Goal: Task Accomplishment & Management: Manage account settings

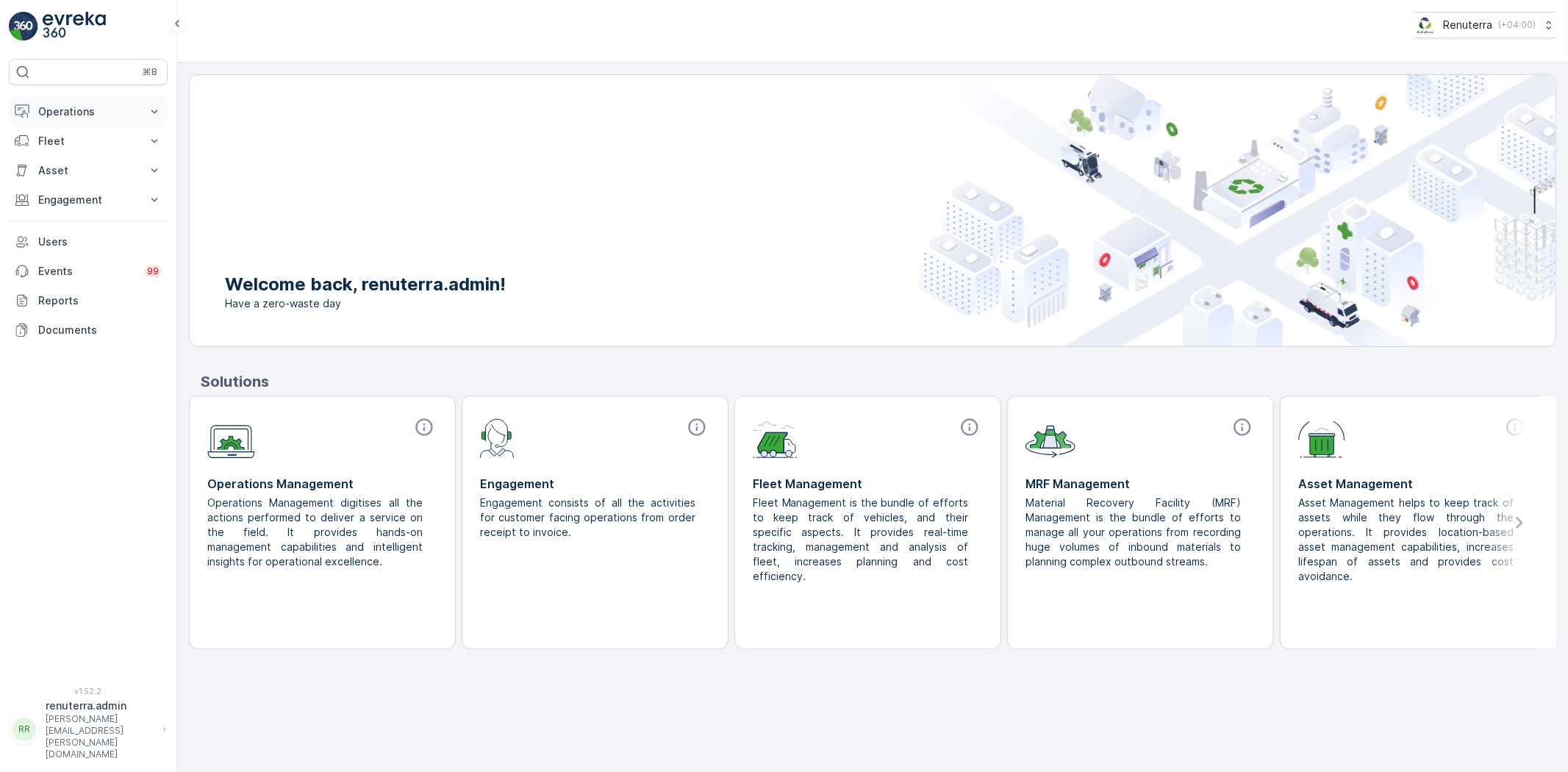
click at [78, 111] on p "Operations" at bounding box center [88, 111] width 100 height 14
click at [99, 163] on link "Planning" at bounding box center [99, 157] width 136 height 21
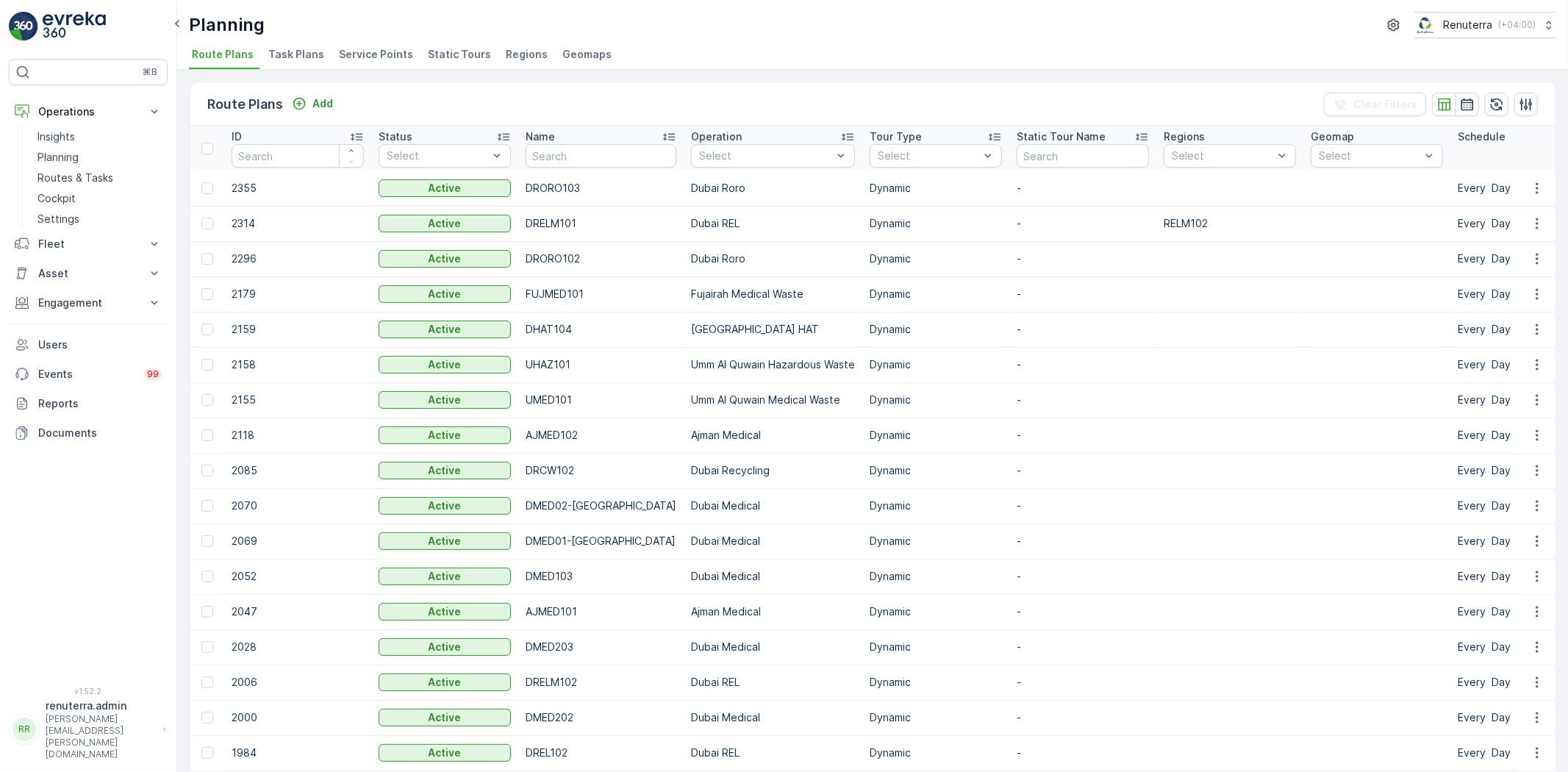
drag, startPoint x: 392, startPoint y: 39, endPoint x: 384, endPoint y: 44, distance: 9.4
click at [390, 39] on div "Planning Renuterra ( +04:00 ) Route Plans Task Plans Service Points Static Tour…" at bounding box center [873, 35] width 1391 height 70
click at [378, 56] on span "Service Points" at bounding box center [375, 54] width 74 height 14
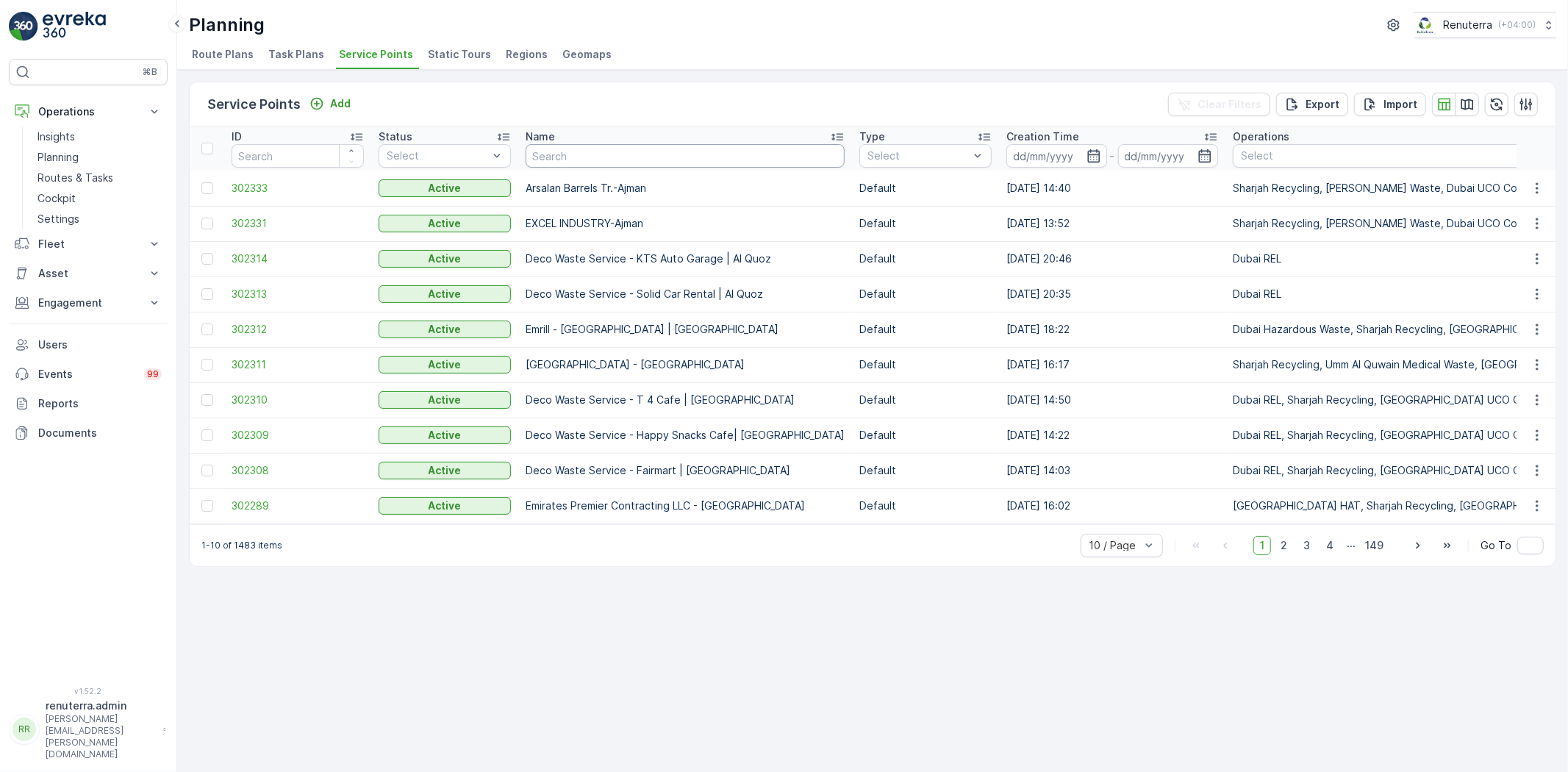
drag, startPoint x: 559, startPoint y: 158, endPoint x: 356, endPoint y: 128, distance: 205.2
click at [557, 158] on input "text" at bounding box center [685, 156] width 319 height 23
click at [70, 177] on p "Routes & Tasks" at bounding box center [75, 177] width 76 height 14
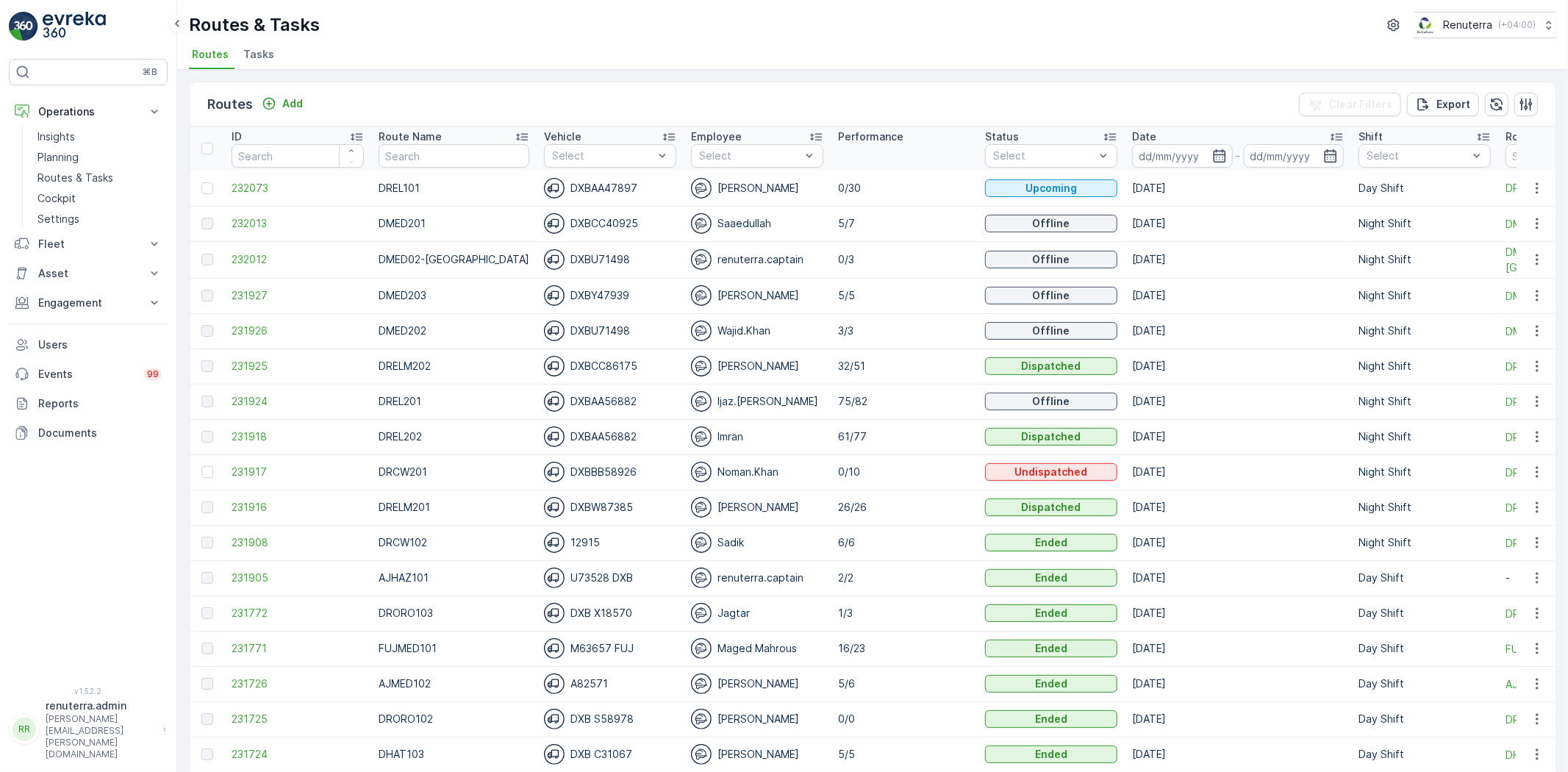
click at [22, 178] on div at bounding box center [22, 177] width 1 height 103
click at [42, 182] on p "Routes & Tasks" at bounding box center [75, 177] width 76 height 14
click at [1191, 163] on input at bounding box center [1182, 156] width 101 height 23
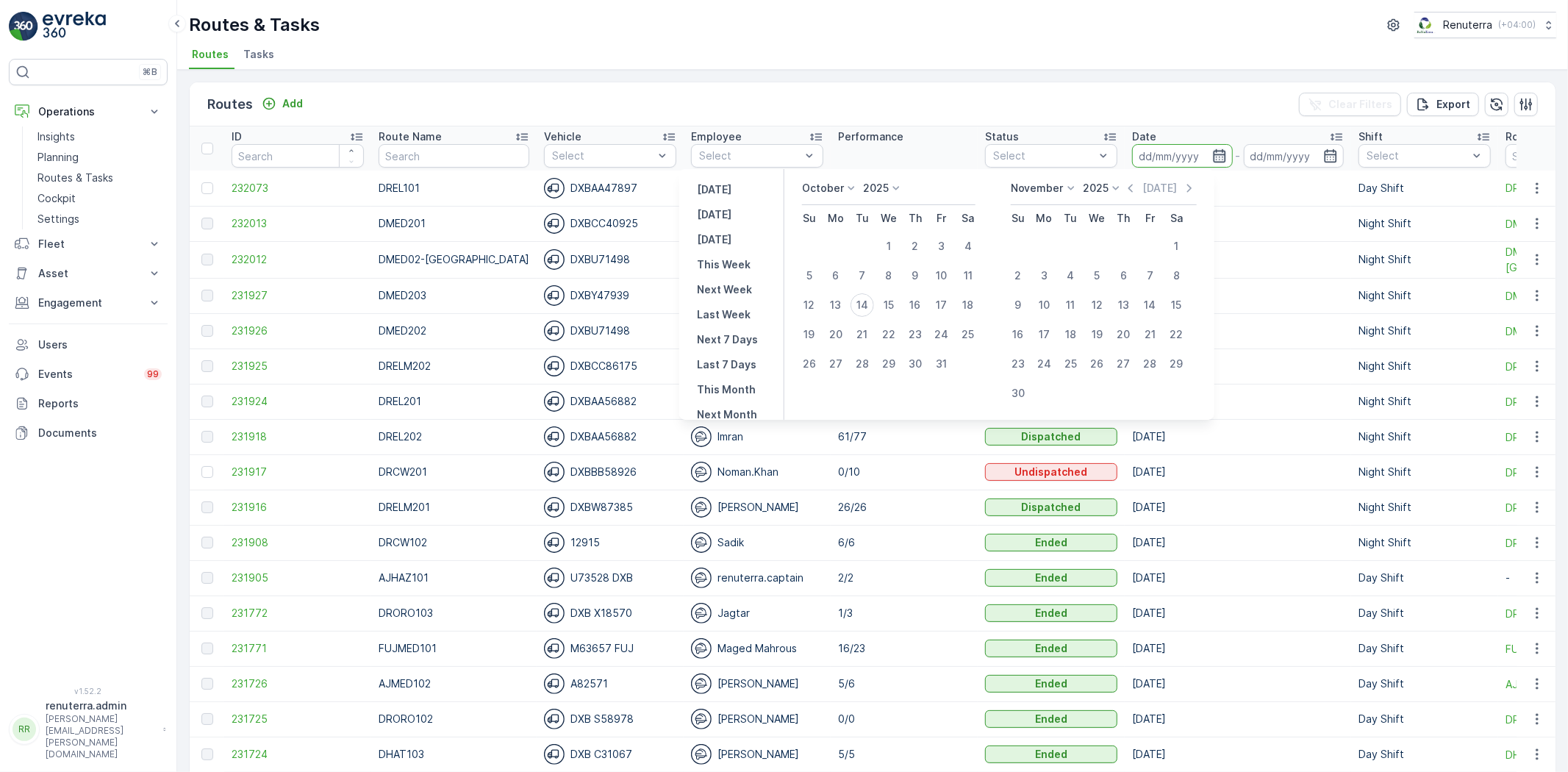
click at [1213, 156] on icon "button" at bounding box center [1219, 155] width 12 height 13
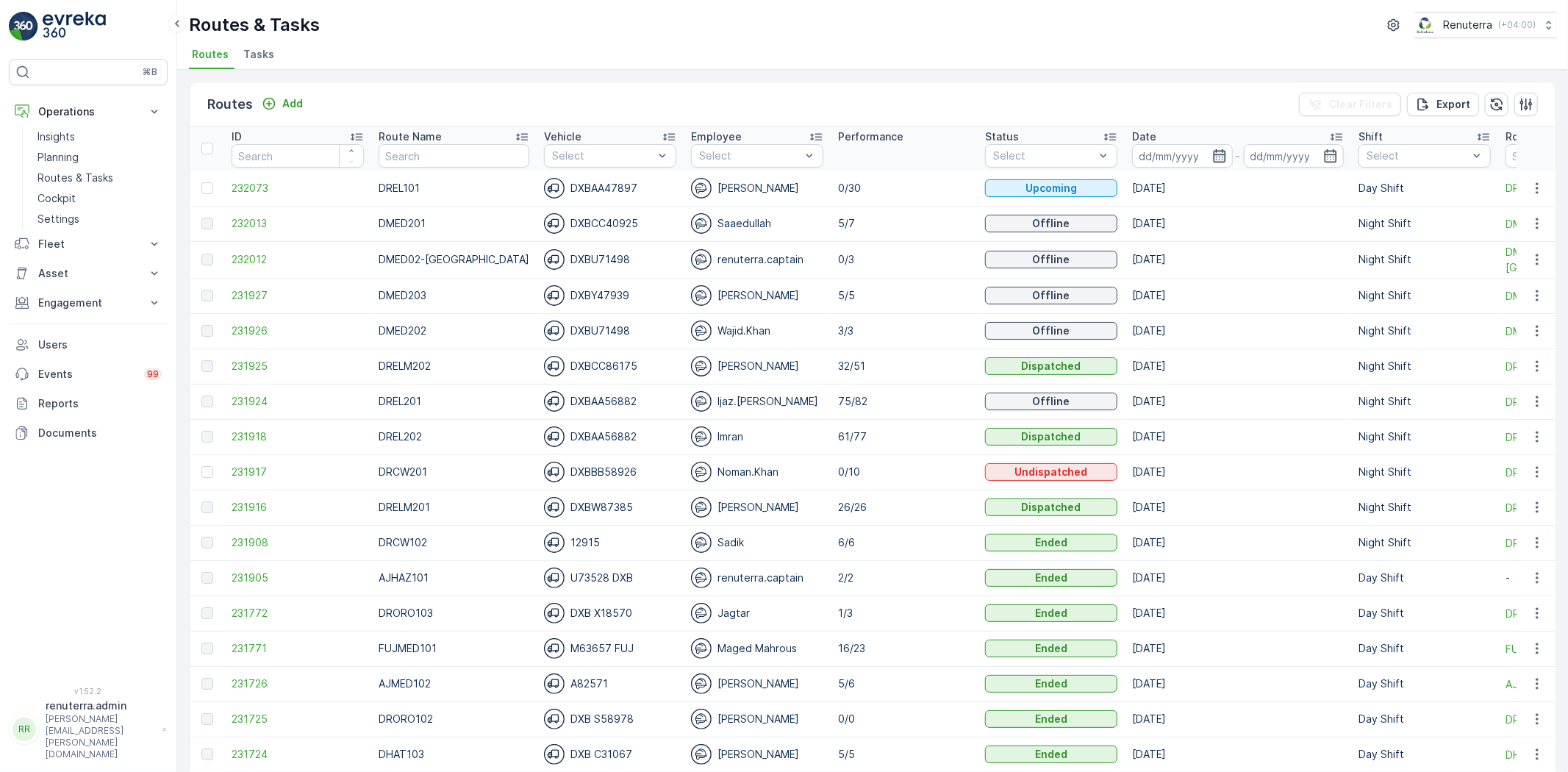
click at [1213, 157] on icon "button" at bounding box center [1219, 155] width 12 height 13
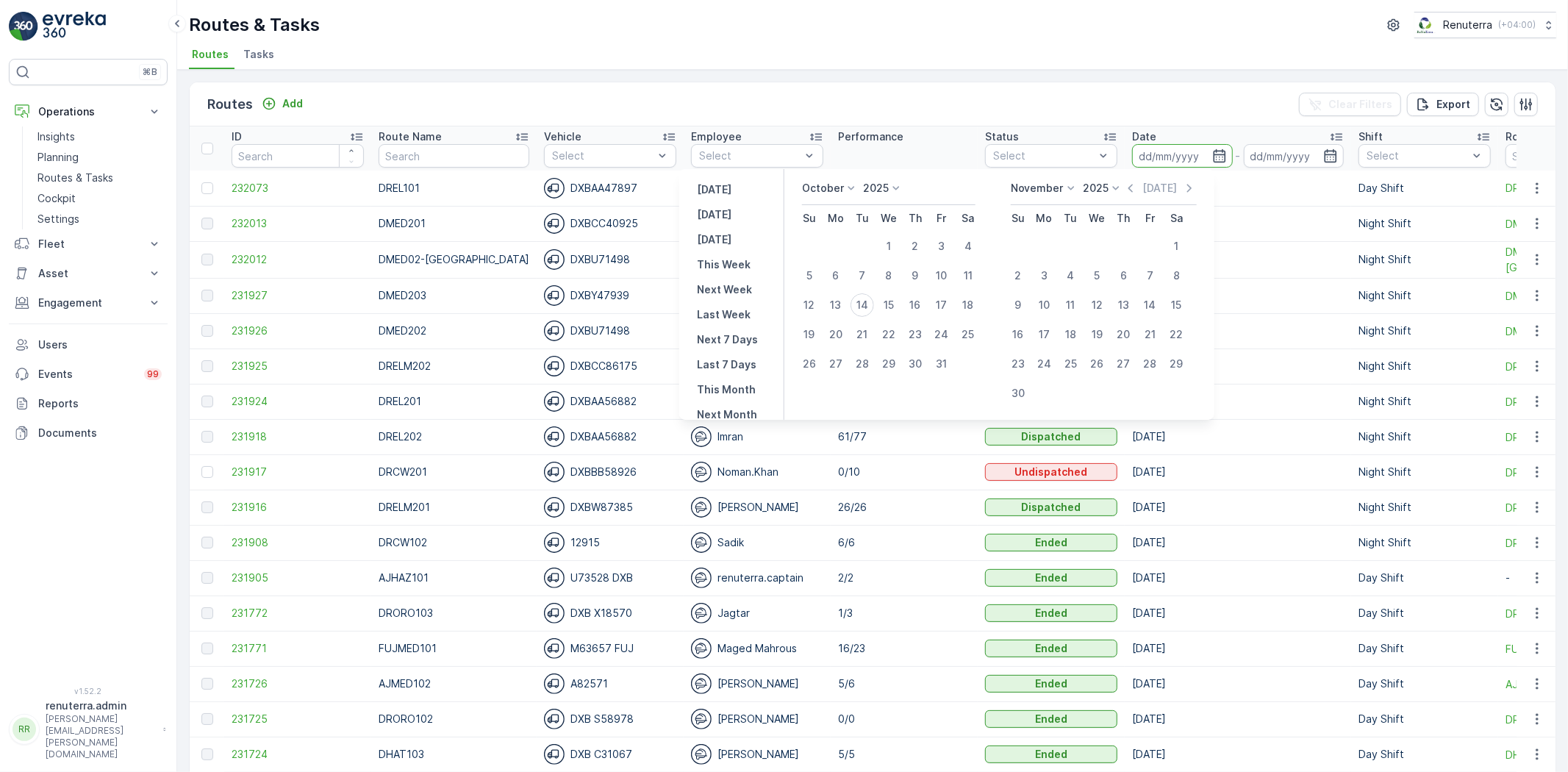
click at [1141, 46] on ul "Routes Tasks" at bounding box center [866, 56] width 1356 height 25
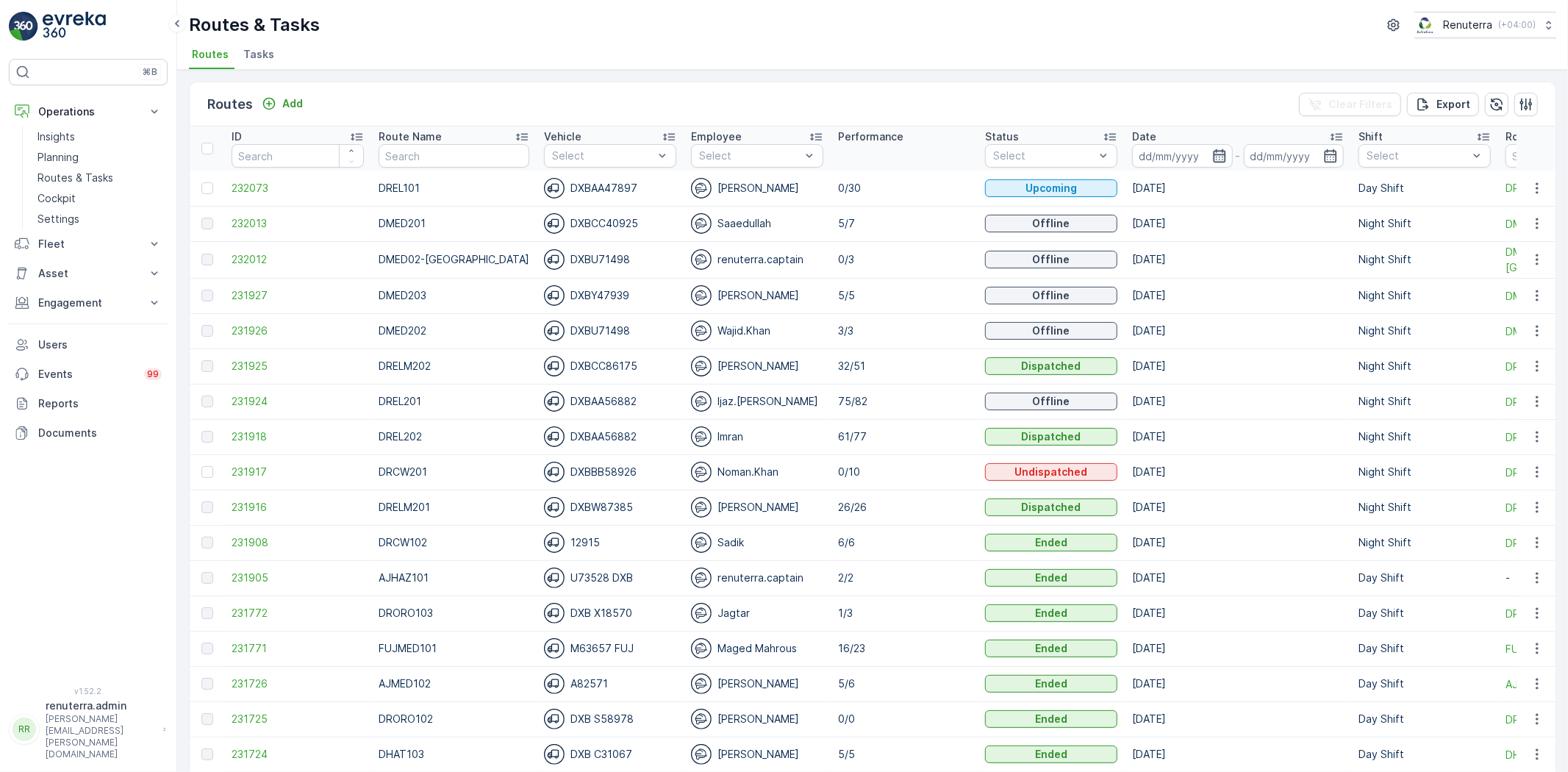
click at [1212, 149] on icon "button" at bounding box center [1219, 156] width 14 height 14
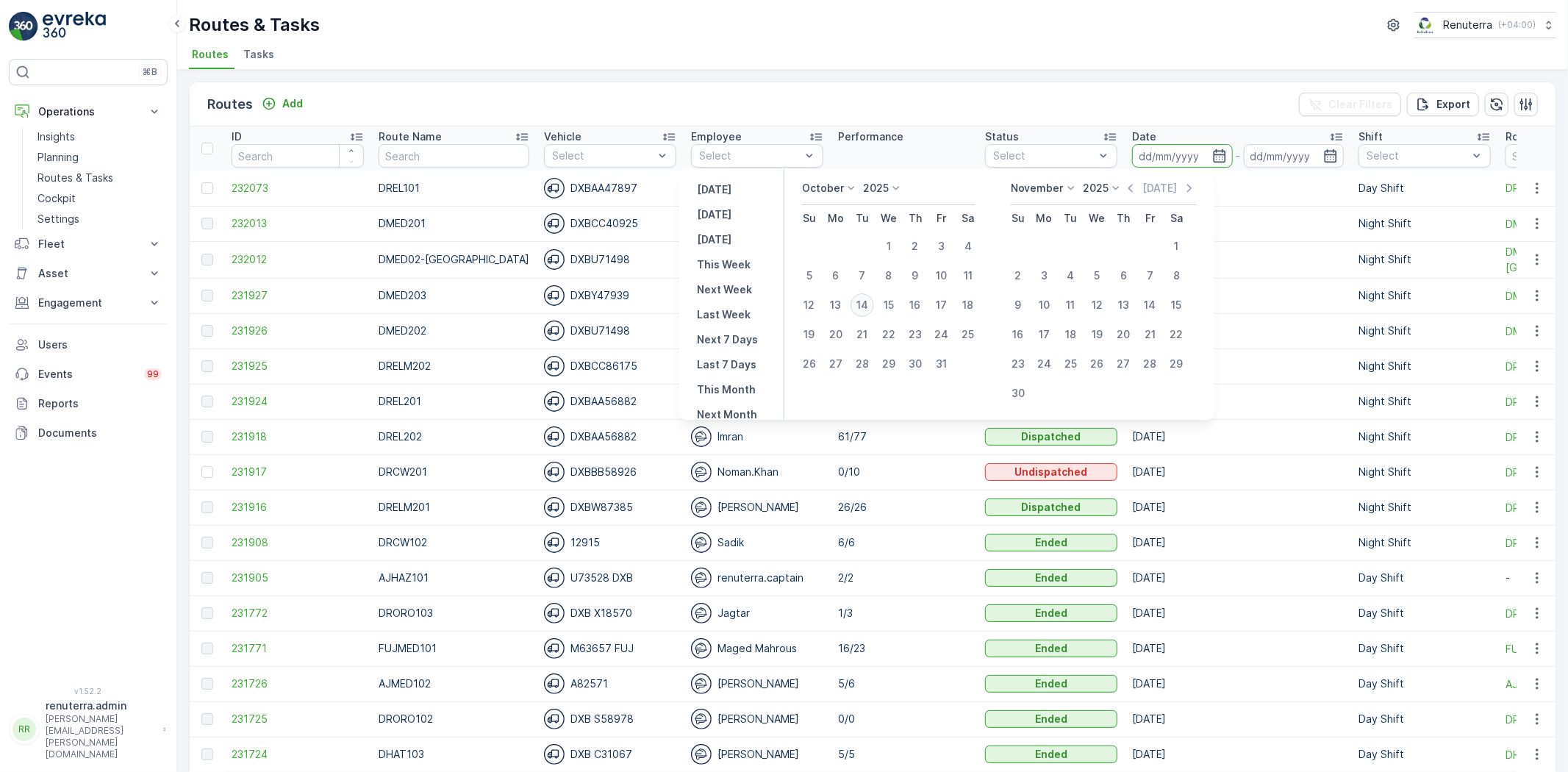
click at [868, 308] on div "14" at bounding box center [862, 305] width 23 height 23
type input "[DATE]"
click at [866, 307] on div "14" at bounding box center [862, 305] width 23 height 23
type input "[DATE]"
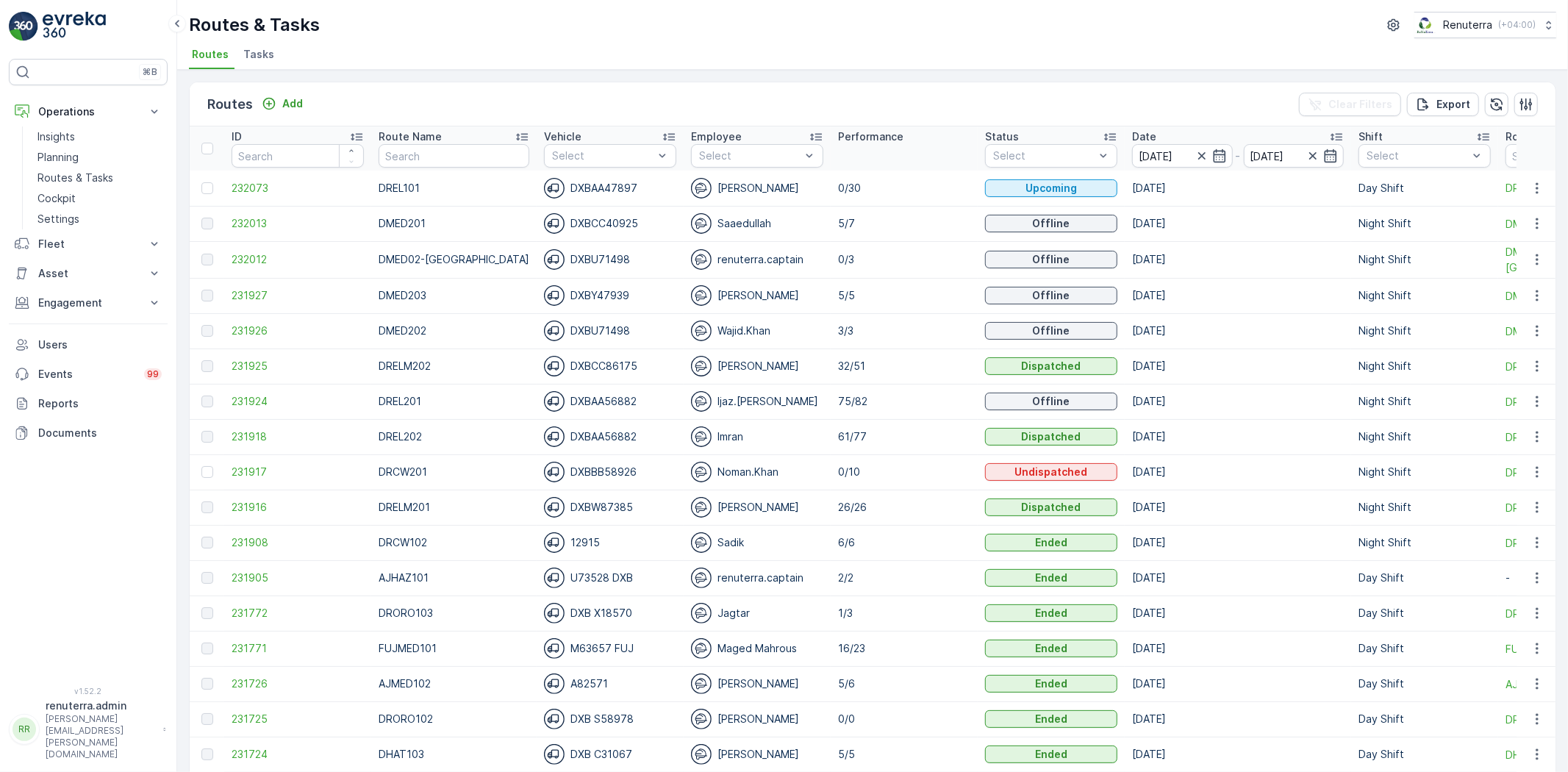
click at [866, 306] on td "5/5" at bounding box center [904, 296] width 147 height 36
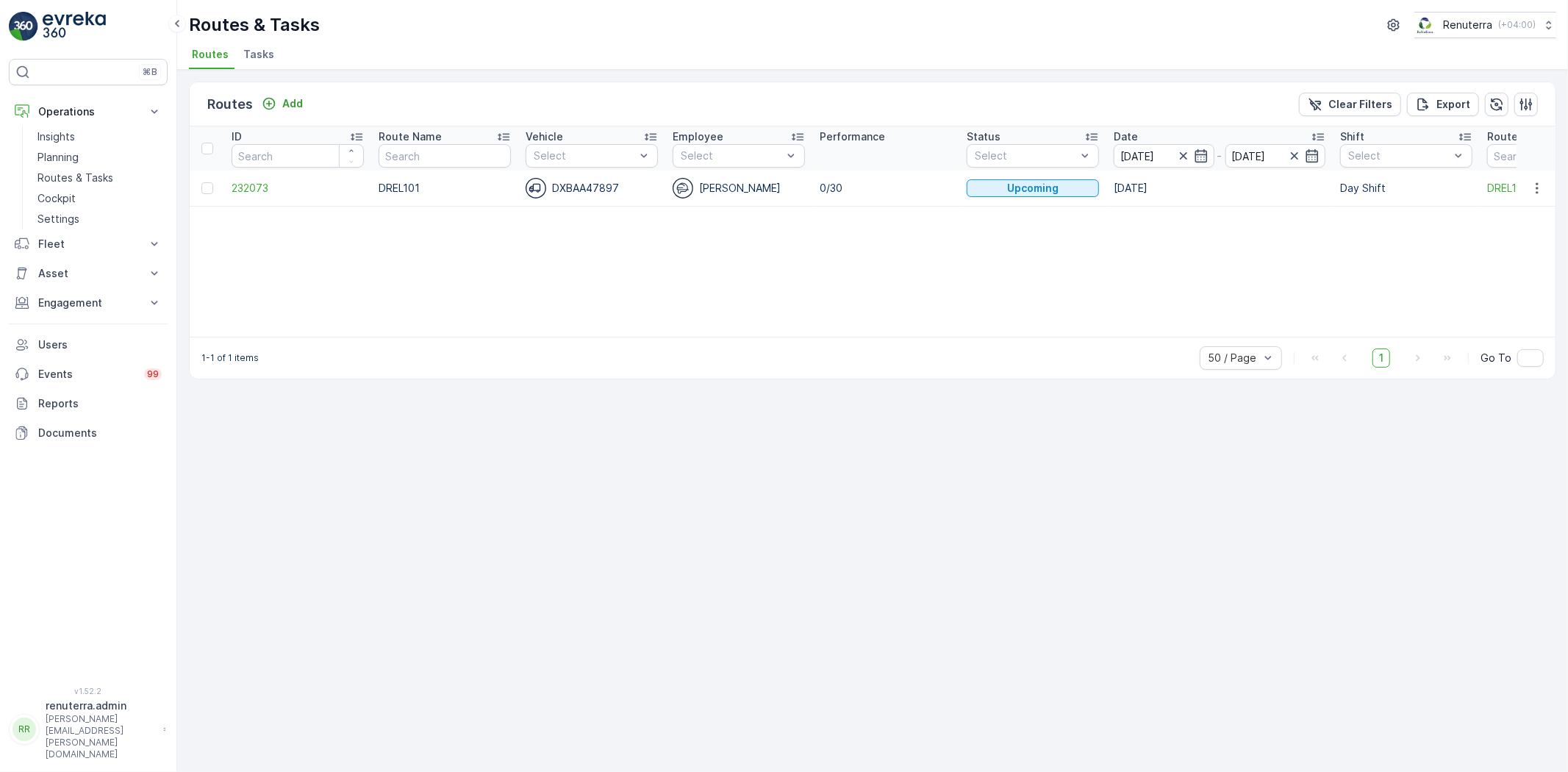
click at [259, 48] on span "Tasks" at bounding box center [259, 54] width 31 height 14
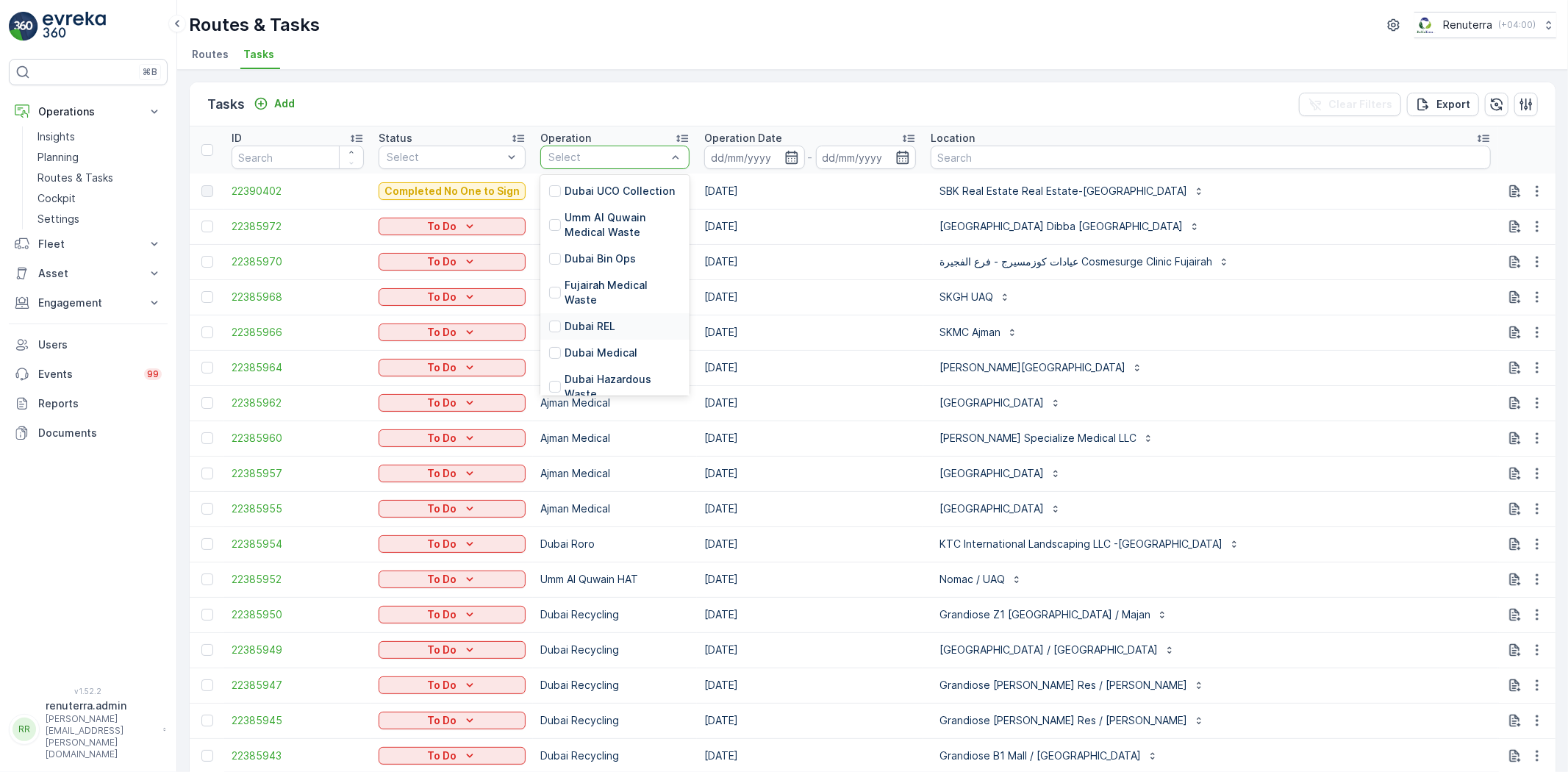
click at [607, 319] on p "Dubai REL" at bounding box center [589, 326] width 51 height 14
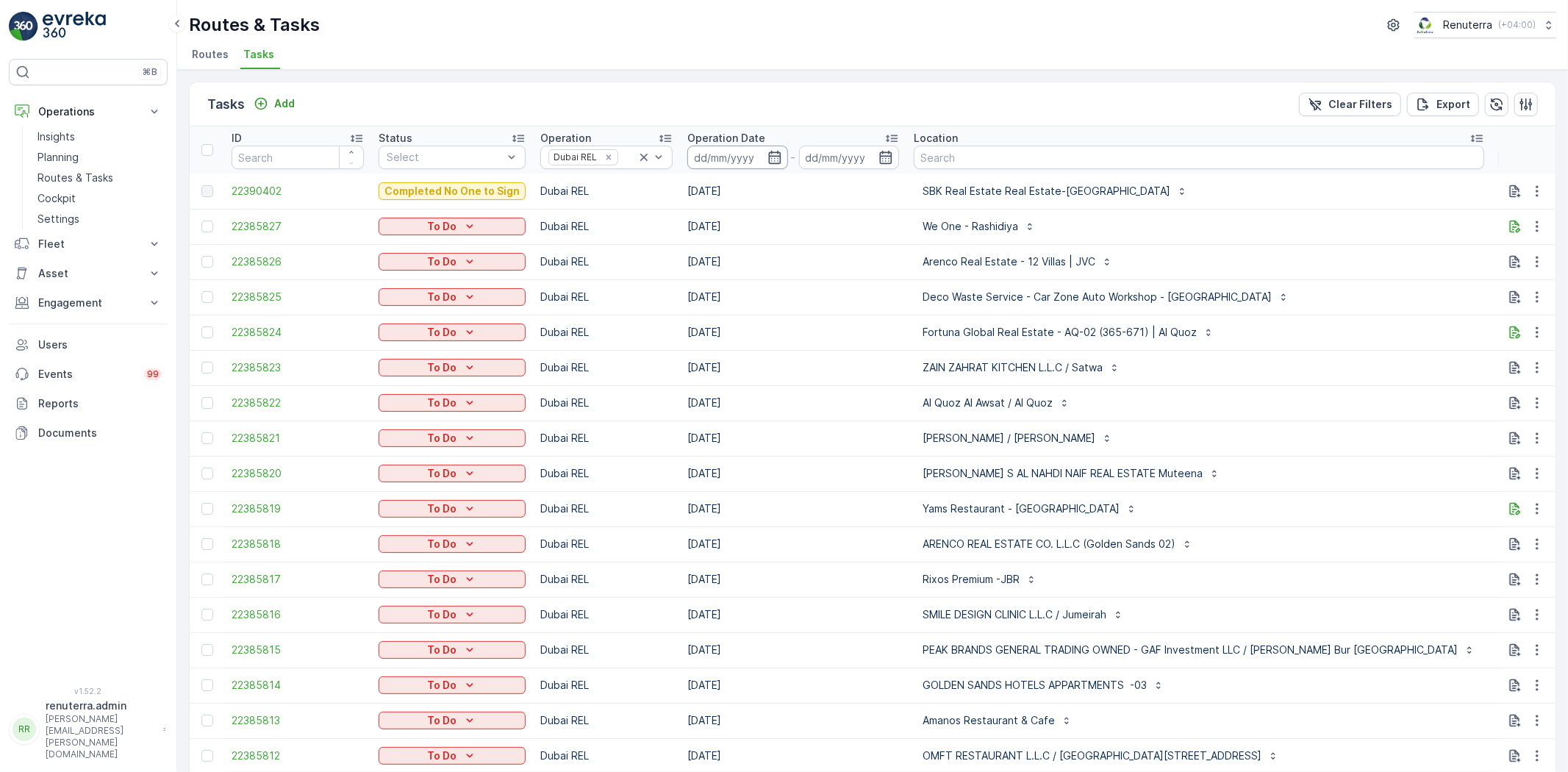
click at [770, 148] on input at bounding box center [737, 157] width 101 height 23
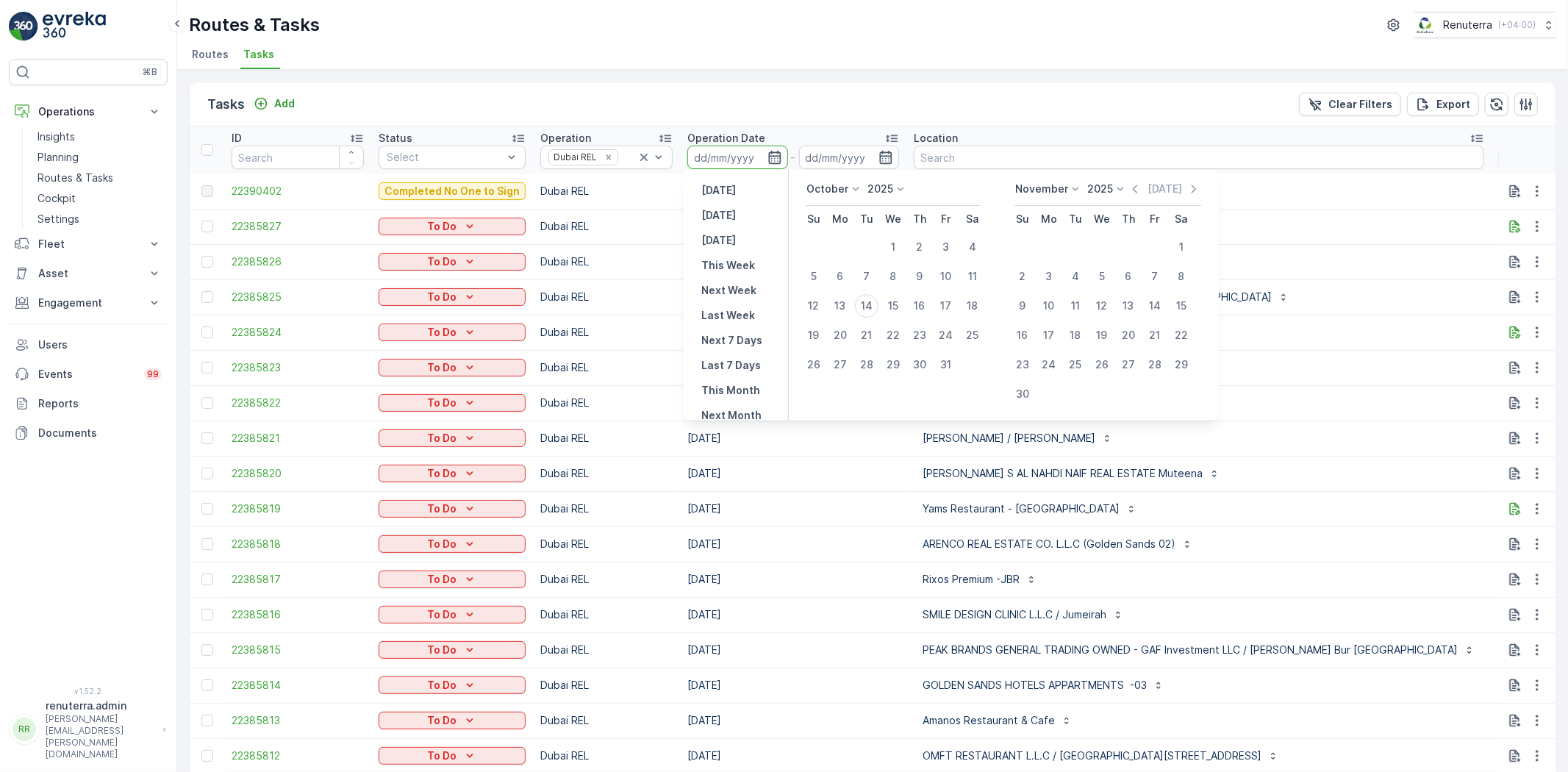
click at [874, 292] on td "14" at bounding box center [867, 306] width 27 height 29
click at [873, 300] on div "14" at bounding box center [866, 306] width 23 height 23
type input "[DATE]"
click at [873, 300] on div "14" at bounding box center [866, 306] width 23 height 23
type input "[DATE]"
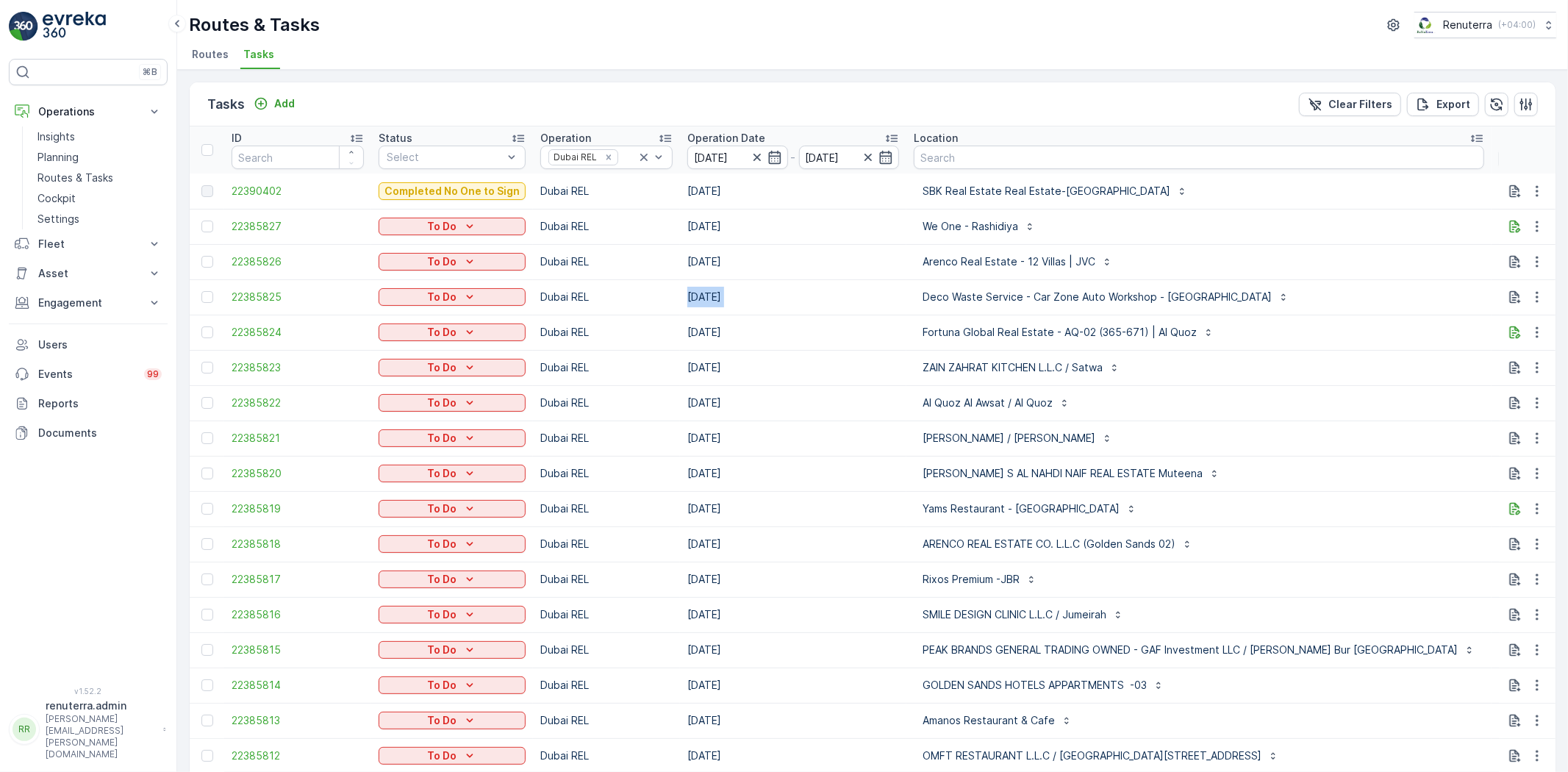
click at [873, 300] on td "[DATE]" at bounding box center [793, 297] width 226 height 36
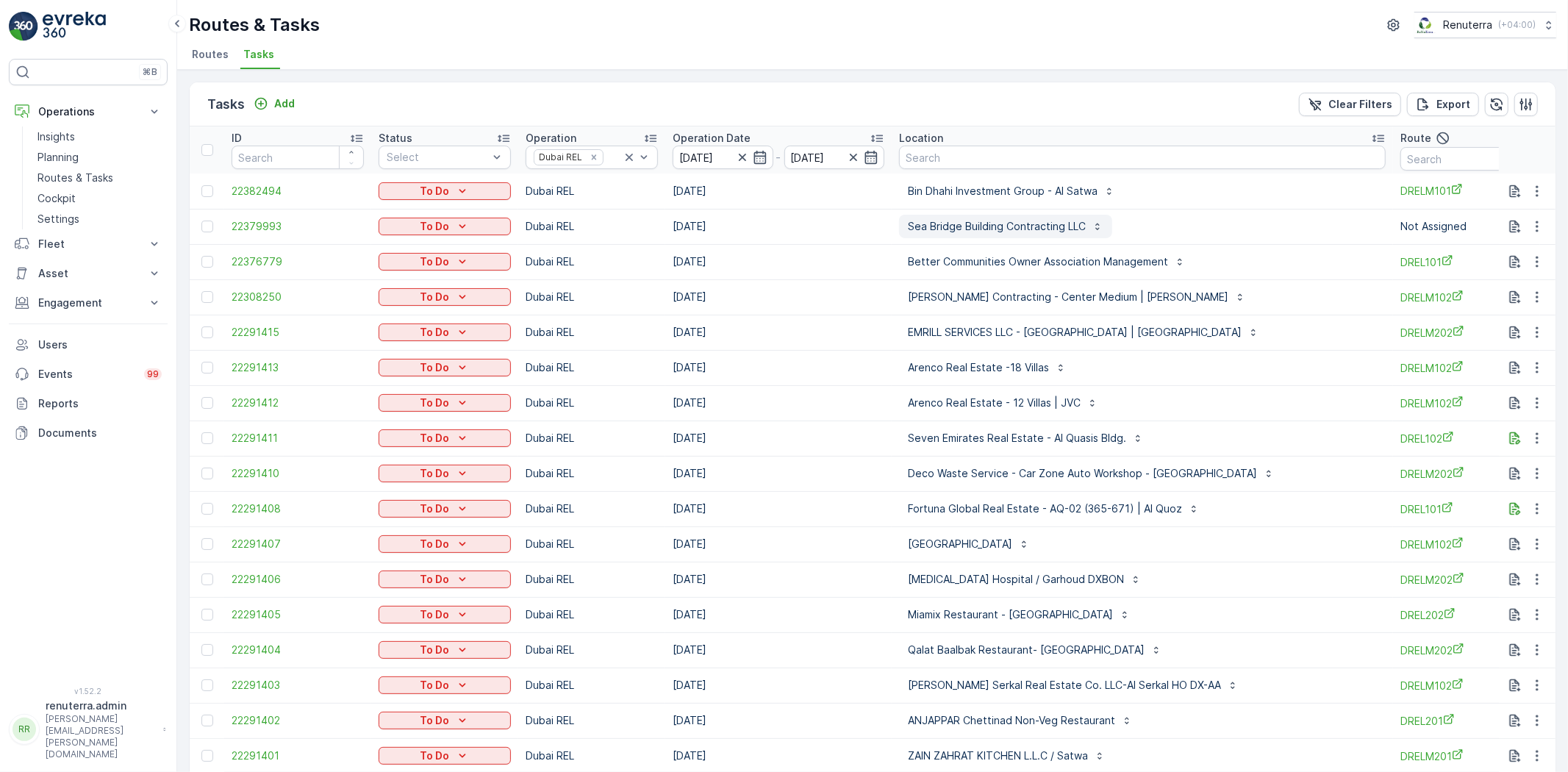
click at [909, 219] on p "Sea Bridge Building Contracting LLC" at bounding box center [997, 226] width 178 height 14
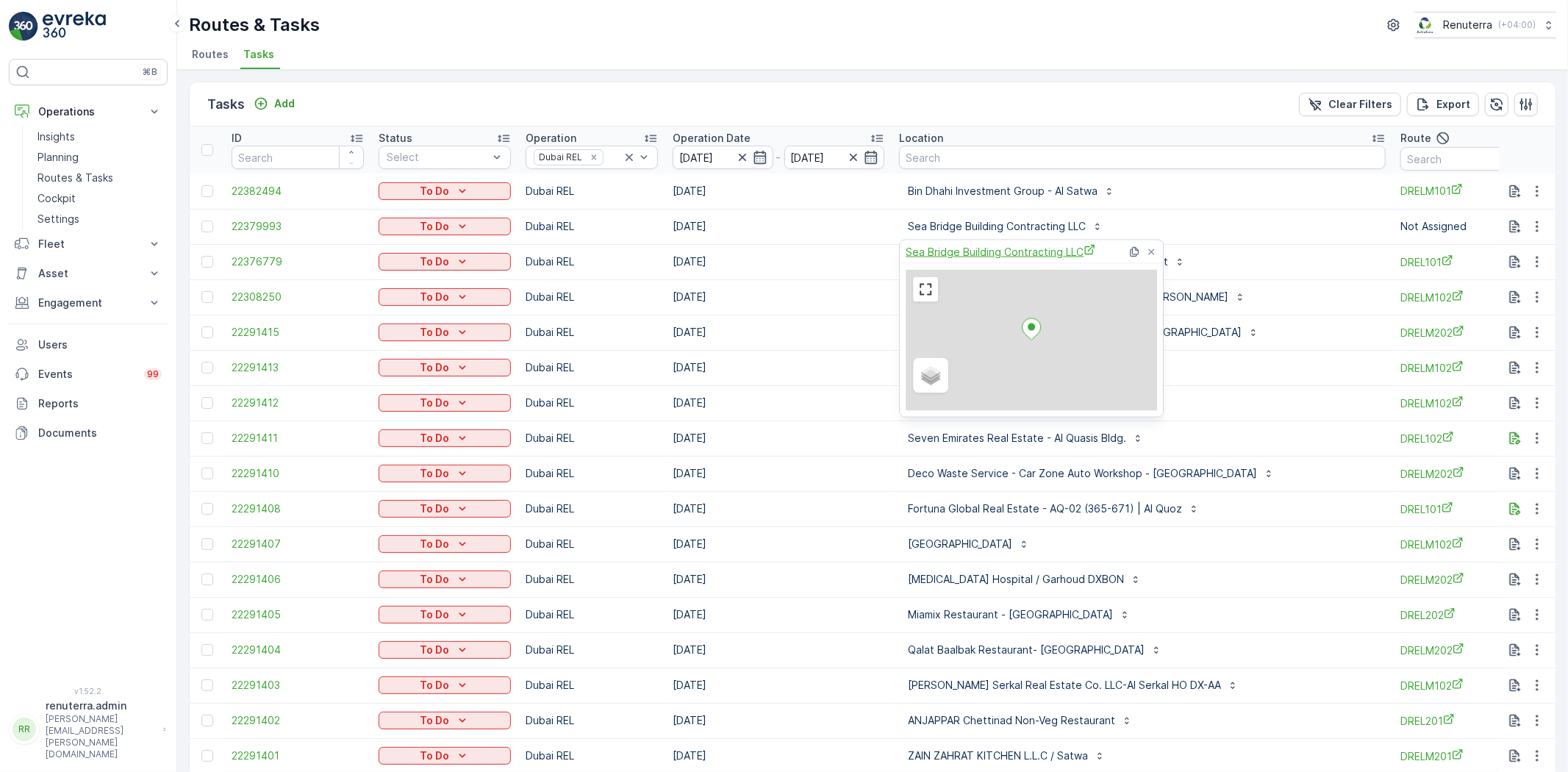
click at [926, 253] on span "Sea Bridge Building Contracting LLC" at bounding box center [1000, 251] width 190 height 15
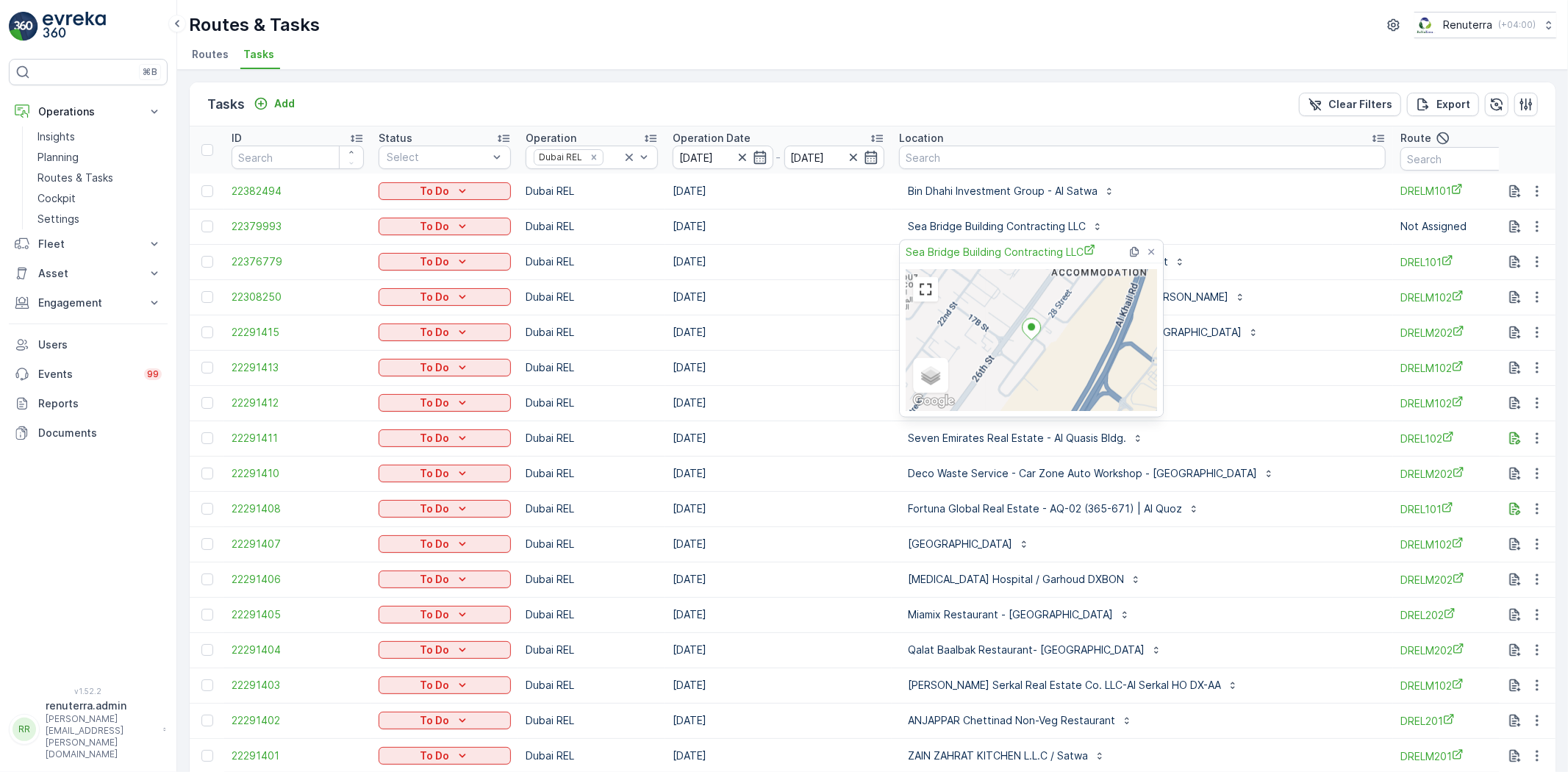
click at [1243, 196] on div "Bin Dhahi Investment Group - Al Satwa" at bounding box center [1143, 191] width 487 height 23
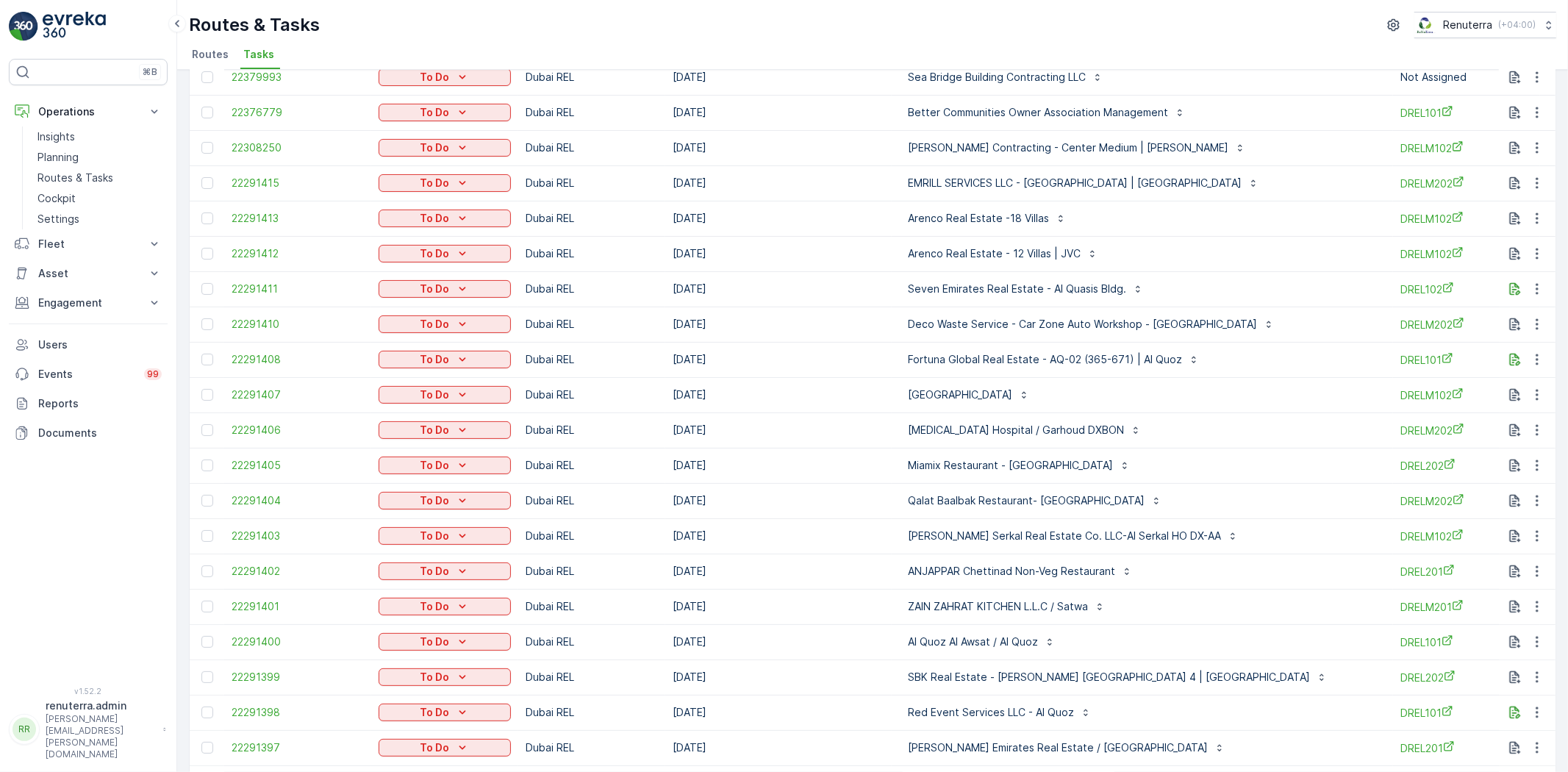
scroll to position [2, 0]
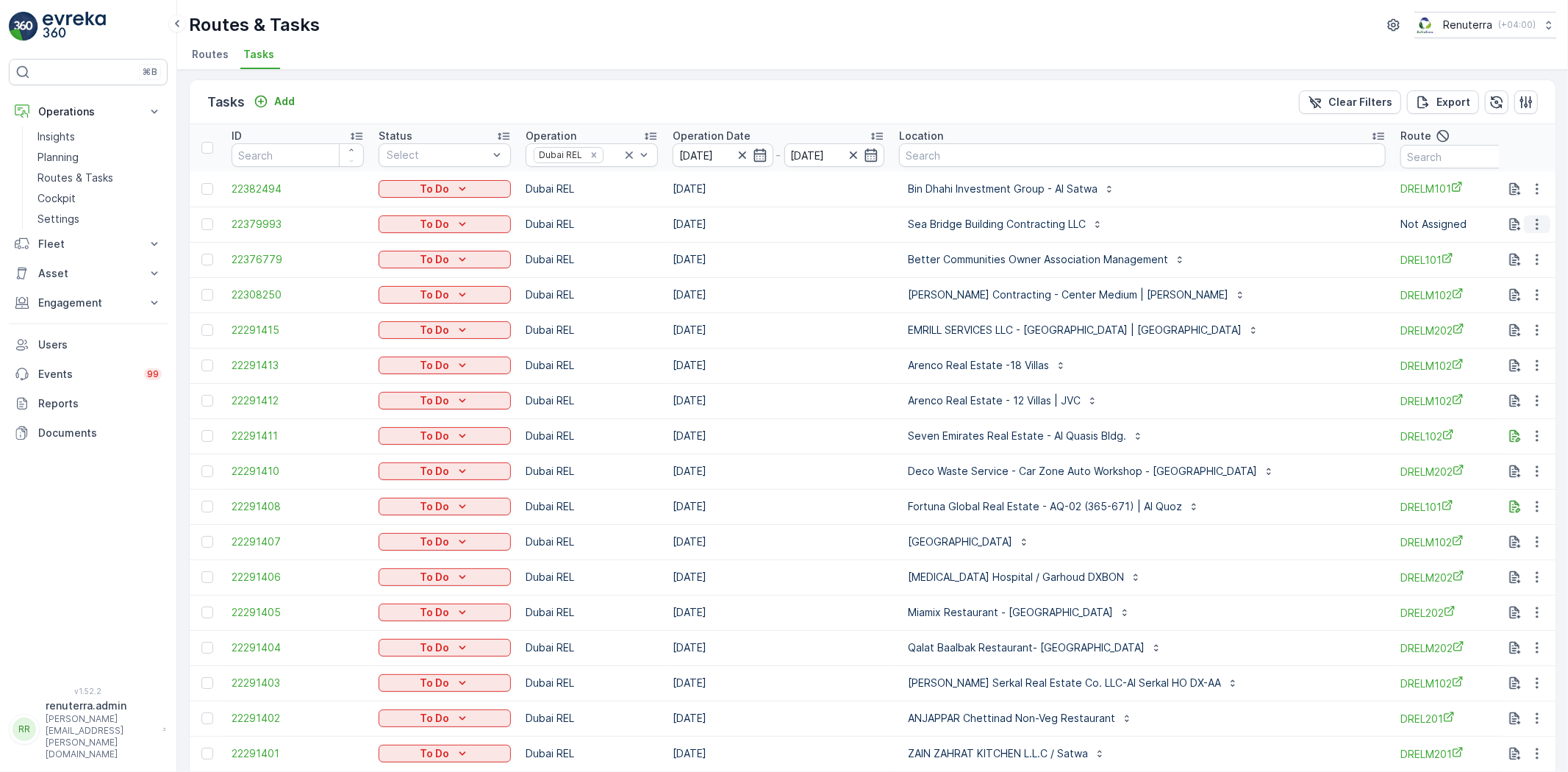
click at [1525, 218] on button "button" at bounding box center [1538, 225] width 27 height 18
click at [1502, 292] on span "Change Route" at bounding box center [1499, 286] width 71 height 14
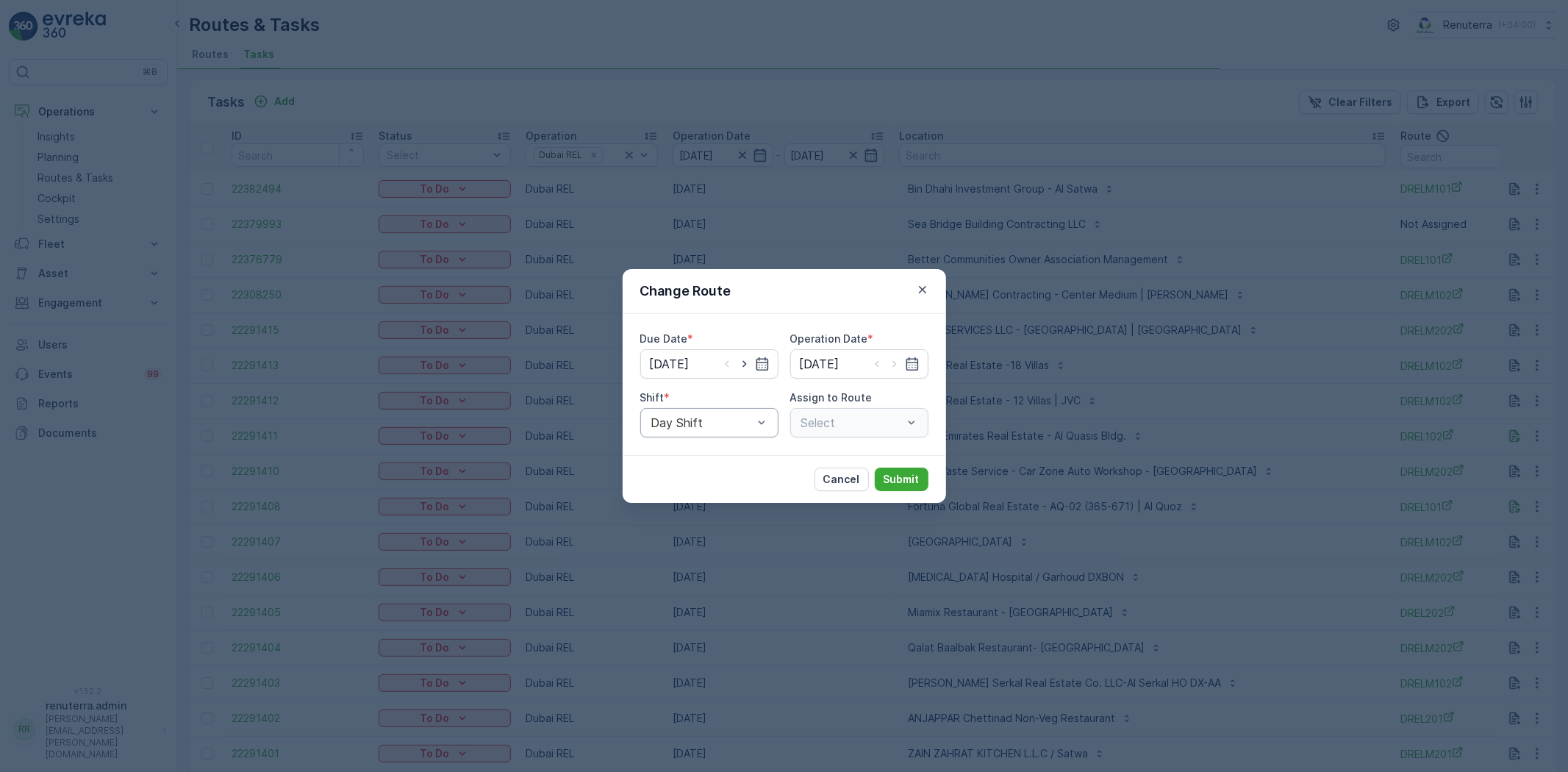
type input "[DATE]"
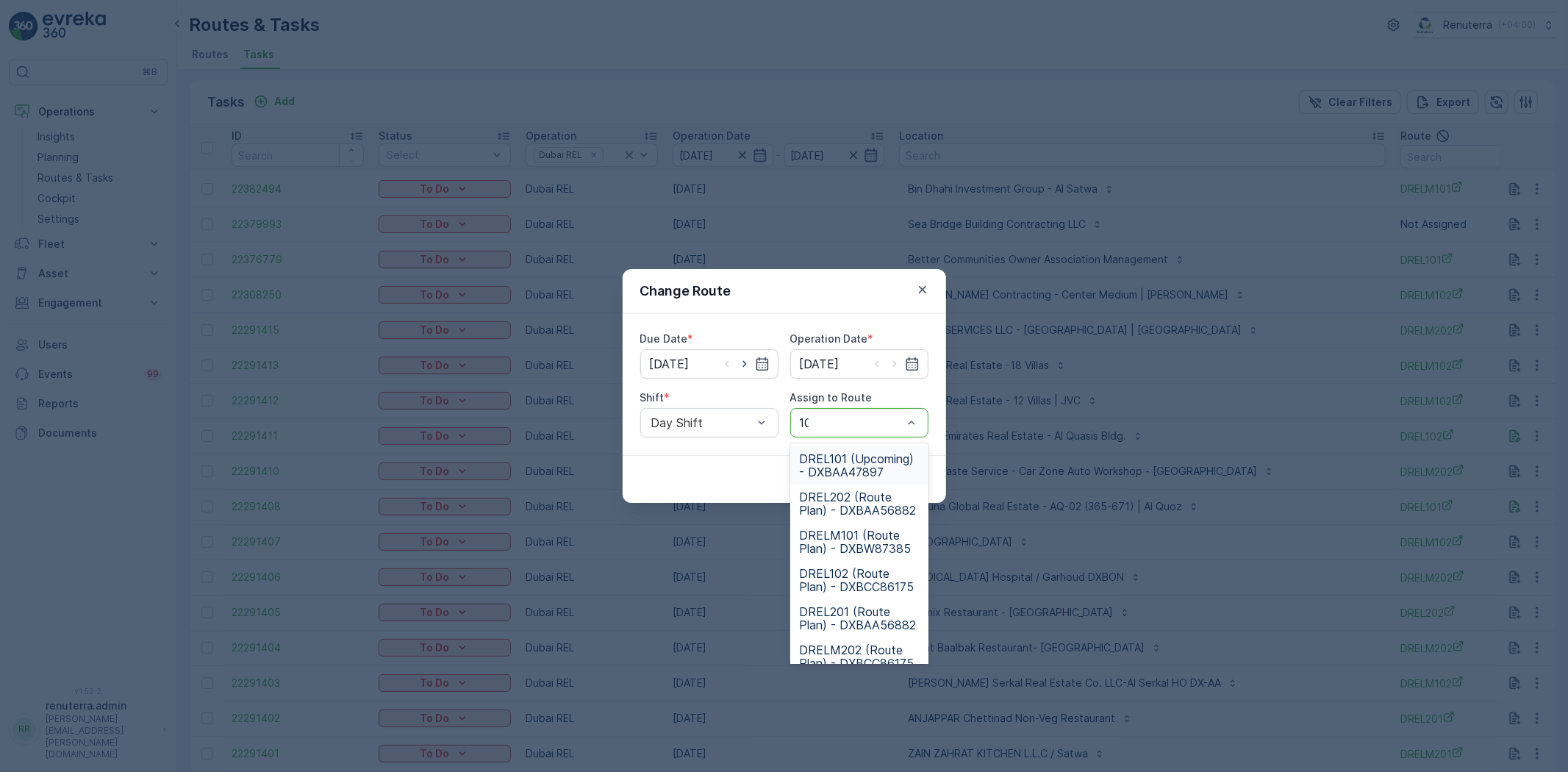
type input "101"
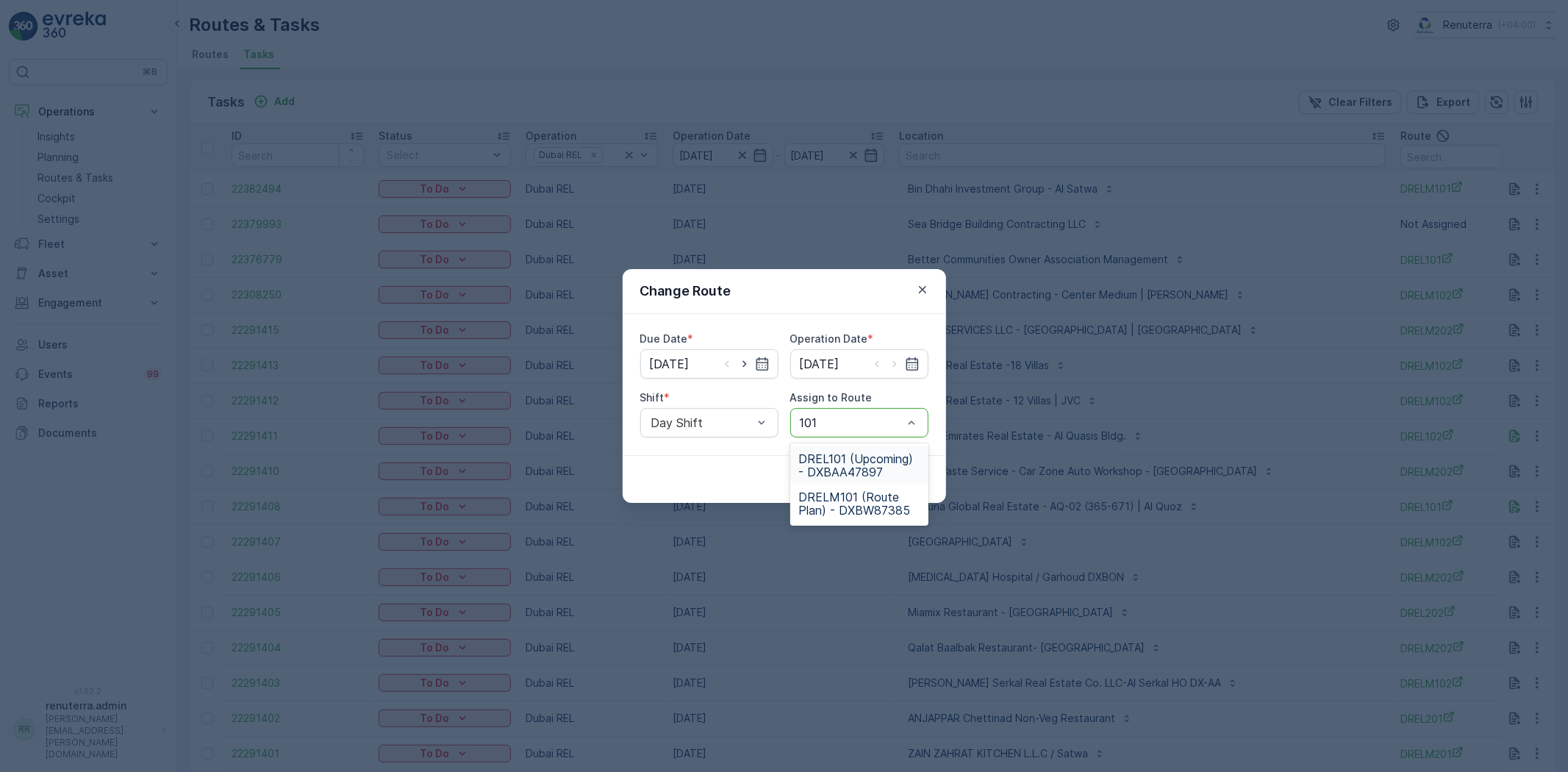
click at [863, 447] on div "DREL101 (Upcoming) - DXBAA47897" at bounding box center [859, 465] width 138 height 38
click at [903, 473] on p "Submit" at bounding box center [901, 480] width 36 height 14
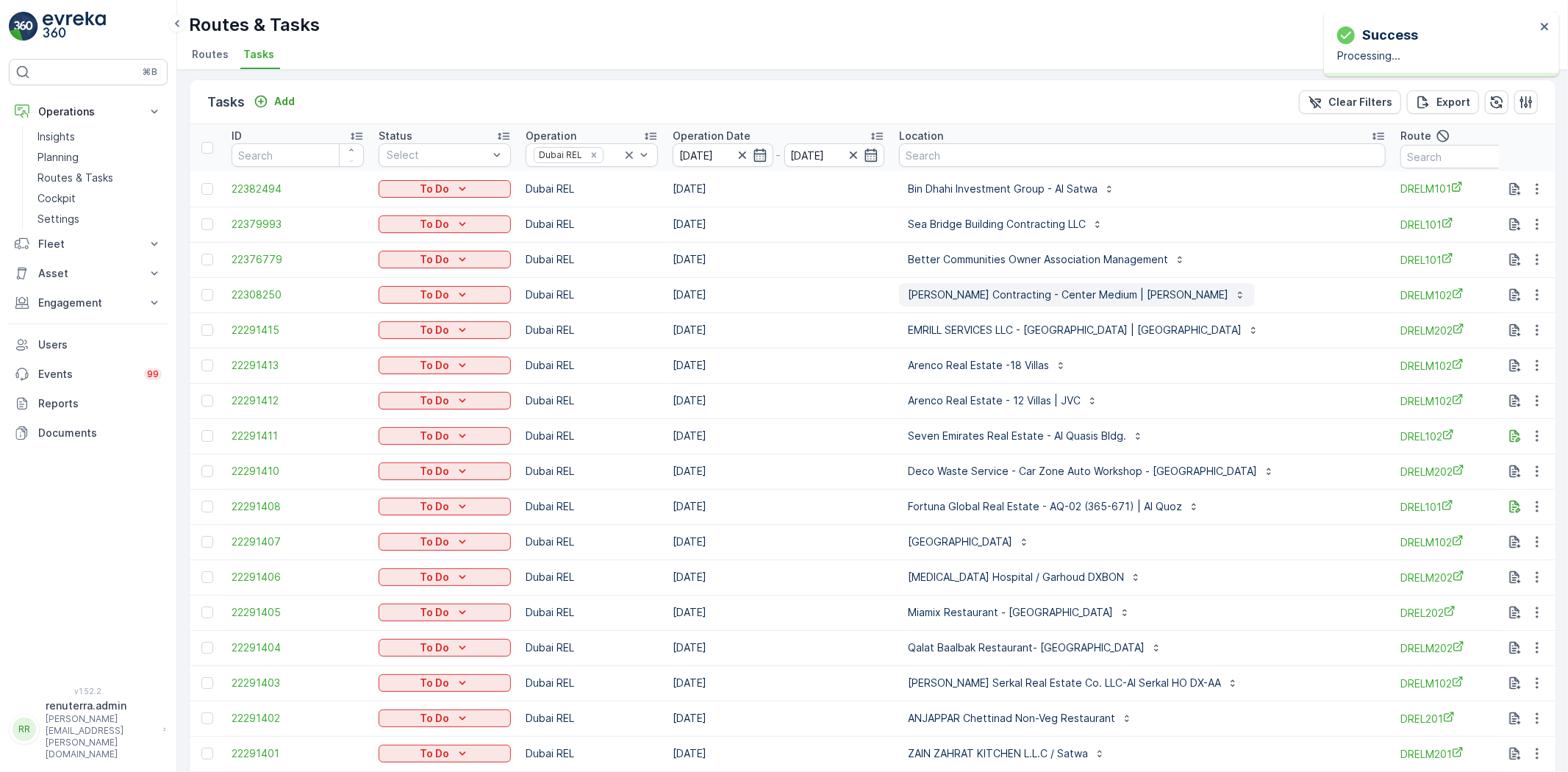
scroll to position [0, 0]
click at [1400, 163] on input "text" at bounding box center [1466, 159] width 132 height 23
type input "drelm1021"
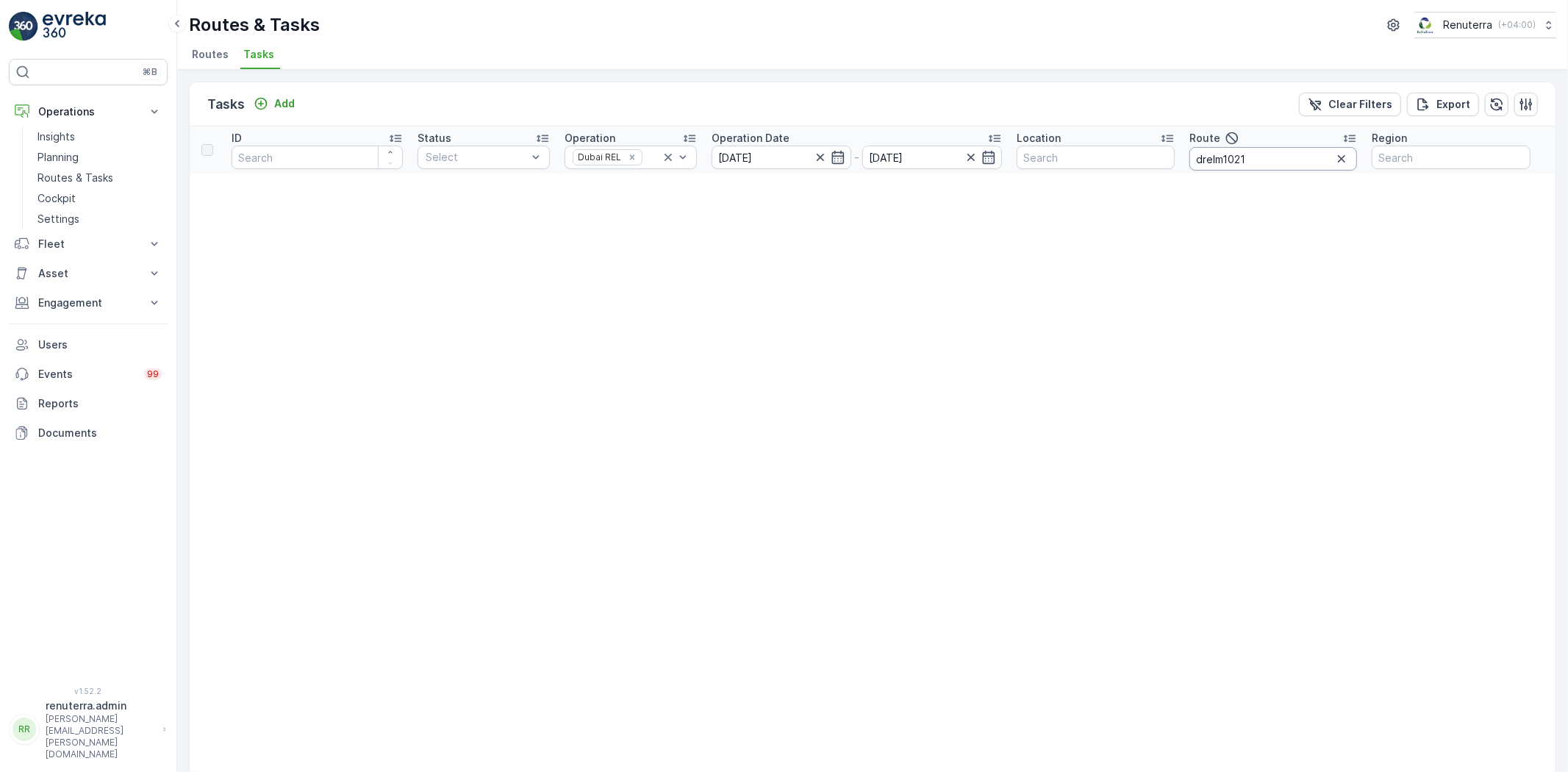
click at [1277, 161] on input "drelm1021" at bounding box center [1274, 159] width 168 height 23
type input "drelm102"
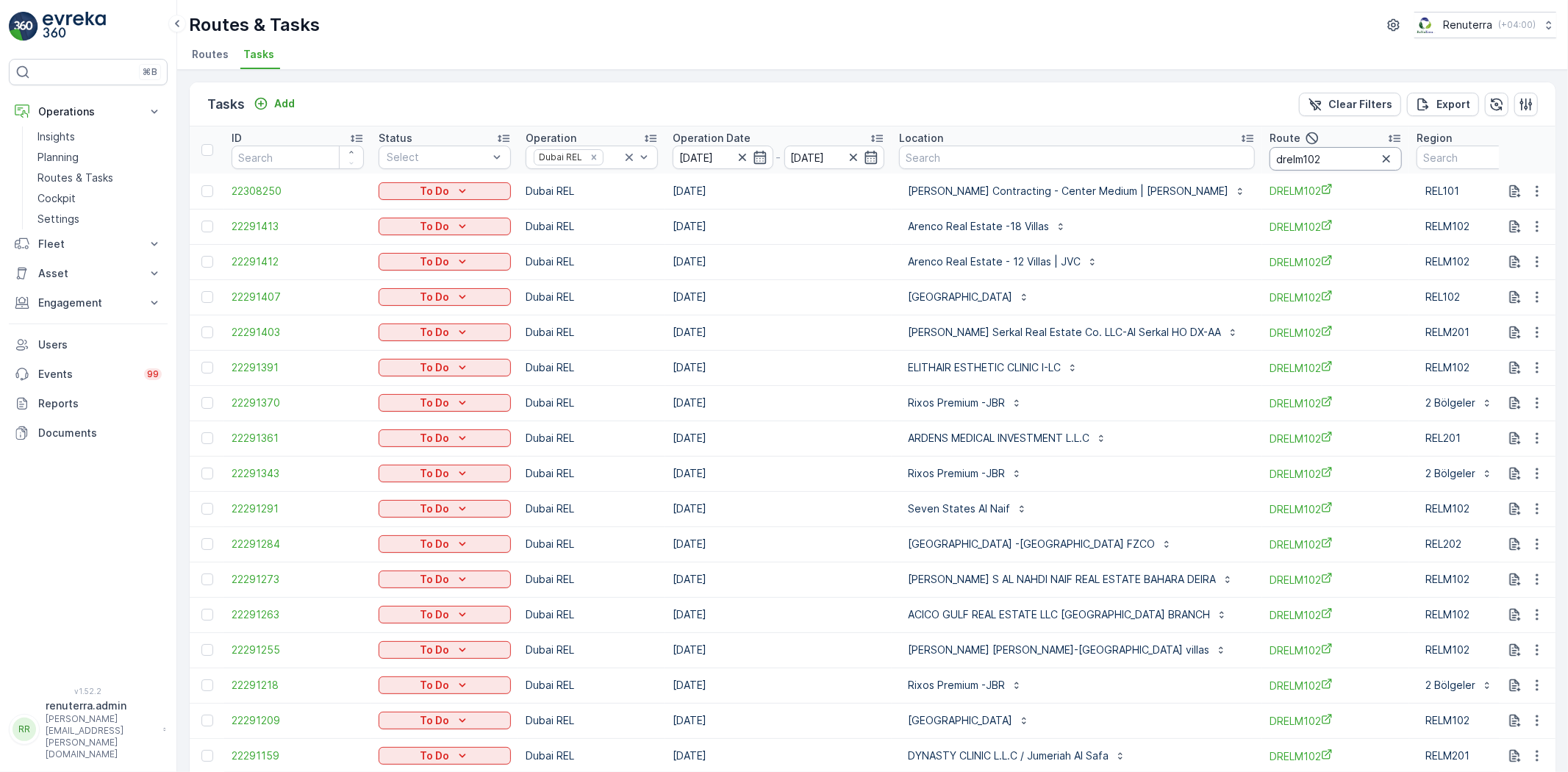
click at [1364, 155] on input "drelm102" at bounding box center [1336, 159] width 132 height 23
type input "drelm1011"
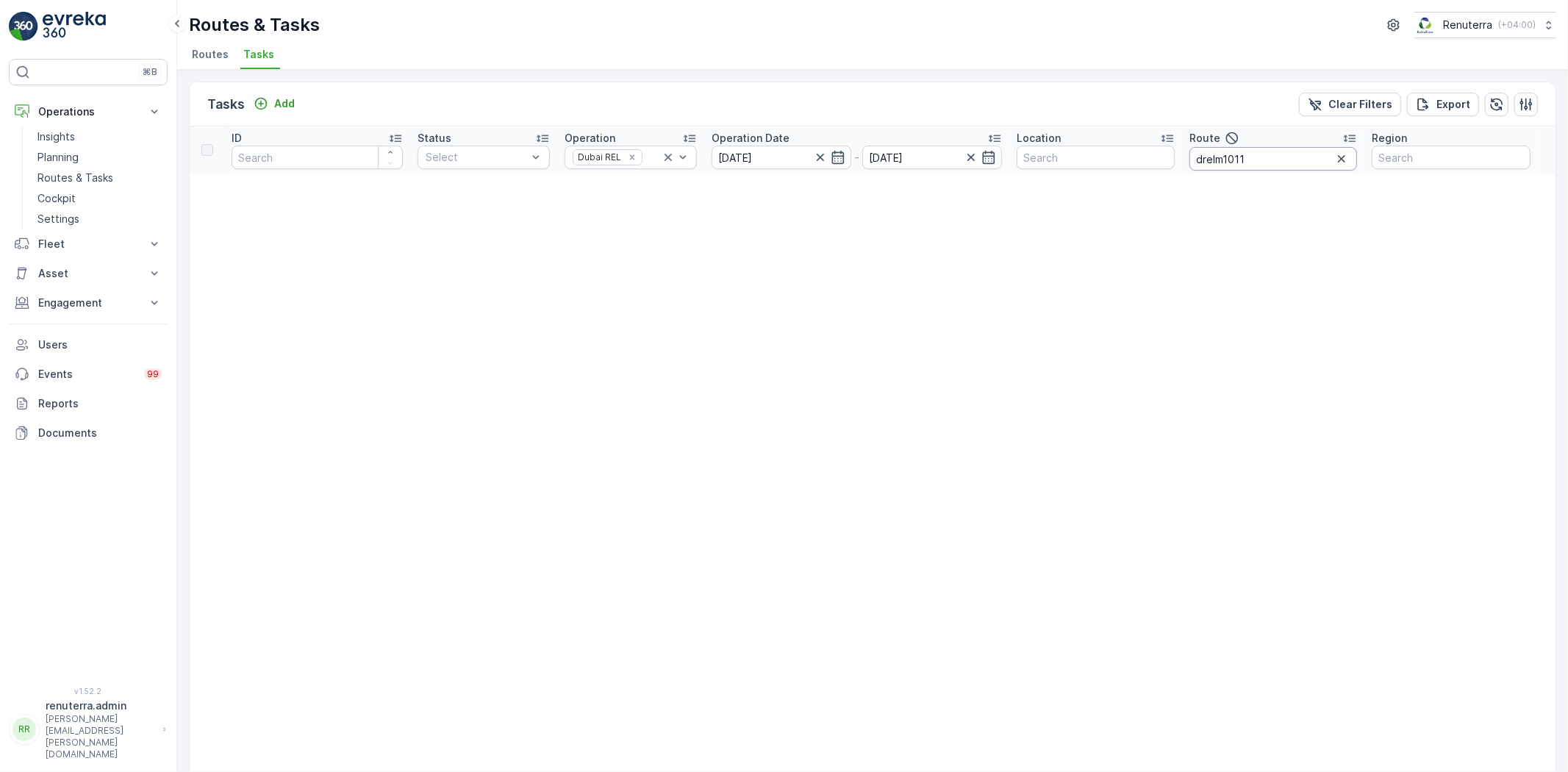
click at [1272, 167] on input "drelm1011" at bounding box center [1274, 159] width 168 height 23
type input "drelm101"
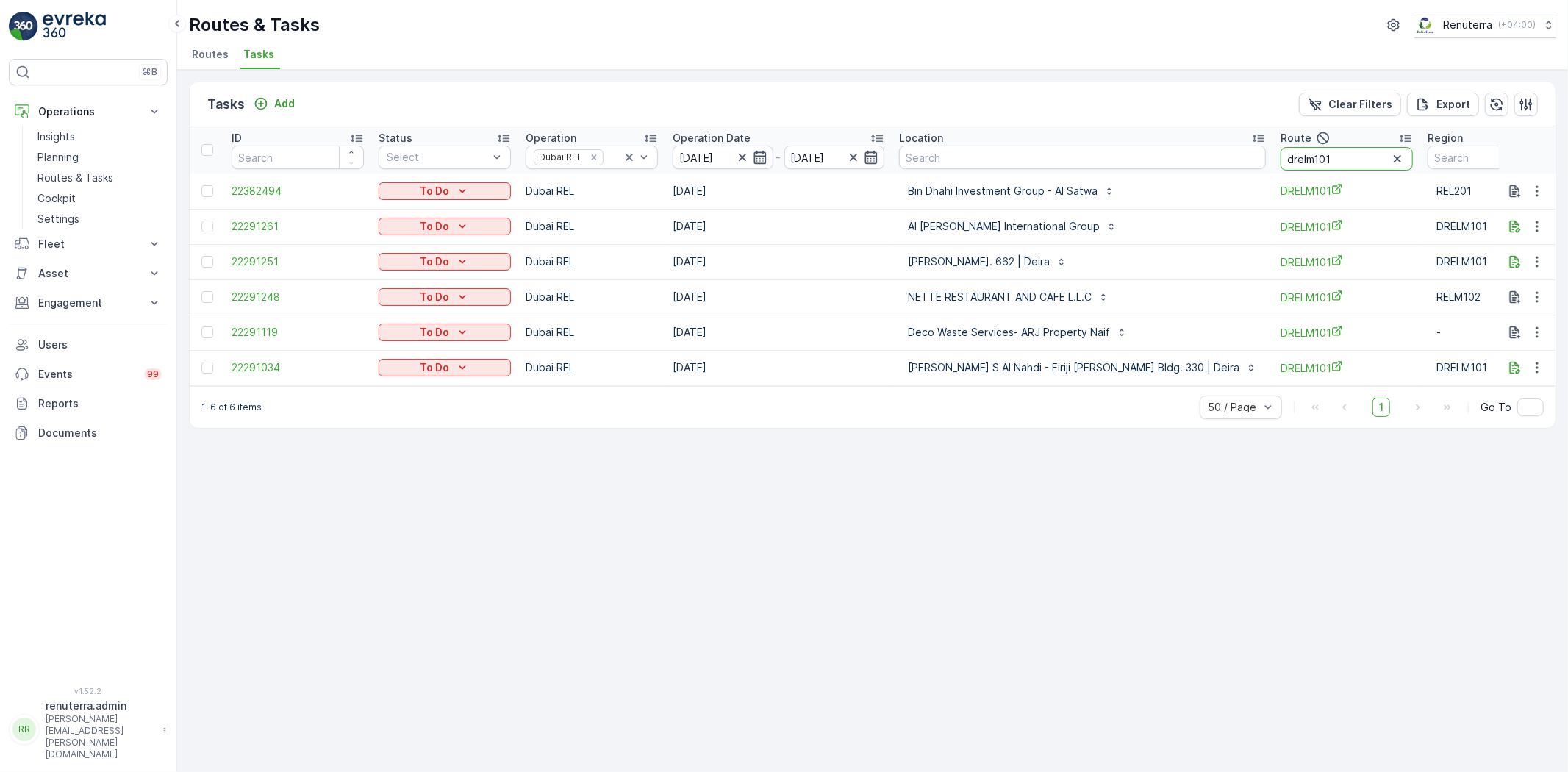
click at [1281, 149] on input "drelm101" at bounding box center [1347, 159] width 132 height 23
type input "drelm102"
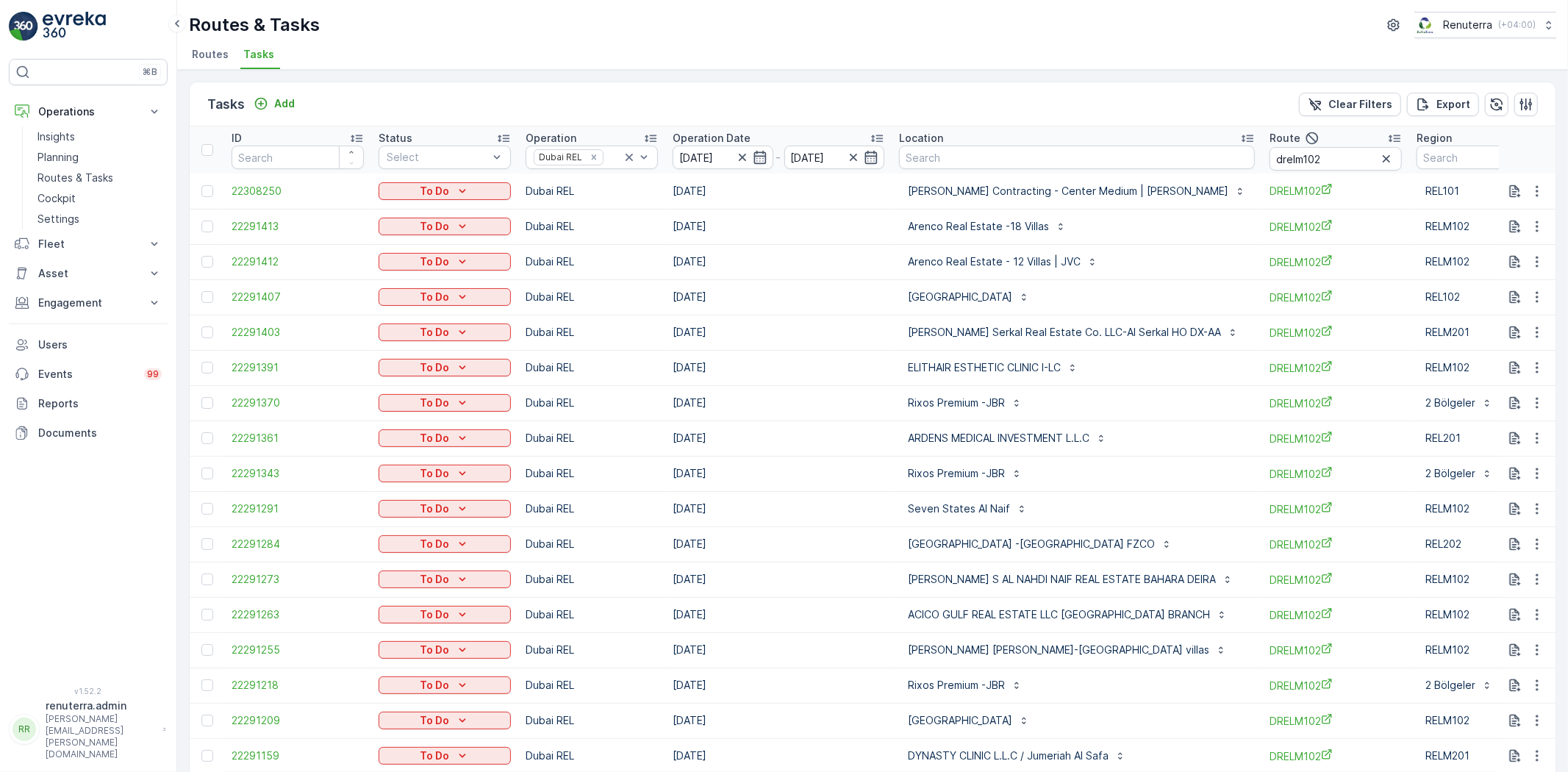
click at [213, 297] on div at bounding box center [207, 297] width 12 height 12
click at [201, 292] on input "checkbox" at bounding box center [201, 292] width 0 height 0
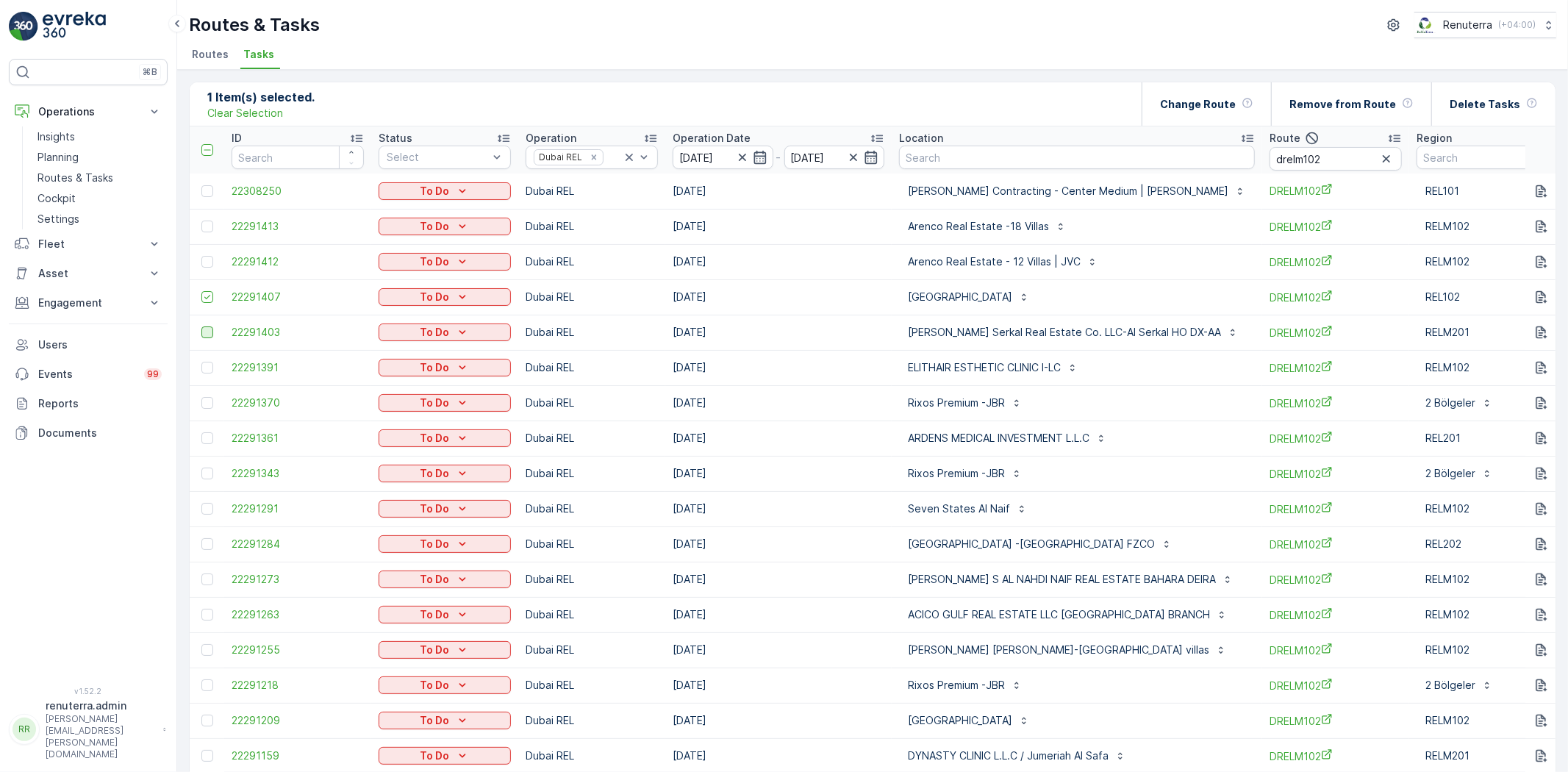
click at [203, 332] on div at bounding box center [207, 332] width 12 height 12
click at [201, 326] on input "checkbox" at bounding box center [201, 326] width 0 height 0
click at [209, 407] on div at bounding box center [207, 402] width 12 height 12
click at [201, 397] on input "checkbox" at bounding box center [201, 397] width 0 height 0
click at [204, 432] on div at bounding box center [207, 438] width 12 height 12
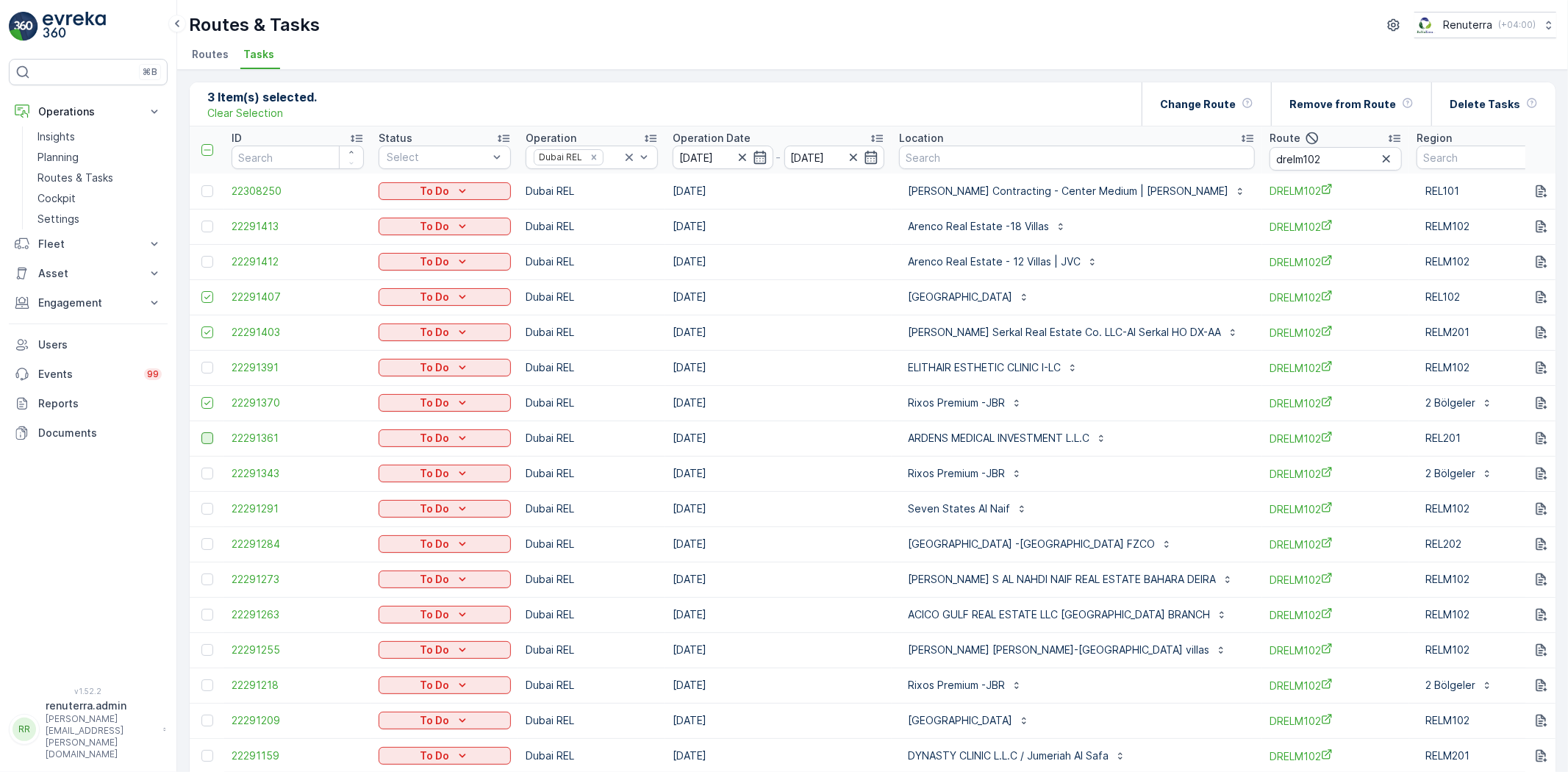
click at [201, 432] on input "checkbox" at bounding box center [201, 432] width 0 height 0
drag, startPoint x: 208, startPoint y: 471, endPoint x: 202, endPoint y: 495, distance: 24.7
click at [207, 482] on td at bounding box center [207, 473] width 35 height 36
drag, startPoint x: 207, startPoint y: 512, endPoint x: 209, endPoint y: 480, distance: 32.1
click at [207, 511] on div at bounding box center [207, 508] width 12 height 12
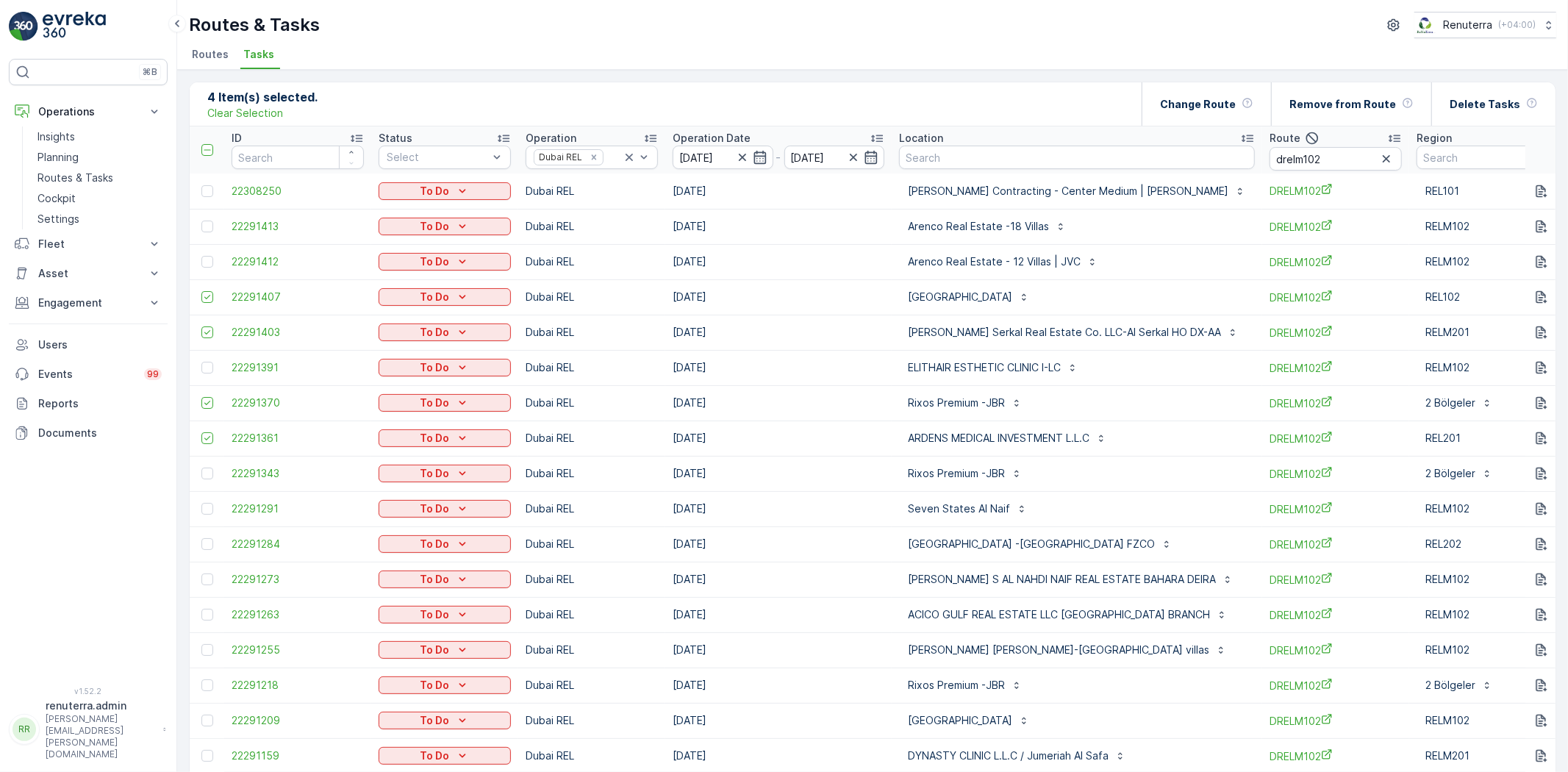
click at [201, 503] on input "checkbox" at bounding box center [201, 503] width 0 height 0
click at [210, 480] on td at bounding box center [207, 473] width 35 height 36
click at [209, 475] on div at bounding box center [207, 473] width 12 height 12
click at [201, 468] on input "checkbox" at bounding box center [201, 468] width 0 height 0
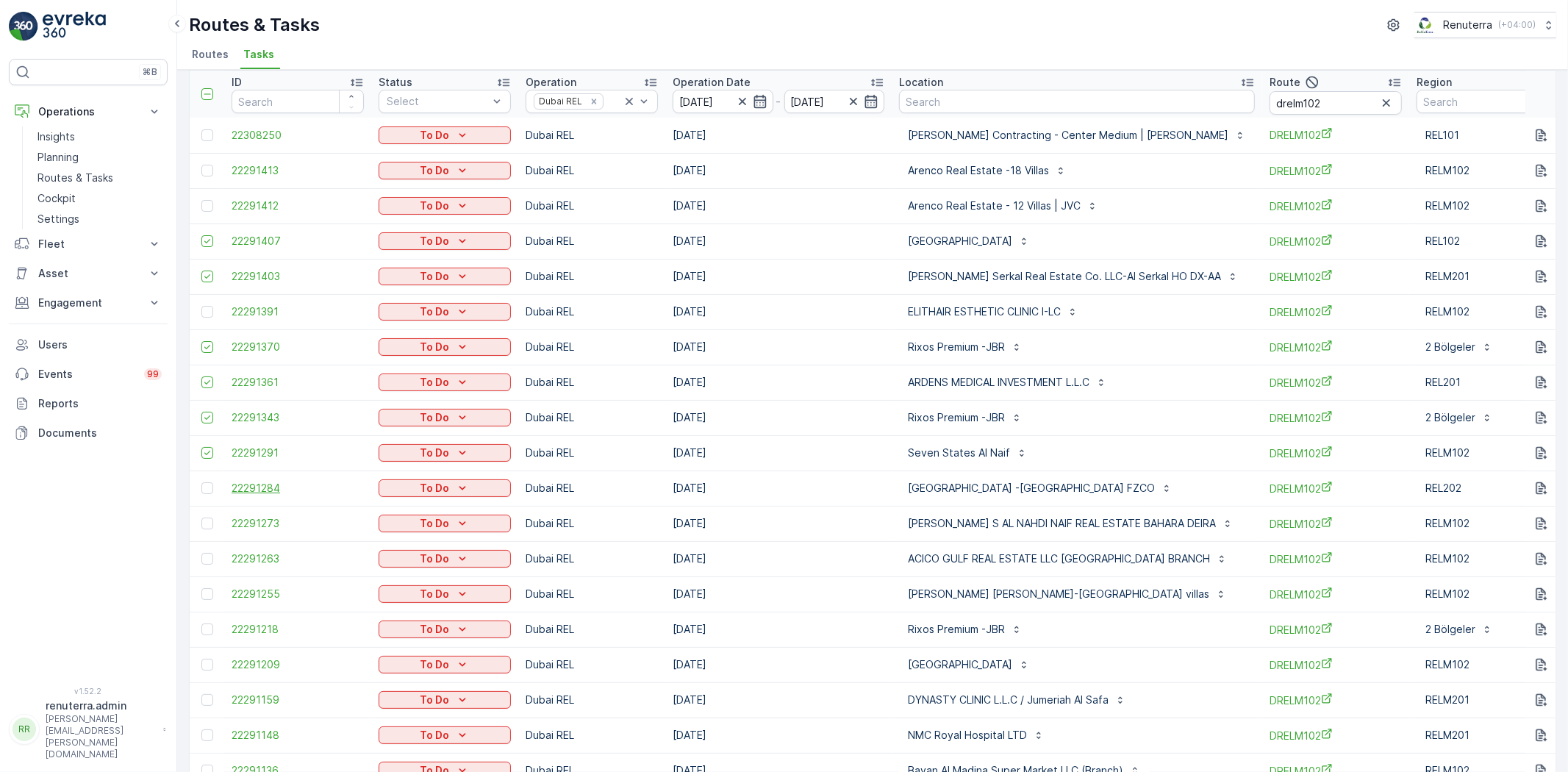
scroll to position [82, 0]
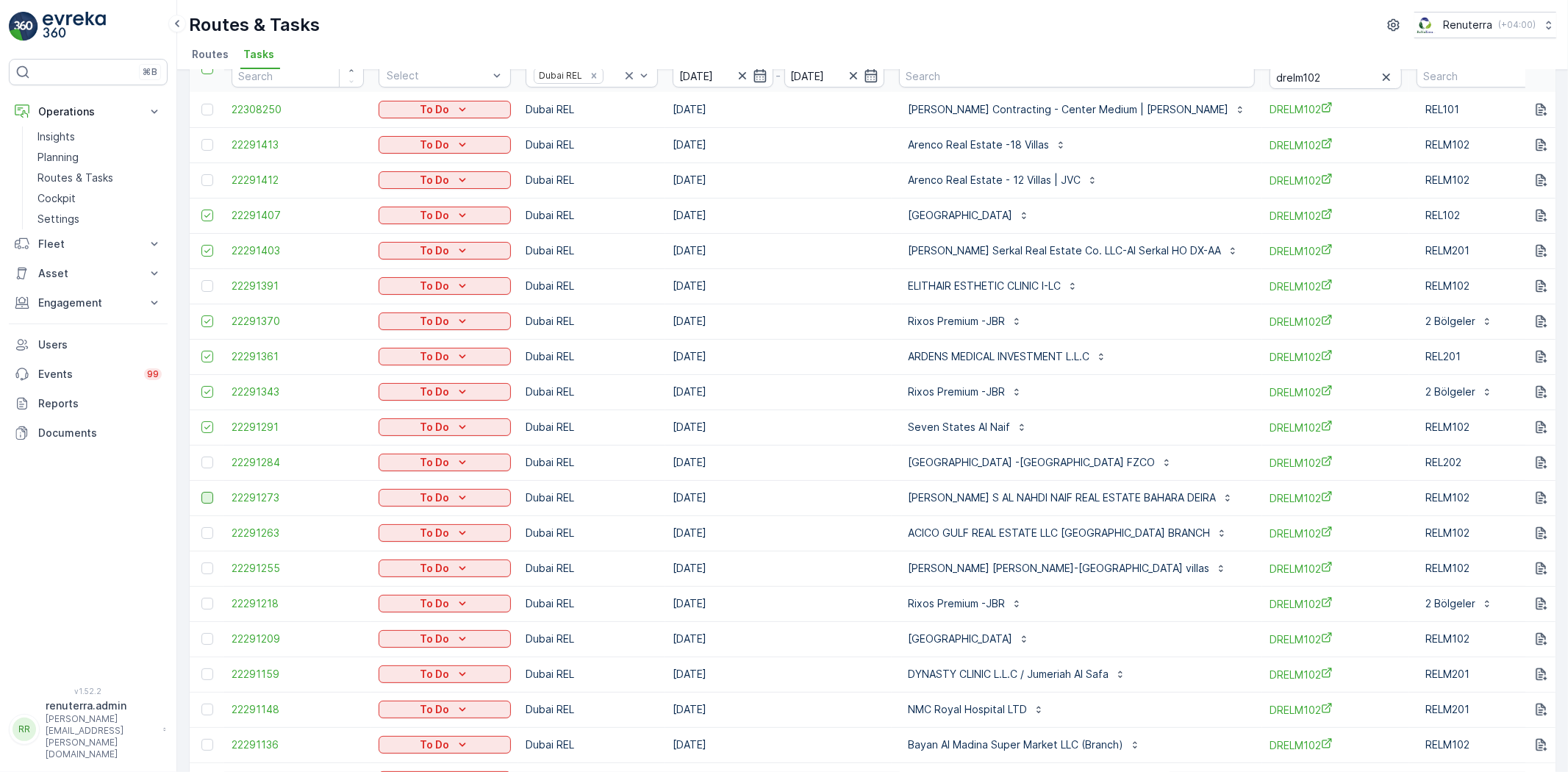
click at [209, 497] on div at bounding box center [207, 497] width 12 height 12
click at [201, 492] on input "checkbox" at bounding box center [201, 492] width 0 height 0
click at [209, 605] on div at bounding box center [207, 604] width 12 height 12
click at [201, 598] on input "checkbox" at bounding box center [201, 598] width 0 height 0
click at [206, 636] on div at bounding box center [207, 638] width 12 height 12
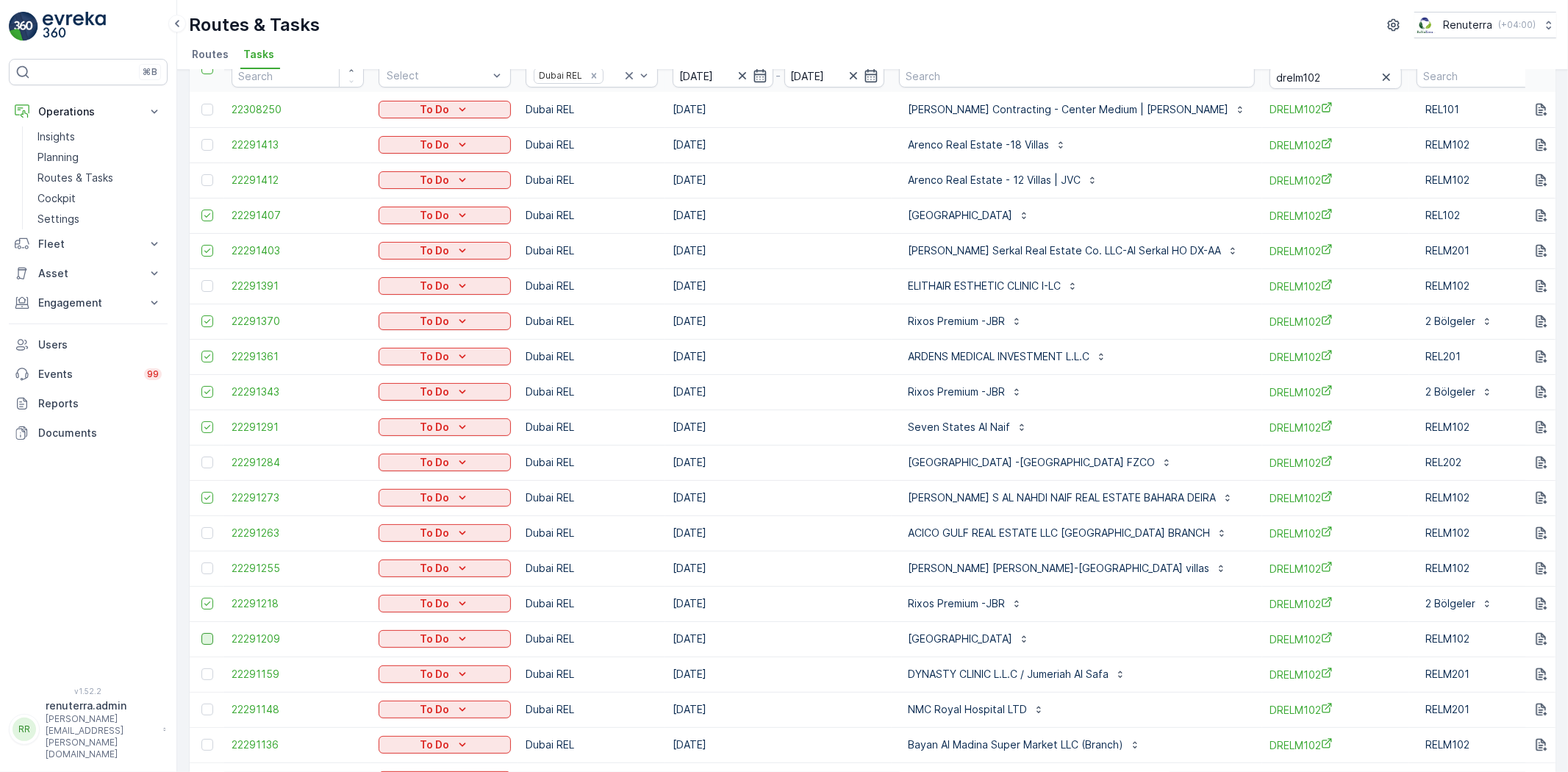
click at [201, 633] on input "checkbox" at bounding box center [201, 633] width 0 height 0
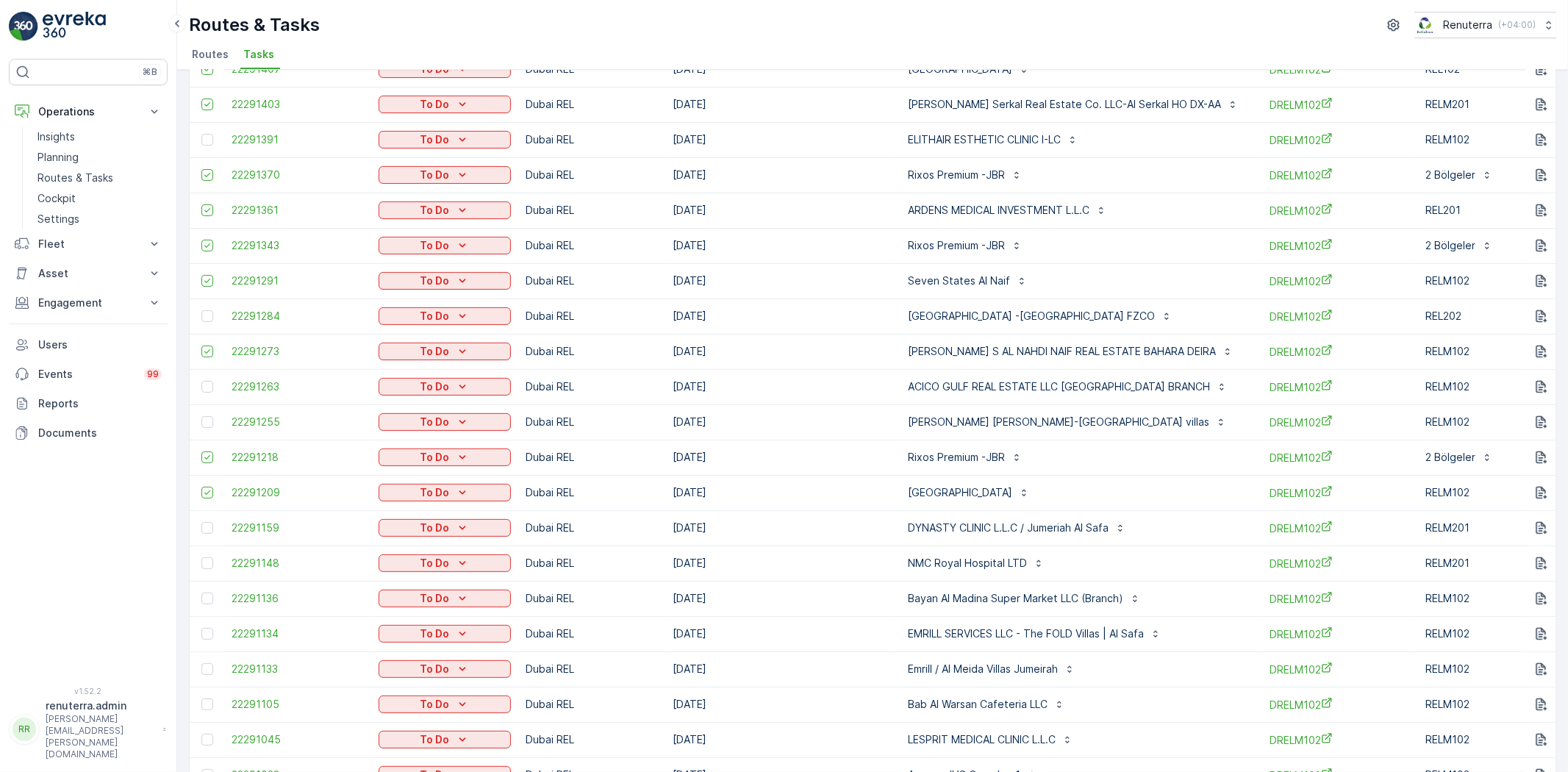
scroll to position [245, 0]
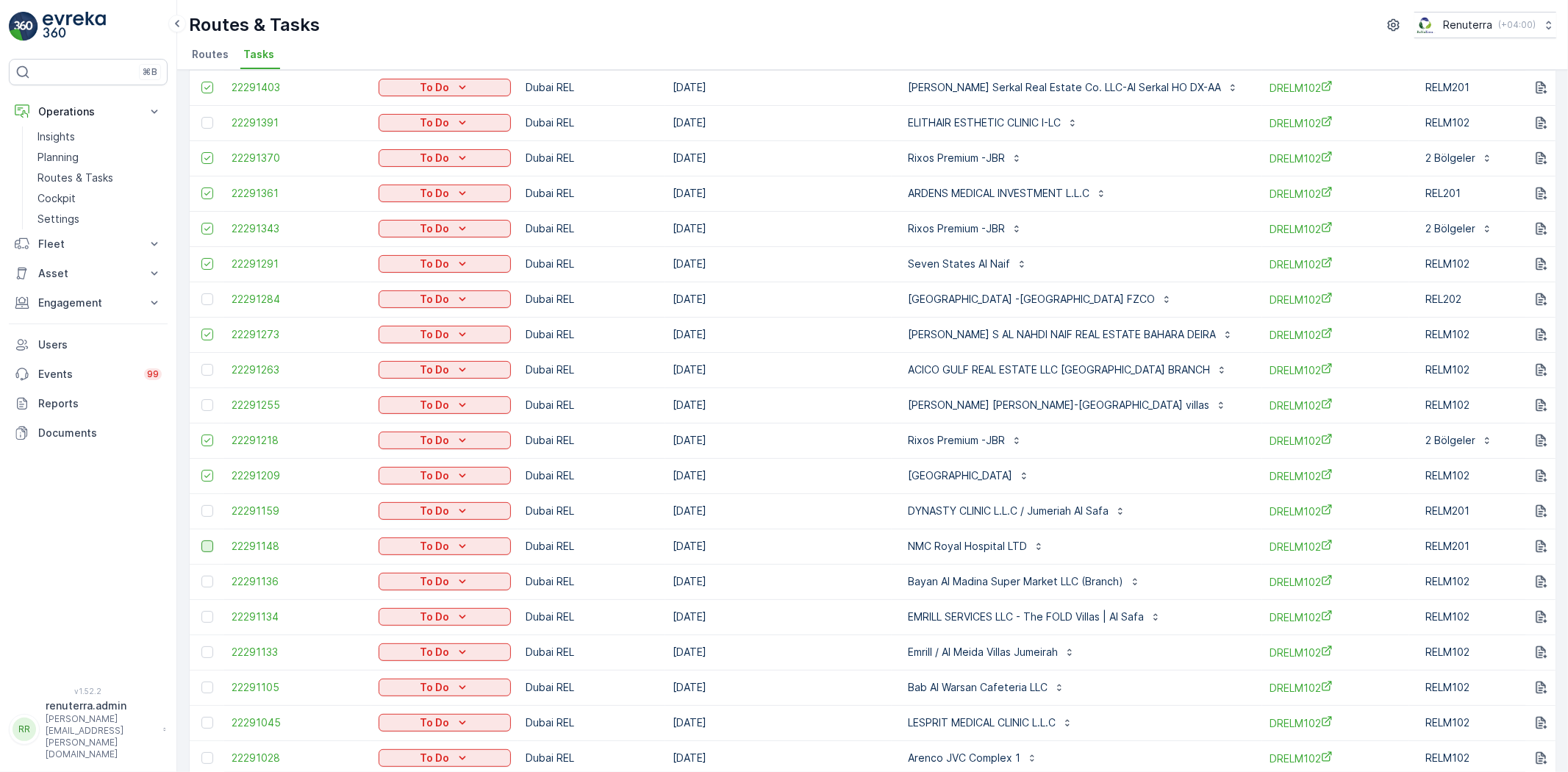
click at [208, 547] on div at bounding box center [207, 546] width 12 height 12
click at [201, 540] on input "checkbox" at bounding box center [201, 540] width 0 height 0
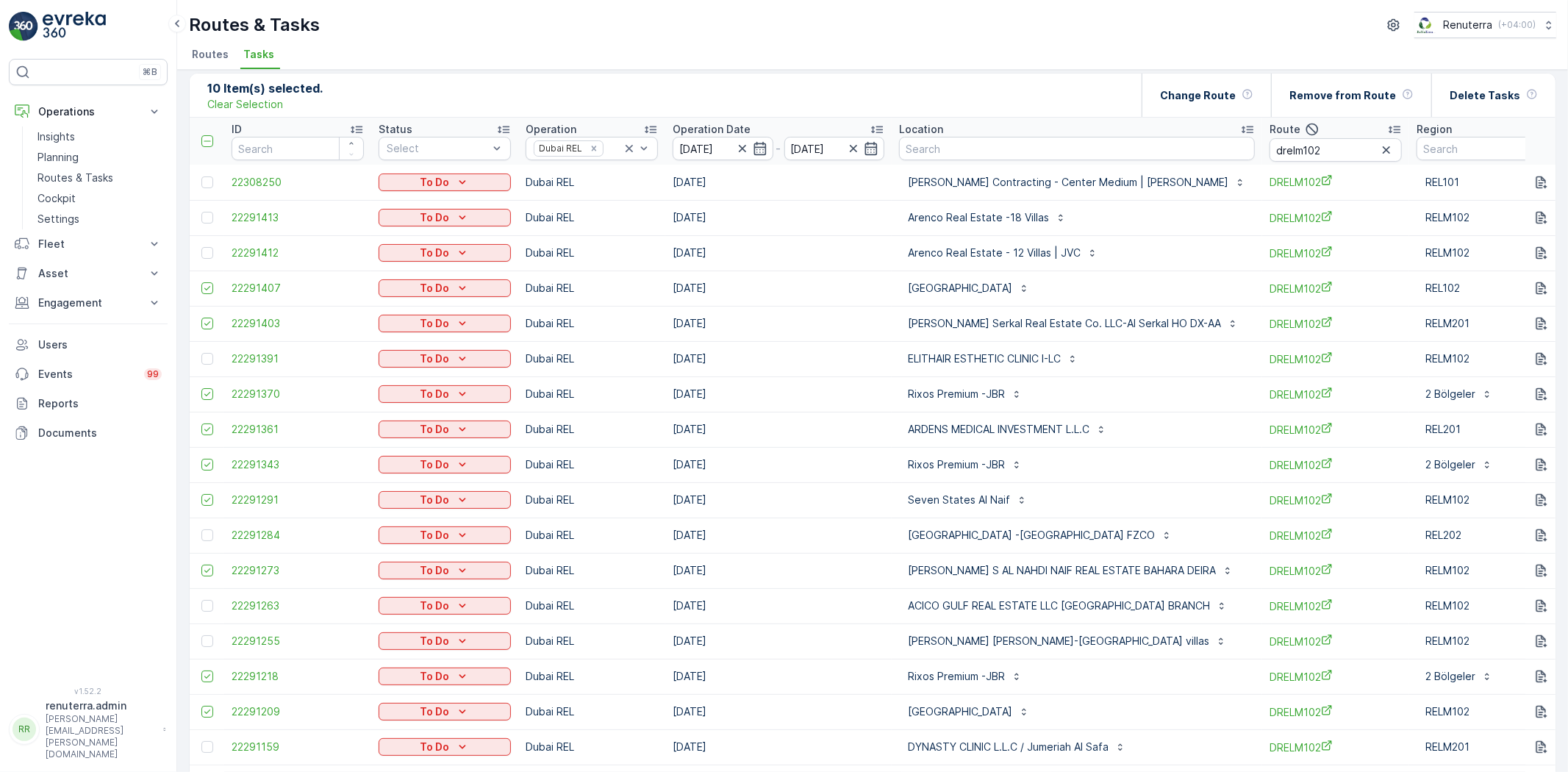
scroll to position [0, 0]
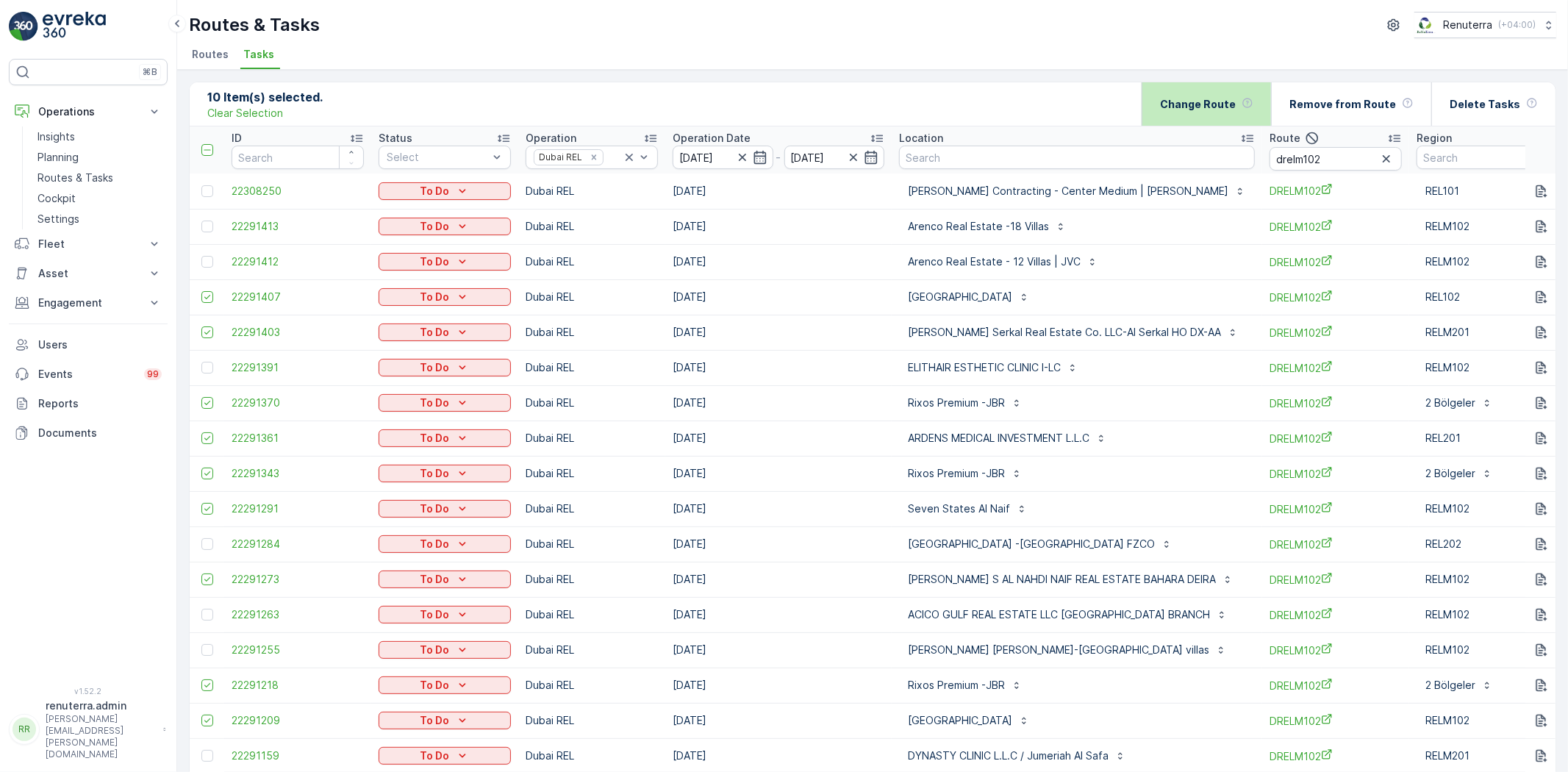
click at [1250, 115] on div "Change Route" at bounding box center [1207, 103] width 94 height 44
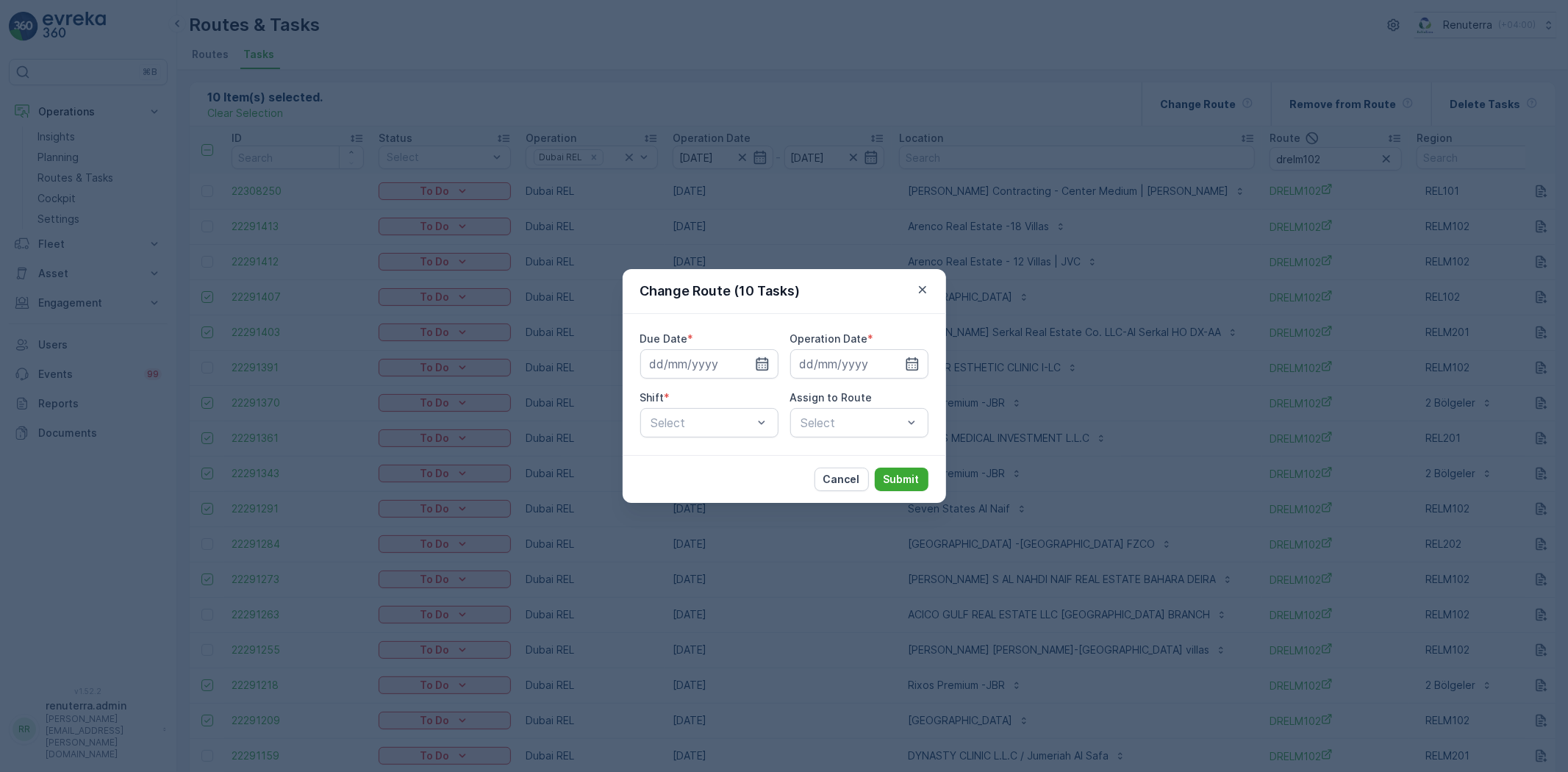
click at [761, 364] on icon "button" at bounding box center [762, 364] width 14 height 14
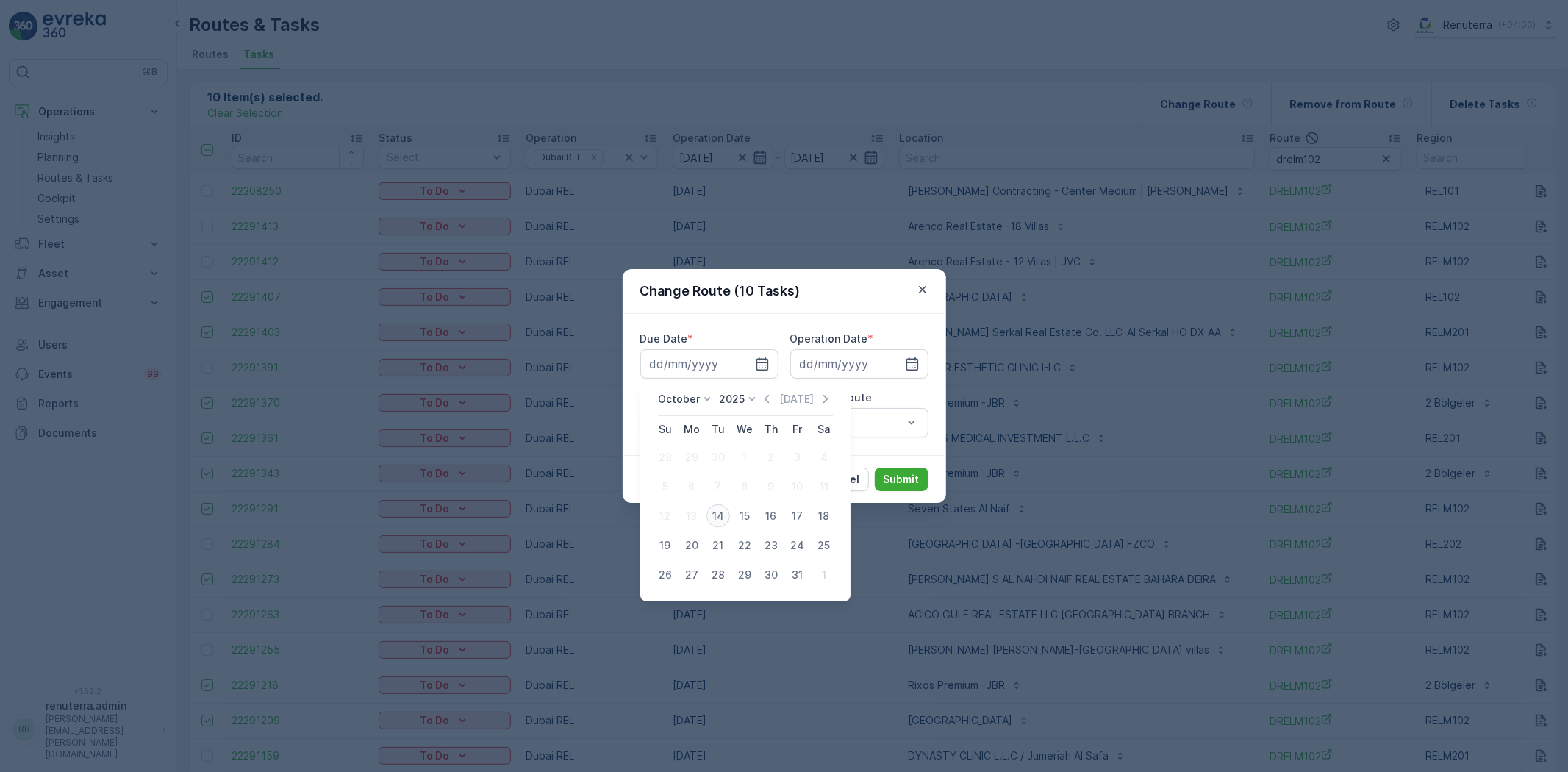
click at [713, 518] on div "14" at bounding box center [718, 516] width 23 height 23
type input "[DATE]"
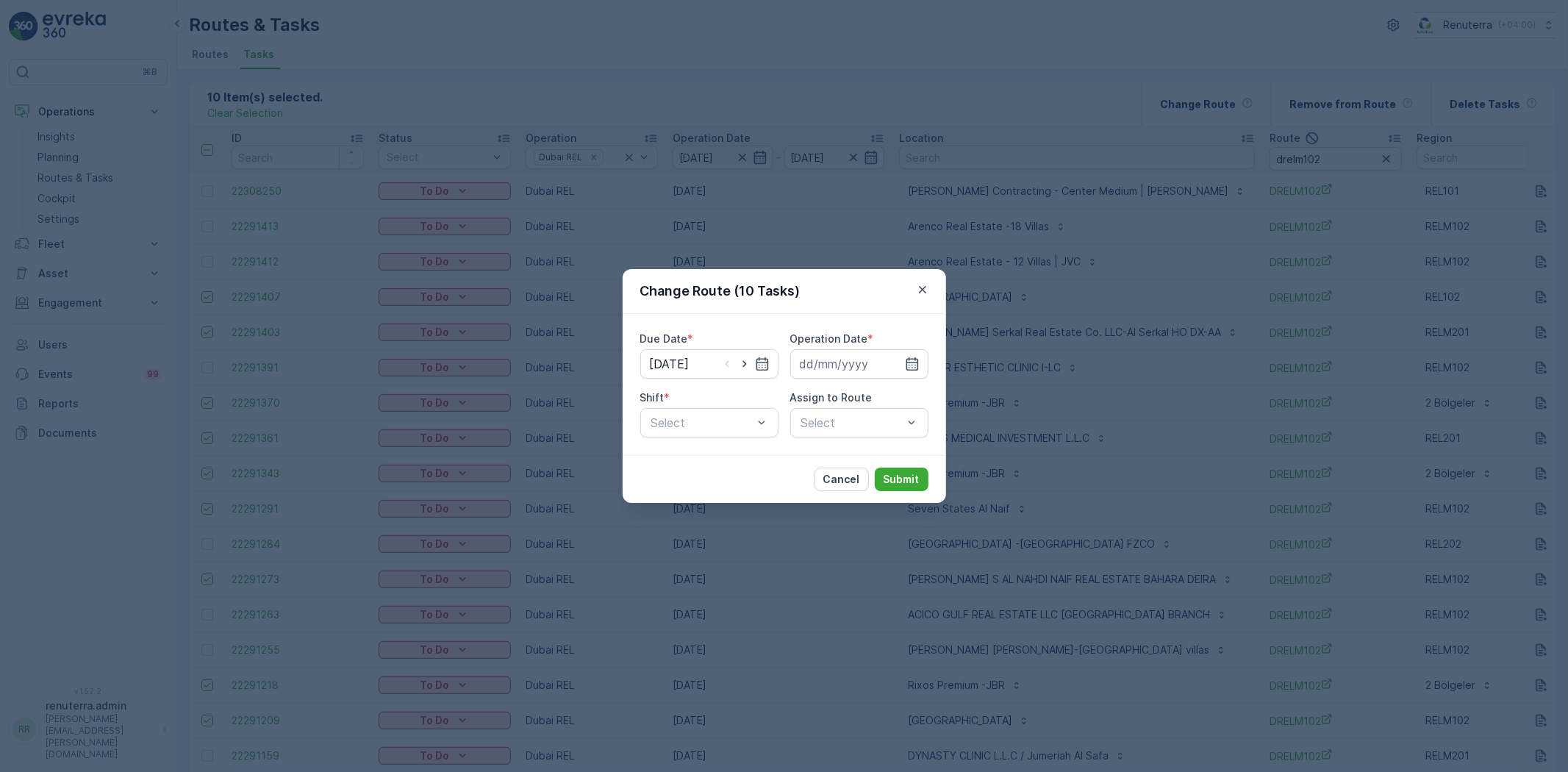
drag, startPoint x: 909, startPoint y: 363, endPoint x: 903, endPoint y: 379, distance: 17.1
click at [909, 364] on icon "button" at bounding box center [912, 364] width 14 height 14
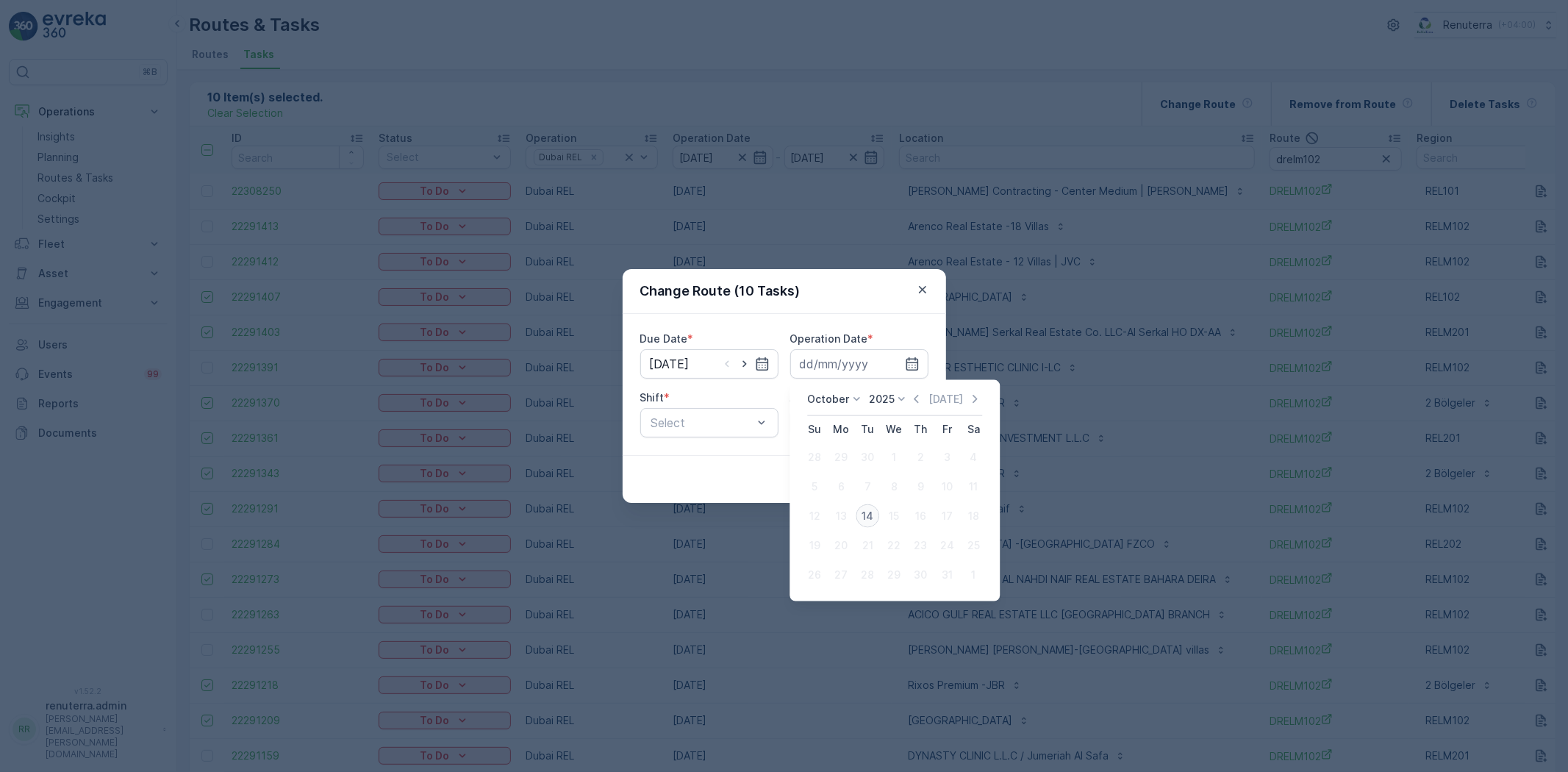
click at [858, 515] on div "14" at bounding box center [867, 516] width 23 height 23
type input "[DATE]"
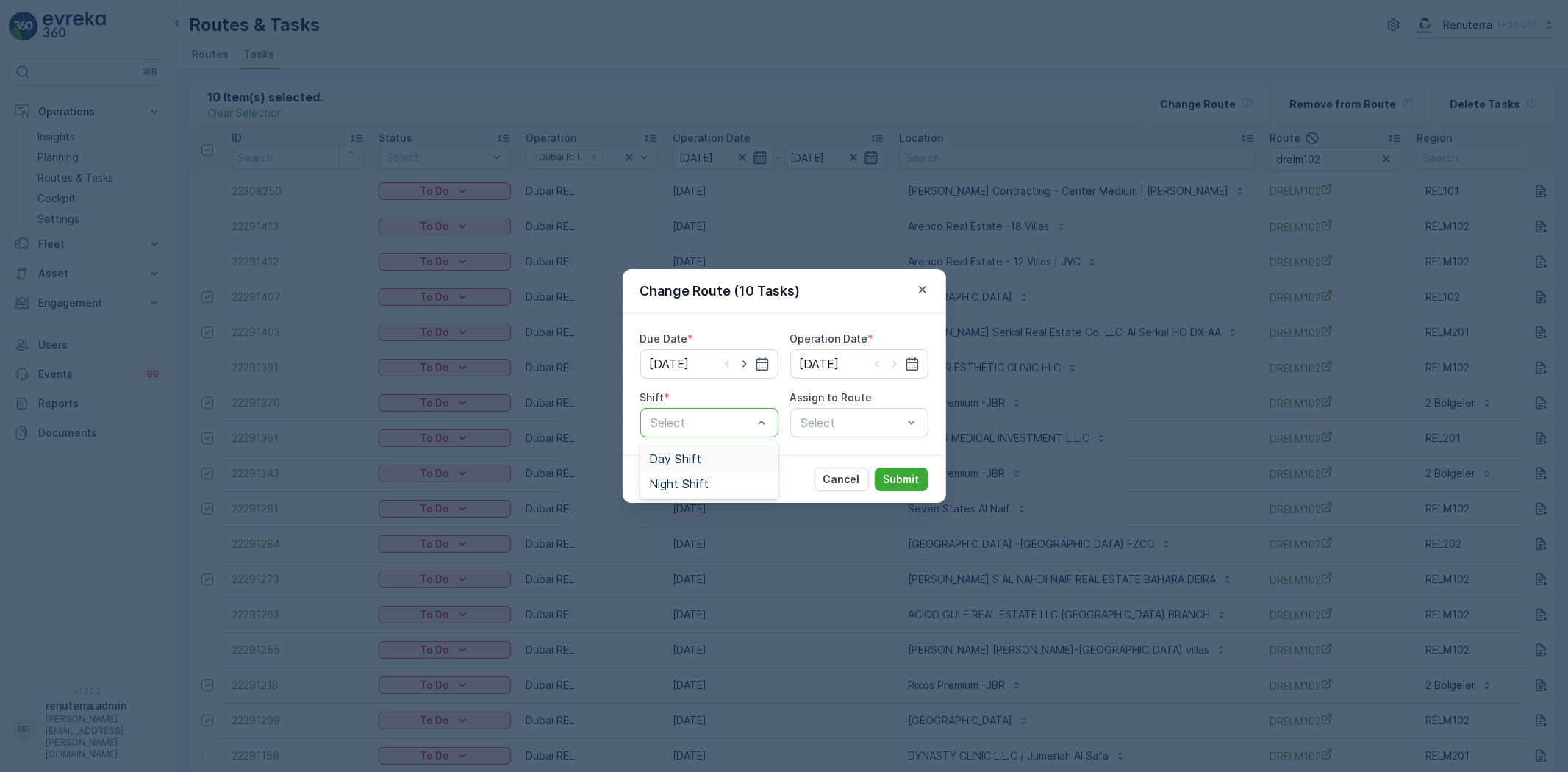
click at [696, 465] on div "Day Shift" at bounding box center [709, 459] width 138 height 25
click at [839, 438] on div "Due Date * 14.10.2025 Operation Date * 14.10.2025 Shift * option Day Shift, sel…" at bounding box center [784, 384] width 324 height 141
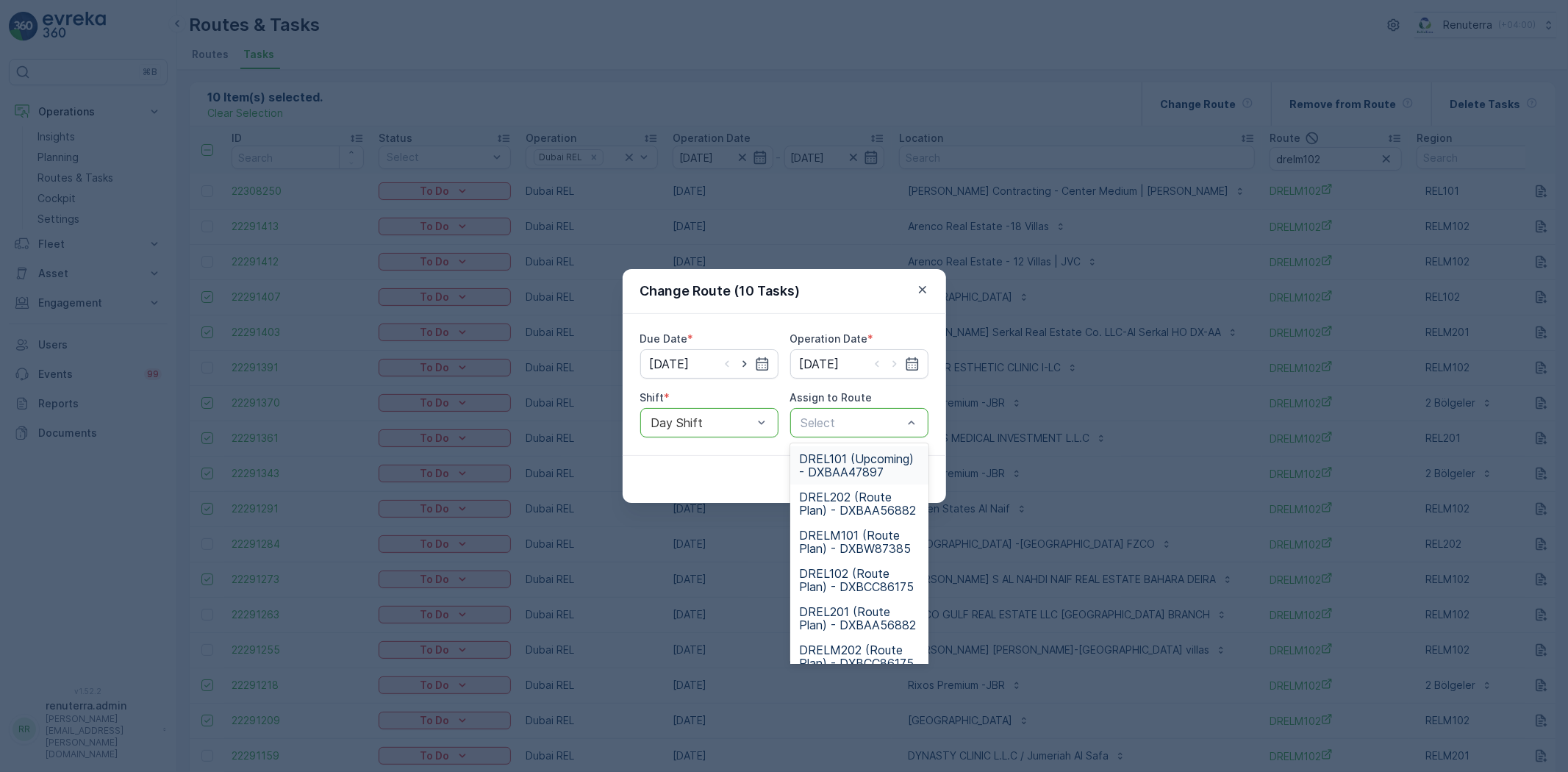
type input "1"
click at [841, 464] on span "DREL101 (Upcoming) - DXBAA47897" at bounding box center [859, 465] width 120 height 27
click at [877, 421] on div at bounding box center [844, 423] width 90 height 13
type input "101"
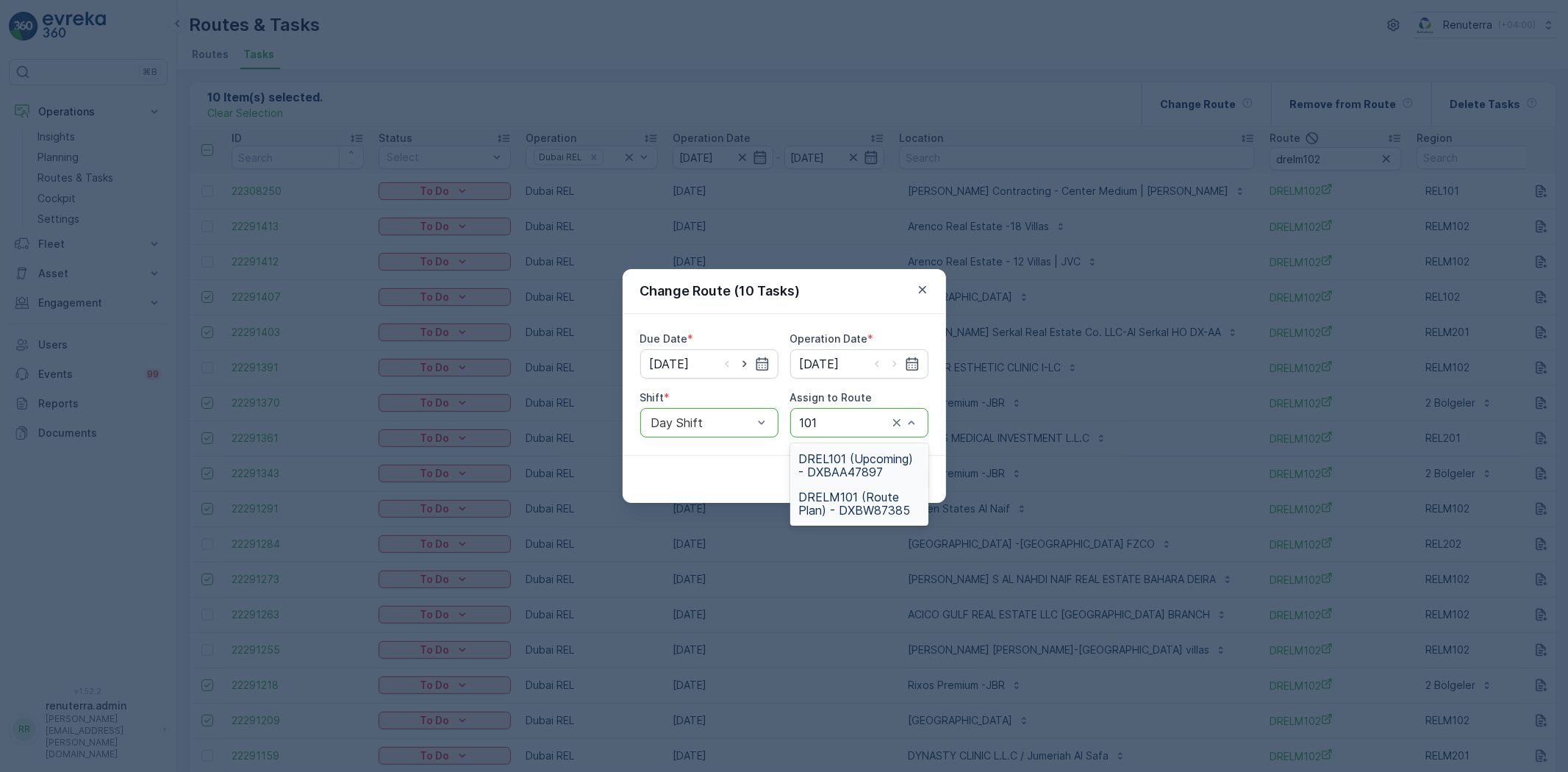
click at [855, 502] on span "DRELM101 (Route Plan) - DXBW87385" at bounding box center [859, 504] width 120 height 27
click at [895, 477] on p "Submit" at bounding box center [901, 480] width 36 height 14
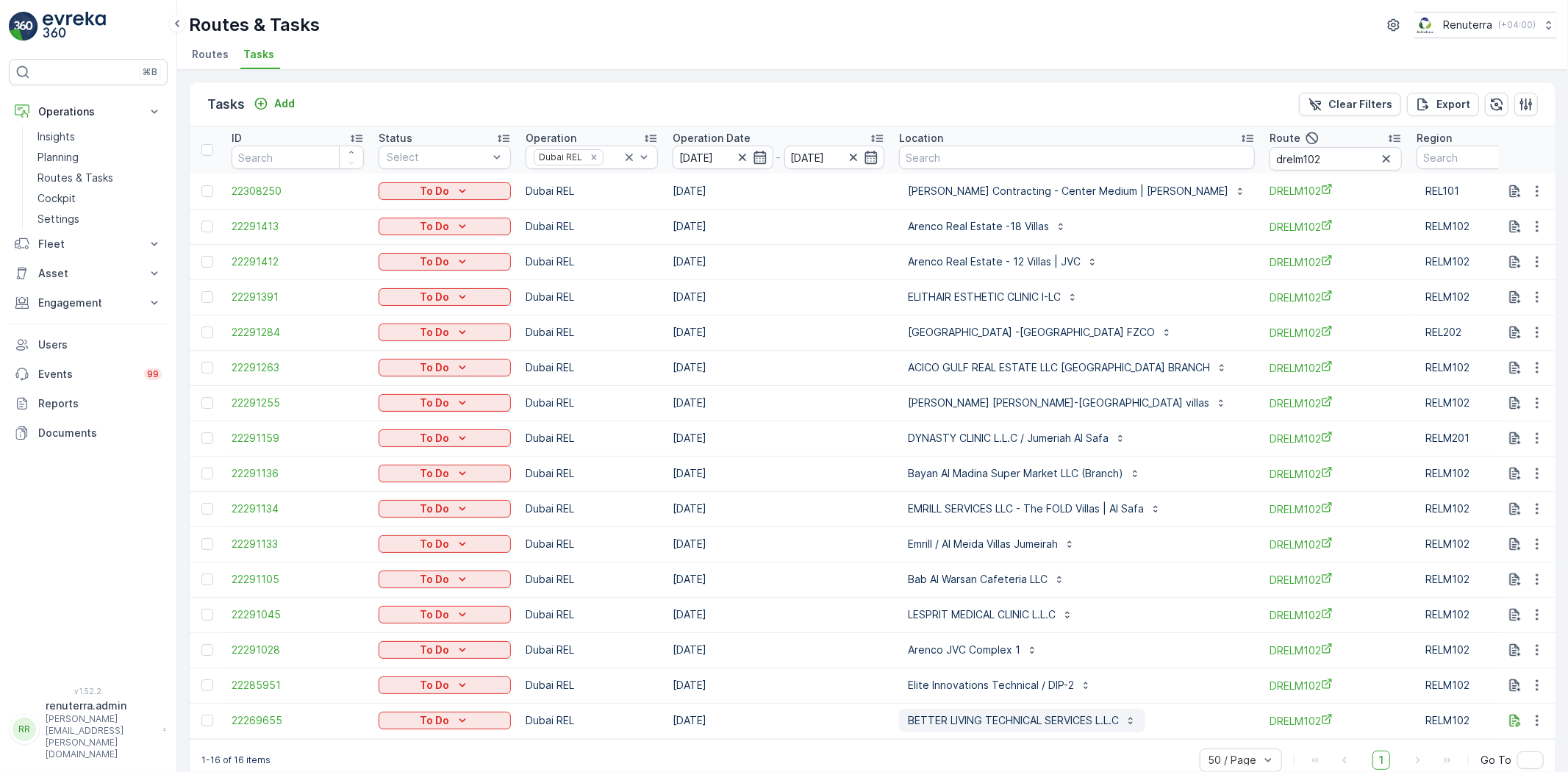
click at [926, 716] on p "BETTER LIVING TECHNICAL SERVICES L.L.C" at bounding box center [1014, 720] width 211 height 14
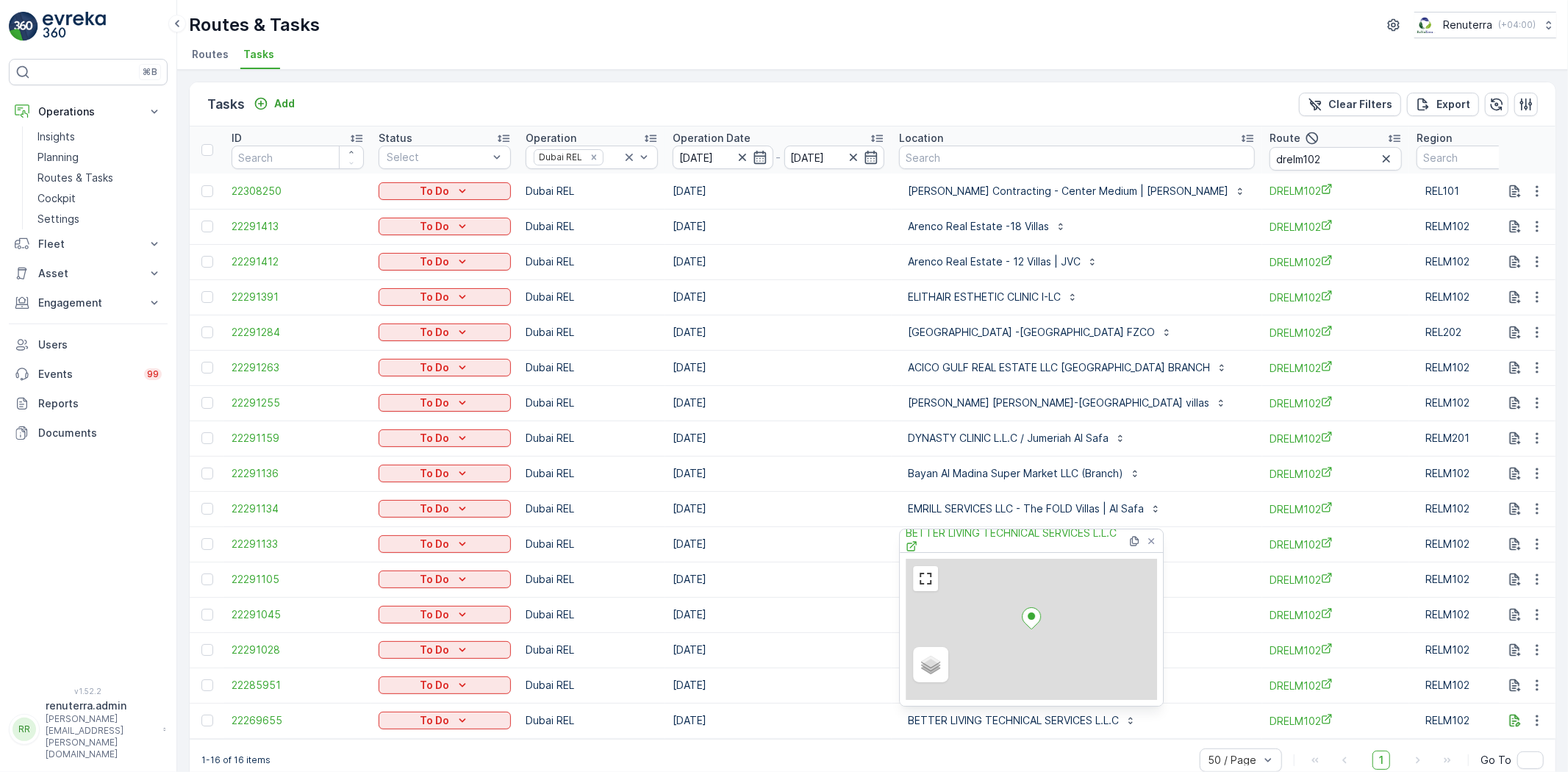
click at [829, 538] on td "[DATE]" at bounding box center [779, 545] width 226 height 36
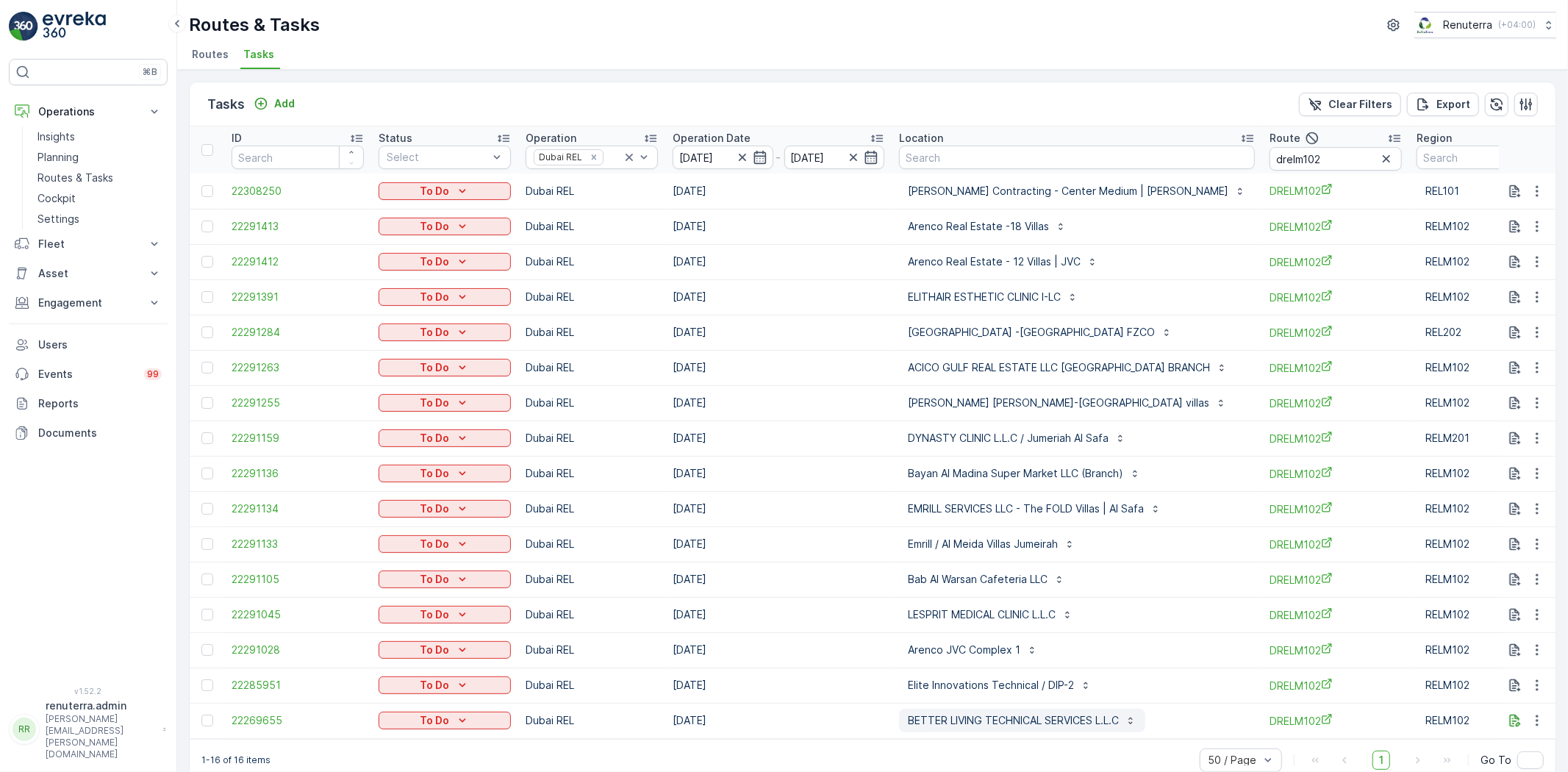
click at [927, 714] on p "BETTER LIVING TECHNICAL SERVICES L.L.C" at bounding box center [1014, 720] width 211 height 14
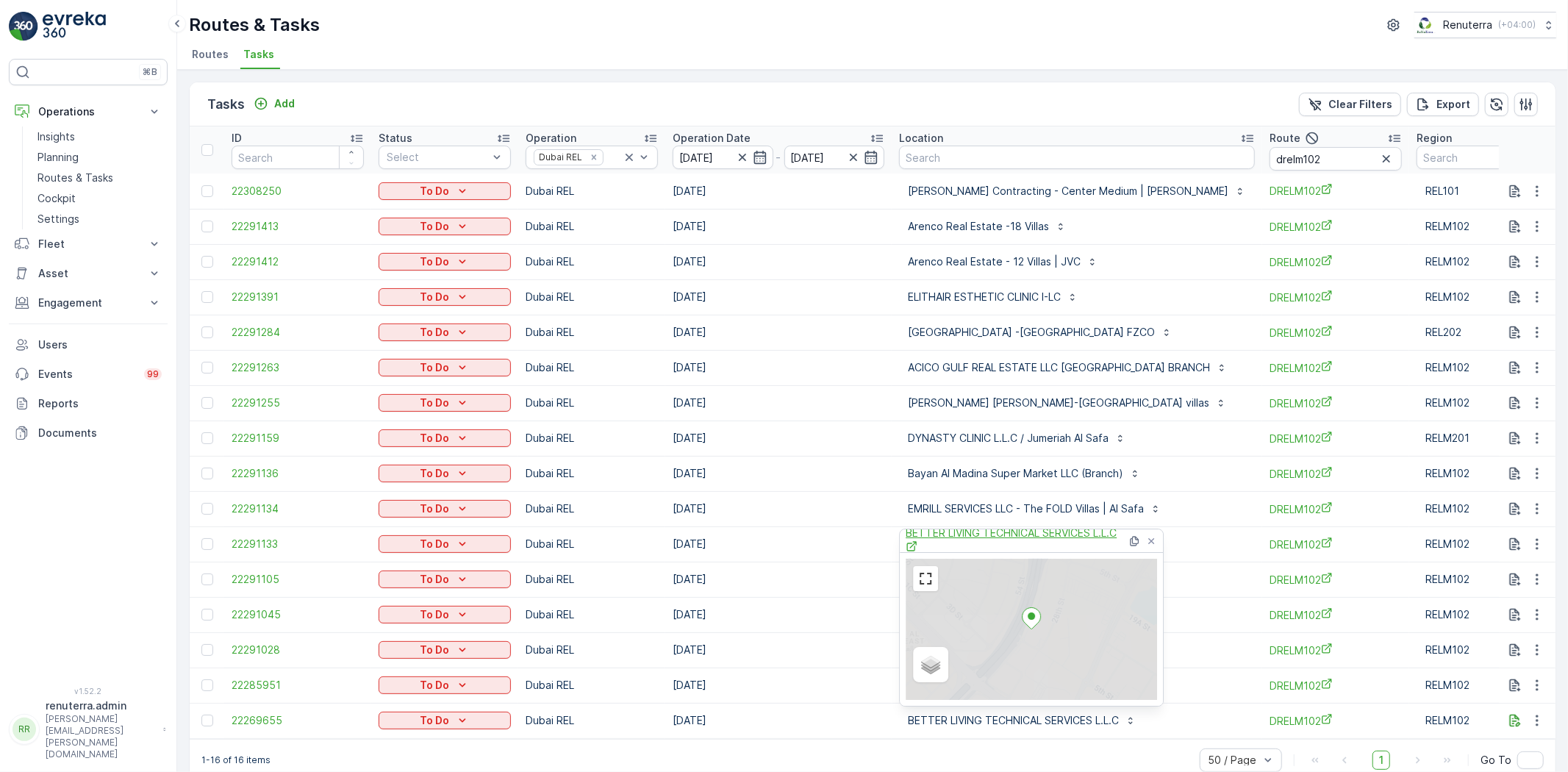
click at [989, 533] on span "BETTER LIVING TECHNICAL SERVICES L.L.C" at bounding box center [1016, 541] width 221 height 30
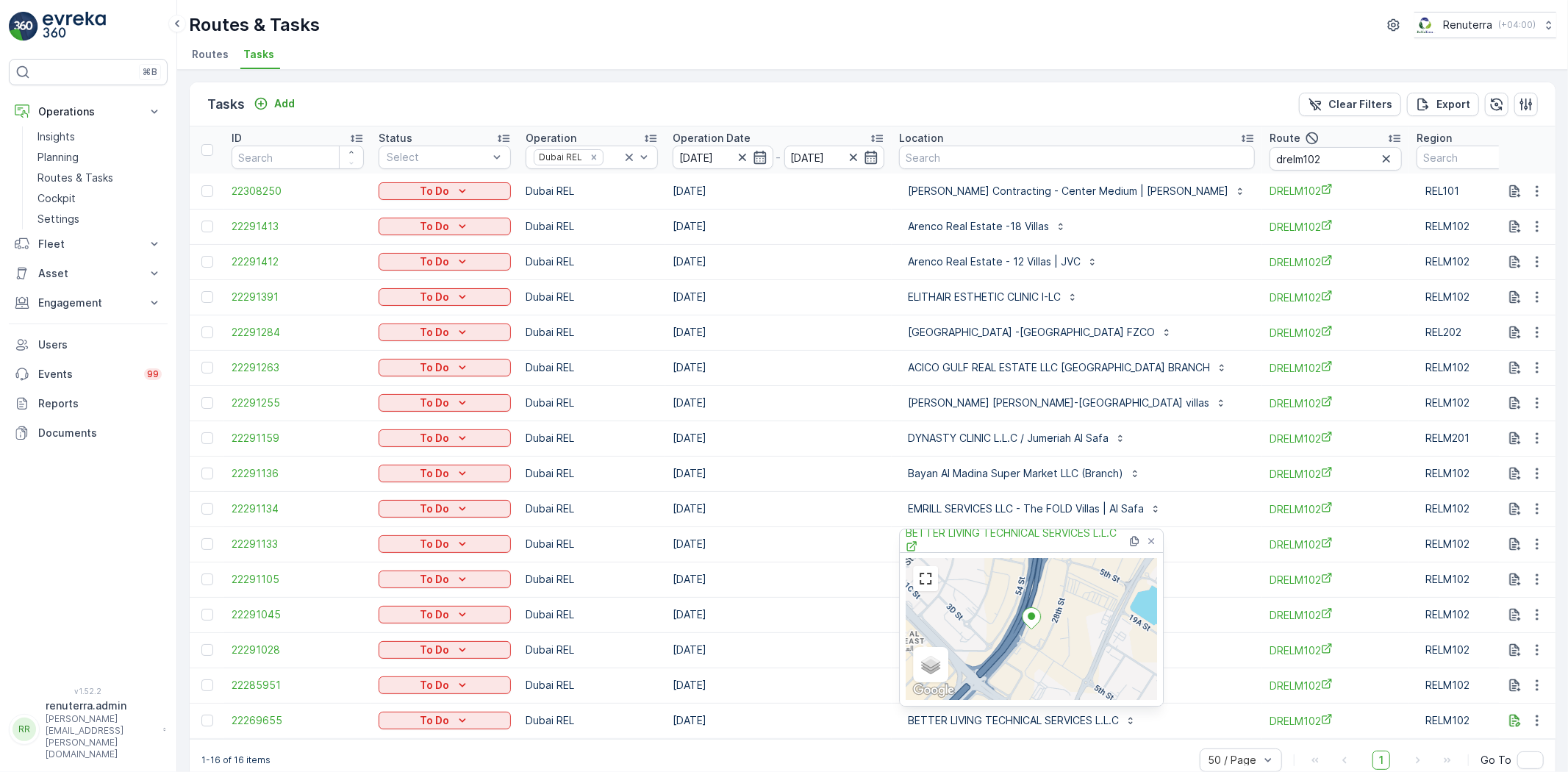
click at [768, 674] on td "[DATE]" at bounding box center [779, 686] width 226 height 36
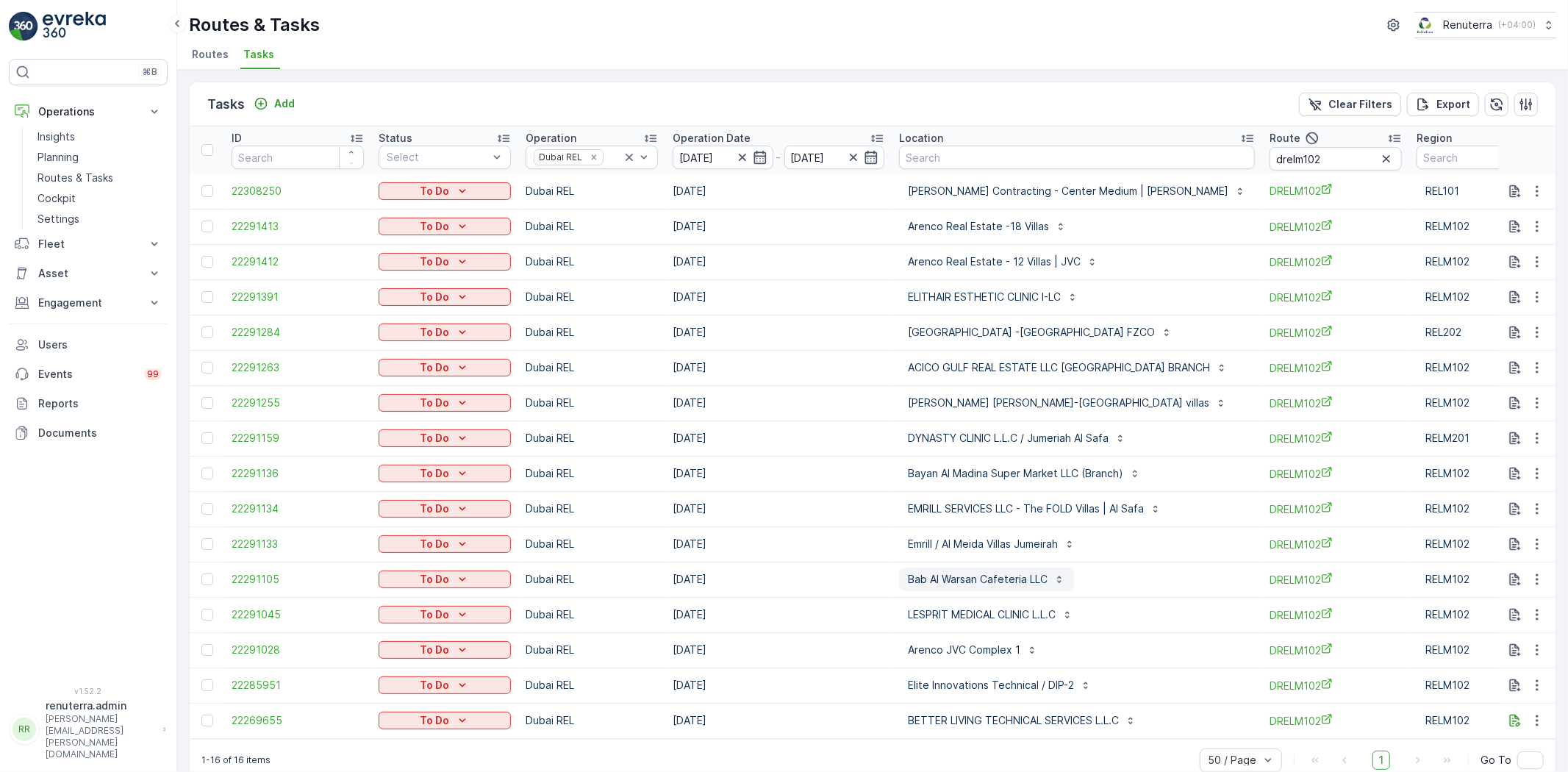
click at [969, 576] on p "Bab Al Warsan Cafeteria LLC" at bounding box center [978, 579] width 140 height 14
click at [858, 570] on td "[DATE]" at bounding box center [779, 579] width 226 height 36
click at [964, 514] on p "EMRILL SERVICES LLC - The FOLD Villas | Al Safa" at bounding box center [1026, 509] width 236 height 14
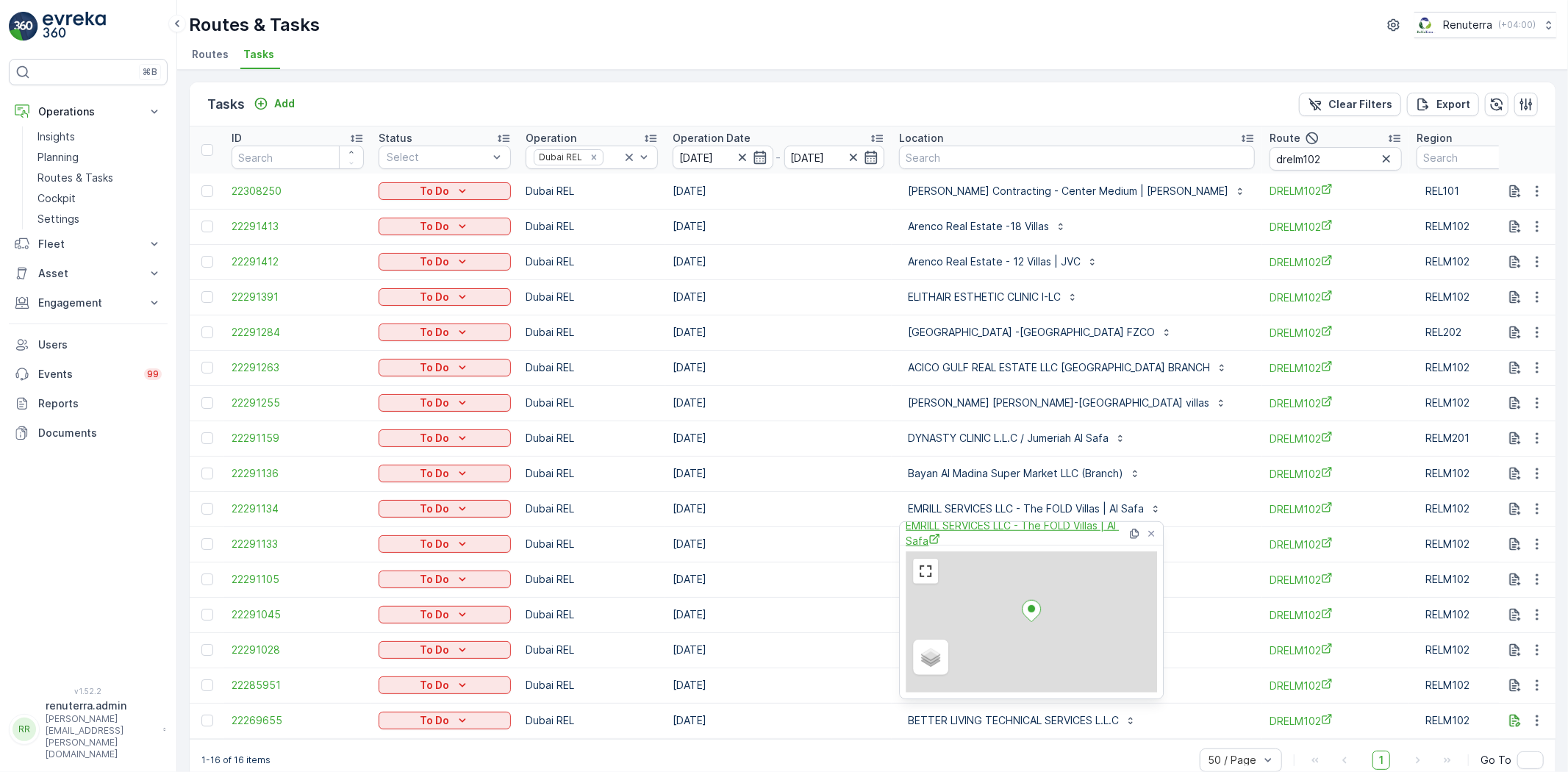
click at [941, 524] on span "EMRILL SERVICES LLC - The FOLD Villas | Al Safa" at bounding box center [1016, 534] width 221 height 30
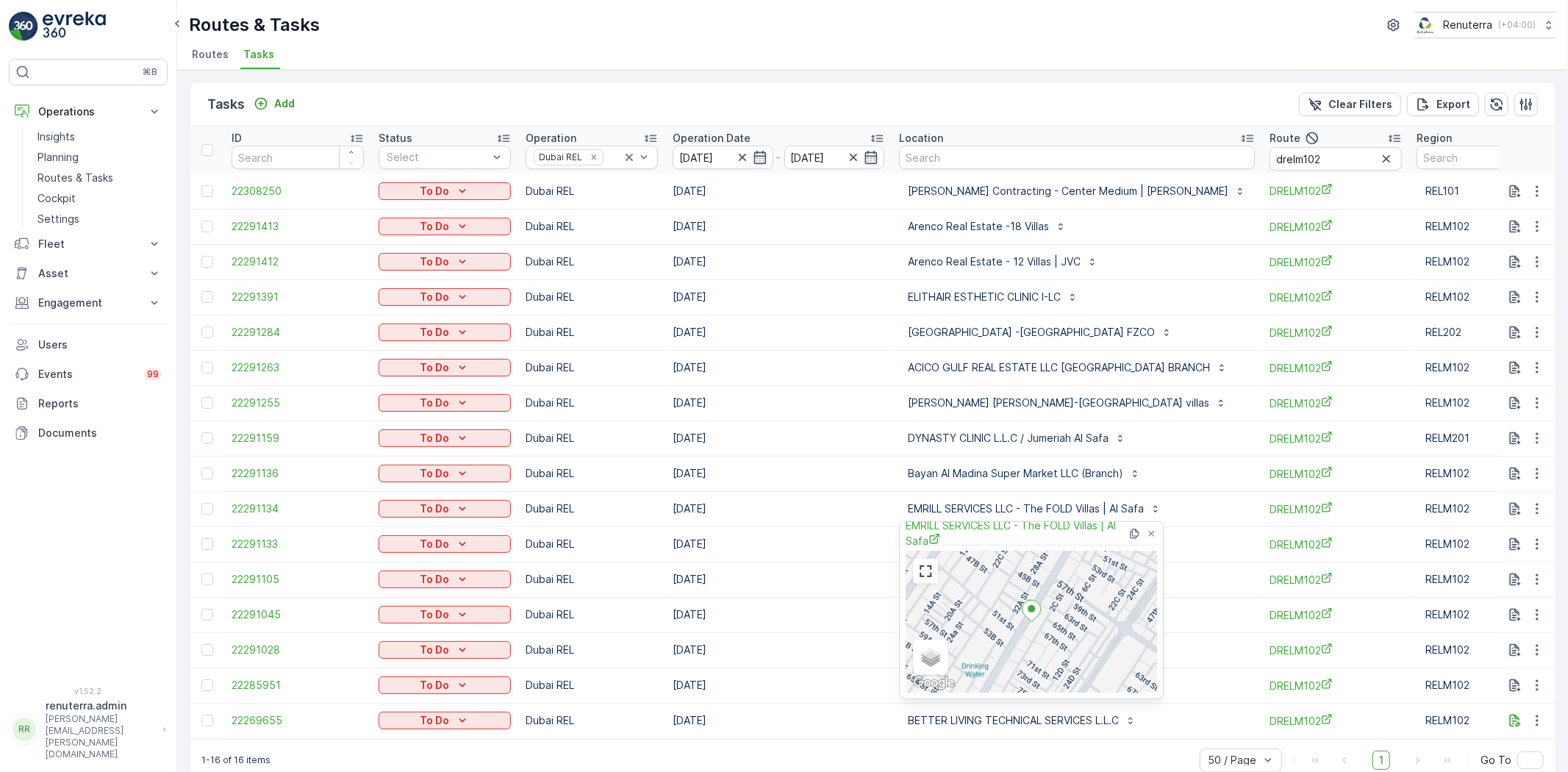
click at [791, 699] on td "[DATE]" at bounding box center [779, 686] width 226 height 36
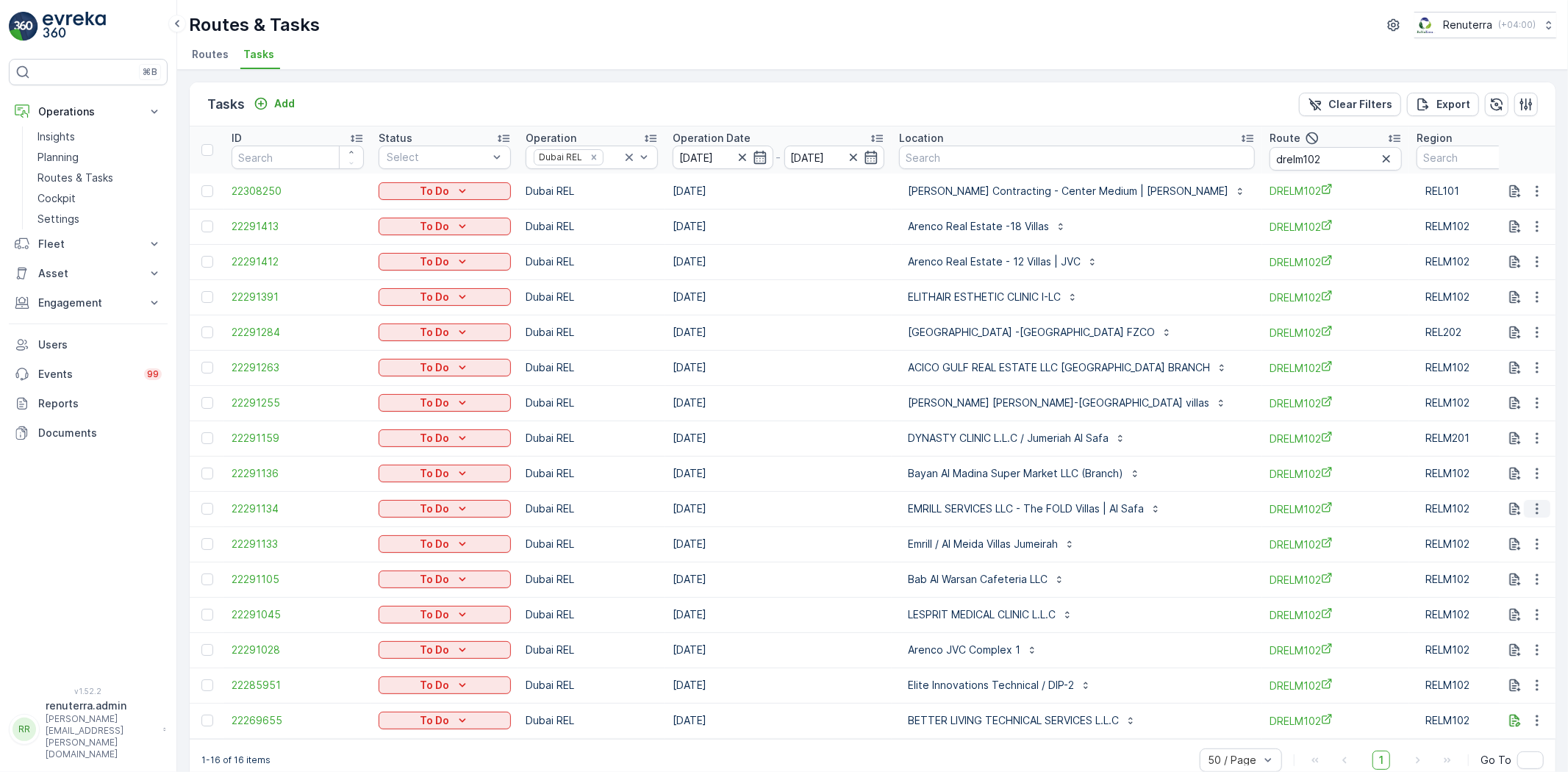
click at [1540, 505] on icon "button" at bounding box center [1538, 509] width 14 height 14
click at [1518, 572] on span "Change Route" at bounding box center [1499, 571] width 71 height 14
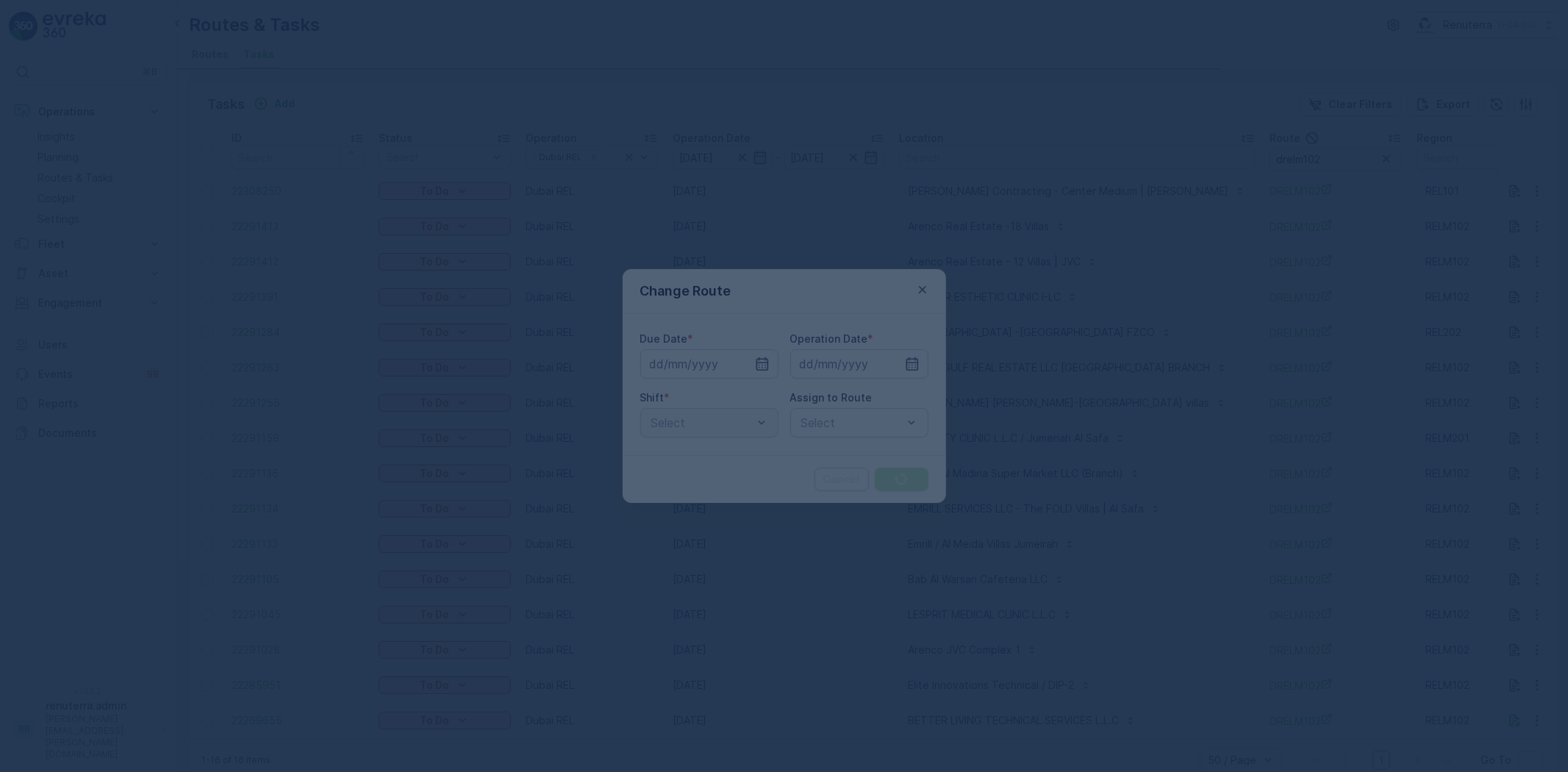
type input "[DATE]"
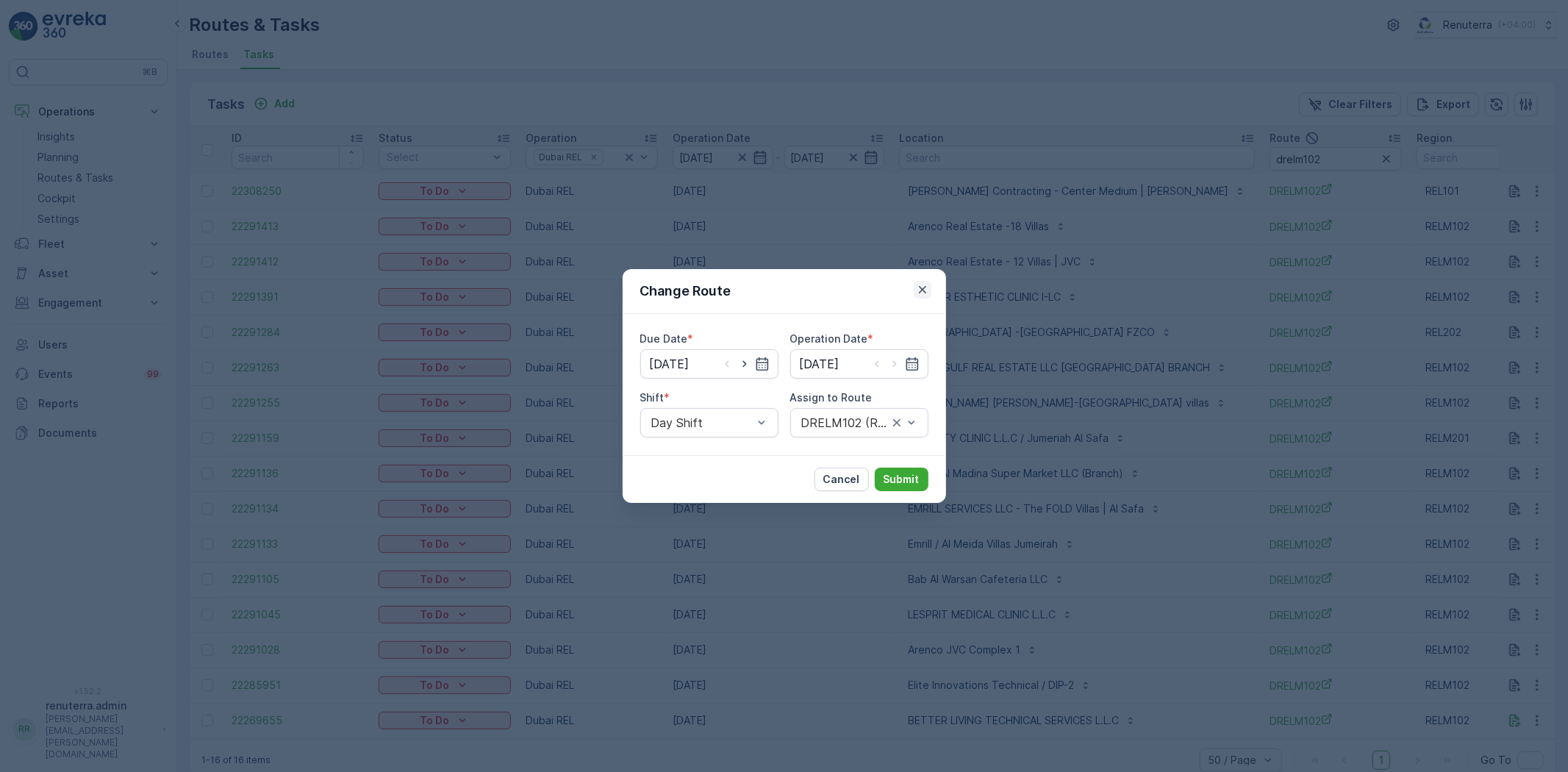
click at [930, 292] on button "button" at bounding box center [923, 290] width 18 height 18
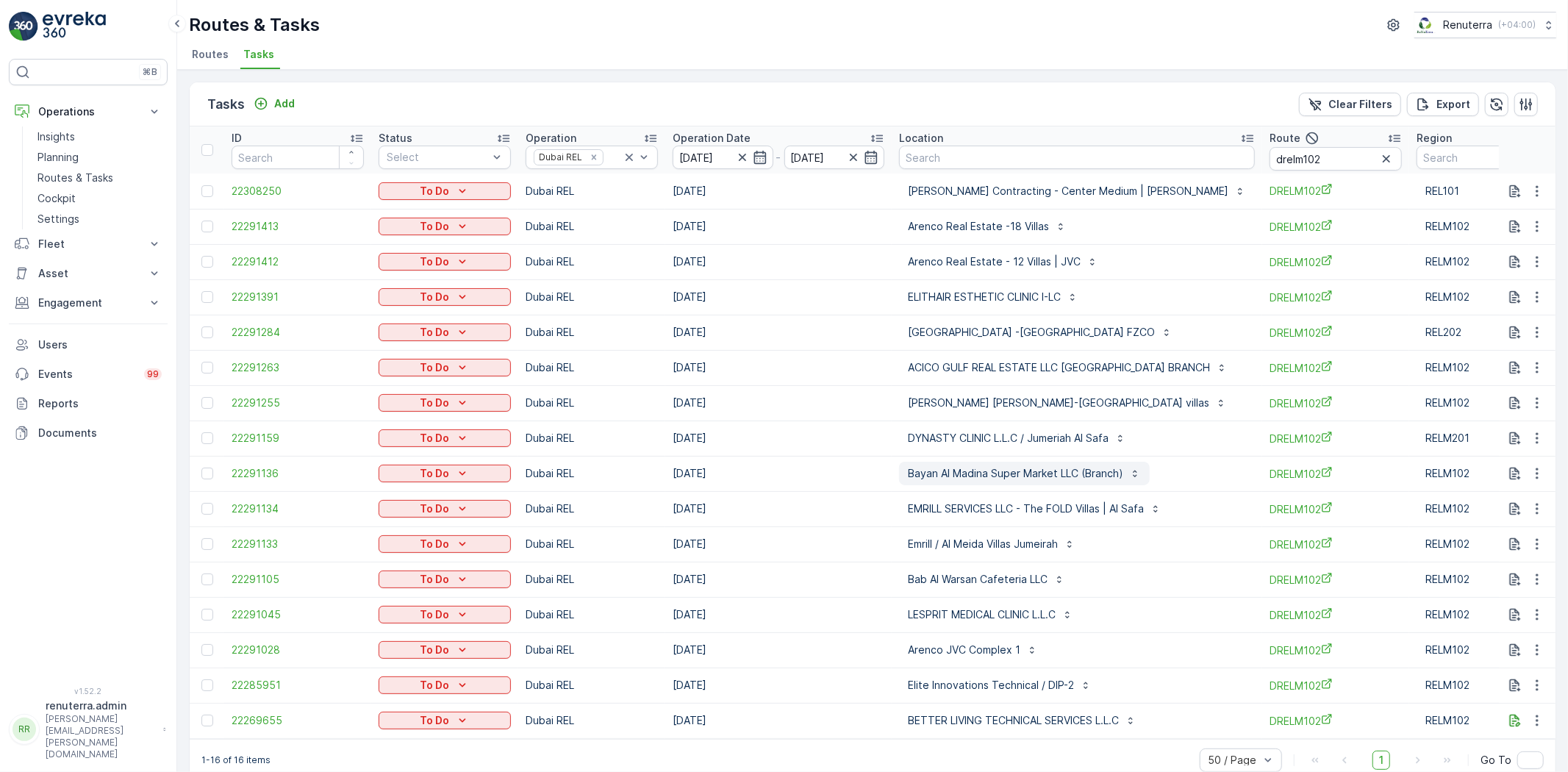
click at [979, 469] on p "Bayan Al Madina Super Market LLC (Branch)" at bounding box center [1016, 473] width 216 height 14
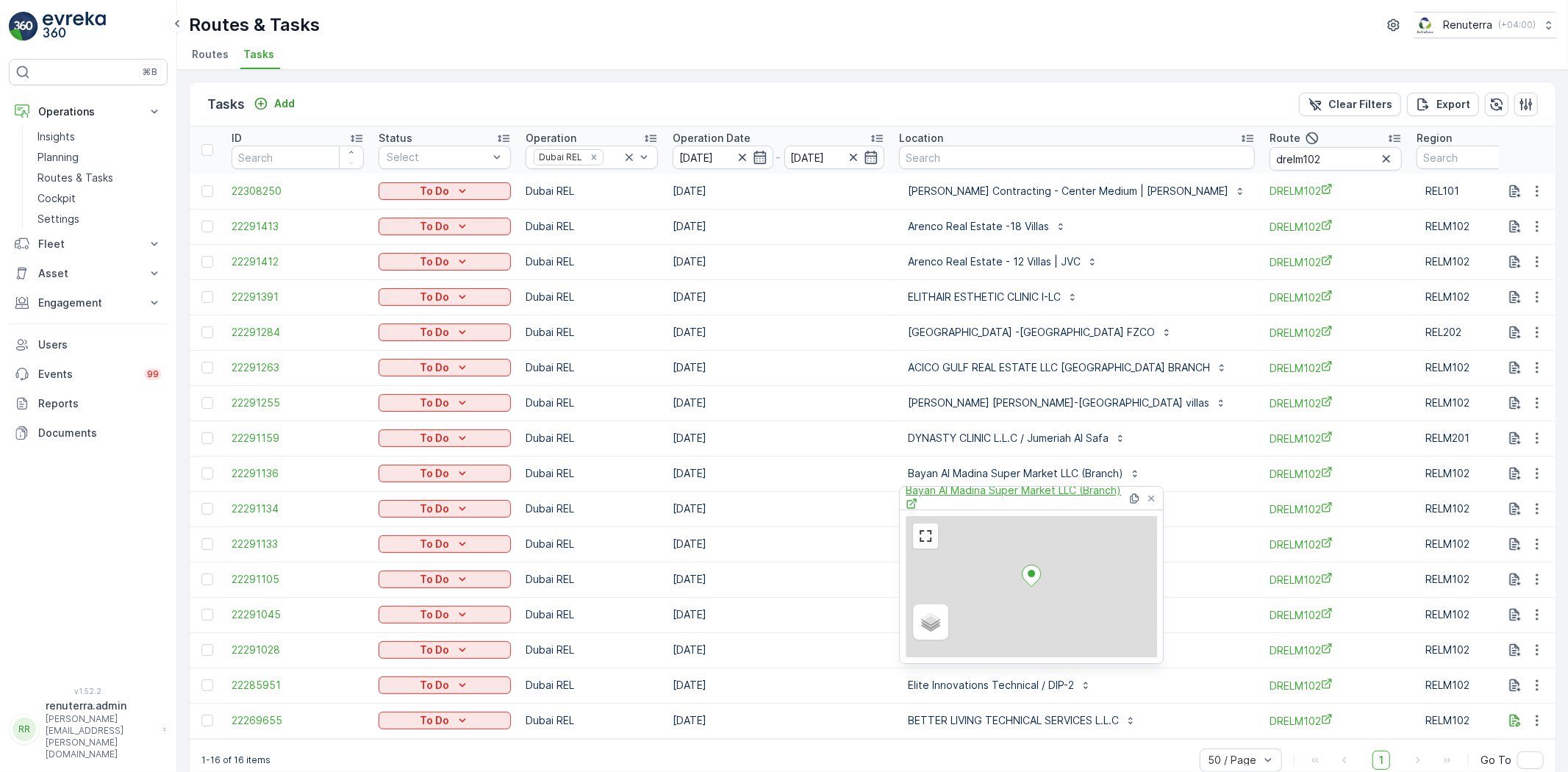
click at [980, 493] on span "Bayan Al Madina Super Market LLC (Branch)" at bounding box center [1016, 498] width 221 height 30
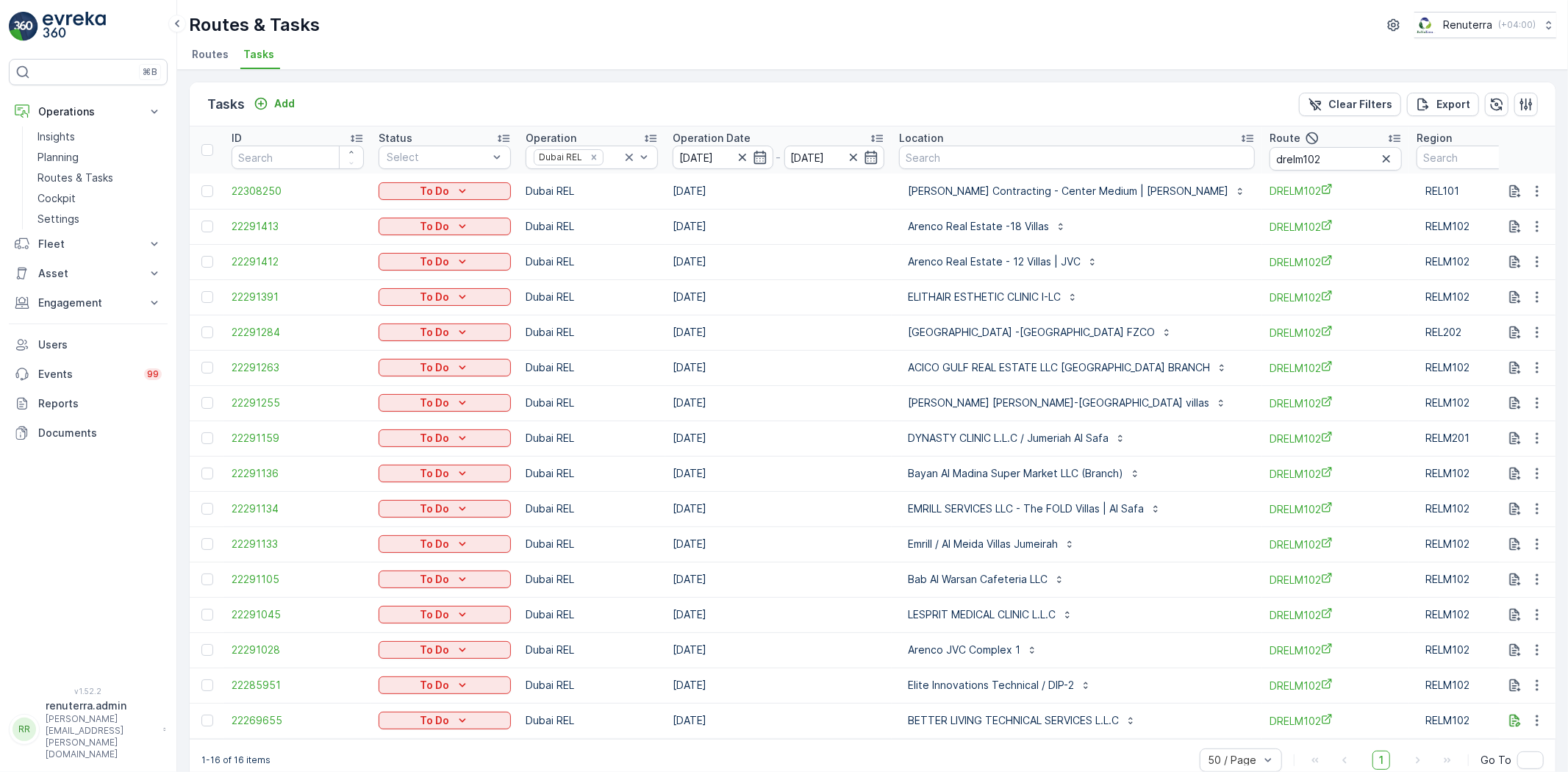
click at [806, 595] on td "[DATE]" at bounding box center [779, 579] width 226 height 36
drag, startPoint x: 728, startPoint y: 734, endPoint x: 809, endPoint y: 754, distance: 83.4
click at [851, 745] on div "Tasks Add Clear Filters Export ID Status Select Operation Dubai REL Operation D…" at bounding box center [873, 431] width 1367 height 700
click at [634, 259] on p "Dubai REL" at bounding box center [592, 261] width 132 height 14
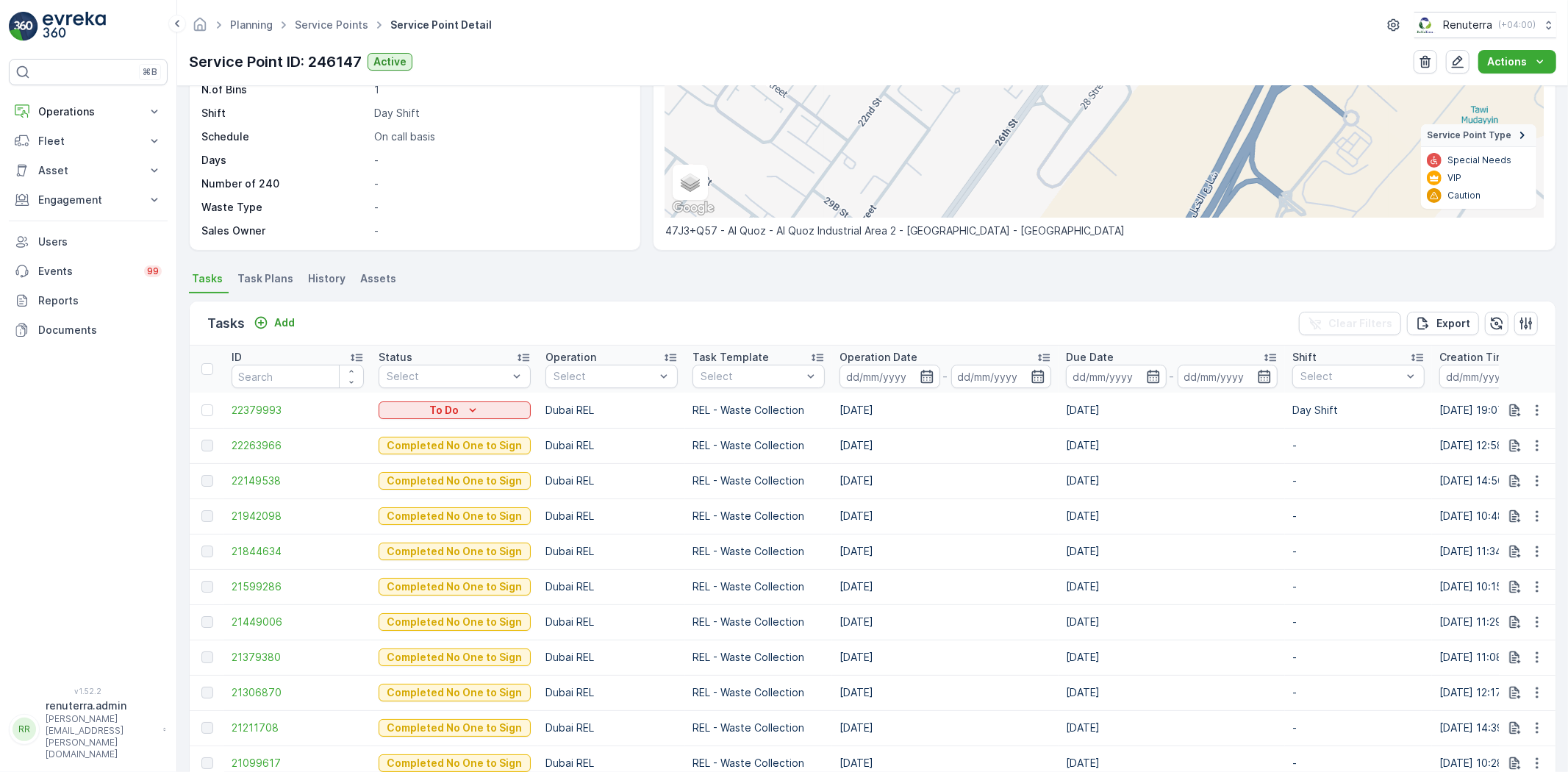
scroll to position [326, 0]
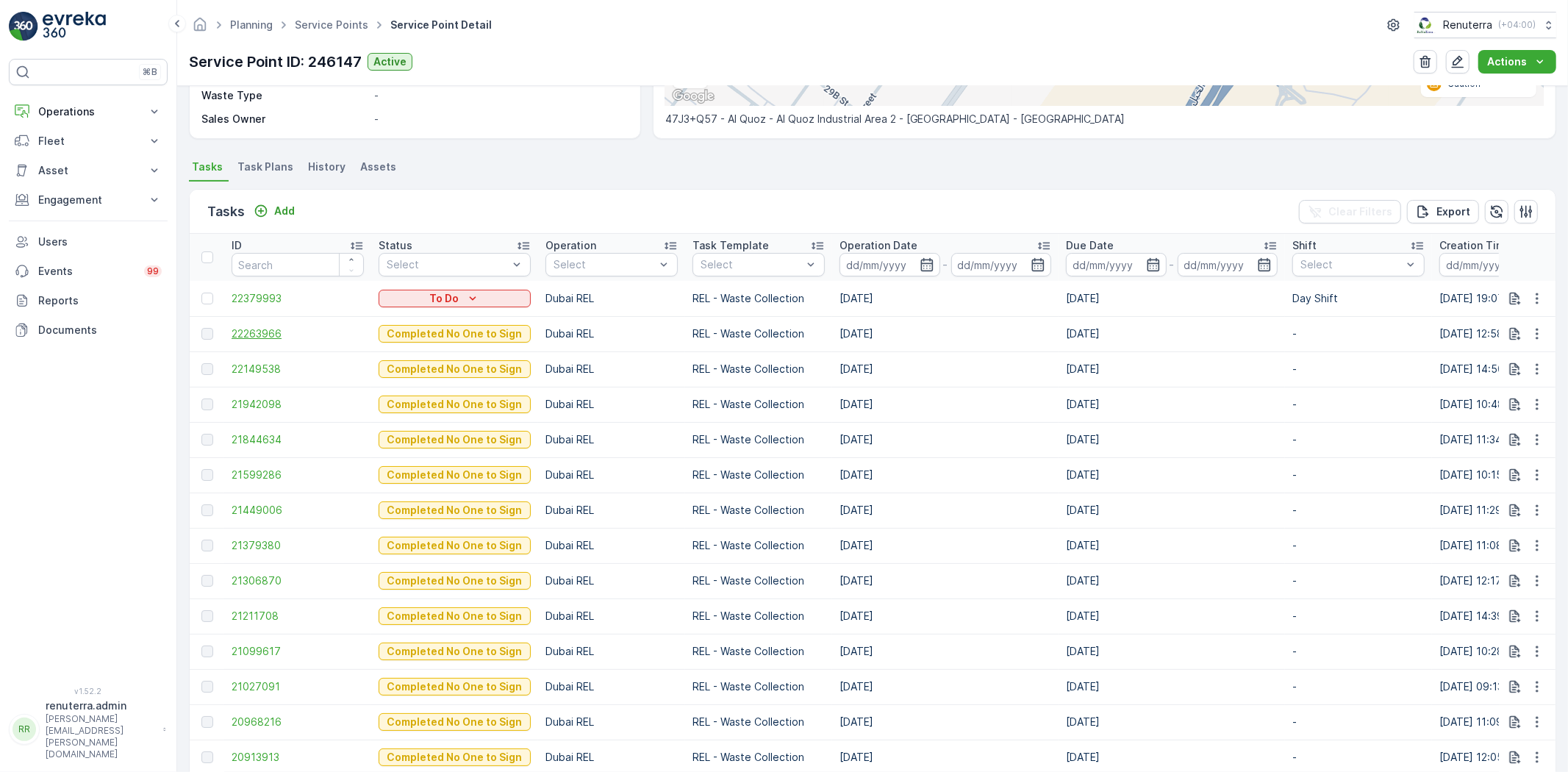
click at [258, 338] on span "22263966" at bounding box center [298, 333] width 132 height 14
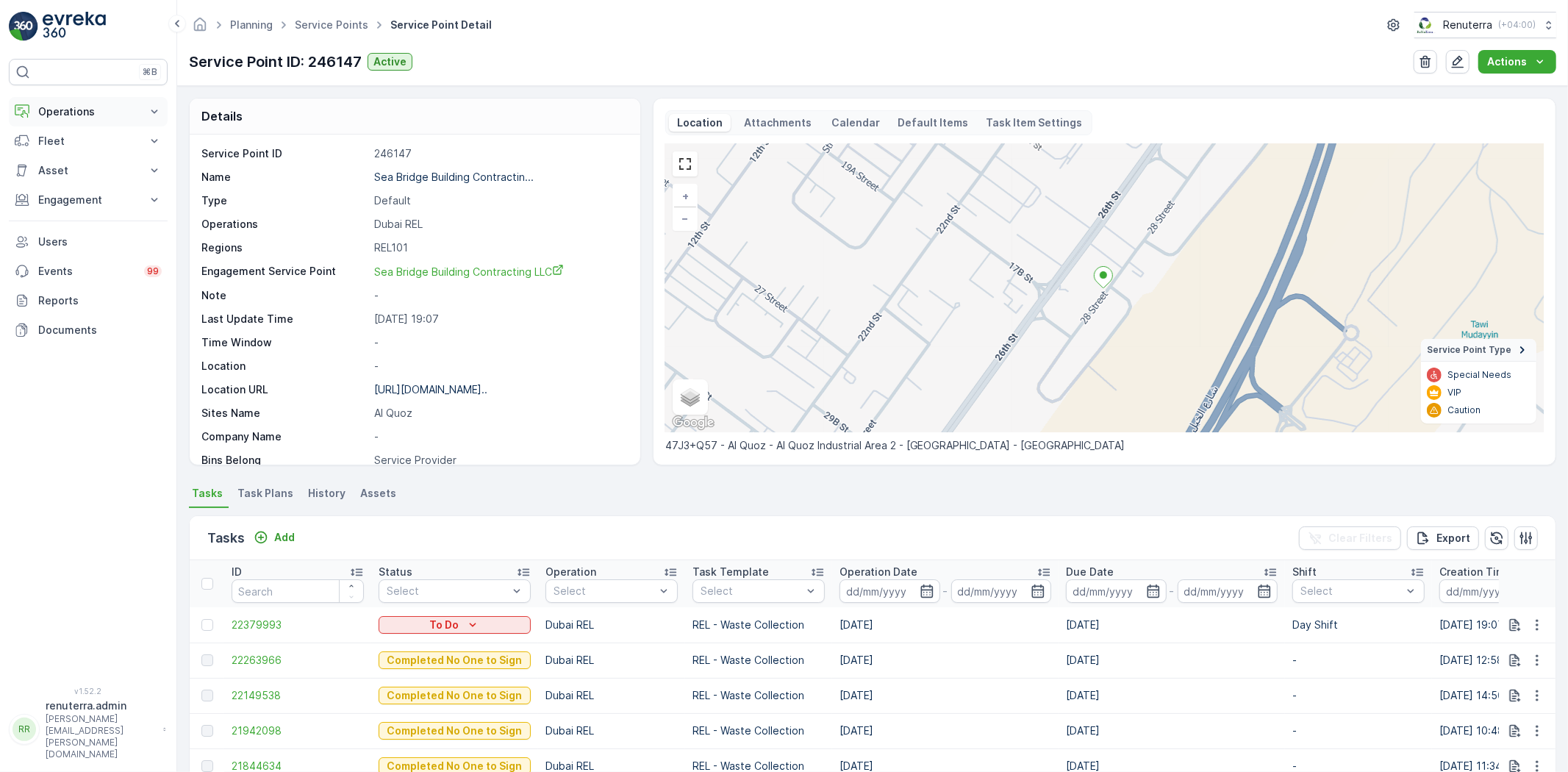
click at [94, 111] on p "Operations" at bounding box center [88, 111] width 100 height 14
click at [77, 172] on p "Routes & Tasks" at bounding box center [75, 177] width 76 height 14
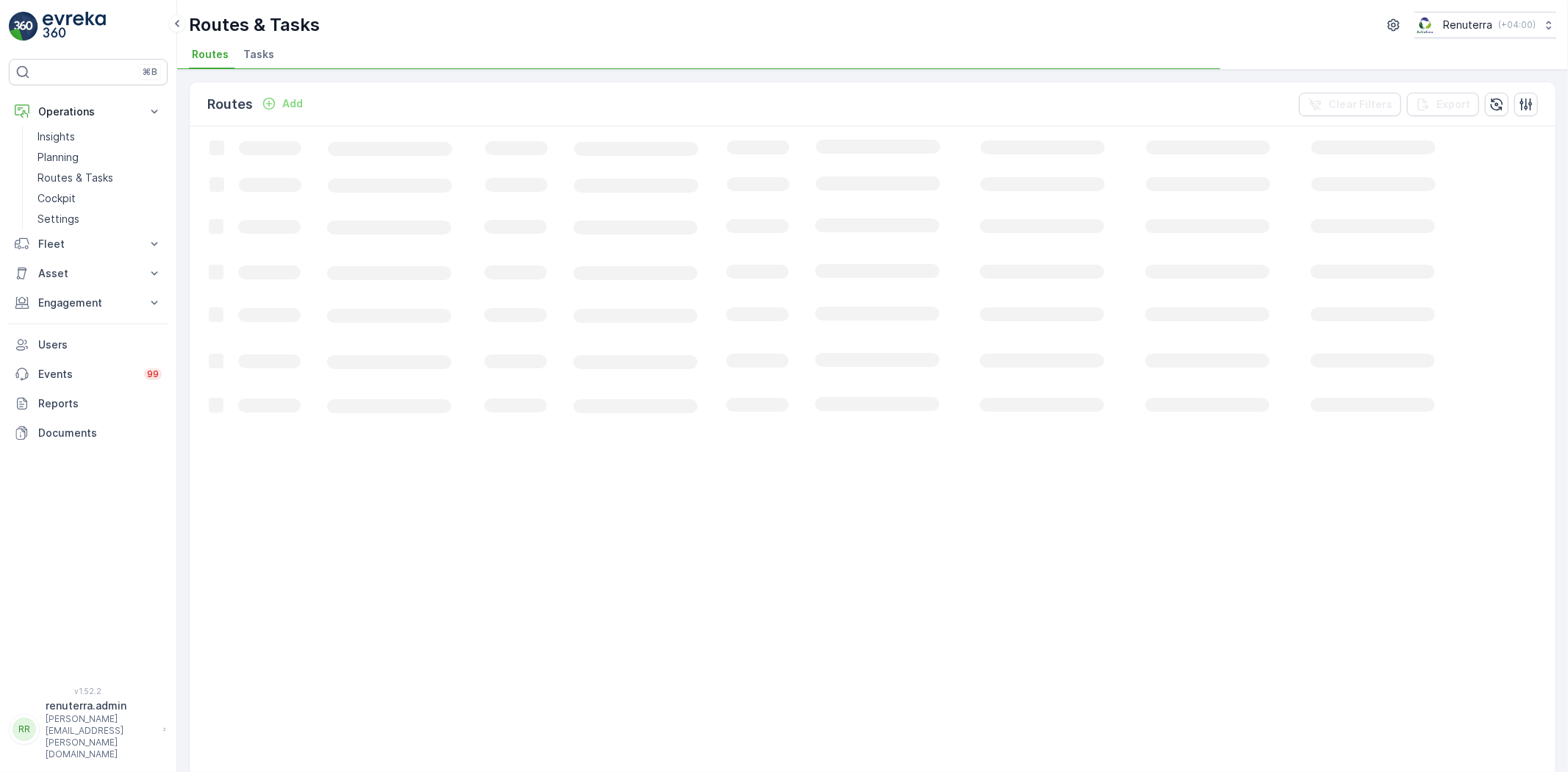
click at [260, 45] on li "Tasks" at bounding box center [260, 56] width 40 height 25
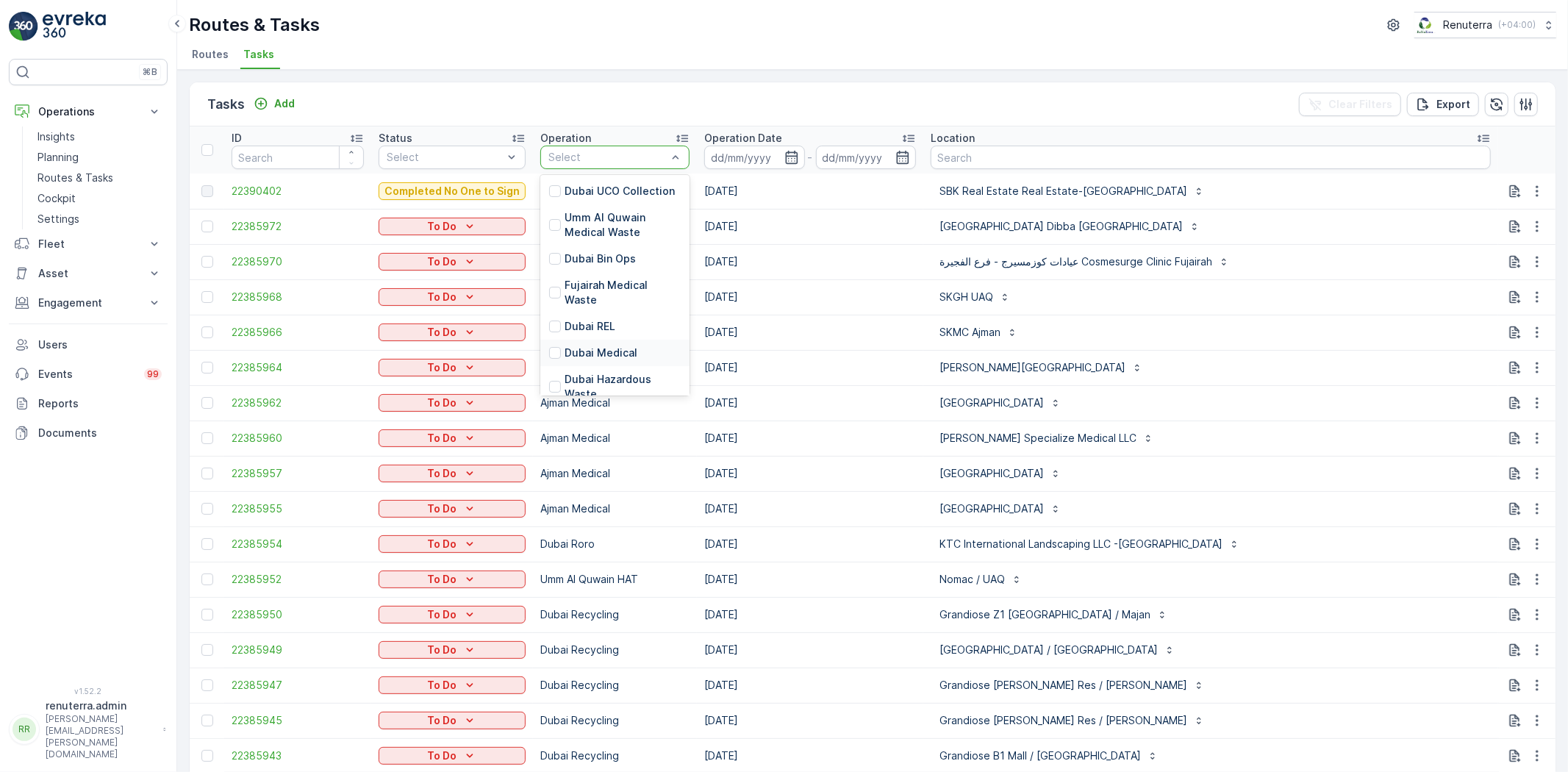
click at [582, 346] on p "Dubai Medical" at bounding box center [601, 353] width 73 height 14
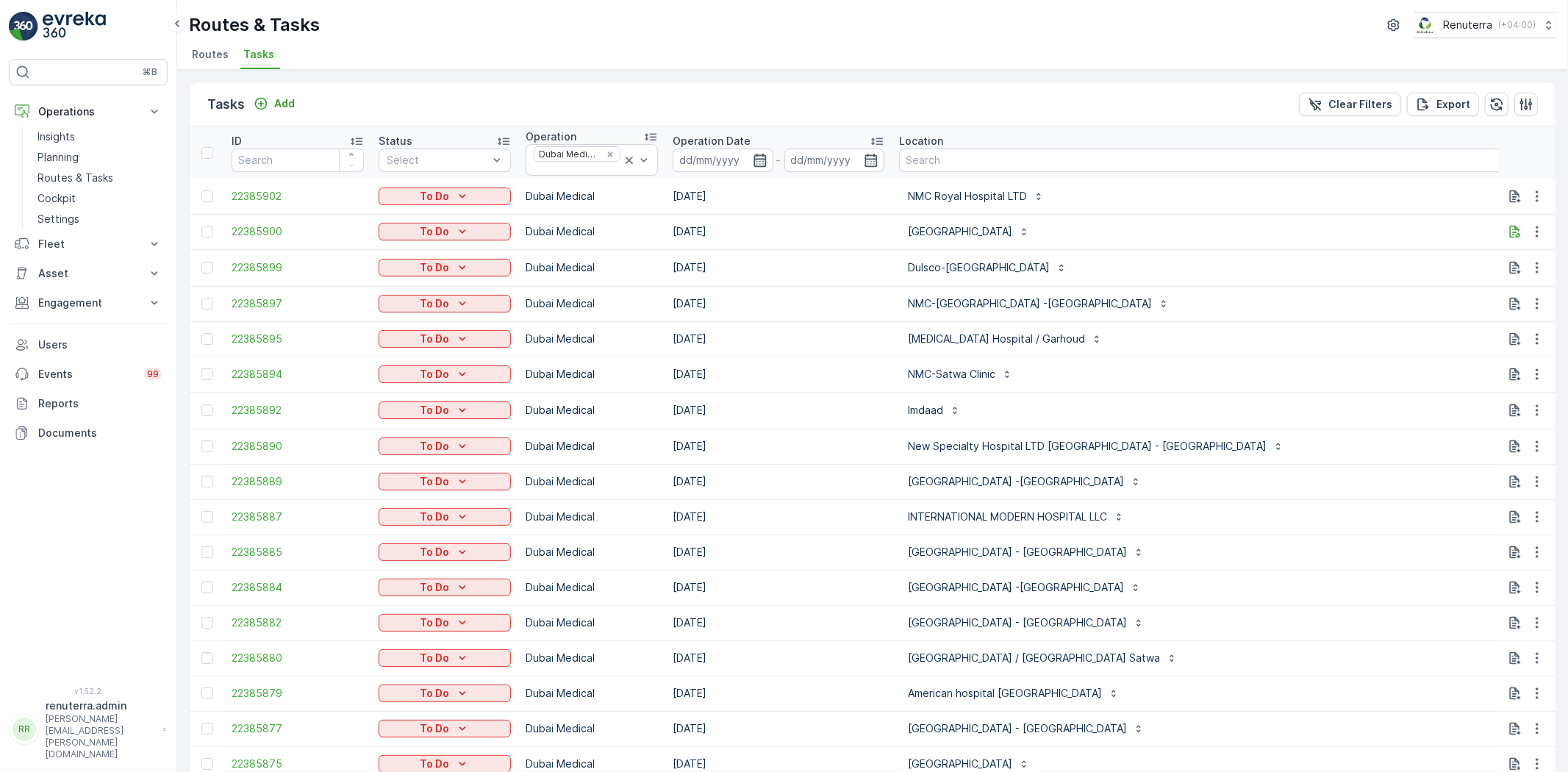
click at [765, 153] on icon "button" at bounding box center [760, 160] width 14 height 14
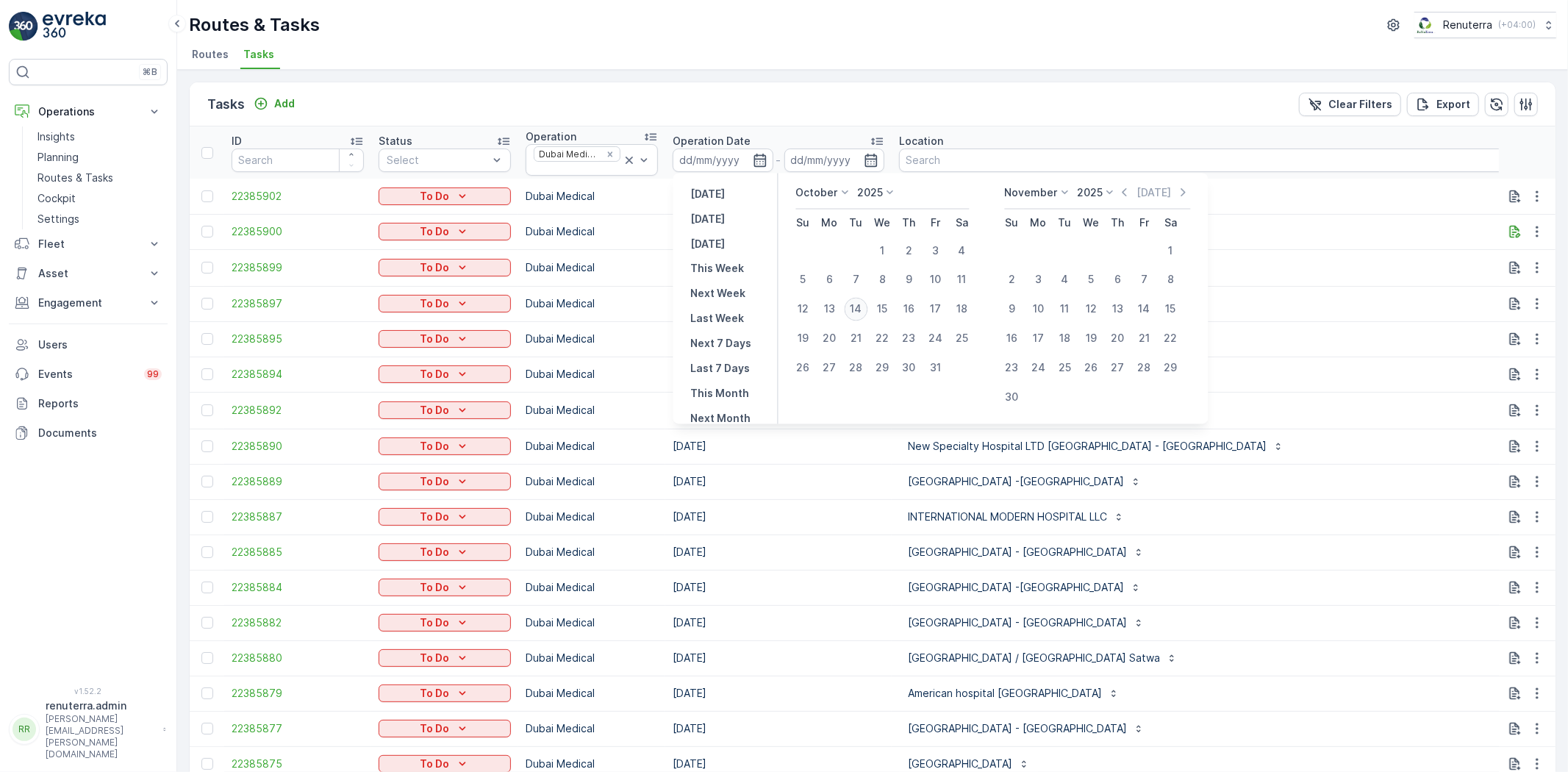
click at [861, 309] on div "14" at bounding box center [857, 309] width 23 height 23
type input "[DATE]"
click at [861, 309] on div "14" at bounding box center [857, 309] width 23 height 23
type input "[DATE]"
click at [861, 309] on div "14" at bounding box center [857, 309] width 23 height 23
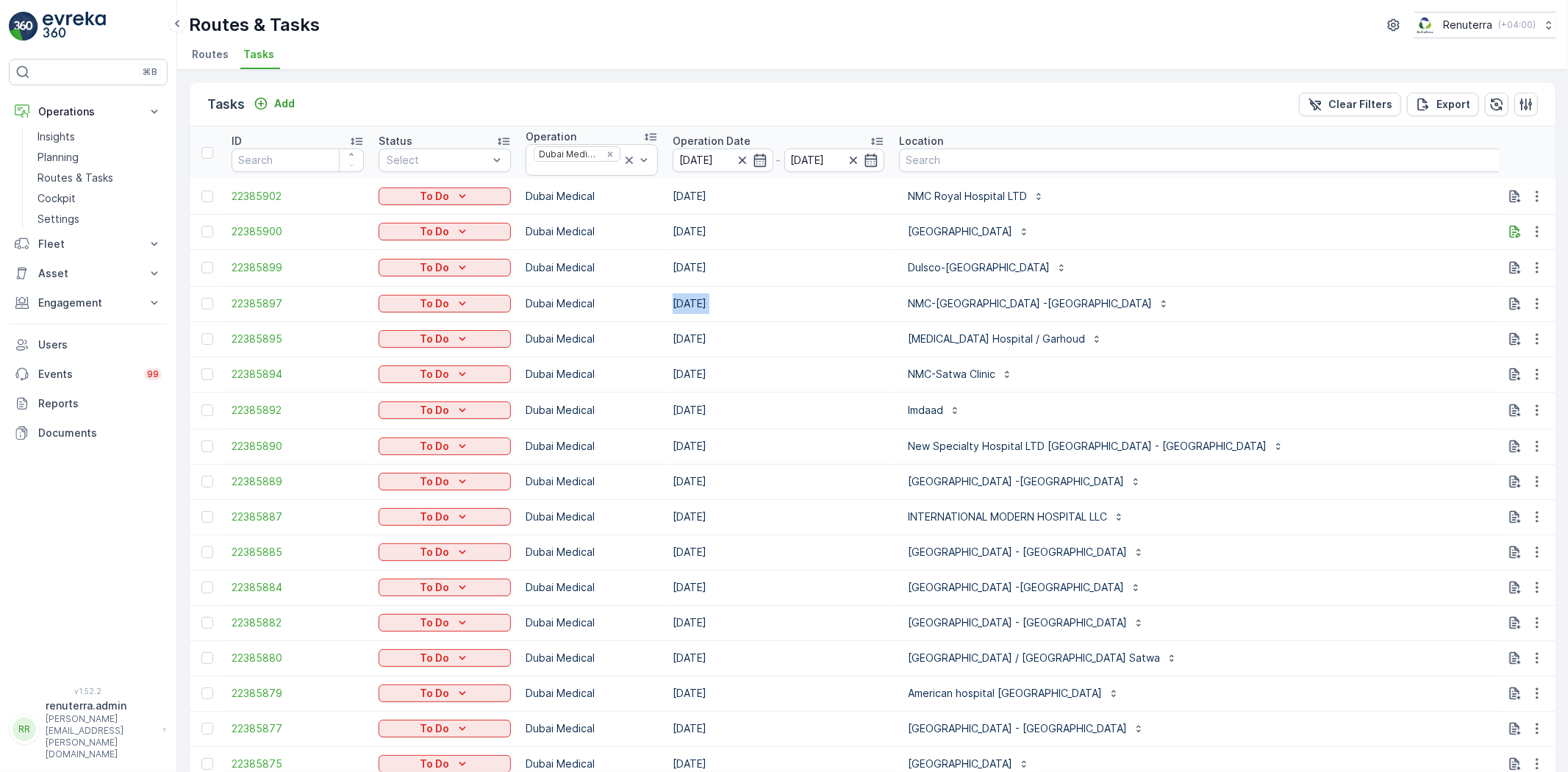
click at [861, 309] on td "[DATE]" at bounding box center [779, 304] width 226 height 36
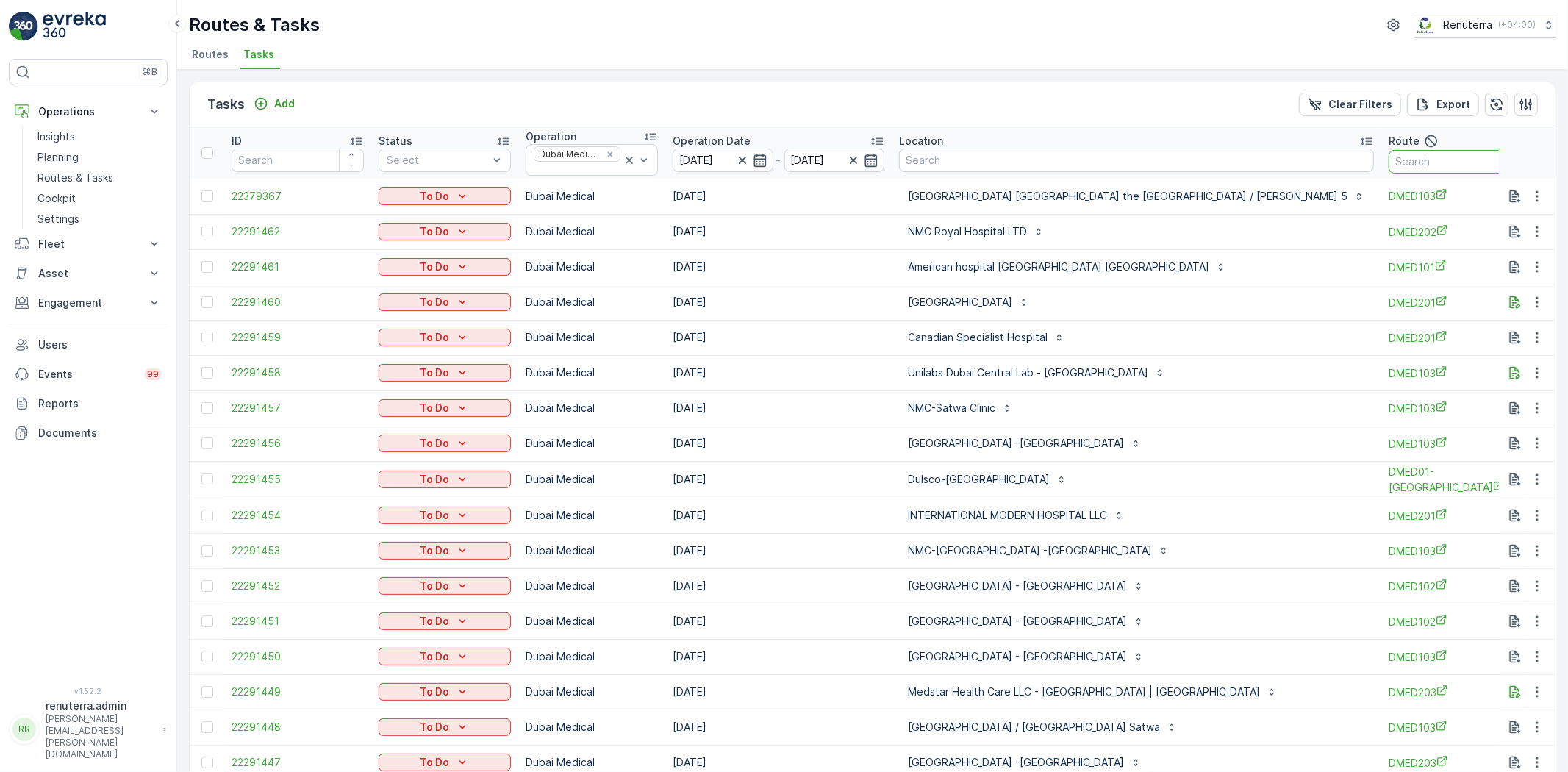
click at [1391, 171] on input "text" at bounding box center [1455, 161] width 132 height 23
type input "101"
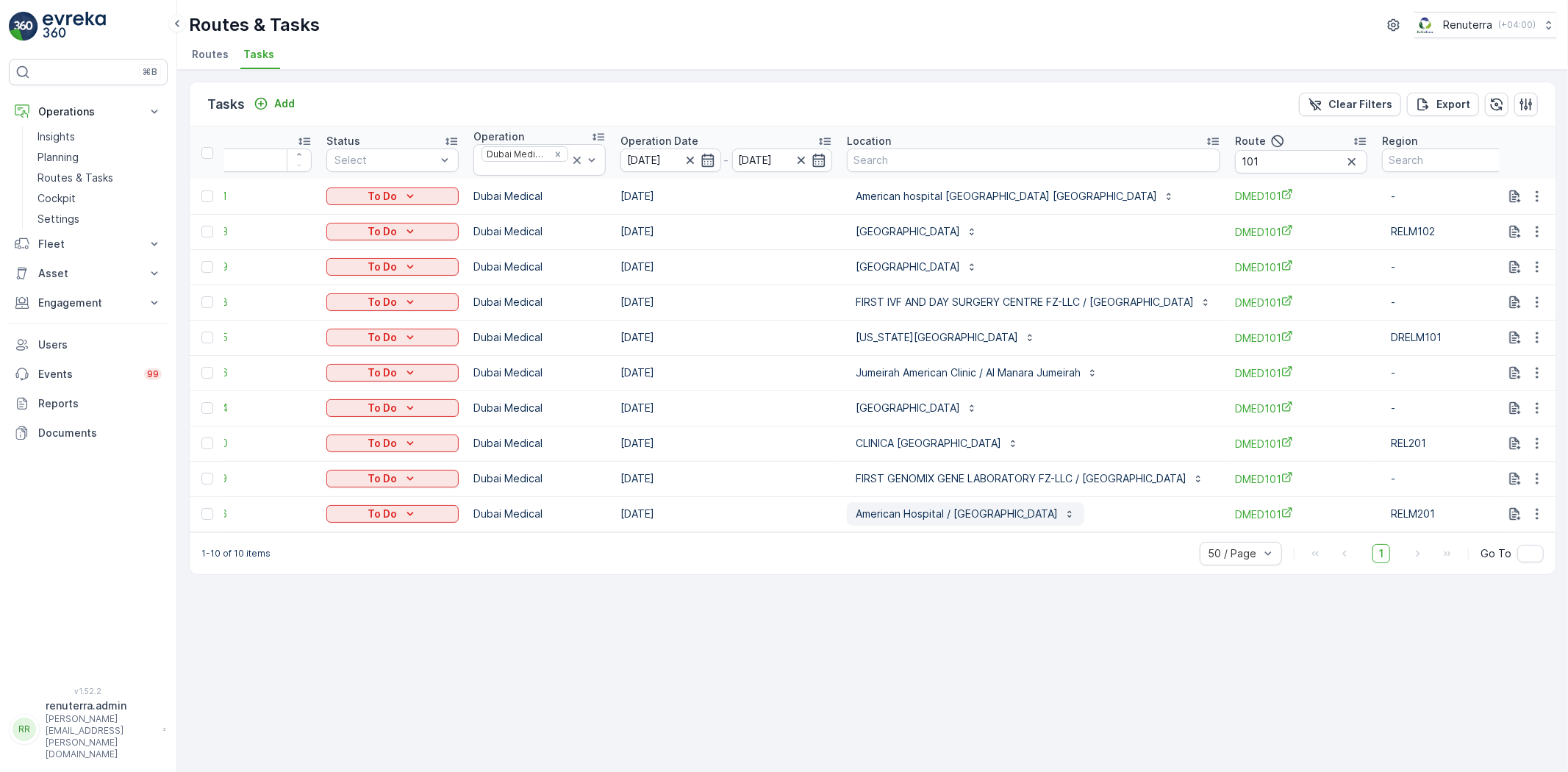
scroll to position [0, 53]
click at [1142, 607] on div "Tasks Add Clear Filters Export ID Status Select Operation Dubai Medical Operati…" at bounding box center [873, 421] width 1391 height 702
click at [1288, 163] on input "101" at bounding box center [1300, 161] width 132 height 23
type input "102"
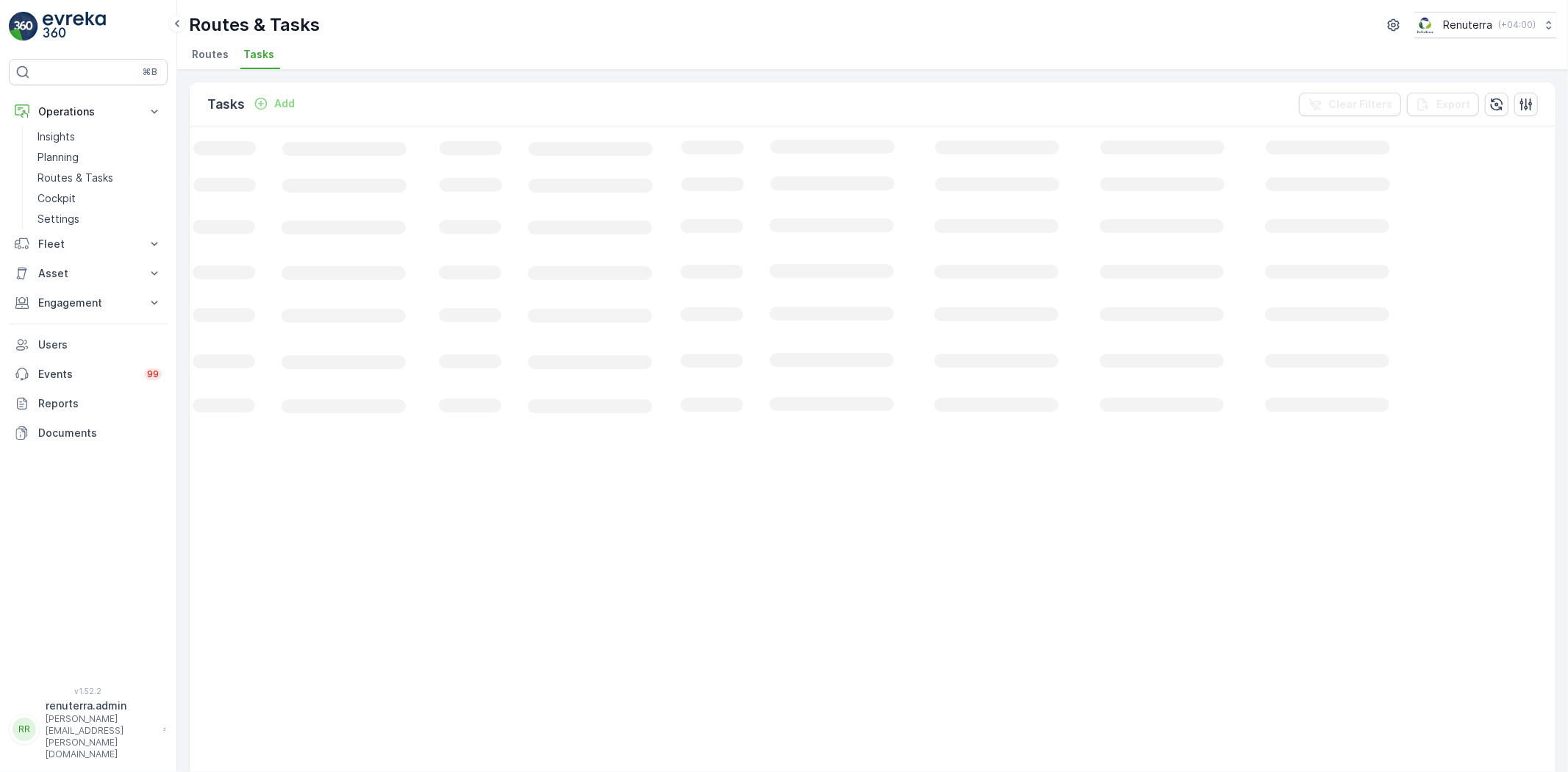
scroll to position [0, 30]
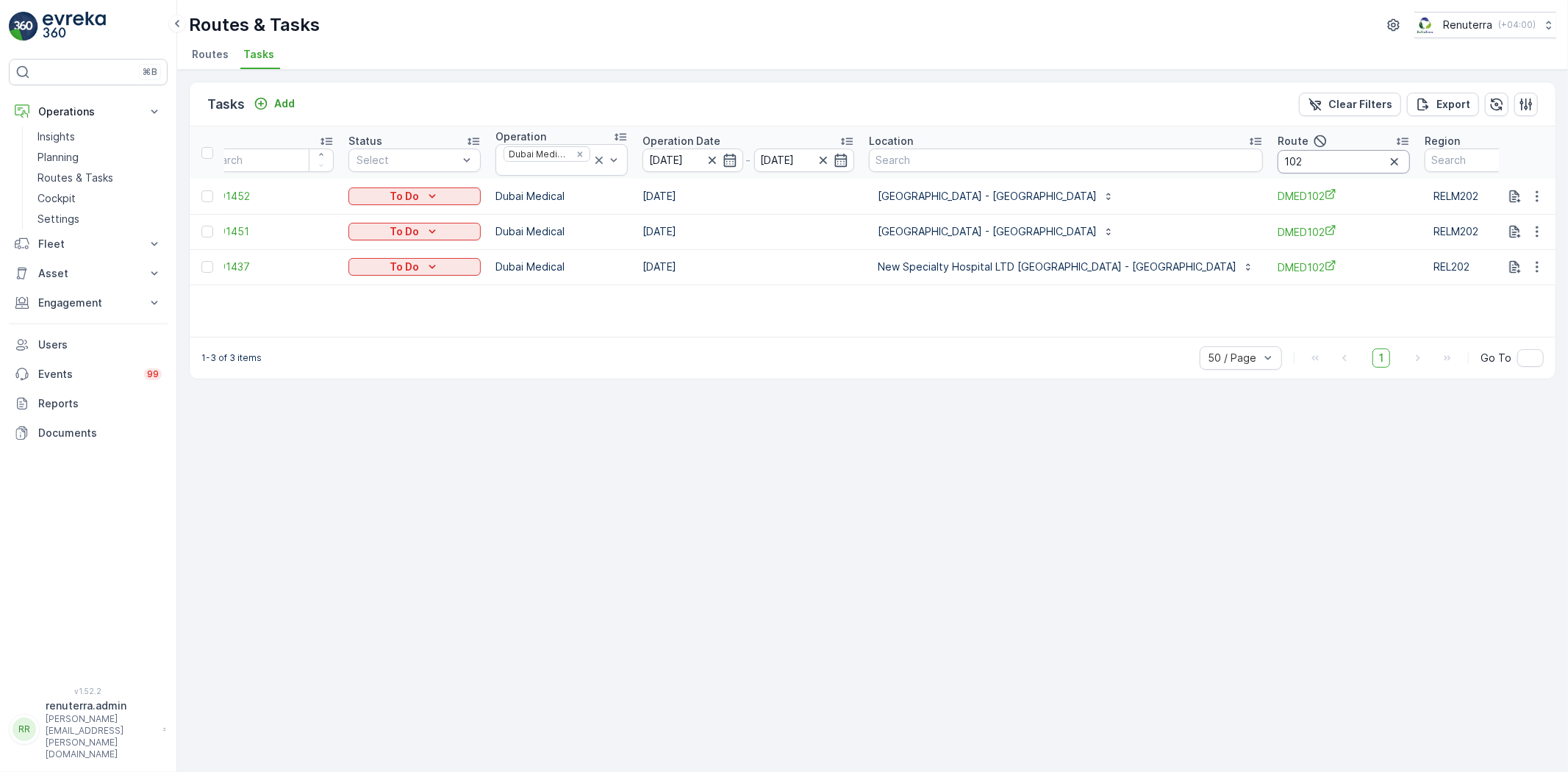
click at [1278, 160] on input "102" at bounding box center [1344, 161] width 132 height 23
type input "103"
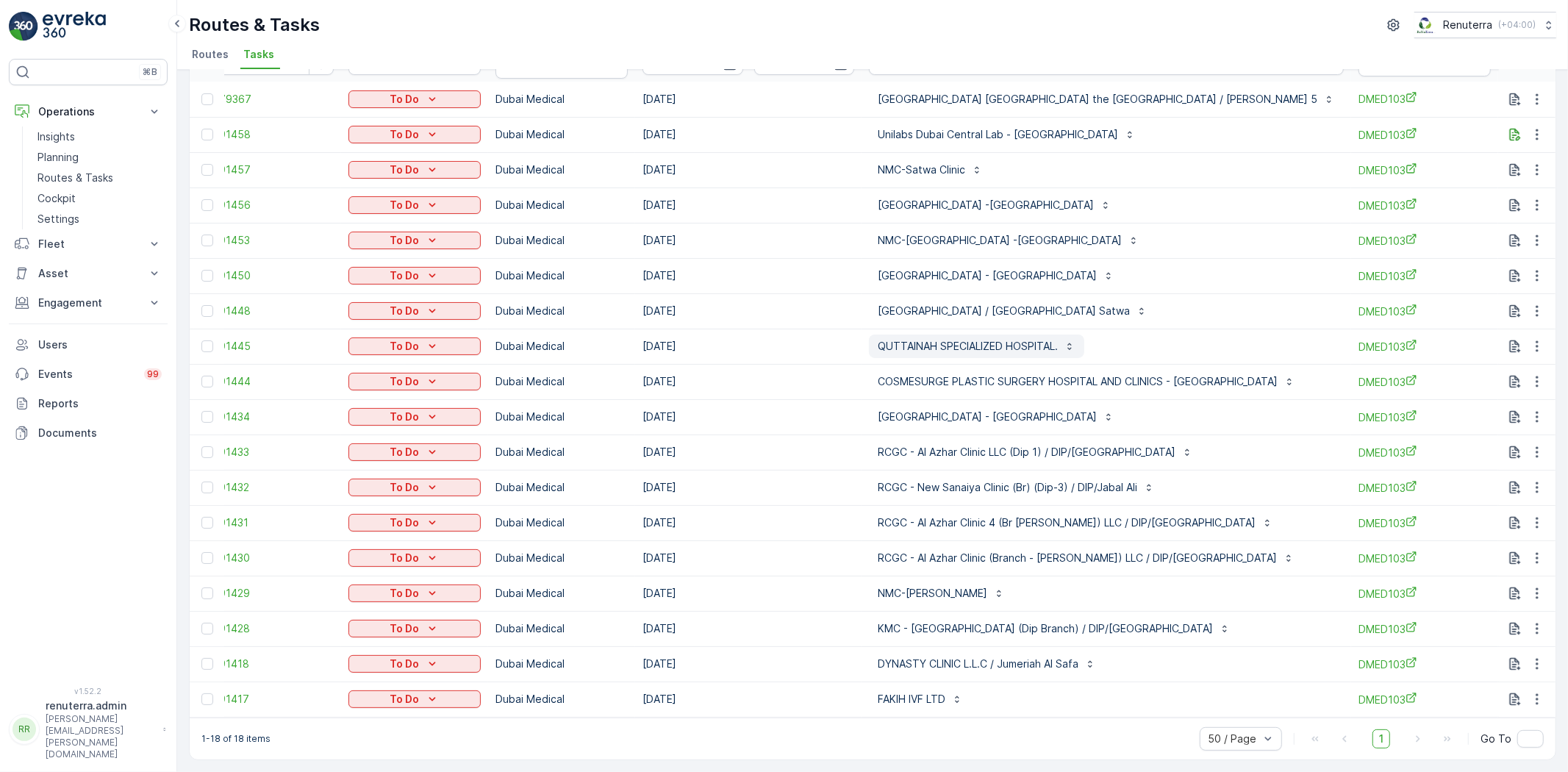
scroll to position [103, 0]
click at [1531, 660] on icon "button" at bounding box center [1538, 664] width 14 height 14
click at [1490, 570] on span "History" at bounding box center [1482, 567] width 36 height 14
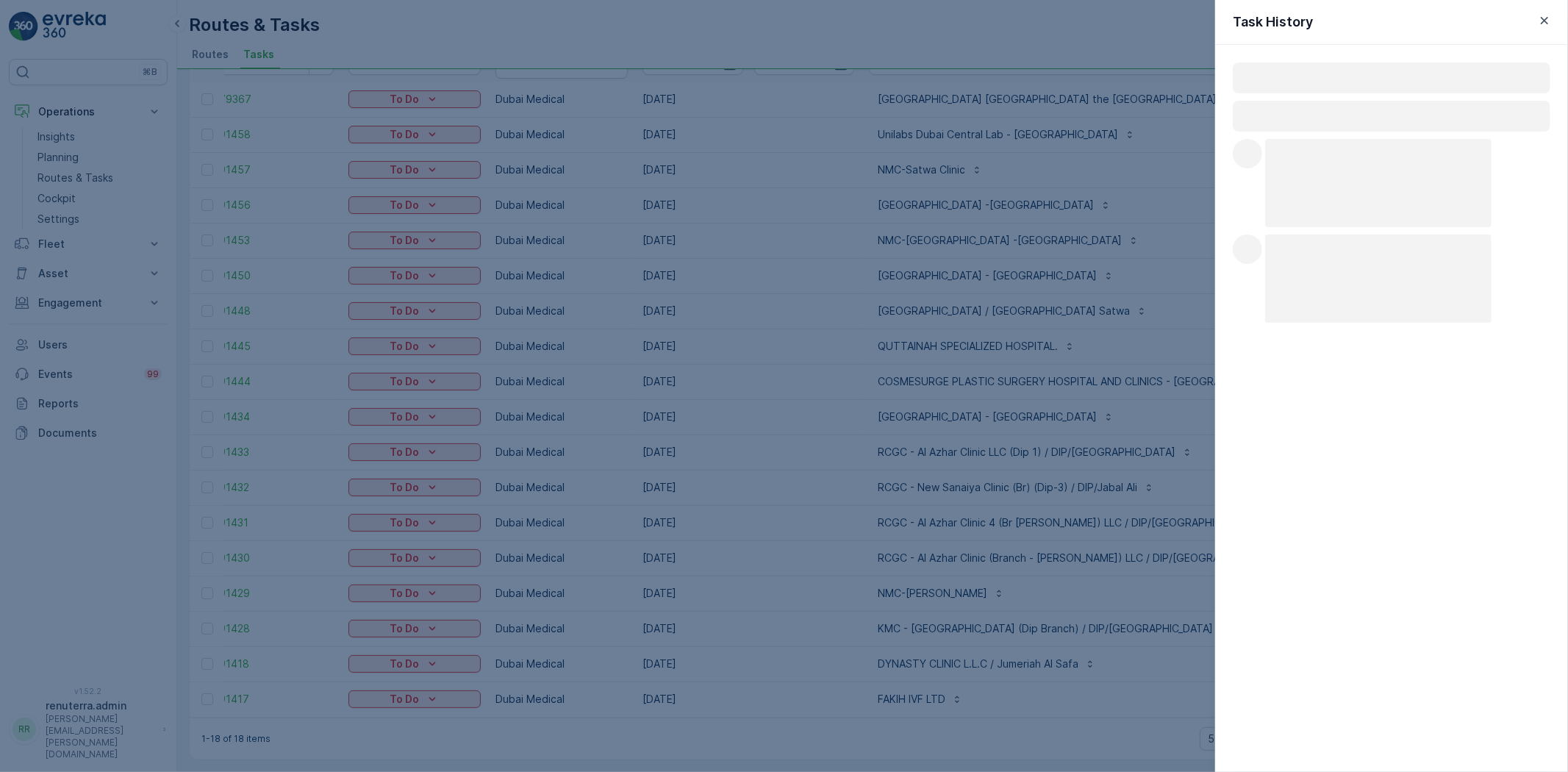
click at [1490, 582] on div "Loading... Loading... Loading... Loading... Loading... Loading..." at bounding box center [1392, 408] width 353 height 727
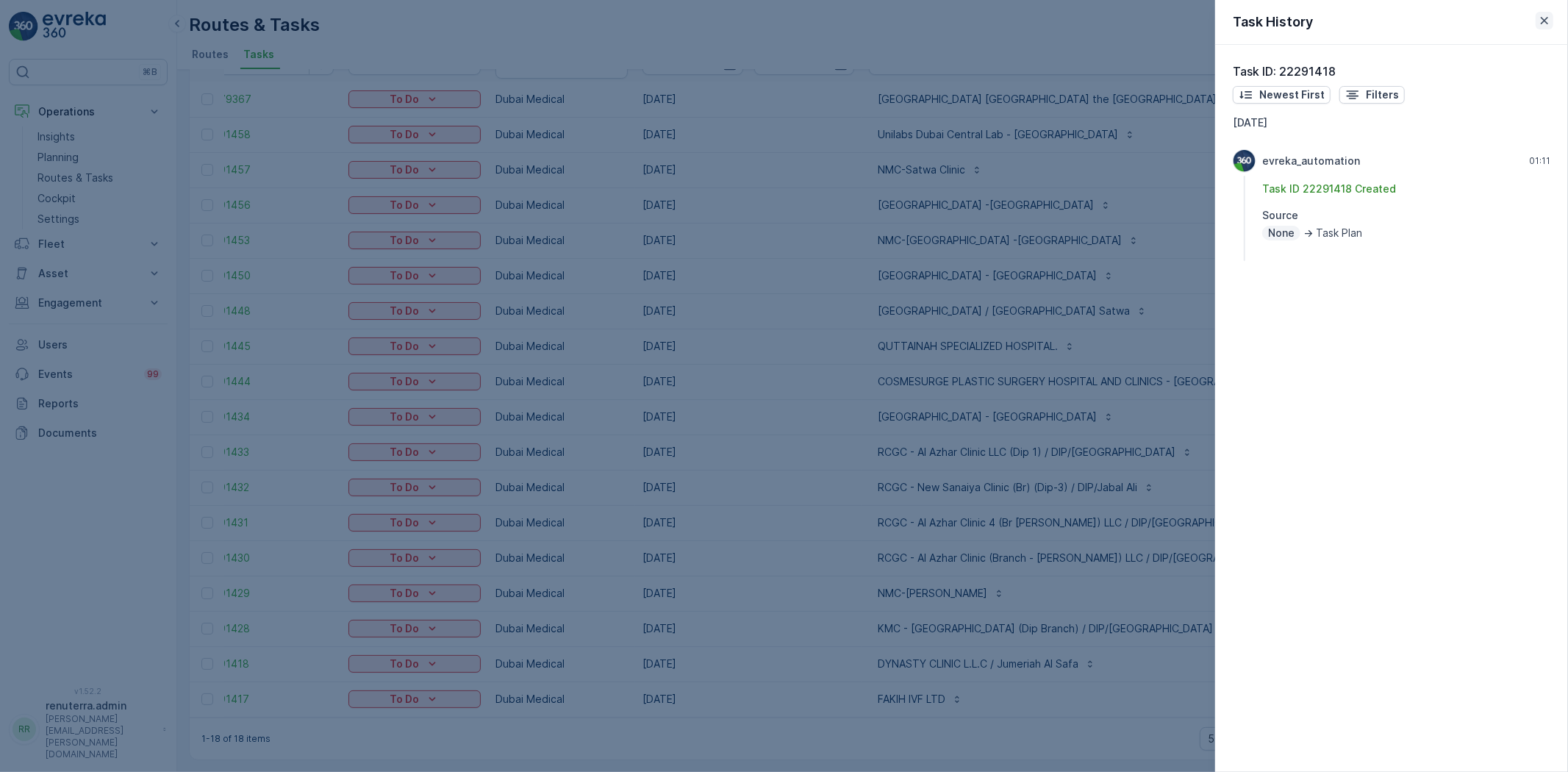
click at [1548, 23] on icon "button" at bounding box center [1545, 21] width 14 height 14
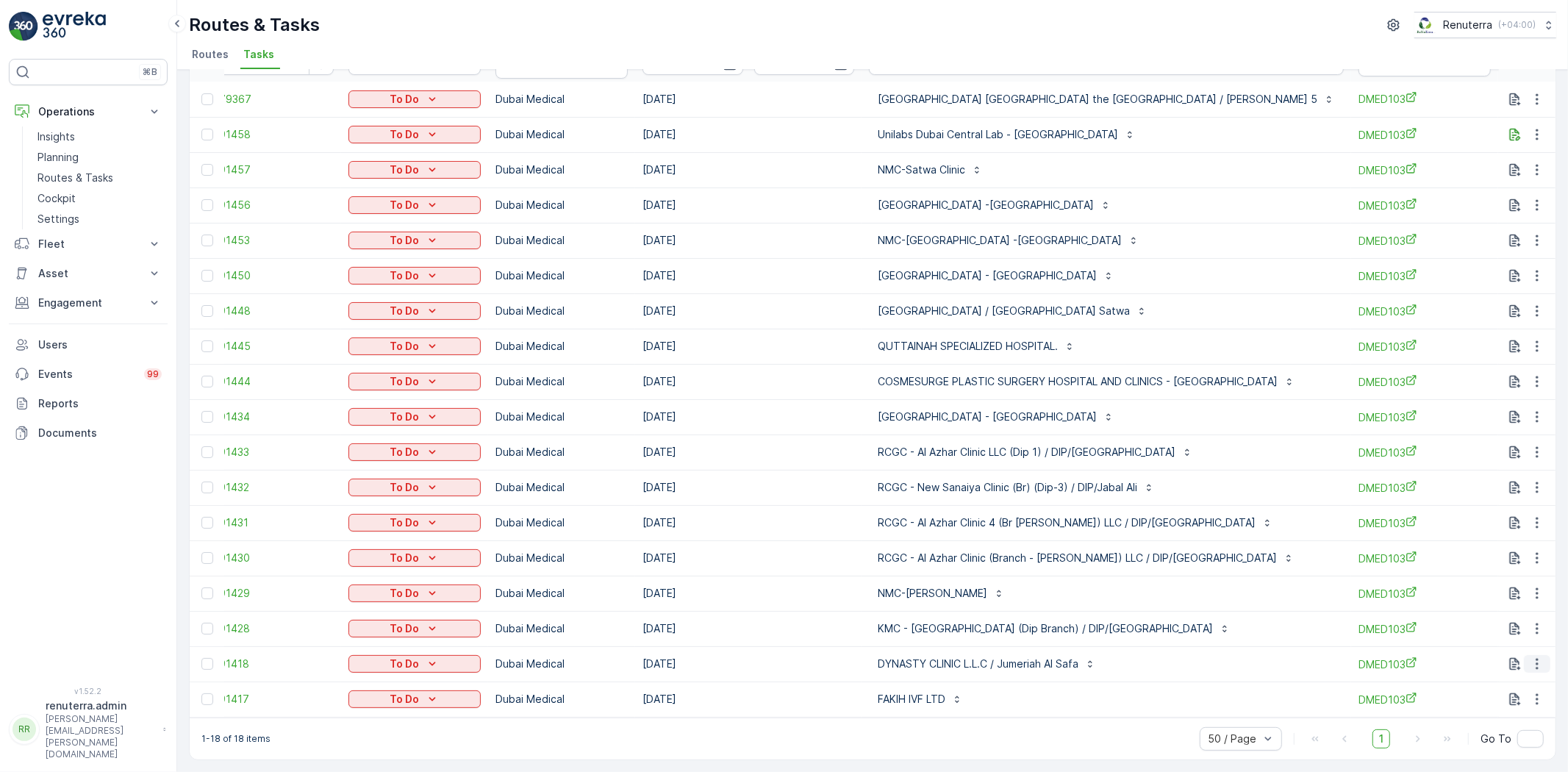
click at [1533, 657] on icon "button" at bounding box center [1538, 664] width 14 height 14
click at [1503, 584] on span "Change Route" at bounding box center [1499, 587] width 71 height 14
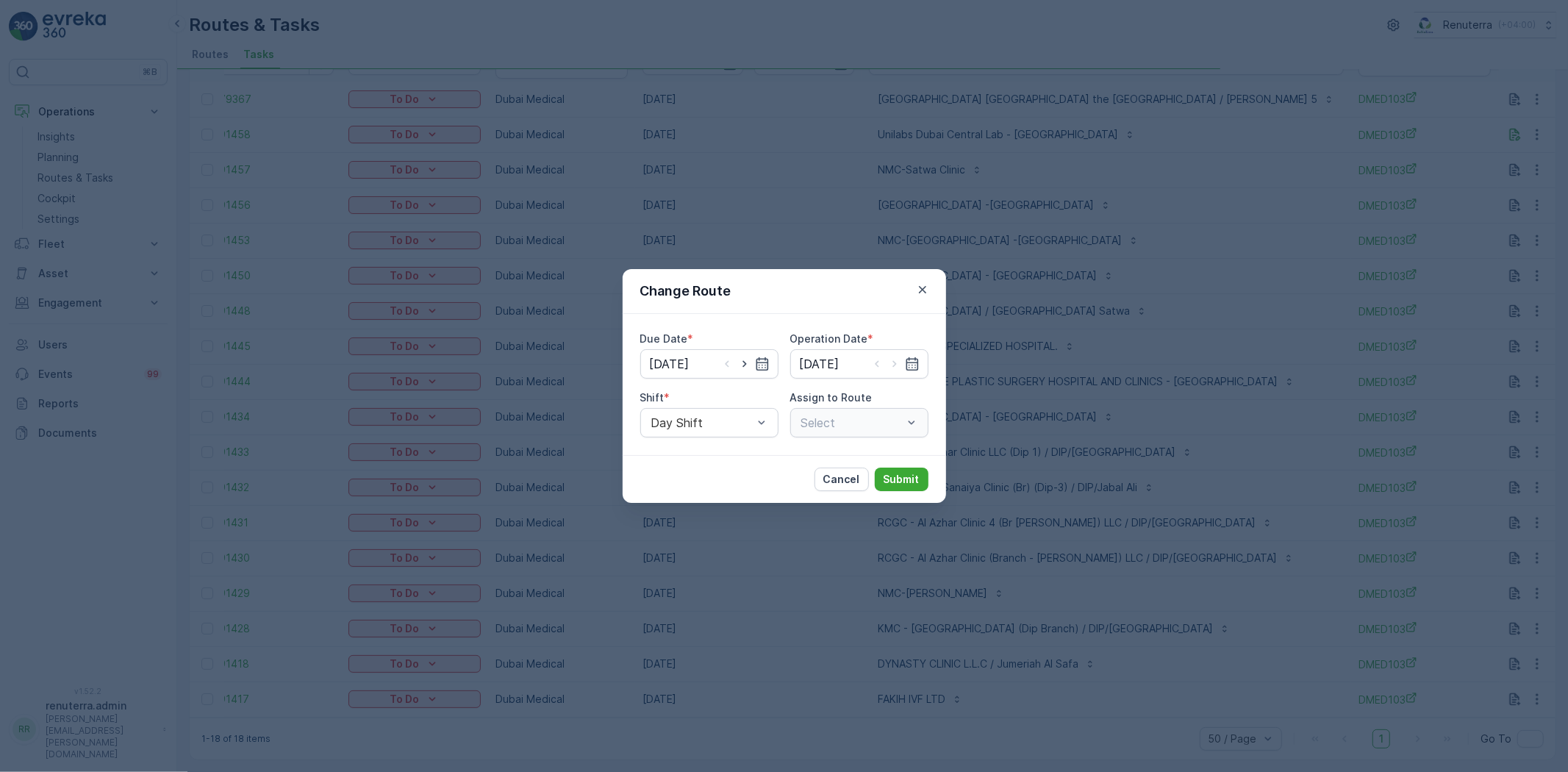
type input "[DATE]"
click at [745, 365] on icon "button" at bounding box center [744, 364] width 14 height 14
type input "[DATE]"
click at [888, 361] on icon "button" at bounding box center [895, 364] width 14 height 14
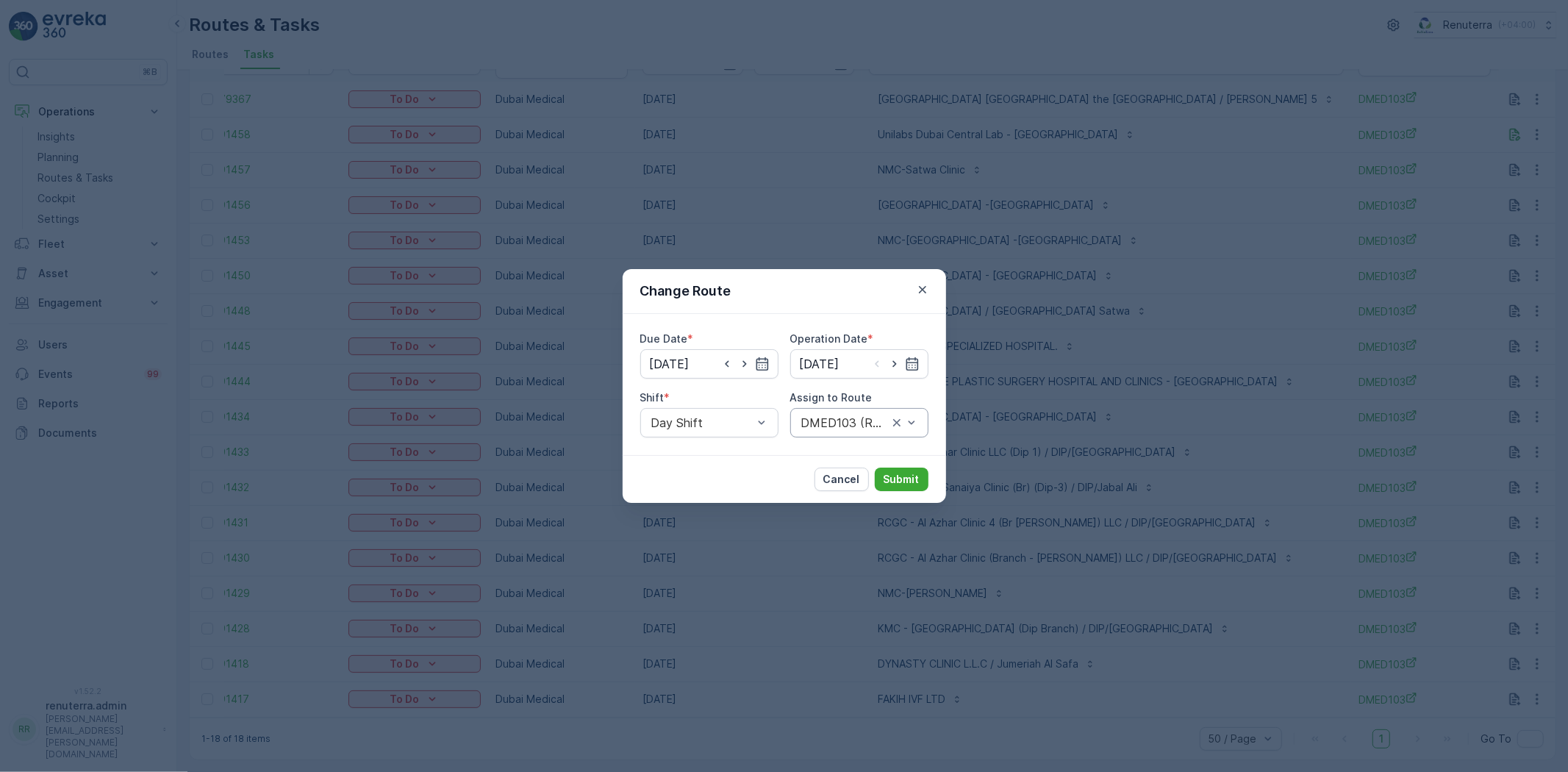
type input "[DATE]"
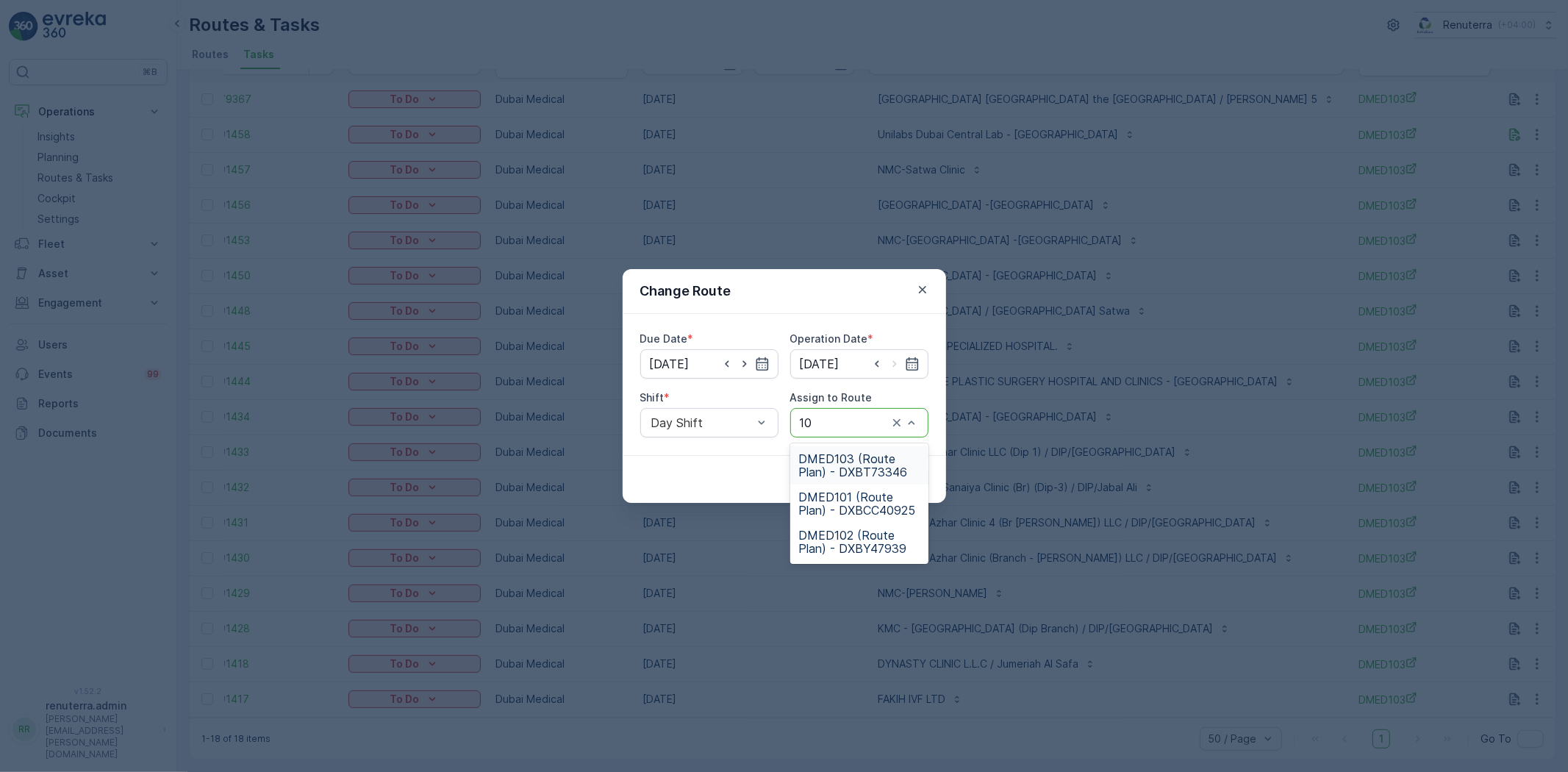
type input "102"
click at [848, 475] on span "DMED102 (Route Plan) - DXBY47939" at bounding box center [859, 465] width 120 height 27
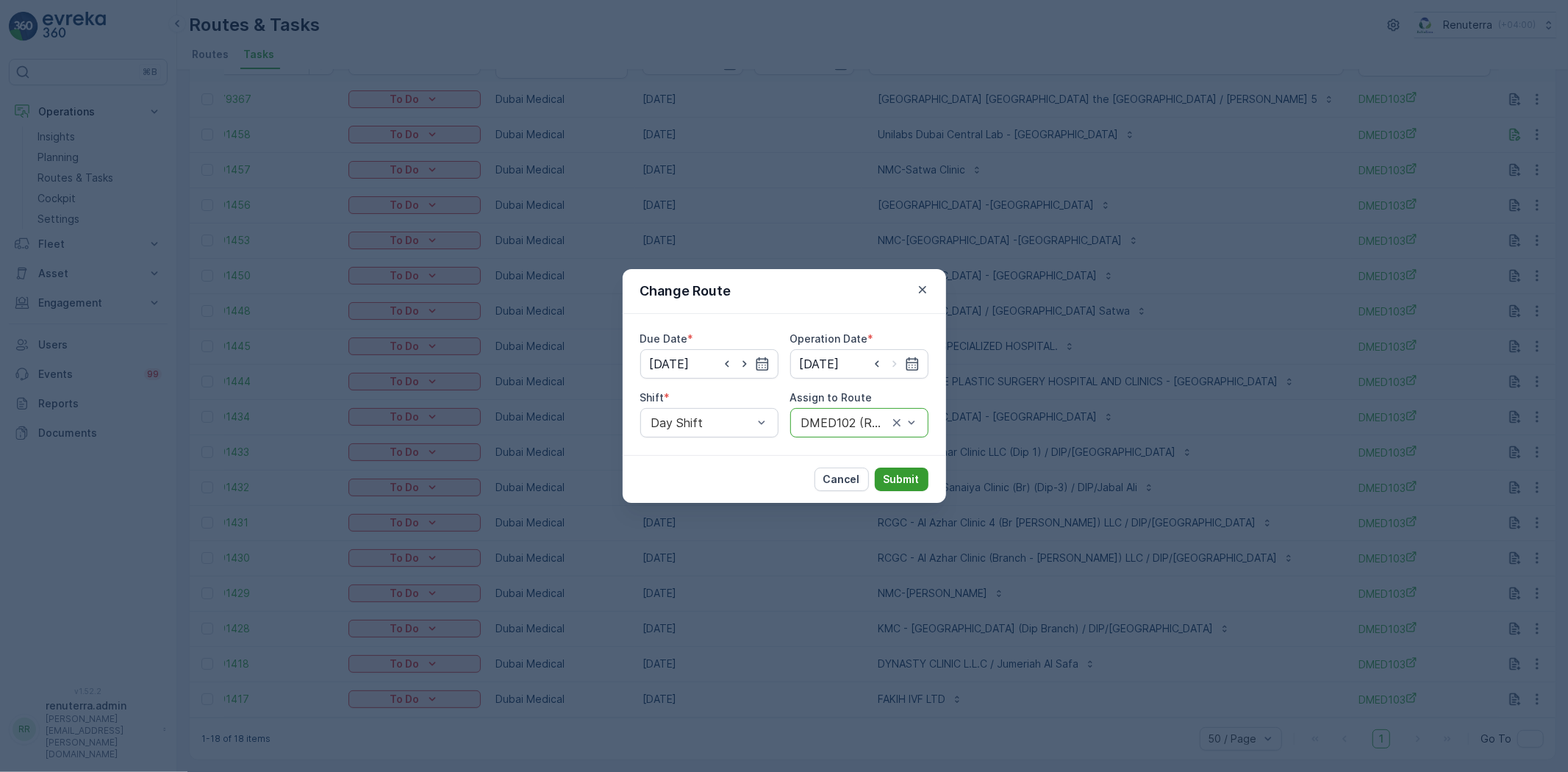
click at [897, 477] on p "Submit" at bounding box center [901, 480] width 36 height 14
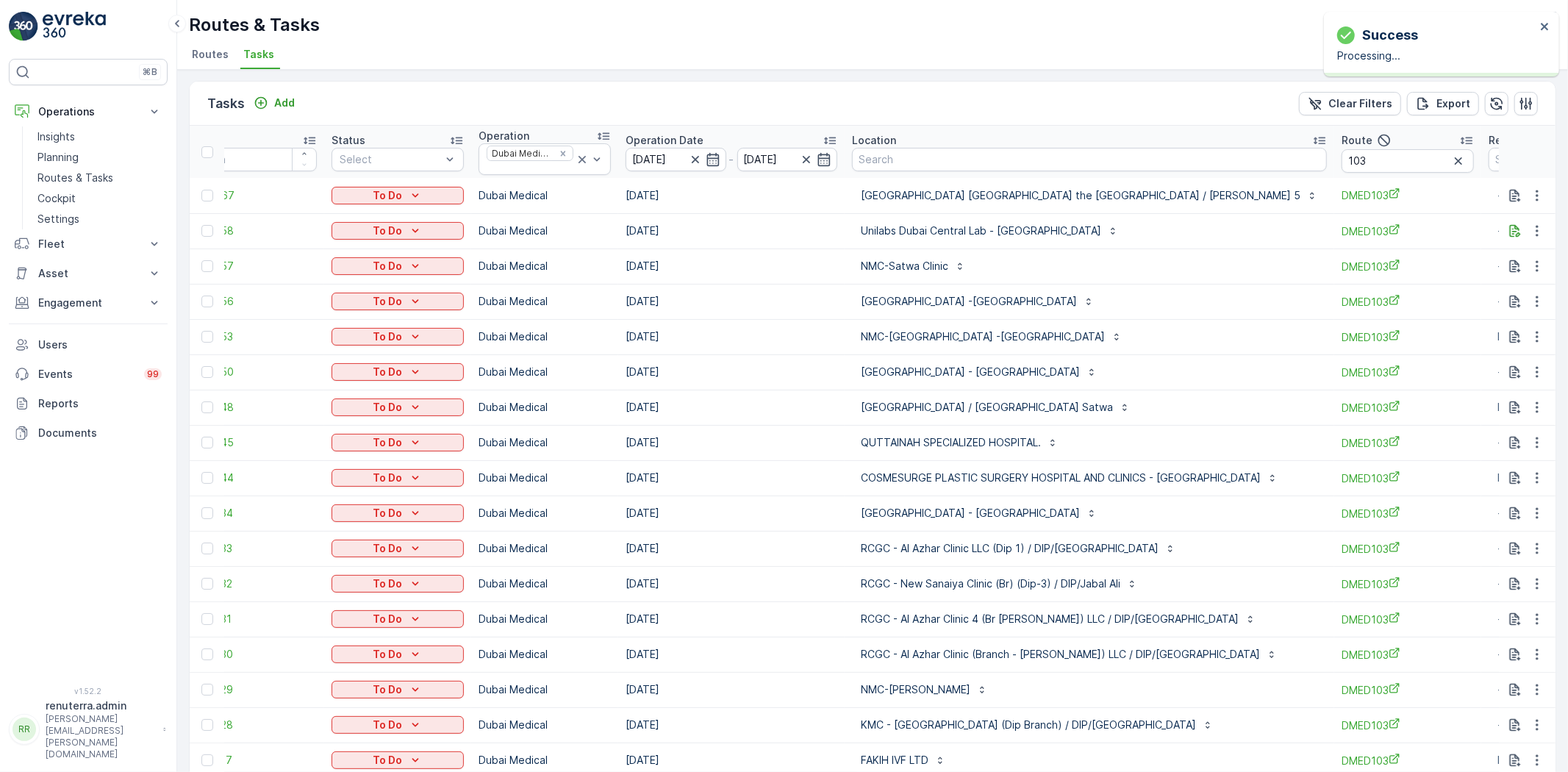
scroll to position [0, 0]
click at [1533, 305] on icon "button" at bounding box center [1538, 302] width 14 height 14
click at [1510, 370] on span "Change Route" at bounding box center [1499, 365] width 71 height 14
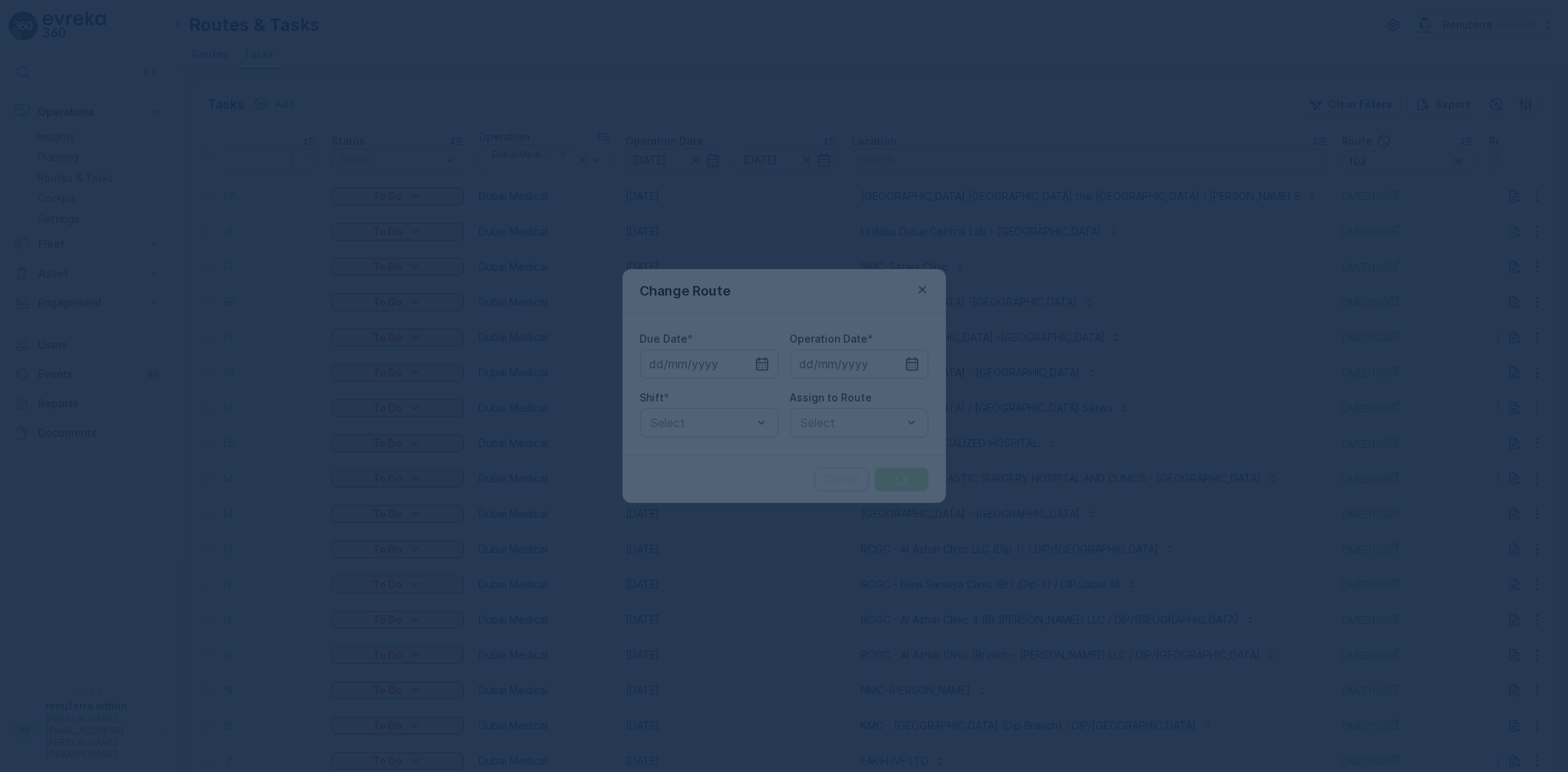
type input "[DATE]"
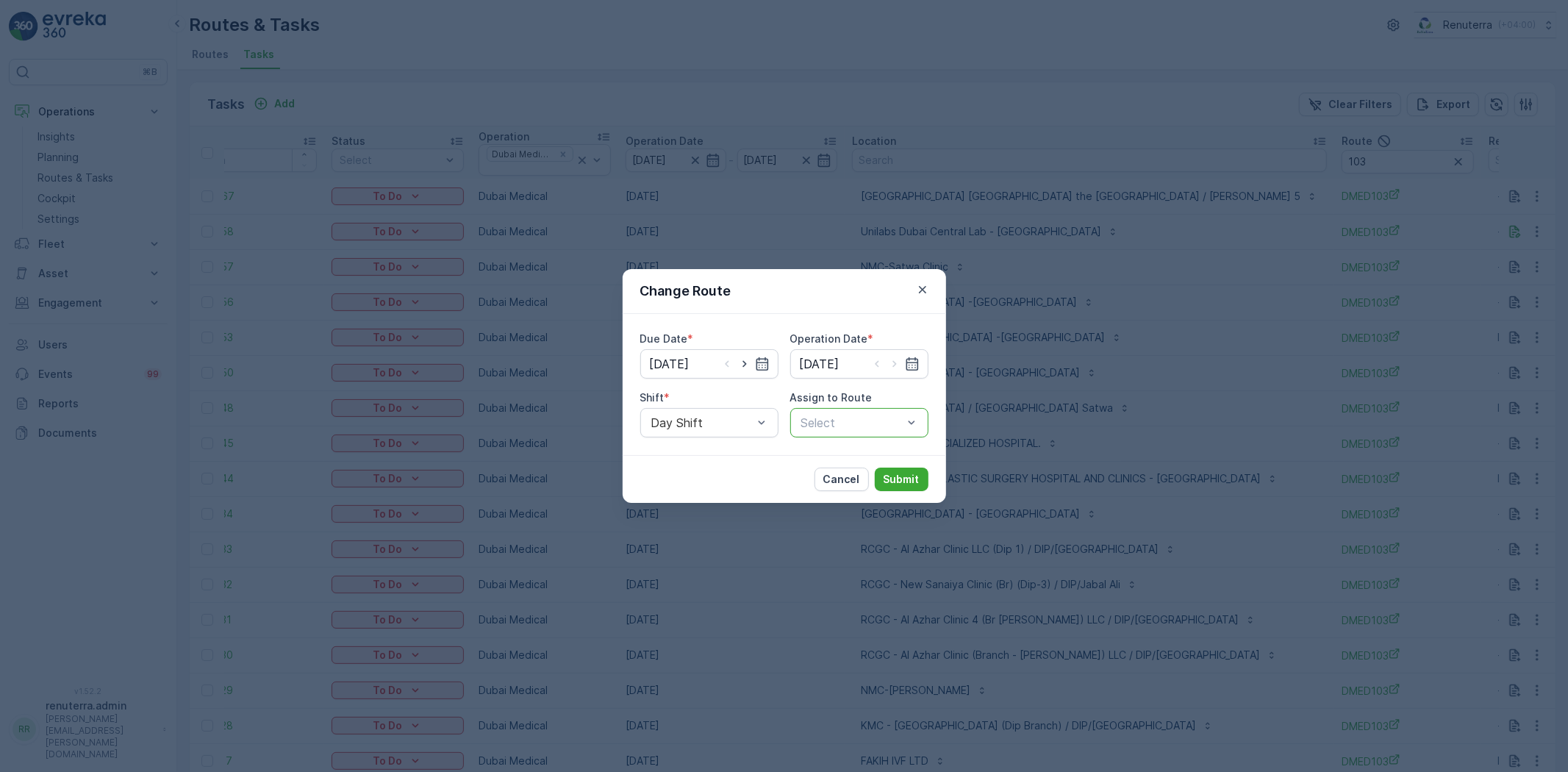
click at [848, 420] on div at bounding box center [851, 423] width 104 height 13
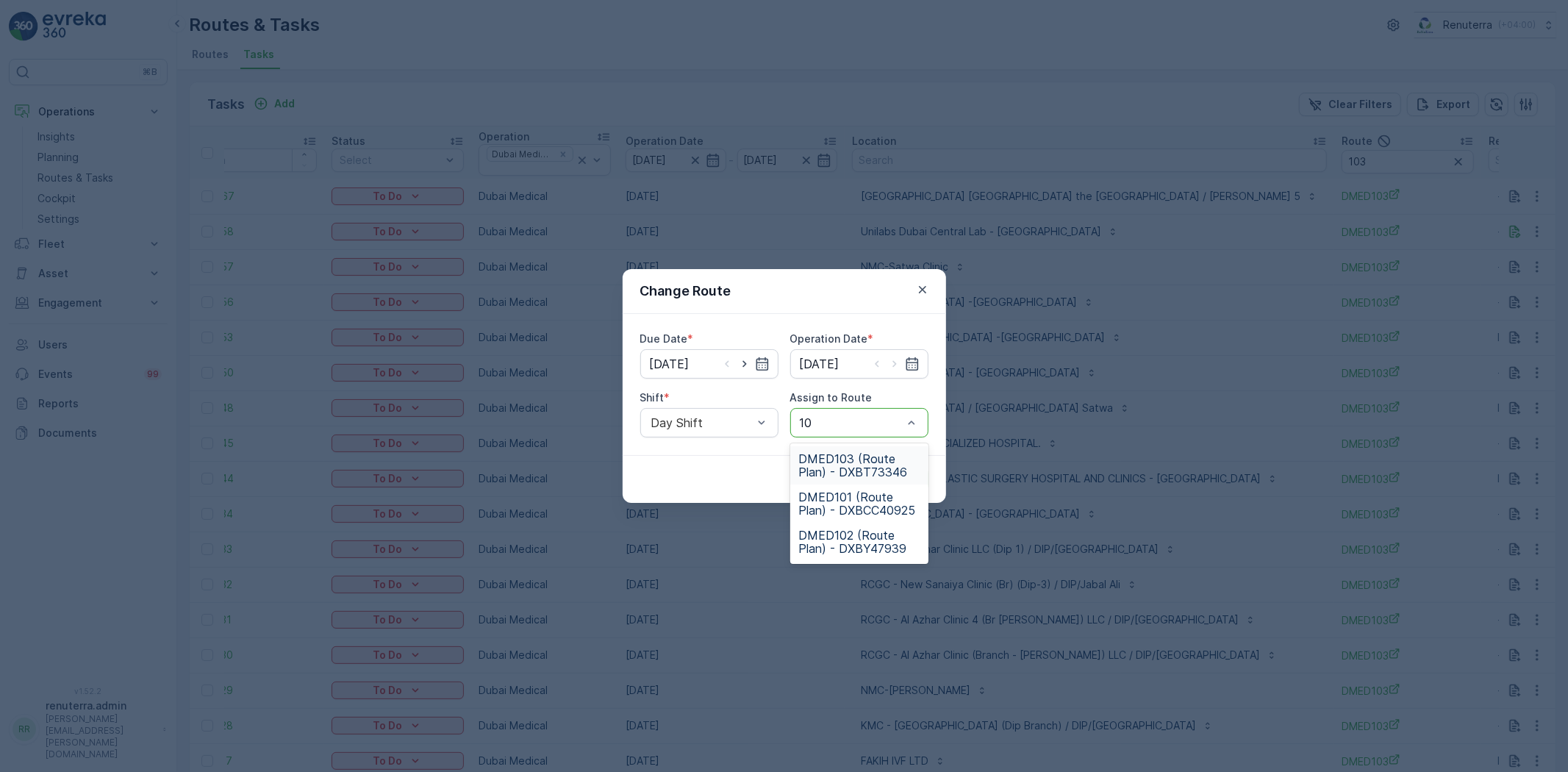
type input "102"
drag, startPoint x: 863, startPoint y: 460, endPoint x: 876, endPoint y: 465, distance: 13.9
click at [863, 459] on span "DMED102 (Route Plan) - DXBY47939" at bounding box center [859, 465] width 120 height 27
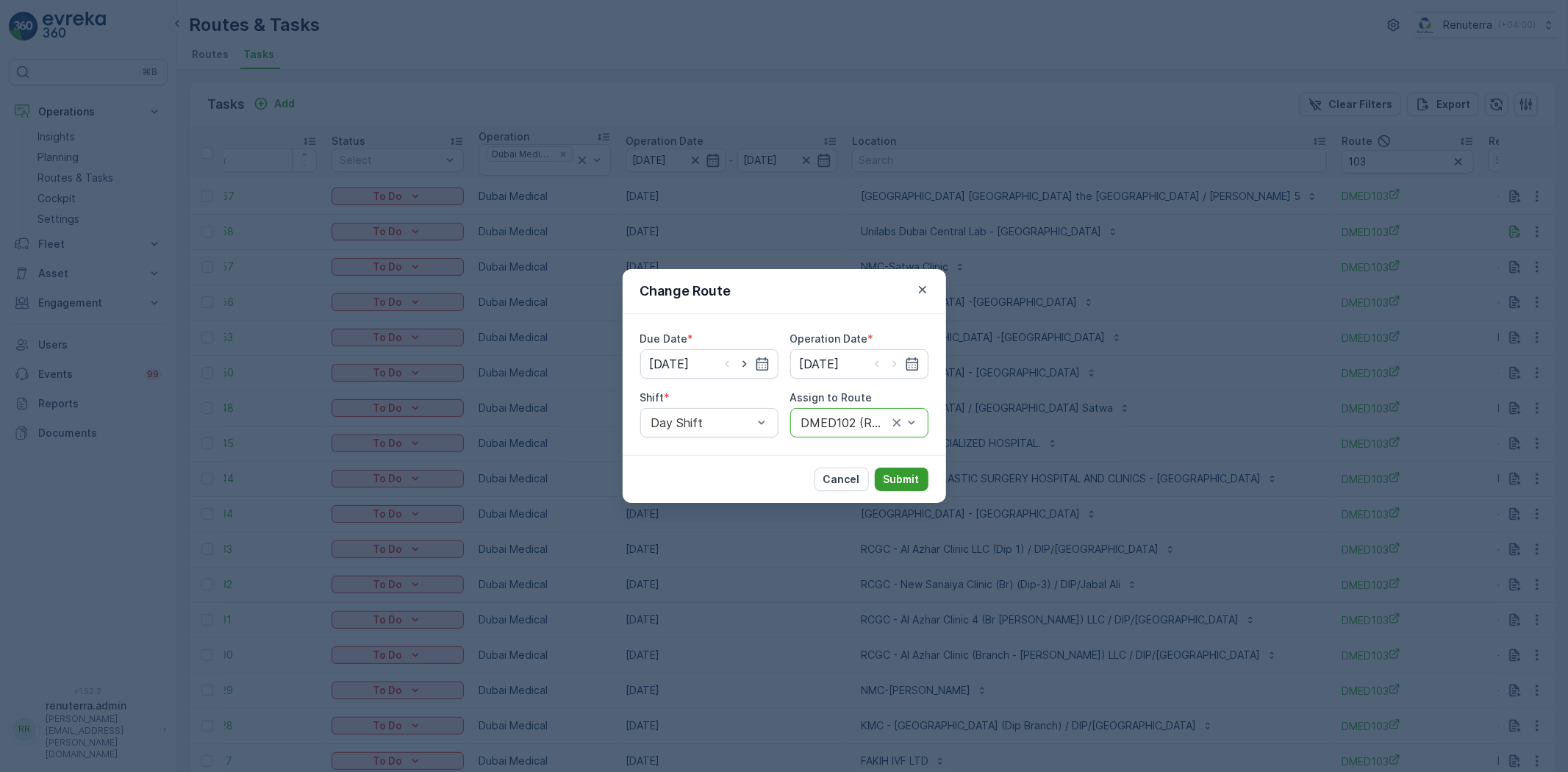
click at [897, 477] on p "Submit" at bounding box center [901, 480] width 36 height 14
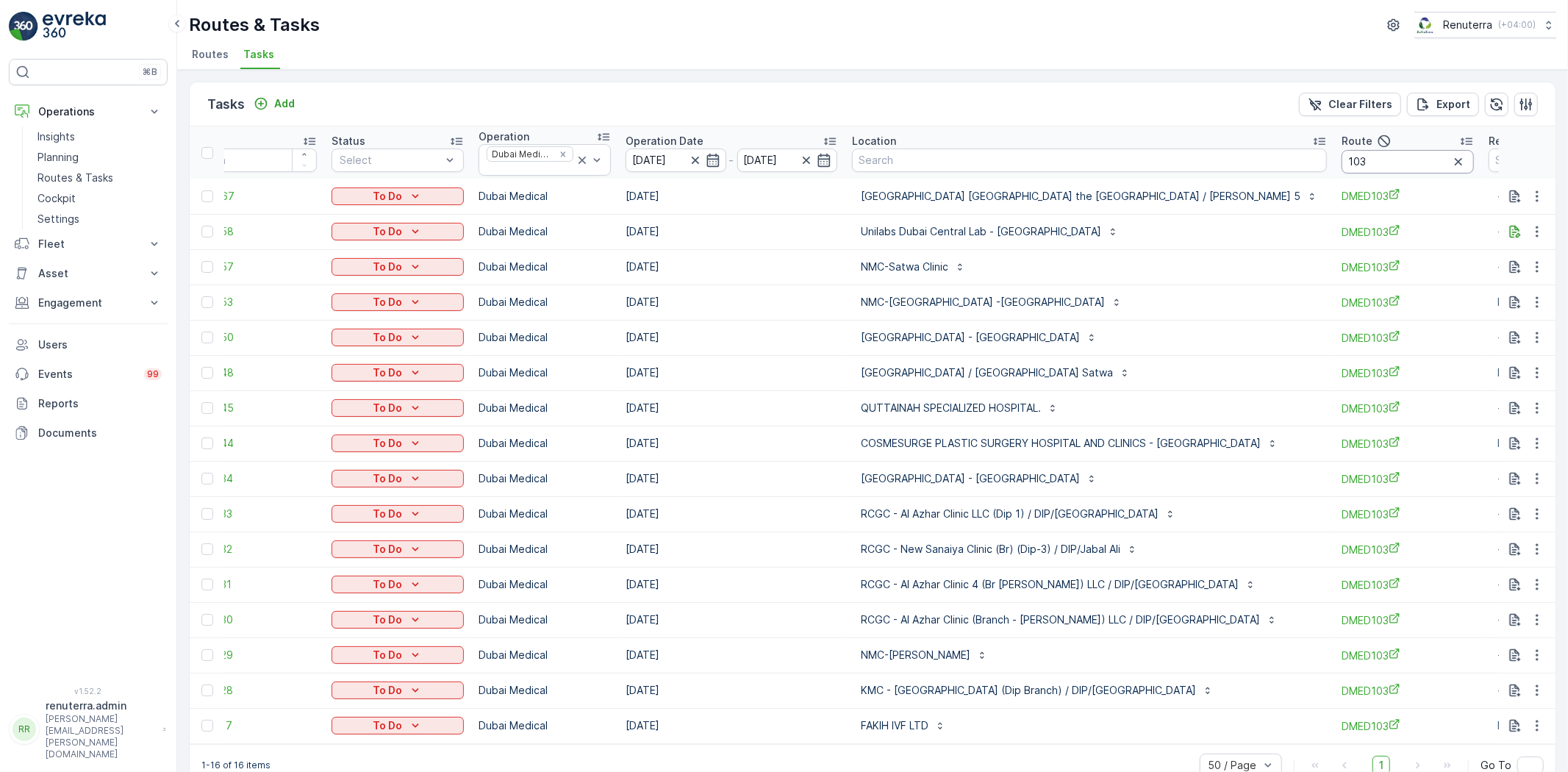
click at [1342, 160] on input "103" at bounding box center [1408, 161] width 132 height 23
type input "102"
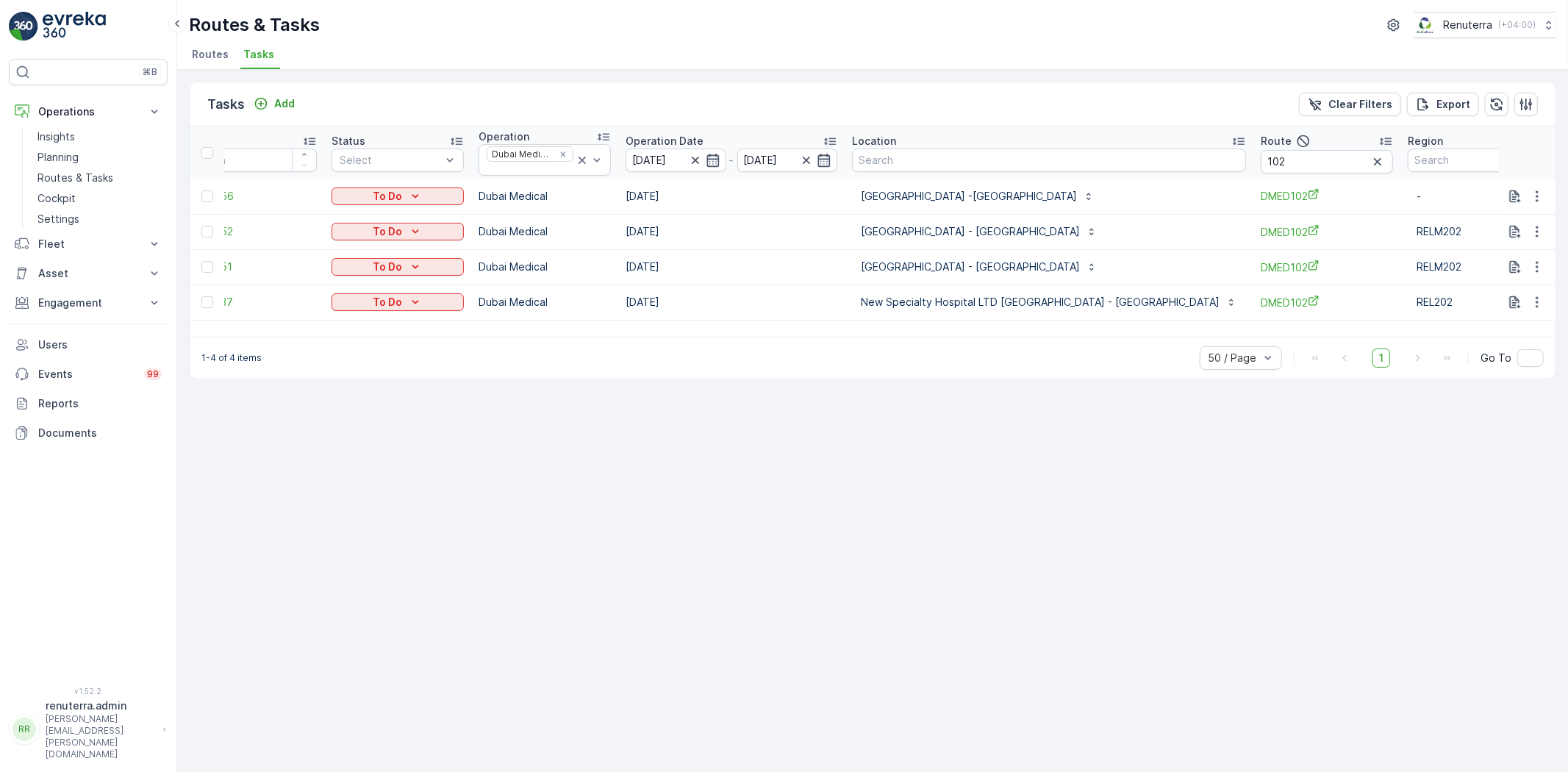
scroll to position [0, 30]
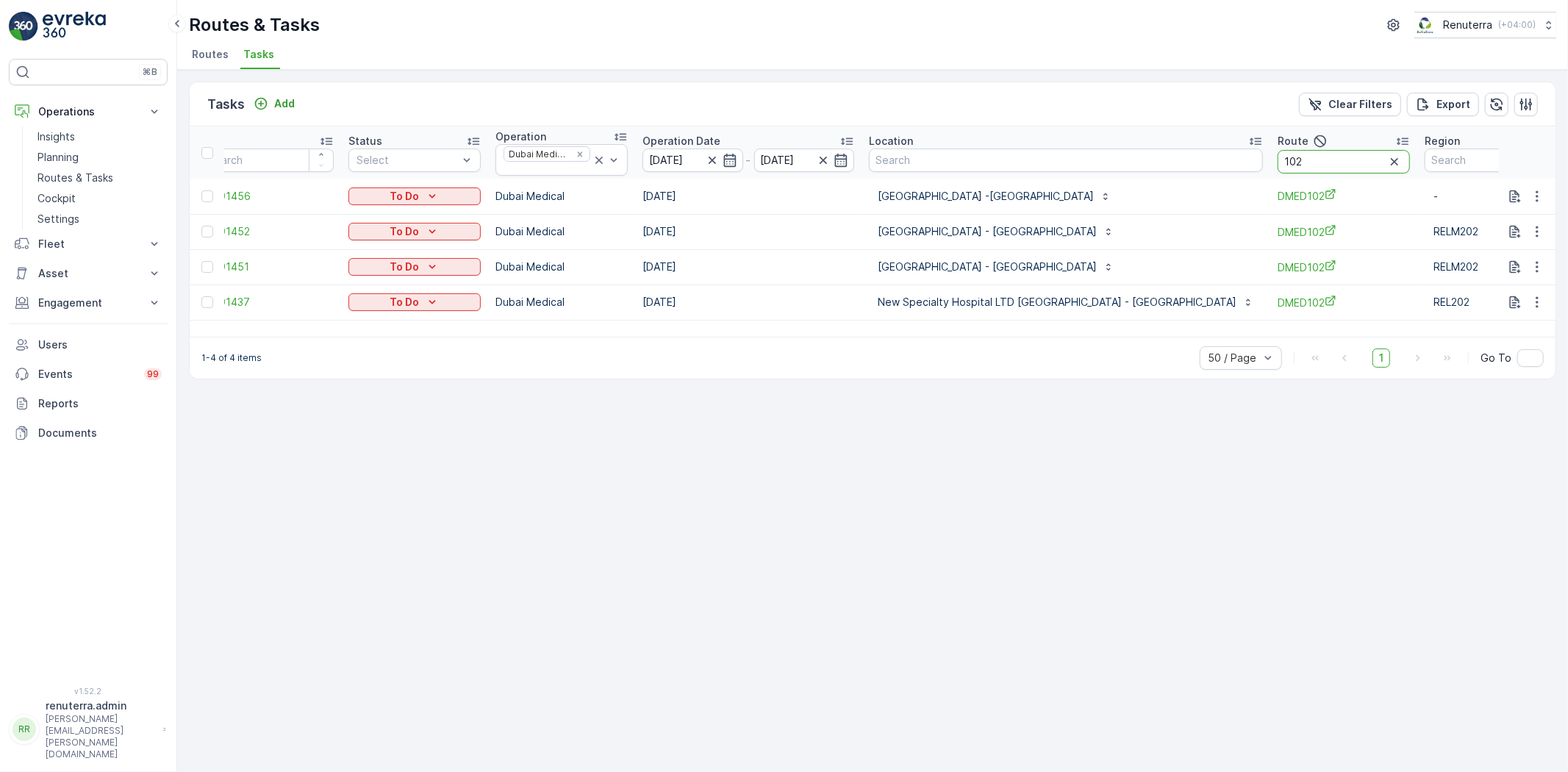
click at [1278, 166] on input "102" at bounding box center [1344, 161] width 132 height 23
type input "101"
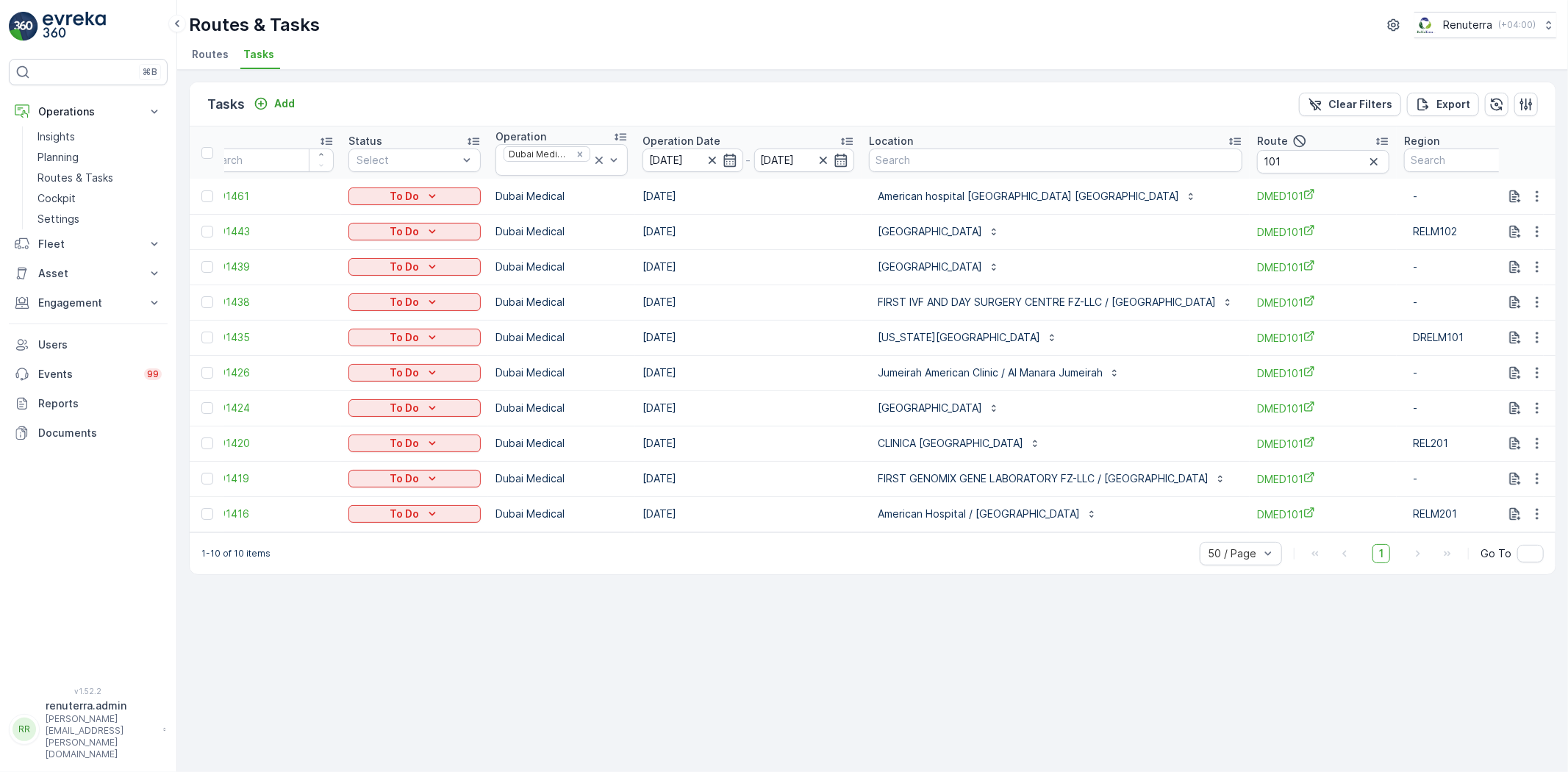
drag, startPoint x: 965, startPoint y: 539, endPoint x: 976, endPoint y: 539, distance: 11.0
click at [976, 539] on div "1-10 of 10 items 50 / Page 1 Go To" at bounding box center [873, 553] width 1367 height 42
click at [1307, 160] on input "101" at bounding box center [1324, 161] width 132 height 23
type input "1"
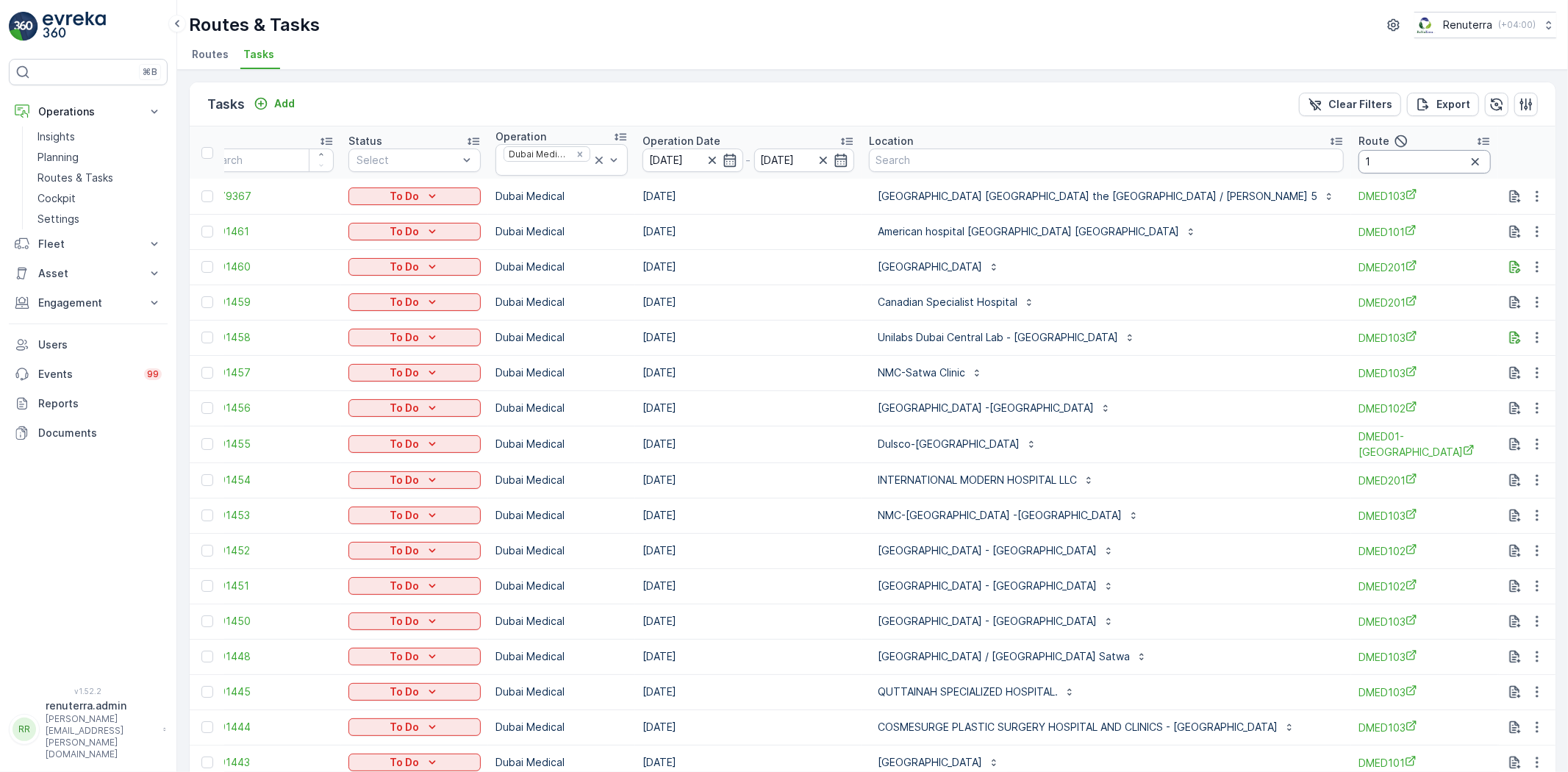
click at [1359, 150] on input "1" at bounding box center [1424, 161] width 132 height 23
type input "11"
click at [1359, 162] on input "11" at bounding box center [1424, 161] width 132 height 23
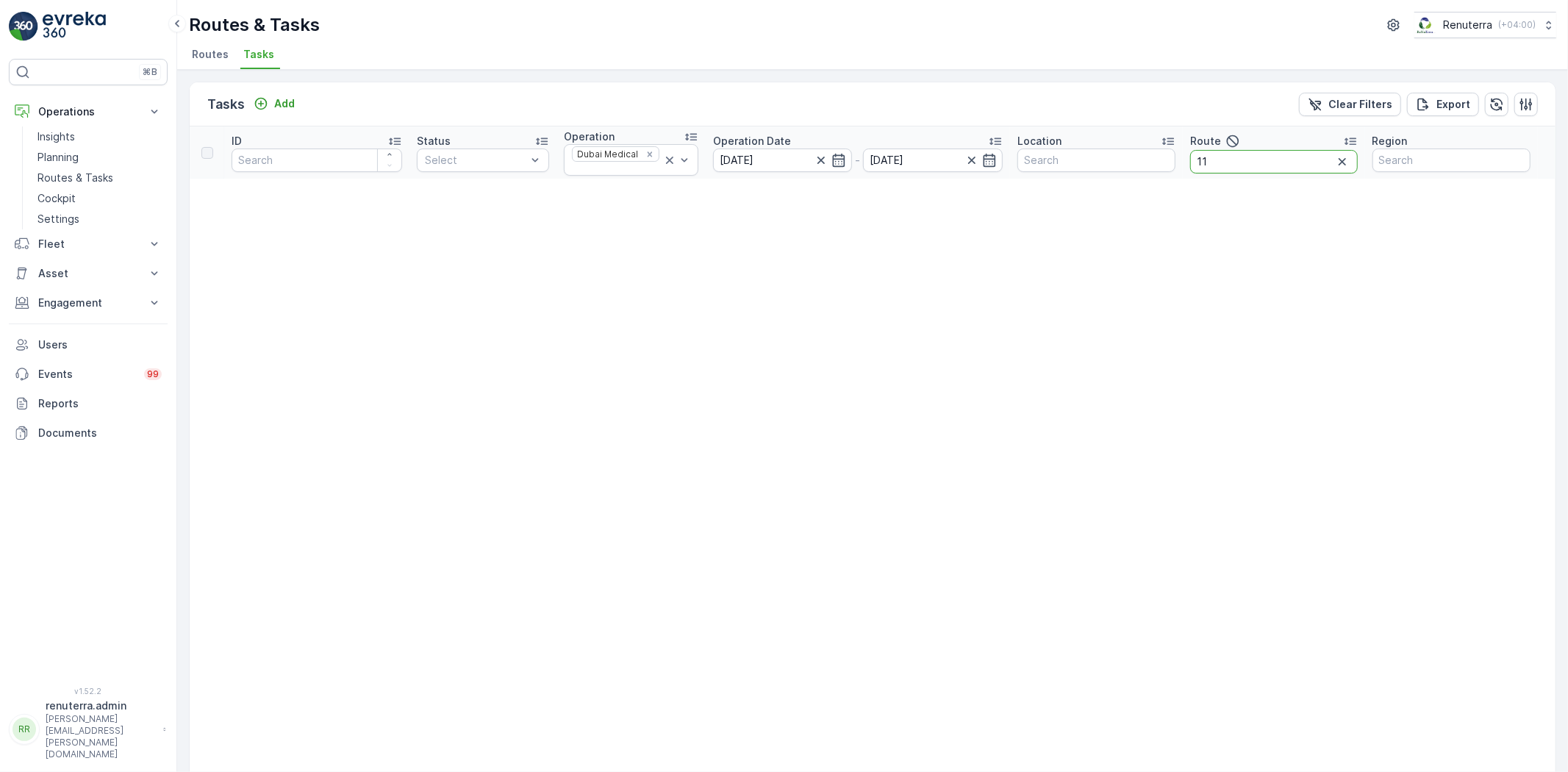
click at [1266, 167] on input "11" at bounding box center [1274, 161] width 168 height 23
click at [1238, 158] on input "11" at bounding box center [1274, 161] width 168 height 23
type input "102"
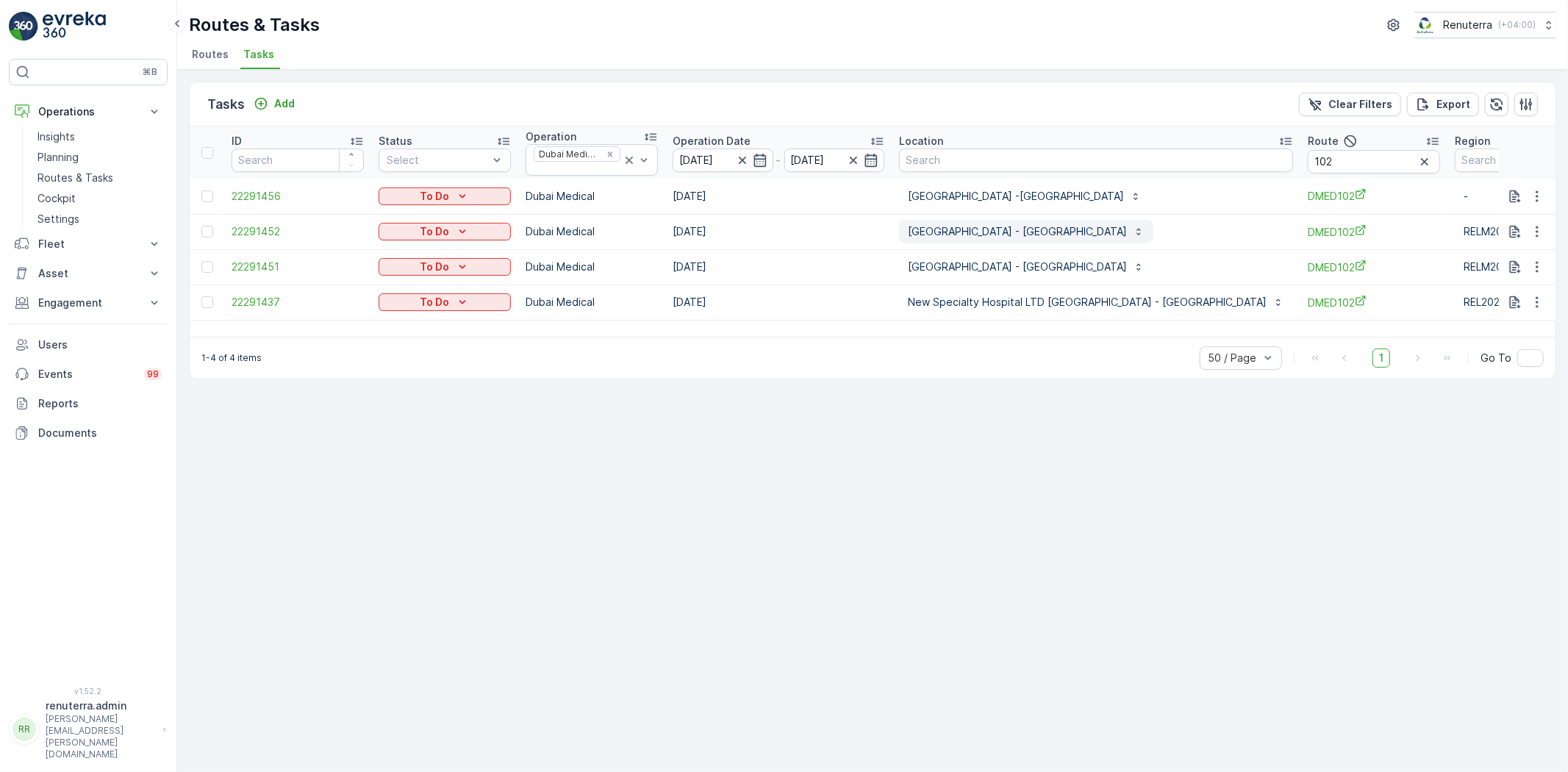
click at [924, 233] on p "[GEOGRAPHIC_DATA] - [GEOGRAPHIC_DATA]" at bounding box center [1018, 232] width 219 height 14
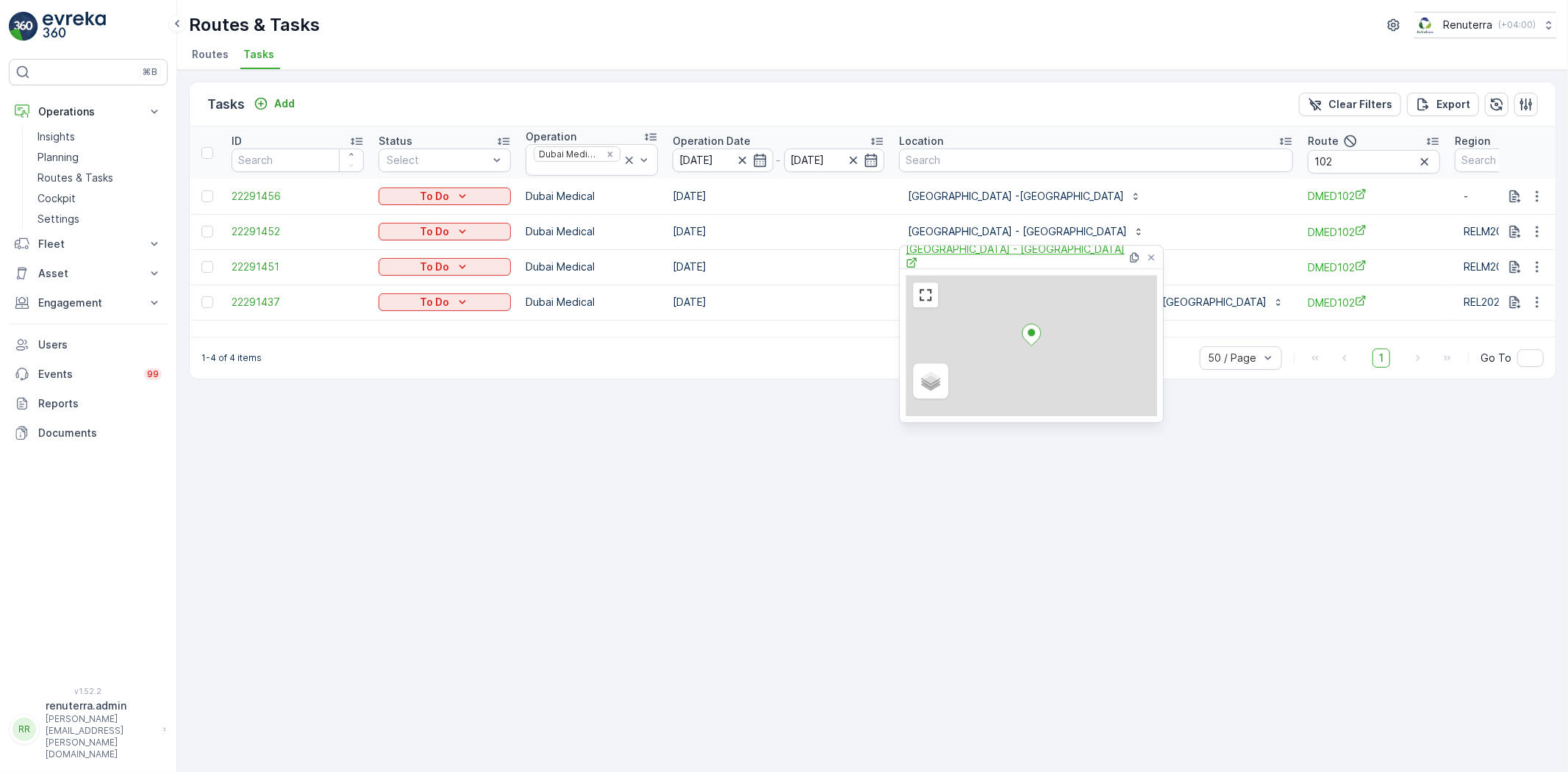
click at [931, 255] on span "[GEOGRAPHIC_DATA] - [GEOGRAPHIC_DATA]" at bounding box center [1016, 257] width 221 height 30
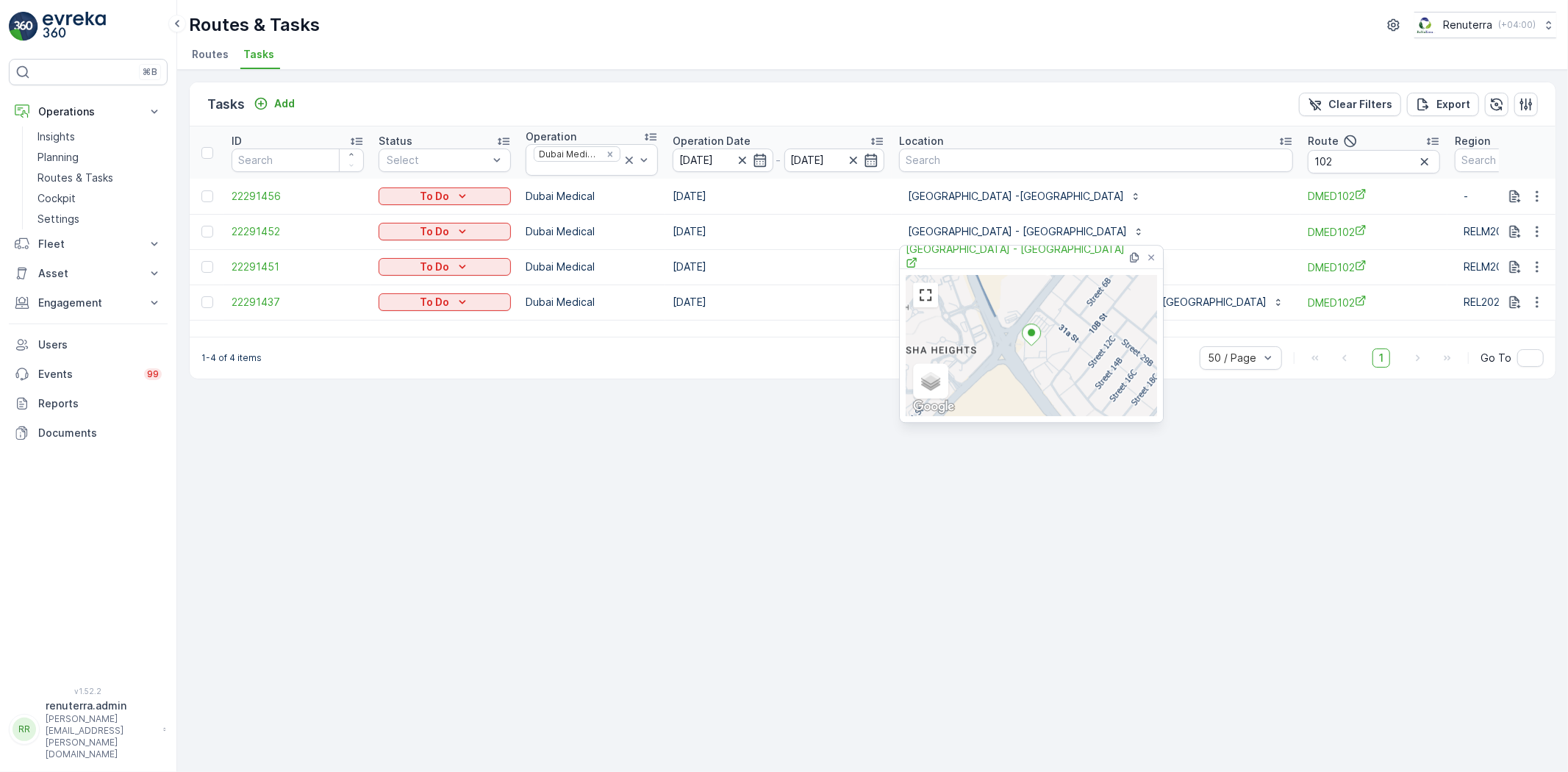
click at [881, 515] on div "Tasks Add Clear Filters Export ID Status Select Operation Dubai Medical Operati…" at bounding box center [873, 421] width 1391 height 702
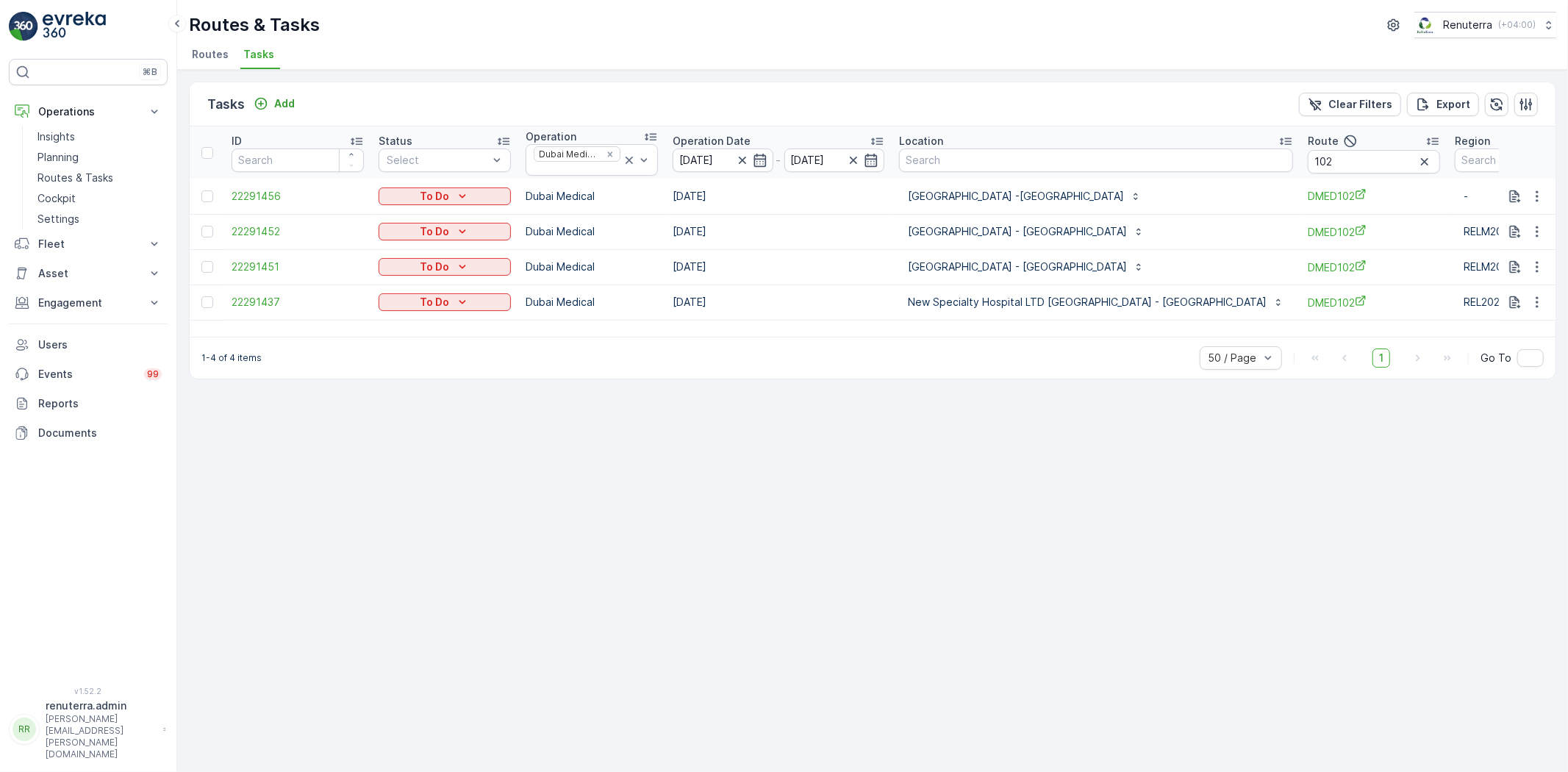
scroll to position [0, 29]
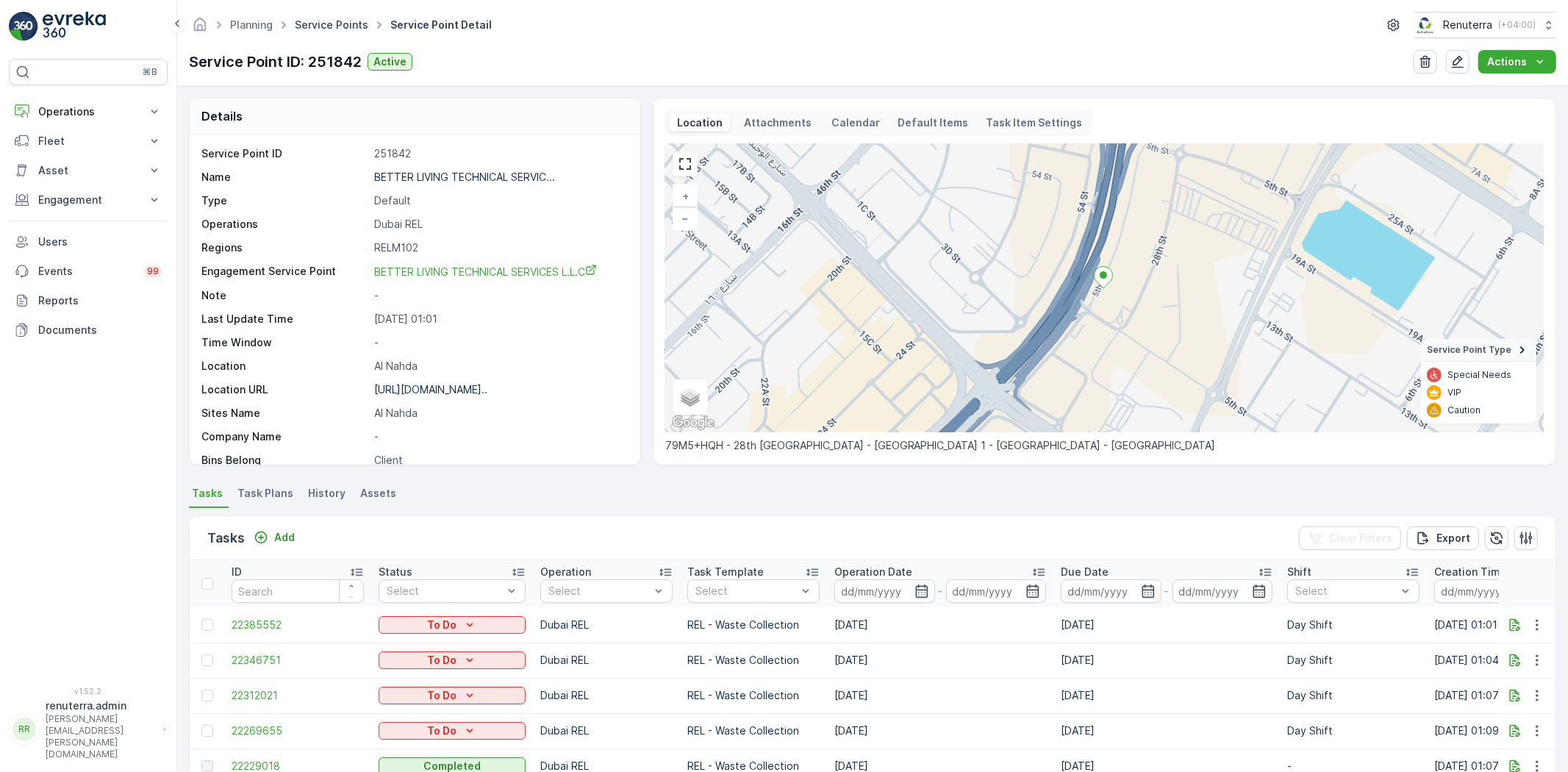
click at [333, 24] on link "Service Points" at bounding box center [332, 25] width 73 height 12
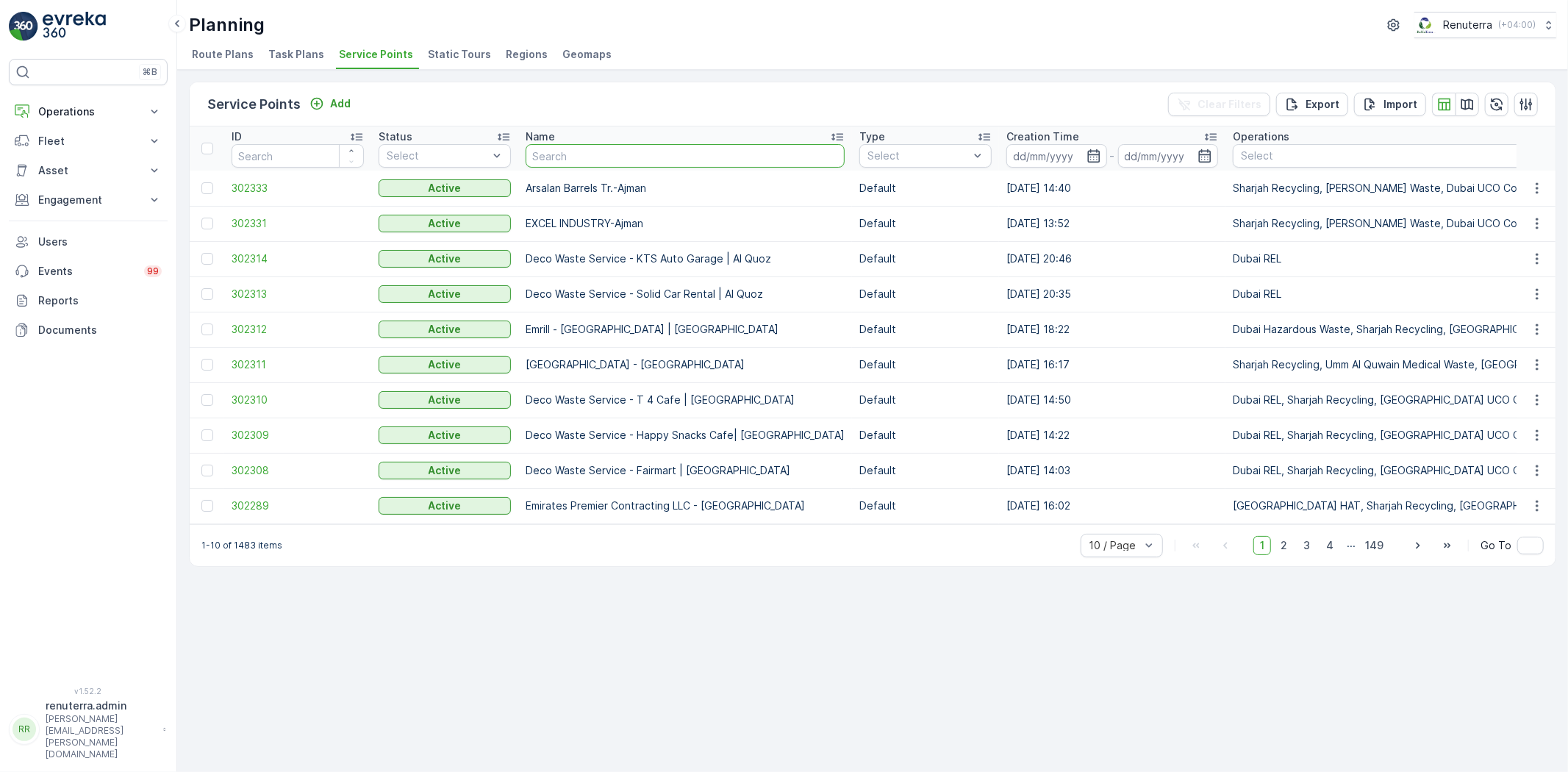
click at [612, 148] on input "text" at bounding box center [685, 156] width 319 height 23
type input "d"
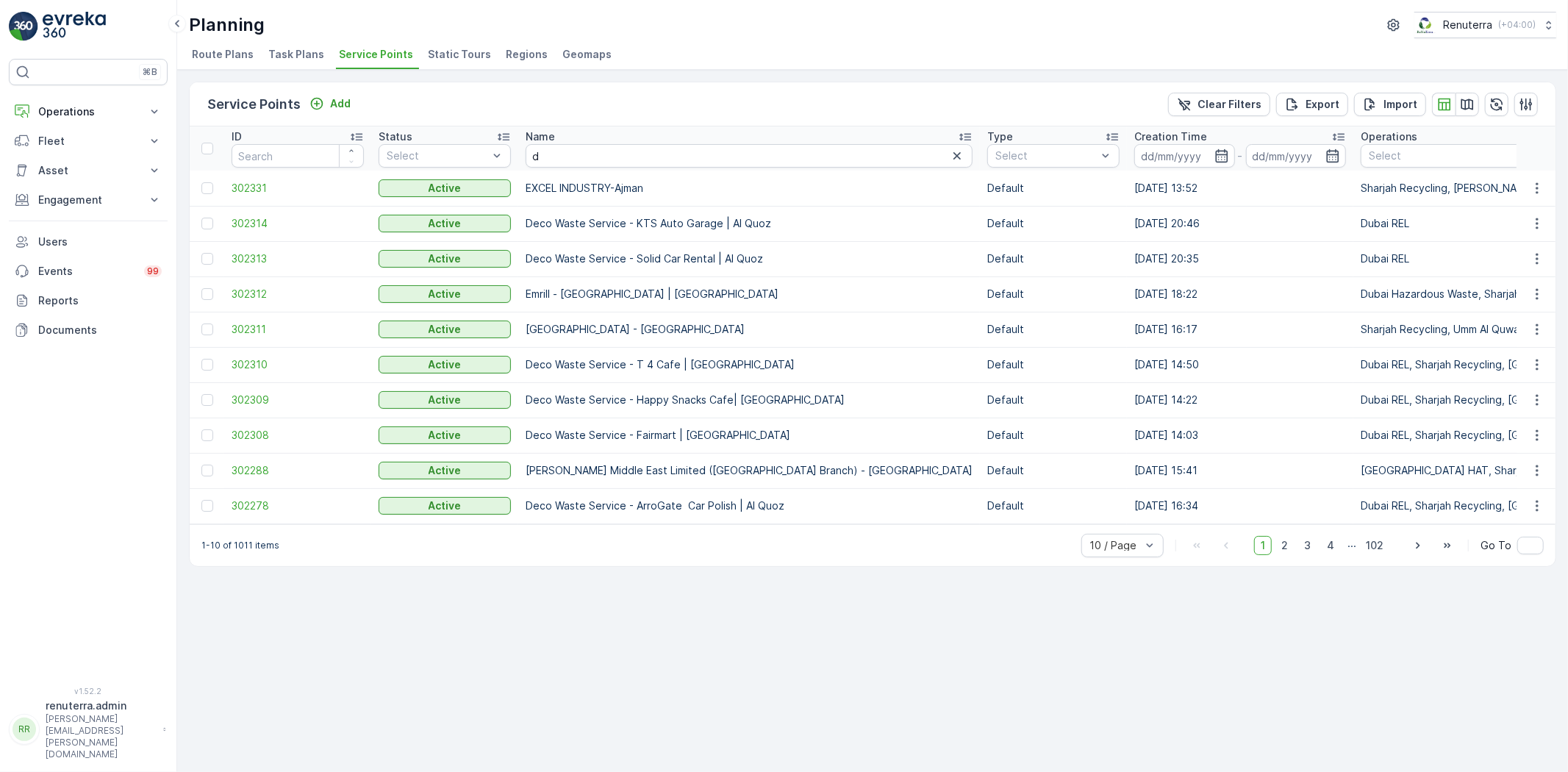
click at [590, 141] on div "Name" at bounding box center [750, 136] width 447 height 14
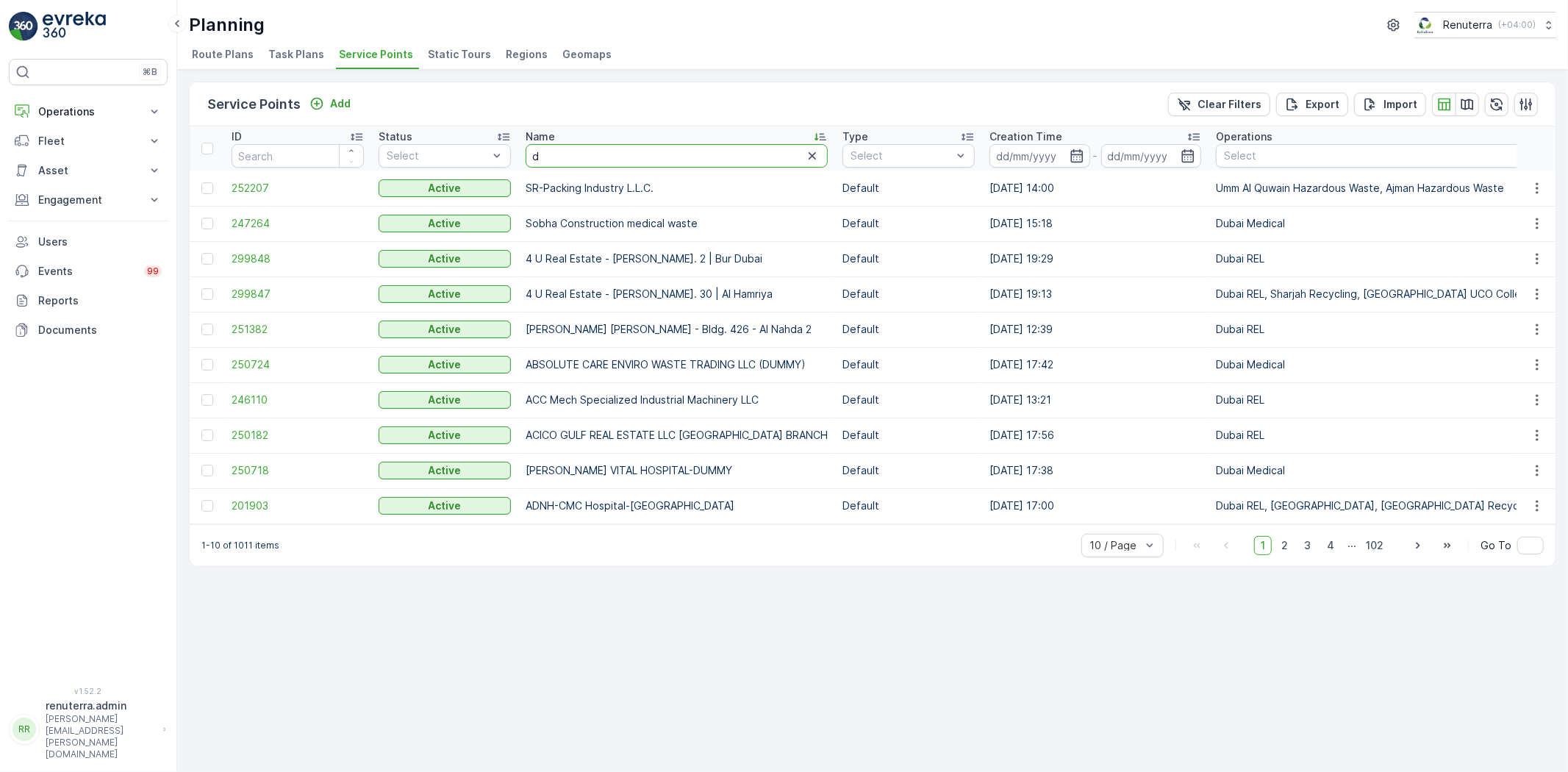
click at [601, 166] on input "d" at bounding box center [677, 156] width 302 height 23
type input "dynas"
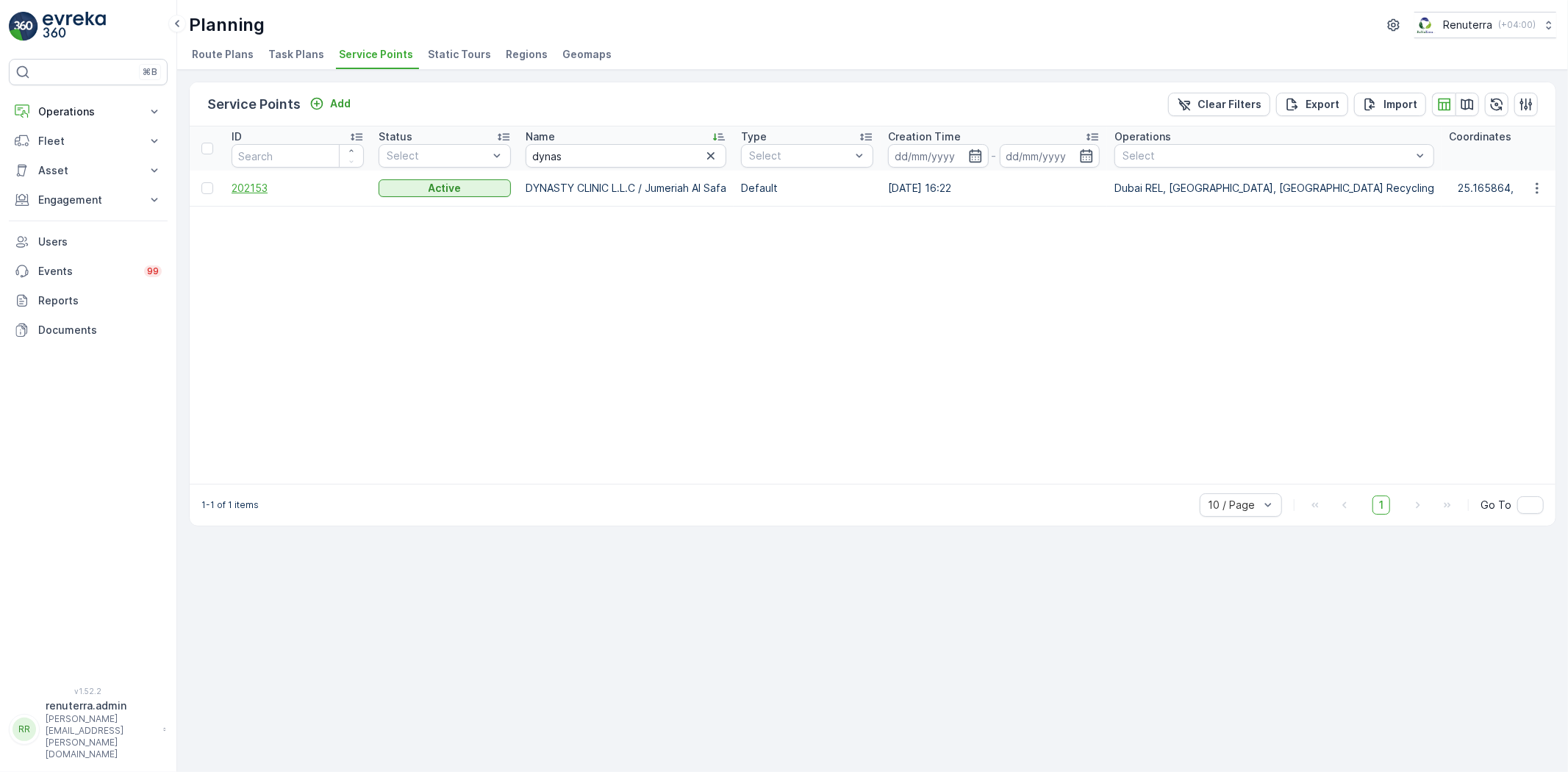
click at [263, 189] on span "202153" at bounding box center [298, 188] width 132 height 14
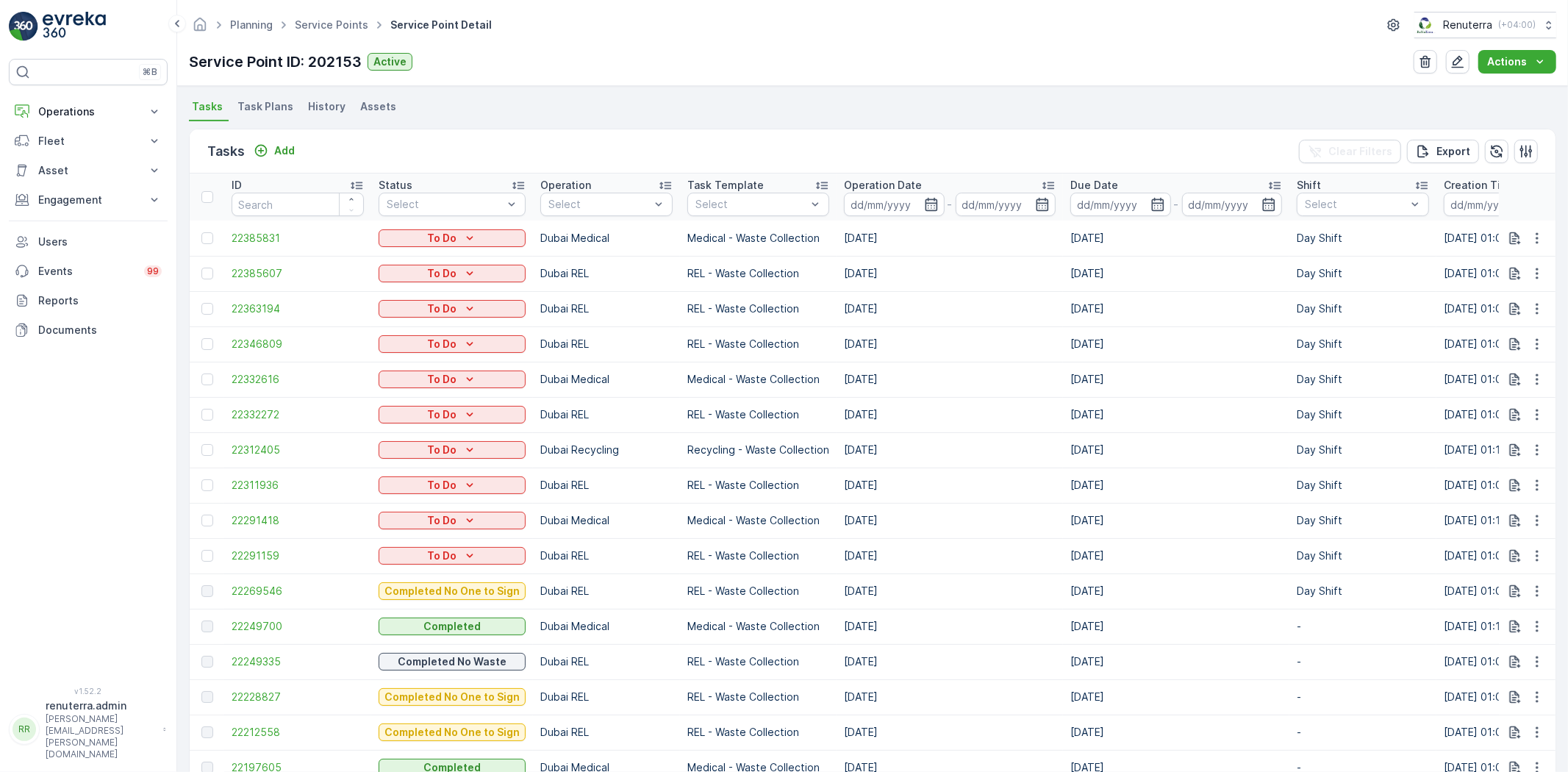
scroll to position [326, 0]
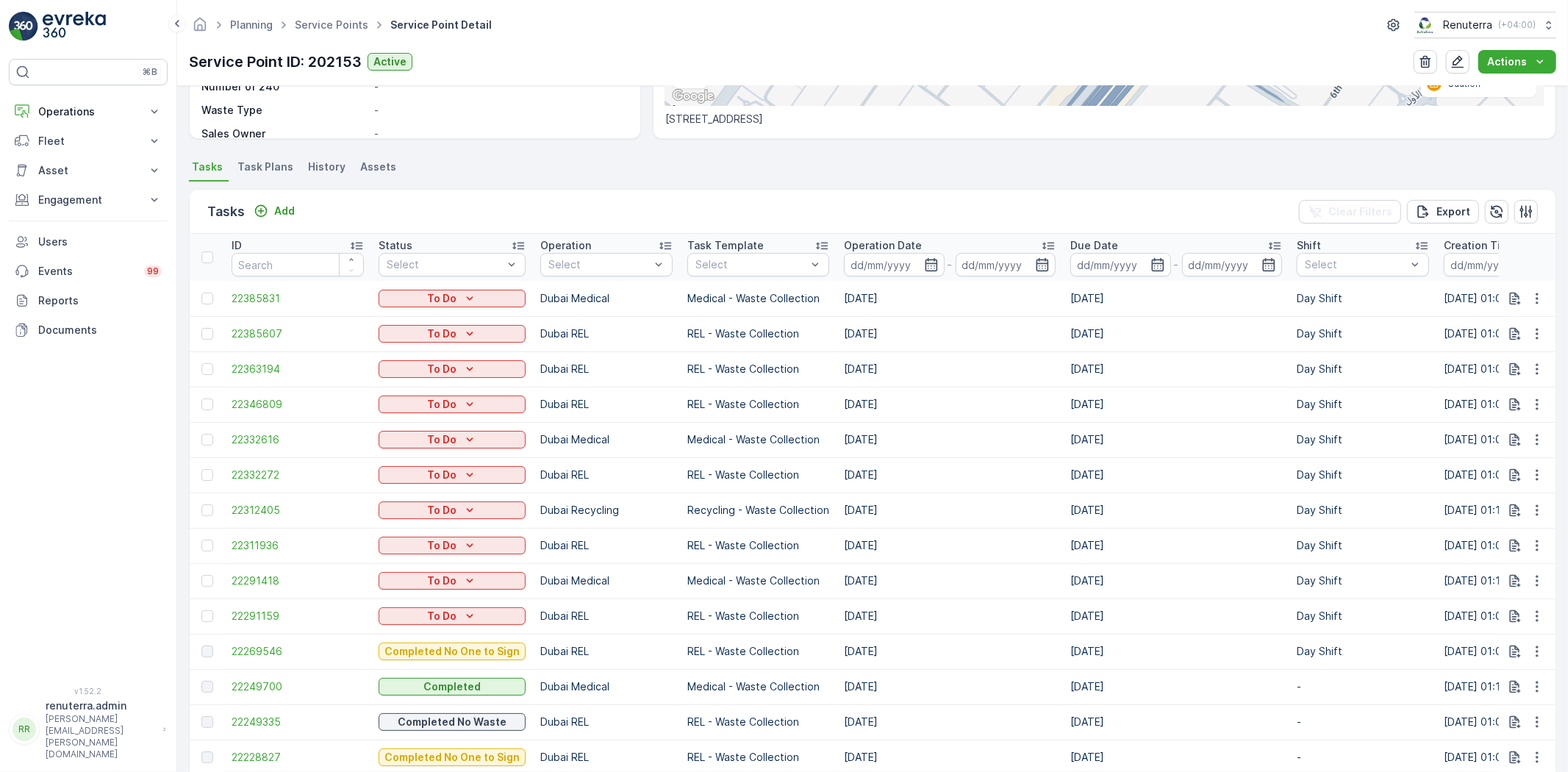
drag, startPoint x: 861, startPoint y: 460, endPoint x: 850, endPoint y: 528, distance: 68.9
drag, startPoint x: 850, startPoint y: 528, endPoint x: 834, endPoint y: 597, distance: 70.8
click at [837, 634] on td "[DATE]" at bounding box center [950, 652] width 226 height 36
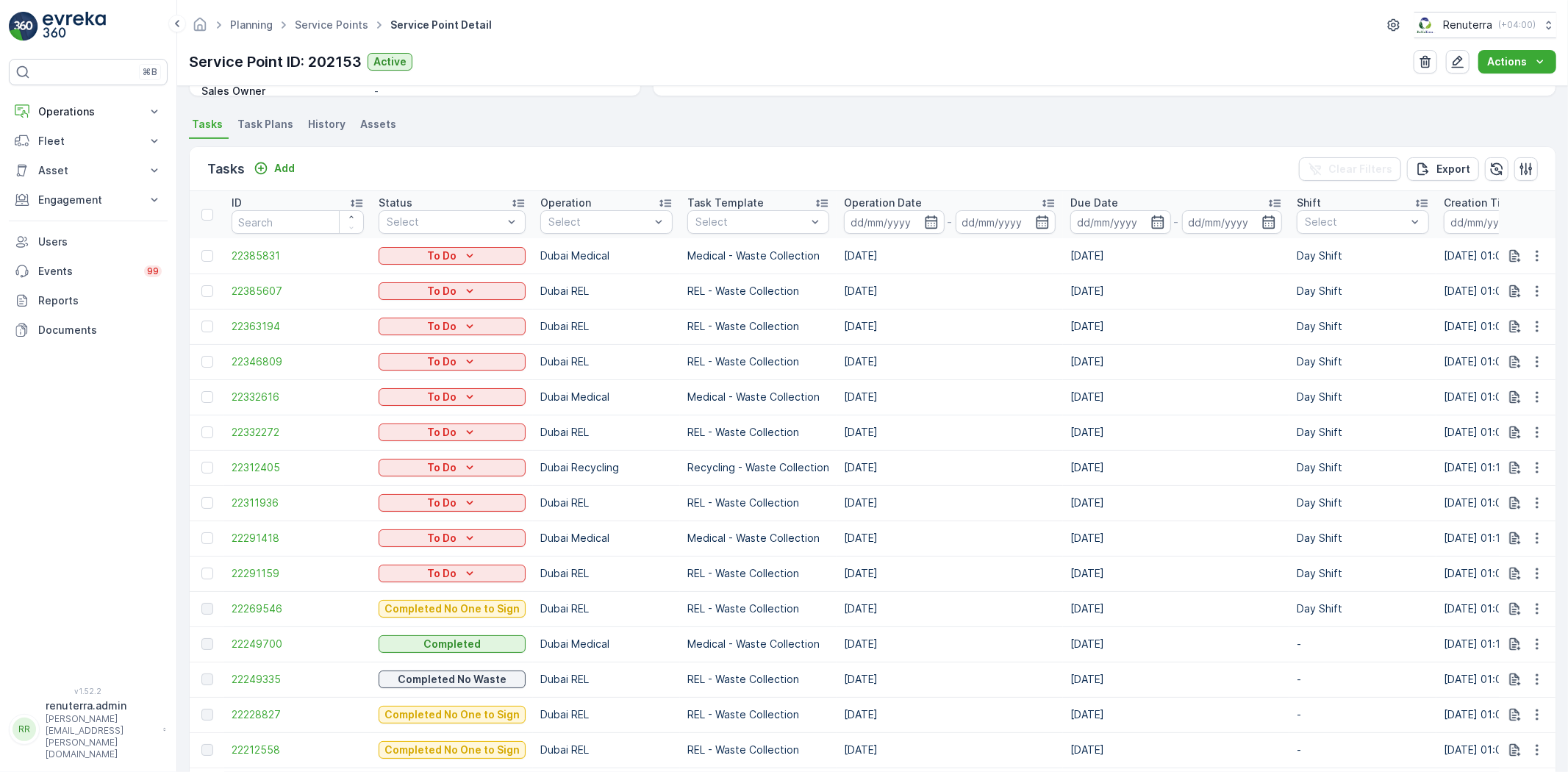
scroll to position [408, 0]
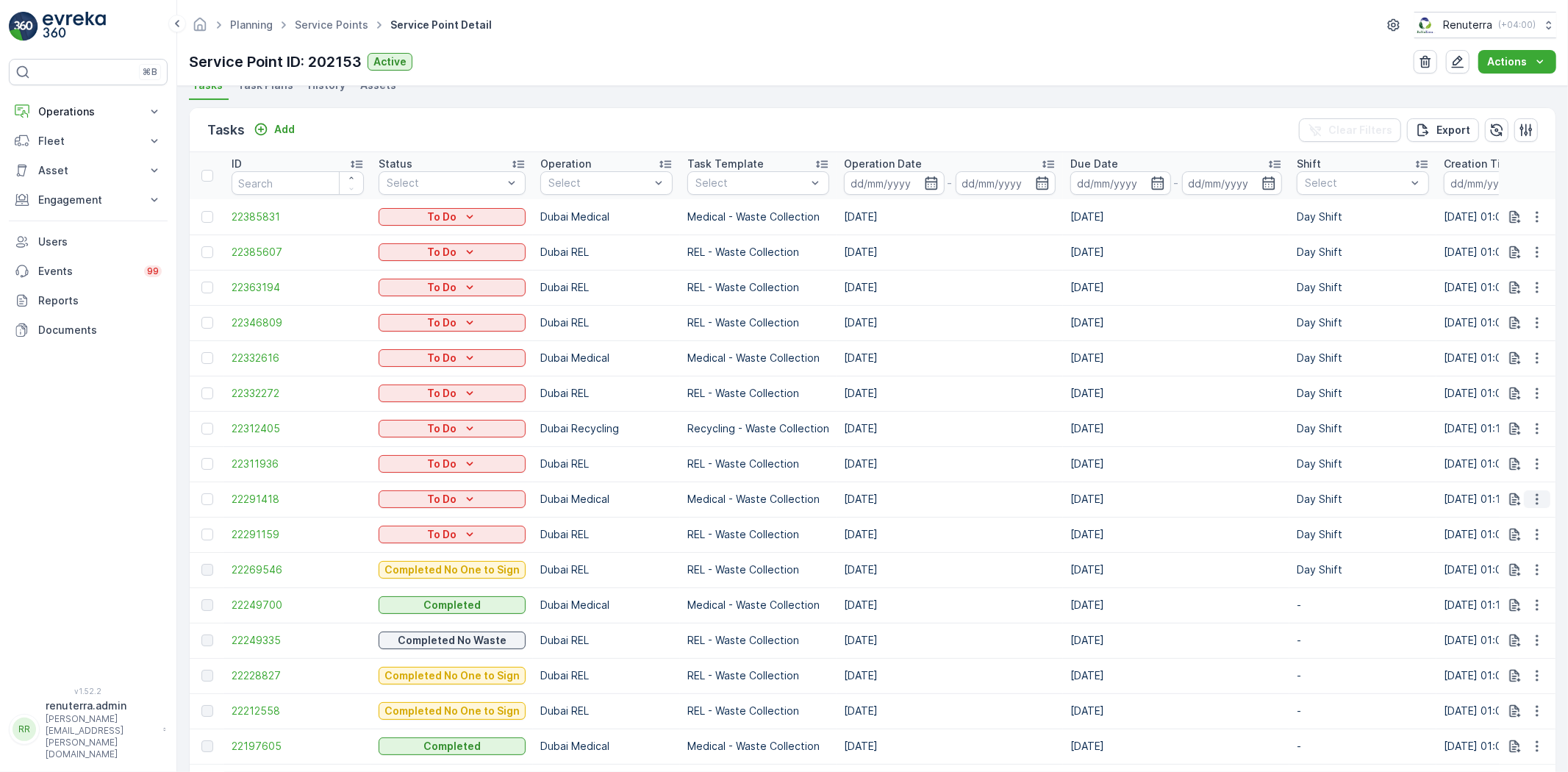
drag, startPoint x: 1526, startPoint y: 497, endPoint x: 1530, endPoint y: 504, distance: 8.1
click at [1526, 497] on button "button" at bounding box center [1538, 499] width 27 height 18
click at [1506, 548] on div "History" at bounding box center [1514, 541] width 111 height 21
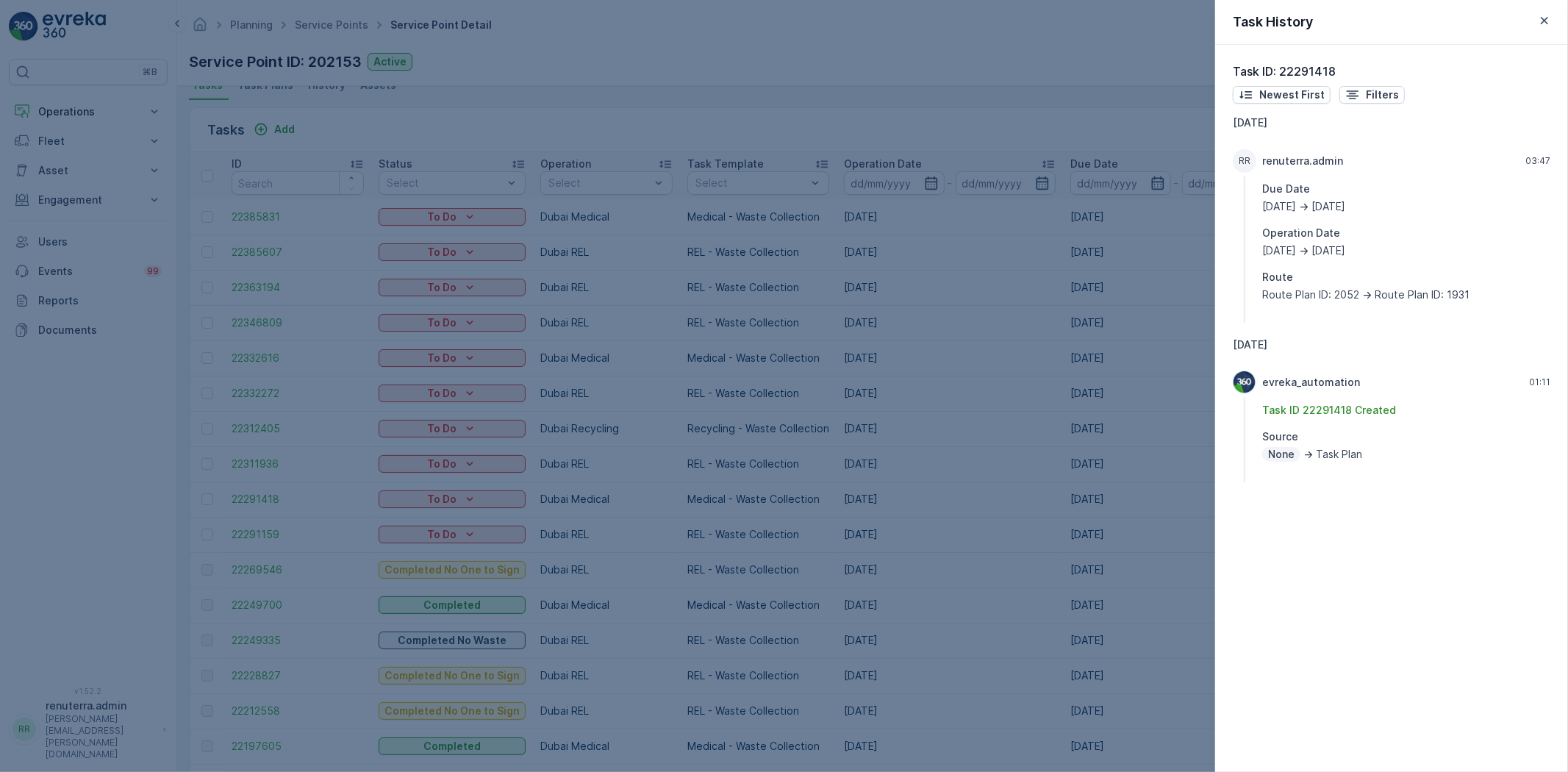
click at [1547, 28] on button "button" at bounding box center [1545, 21] width 18 height 18
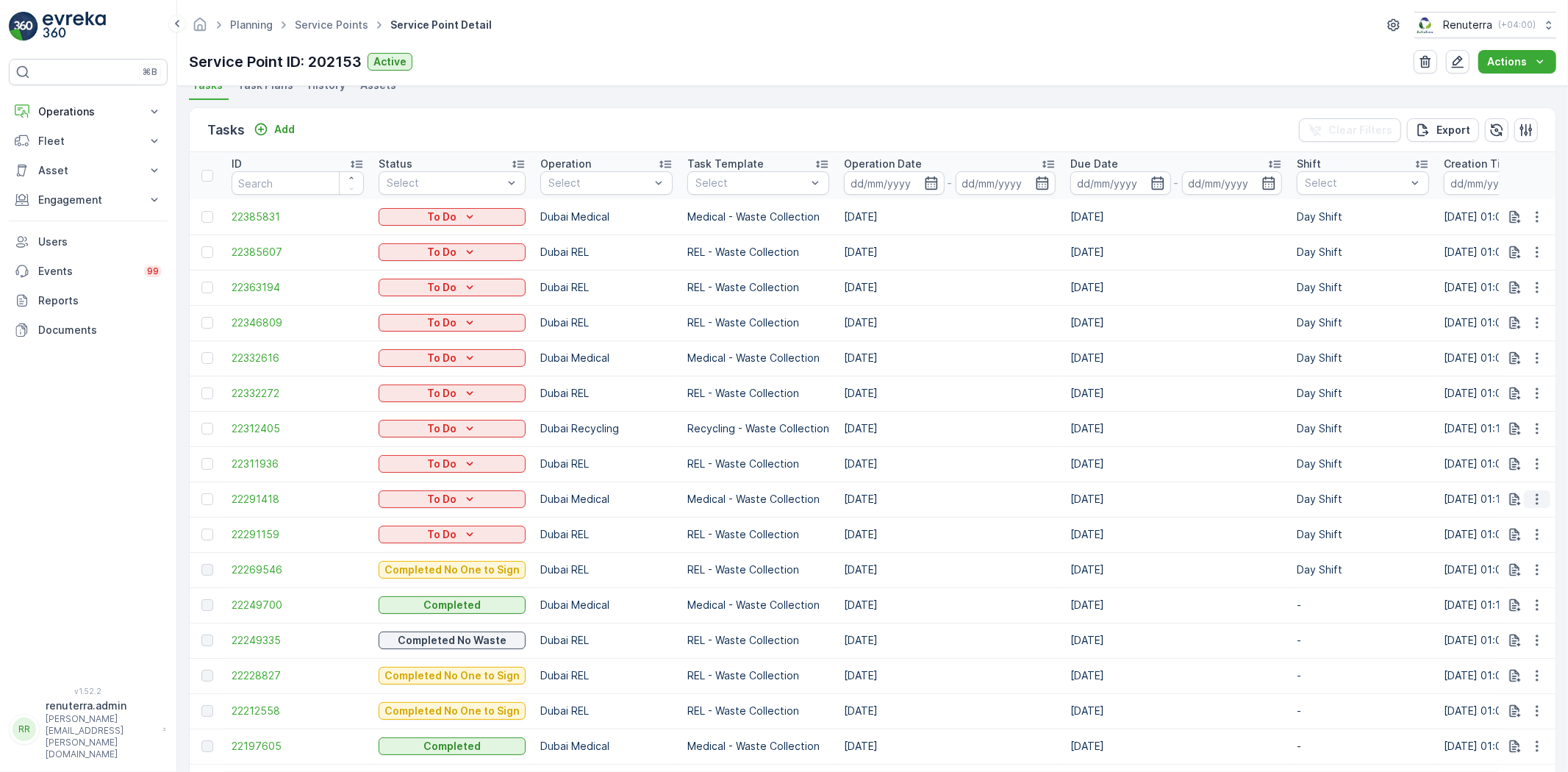
click at [1531, 500] on icon "button" at bounding box center [1538, 499] width 14 height 14
click at [1511, 569] on span "Change Route" at bounding box center [1499, 562] width 71 height 14
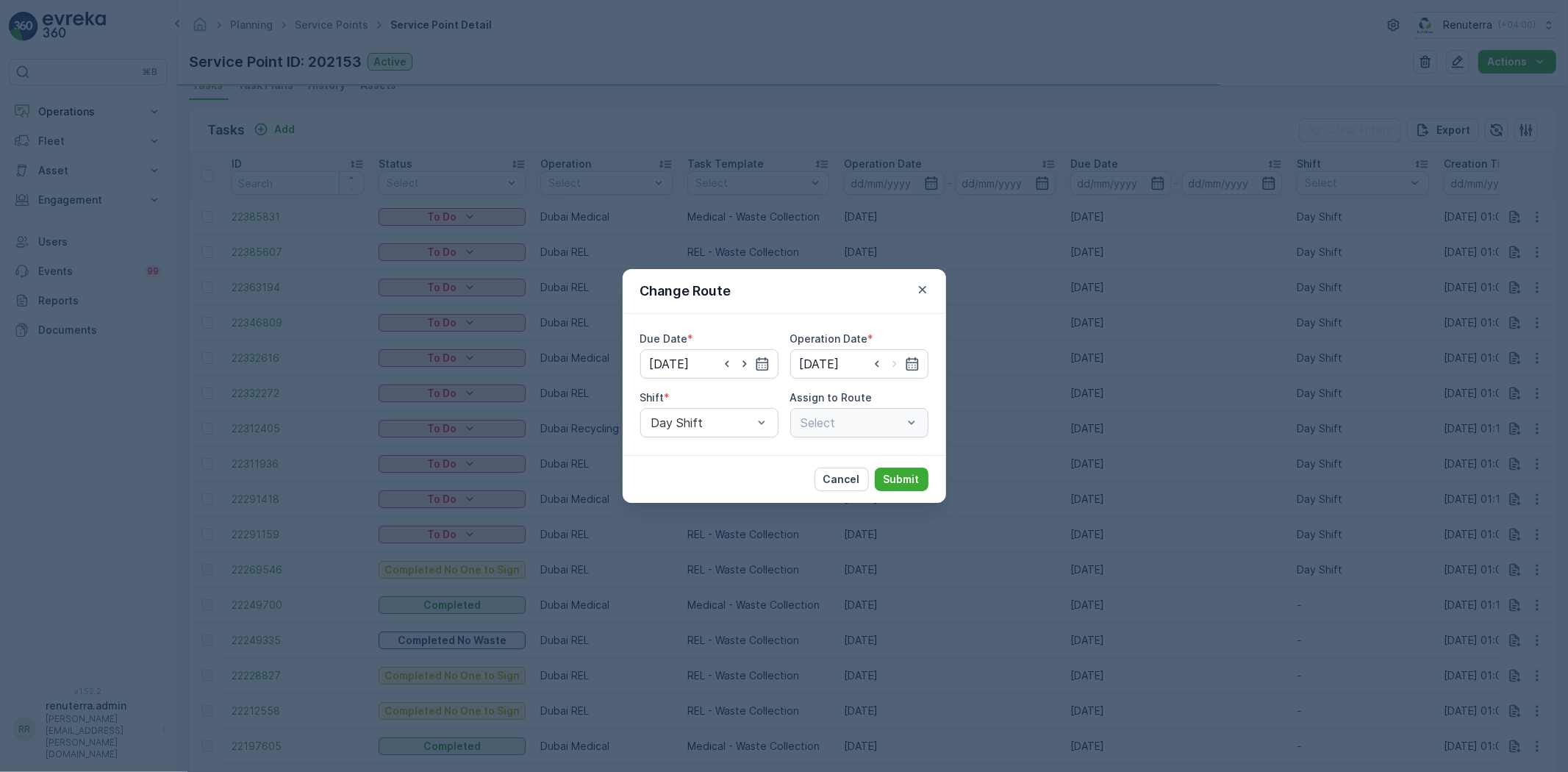
type input "[DATE]"
click at [730, 365] on icon "button" at bounding box center [727, 364] width 14 height 14
type input "[DATE]"
click at [917, 360] on icon "button" at bounding box center [912, 364] width 12 height 13
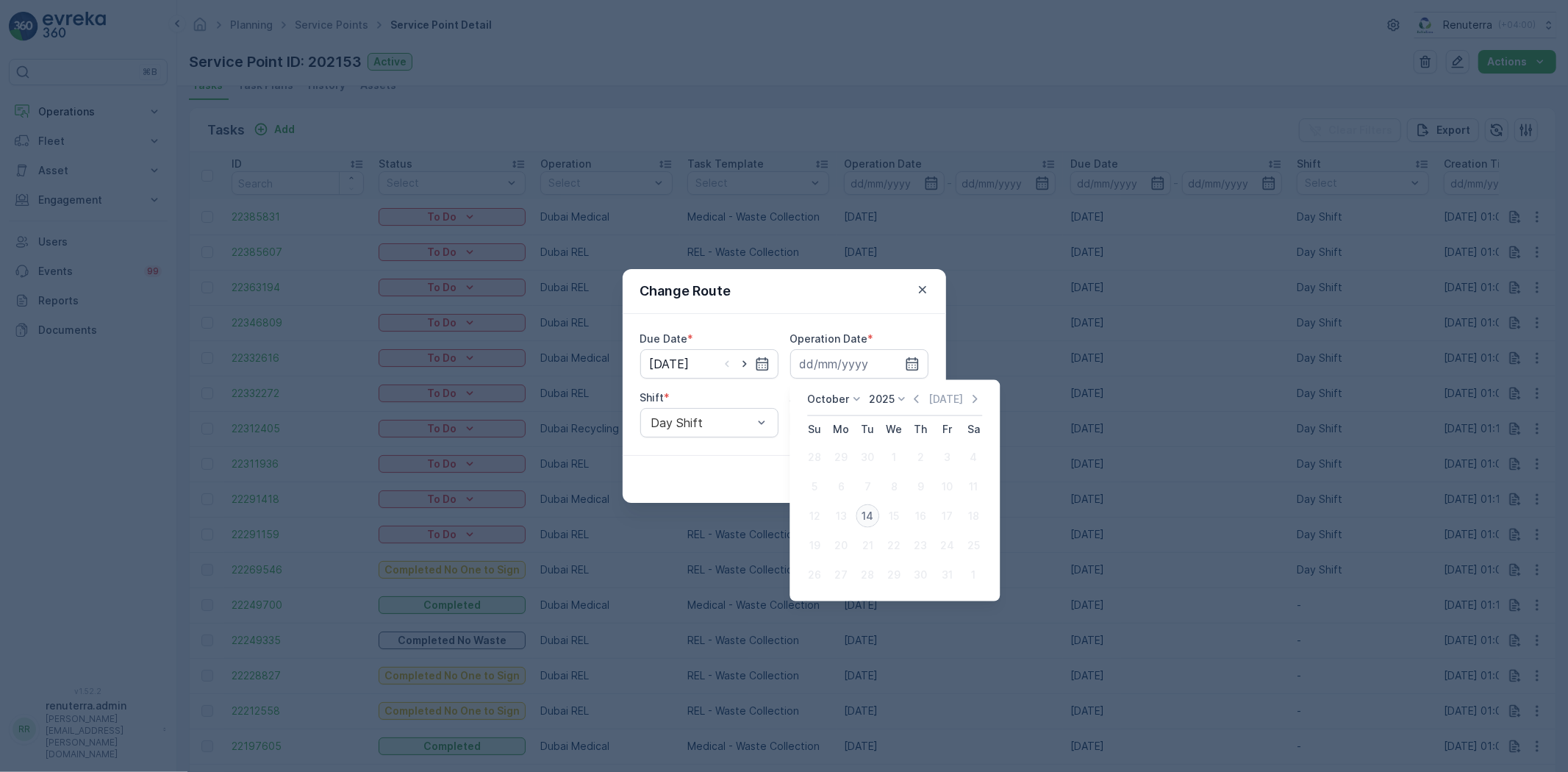
click at [870, 520] on div "14" at bounding box center [867, 516] width 23 height 23
type input "[DATE]"
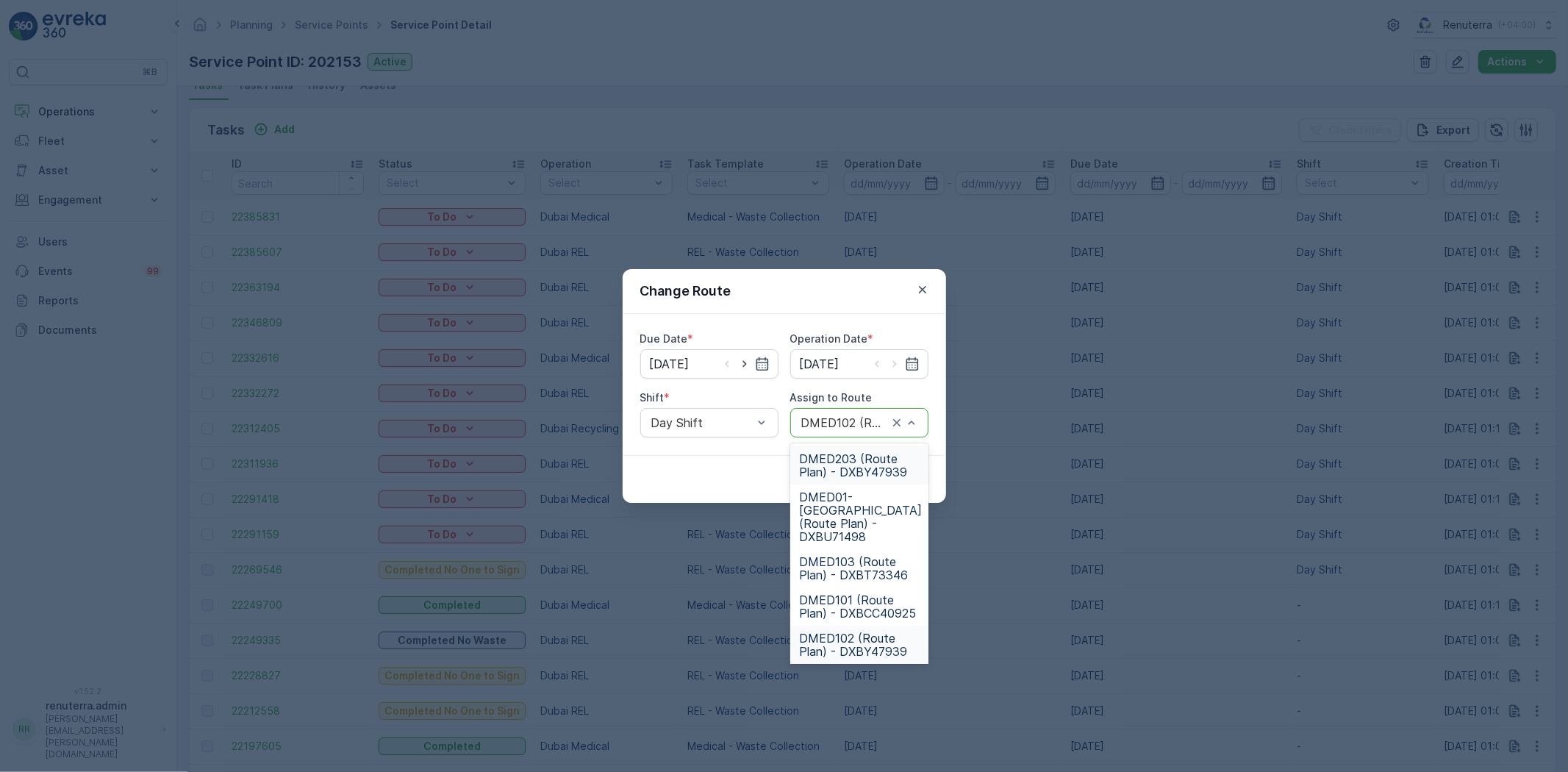
type input "0"
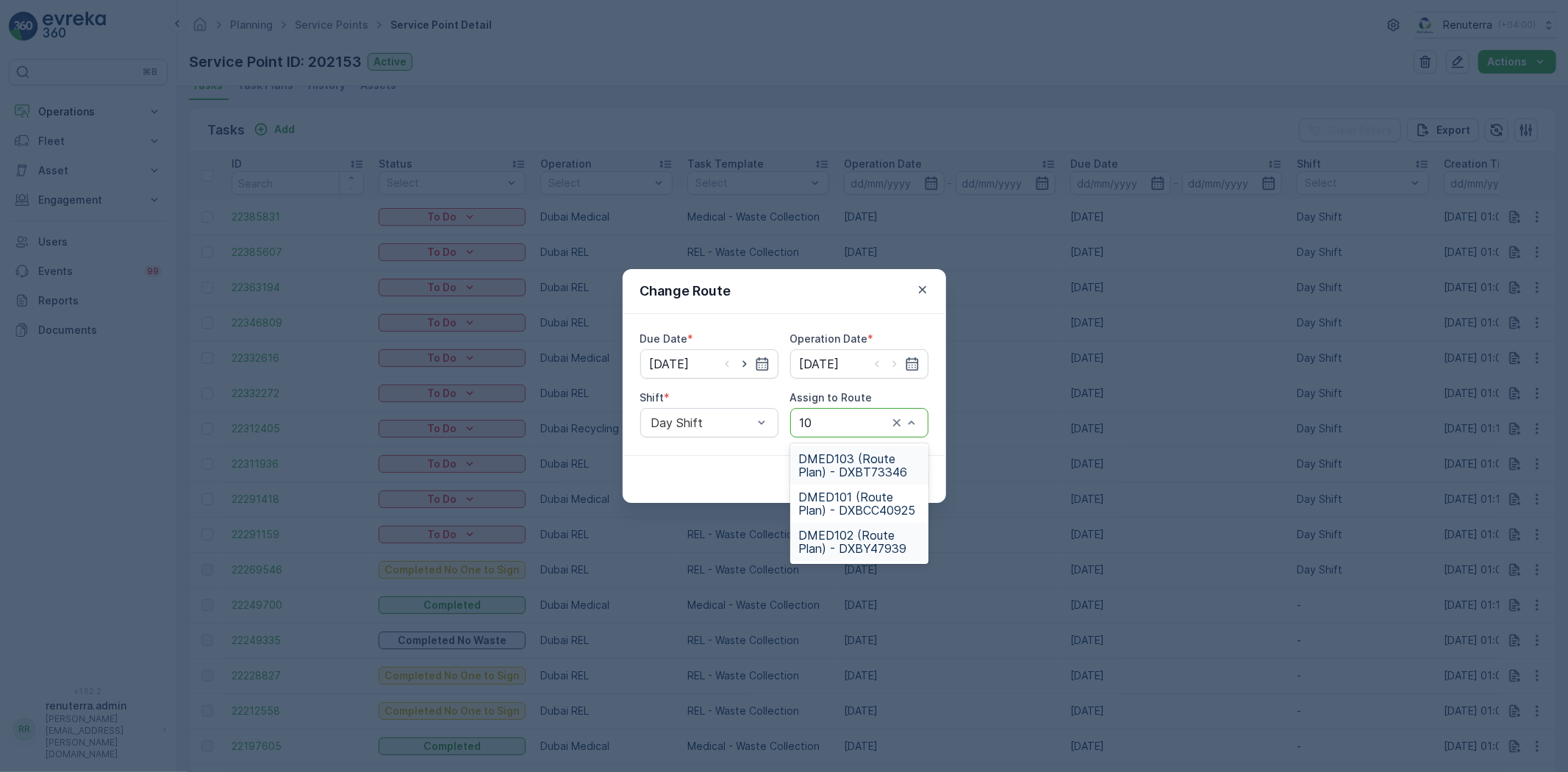
type input "101"
click at [832, 477] on span "DMED101 (Route Plan) - DXBCC40925" at bounding box center [859, 465] width 120 height 27
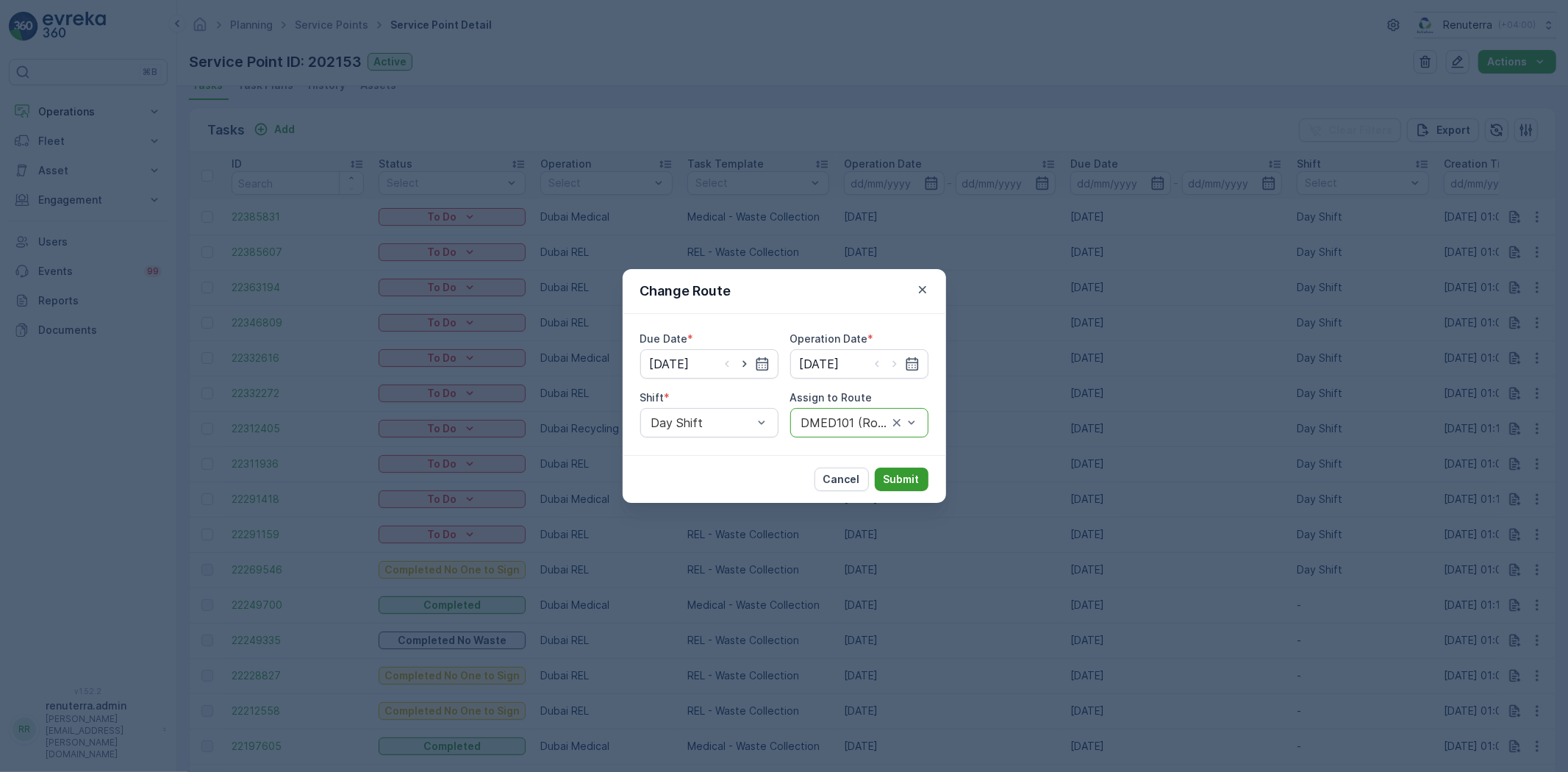
click at [888, 473] on p "Submit" at bounding box center [901, 480] width 36 height 14
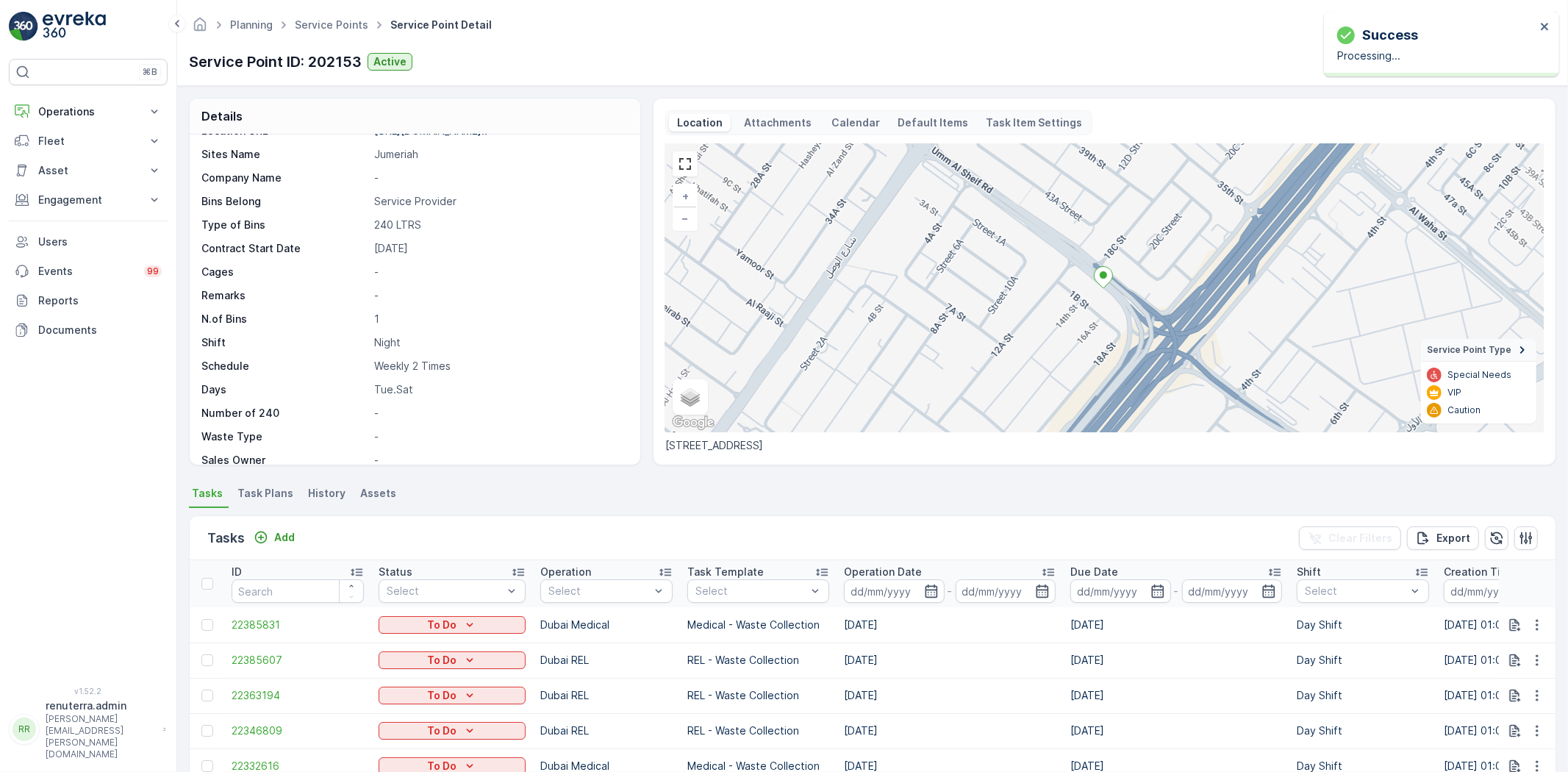
scroll to position [0, 0]
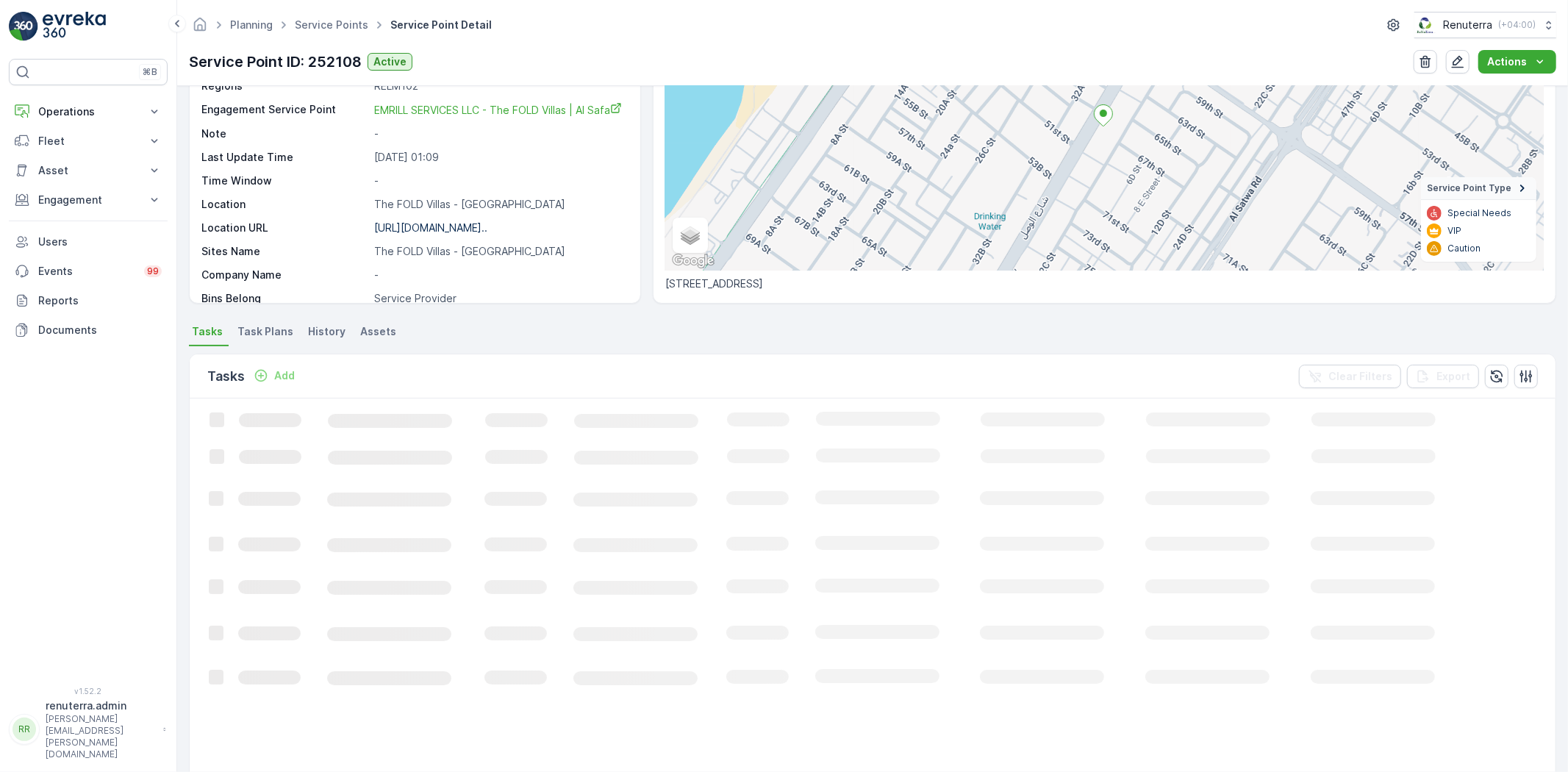
scroll to position [163, 0]
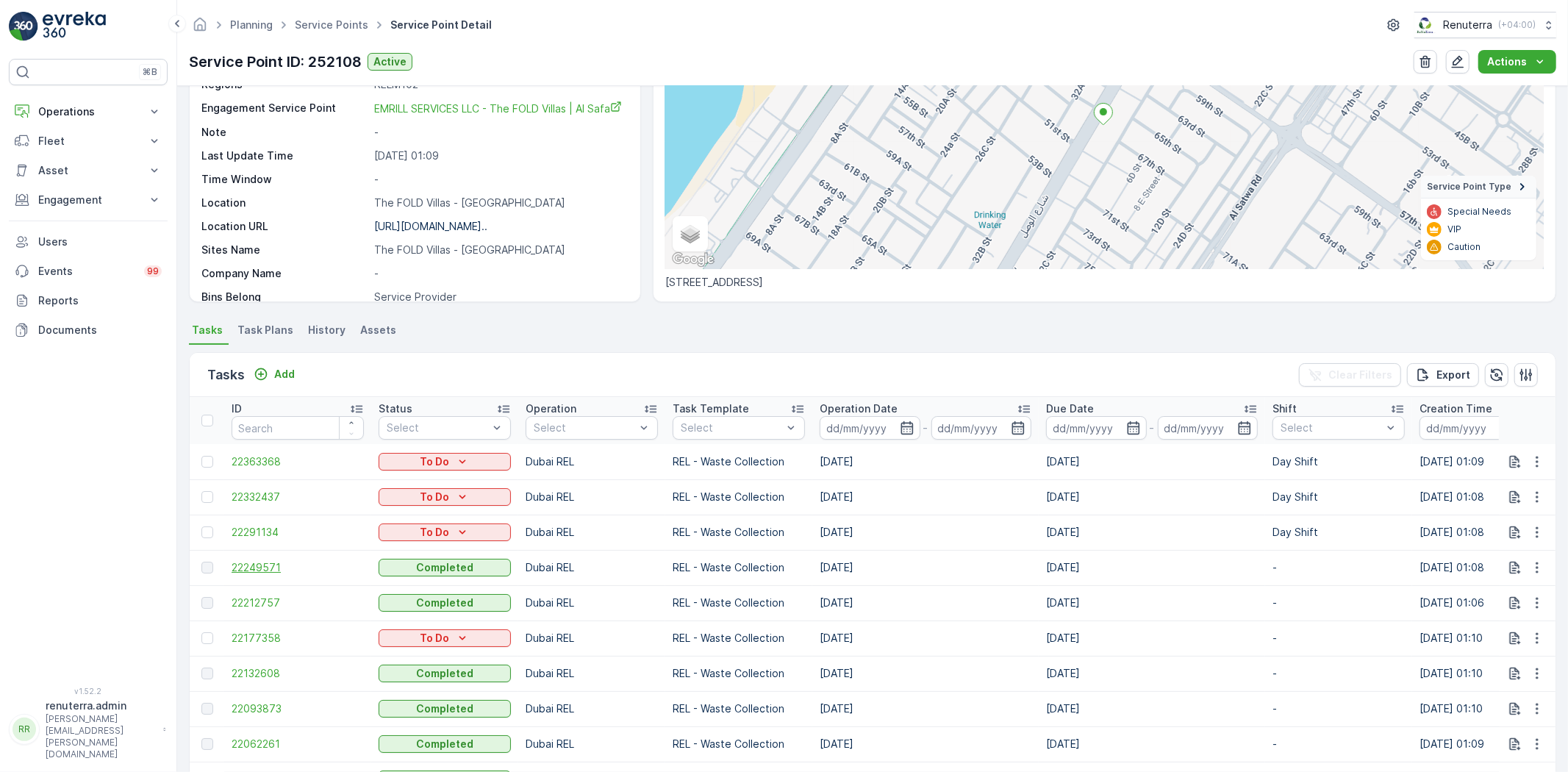
click at [285, 561] on span "22249571" at bounding box center [298, 568] width 132 height 14
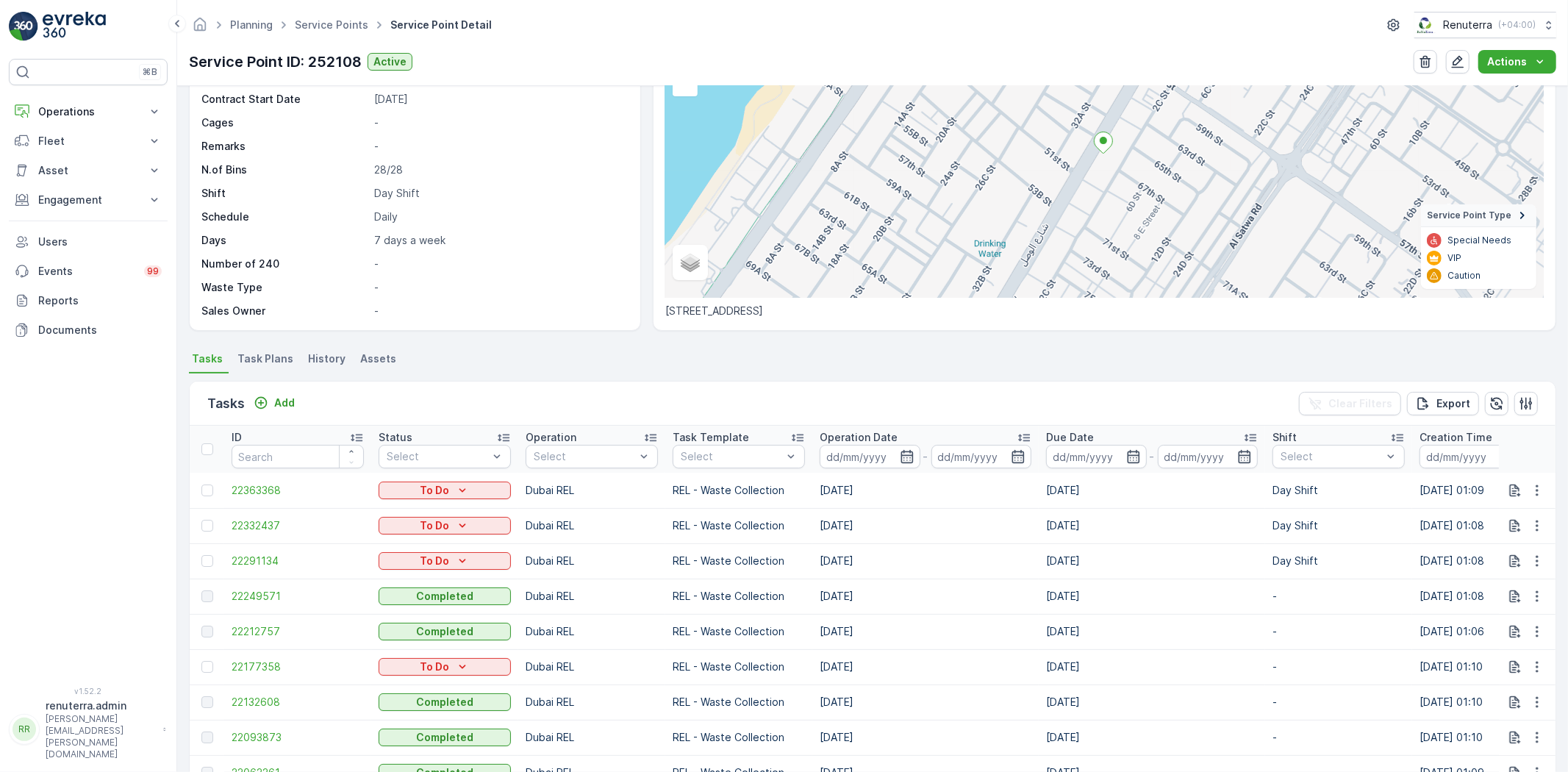
scroll to position [163, 0]
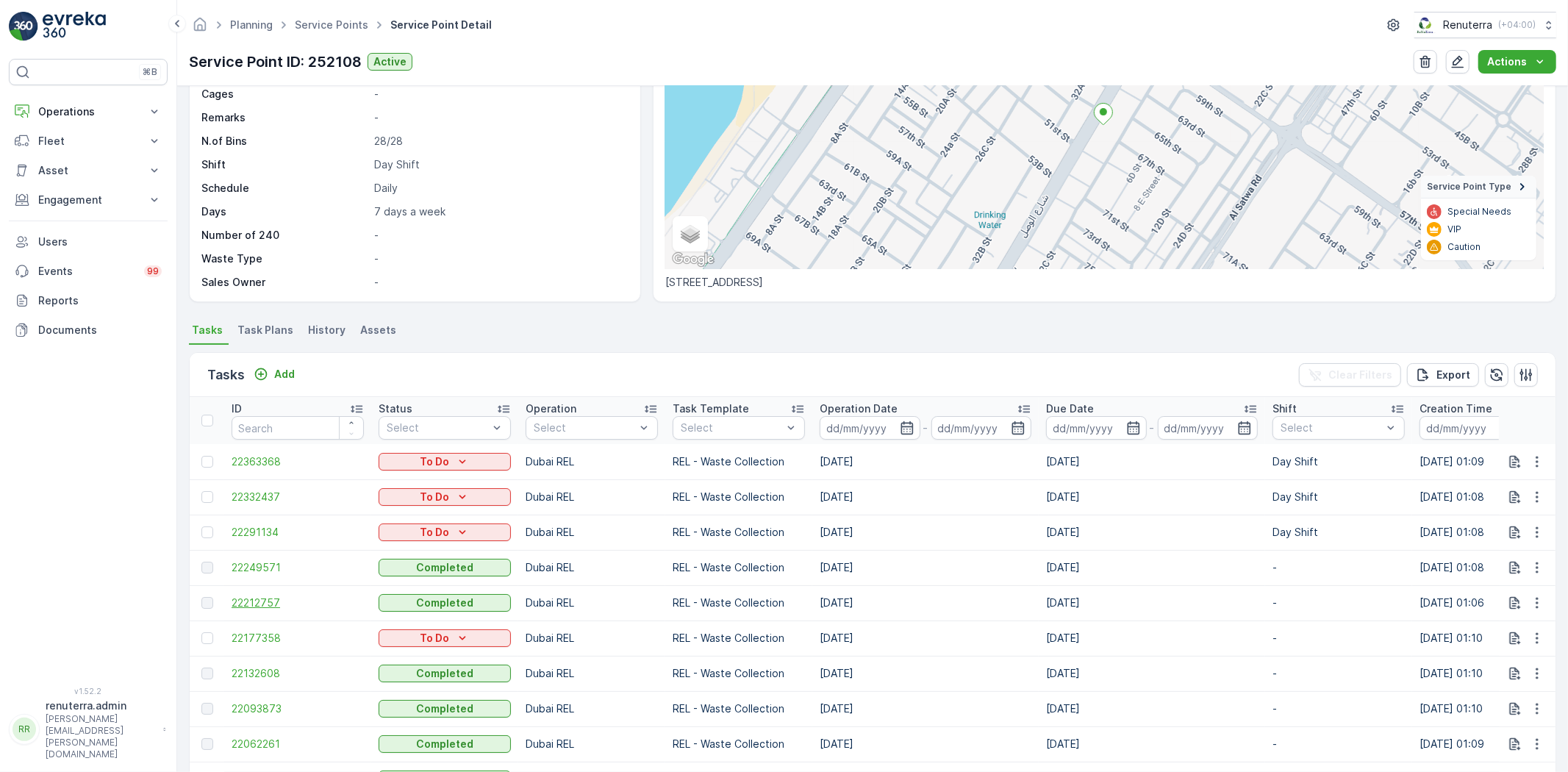
click at [259, 604] on span "22212757" at bounding box center [298, 603] width 132 height 14
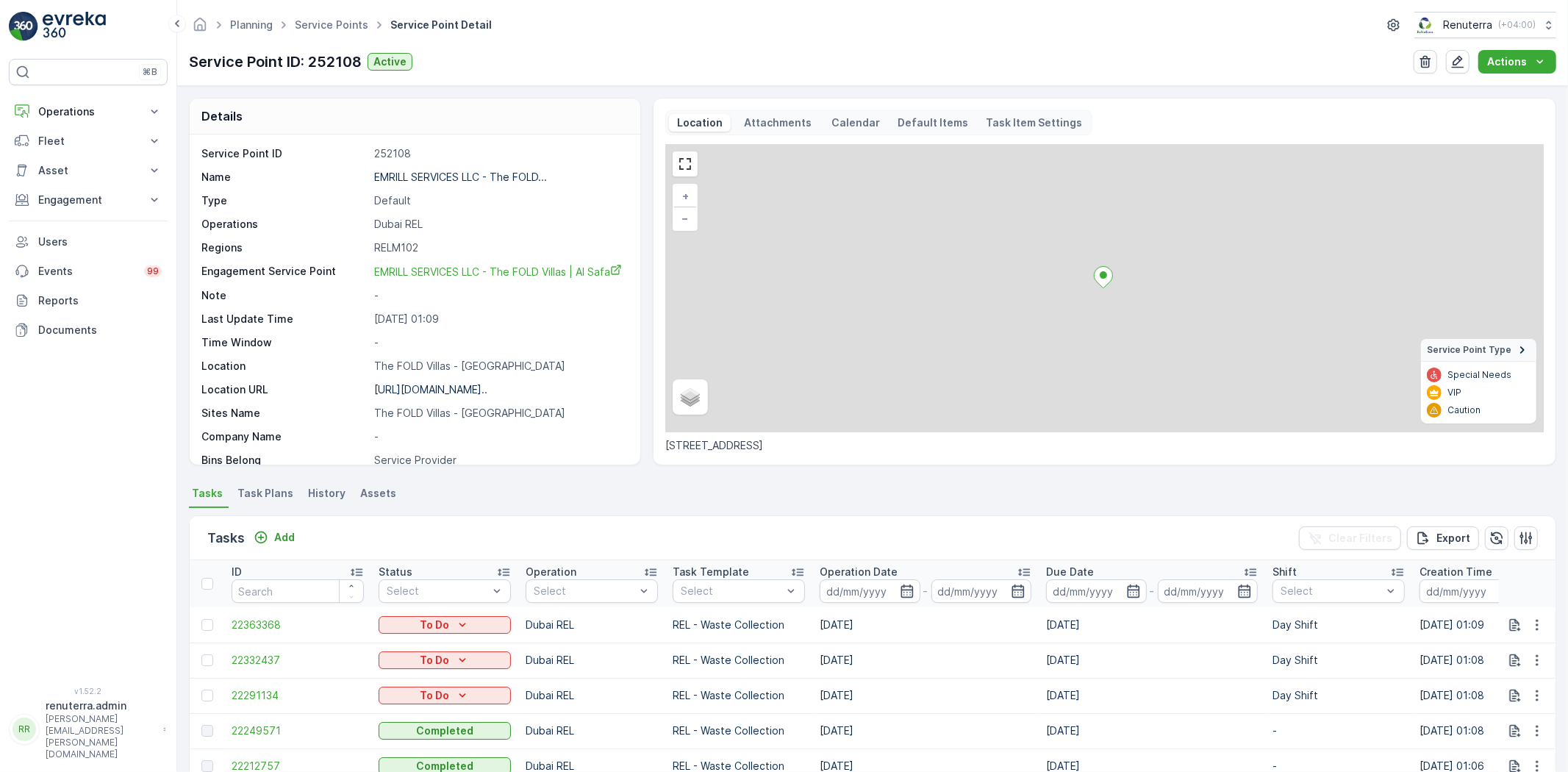
scroll to position [245, 0]
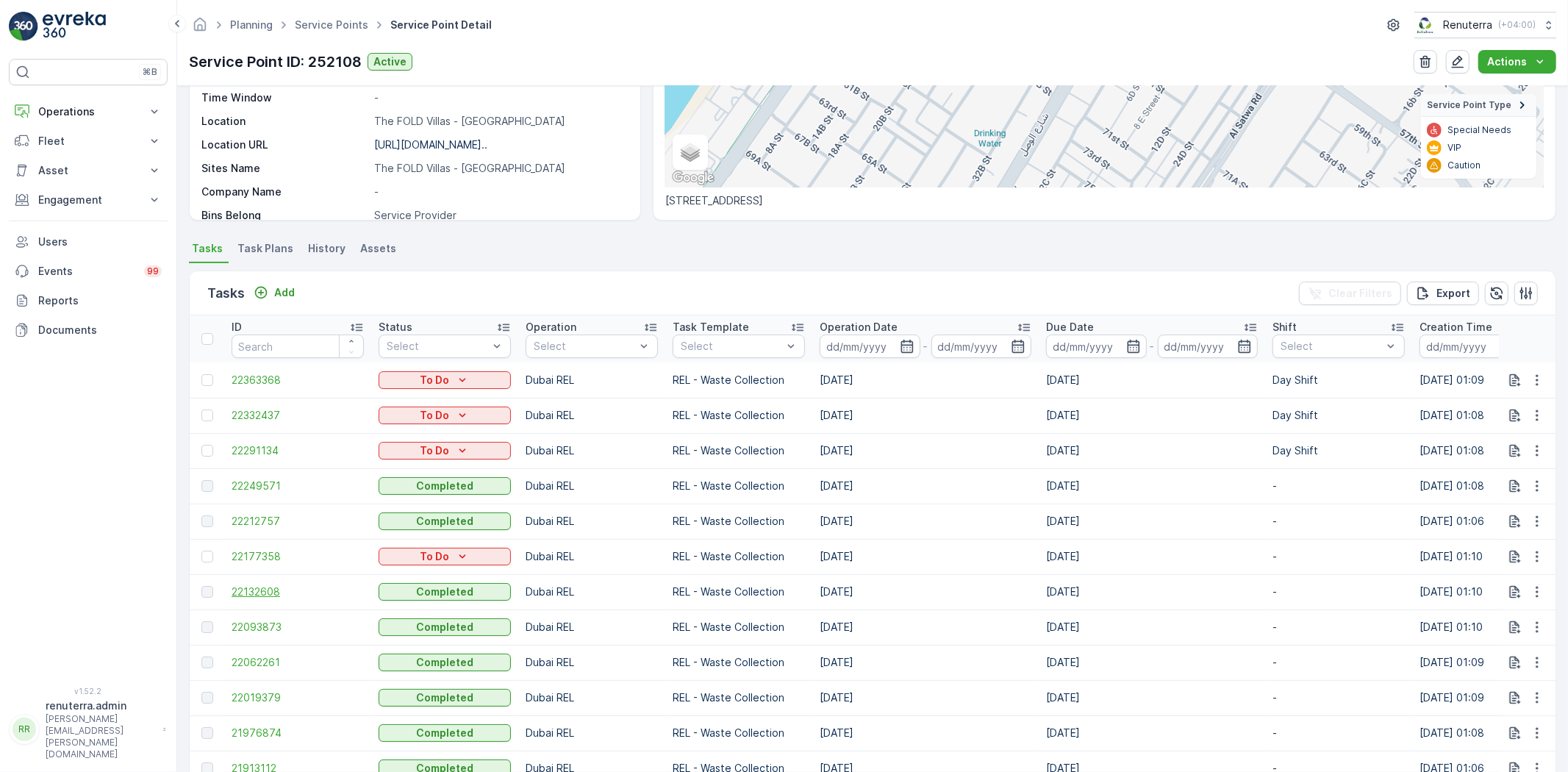
click at [239, 589] on span "22132608" at bounding box center [298, 592] width 132 height 14
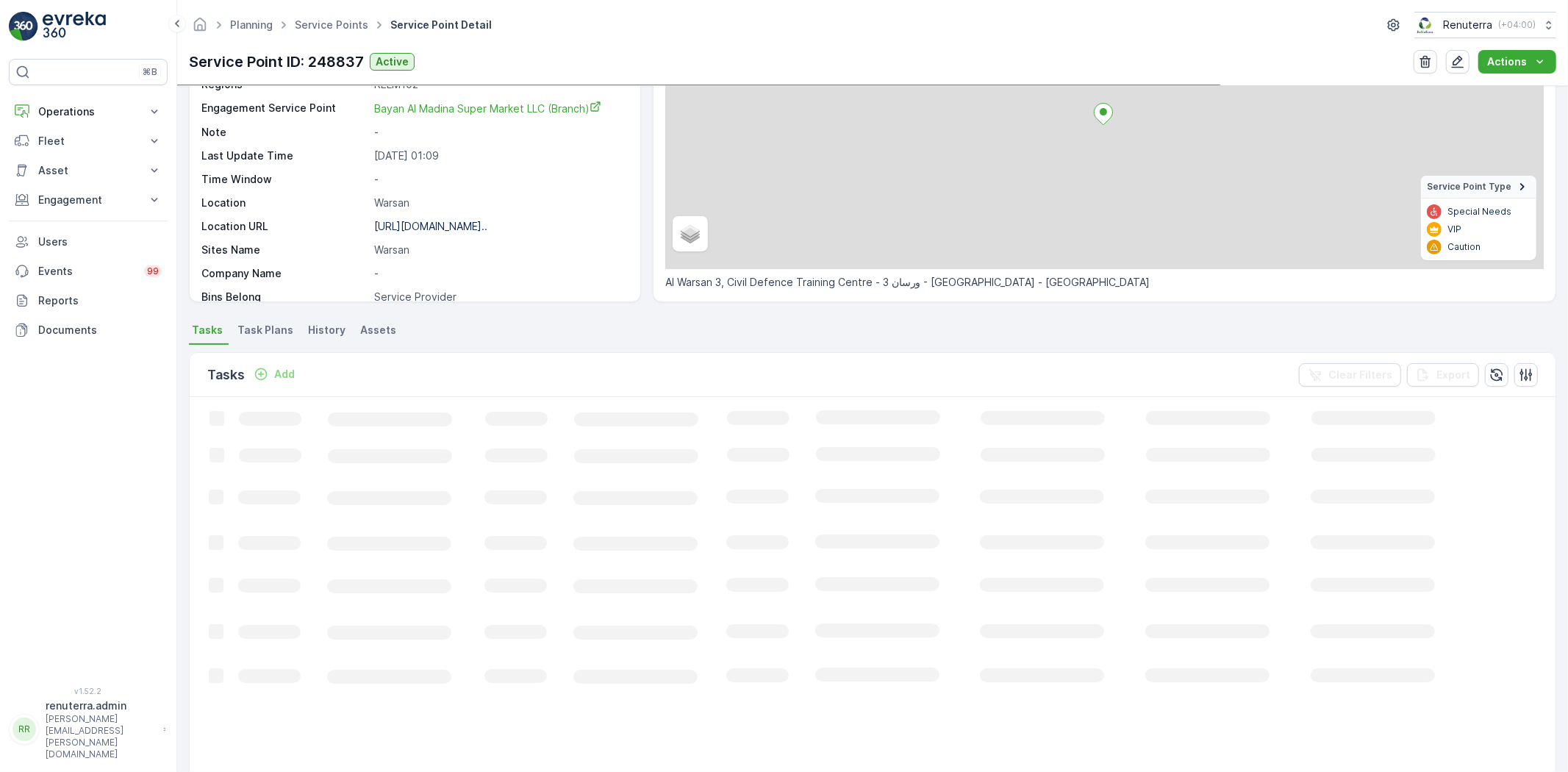
scroll to position [163, 0]
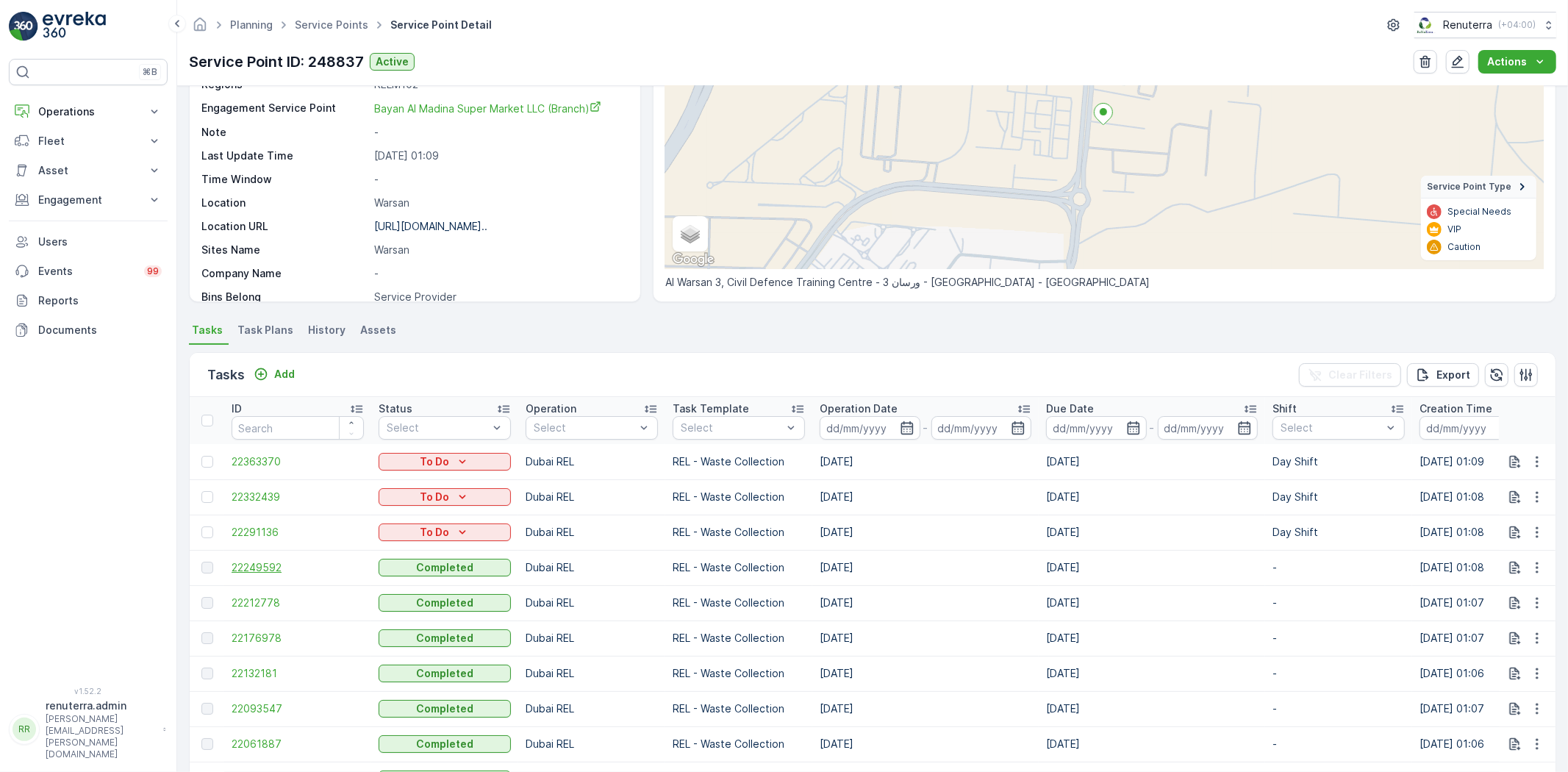
click at [236, 569] on span "22249592" at bounding box center [298, 568] width 132 height 14
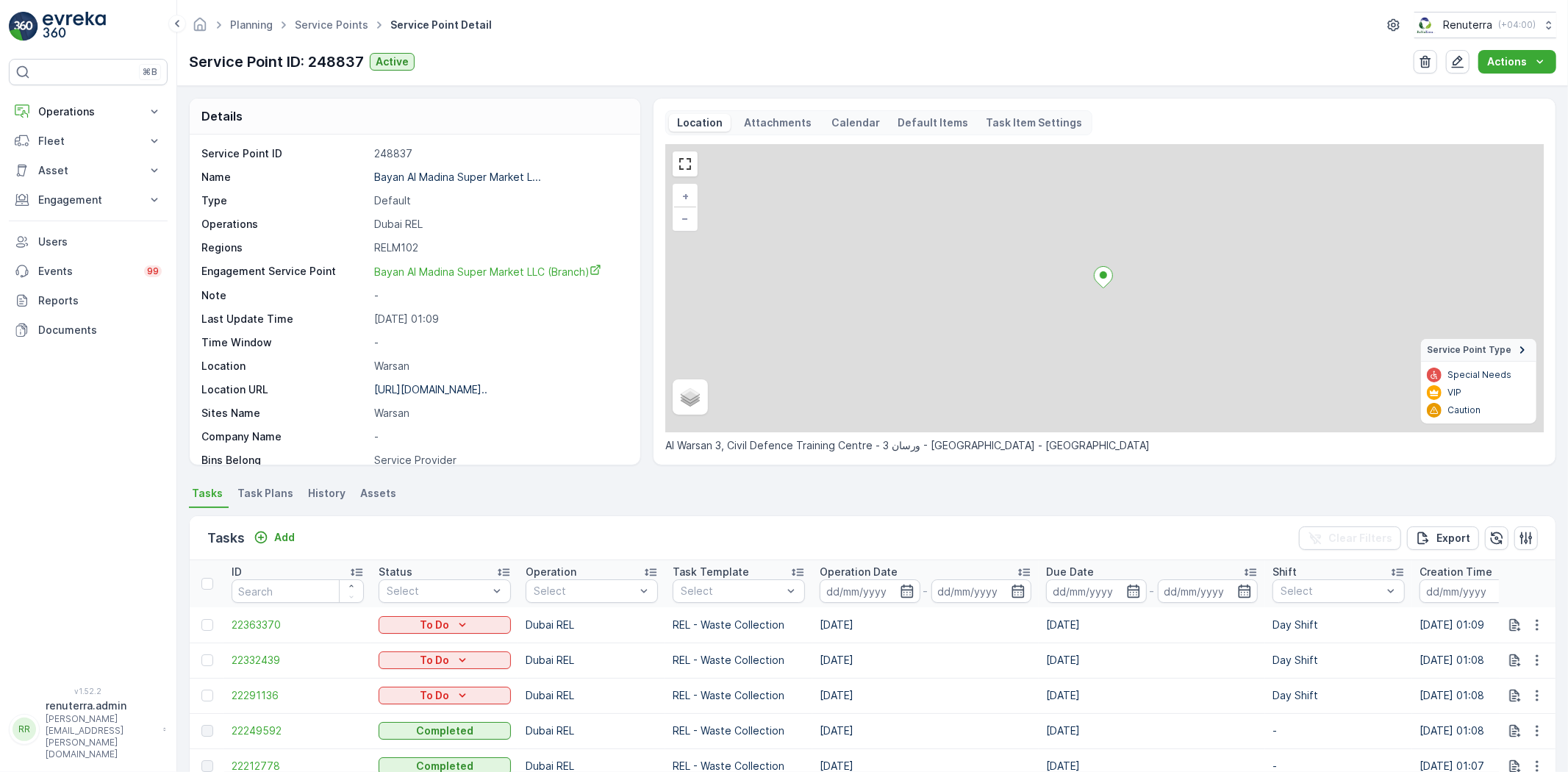
scroll to position [82, 0]
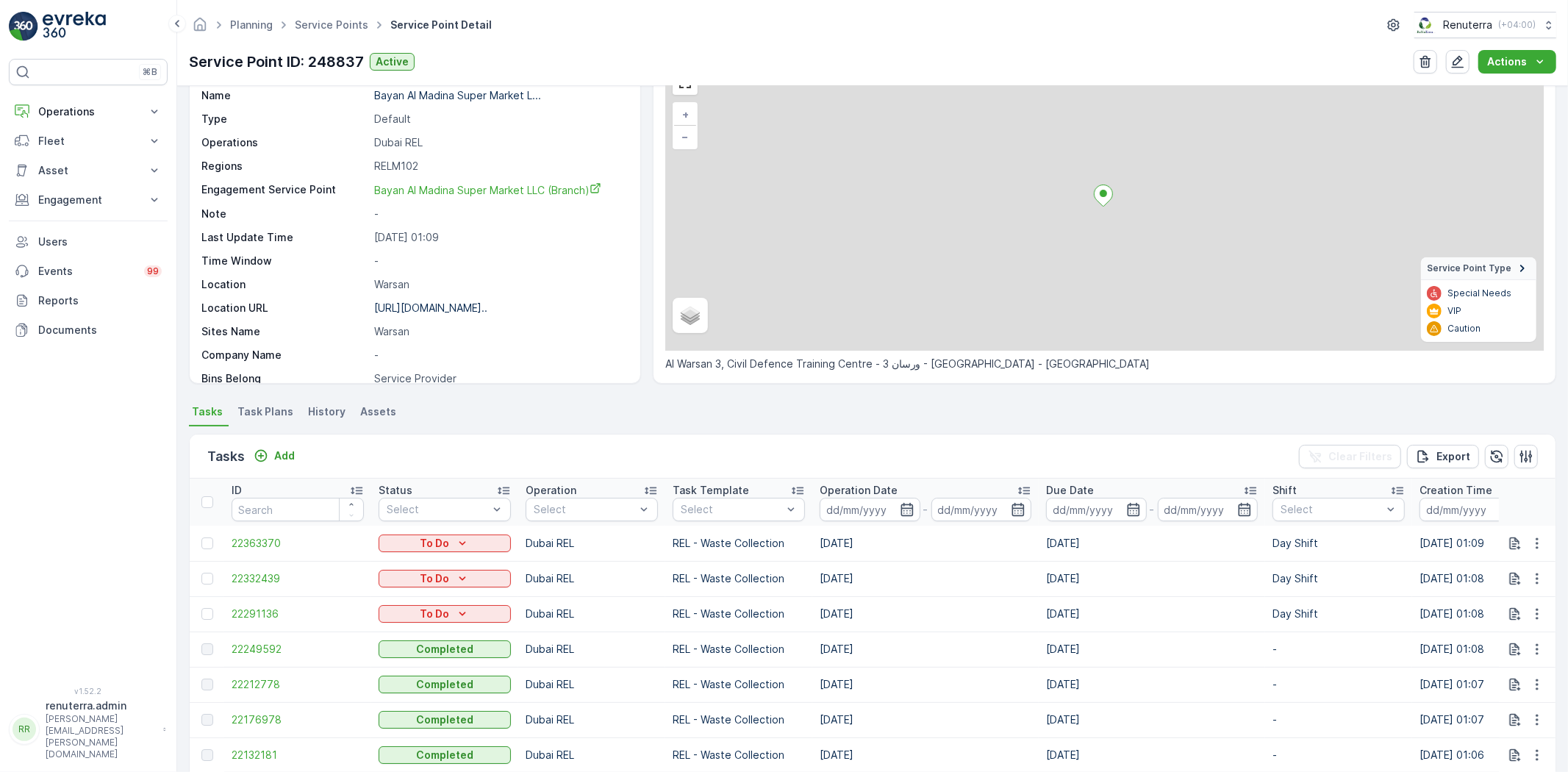
click at [266, 674] on td "22212778" at bounding box center [298, 685] width 147 height 36
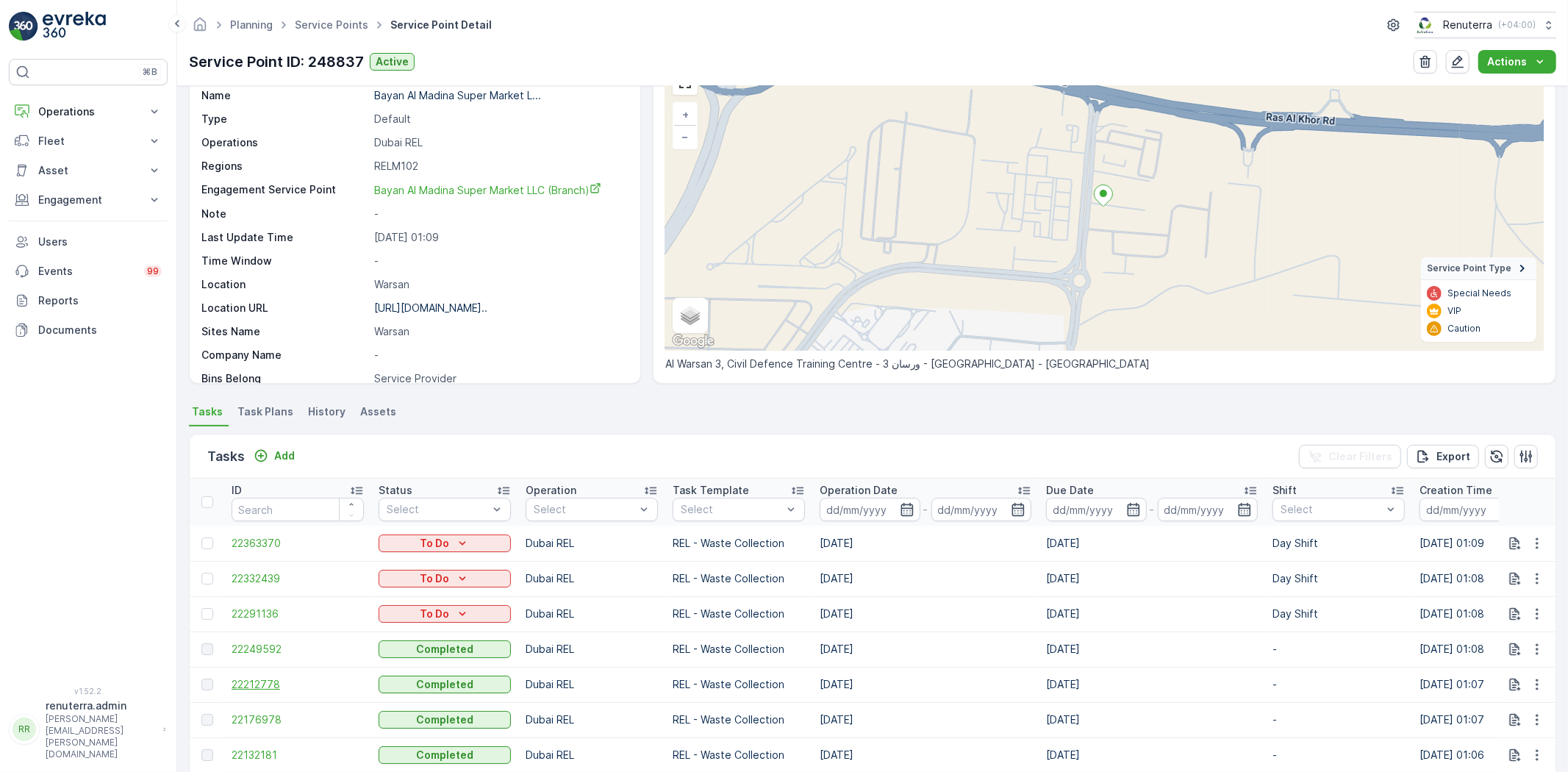
click at [259, 685] on span "22212778" at bounding box center [298, 685] width 132 height 14
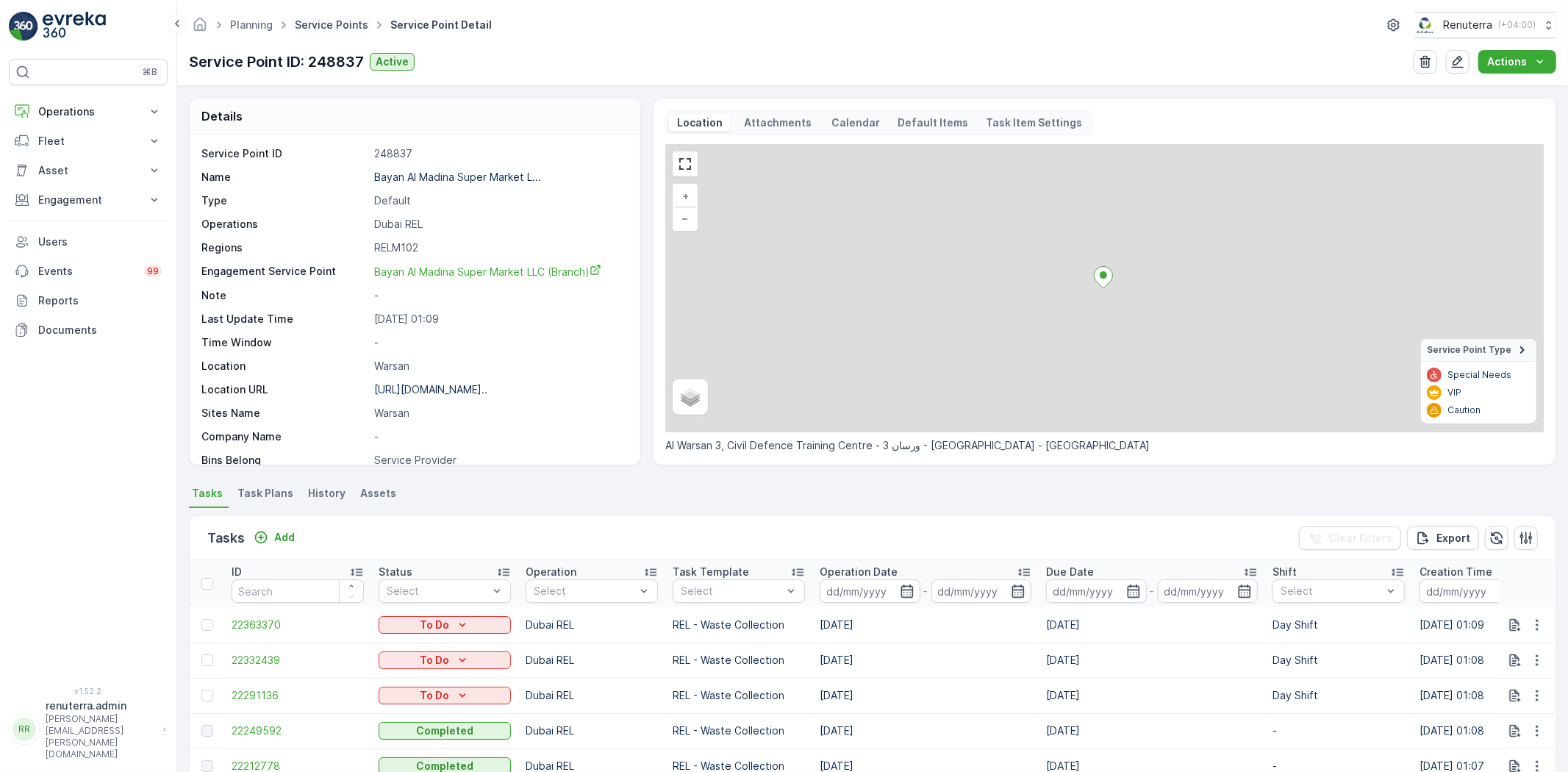
click at [332, 23] on link "Service Points" at bounding box center [332, 25] width 73 height 12
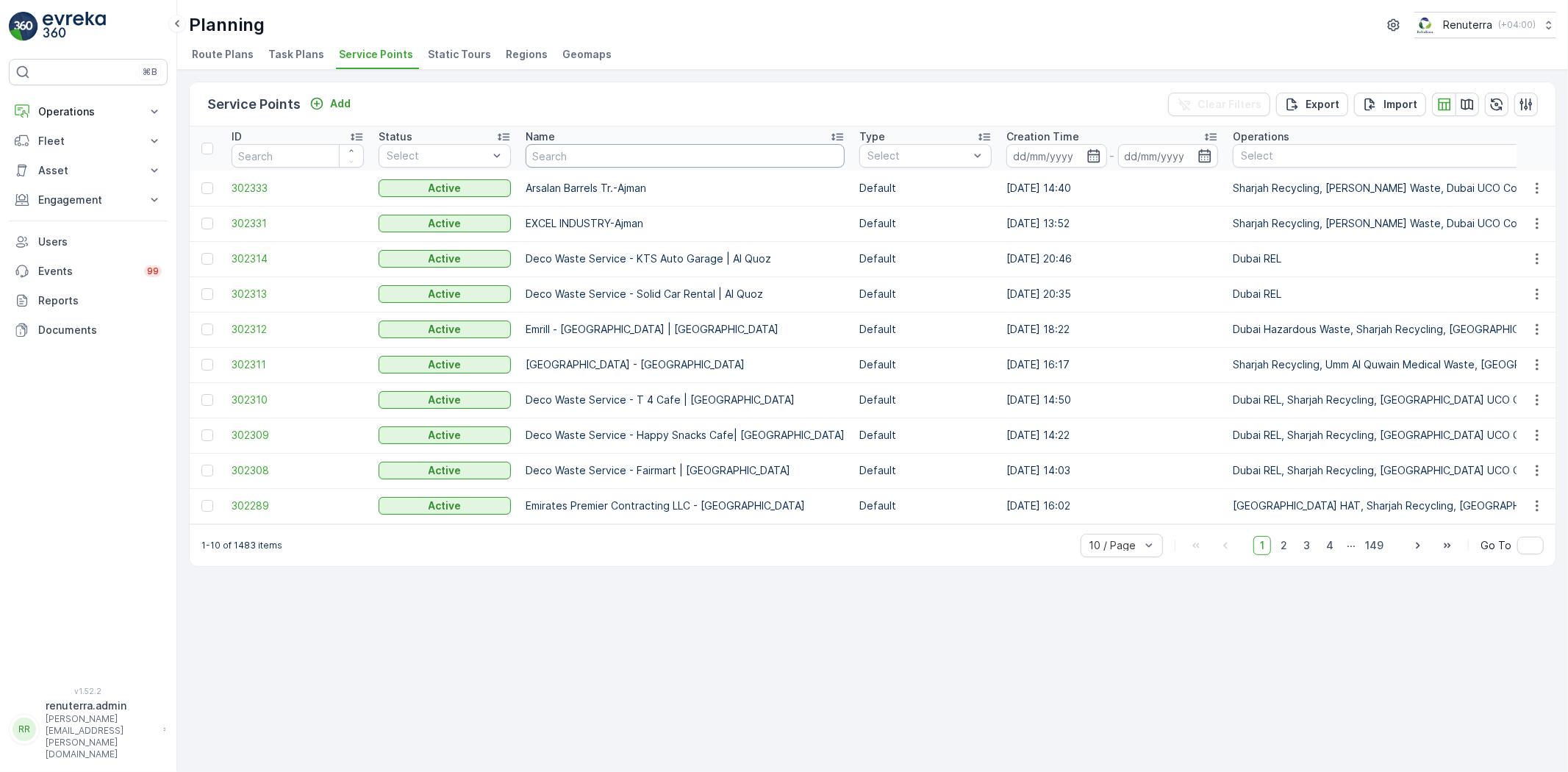
click at [663, 165] on input "text" at bounding box center [685, 156] width 319 height 23
type input "saudi"
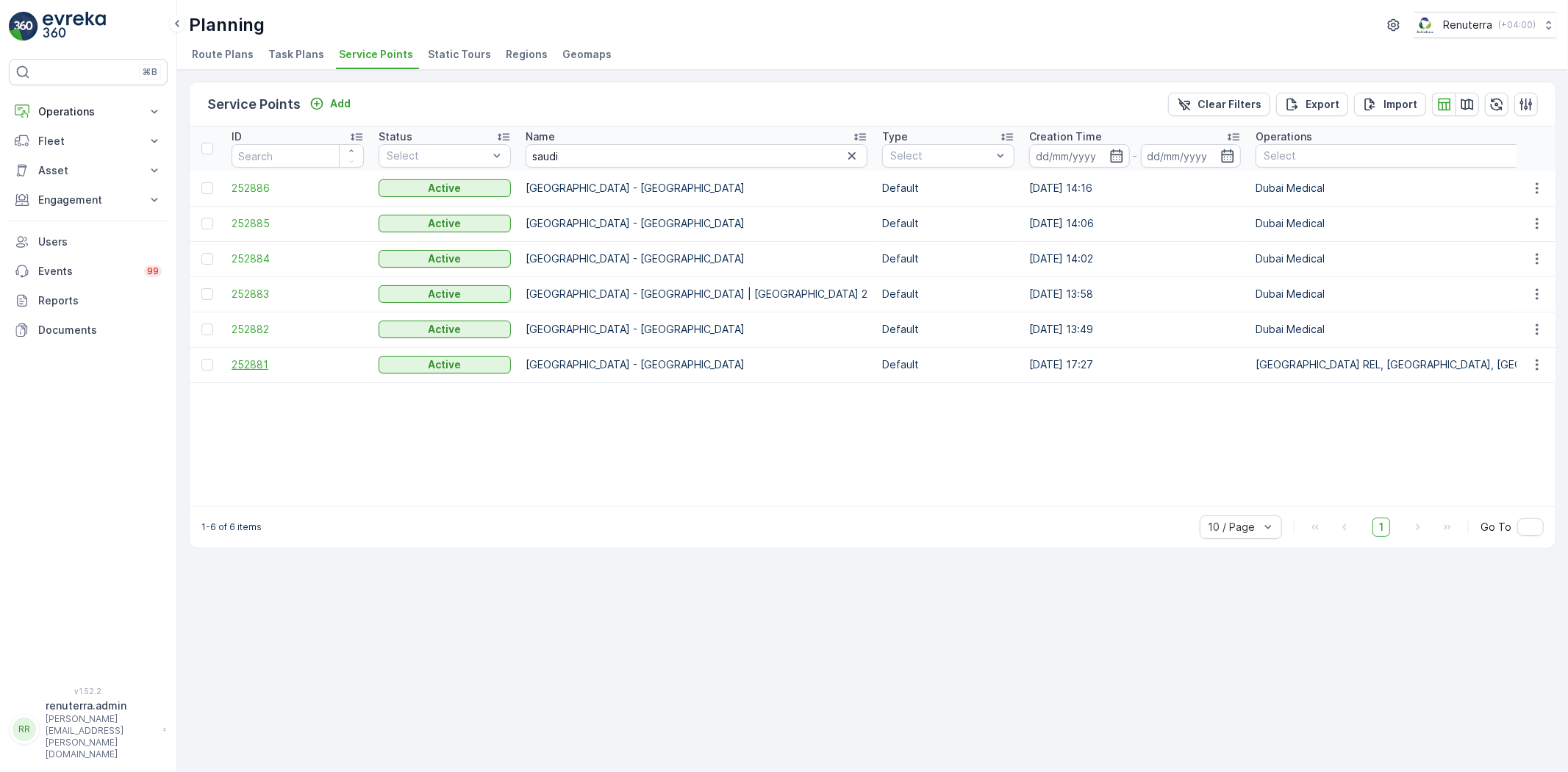
click at [250, 368] on span "252881" at bounding box center [298, 365] width 132 height 14
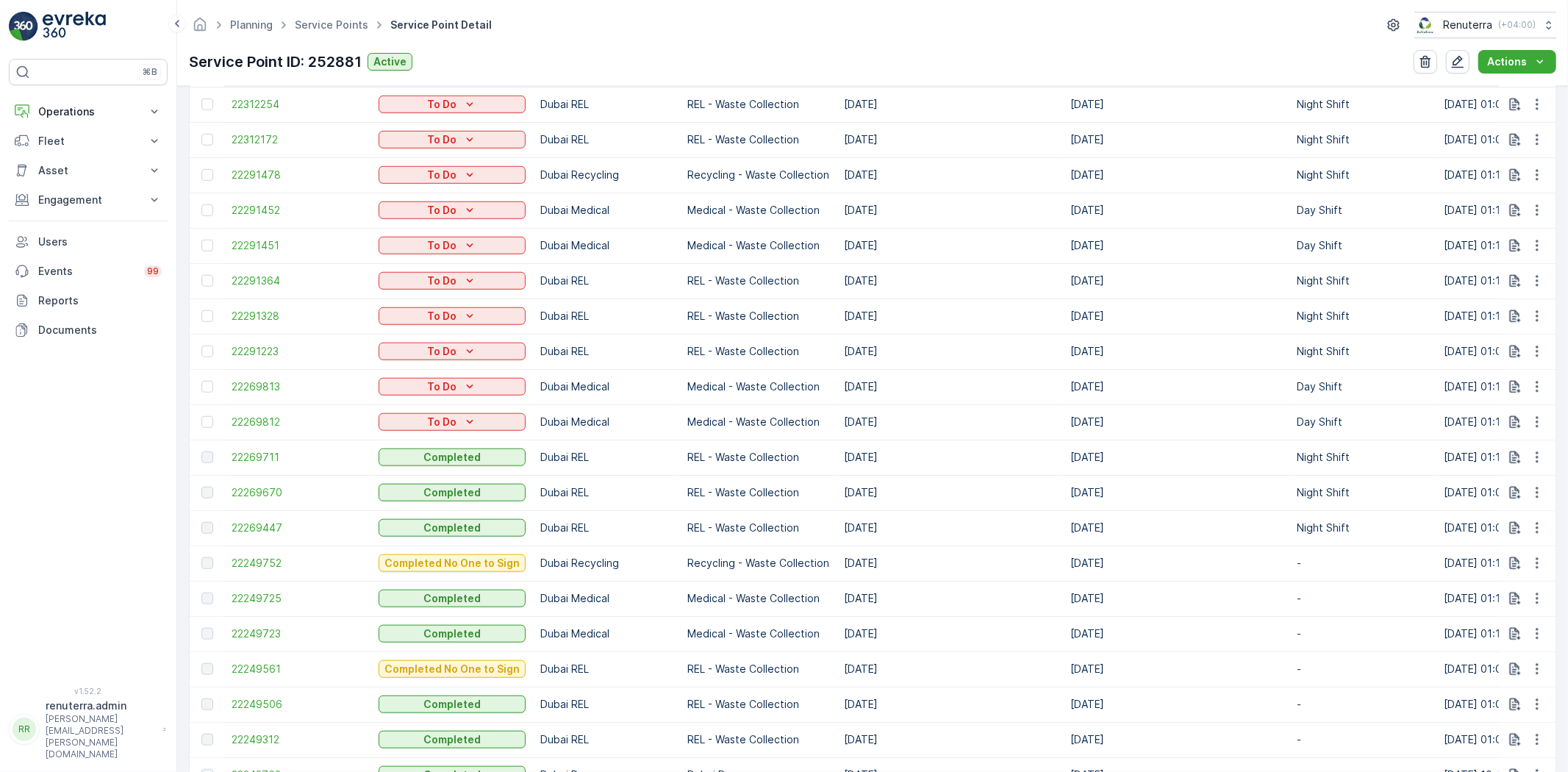
scroll to position [1462, 0]
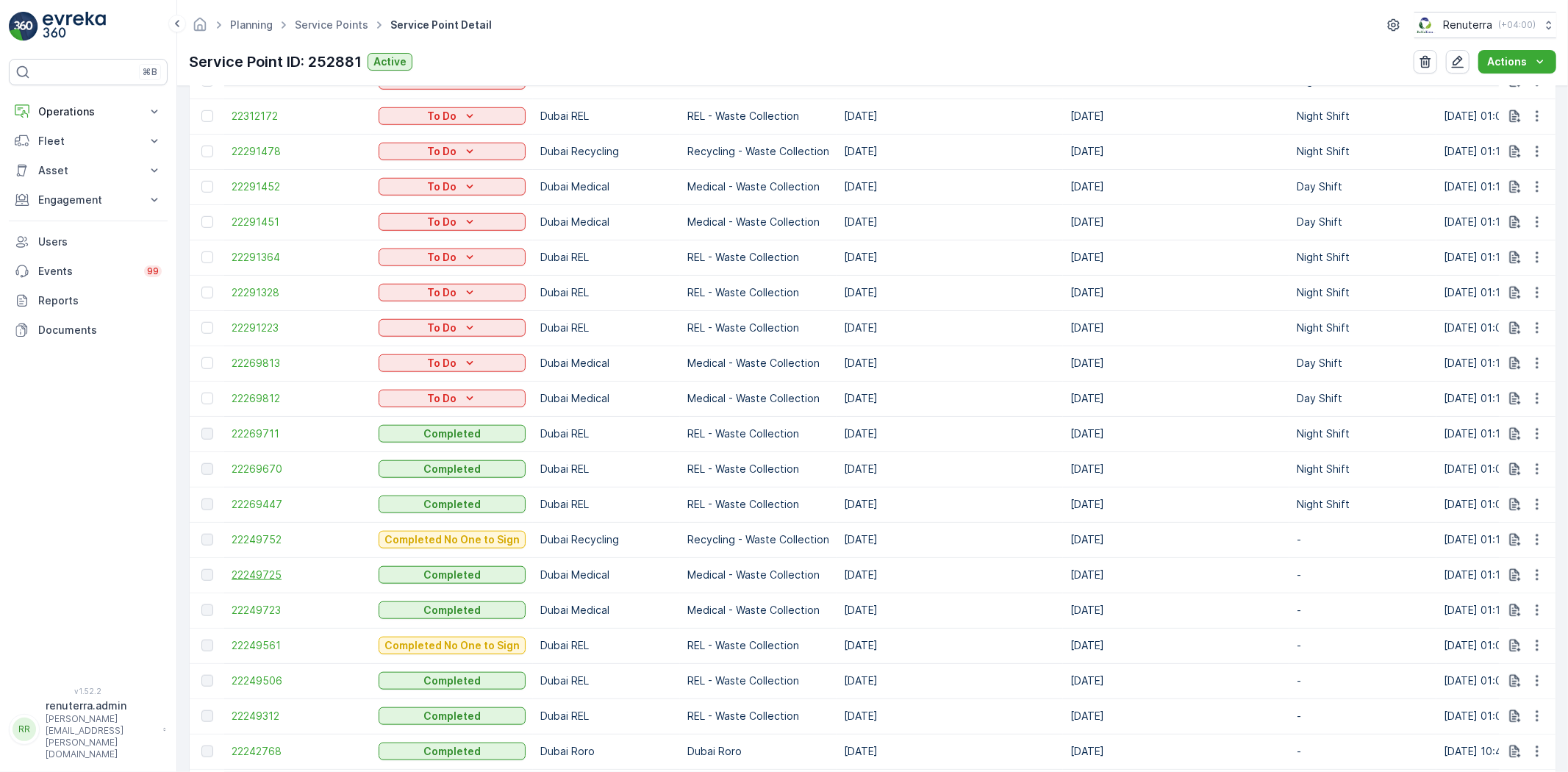
click at [239, 578] on span "22249725" at bounding box center [298, 575] width 132 height 14
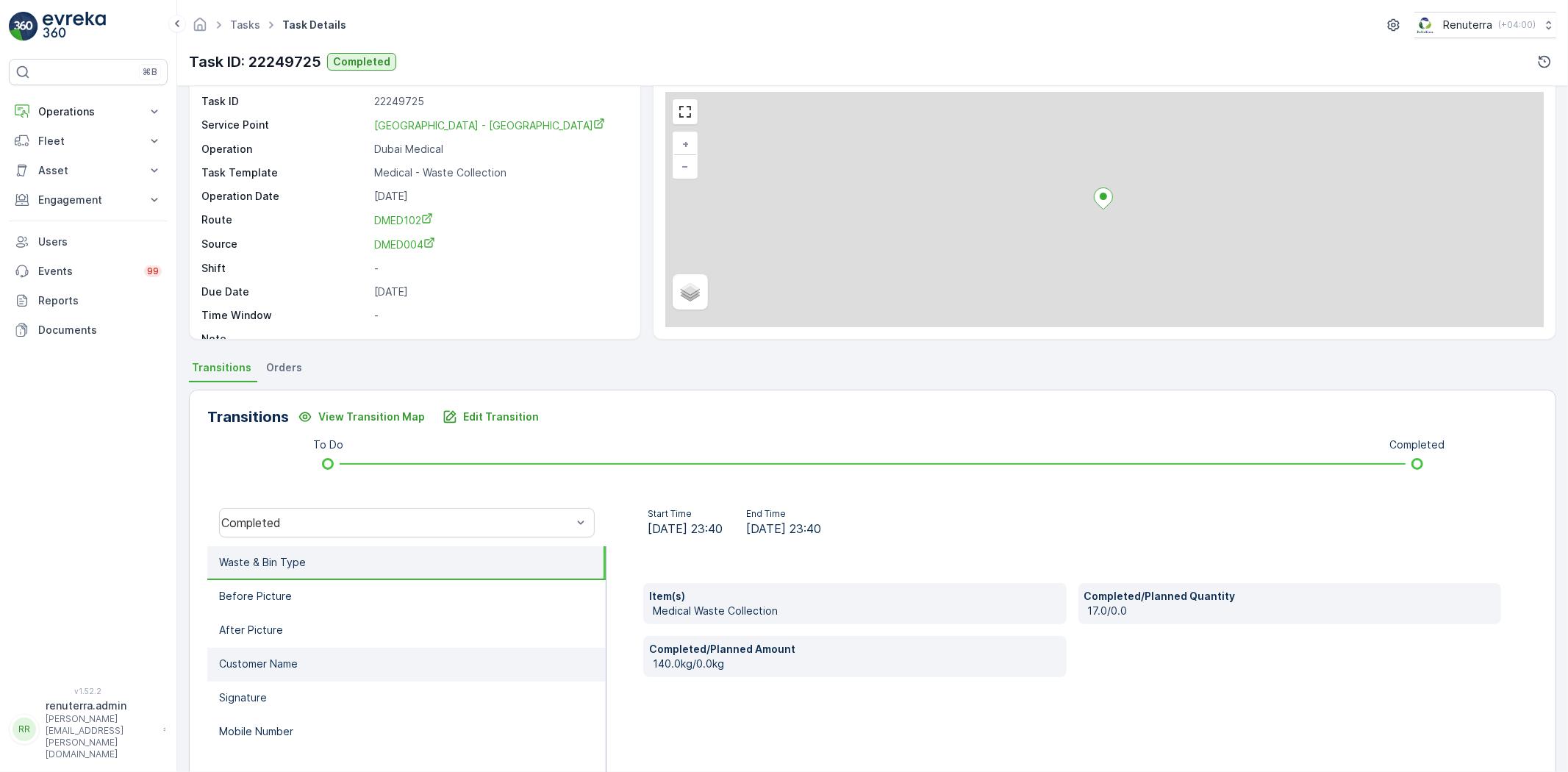
scroll to position [154, 0]
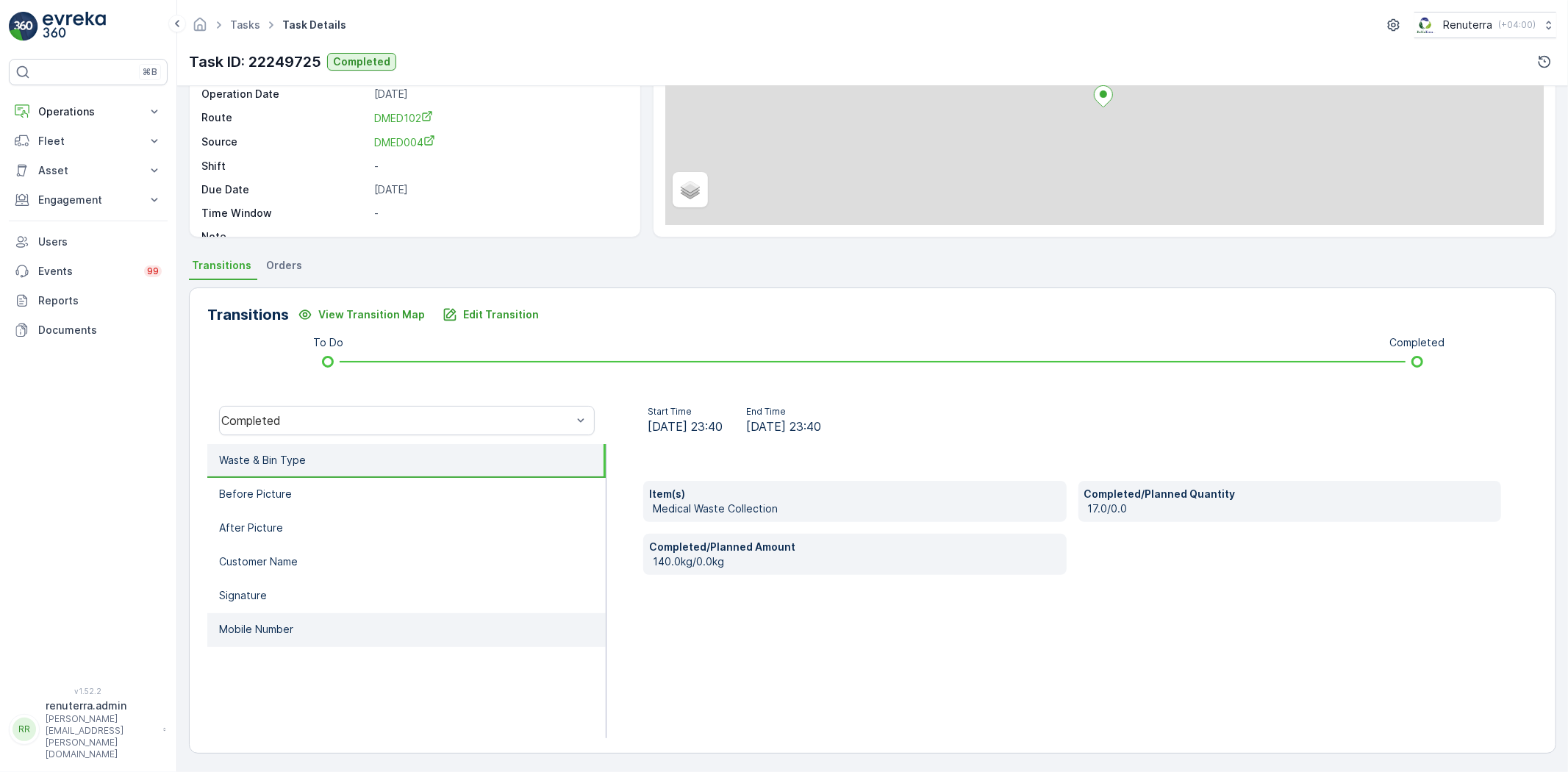
click at [351, 620] on li "Mobile Number" at bounding box center [406, 630] width 398 height 34
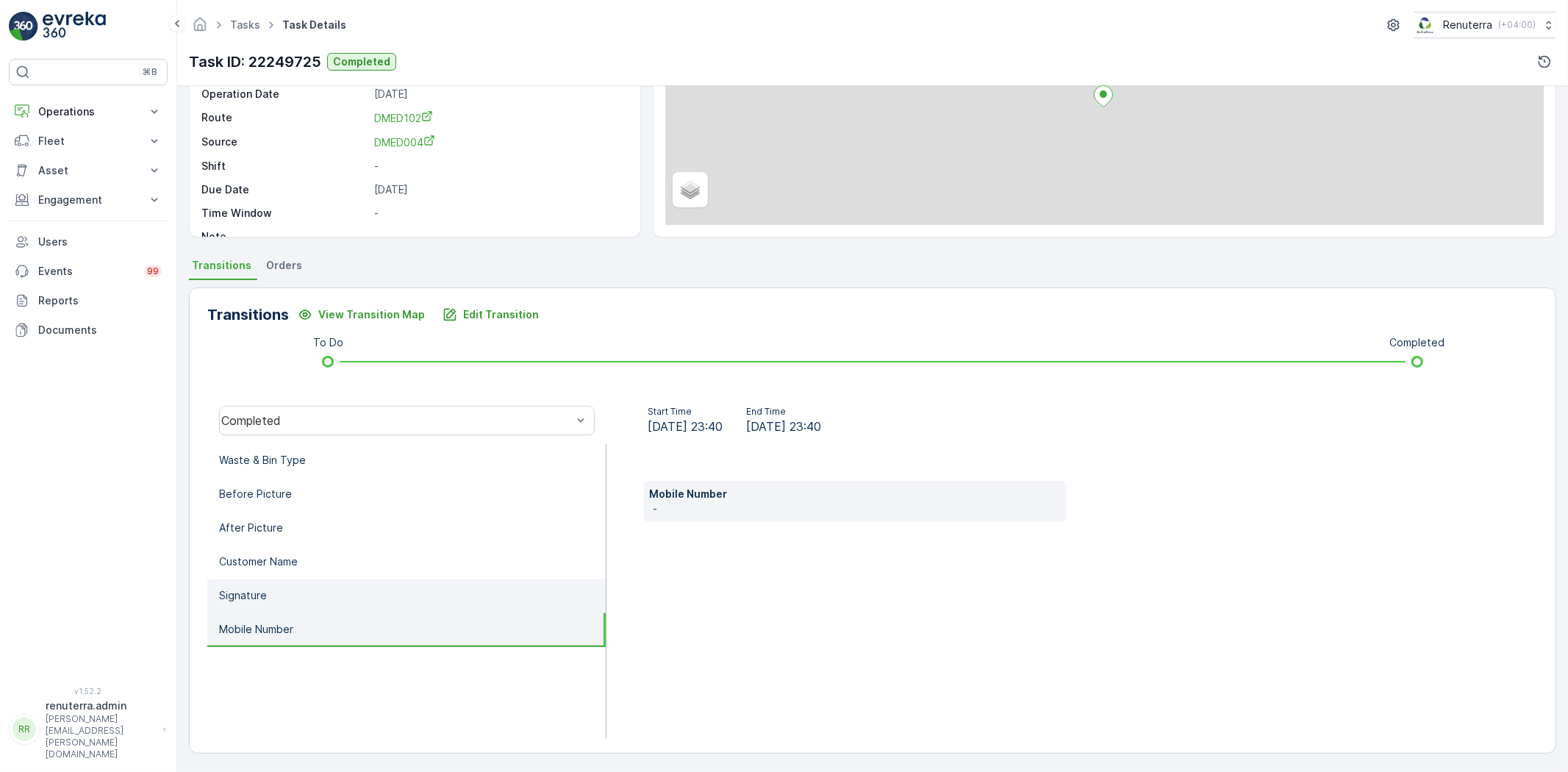
click at [359, 590] on li "Signature" at bounding box center [406, 596] width 398 height 34
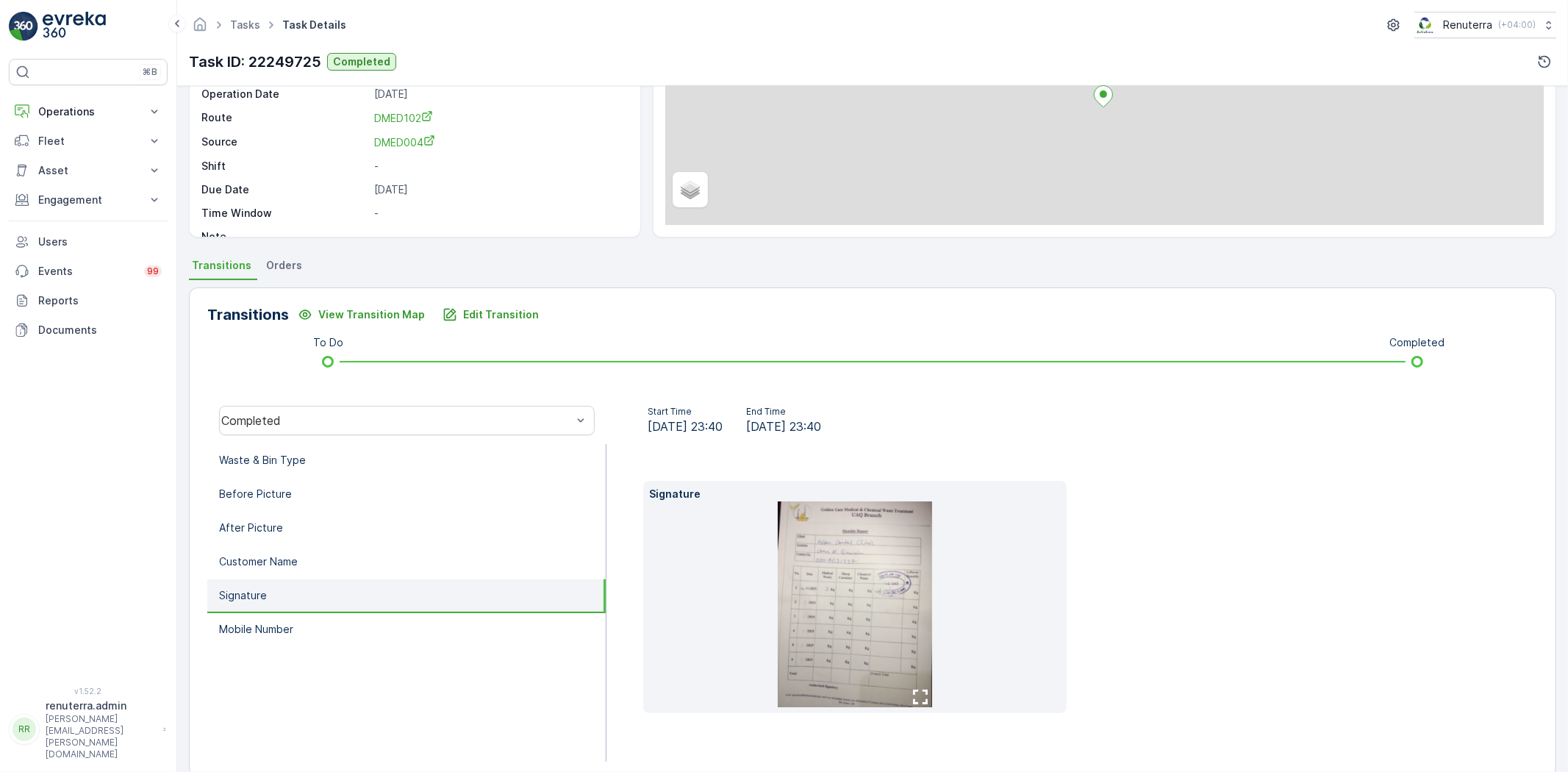
click at [827, 557] on img at bounding box center [855, 604] width 154 height 206
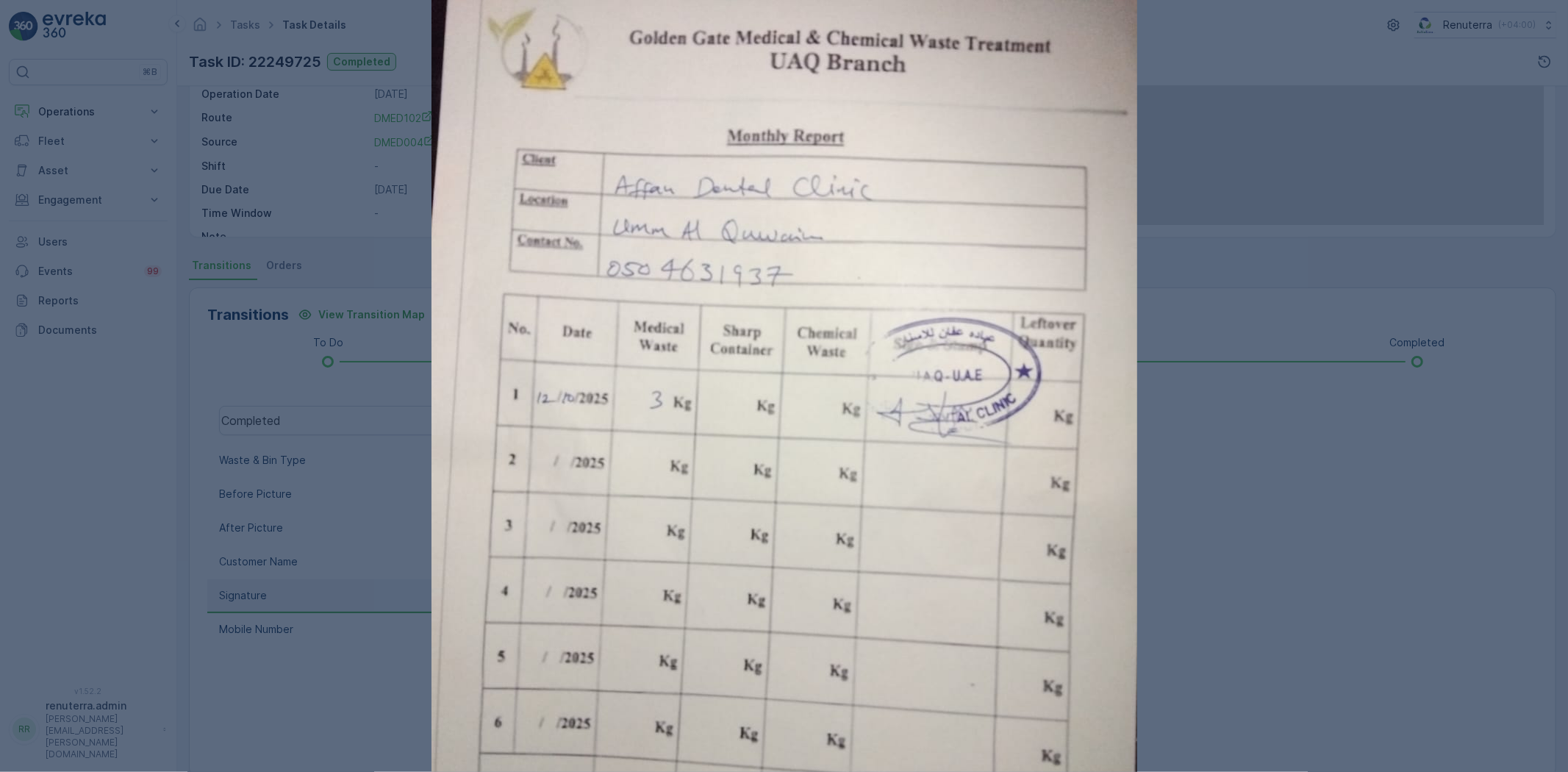
click at [1291, 427] on div at bounding box center [784, 386] width 1568 height 772
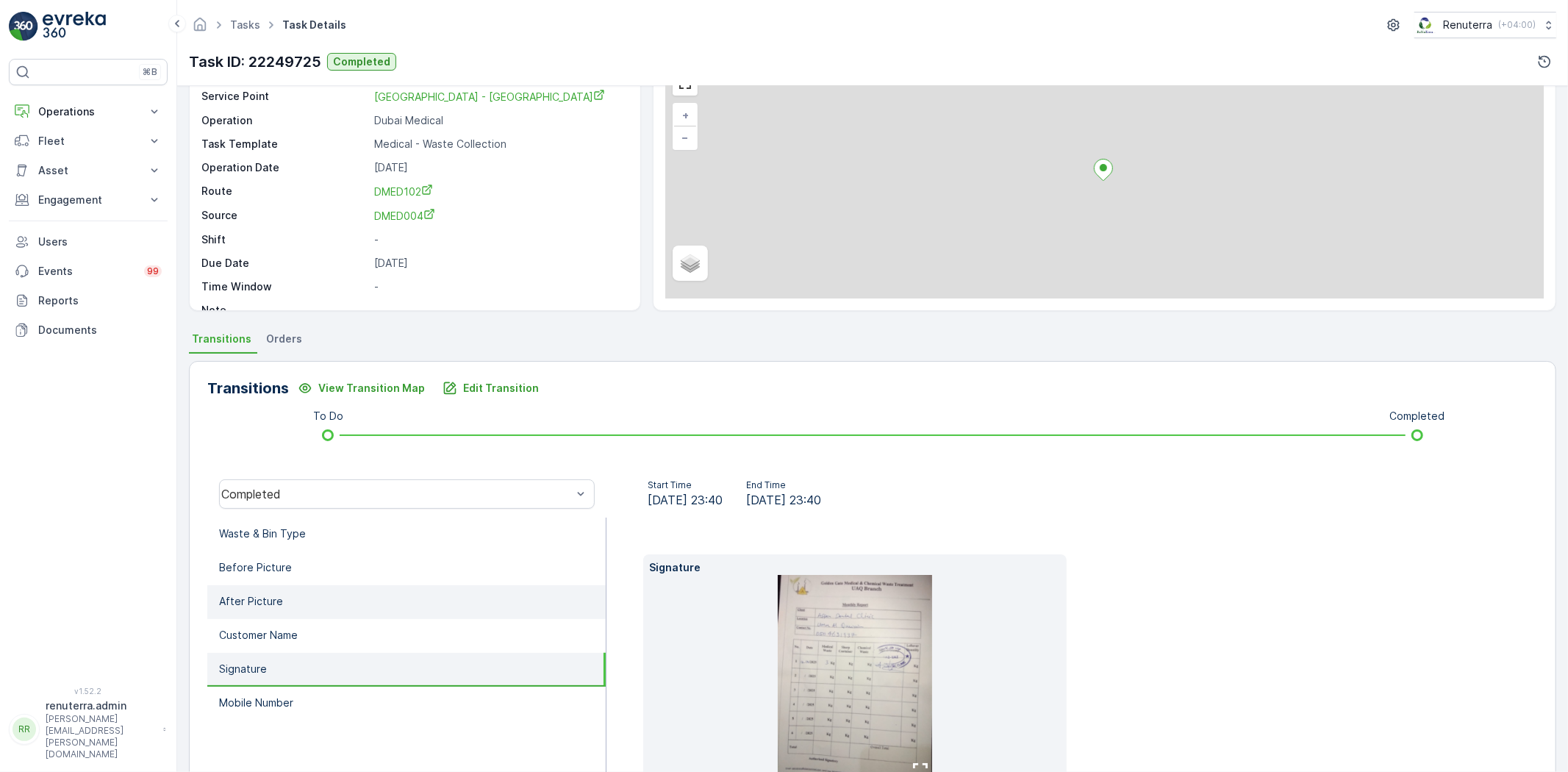
scroll to position [0, 0]
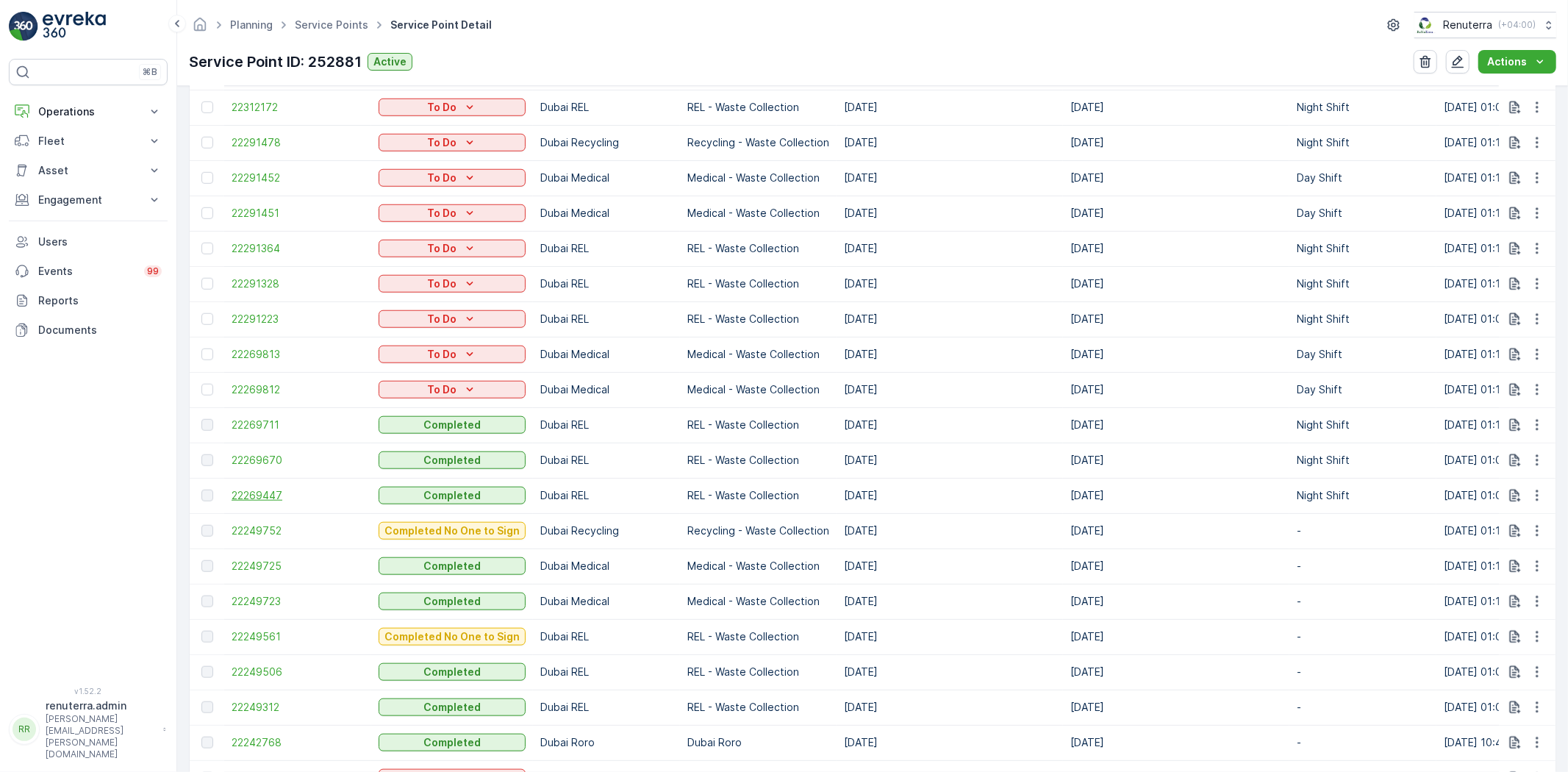
scroll to position [1552, 0]
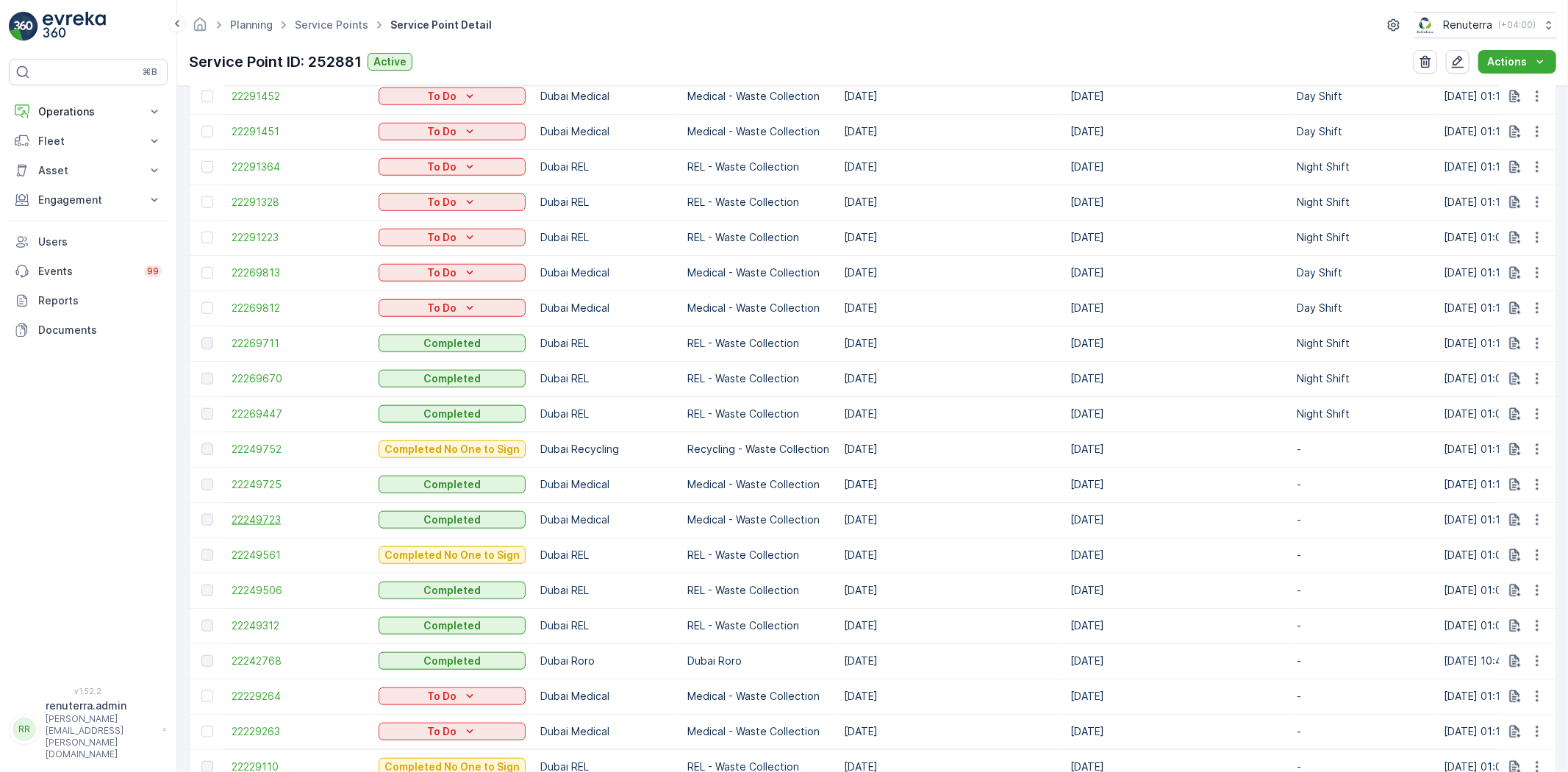
click at [250, 513] on span "22249723" at bounding box center [298, 520] width 132 height 14
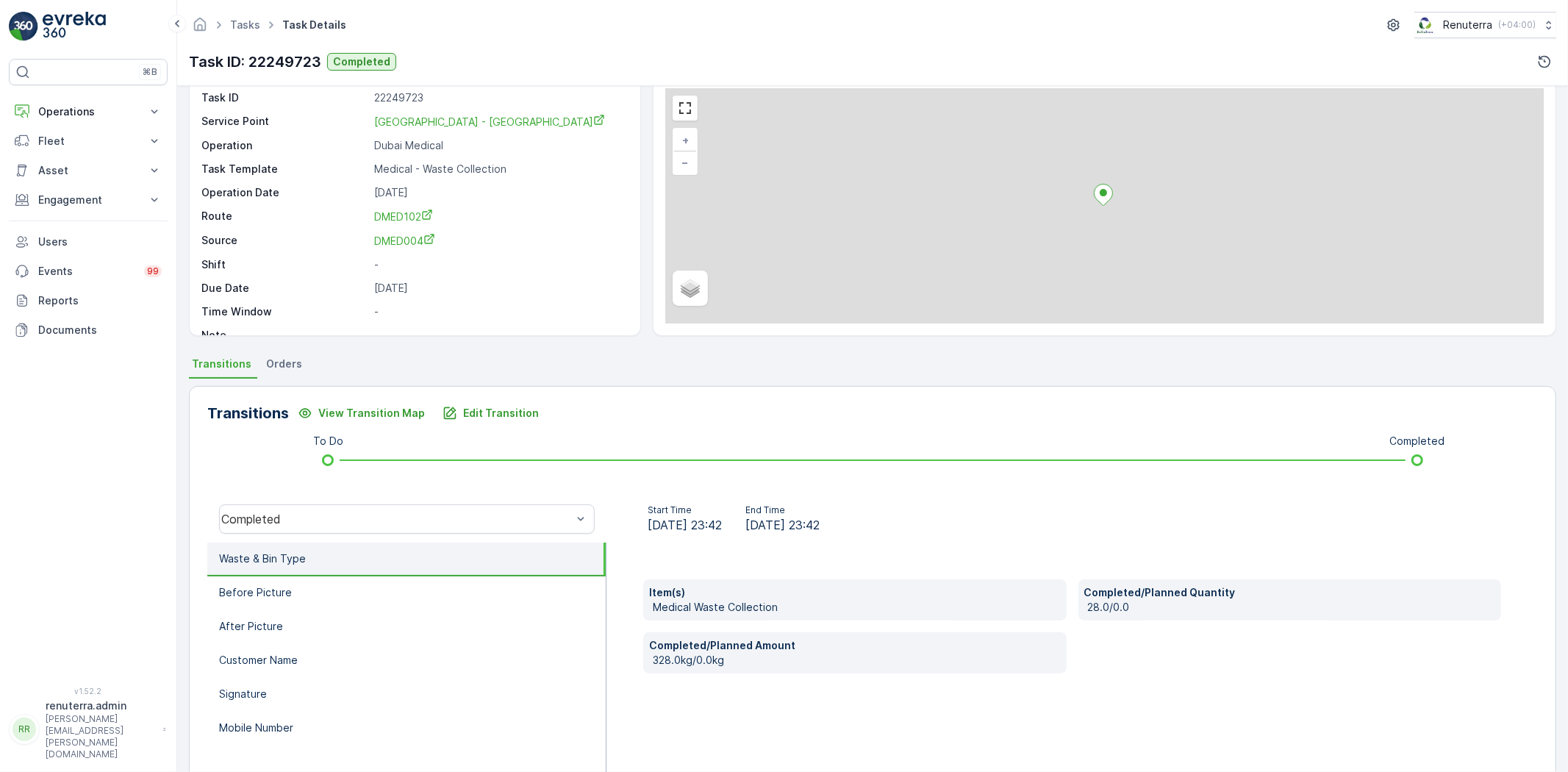
scroll to position [82, 0]
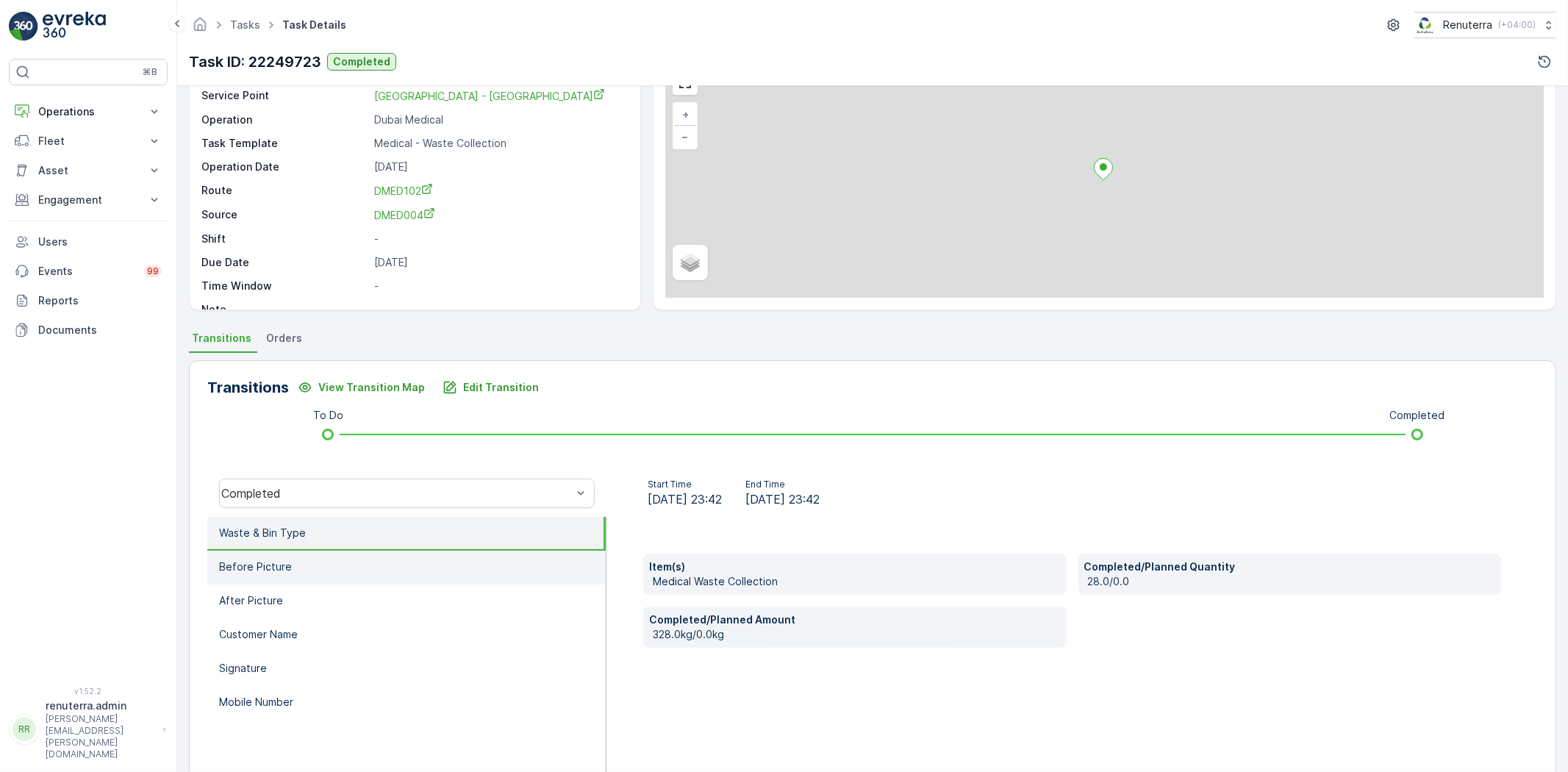
click at [324, 578] on li "Before Picture" at bounding box center [406, 568] width 398 height 34
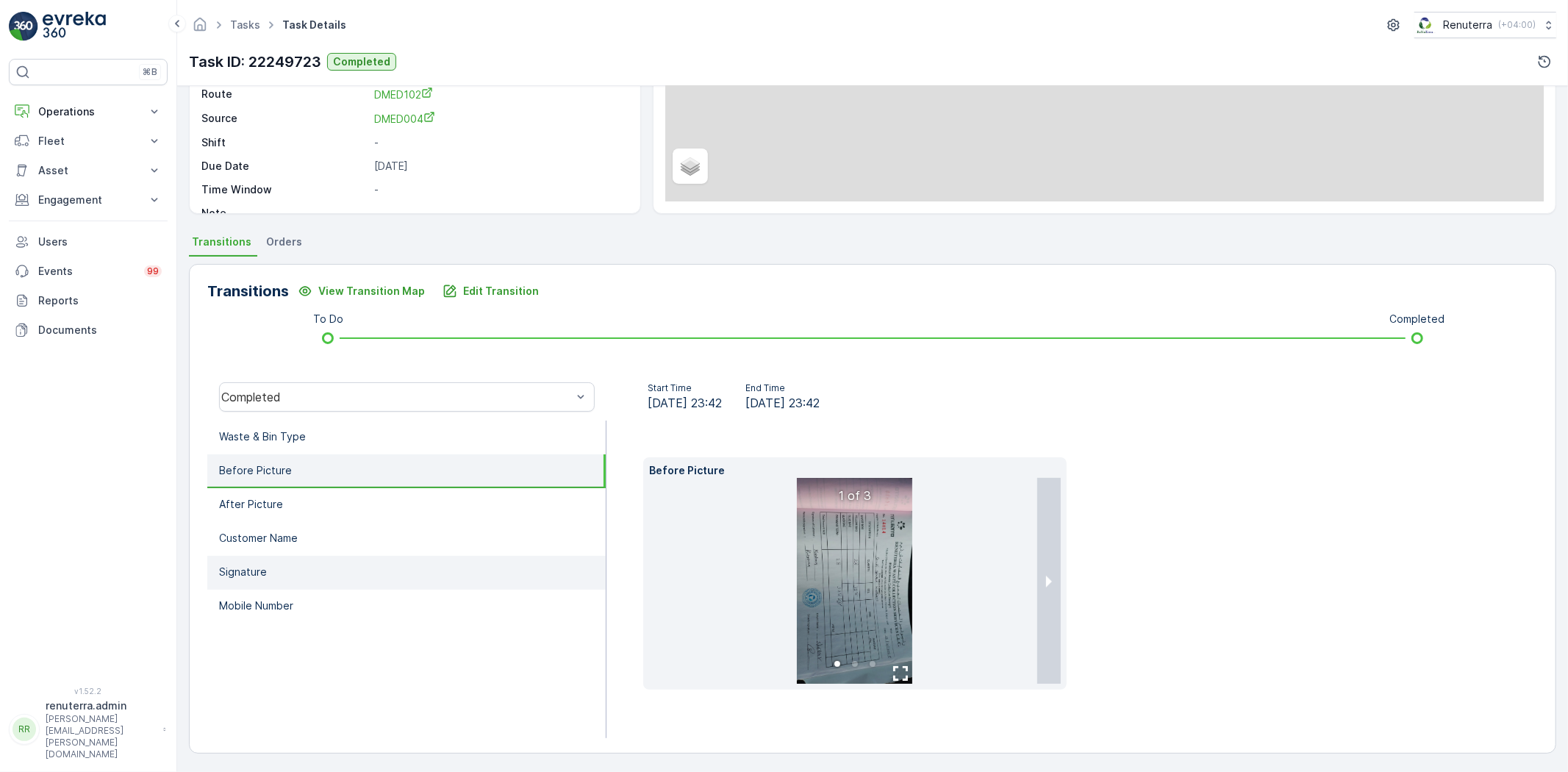
click at [314, 581] on li "Signature" at bounding box center [406, 573] width 398 height 34
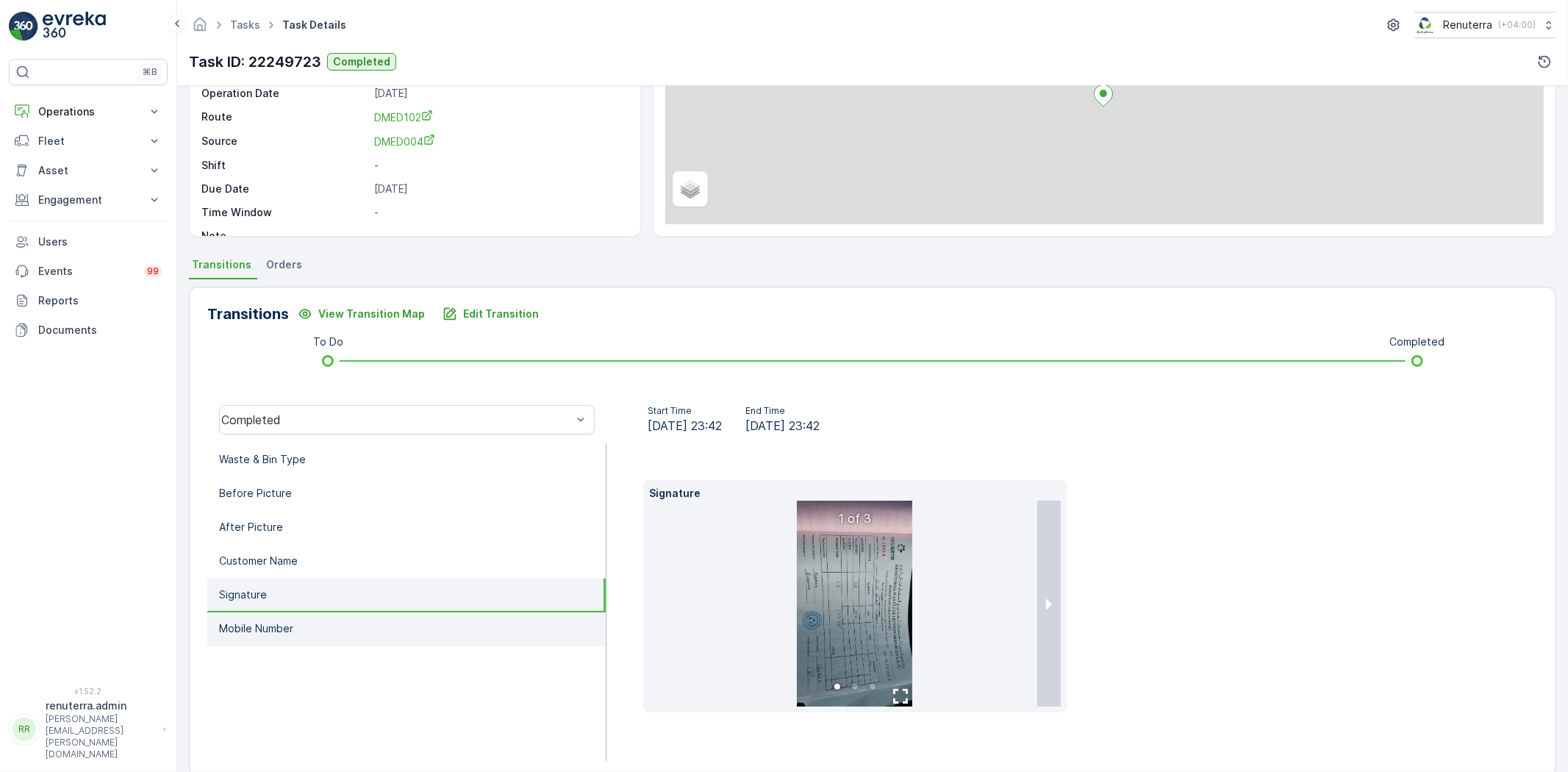
click at [308, 613] on li "Mobile Number" at bounding box center [406, 629] width 398 height 34
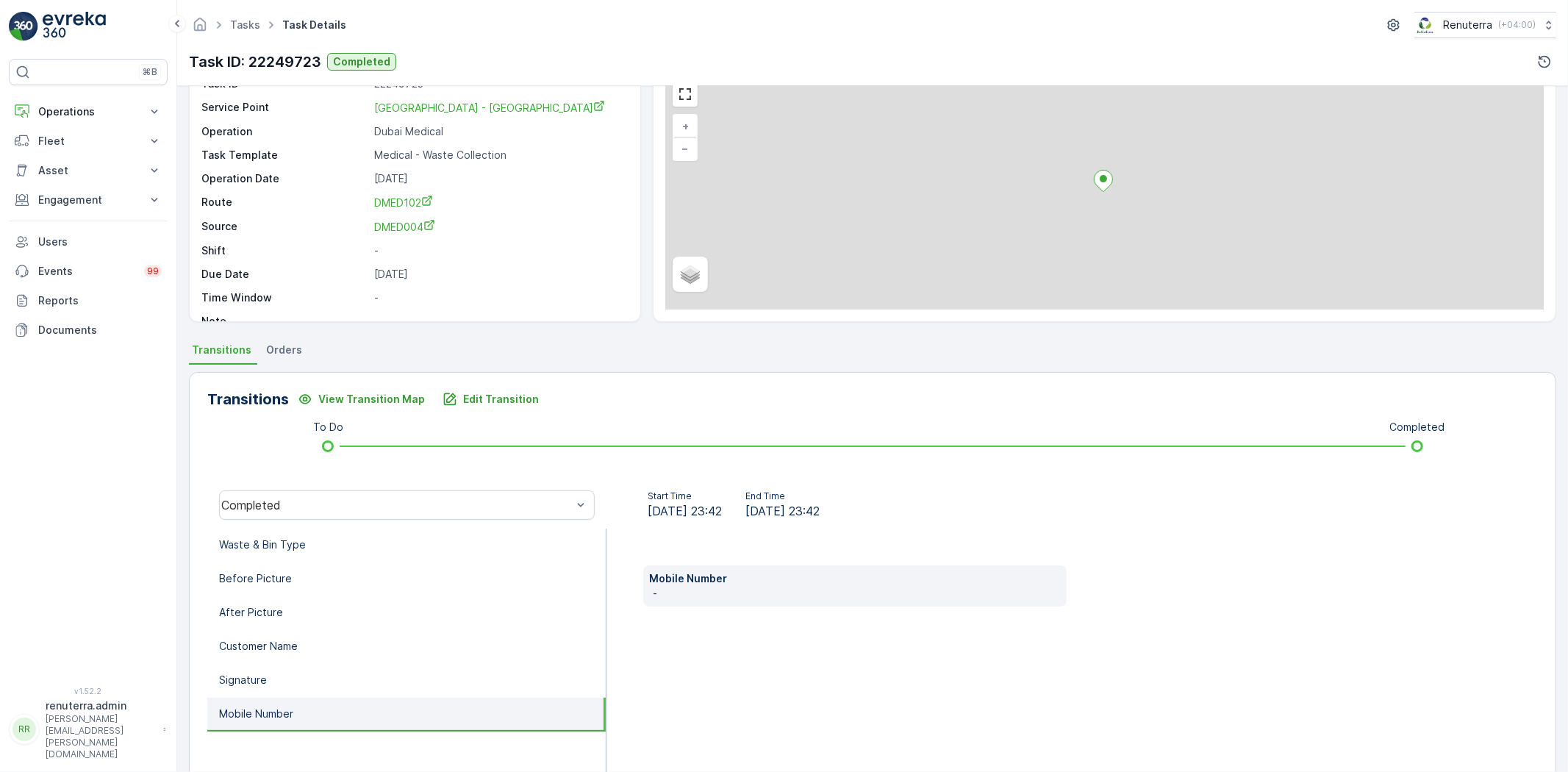
scroll to position [0, 0]
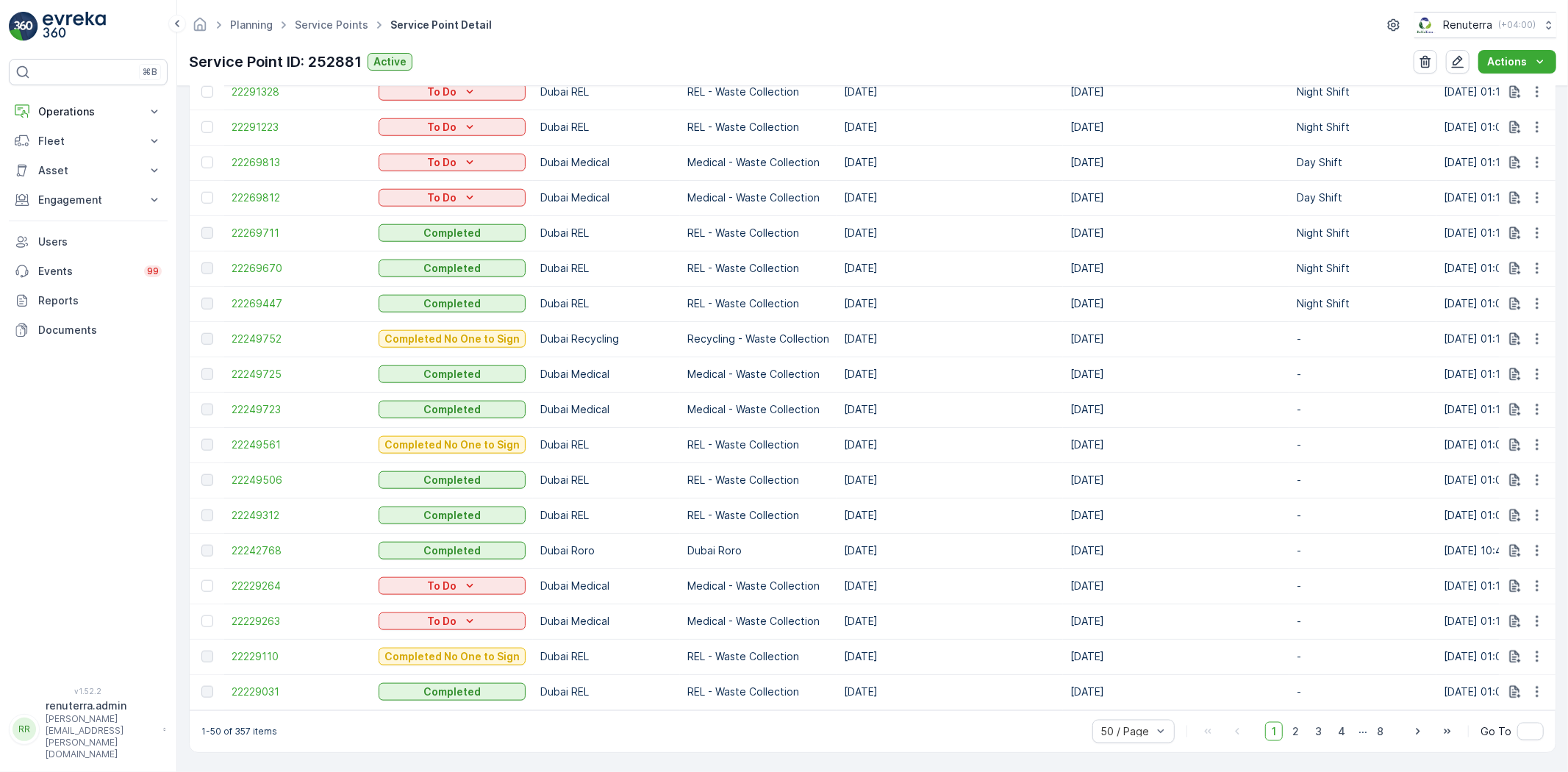
scroll to position [1669, 0]
click at [259, 402] on span "22249723" at bounding box center [298, 409] width 132 height 14
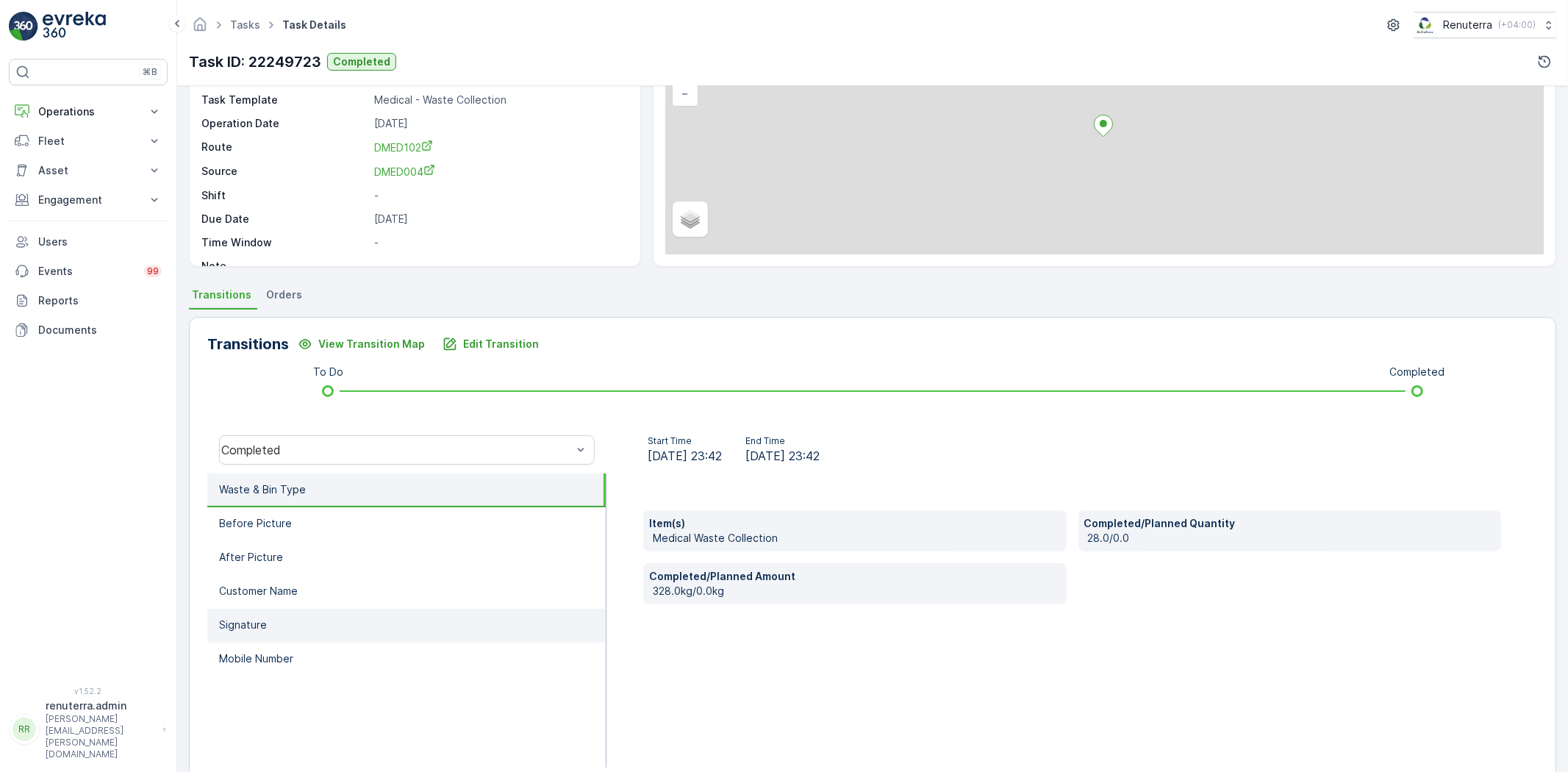
scroll to position [72, 0]
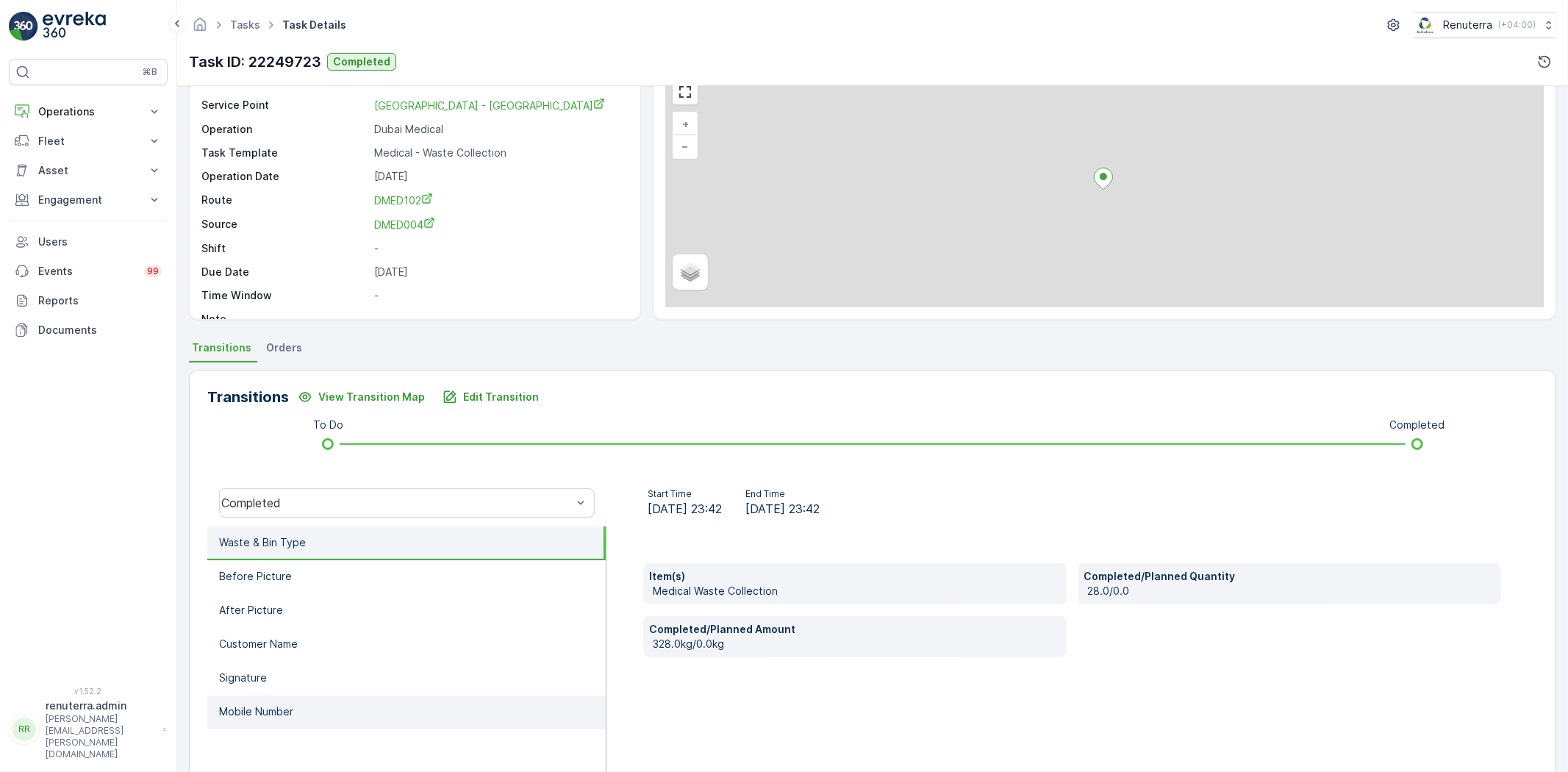
click at [330, 702] on li "Mobile Number" at bounding box center [406, 712] width 398 height 34
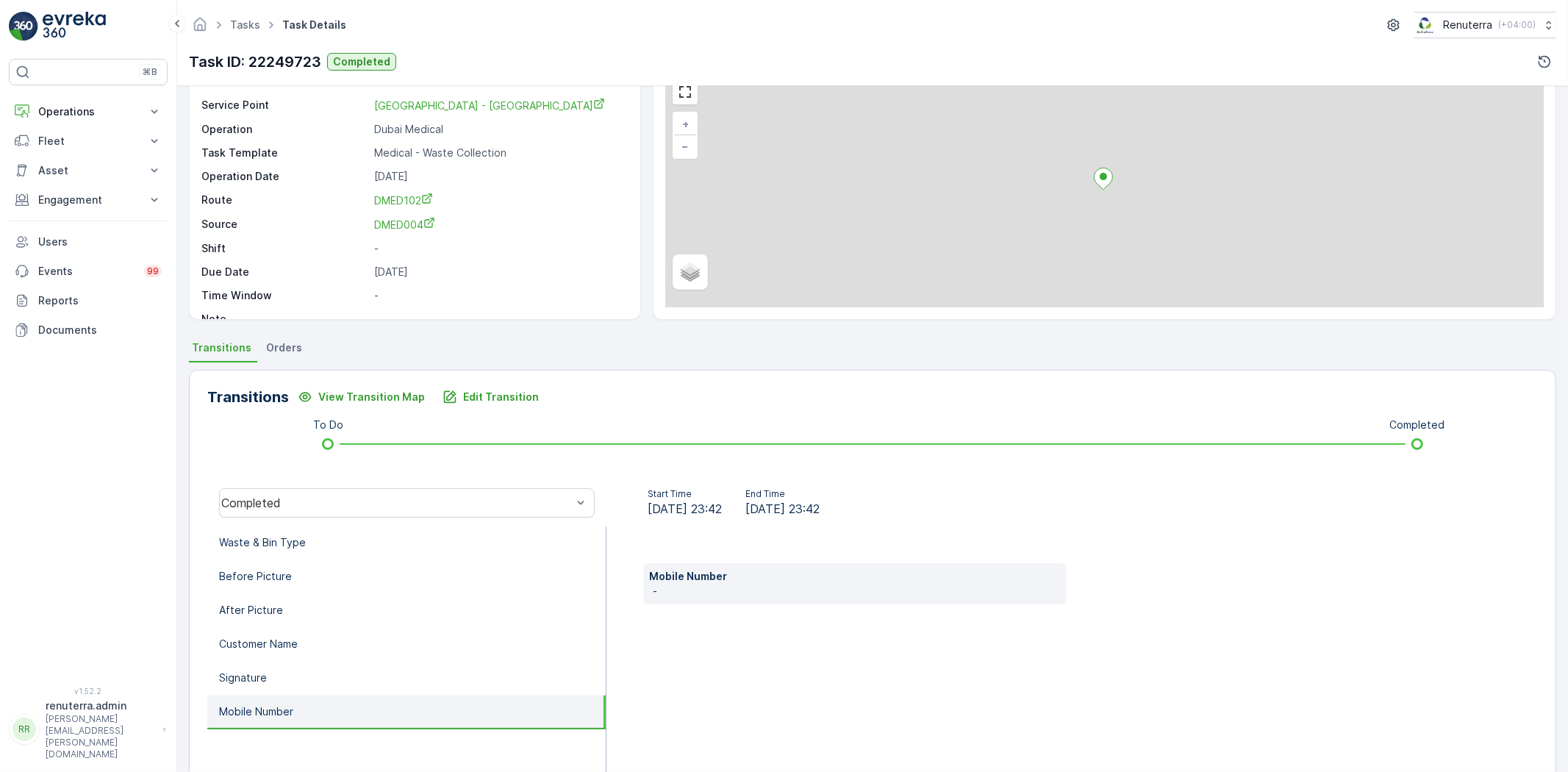
scroll to position [0, 0]
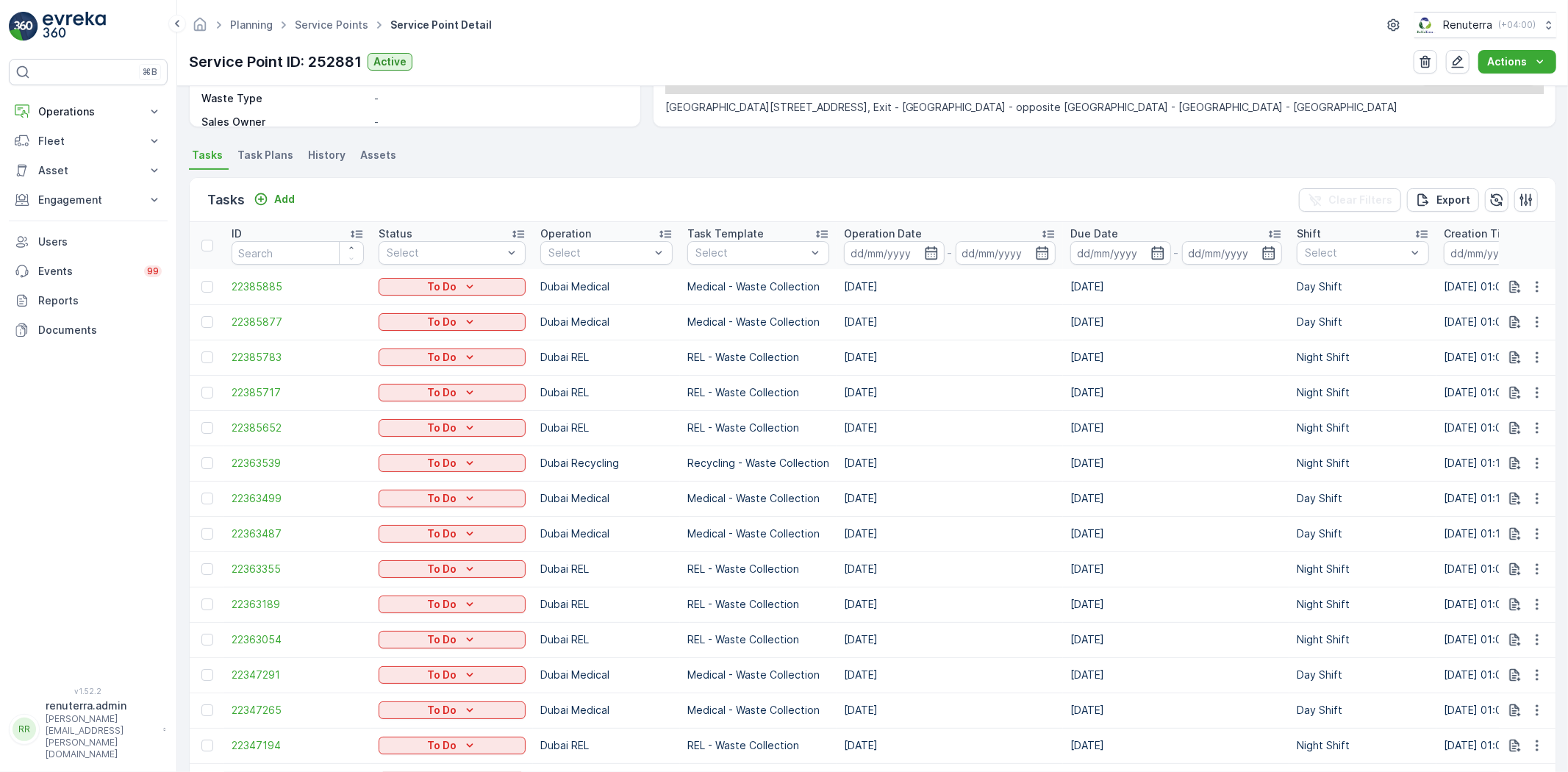
scroll to position [408, 0]
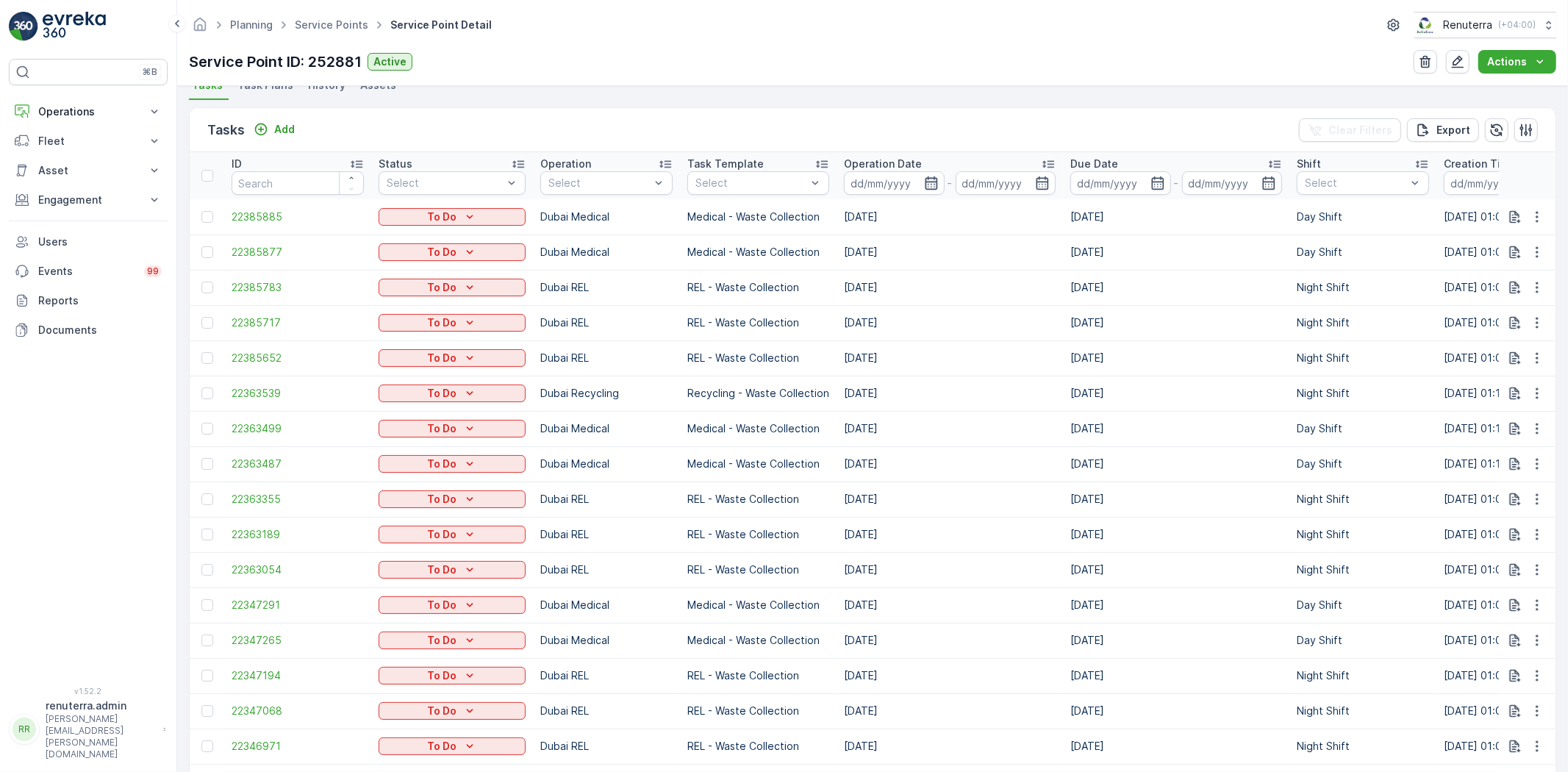
click at [925, 185] on icon "button" at bounding box center [932, 183] width 14 height 14
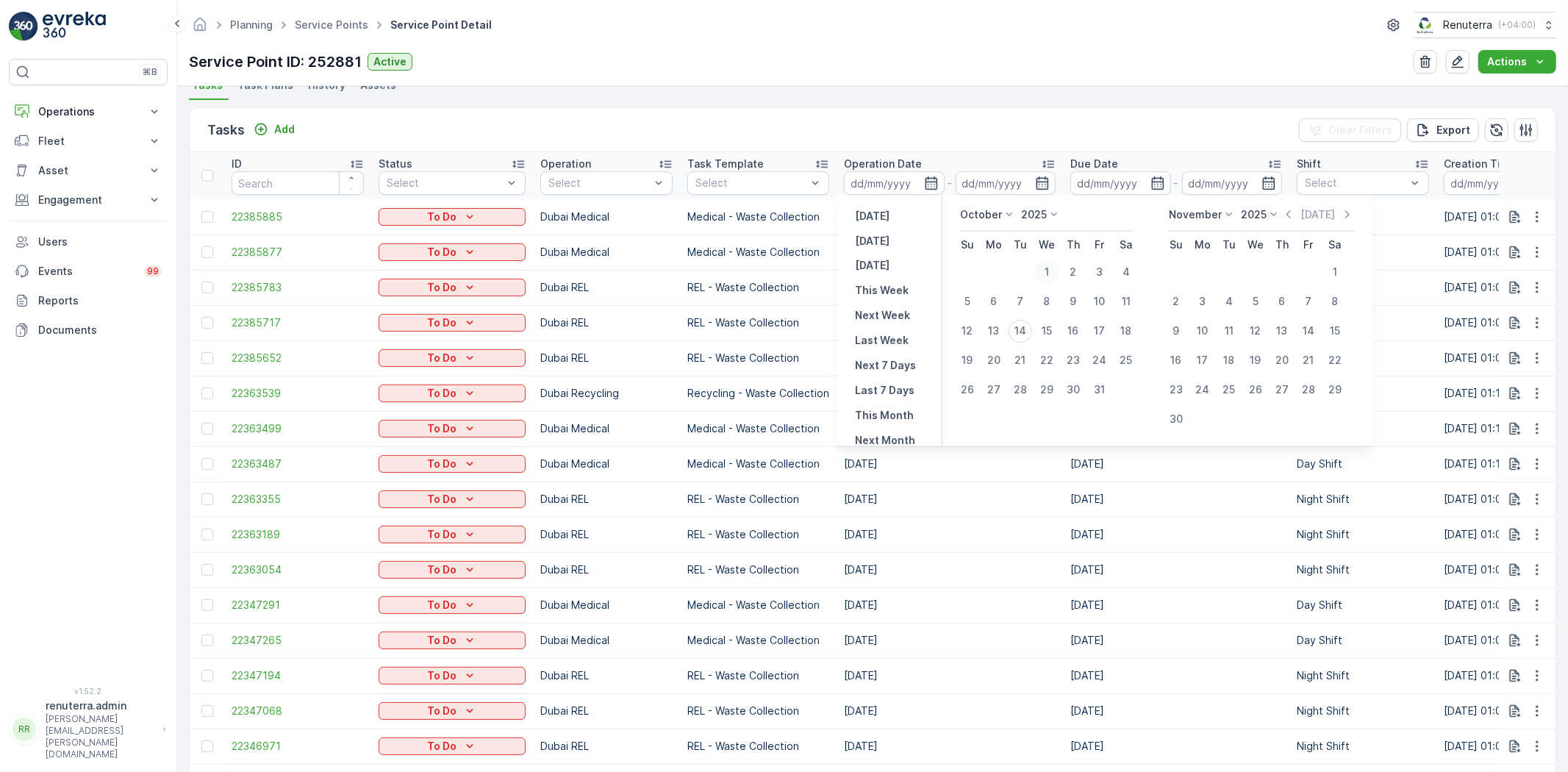
click at [1055, 274] on div "1" at bounding box center [1047, 273] width 23 height 23
type input "[DATE]"
click at [1055, 274] on div "1" at bounding box center [1047, 273] width 23 height 23
type input "[DATE]"
click at [1055, 274] on div "1" at bounding box center [1047, 273] width 23 height 23
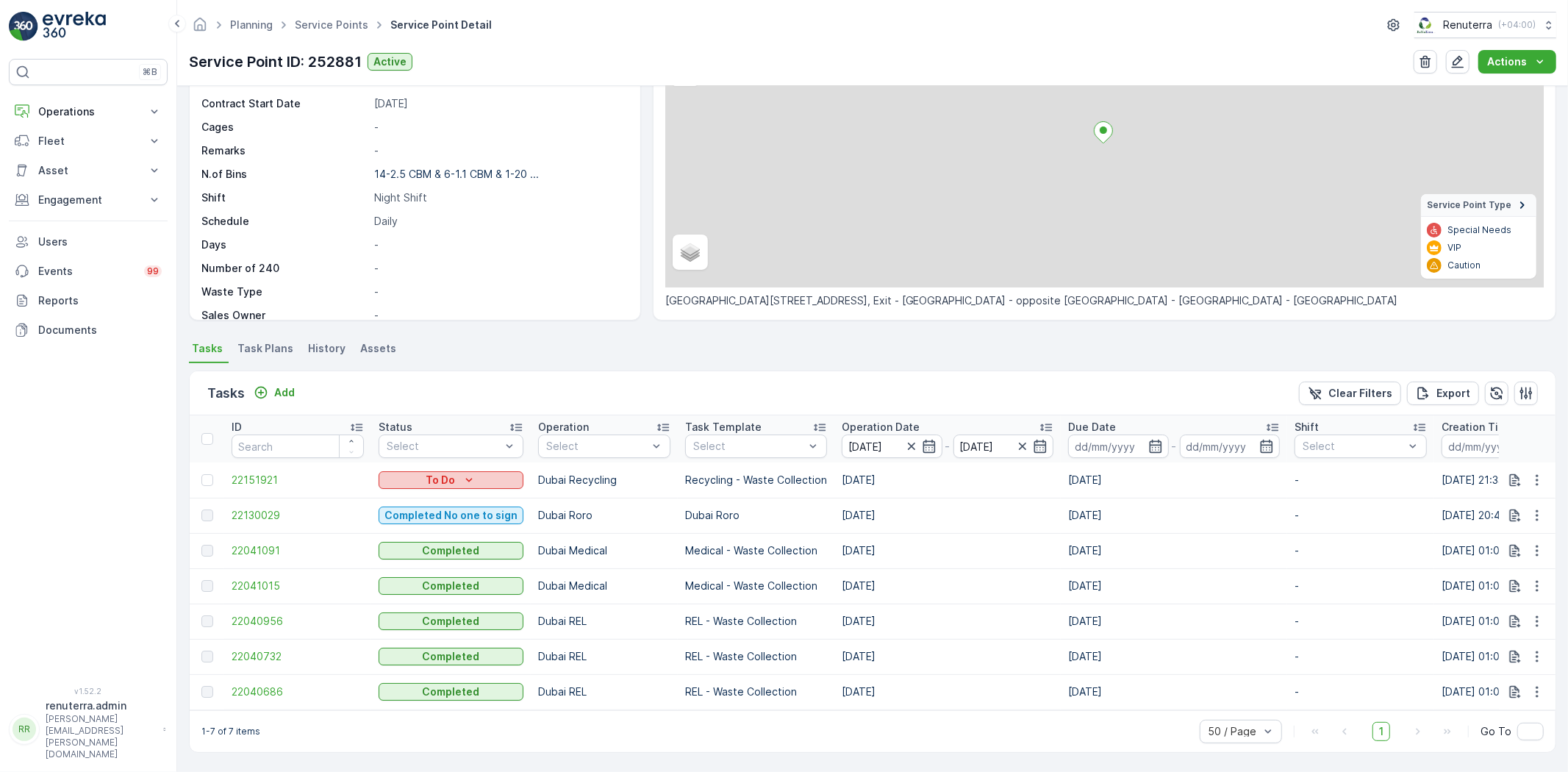
scroll to position [151, 0]
click at [270, 585] on span "22041015" at bounding box center [298, 586] width 132 height 14
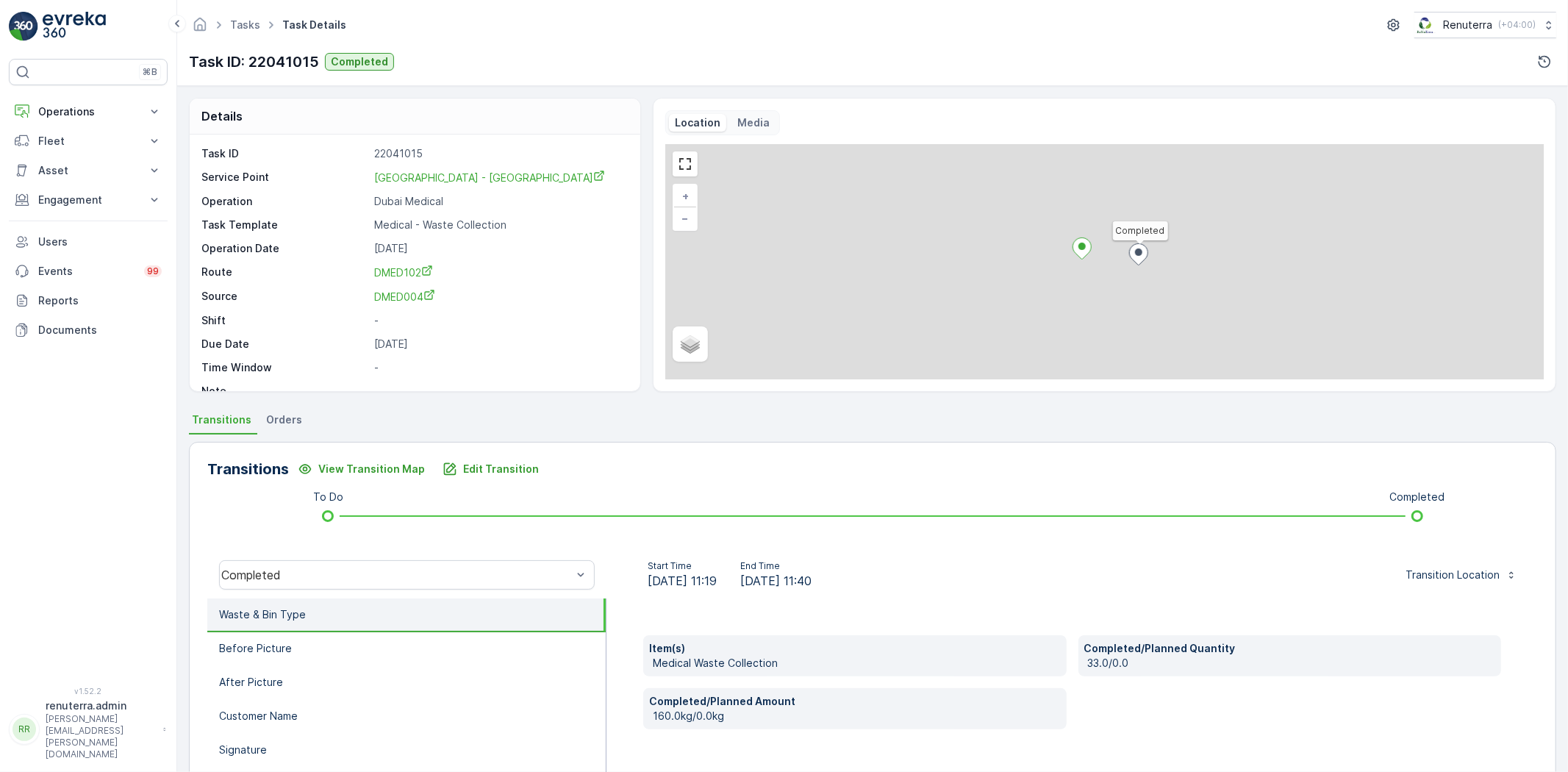
scroll to position [154, 0]
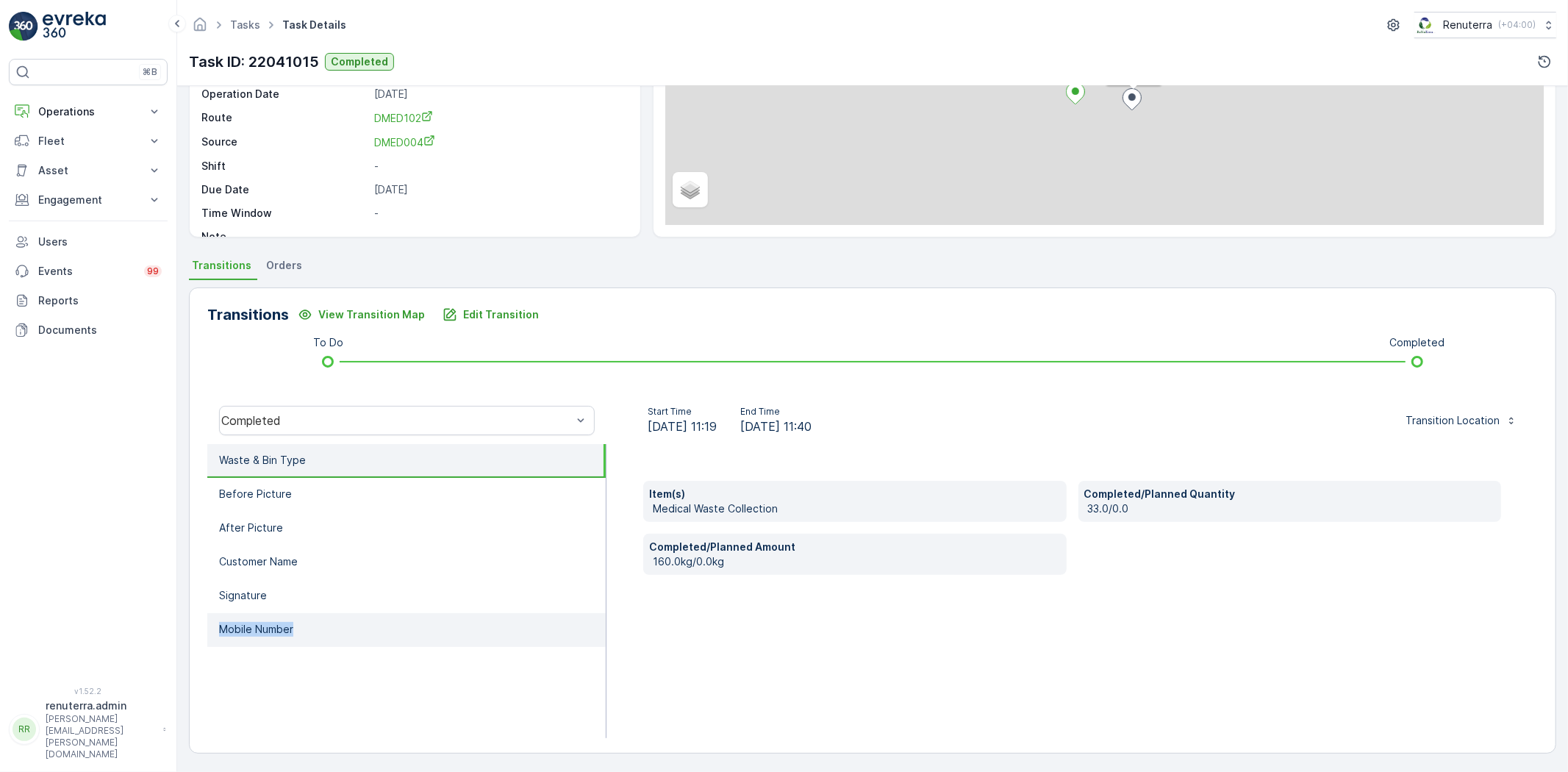
click at [375, 616] on ul "Waste & Bin Type Before Picture After Picture Customer Name Signature Mobile Nu…" at bounding box center [407, 591] width 399 height 294
click at [368, 637] on li "Mobile Number" at bounding box center [406, 630] width 398 height 34
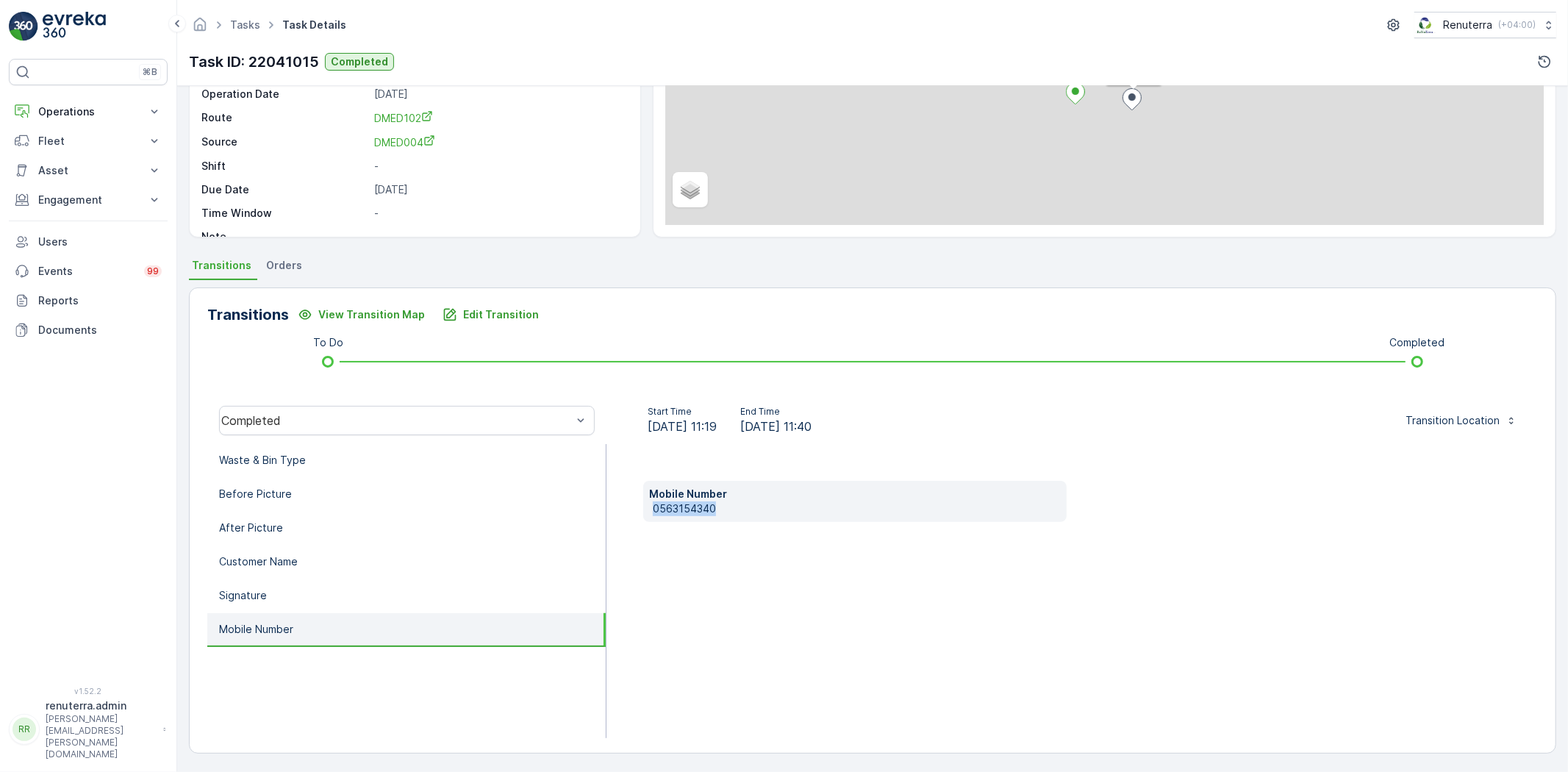
drag, startPoint x: 642, startPoint y: 507, endPoint x: 735, endPoint y: 516, distance: 93.4
click at [775, 510] on div "Mobile Number 0563154340" at bounding box center [855, 501] width 423 height 41
copy p "0563154340"
drag, startPoint x: 1278, startPoint y: 601, endPoint x: 1244, endPoint y: 598, distance: 34.1
click at [1277, 601] on div "Mobile Number 0563154340" at bounding box center [1072, 591] width 932 height 294
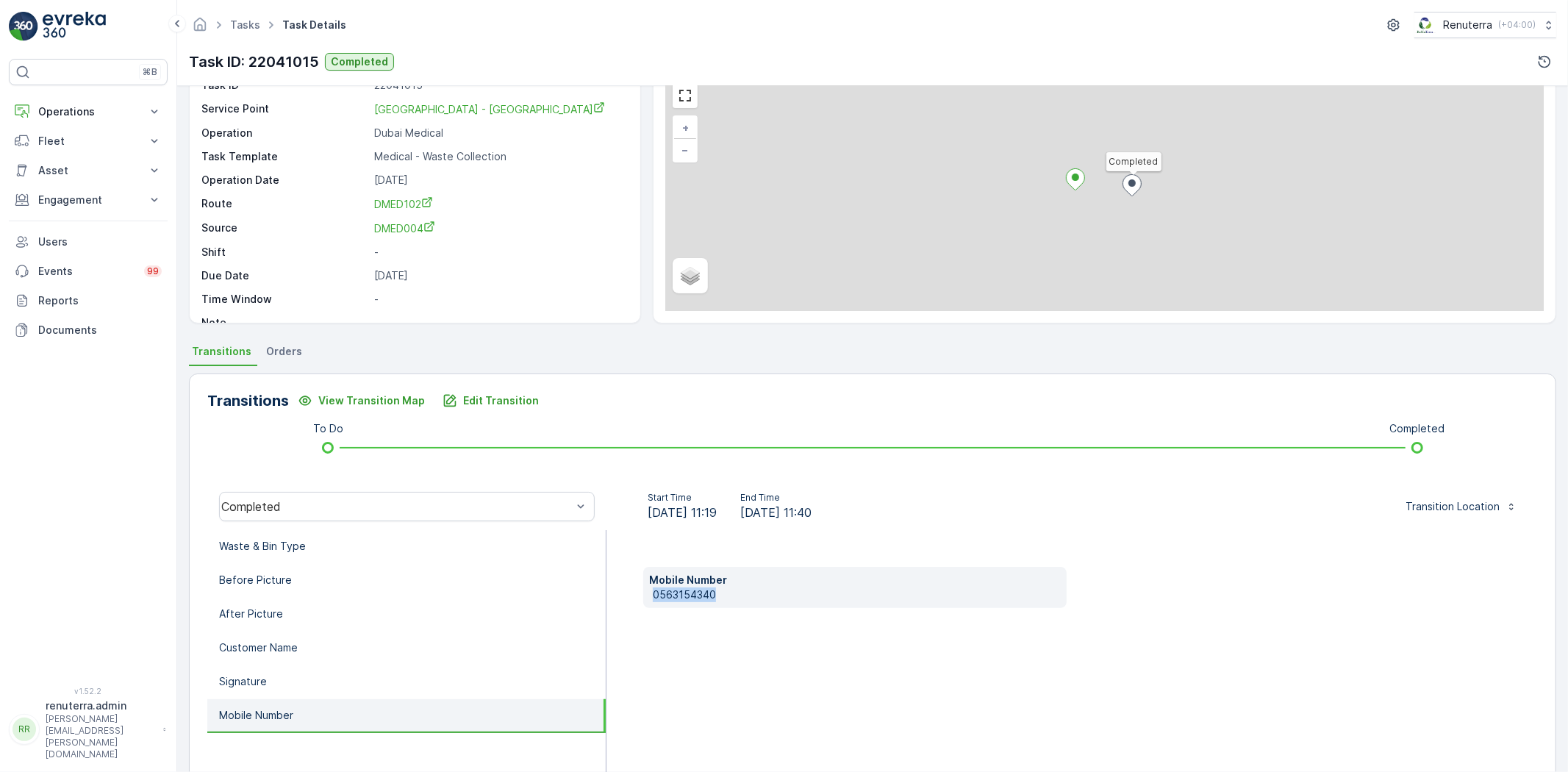
scroll to position [0, 0]
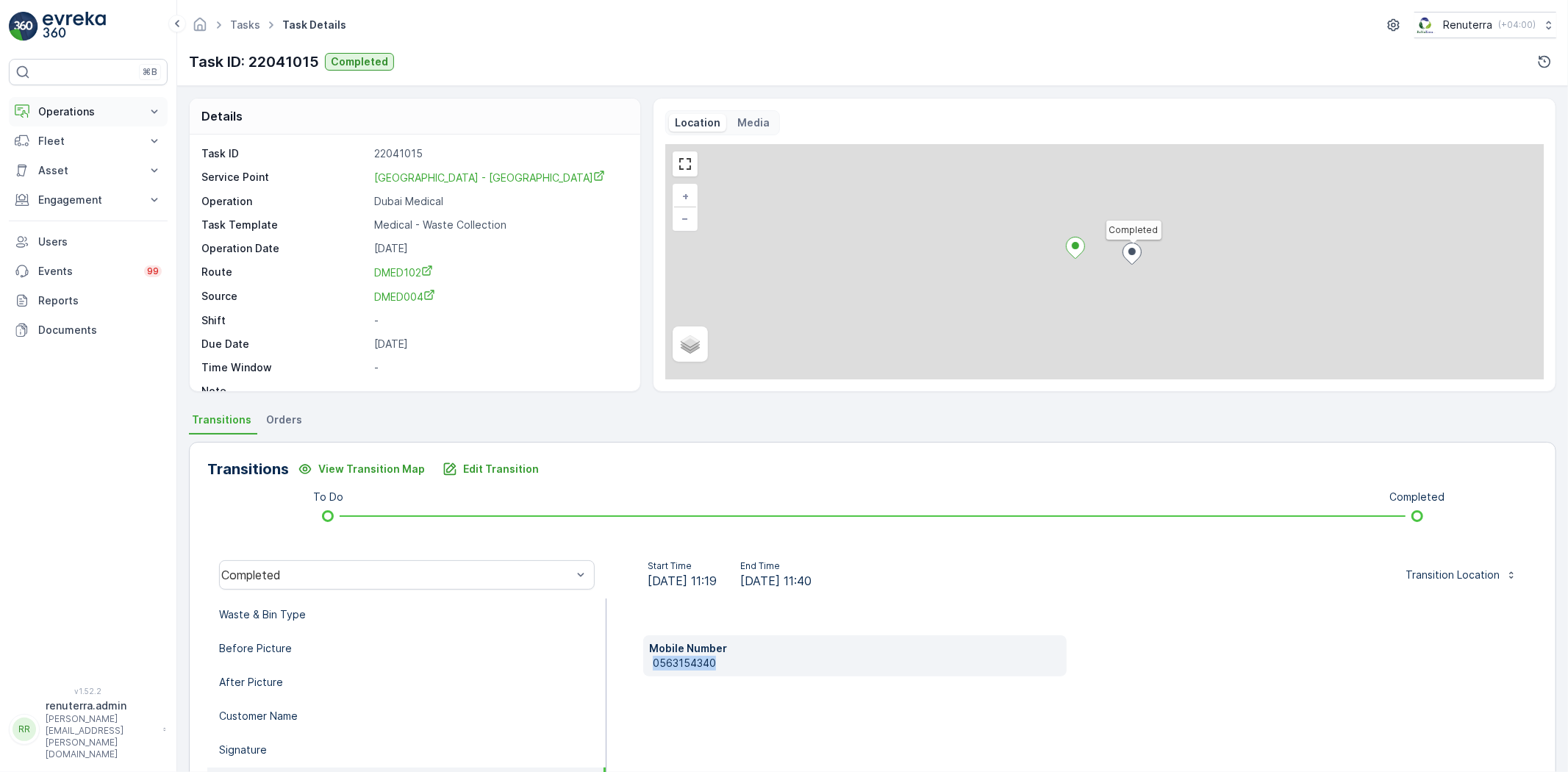
click at [90, 111] on p "Operations" at bounding box center [88, 111] width 100 height 14
click at [82, 177] on p "Routes & Tasks" at bounding box center [75, 177] width 76 height 14
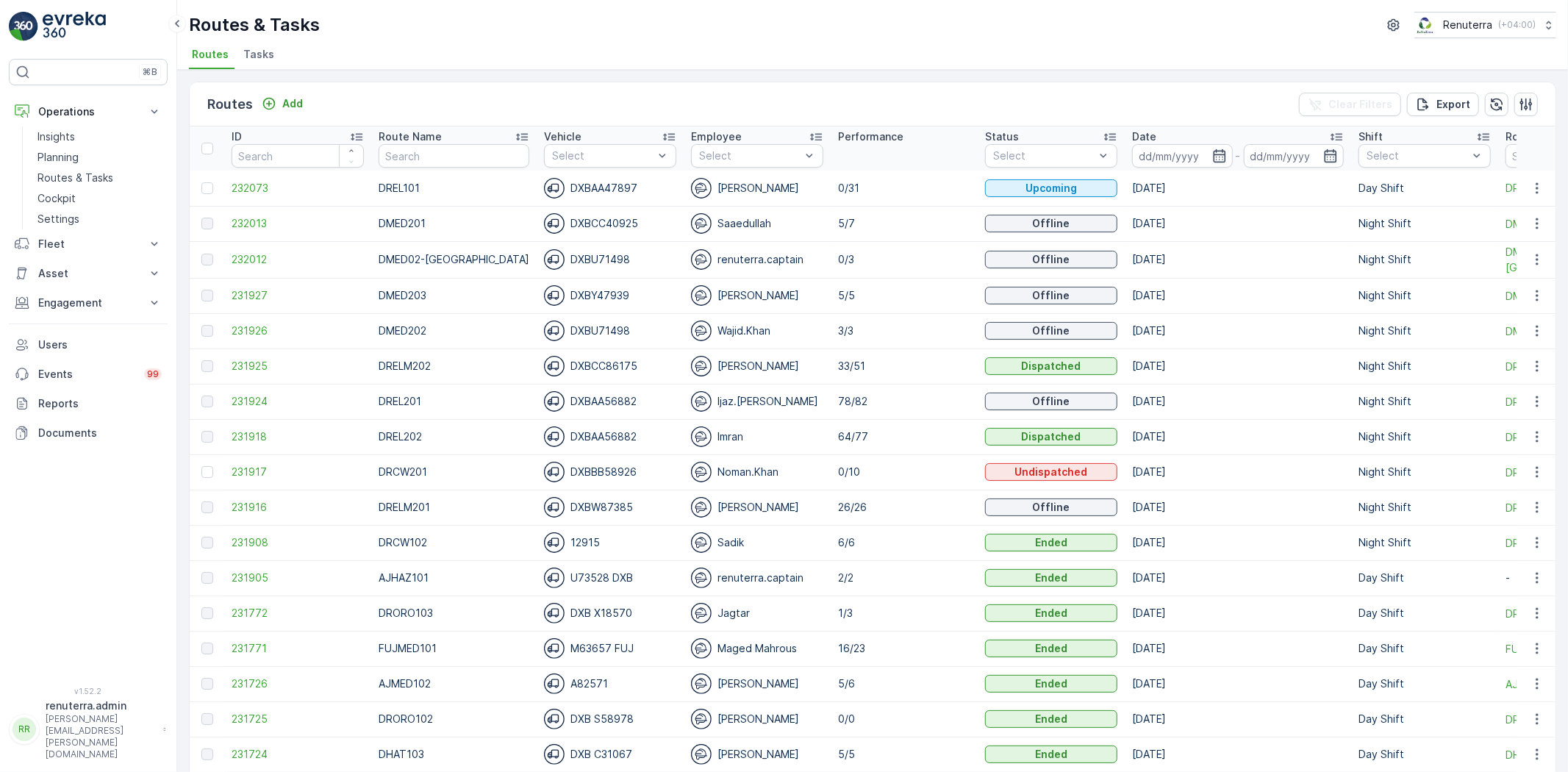
click at [261, 64] on li "Tasks" at bounding box center [260, 56] width 40 height 25
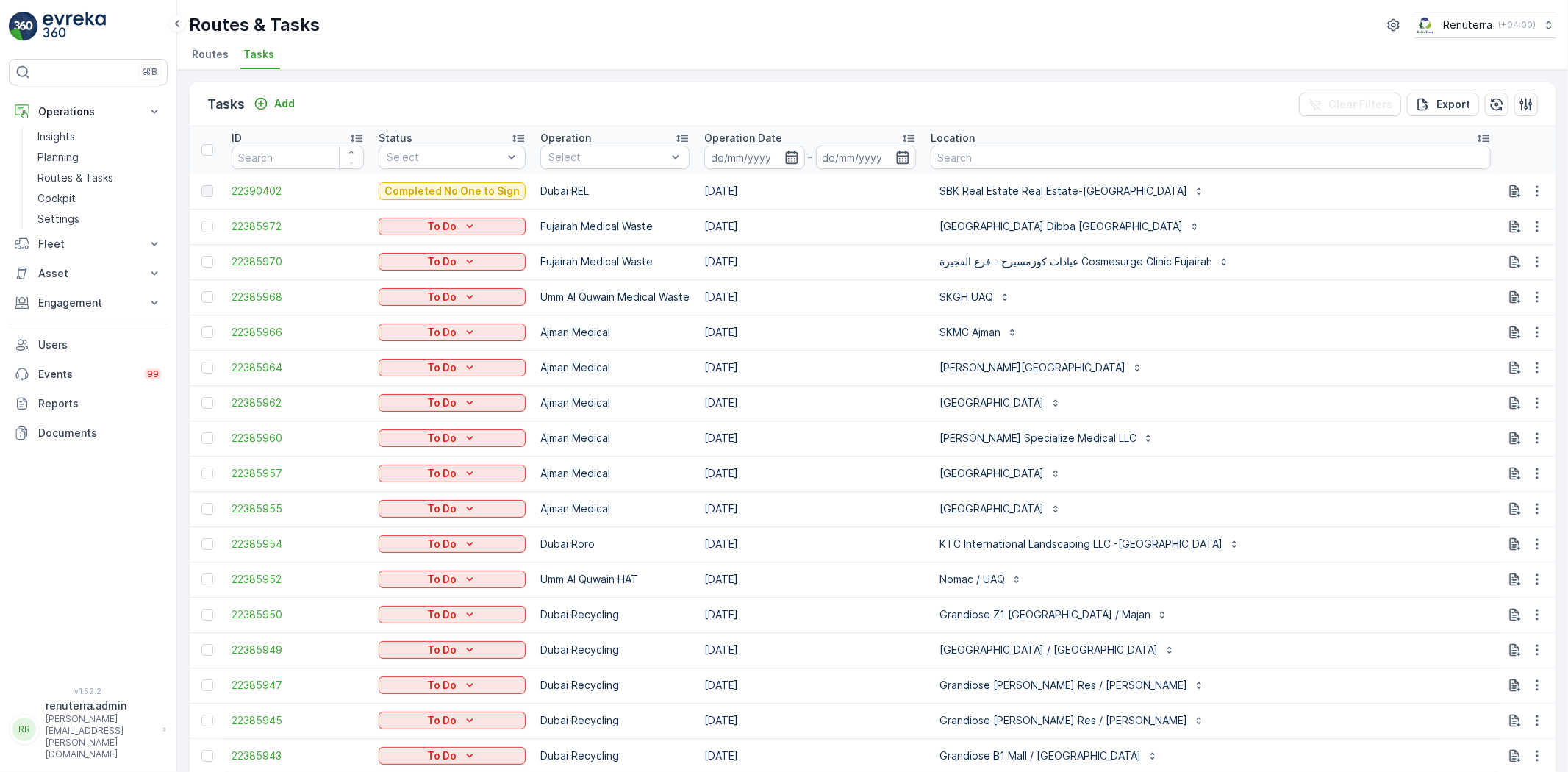
click at [217, 61] on span "Routes" at bounding box center [209, 54] width 37 height 14
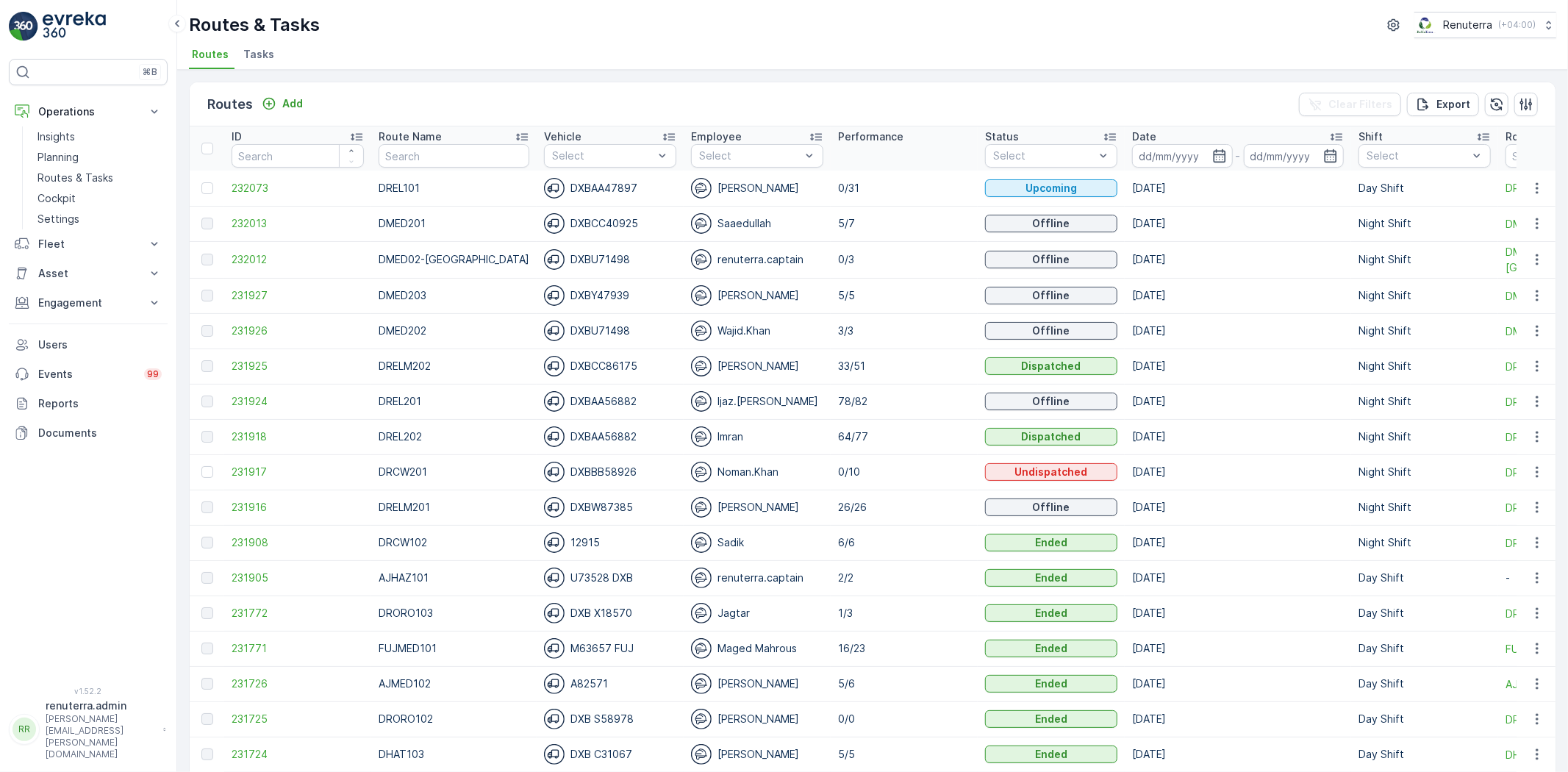
drag, startPoint x: 1262, startPoint y: 166, endPoint x: 1236, endPoint y: 175, distance: 27.5
click at [1259, 166] on input at bounding box center [1294, 156] width 101 height 23
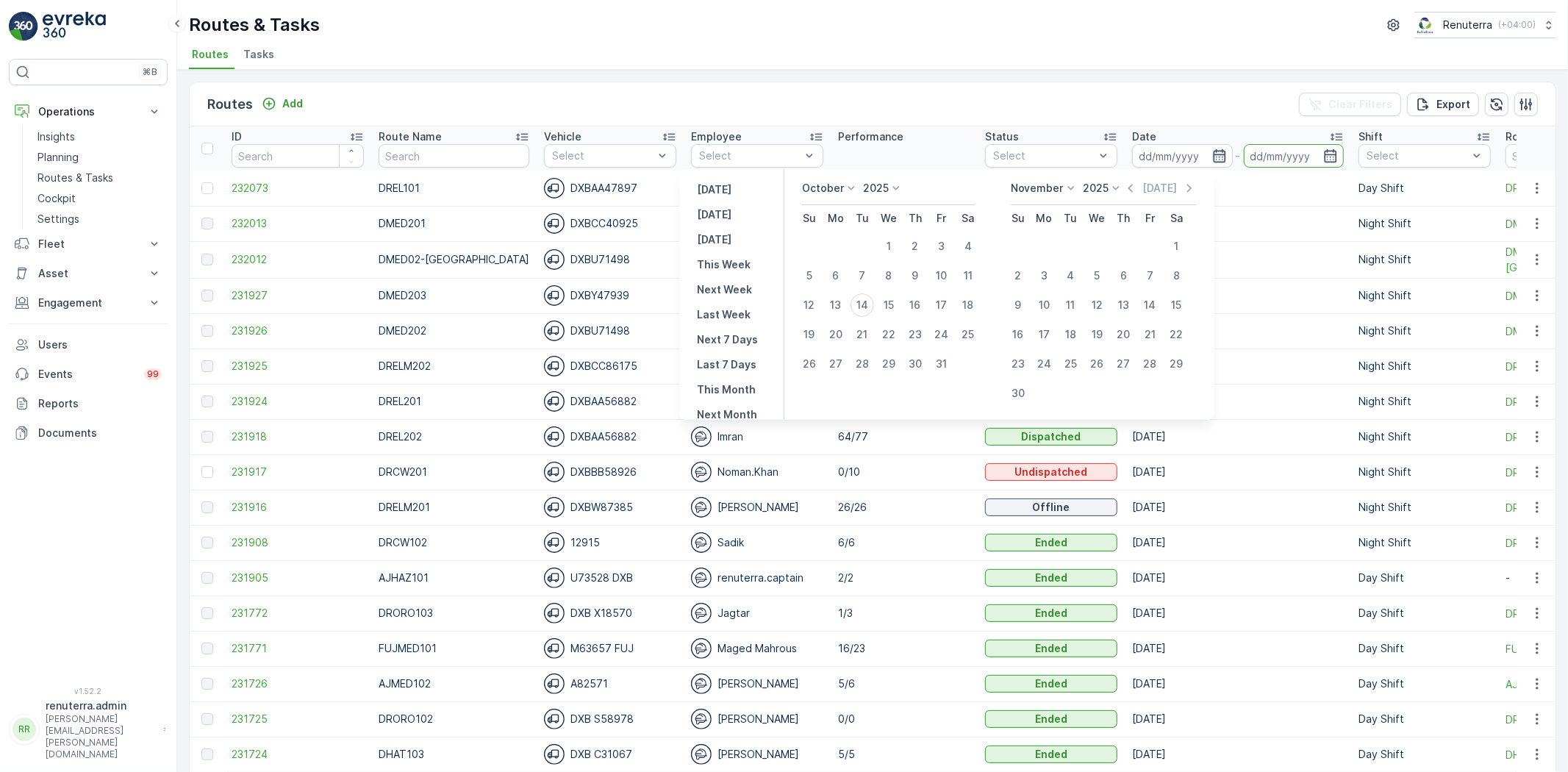
click at [1212, 153] on icon "button" at bounding box center [1219, 156] width 14 height 14
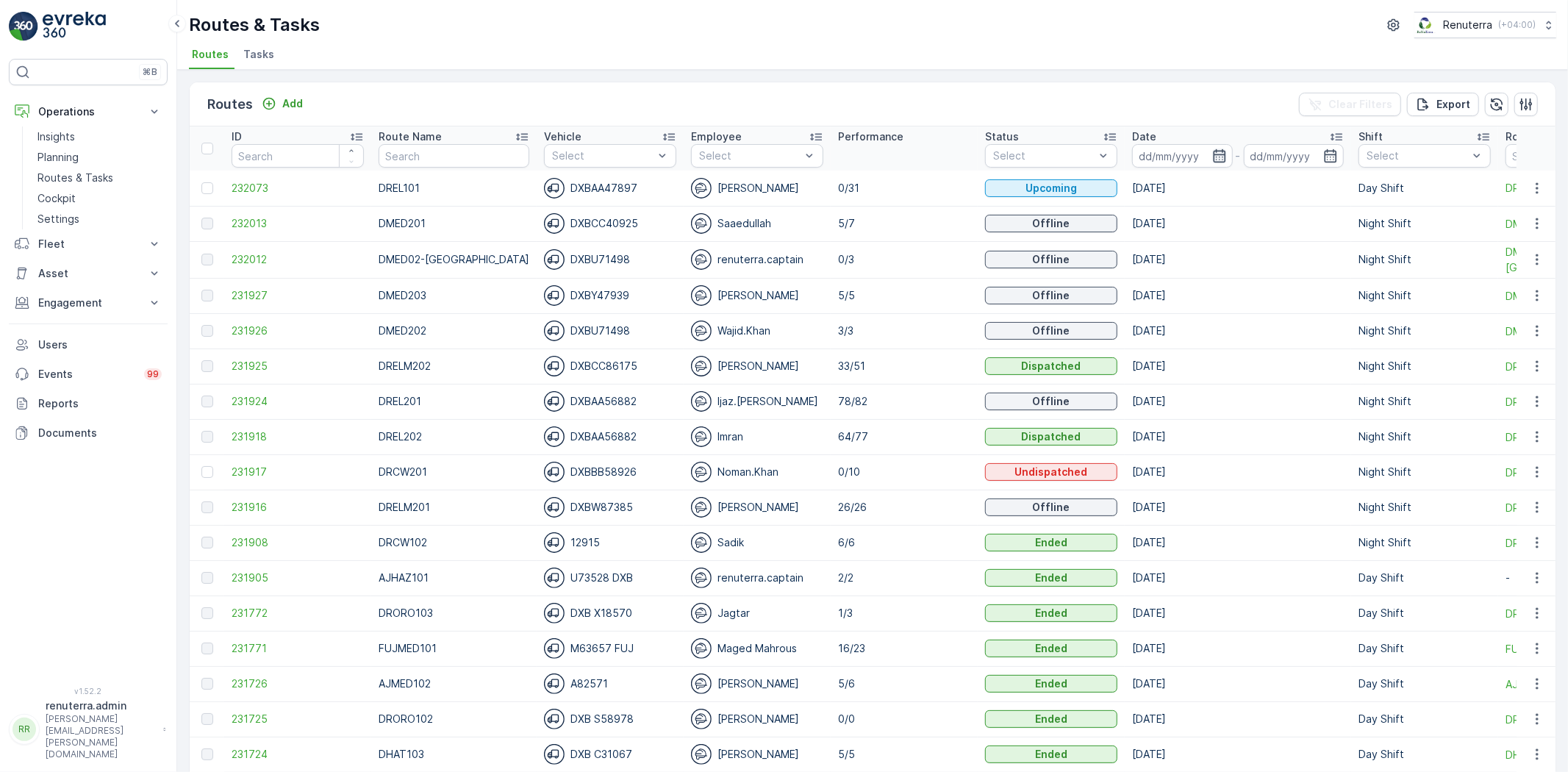
click at [1212, 158] on icon "button" at bounding box center [1219, 156] width 14 height 14
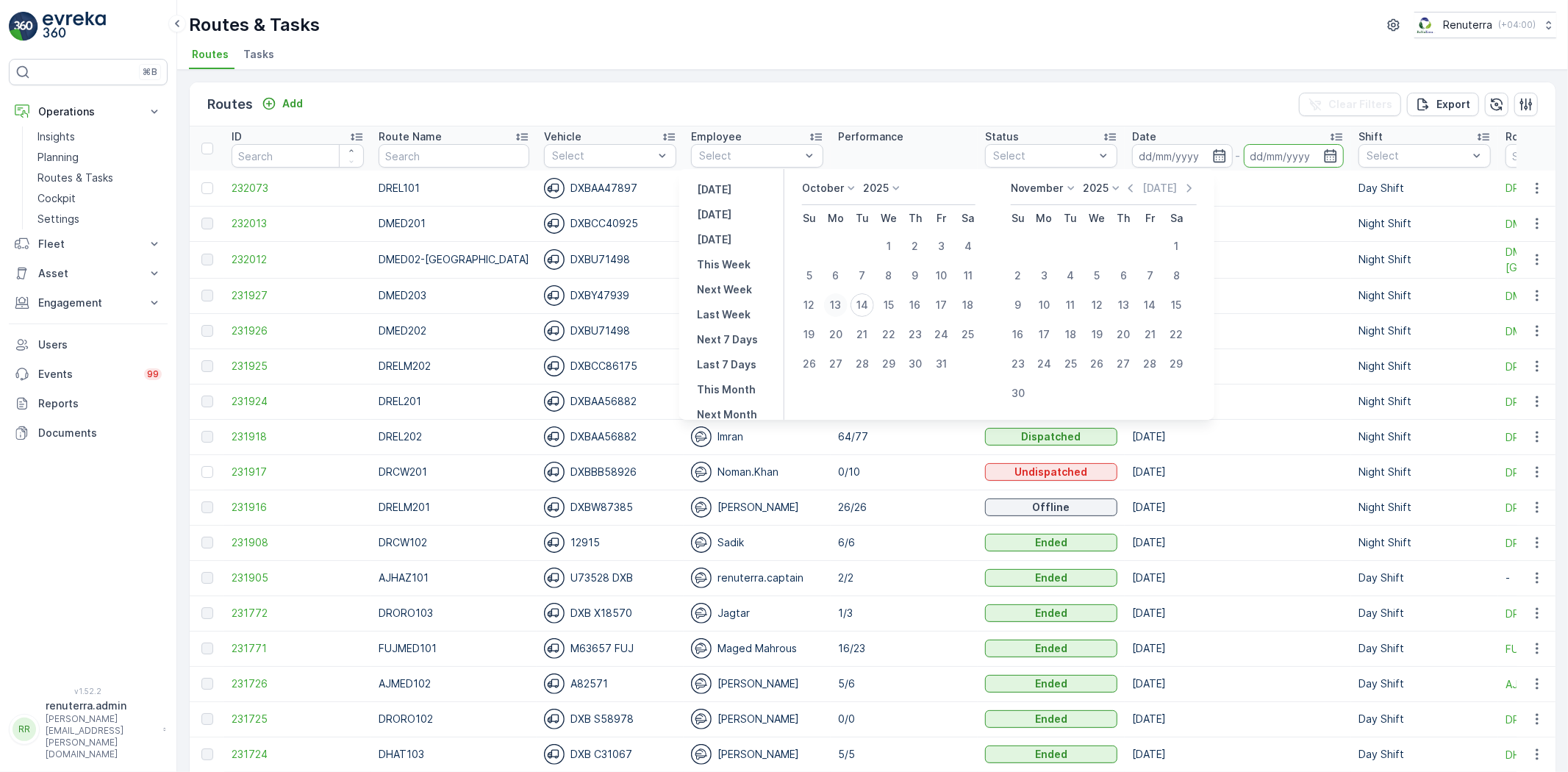
click at [846, 300] on div "13" at bounding box center [836, 305] width 23 height 23
type input "[DATE]"
click at [846, 299] on div "13" at bounding box center [836, 305] width 23 height 23
type input "[DATE]"
click at [848, 305] on div "13" at bounding box center [836, 305] width 23 height 23
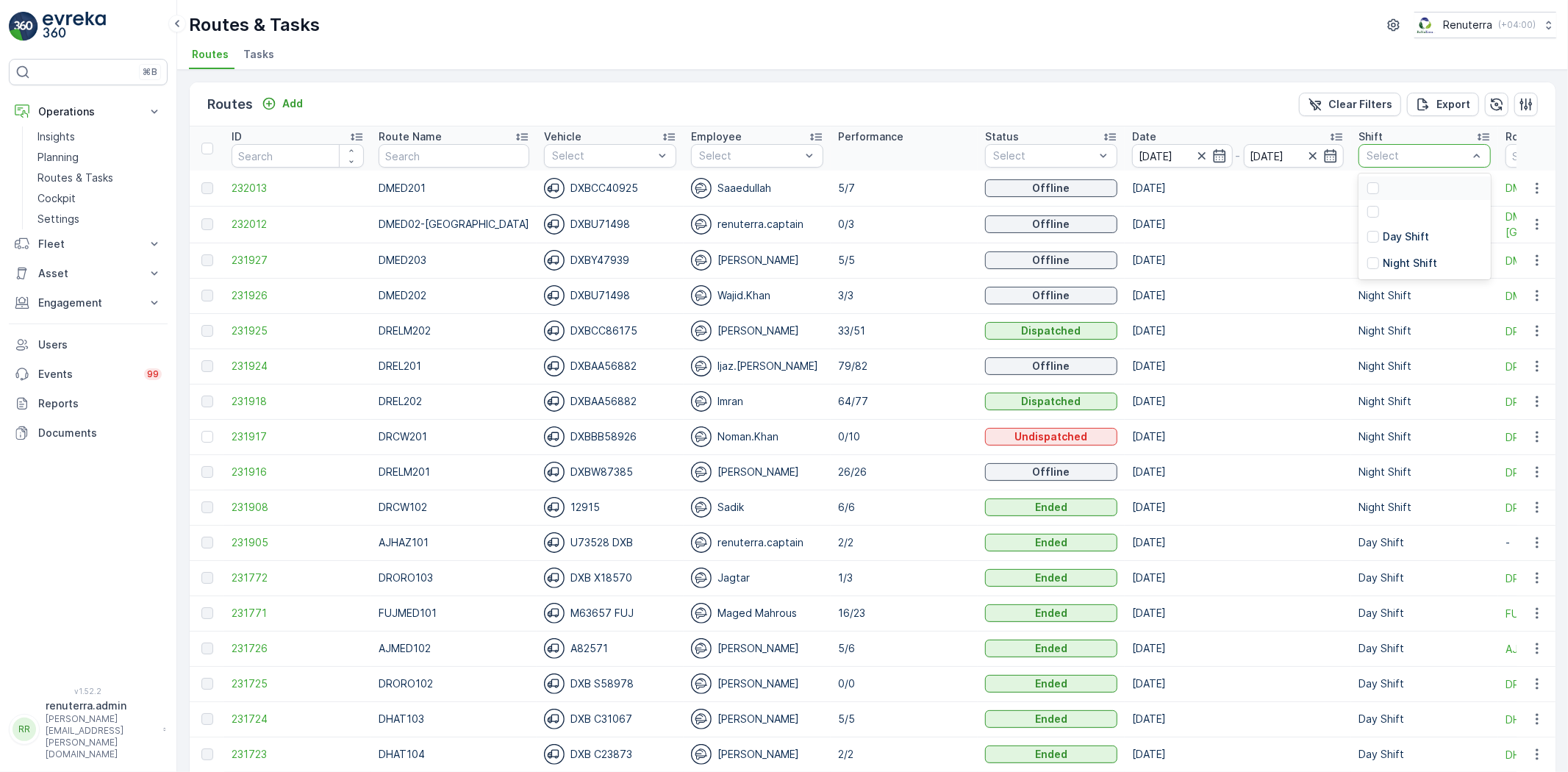
click at [1391, 144] on div "Select" at bounding box center [1424, 156] width 132 height 23
click at [1397, 263] on p "Night Shift" at bounding box center [1410, 263] width 54 height 14
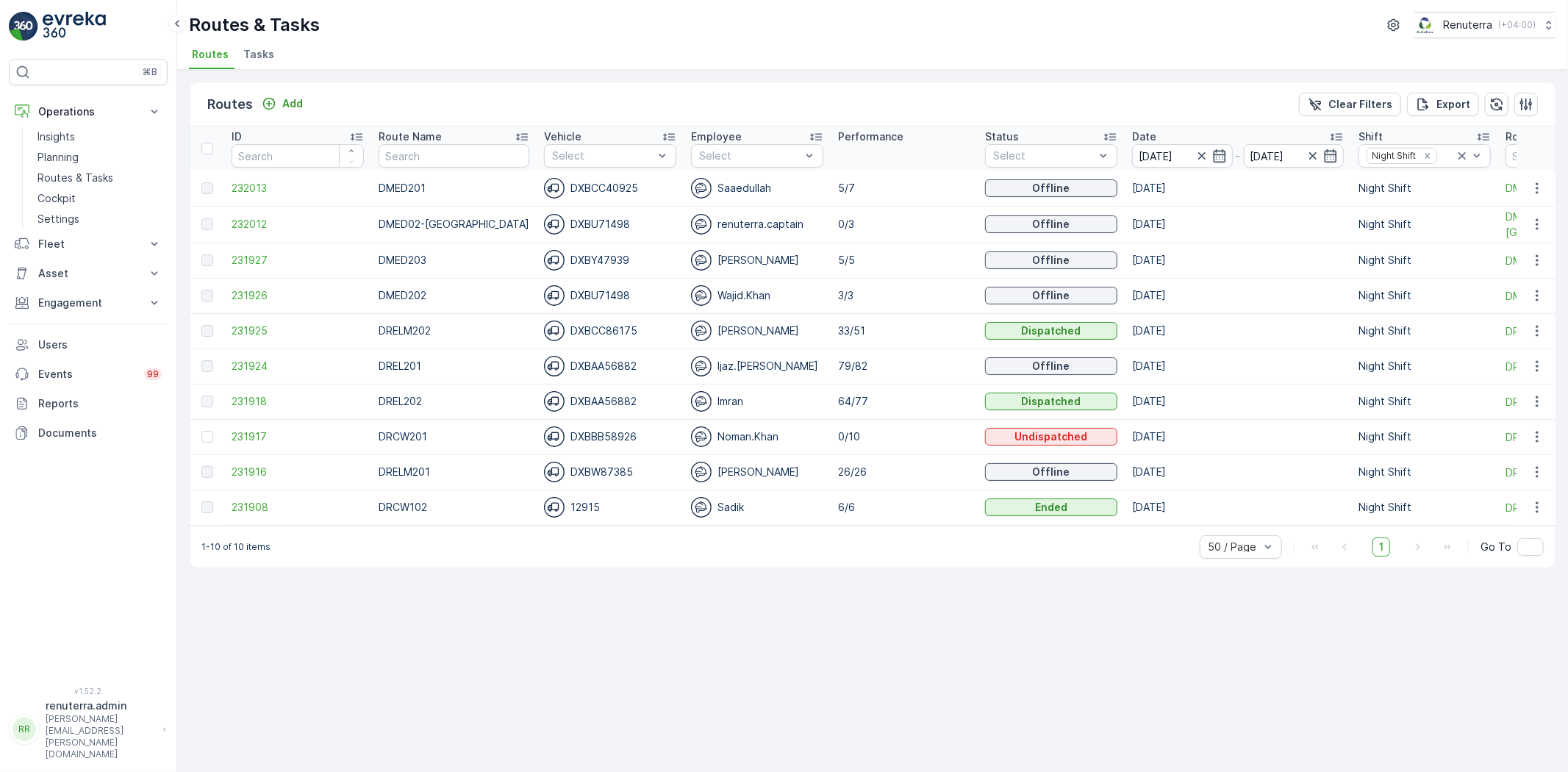
drag, startPoint x: 907, startPoint y: 534, endPoint x: 1011, endPoint y: 546, distance: 104.7
click at [1011, 546] on div "1-10 of 10 items 50 / Page 1 Go To" at bounding box center [873, 546] width 1367 height 42
drag, startPoint x: 1018, startPoint y: 520, endPoint x: 1060, endPoint y: 522, distance: 42.0
click at [1060, 522] on td "Ended" at bounding box center [1051, 507] width 147 height 36
click at [245, 472] on span "231916" at bounding box center [298, 472] width 132 height 14
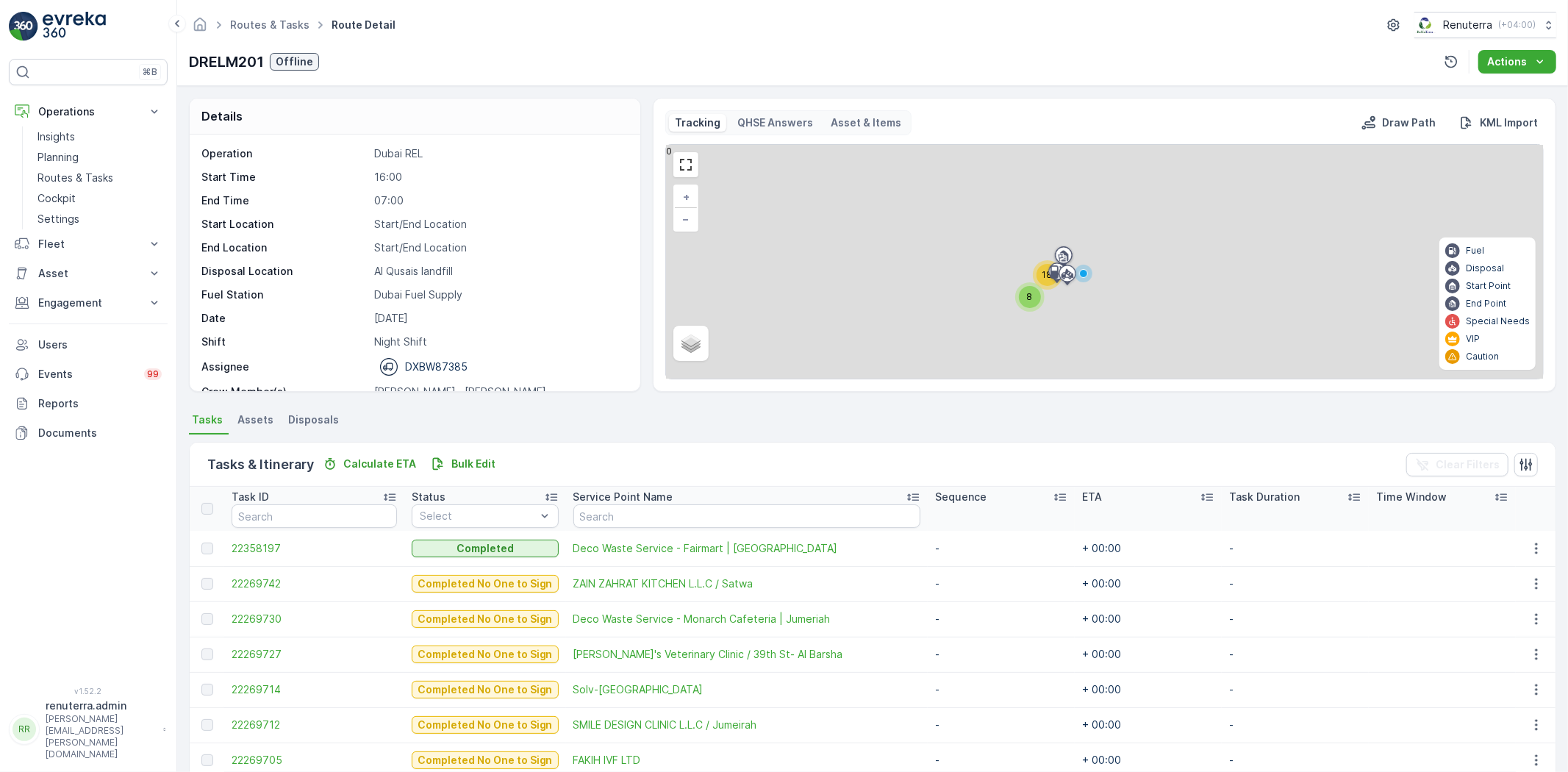
scroll to position [163, 0]
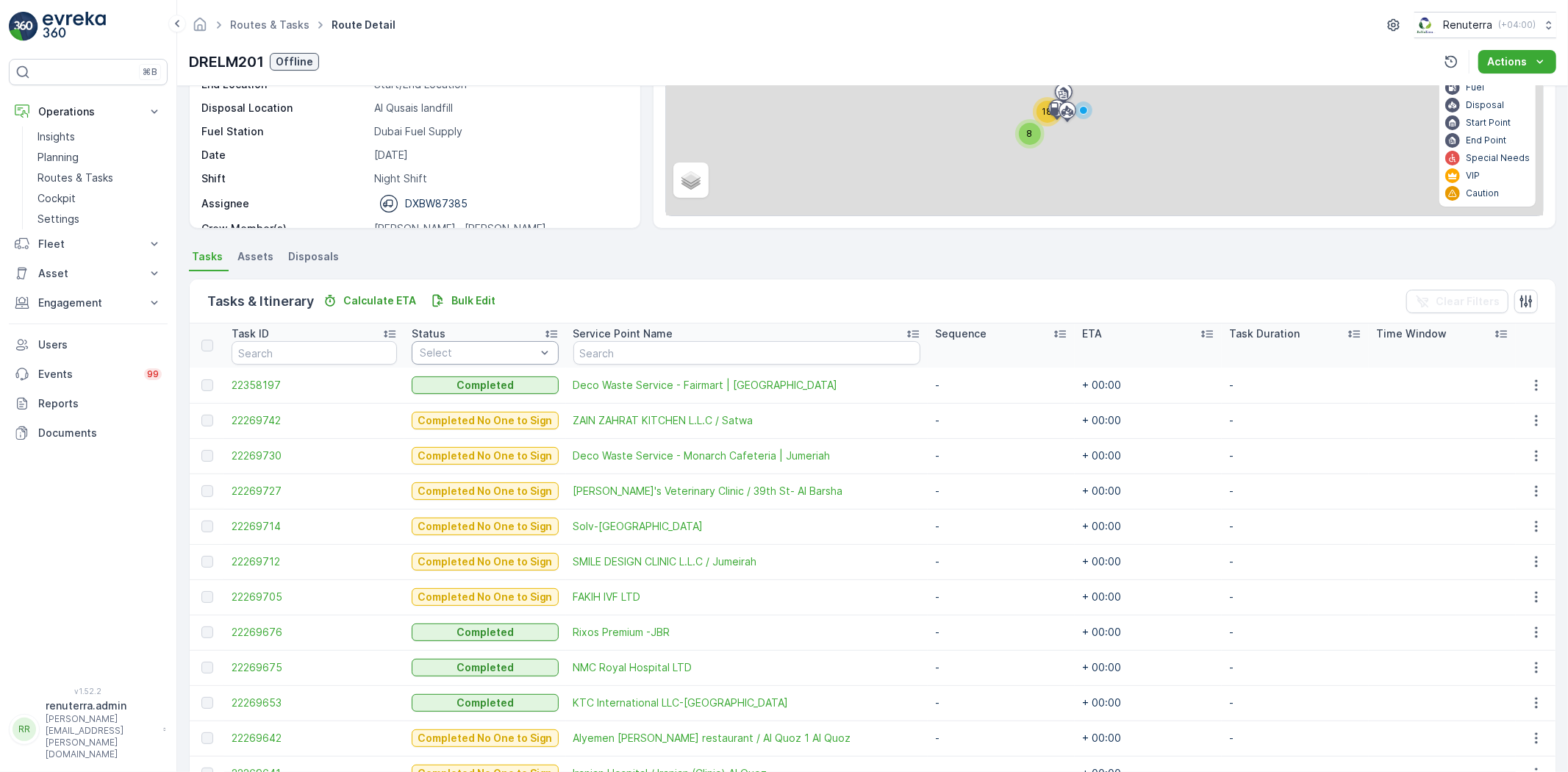
click at [615, 283] on div "Tasks & Itinerary Calculate ETA Bulk Edit Clear Filters" at bounding box center [873, 300] width 1367 height 44
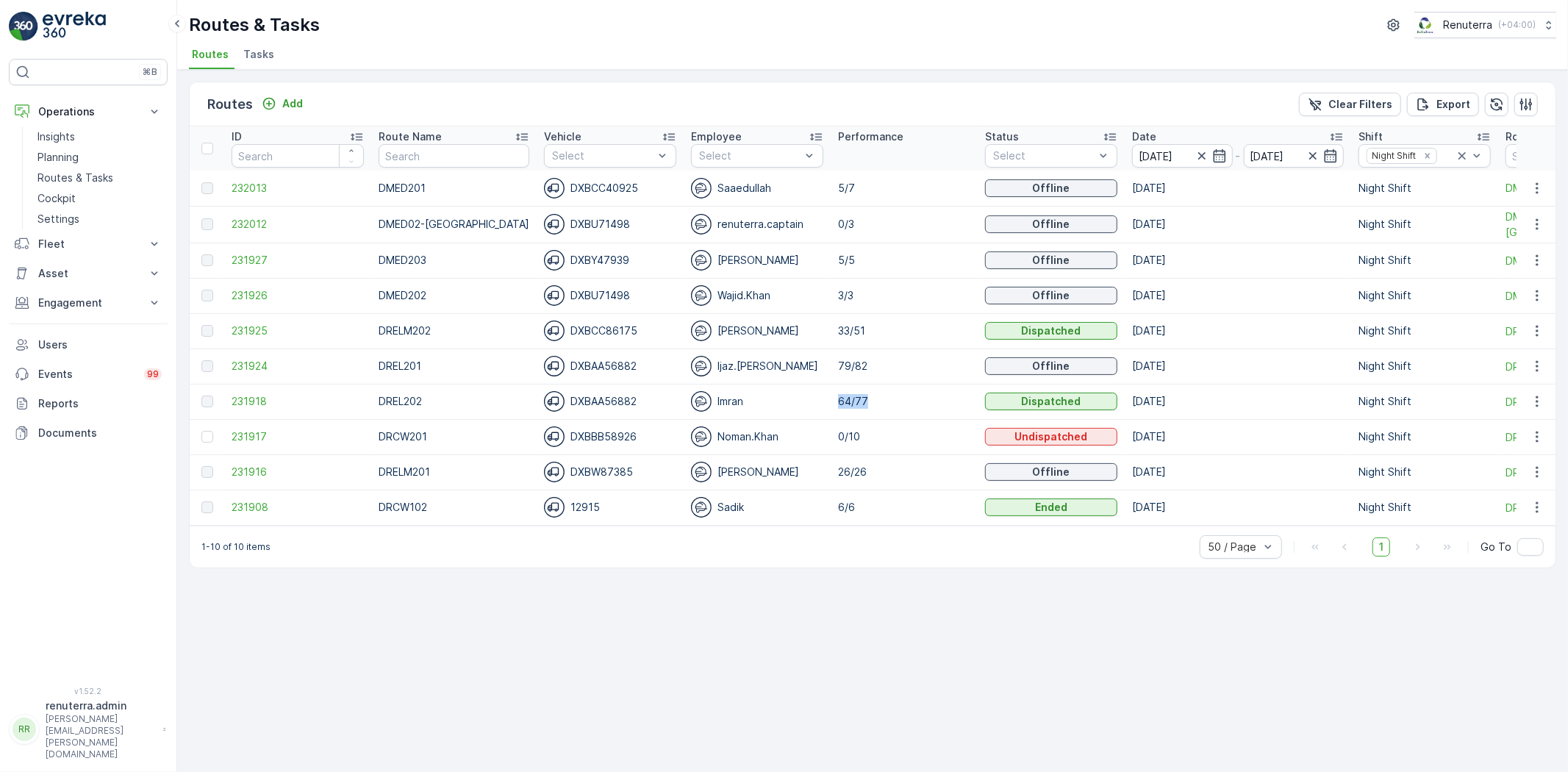
drag, startPoint x: 821, startPoint y: 403, endPoint x: 872, endPoint y: 401, distance: 51.0
click at [872, 401] on p "64/77" at bounding box center [904, 401] width 132 height 14
click at [875, 401] on p "64/77" at bounding box center [904, 401] width 132 height 14
drag, startPoint x: 748, startPoint y: 537, endPoint x: 989, endPoint y: 556, distance: 241.7
click at [989, 556] on div "1-10 of 10 items 50 / Page 1 Go To" at bounding box center [873, 546] width 1367 height 42
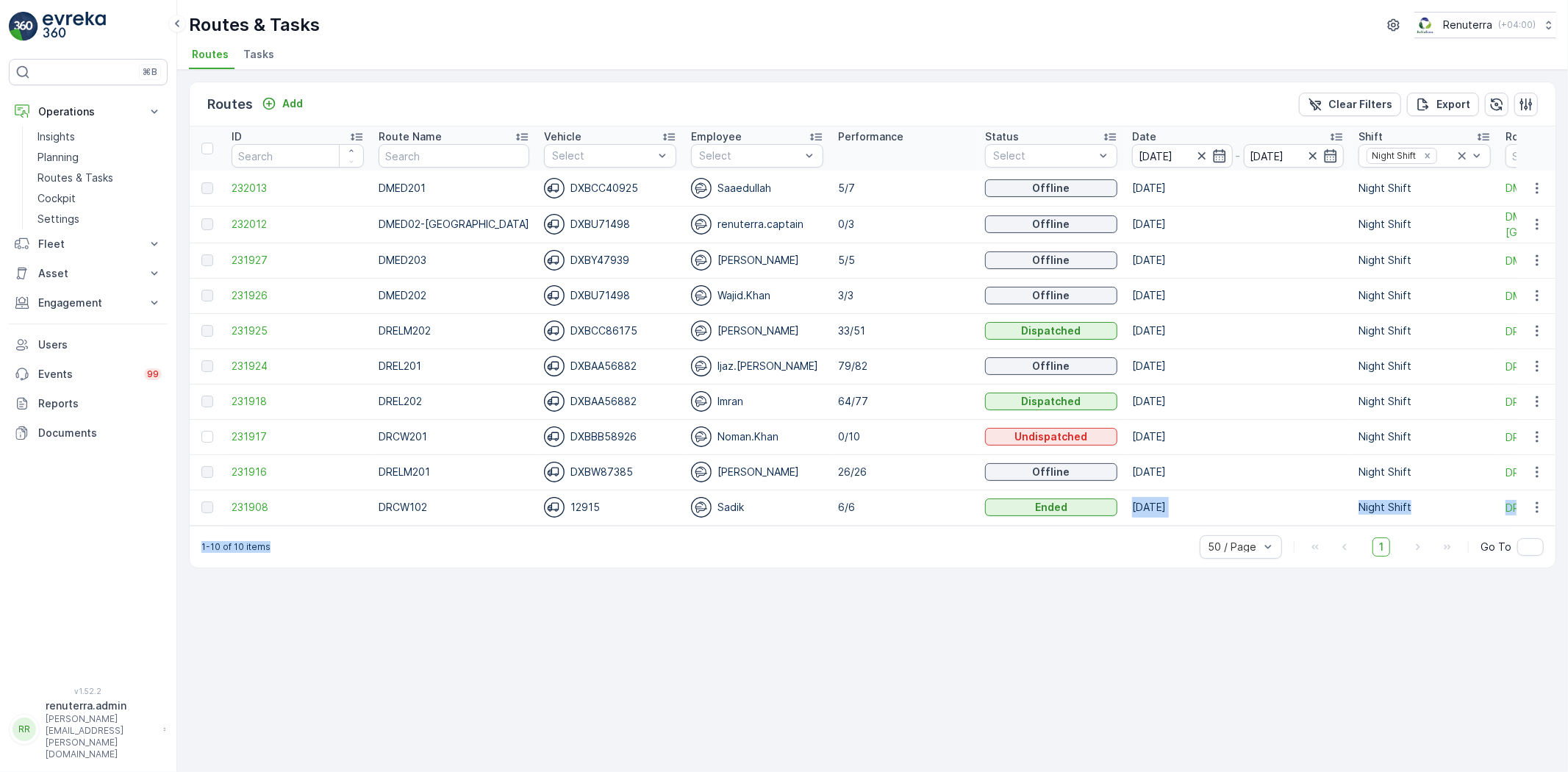
drag, startPoint x: 996, startPoint y: 523, endPoint x: 1168, endPoint y: 531, distance: 172.2
click at [1181, 532] on div "Routes Add Clear Filters Export ID Route Name Vehicle Select Employee Select Pe…" at bounding box center [873, 325] width 1367 height 487
click at [575, 555] on div "1-10 of 10 items 50 / Page 1 Go To" at bounding box center [873, 546] width 1367 height 42
drag, startPoint x: 833, startPoint y: 524, endPoint x: 1055, endPoint y: 538, distance: 222.4
click at [1055, 539] on div "Routes Add Clear Filters Export ID Route Name Vehicle Select Employee Select Pe…" at bounding box center [873, 325] width 1367 height 487
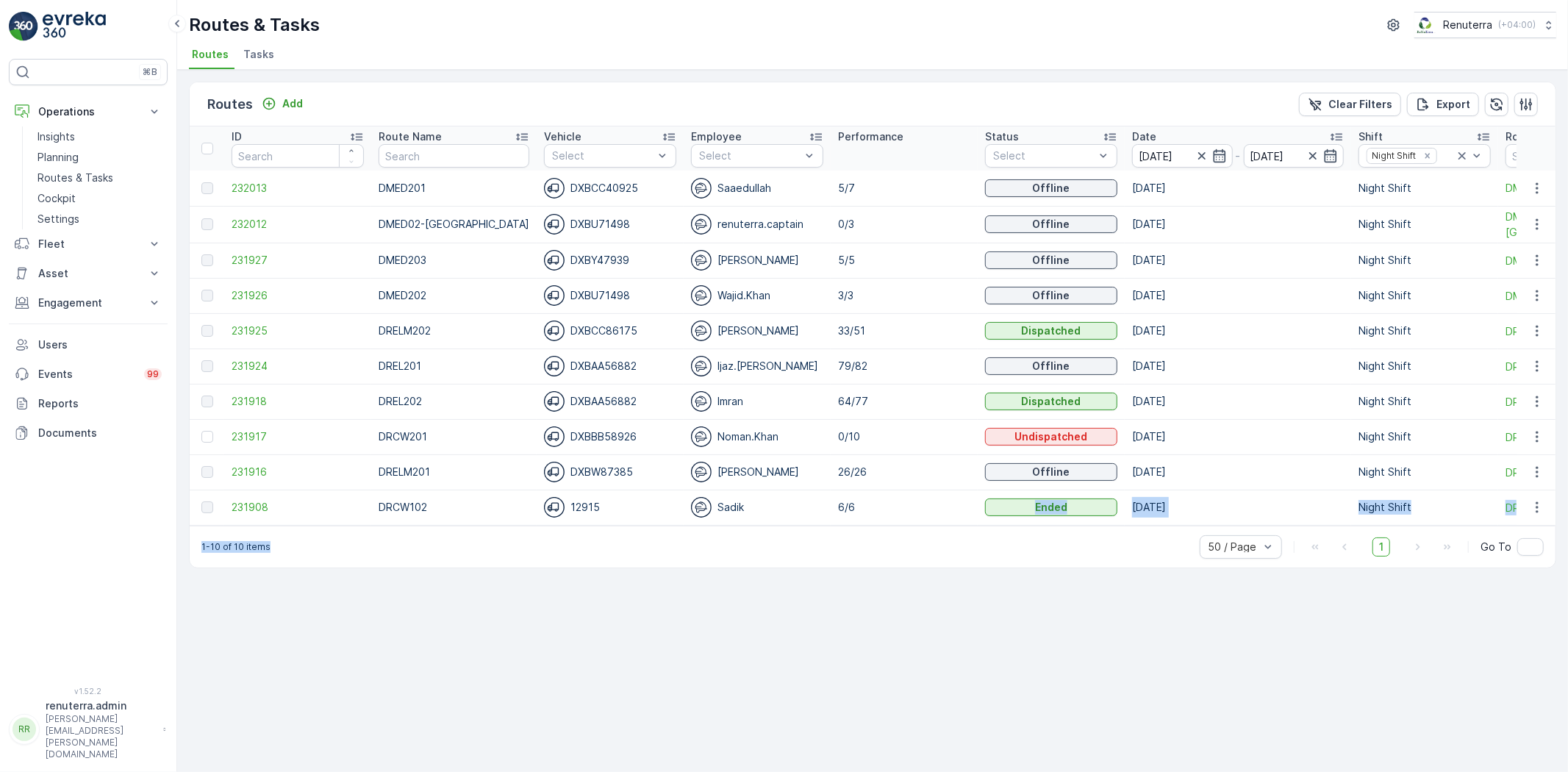
click at [998, 568] on div "1-10 of 10 items 50 / Page 1 Go To" at bounding box center [873, 546] width 1367 height 42
click at [447, 71] on div "Routes Add Clear Filters Export ID Route Name Vehicle Select Employee Select Pe…" at bounding box center [873, 421] width 1391 height 702
click at [248, 357] on td "231924" at bounding box center [298, 366] width 147 height 36
click at [246, 365] on span "231924" at bounding box center [298, 366] width 132 height 14
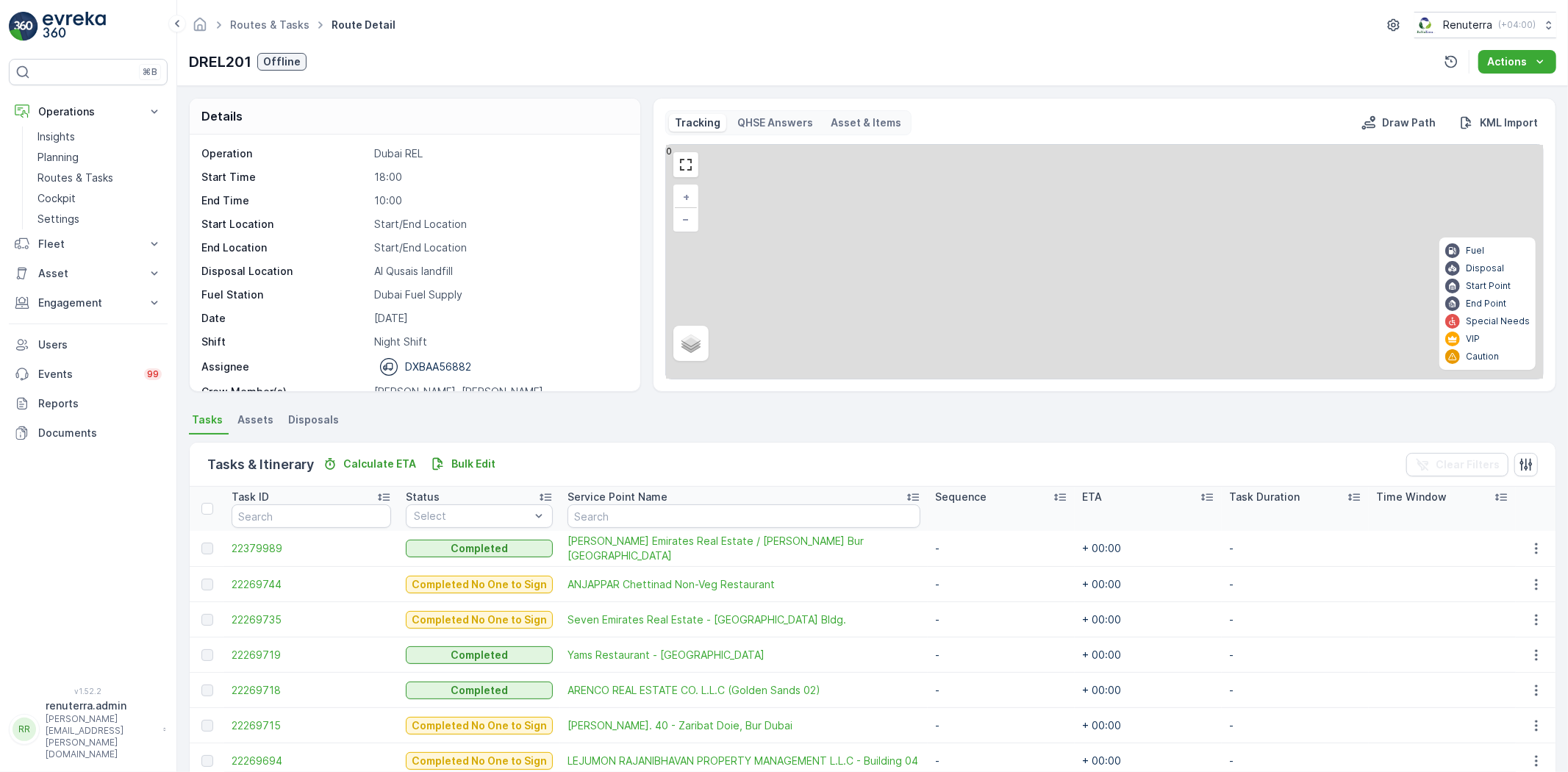
scroll to position [163, 0]
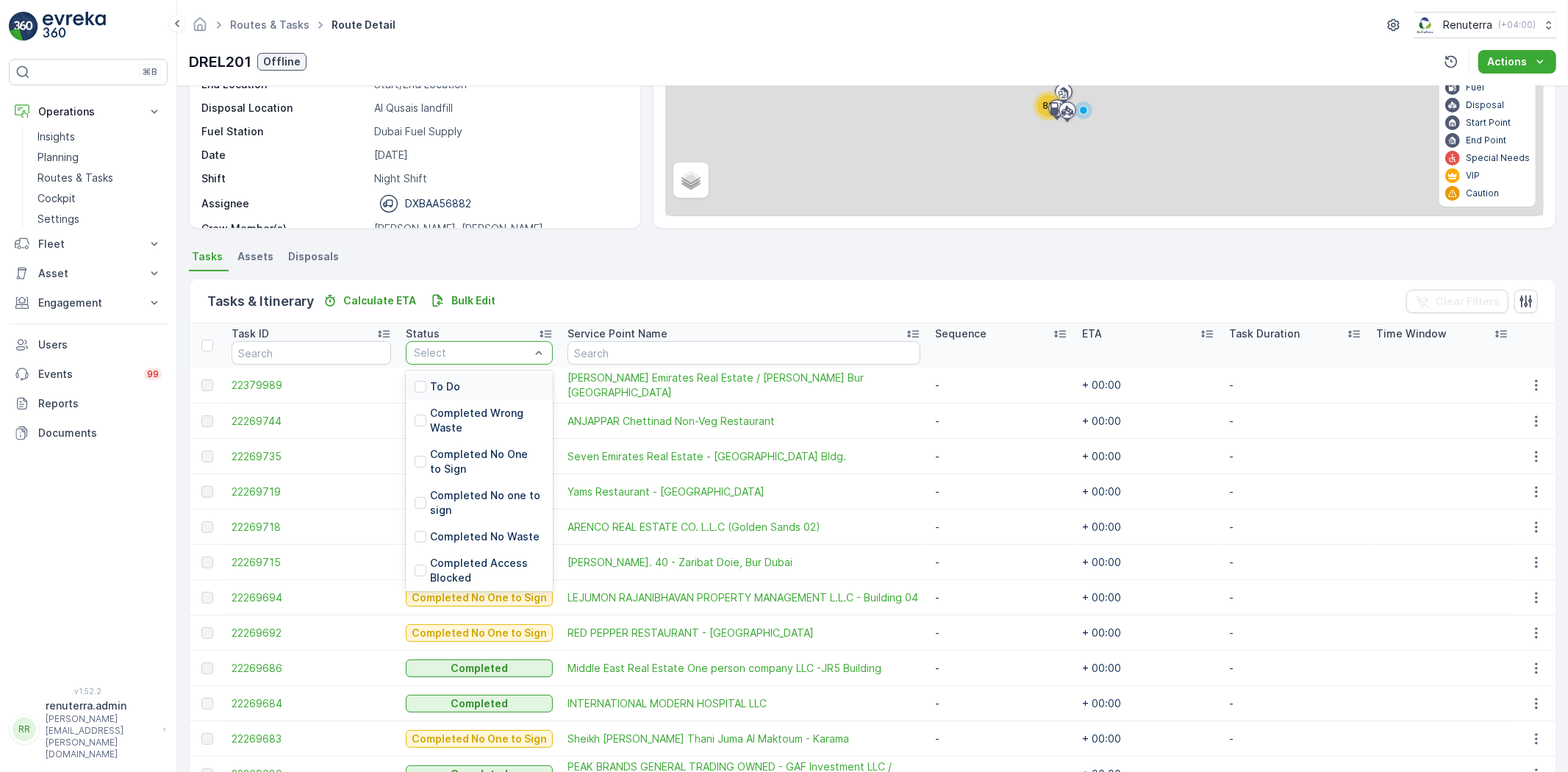
click at [493, 380] on div "To Do" at bounding box center [479, 387] width 147 height 27
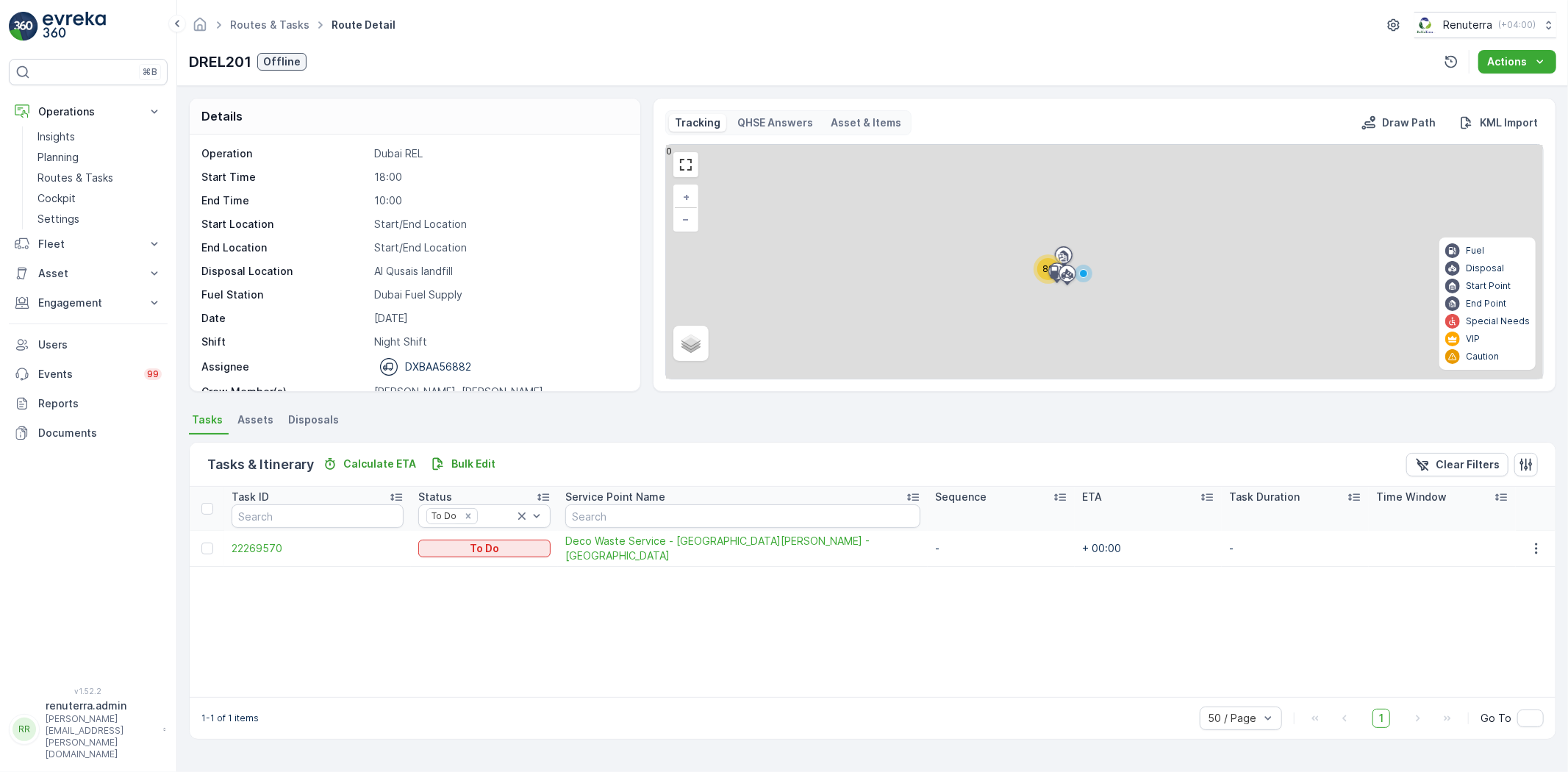
scroll to position [46, 0]
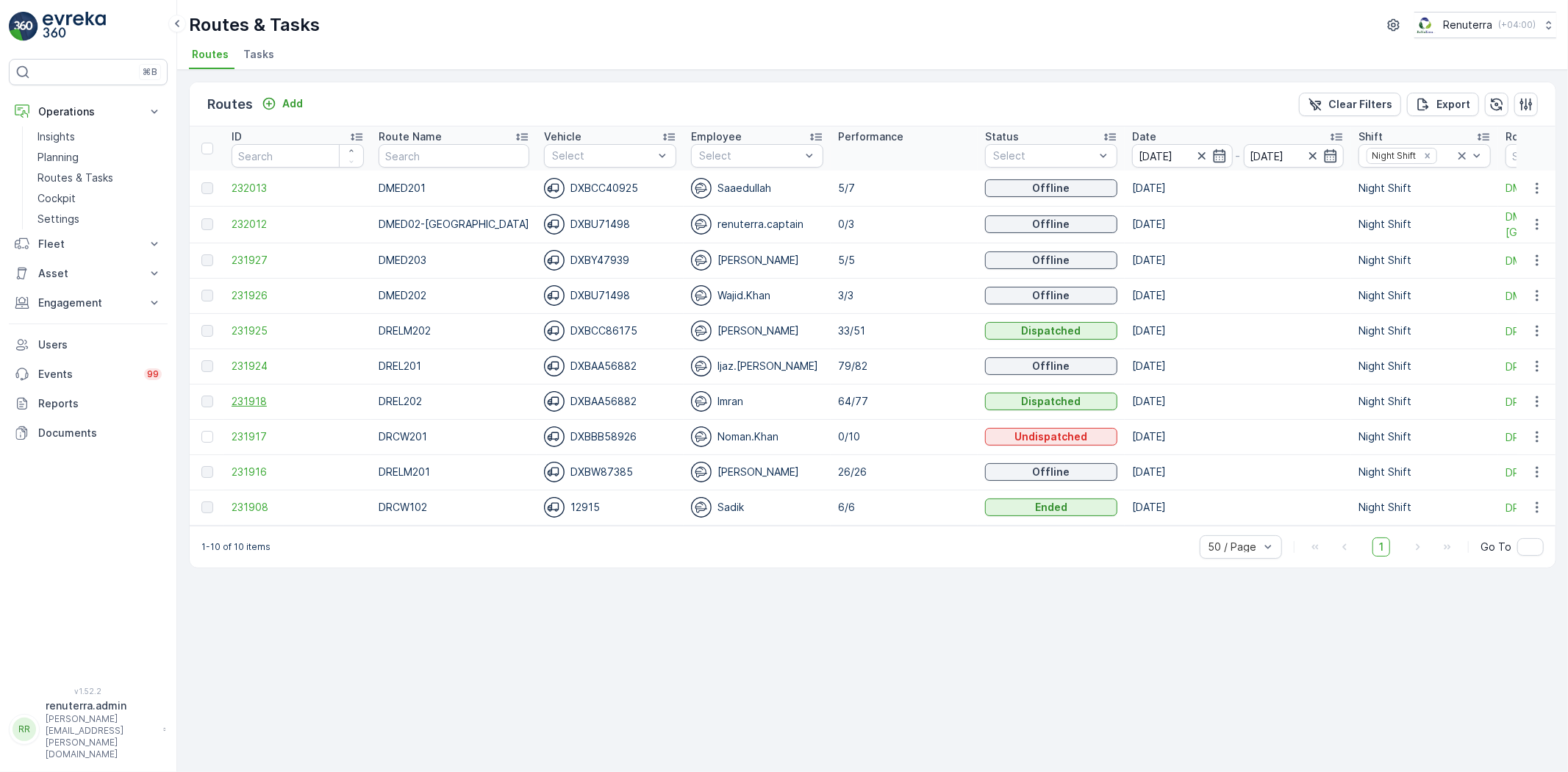
click at [244, 398] on span "231918" at bounding box center [298, 401] width 132 height 14
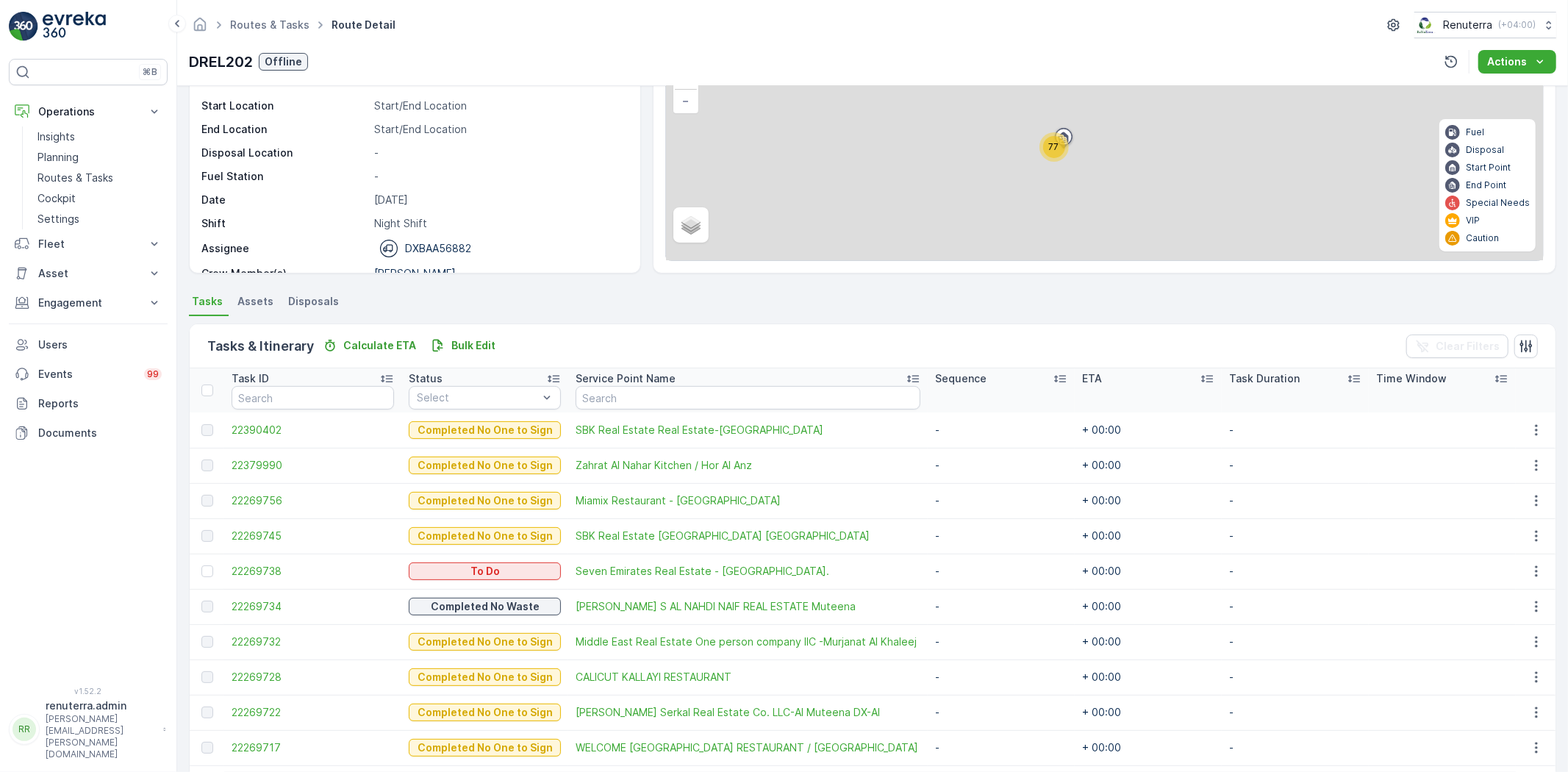
scroll to position [245, 0]
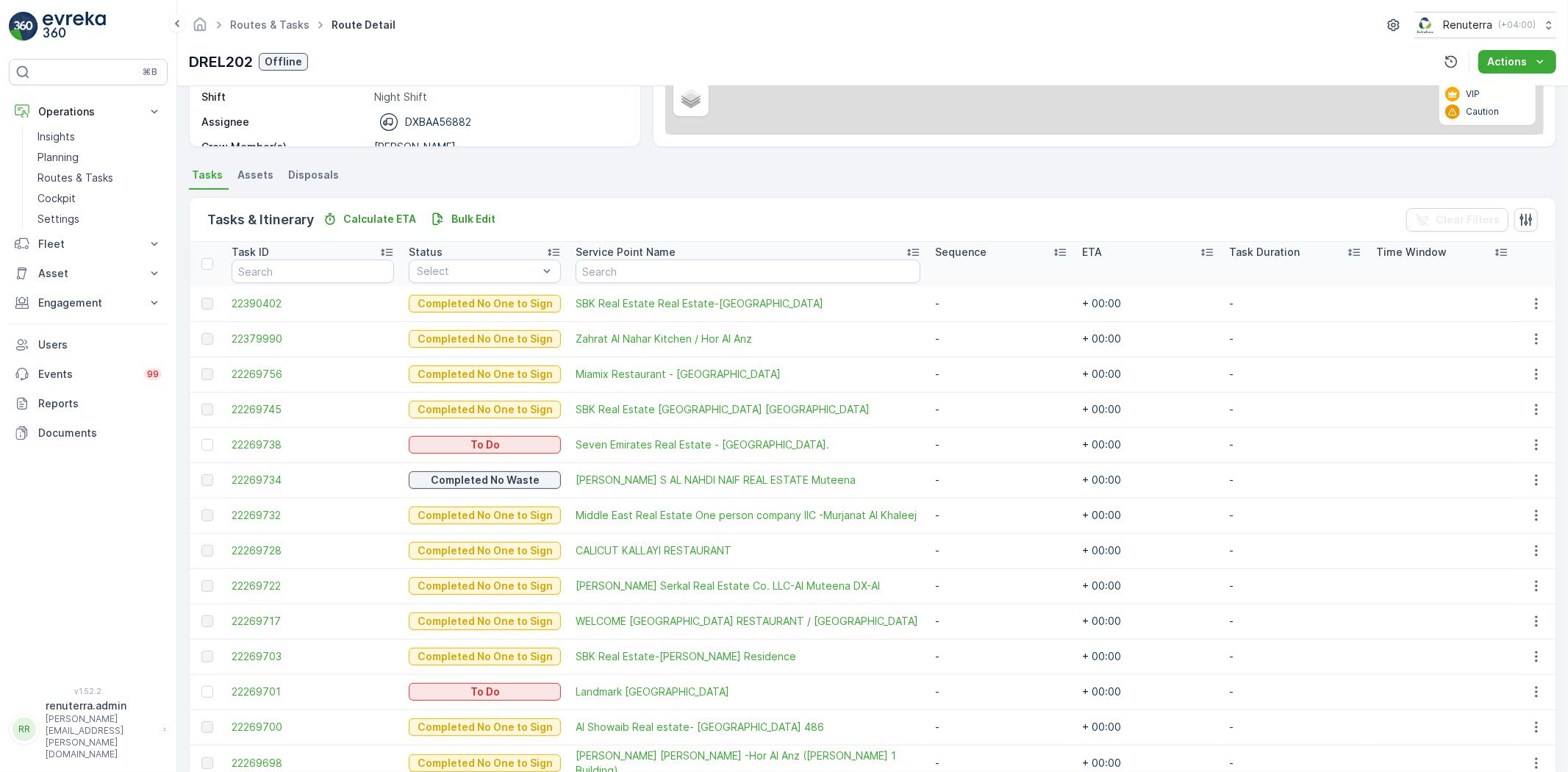
drag, startPoint x: 474, startPoint y: 258, endPoint x: 462, endPoint y: 289, distance: 33.2
click at [471, 267] on th "Status Select" at bounding box center [484, 263] width 167 height 44
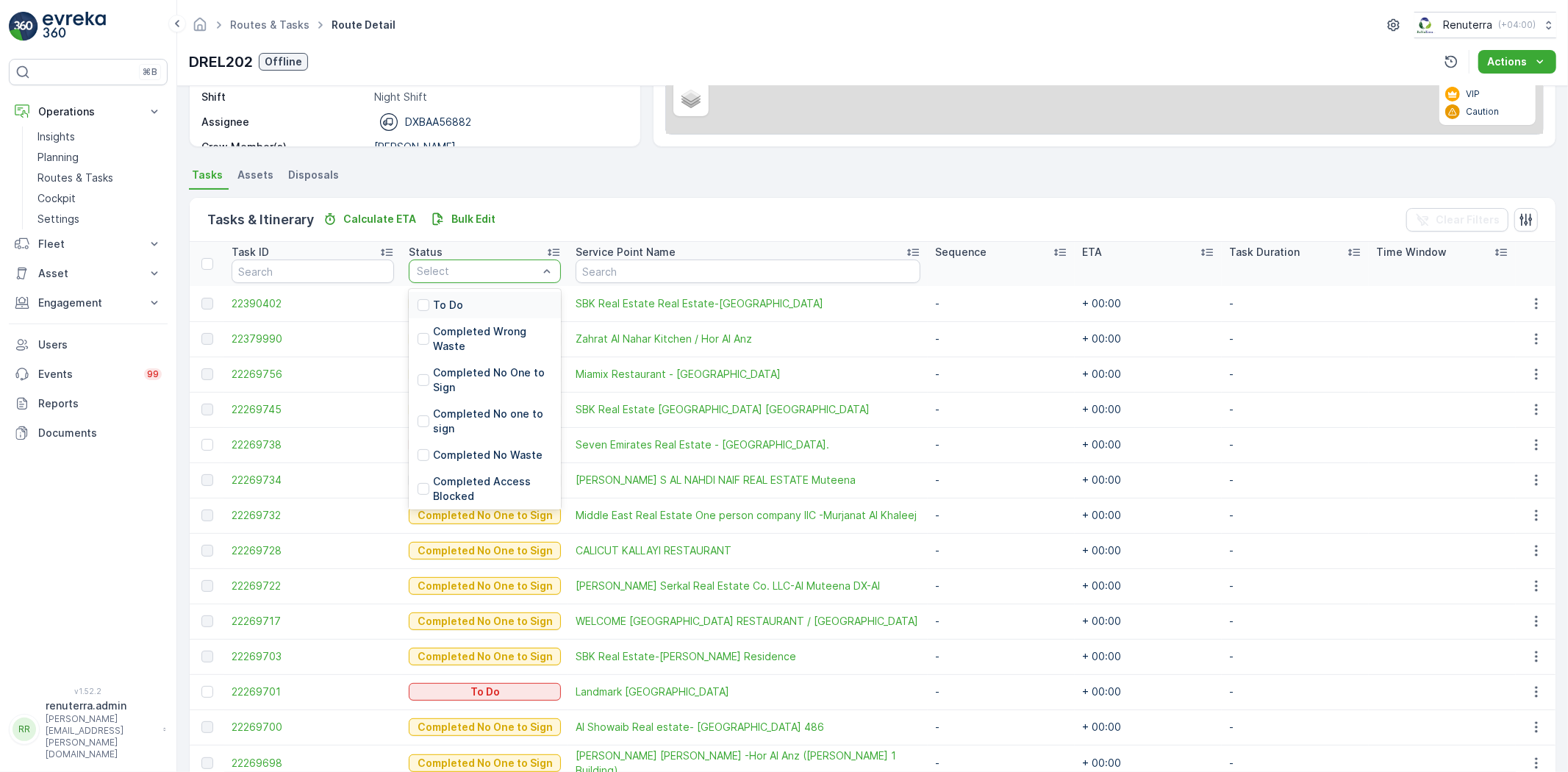
click at [465, 308] on div "To Do" at bounding box center [485, 305] width 152 height 27
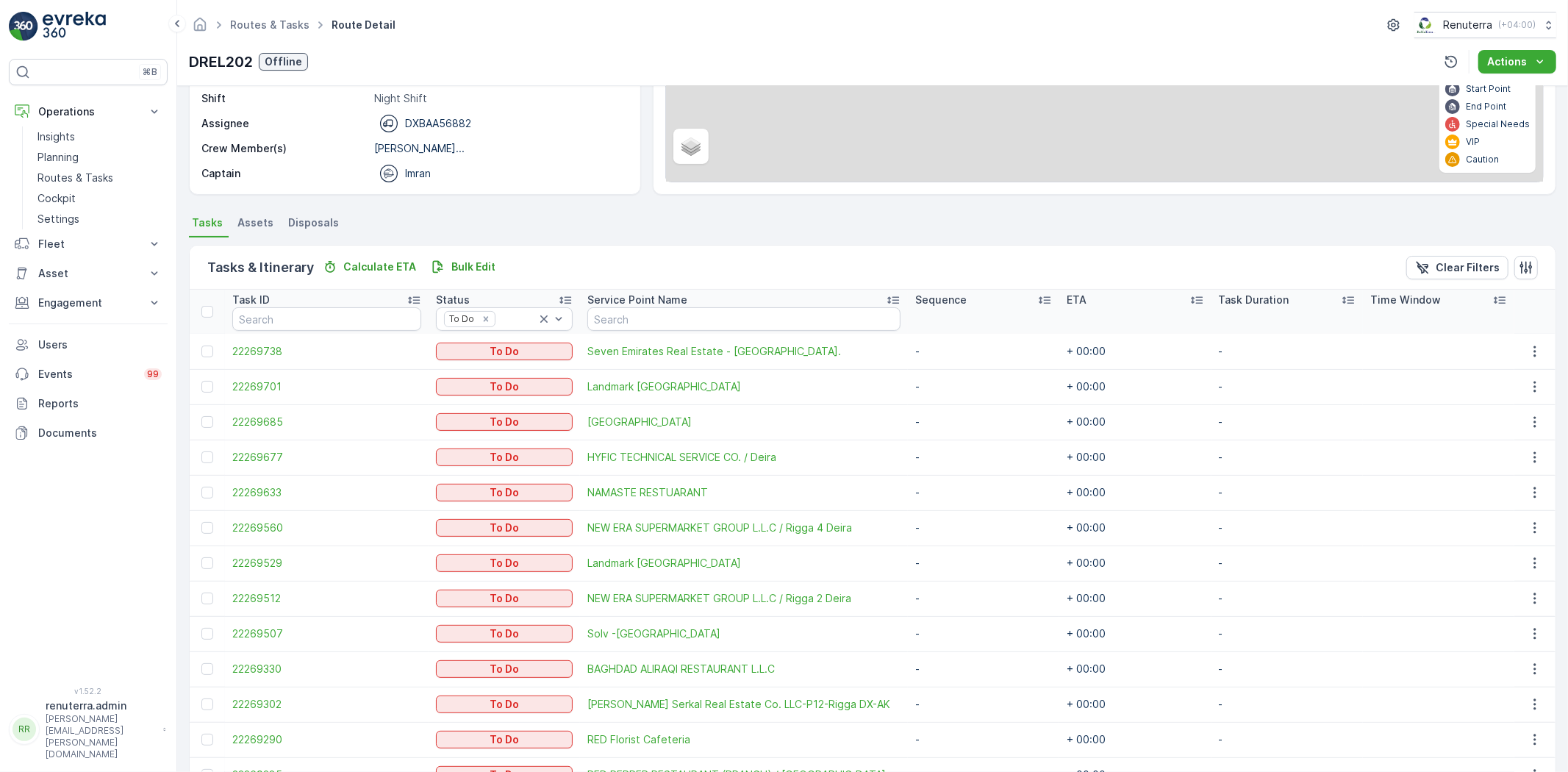
scroll to position [279, 0]
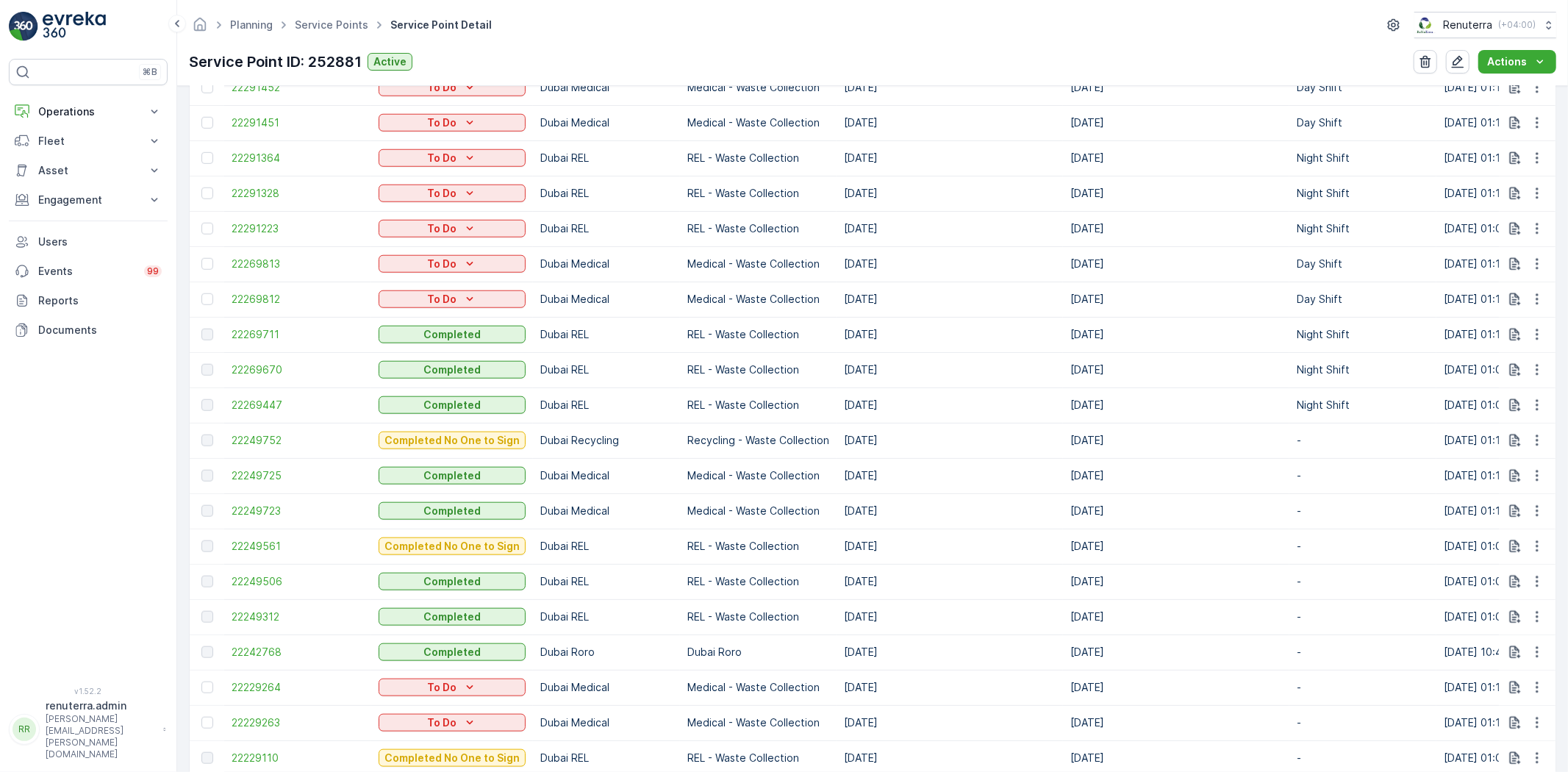
scroll to position [1669, 0]
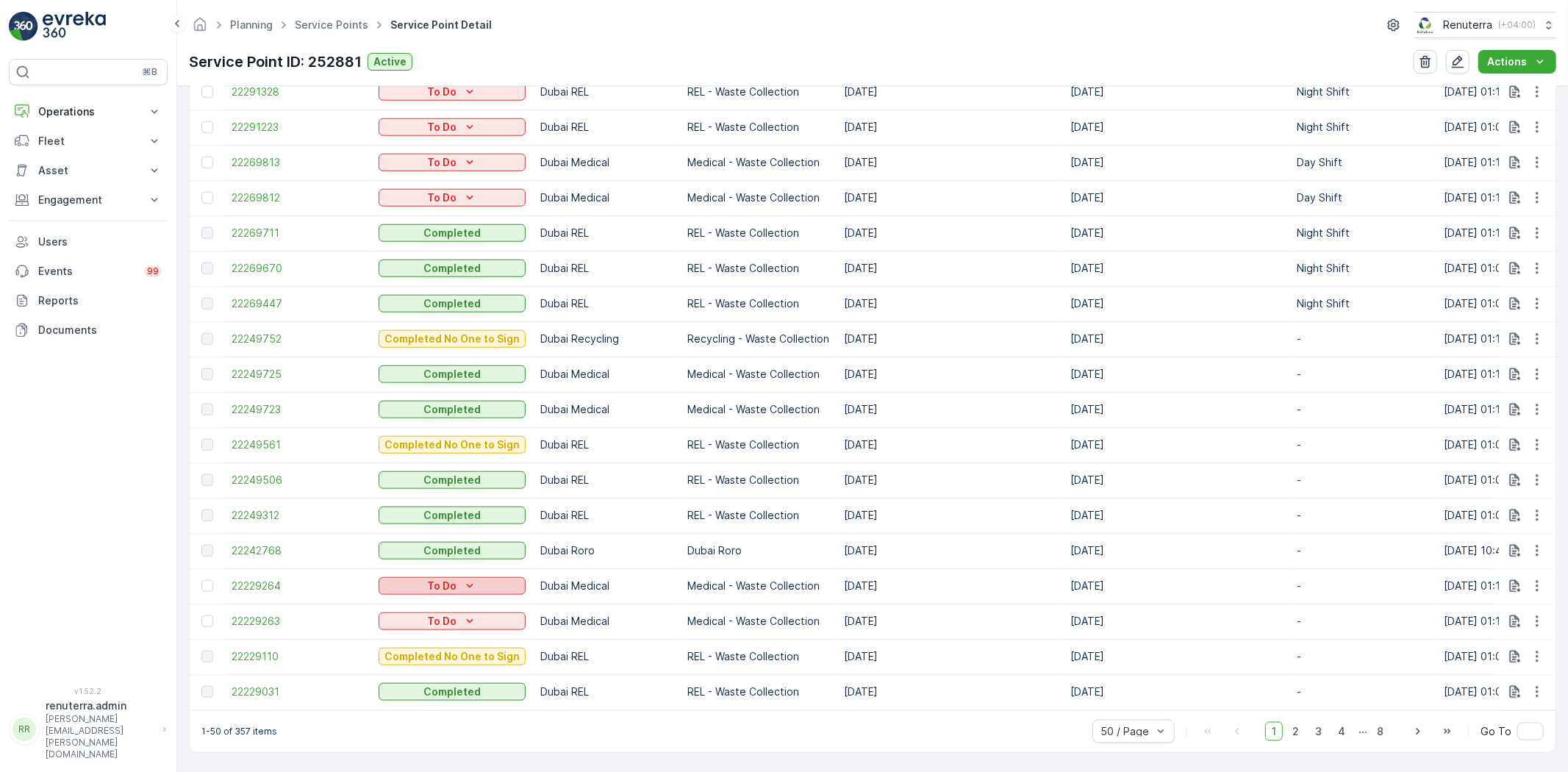
click at [438, 579] on p "To Do" at bounding box center [441, 586] width 29 height 14
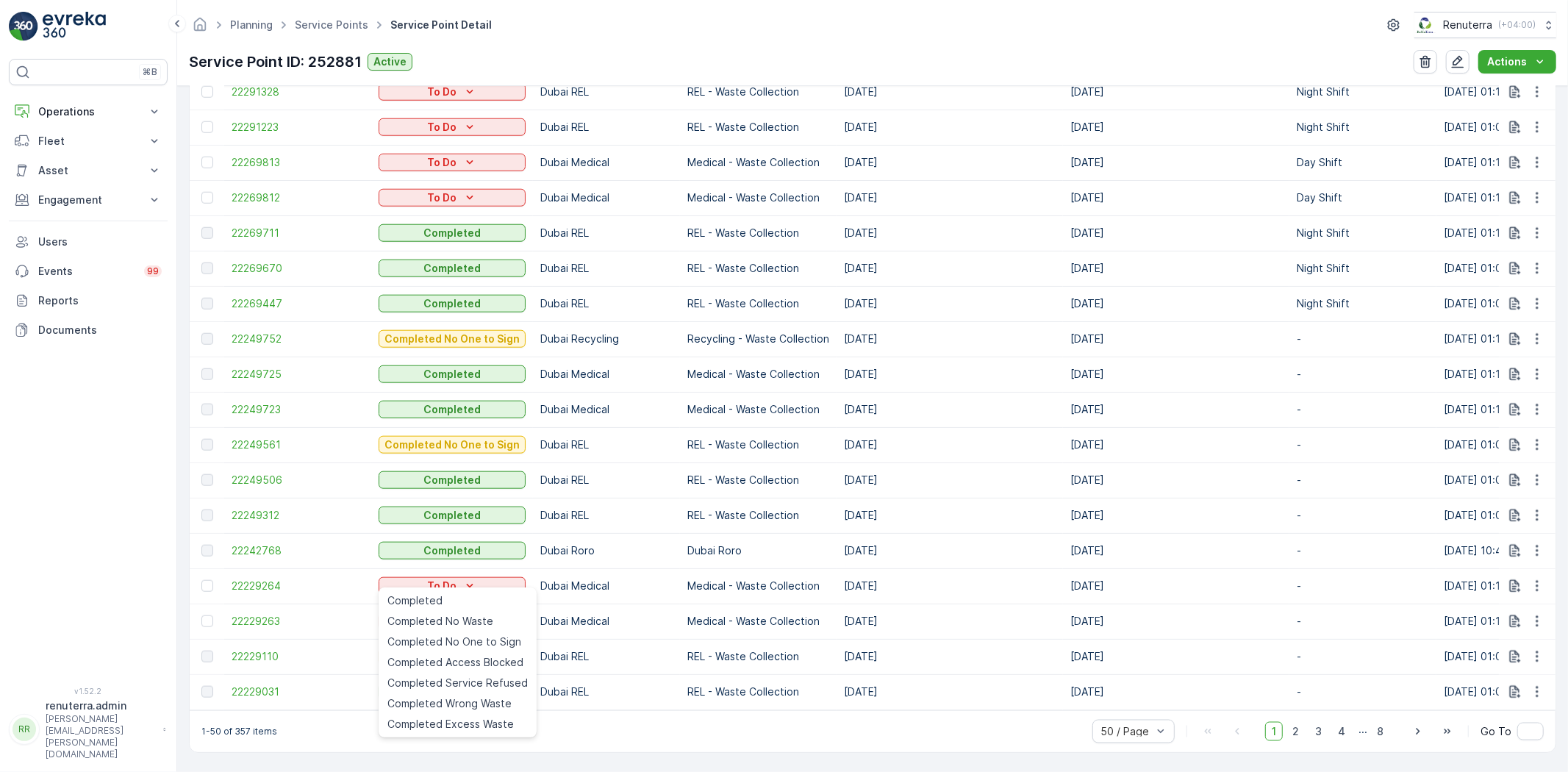
click at [446, 589] on ul "Completed Completed No Waste Completed No One to Sign Completed Access Blocked …" at bounding box center [457, 662] width 158 height 150
click at [445, 603] on div "Completed" at bounding box center [457, 600] width 152 height 21
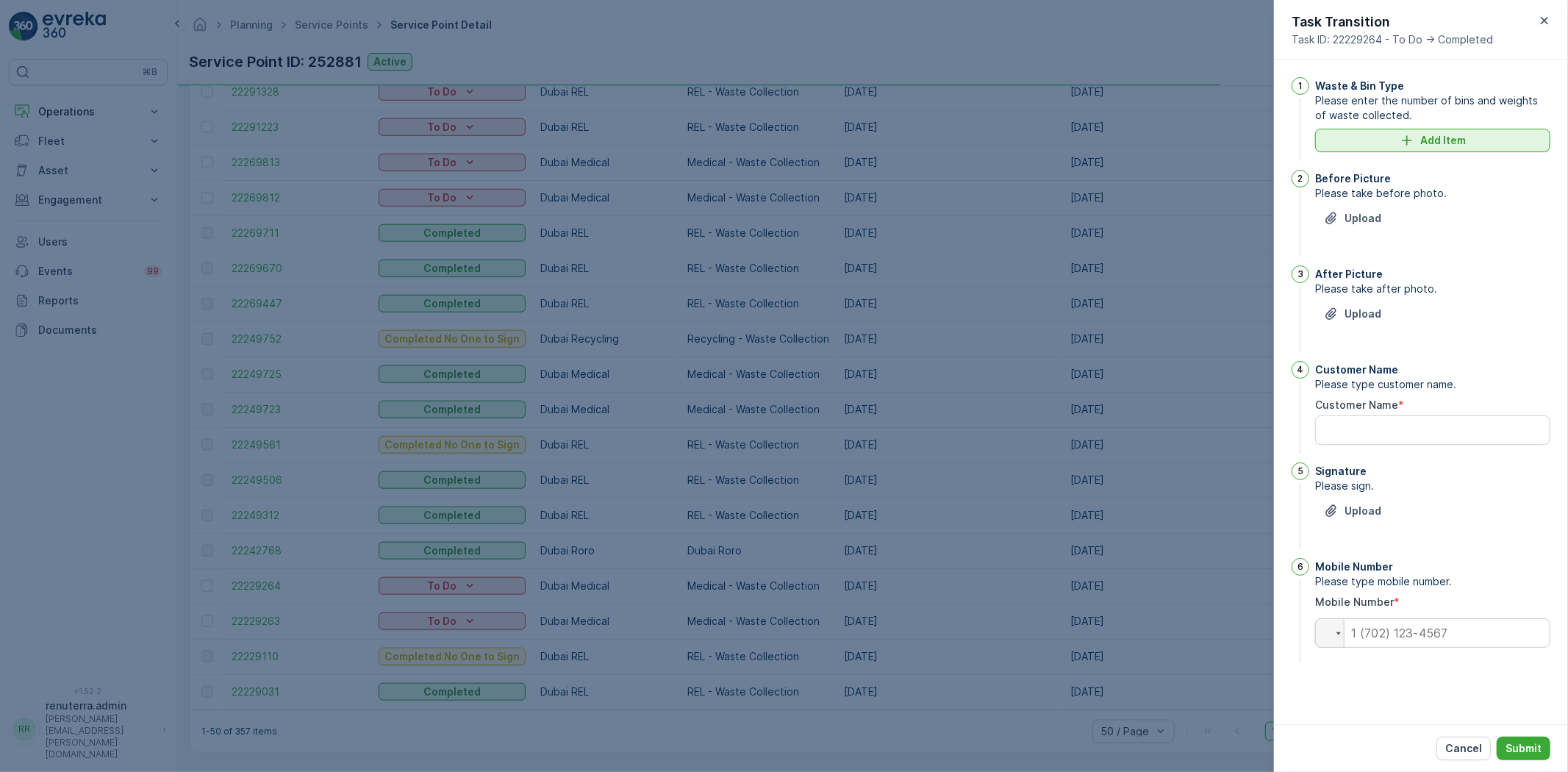
click at [1399, 143] on div "Add Item" at bounding box center [1433, 140] width 218 height 14
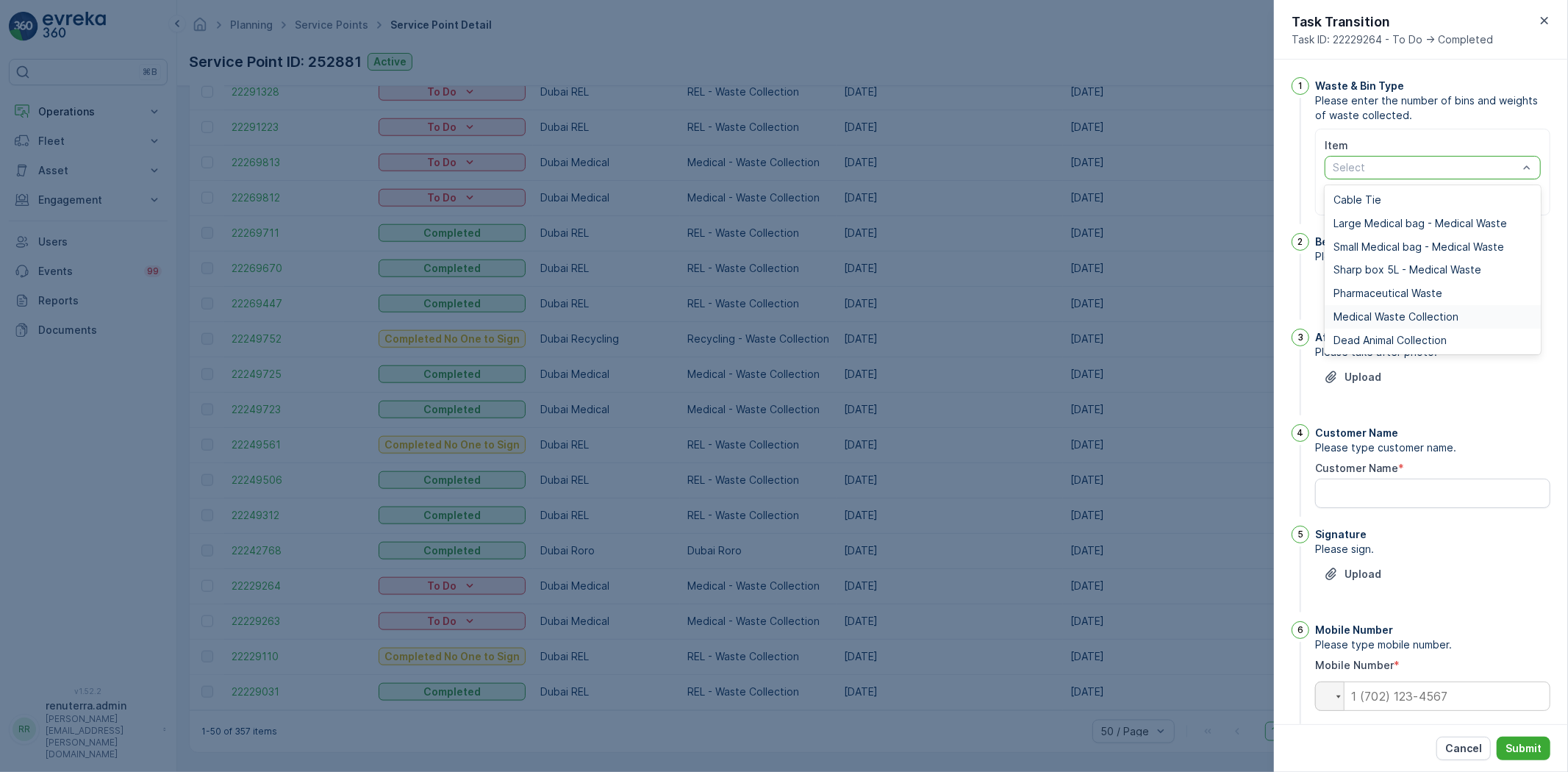
click at [1413, 311] on span "Medical Waste Collection" at bounding box center [1396, 316] width 125 height 12
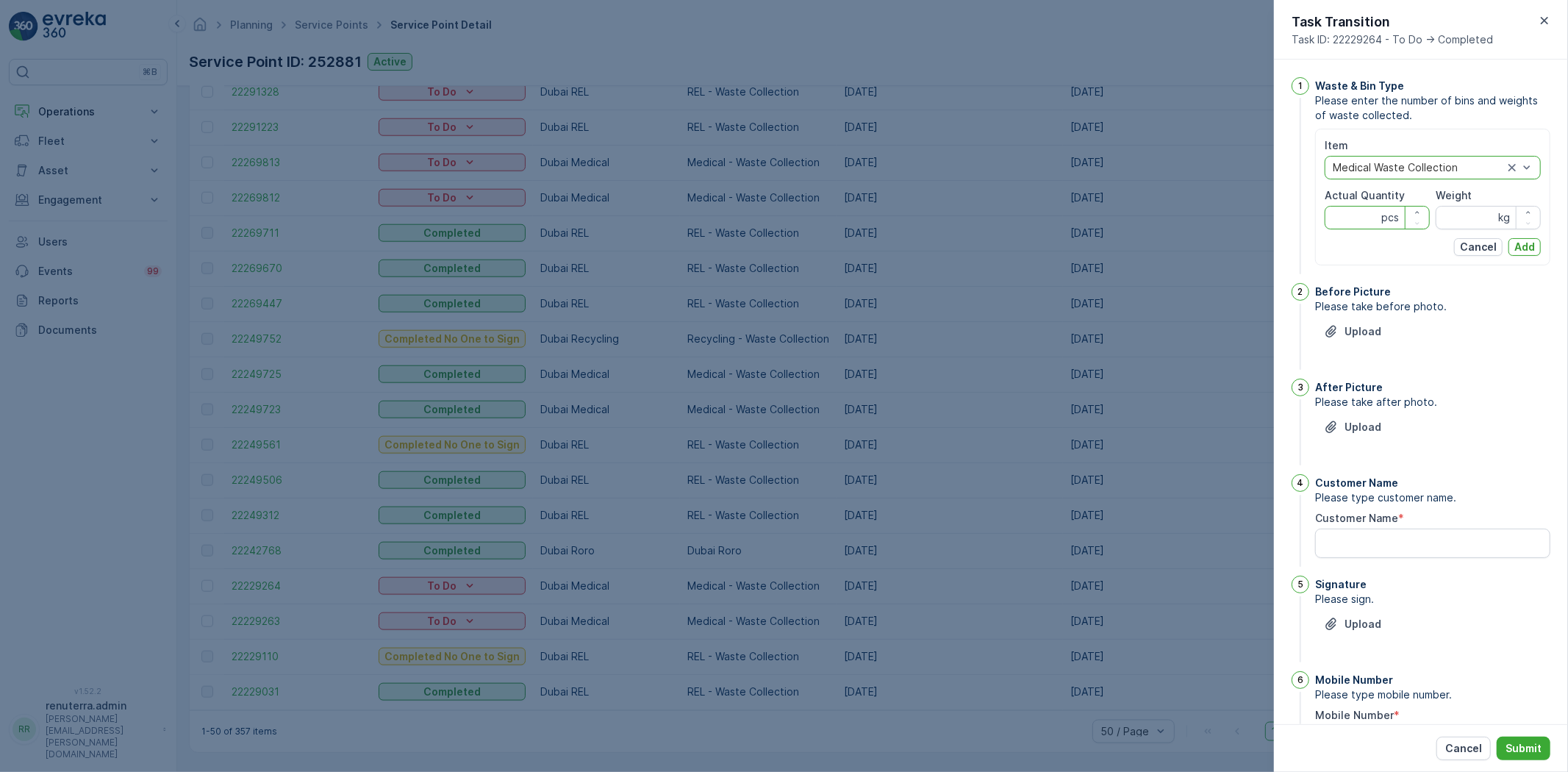
click at [1350, 226] on Quantity "Actual Quantity" at bounding box center [1377, 218] width 105 height 23
drag, startPoint x: 1350, startPoint y: 226, endPoint x: 1476, endPoint y: 244, distance: 127.3
click at [1350, 226] on Quantity "22" at bounding box center [1377, 218] width 105 height 23
type Quantity "22"
click at [1461, 202] on span "Weight" at bounding box center [1454, 195] width 36 height 14
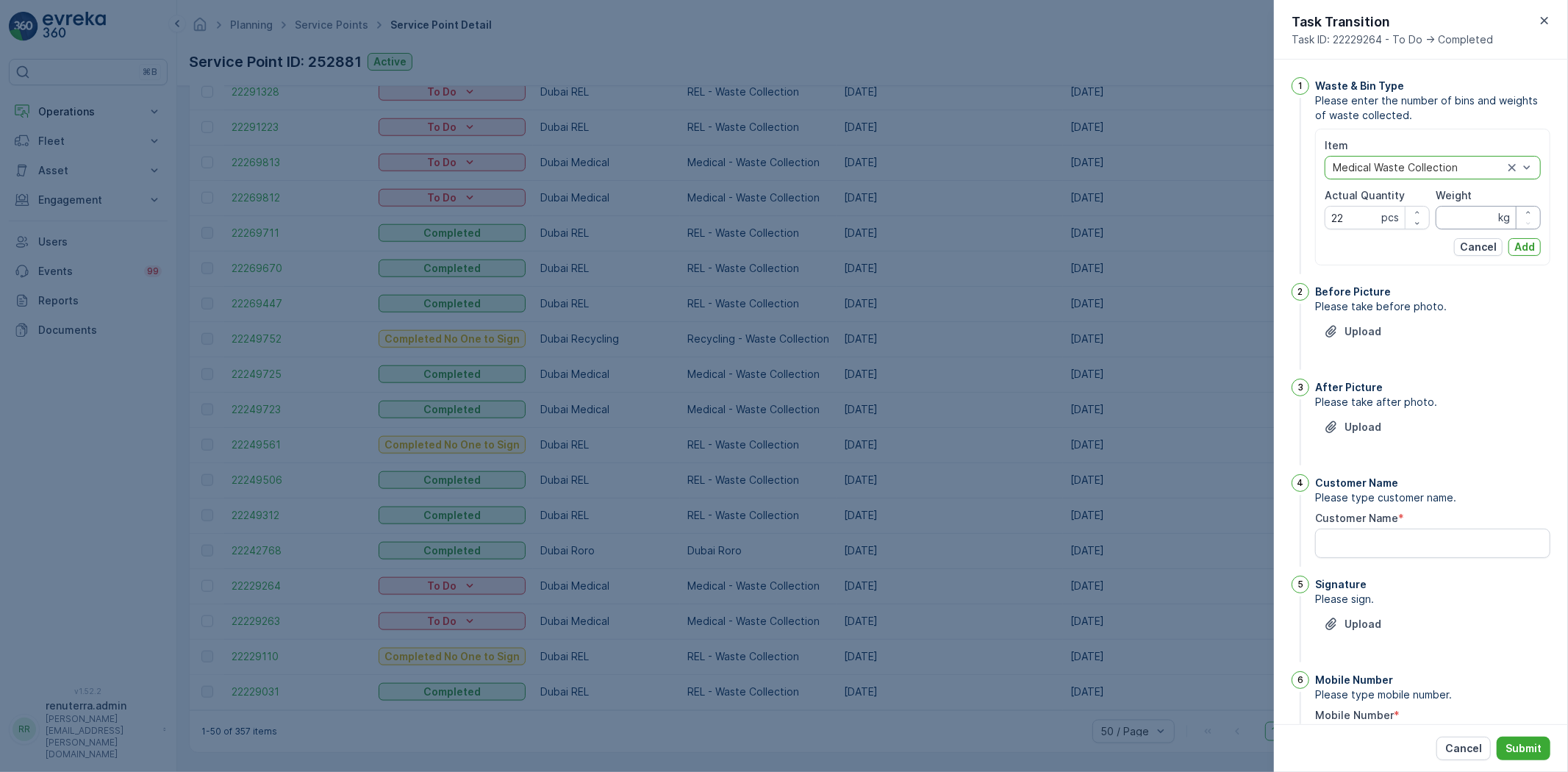
click at [1463, 209] on input "Weight" at bounding box center [1489, 218] width 105 height 23
type input "279"
click at [1539, 246] on div "Item option Medical Waste Collection, selected. Medical Waste Collection Actual…" at bounding box center [1433, 196] width 235 height 136
click at [1510, 254] on button "Add" at bounding box center [1525, 247] width 32 height 18
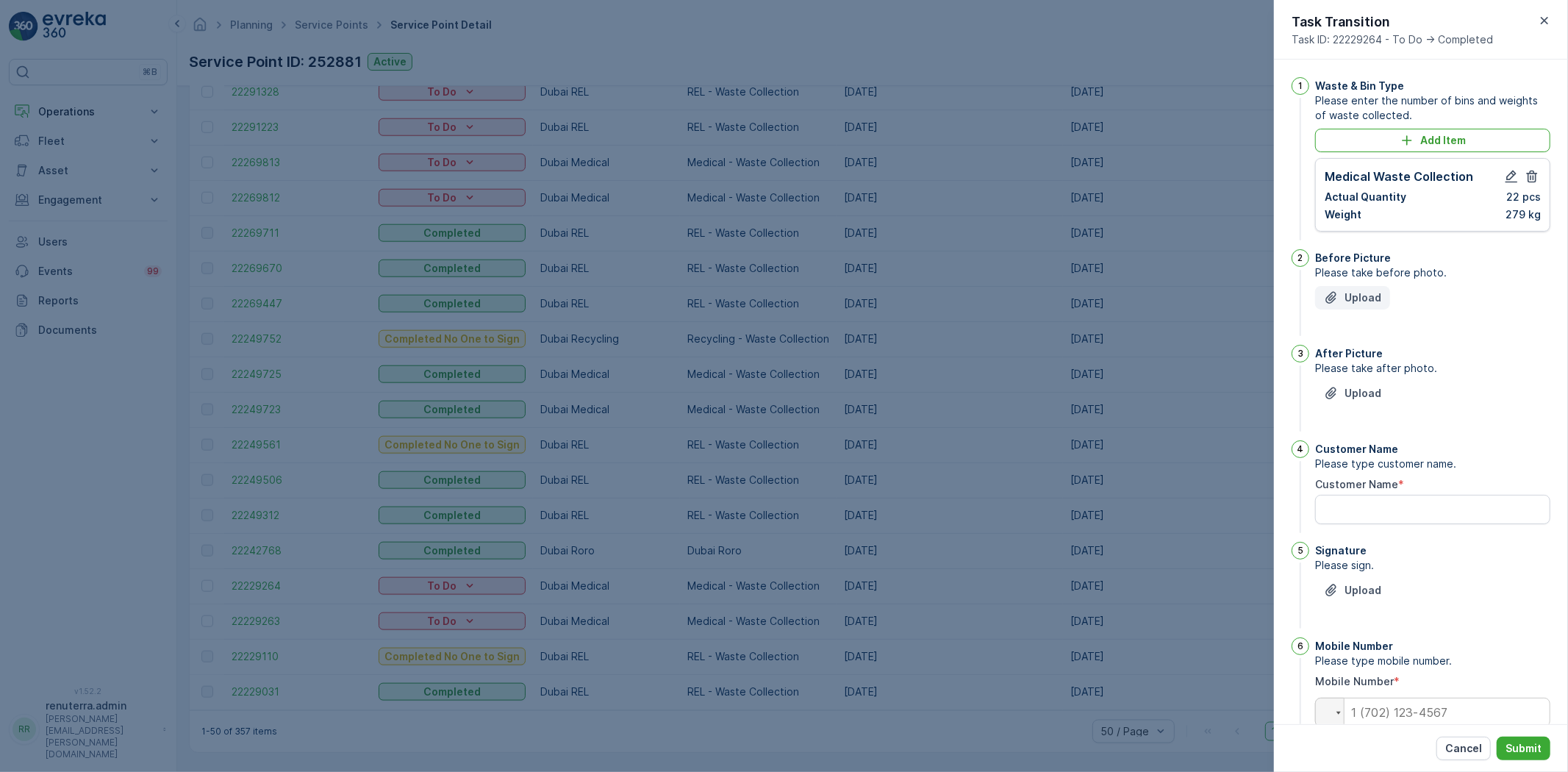
click at [1363, 294] on p "Upload" at bounding box center [1363, 298] width 37 height 14
click at [1371, 305] on button "Upload" at bounding box center [1353, 298] width 75 height 23
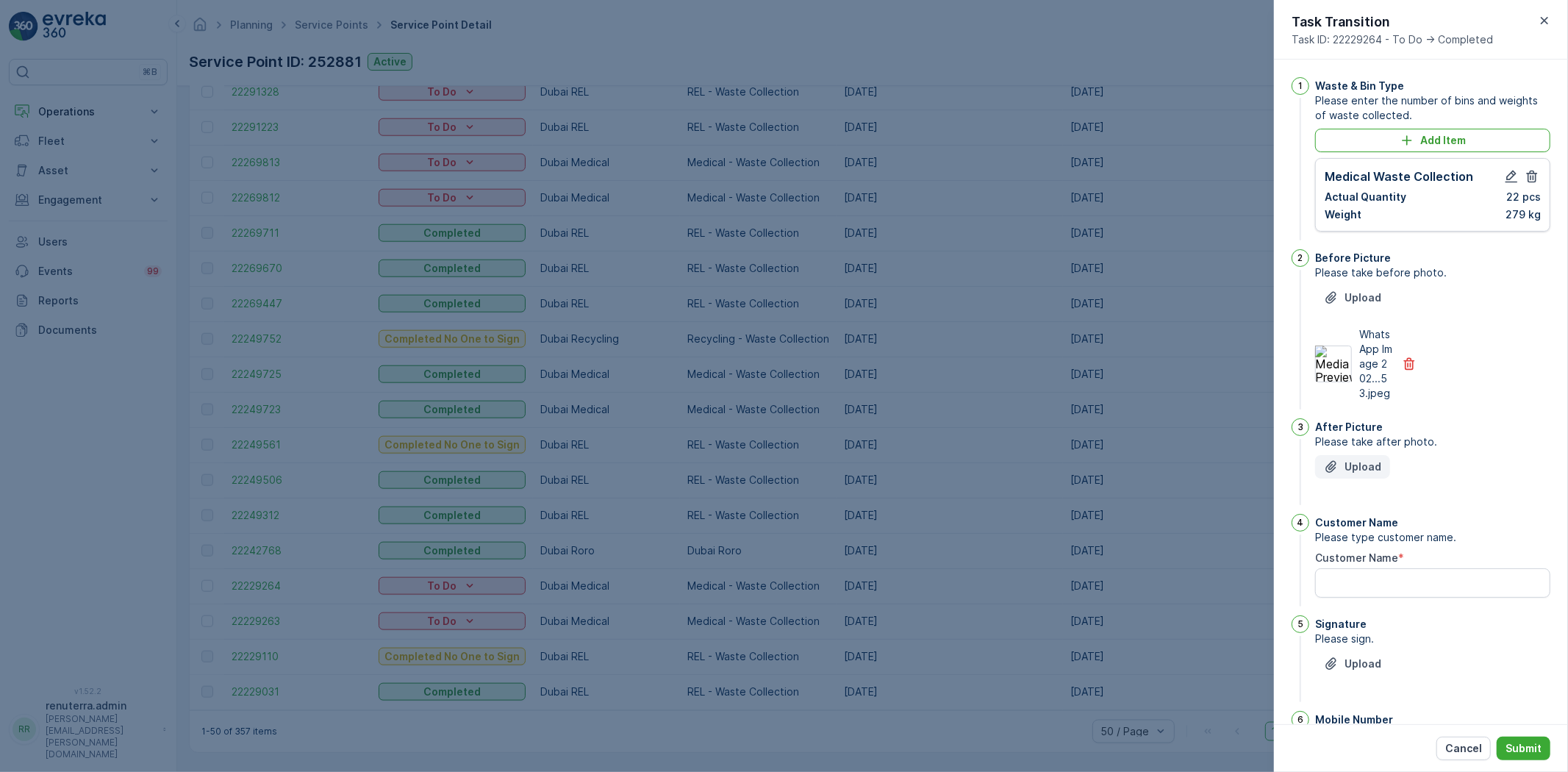
click at [1346, 474] on p "Upload" at bounding box center [1363, 467] width 37 height 14
drag, startPoint x: 1391, startPoint y: 688, endPoint x: 1374, endPoint y: 655, distance: 37.1
click at [1392, 671] on Name "Customer Name" at bounding box center [1433, 656] width 235 height 29
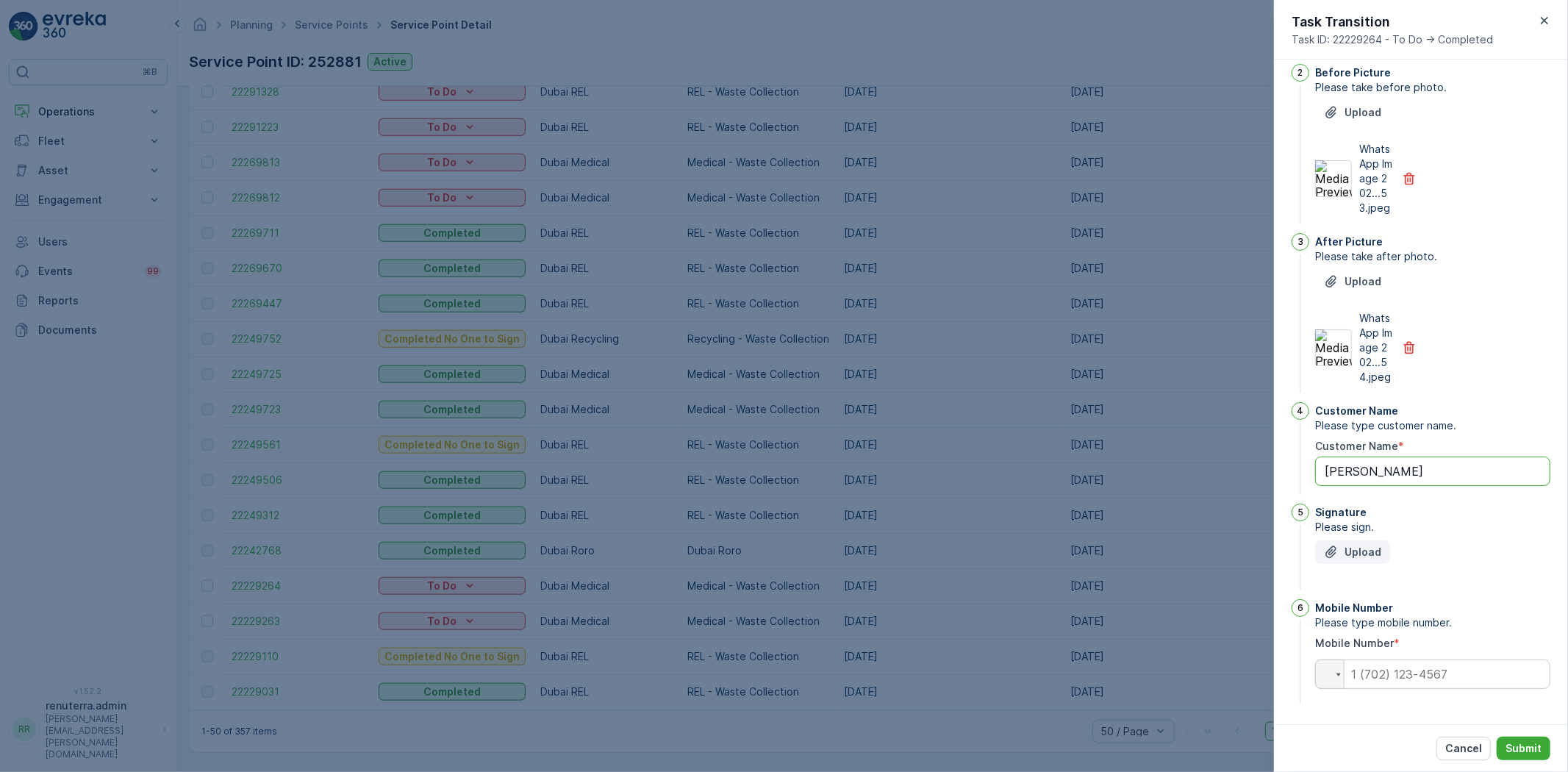
type Name "susan"
click at [1375, 554] on p "Upload" at bounding box center [1363, 552] width 37 height 14
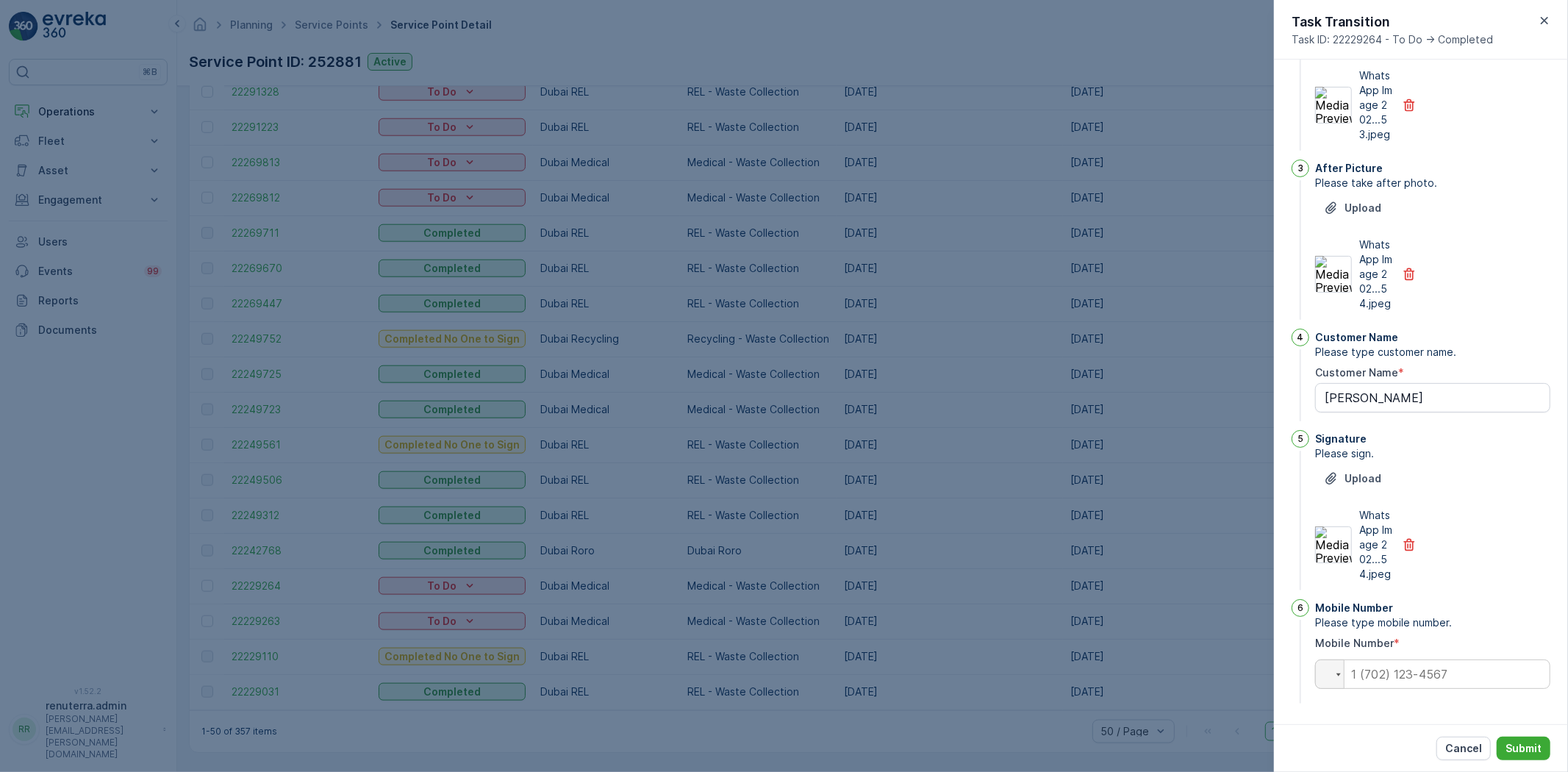
scroll to position [303, 0]
click at [1394, 682] on input "tel" at bounding box center [1433, 674] width 235 height 29
click at [1384, 678] on input "tel" at bounding box center [1433, 674] width 235 height 29
paste input "0563154340"
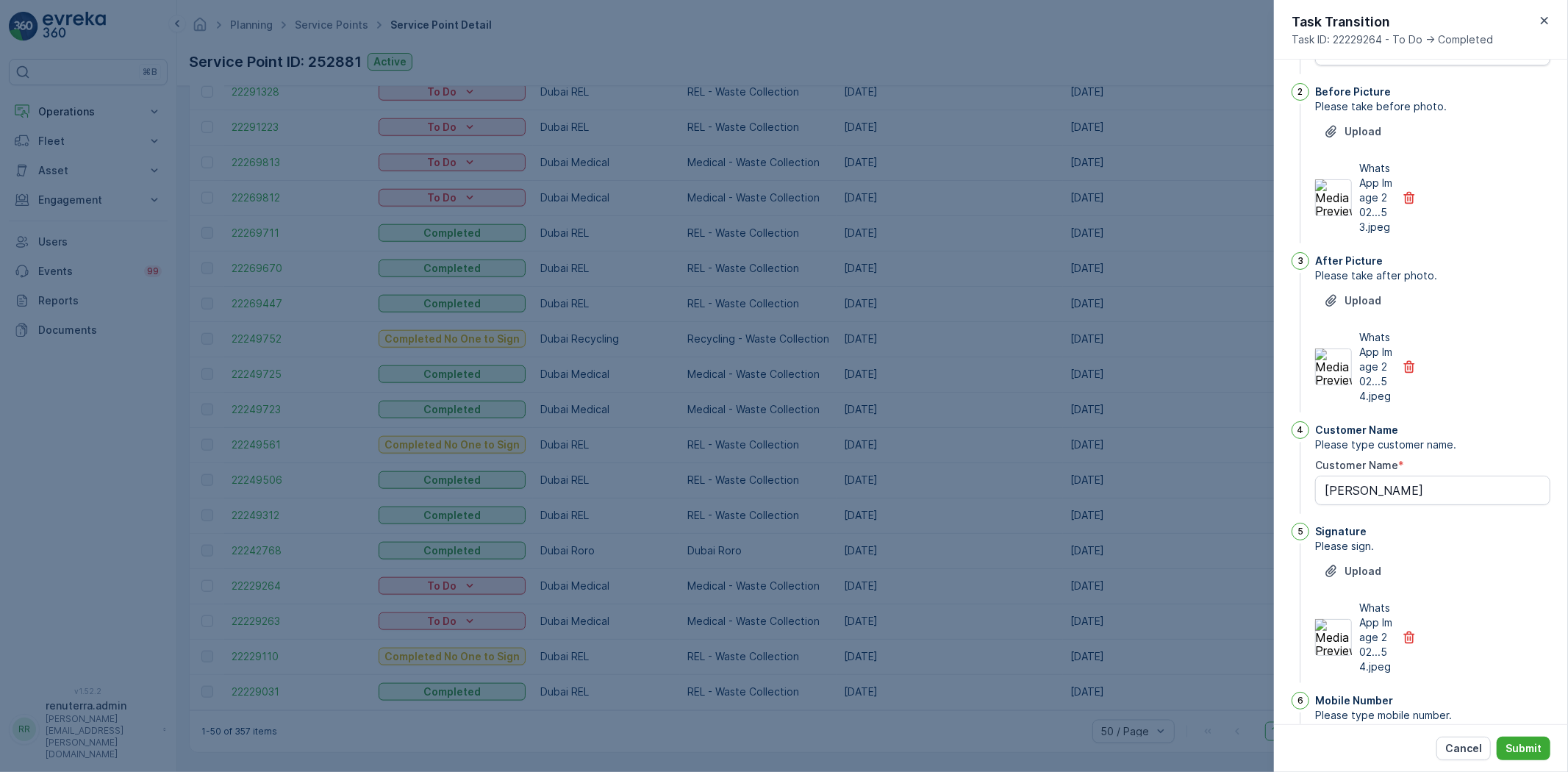
scroll to position [0, 0]
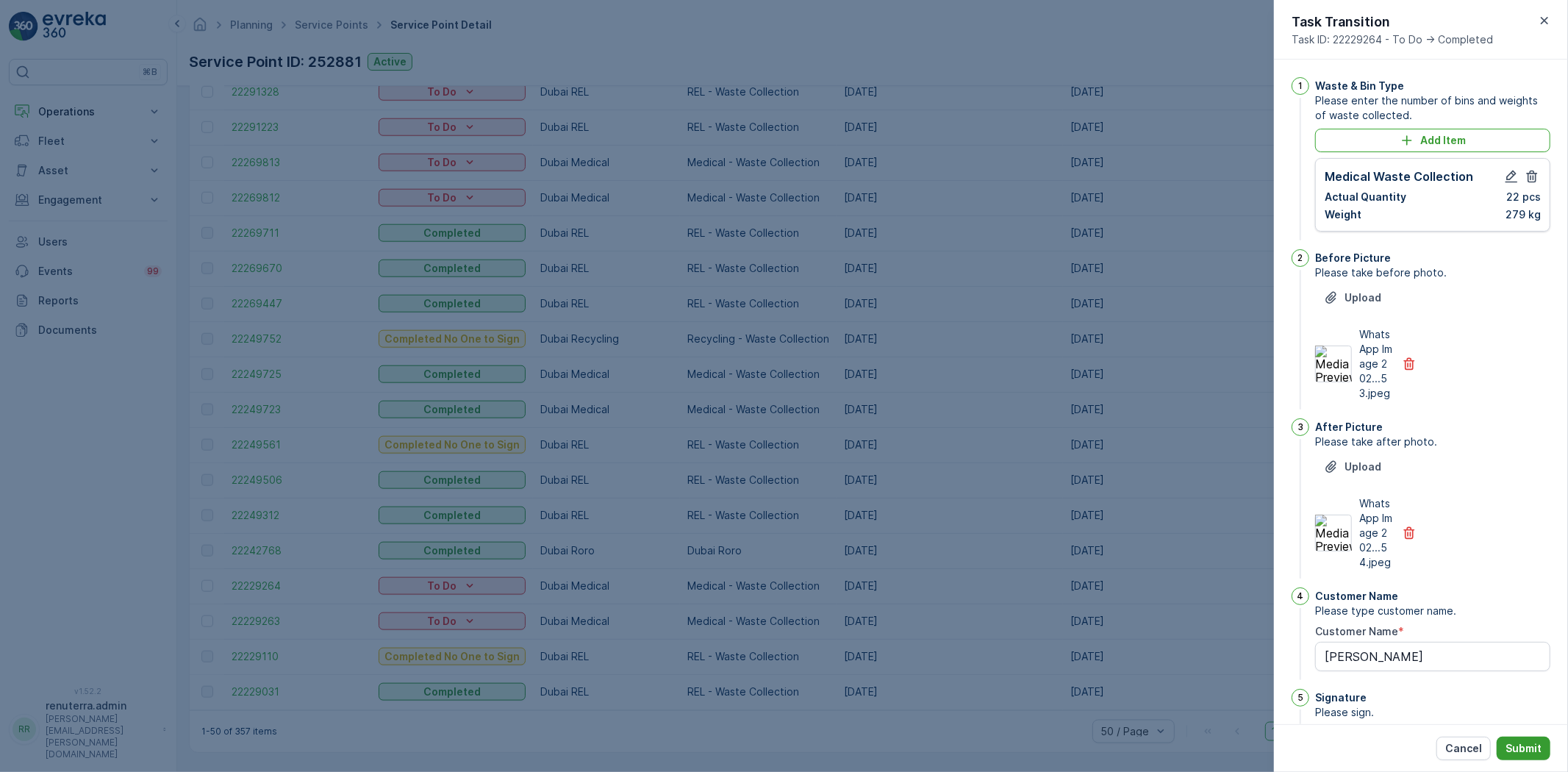
type input "0563154340"
drag, startPoint x: 1515, startPoint y: 740, endPoint x: 1506, endPoint y: 745, distance: 10.3
click at [1516, 740] on button "Submit" at bounding box center [1523, 749] width 53 height 23
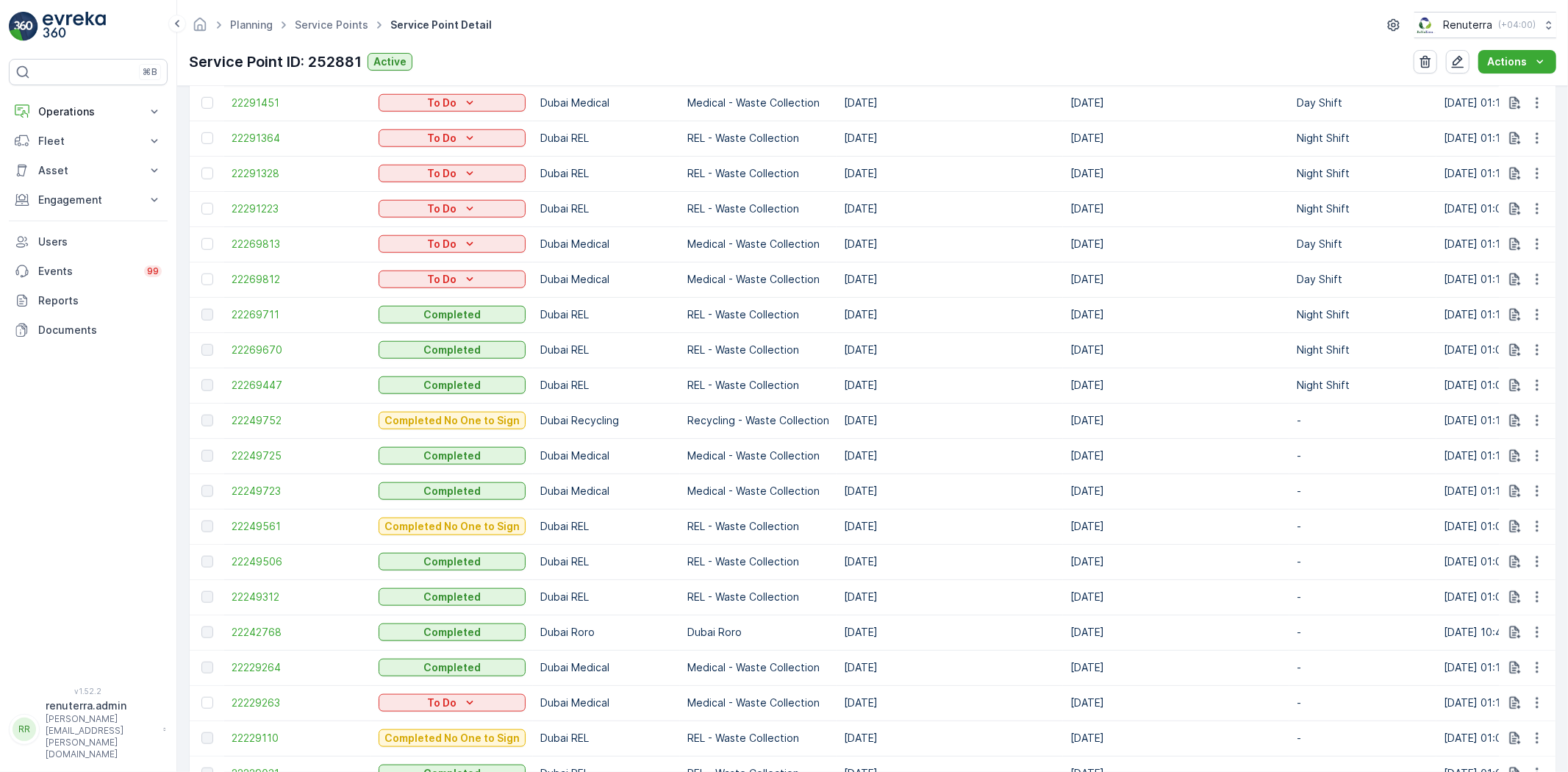
scroll to position [1669, 0]
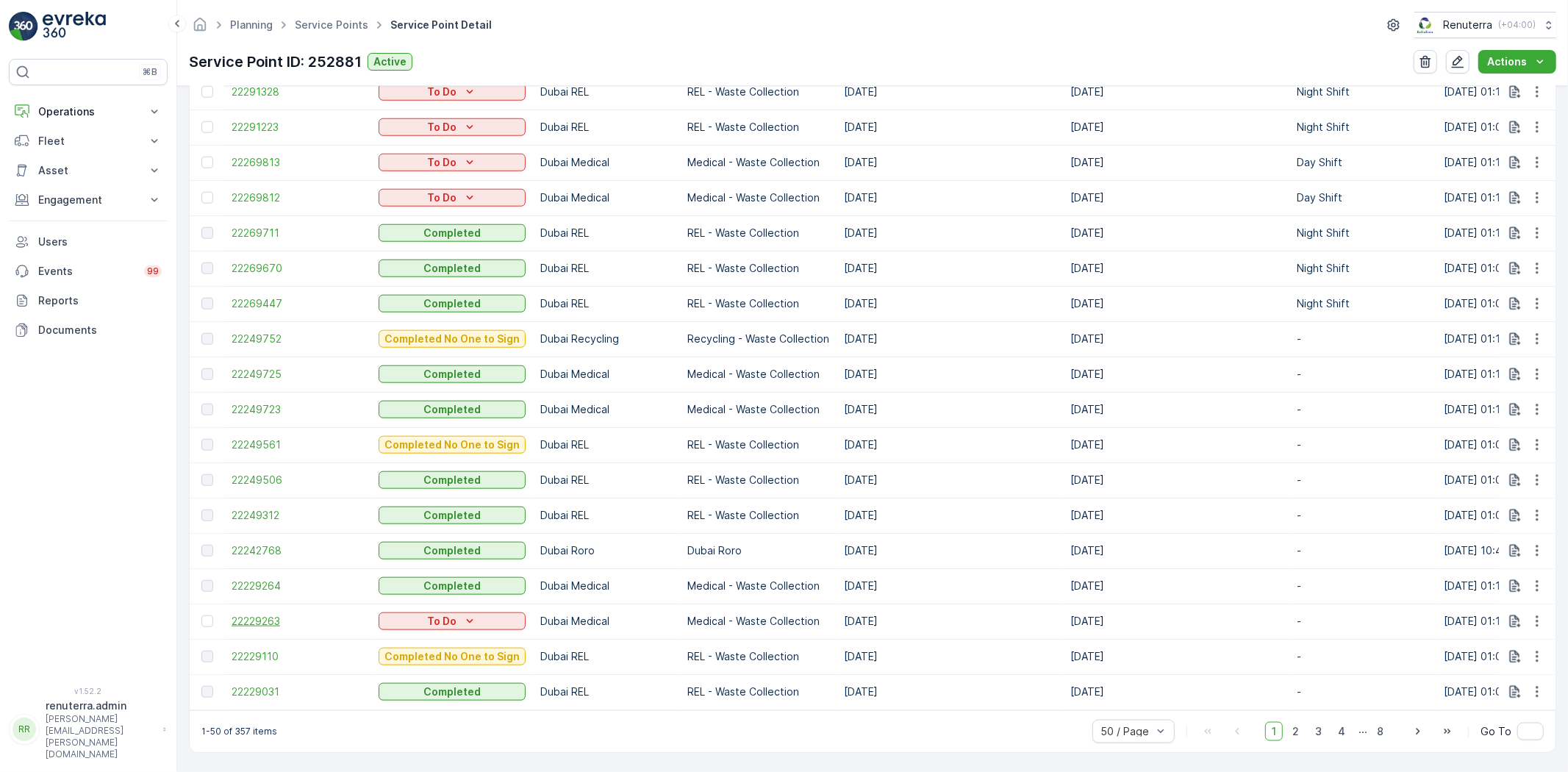
click at [255, 614] on span "22229263" at bounding box center [298, 621] width 132 height 14
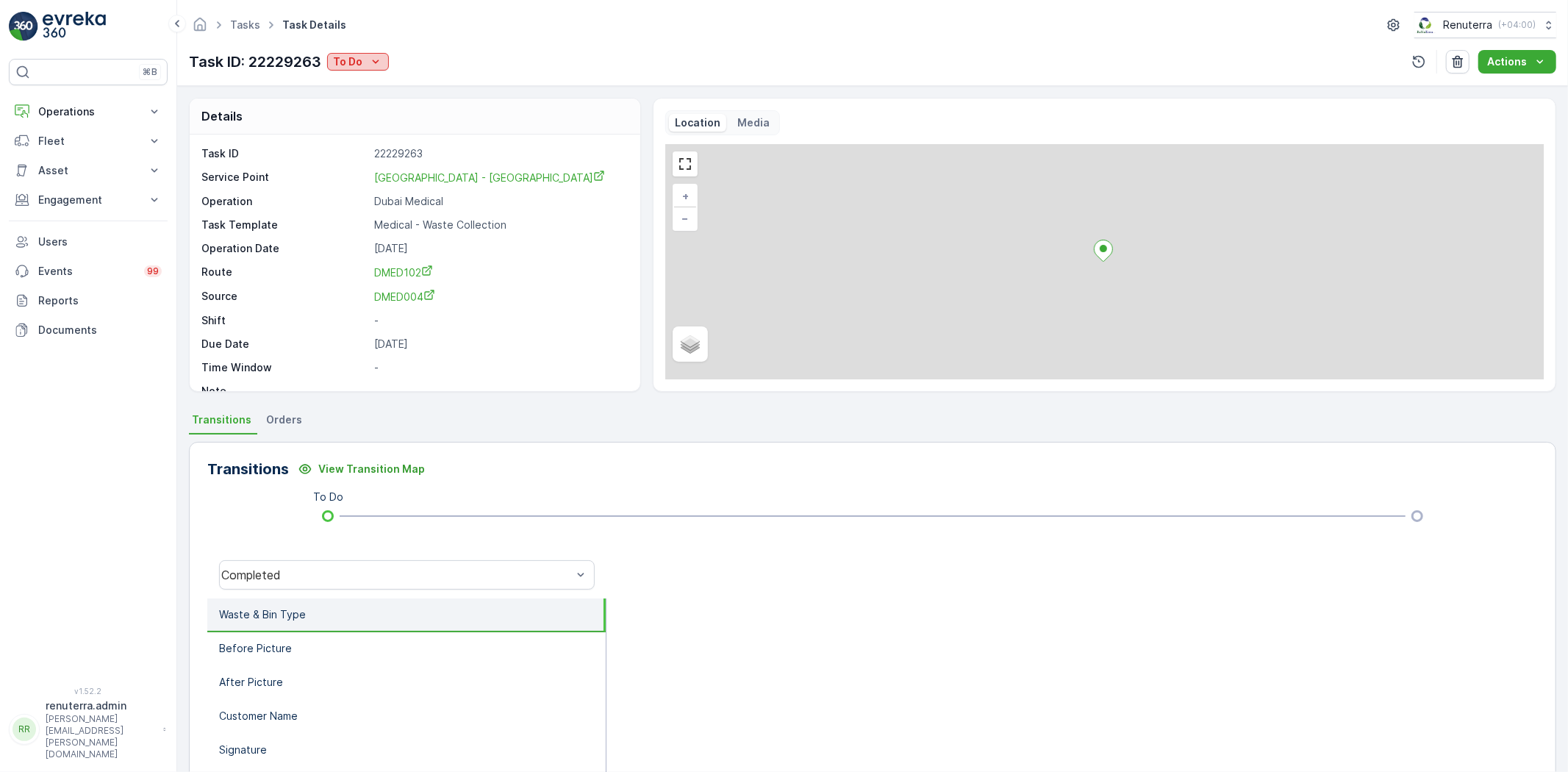
click at [376, 61] on icon "To Do" at bounding box center [375, 62] width 14 height 14
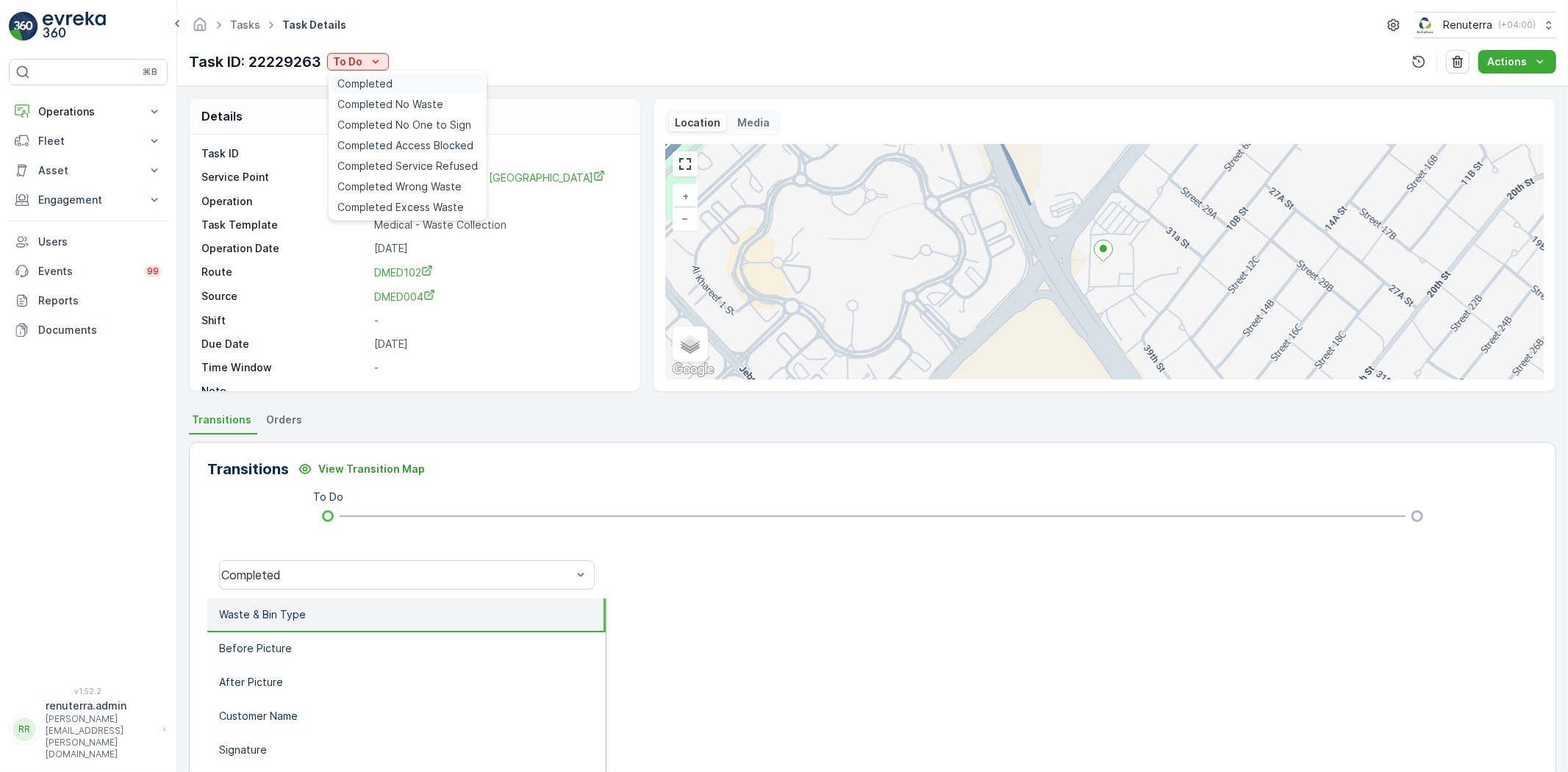
click at [368, 77] on span "Completed" at bounding box center [365, 84] width 55 height 14
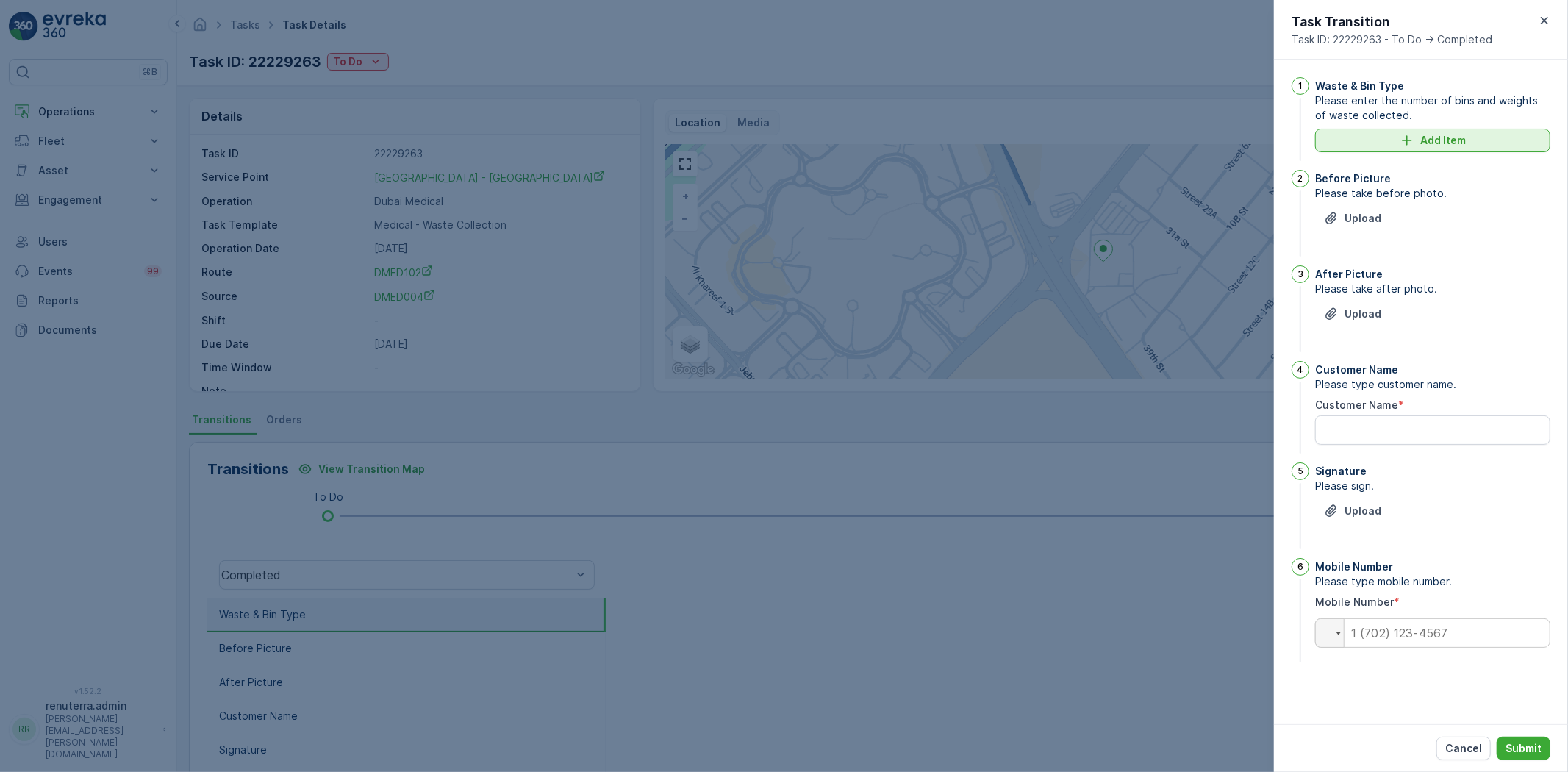
click at [1413, 140] on icon "Add Item" at bounding box center [1408, 140] width 14 height 14
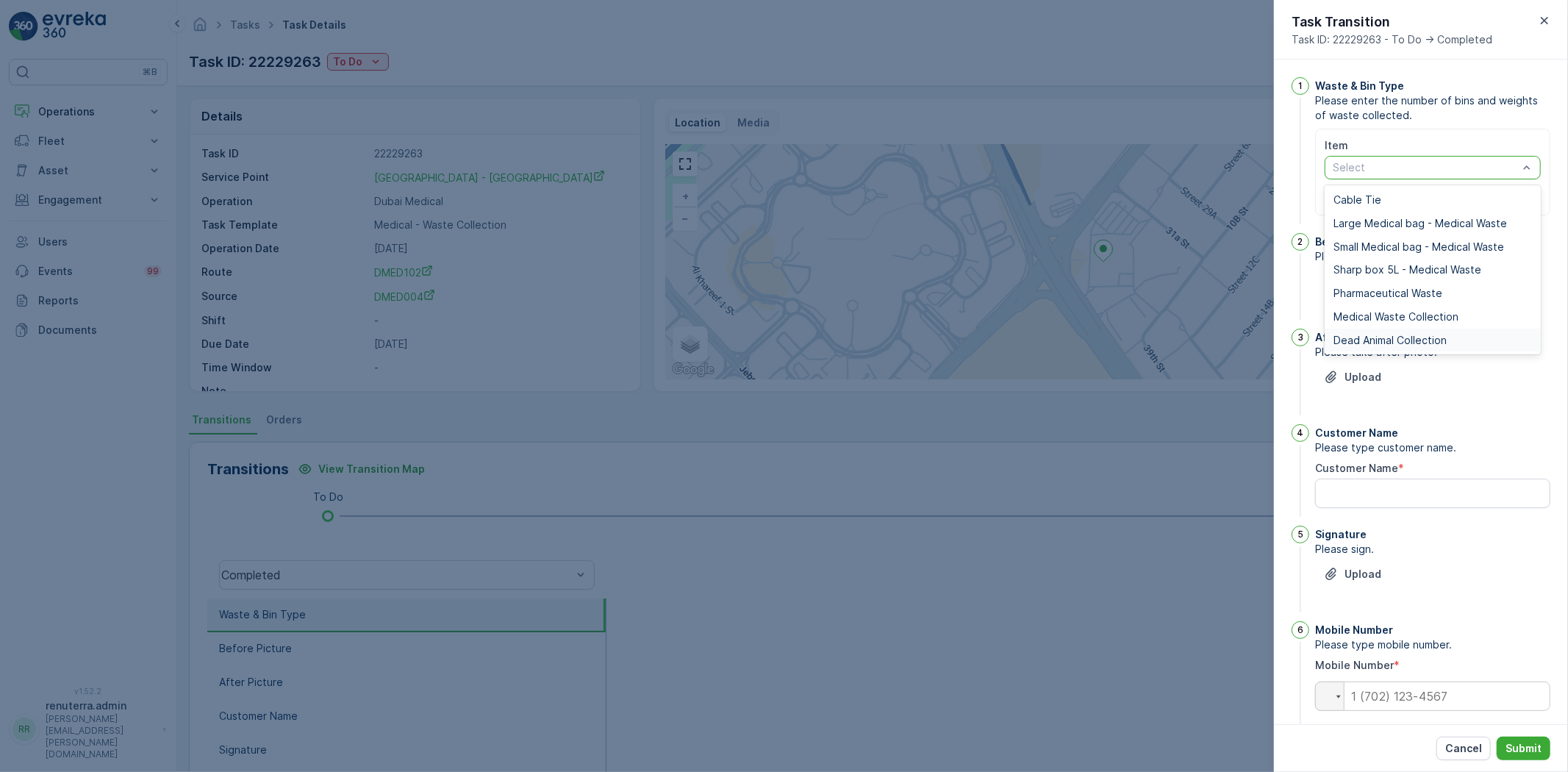
click at [1370, 334] on span "Dead Animal Collection" at bounding box center [1390, 340] width 113 height 12
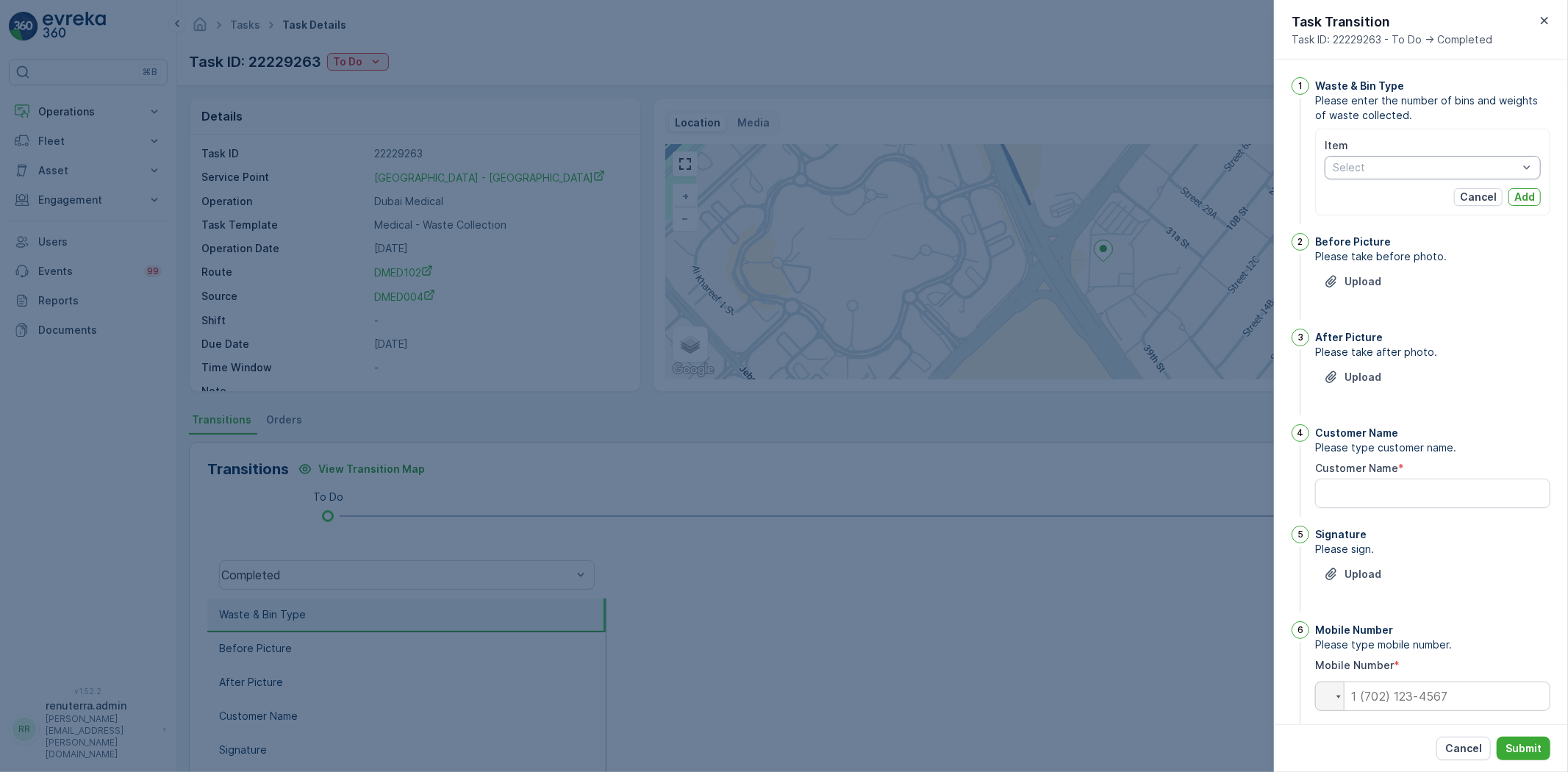
click at [1413, 186] on div "Item Select Cancel Add" at bounding box center [1433, 172] width 217 height 68
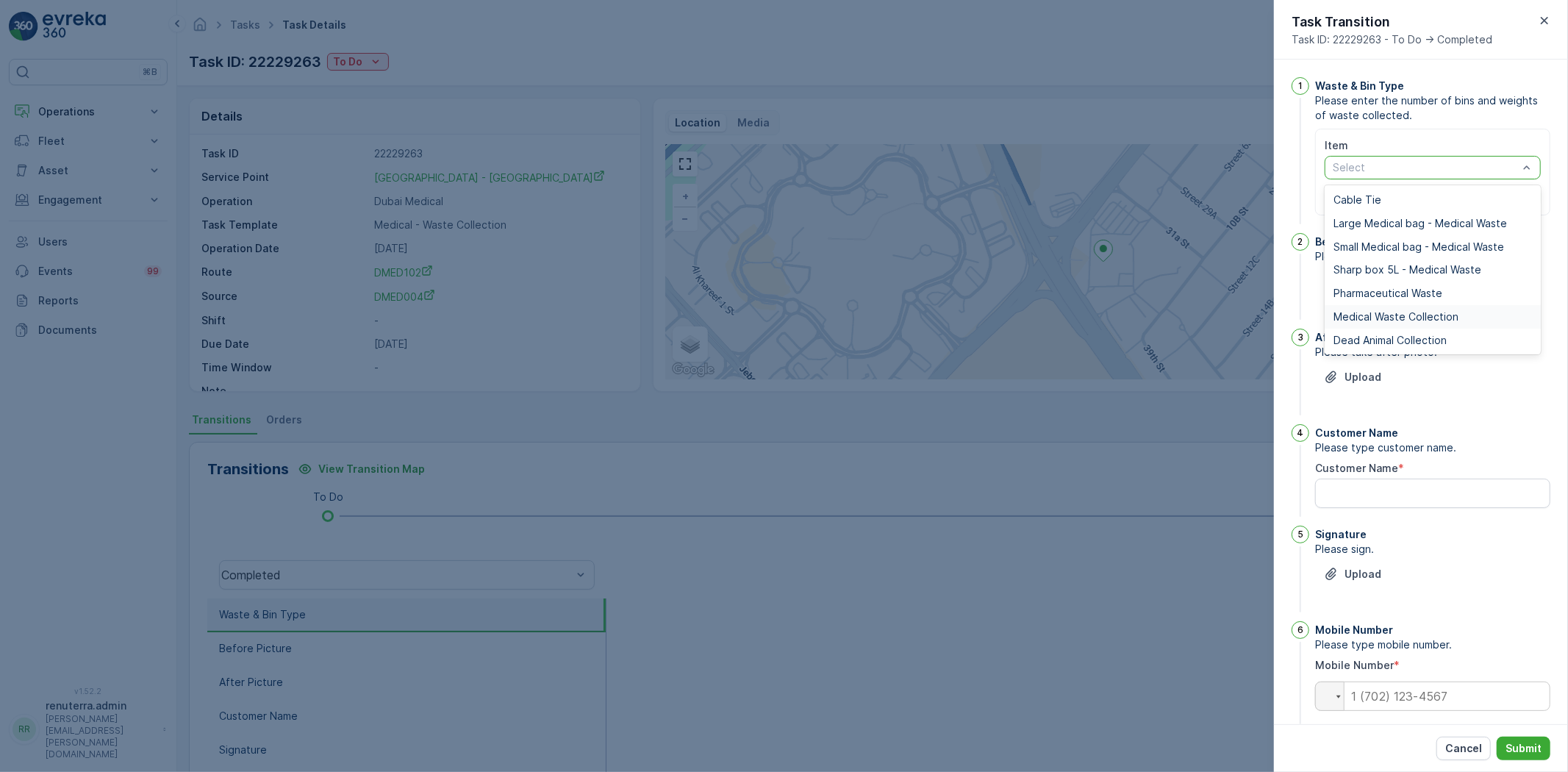
click at [1367, 318] on span "Medical Waste Collection" at bounding box center [1396, 316] width 125 height 12
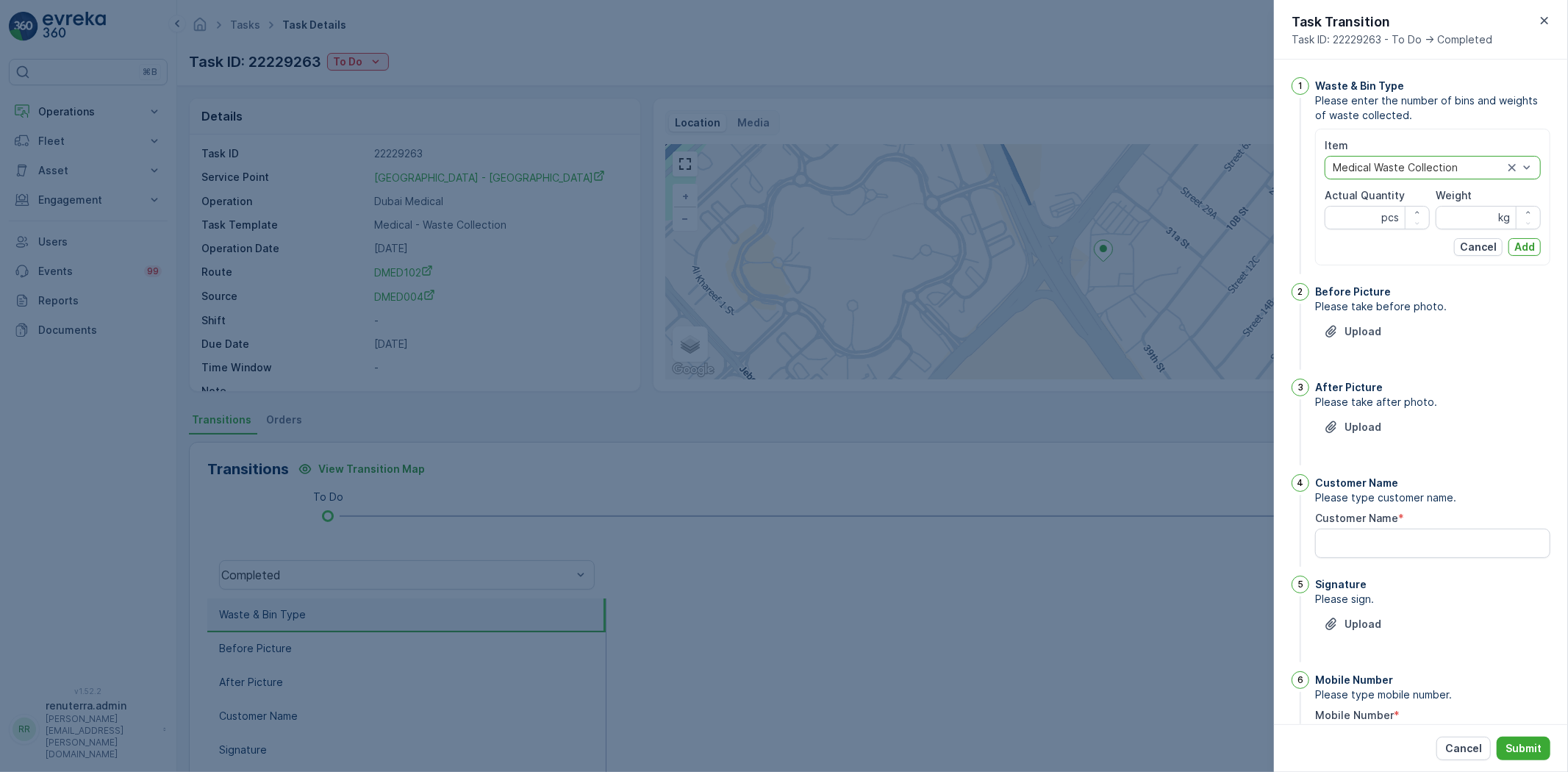
click at [1350, 235] on div "Item option Medical Waste Collection, selected. Medical Waste Collection Actual…" at bounding box center [1433, 197] width 217 height 118
click at [1350, 191] on label "Actual Quantity" at bounding box center [1365, 195] width 80 height 12
click at [1350, 206] on Quantity "Actual Quantity" at bounding box center [1377, 218] width 105 height 23
click at [1338, 326] on icon "Upload File" at bounding box center [1332, 332] width 14 height 14
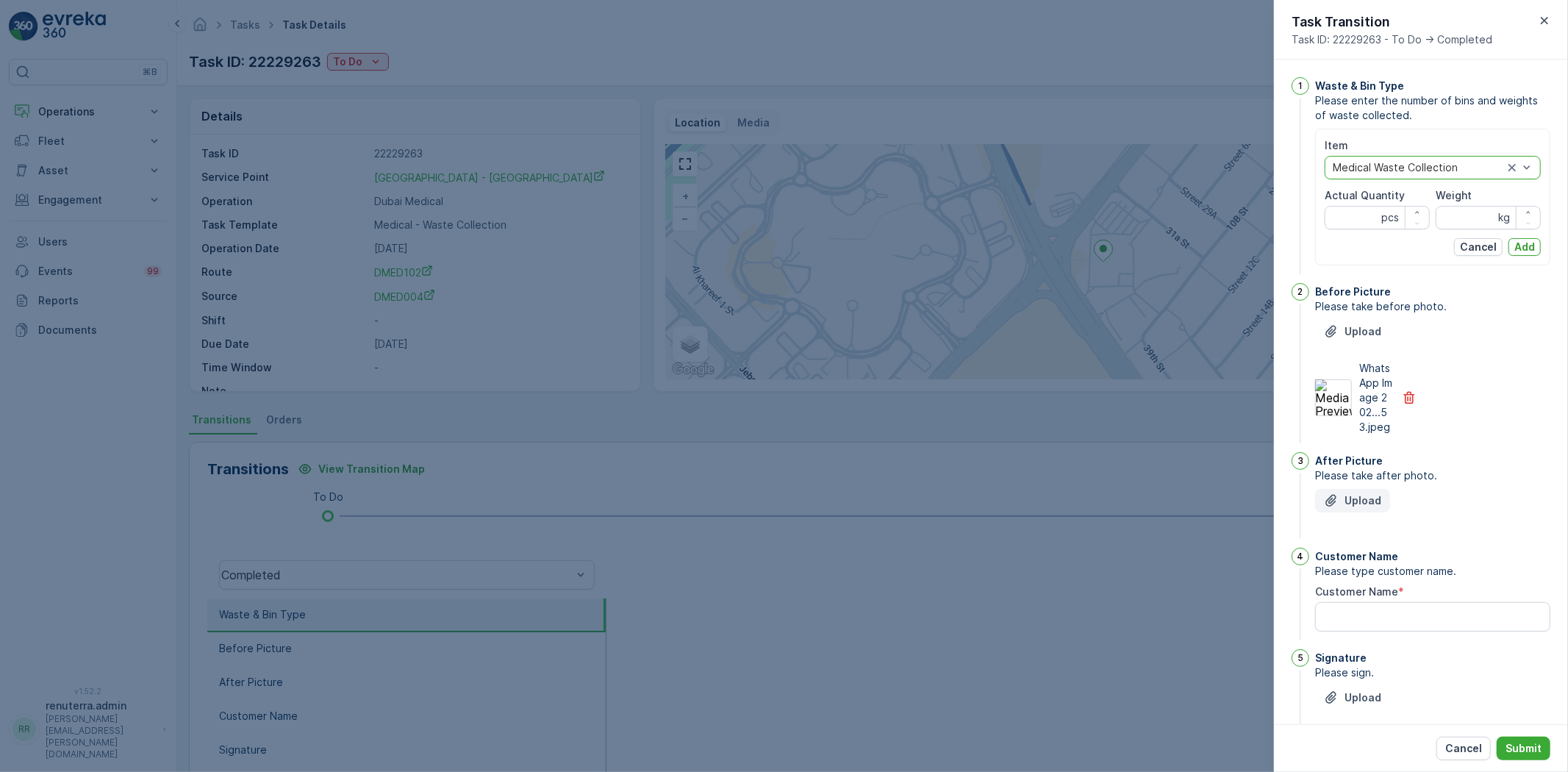
click at [1345, 508] on p "Upload" at bounding box center [1363, 500] width 37 height 14
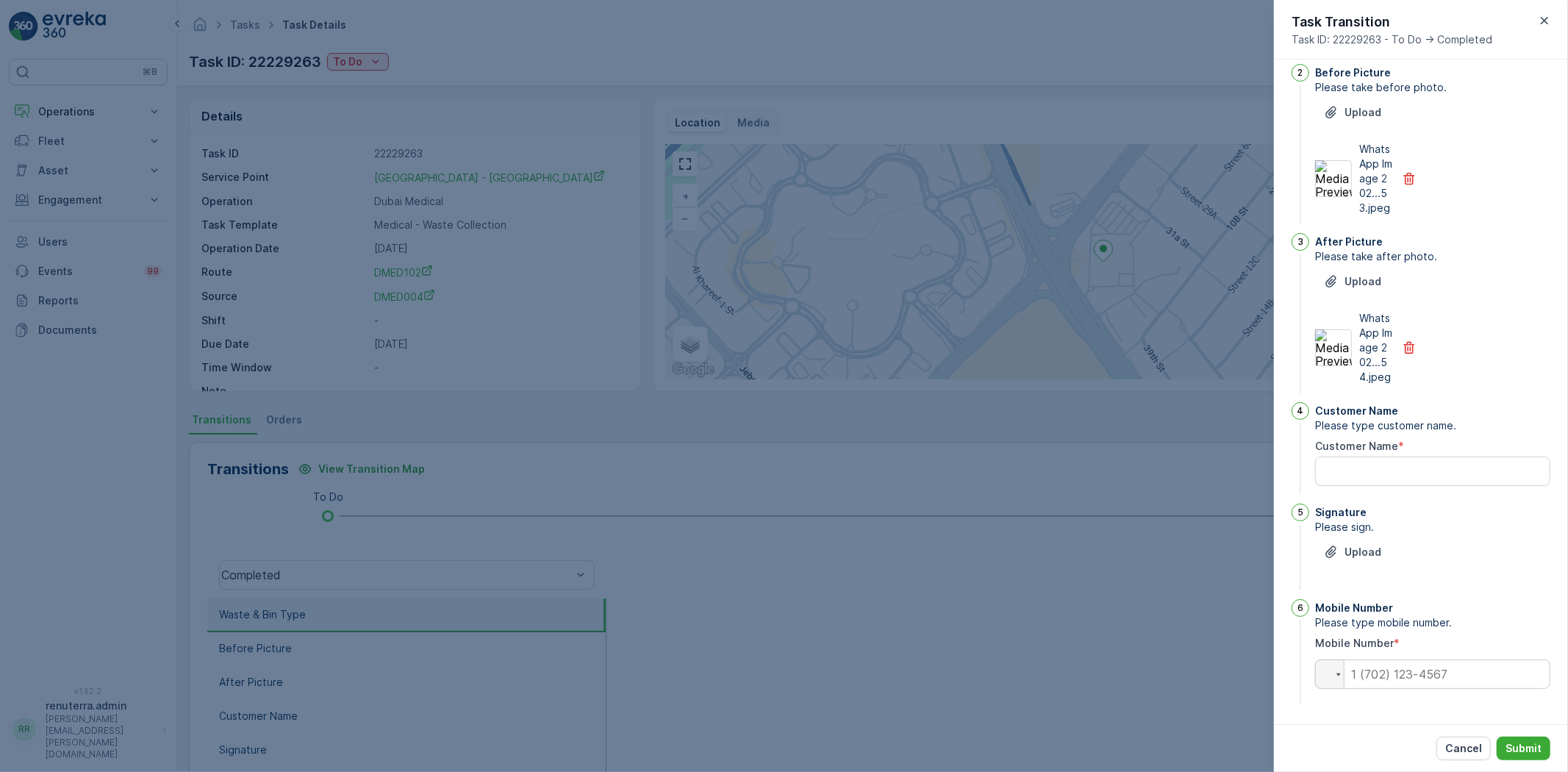
scroll to position [249, 0]
click at [1426, 679] on input "tel" at bounding box center [1433, 674] width 235 height 29
paste input "0563154340"
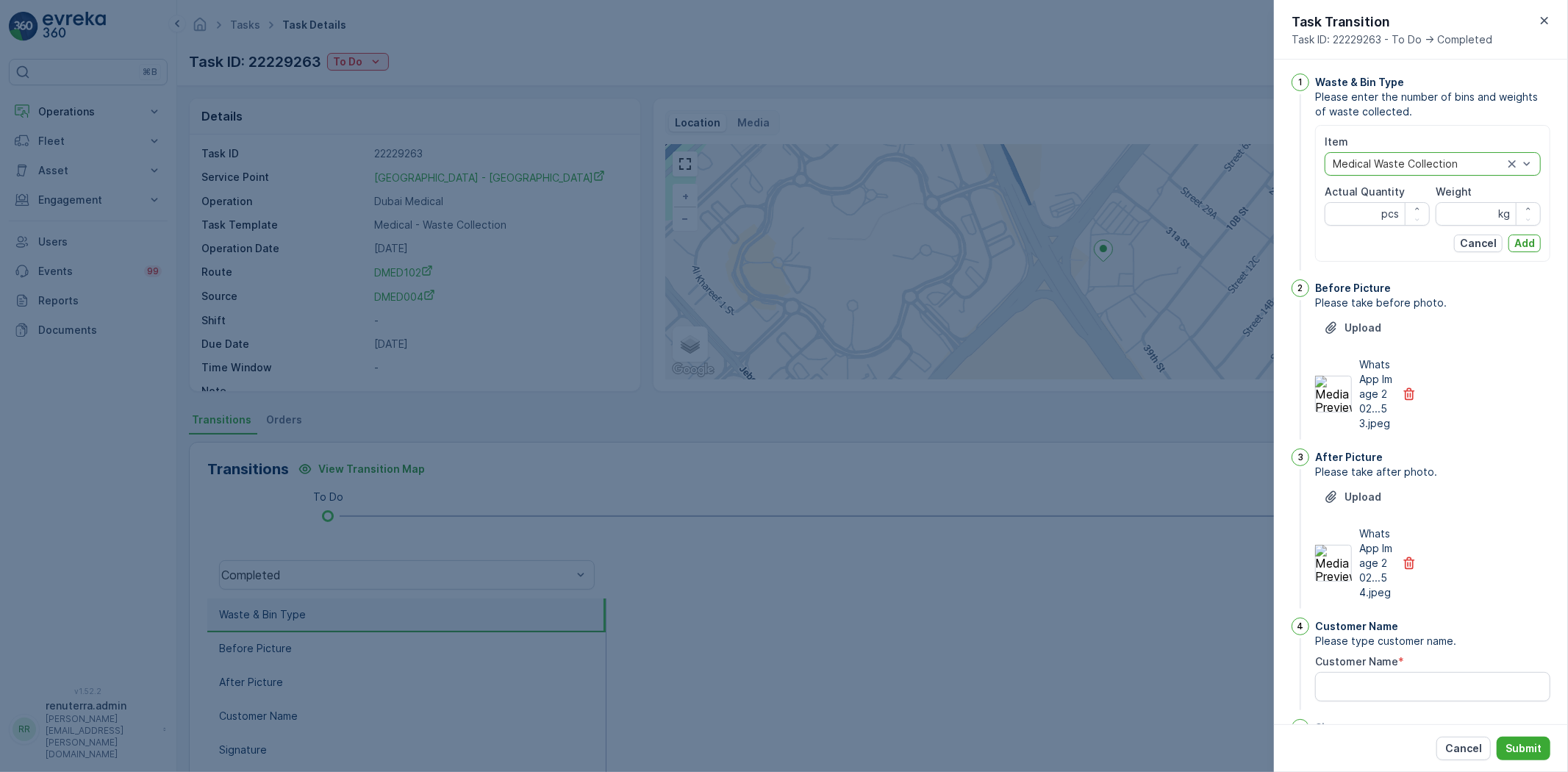
scroll to position [0, 0]
type input "0563154340"
click at [1364, 204] on div "Actual Quantity pcs" at bounding box center [1377, 209] width 105 height 41
click at [1364, 209] on Quantity "Actual Quantity" at bounding box center [1377, 218] width 105 height 23
type Quantity "12"
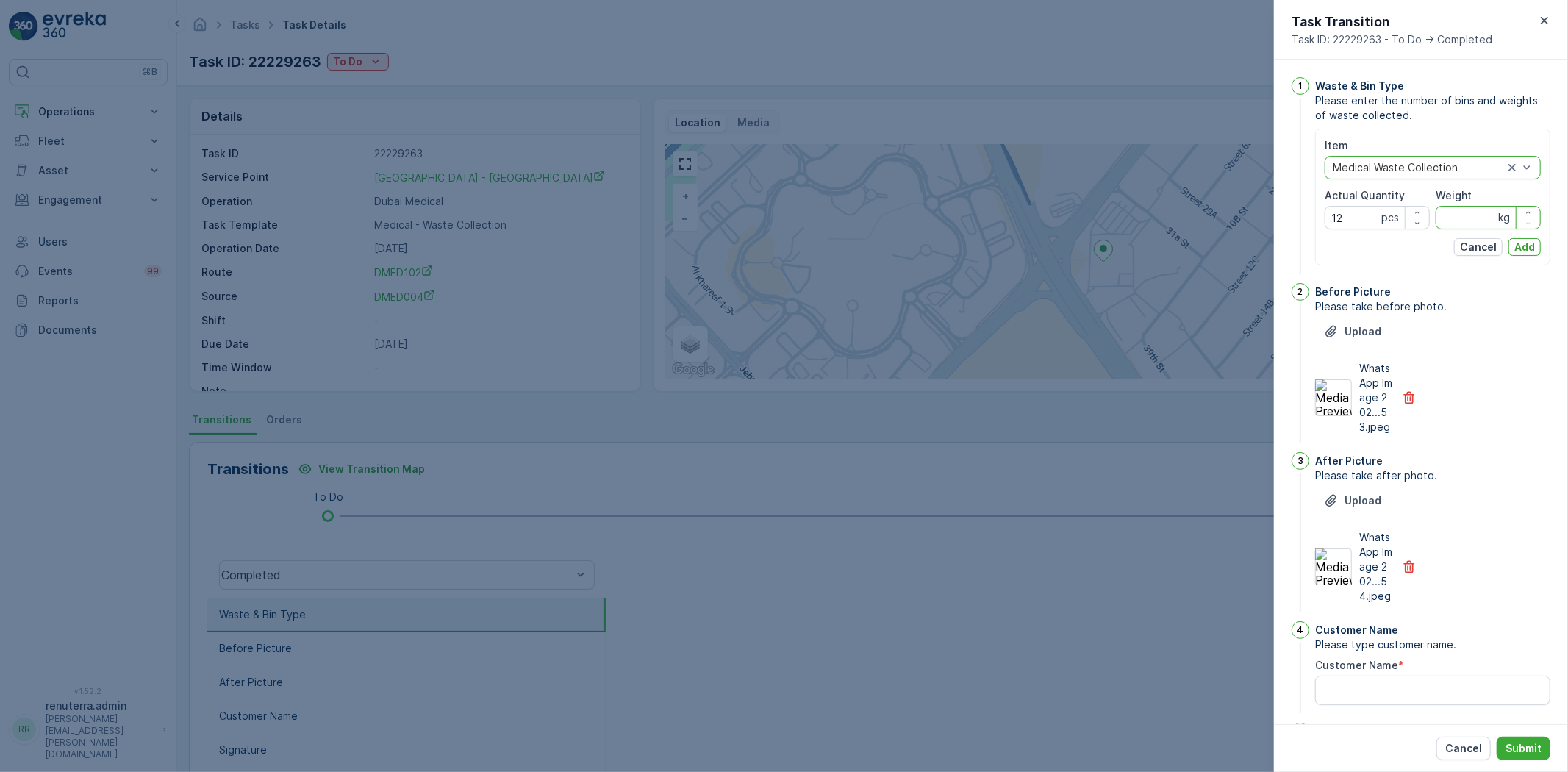
click at [1454, 224] on input "Weight" at bounding box center [1489, 218] width 105 height 23
type input "126"
click at [1525, 233] on div "Item option Medical Waste Collection, selected. Medical Waste Collection Actual…" at bounding box center [1433, 197] width 217 height 118
drag, startPoint x: 1520, startPoint y: 240, endPoint x: 1508, endPoint y: 292, distance: 53.4
click at [1520, 241] on p "Add" at bounding box center [1524, 247] width 21 height 14
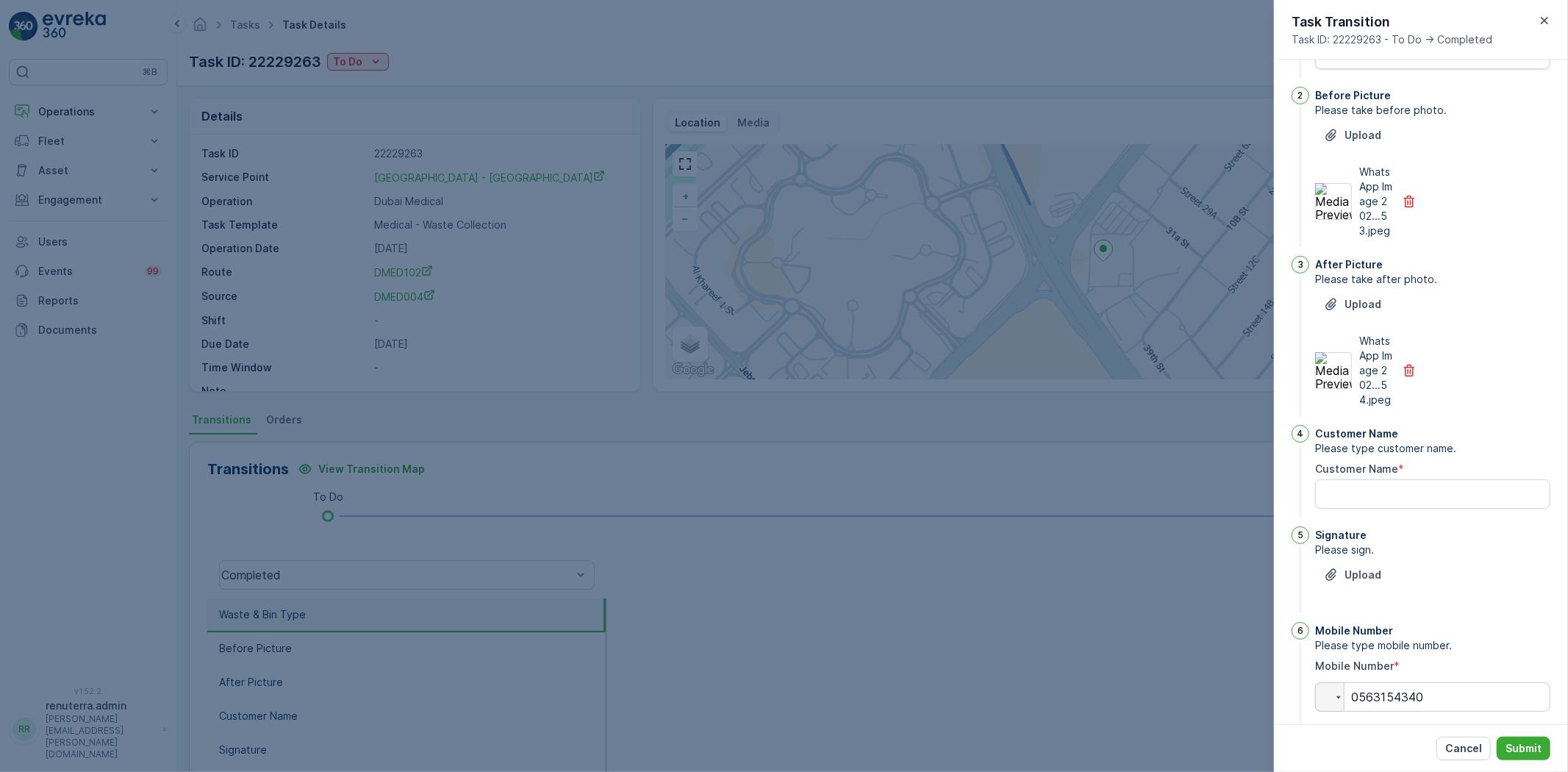
scroll to position [215, 0]
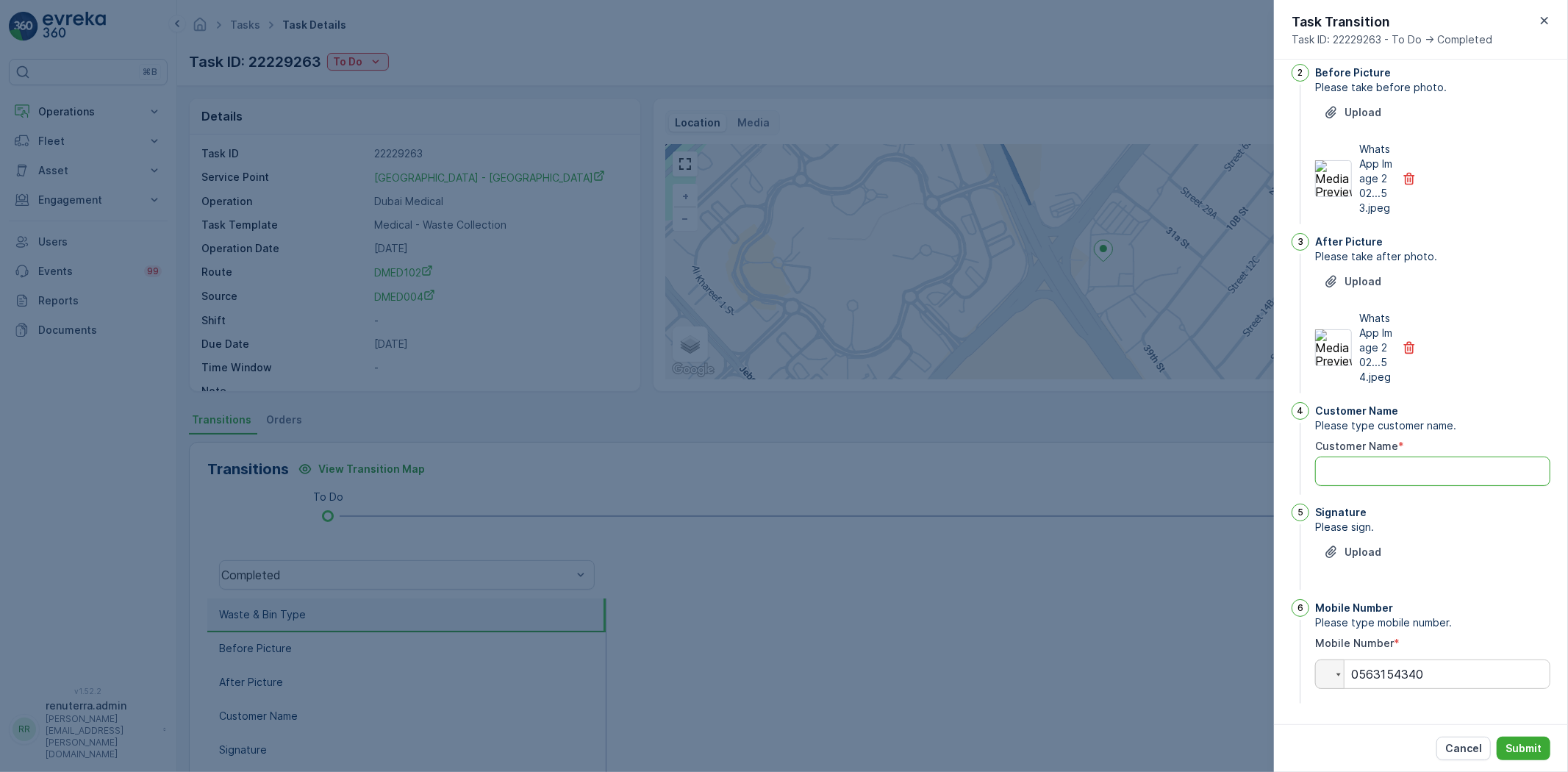
click at [1392, 461] on Name "Customer Name" at bounding box center [1433, 471] width 235 height 29
type Name "susan"
click at [1342, 546] on div "Upload" at bounding box center [1353, 552] width 57 height 14
click at [1361, 553] on p "Upload" at bounding box center [1363, 552] width 37 height 14
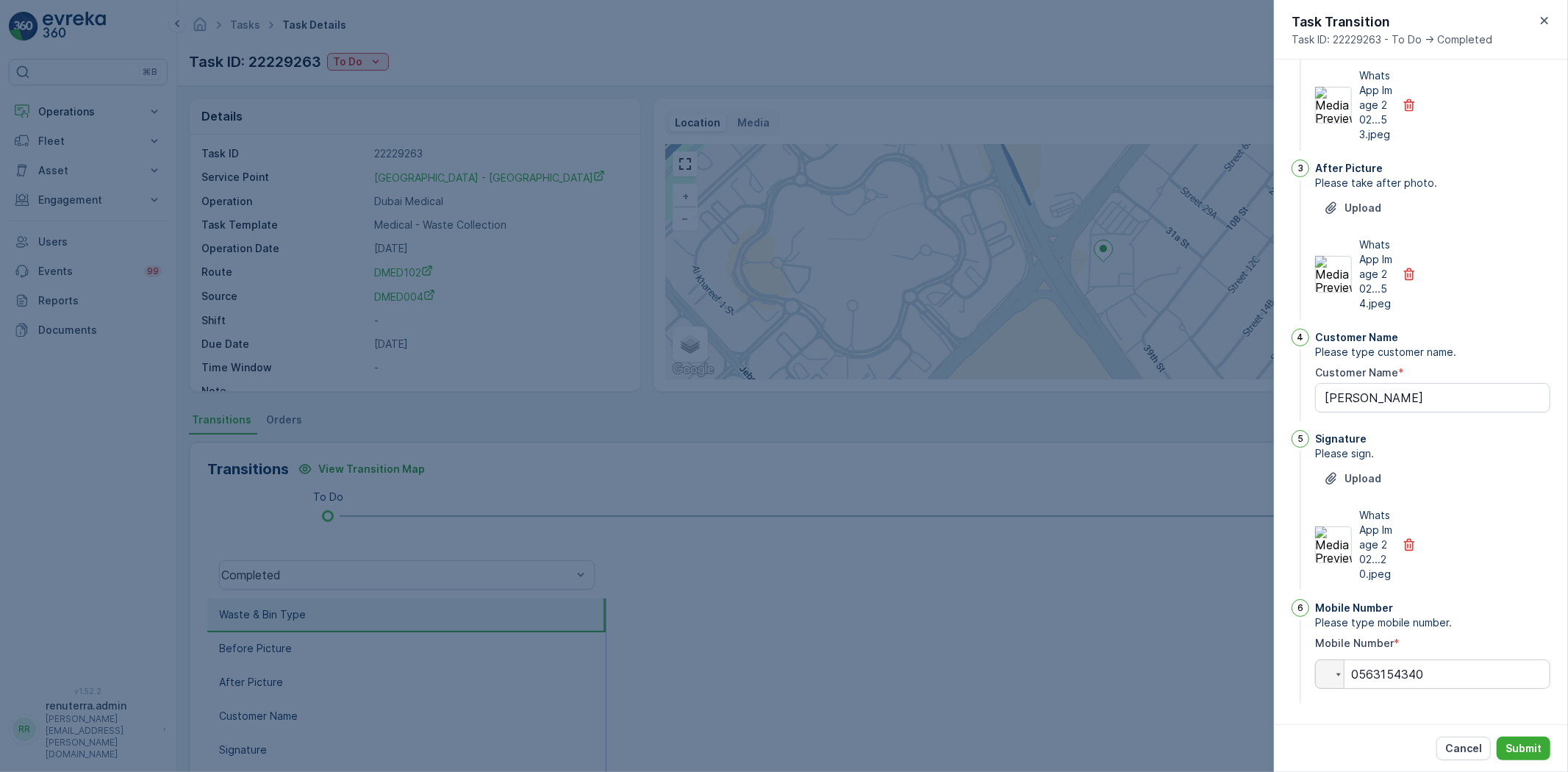
scroll to position [303, 0]
drag, startPoint x: 1518, startPoint y: 743, endPoint x: 1447, endPoint y: 713, distance: 77.1
click at [1518, 741] on p "Submit" at bounding box center [1523, 748] width 36 height 14
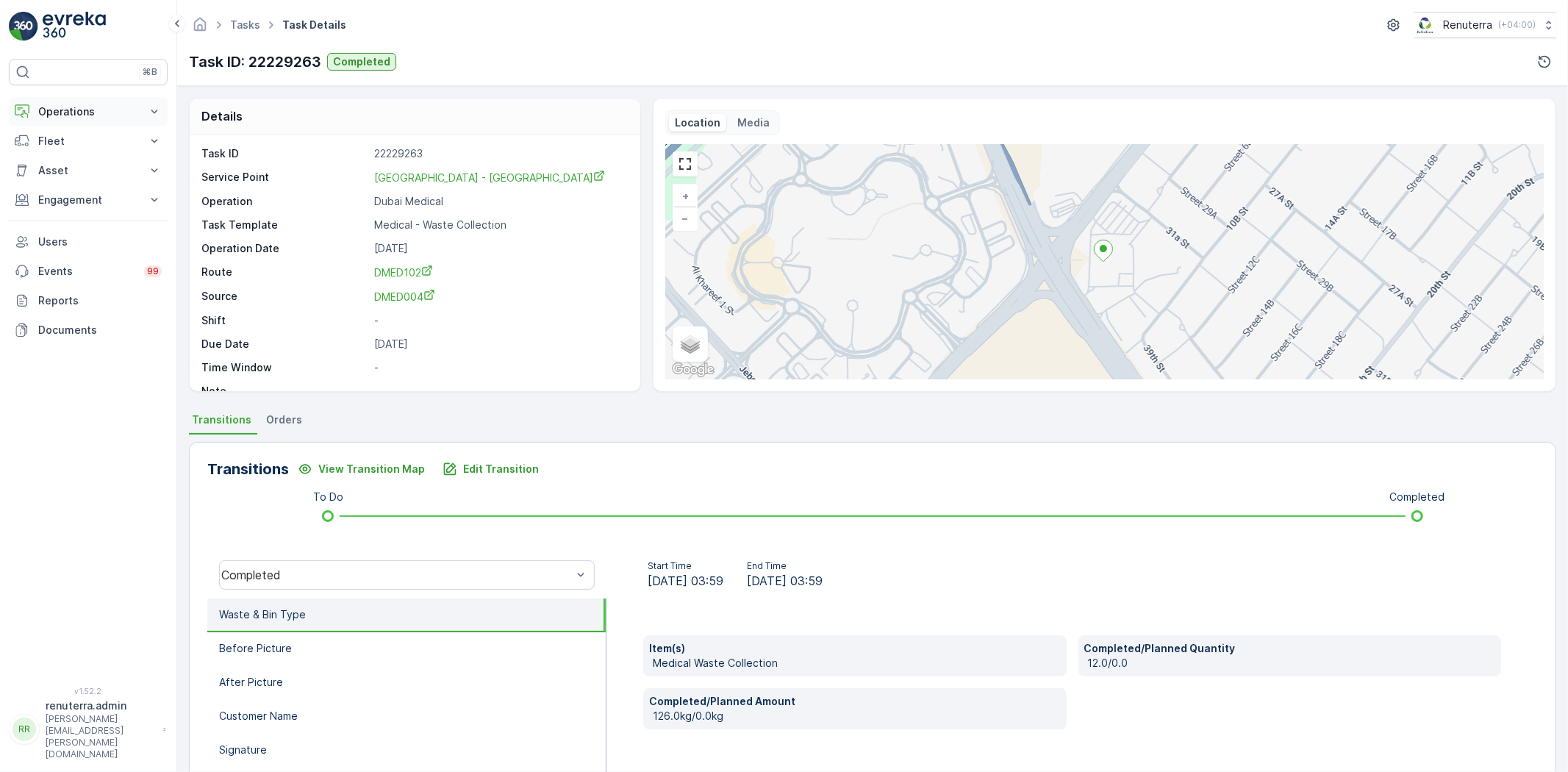
click at [112, 102] on button "Operations" at bounding box center [88, 111] width 159 height 29
click at [71, 174] on p "Routes & Tasks" at bounding box center [75, 177] width 76 height 14
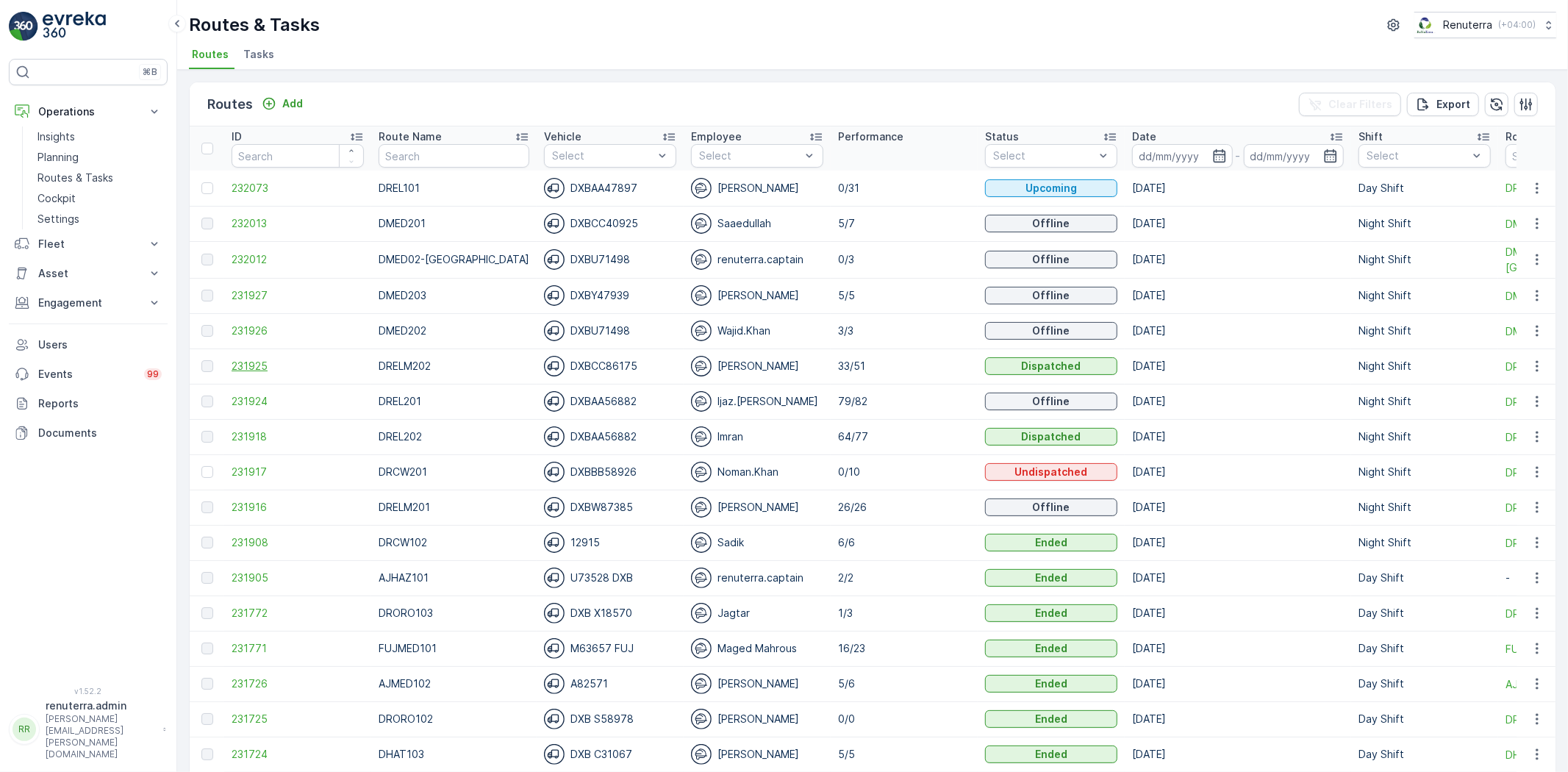
click at [240, 370] on span "231925" at bounding box center [298, 366] width 132 height 14
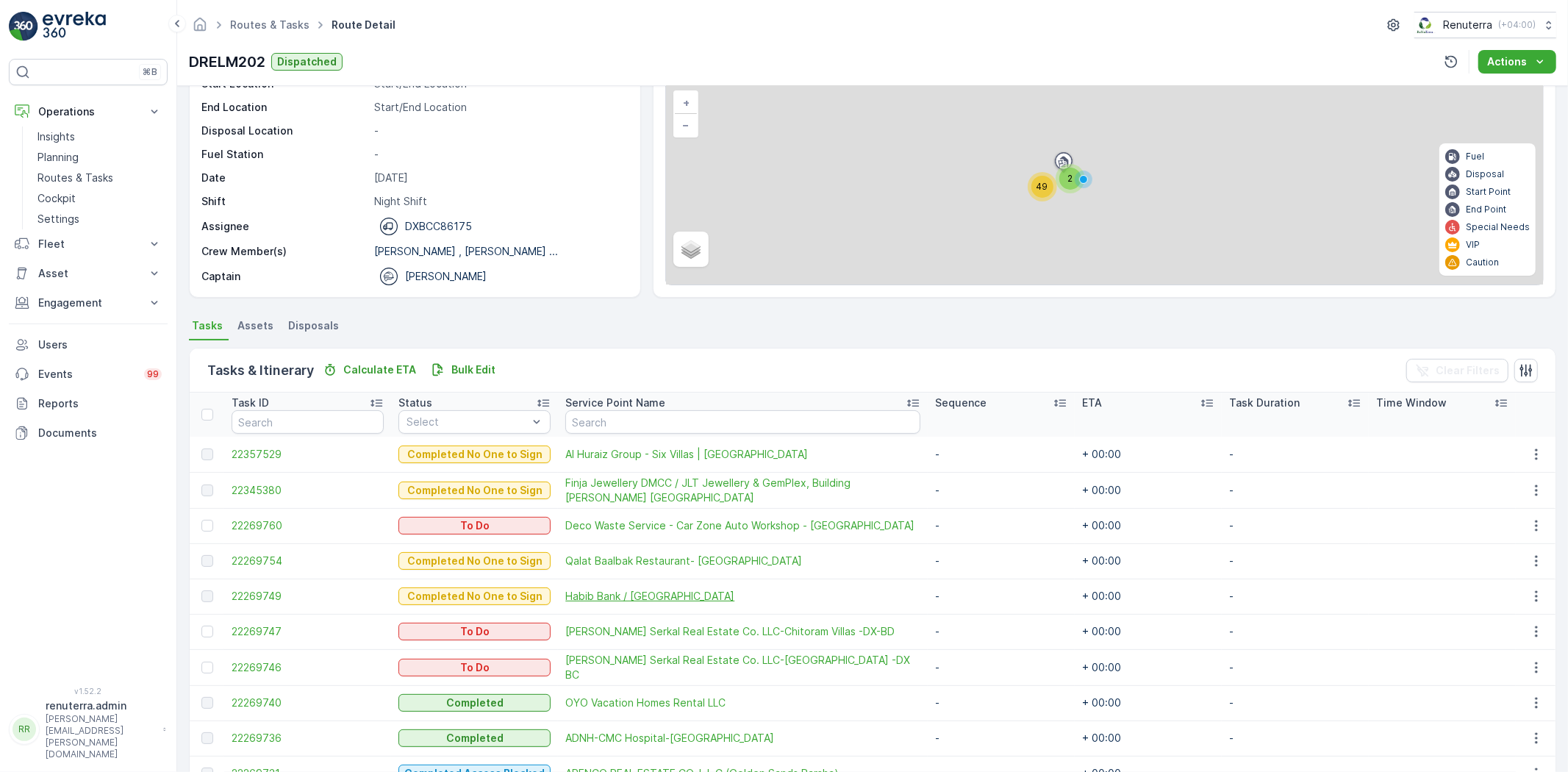
scroll to position [163, 0]
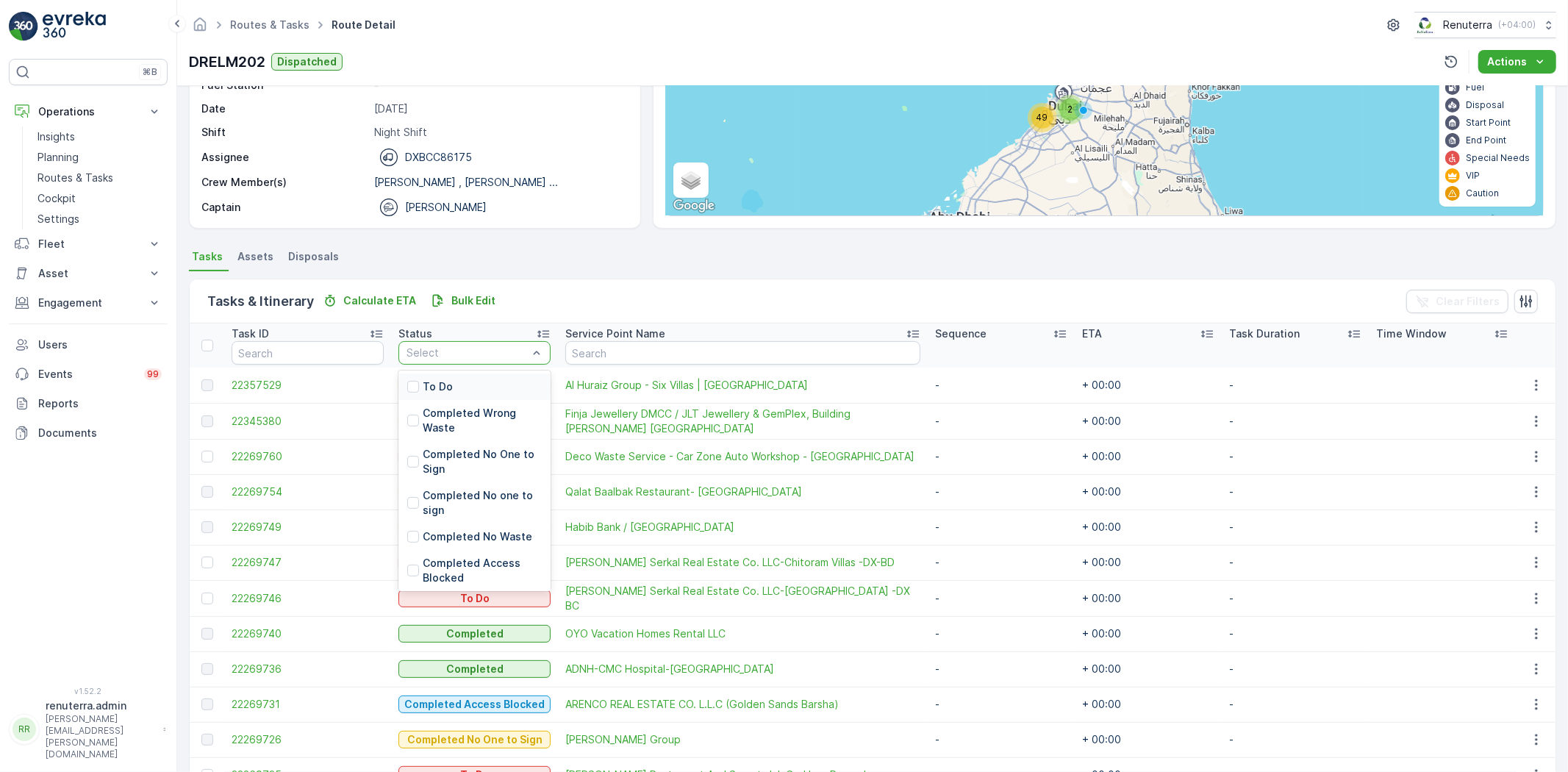
click at [466, 387] on div "To Do" at bounding box center [474, 387] width 152 height 27
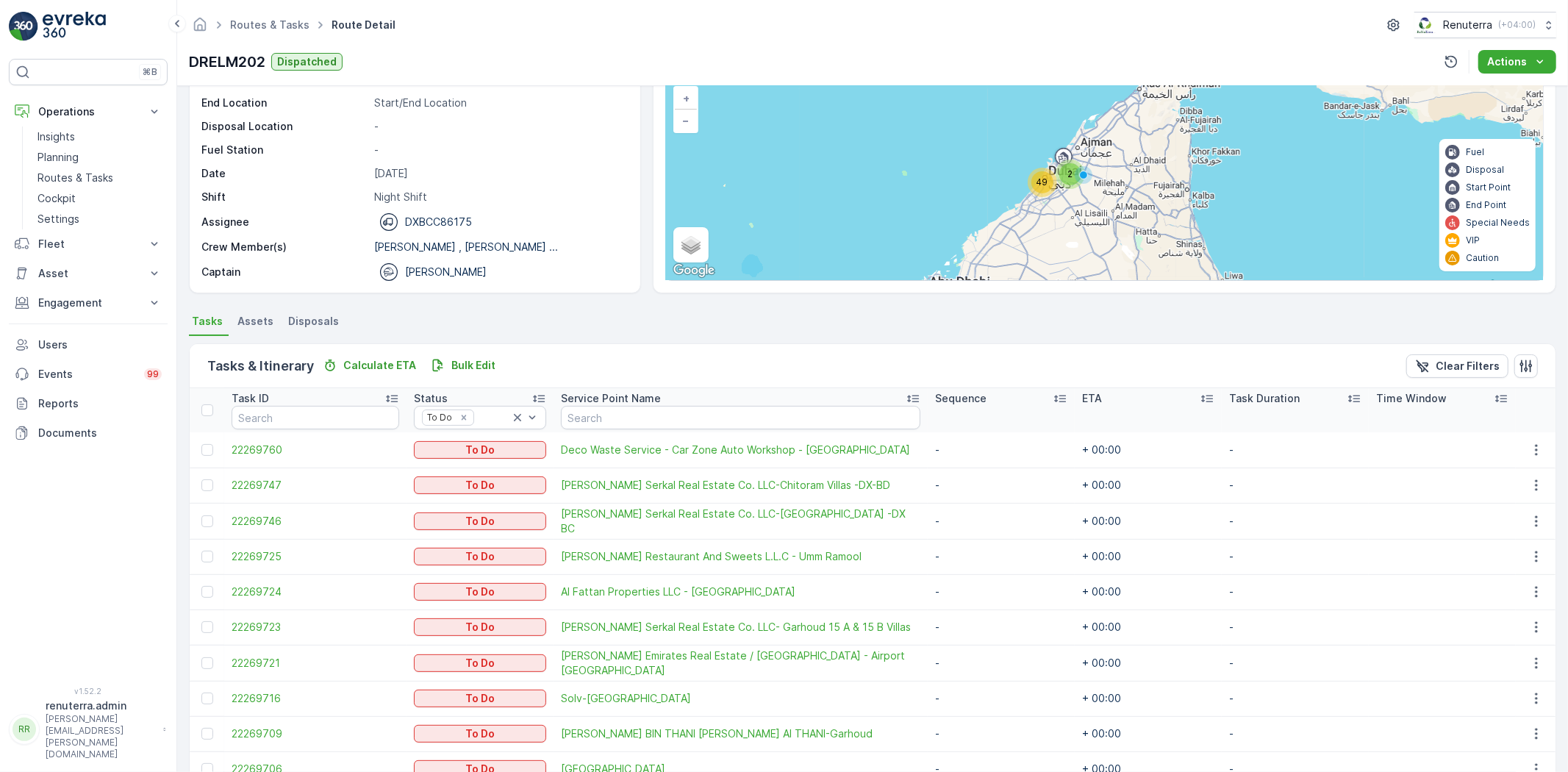
scroll to position [95, 0]
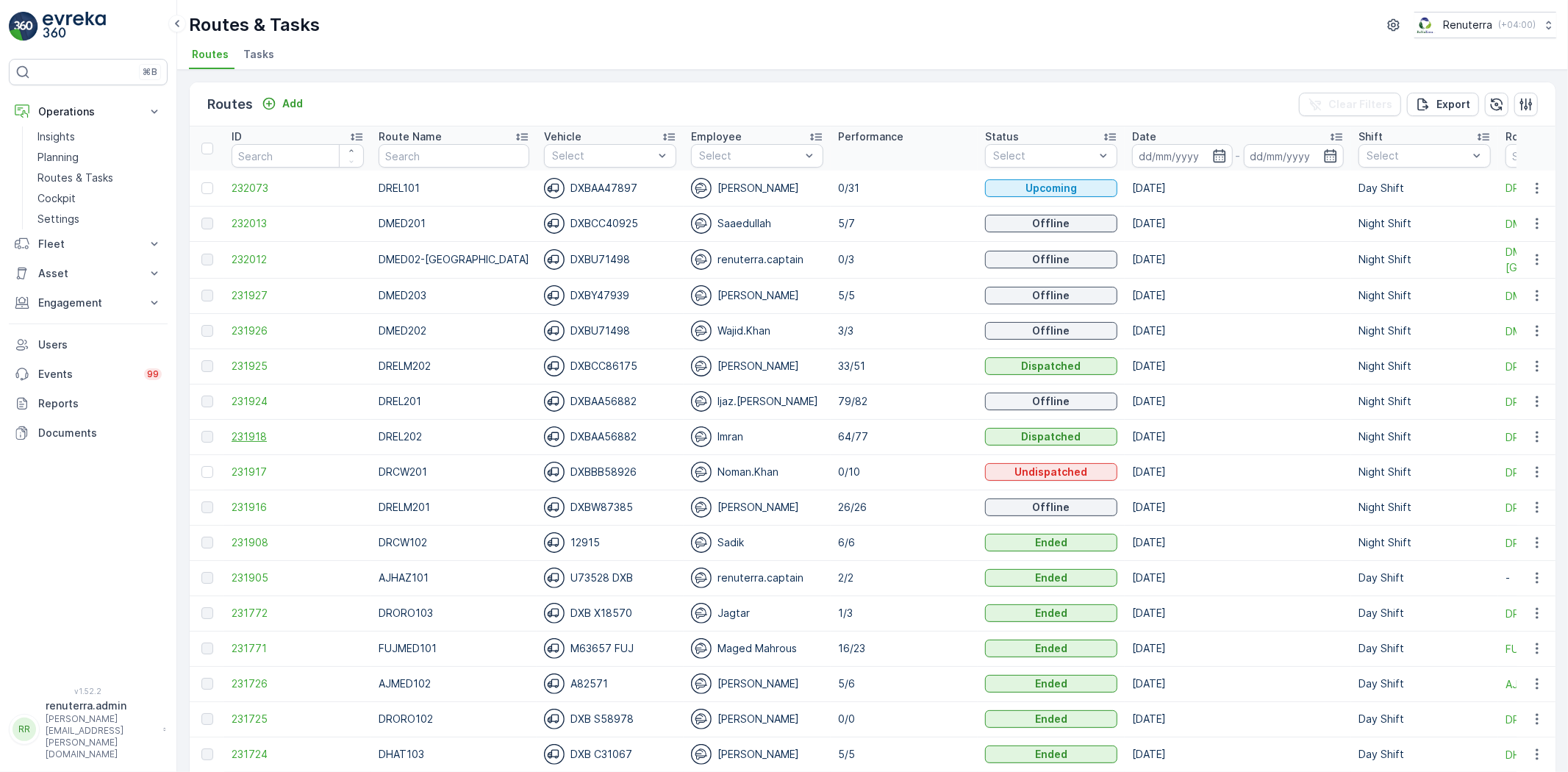
click at [251, 431] on span "231918" at bounding box center [298, 437] width 132 height 14
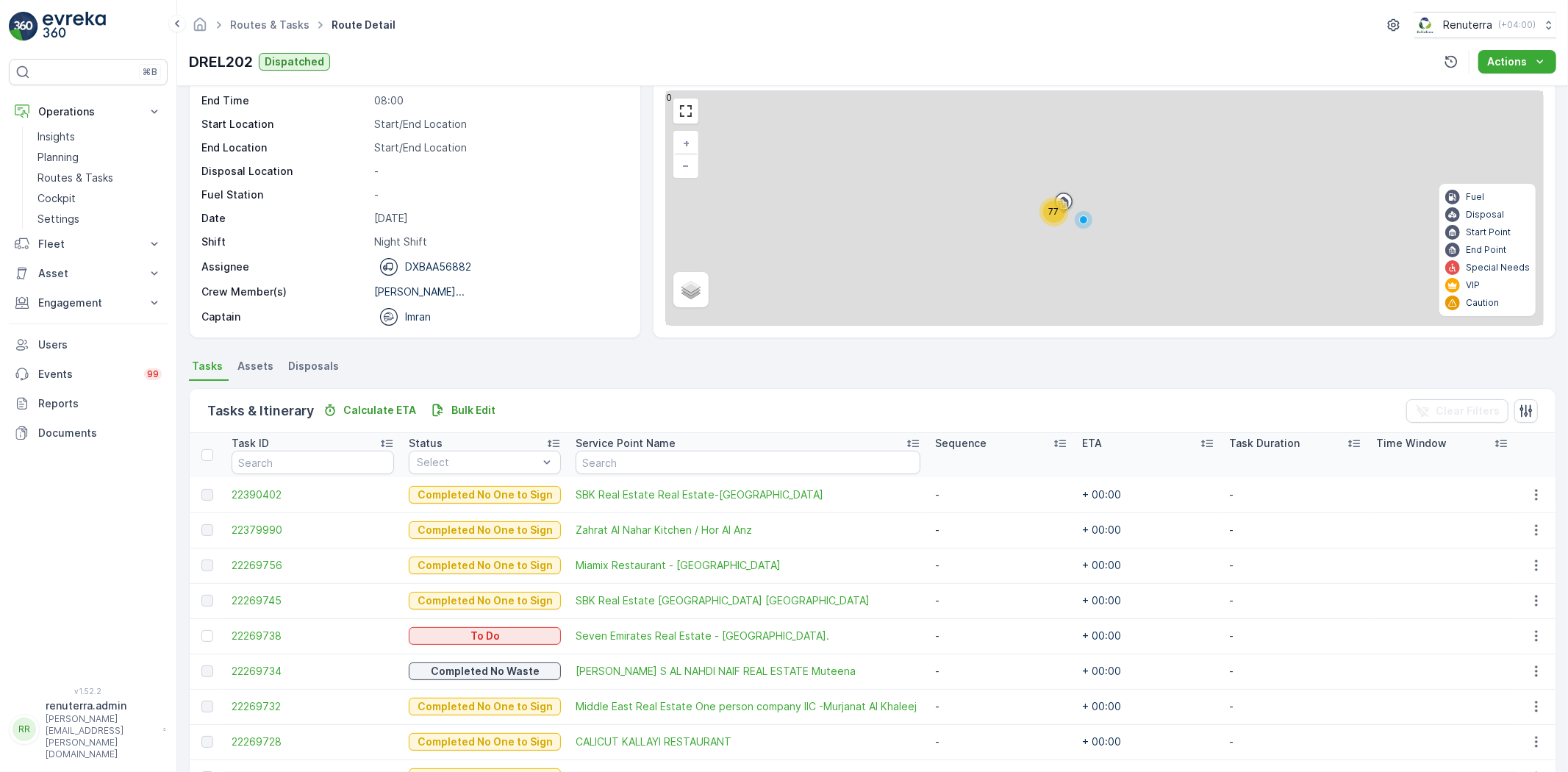
scroll to position [163, 0]
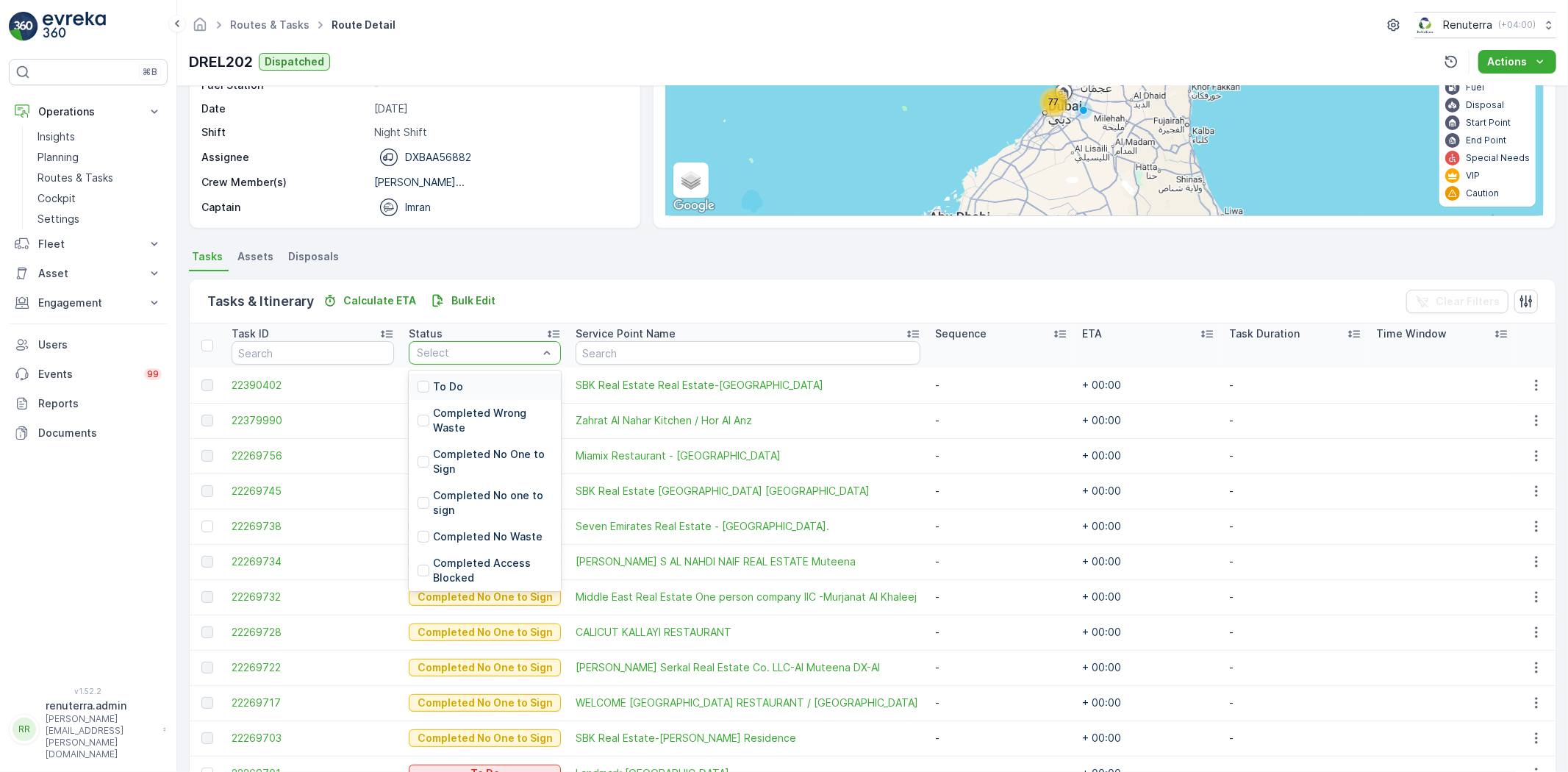
click at [460, 382] on div "To Do" at bounding box center [485, 387] width 152 height 27
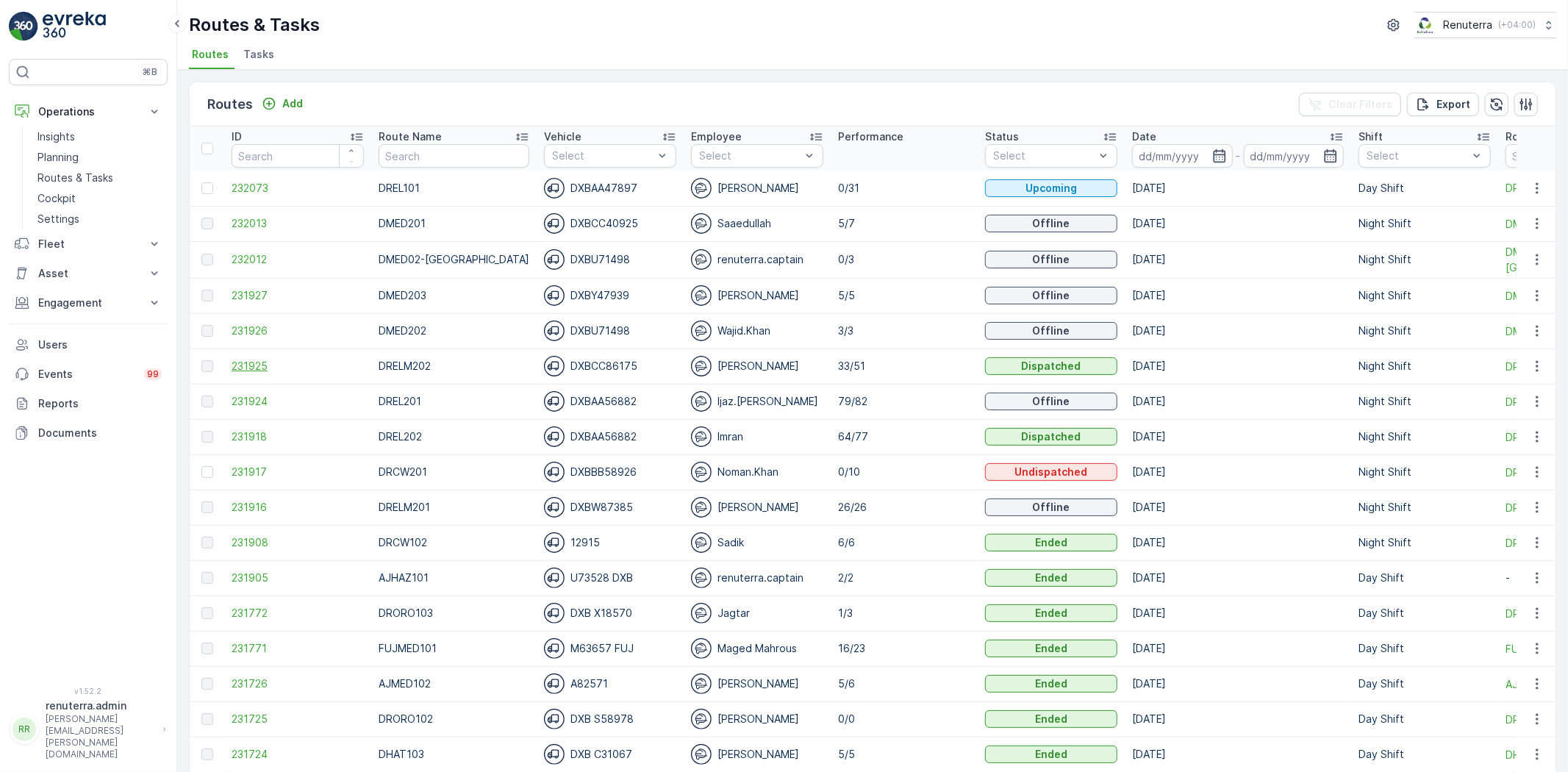
click at [254, 363] on span "231925" at bounding box center [298, 366] width 132 height 14
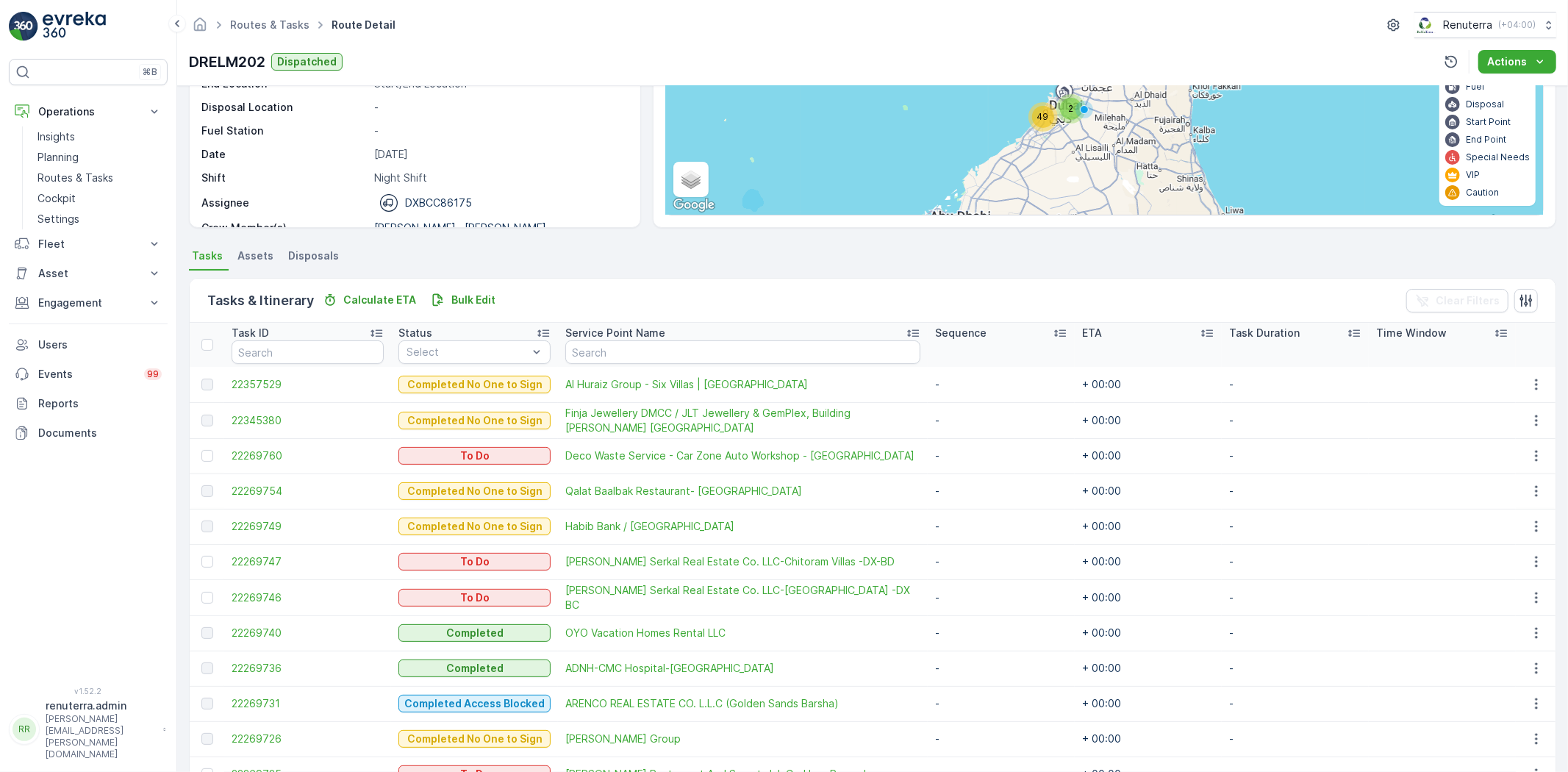
scroll to position [163, 0]
click at [472, 360] on div "Select" at bounding box center [474, 353] width 152 height 23
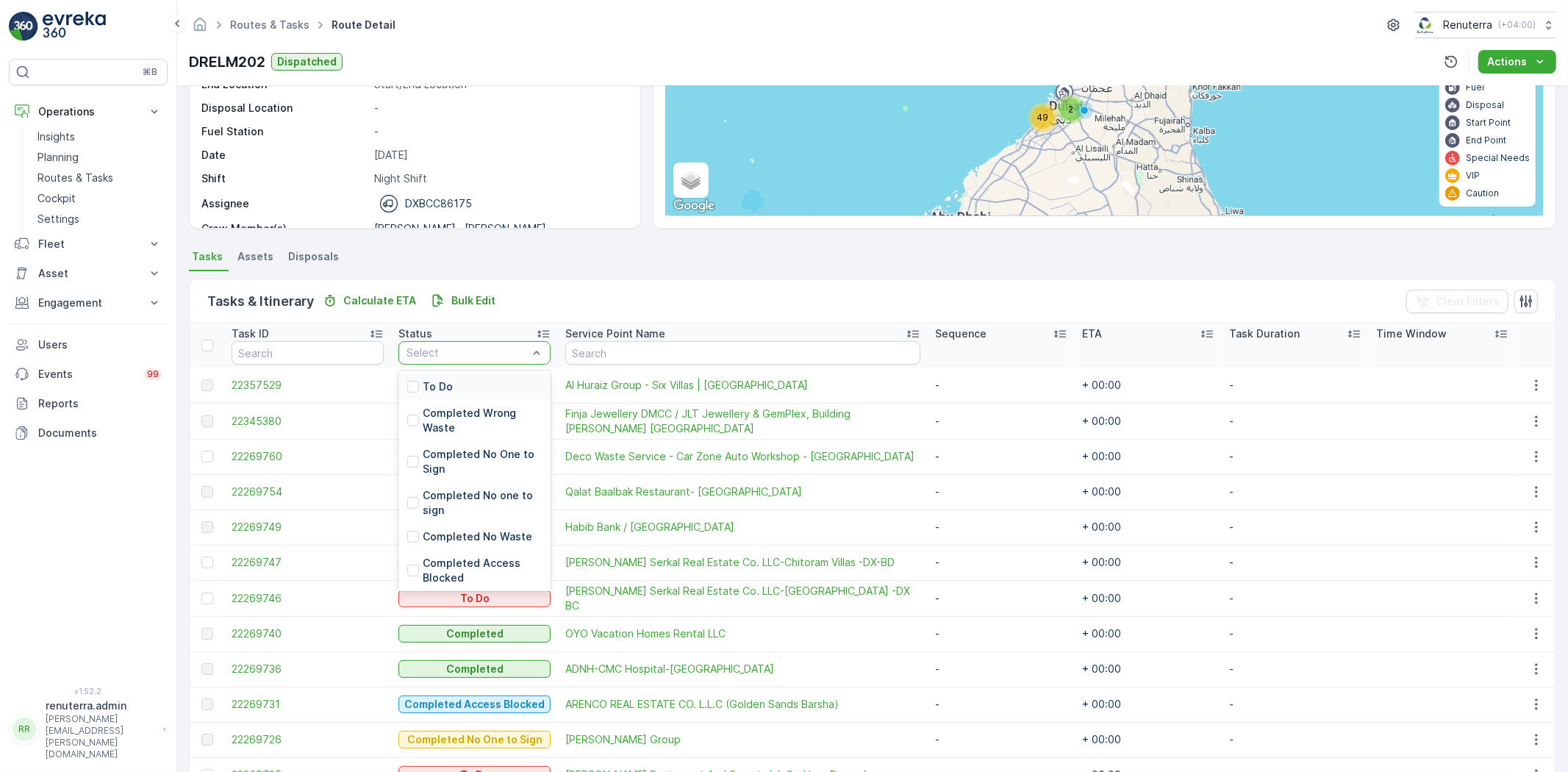
click at [472, 379] on div "To Do" at bounding box center [474, 387] width 152 height 27
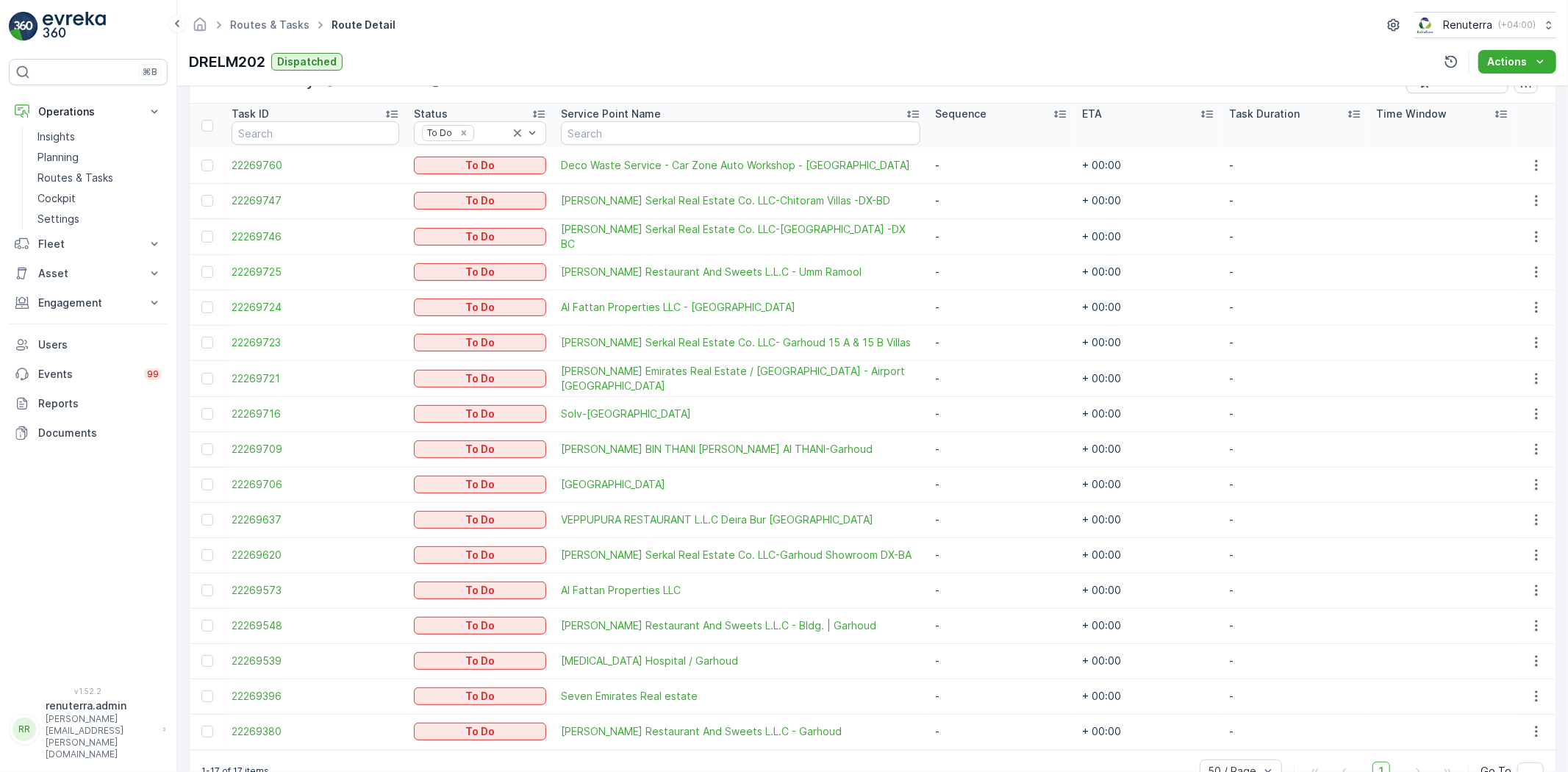
scroll to position [422, 0]
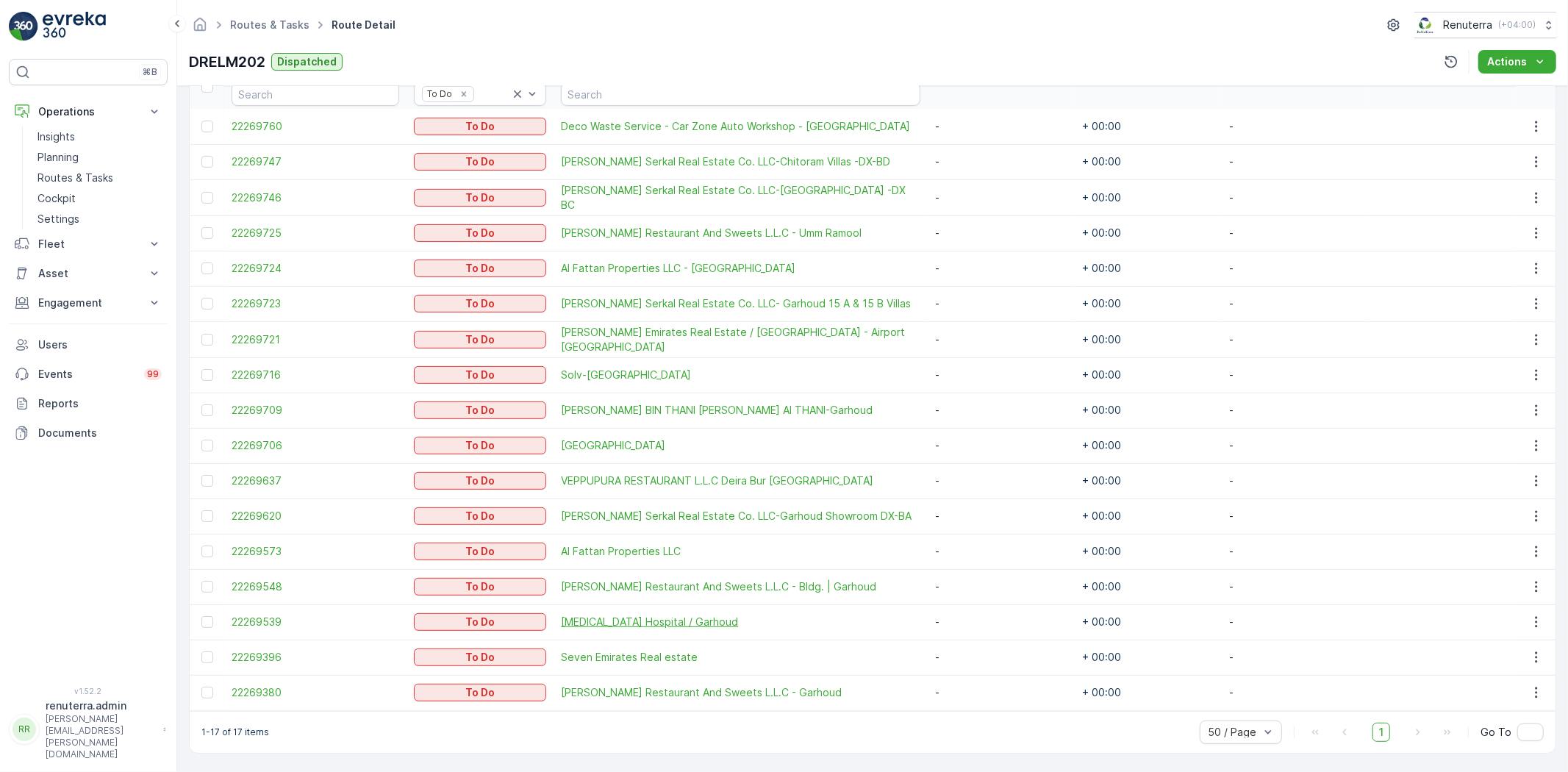
click at [611, 626] on span "[MEDICAL_DATA] Hospital / Garhoud" at bounding box center [740, 622] width 359 height 14
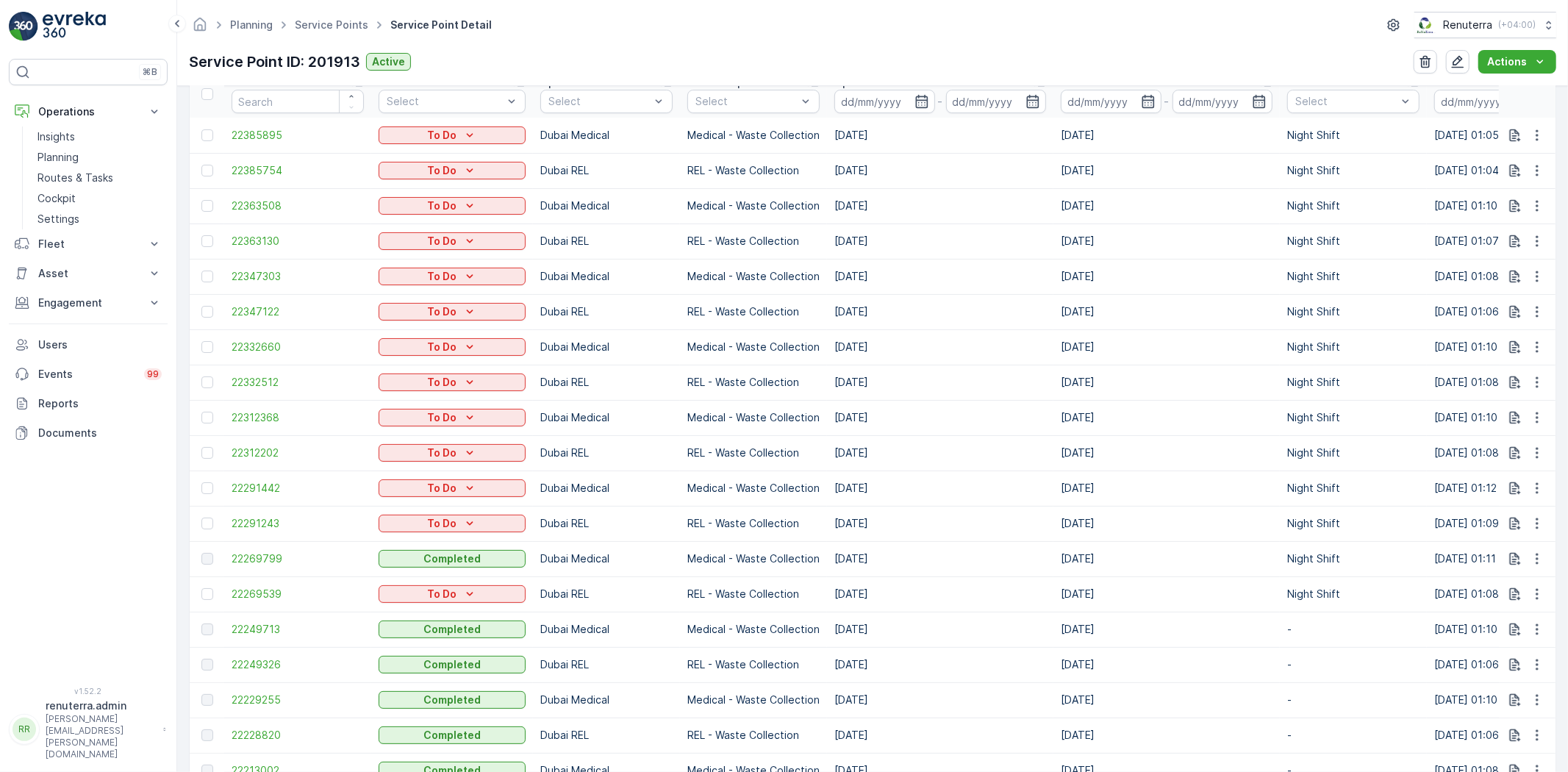
scroll to position [653, 0]
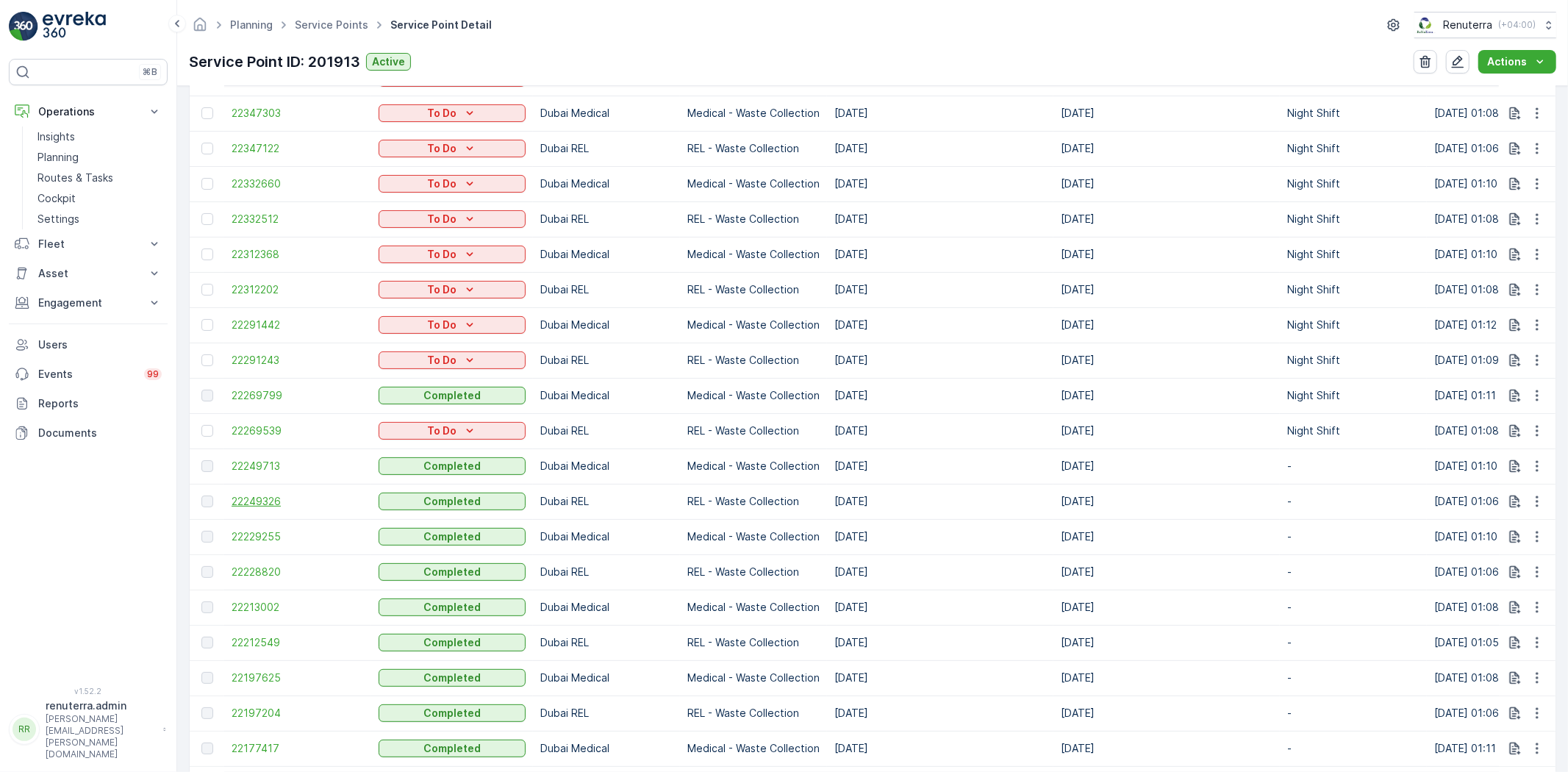
click at [262, 502] on span "22249326" at bounding box center [298, 501] width 132 height 14
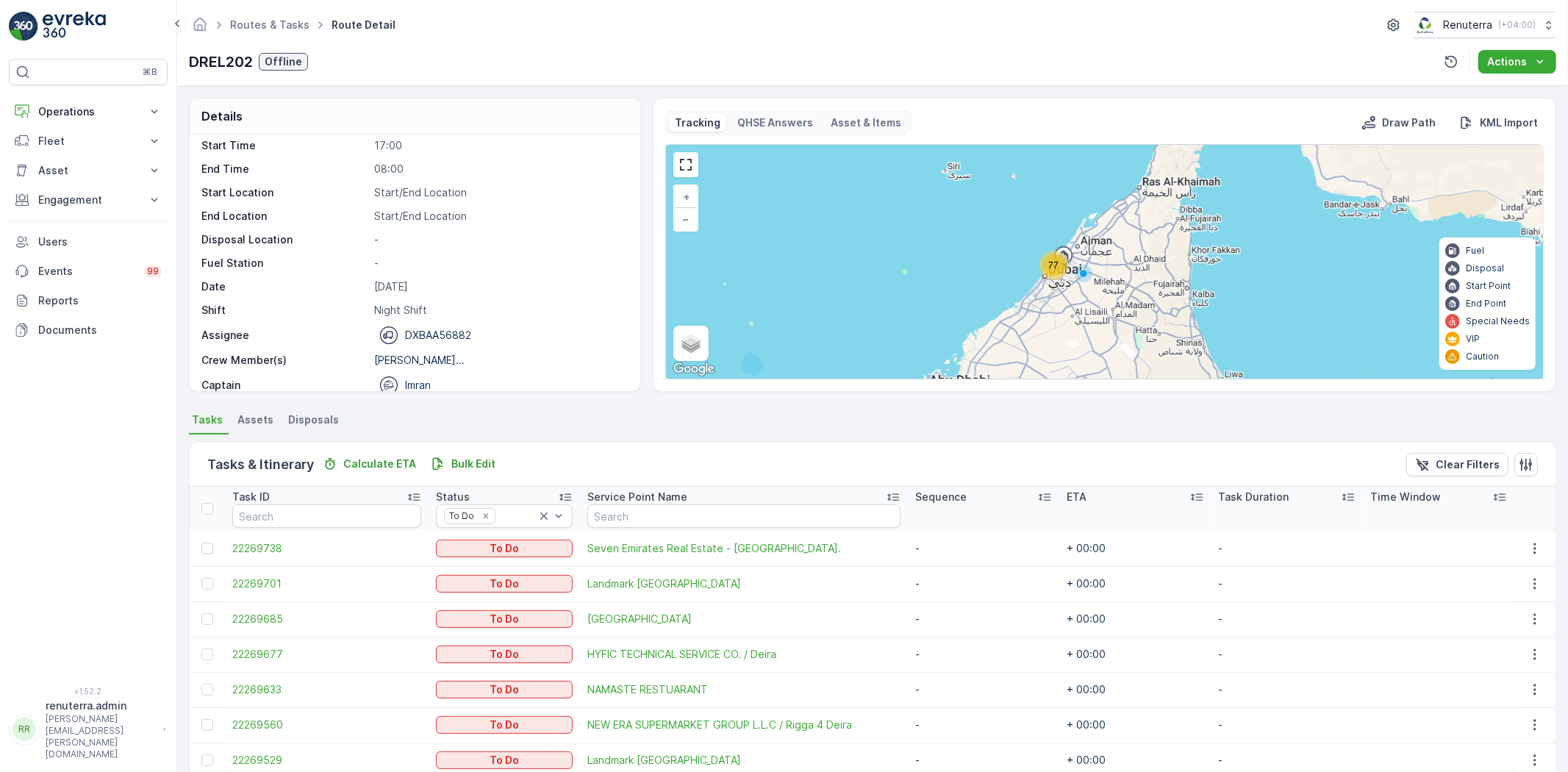
scroll to position [46, 0]
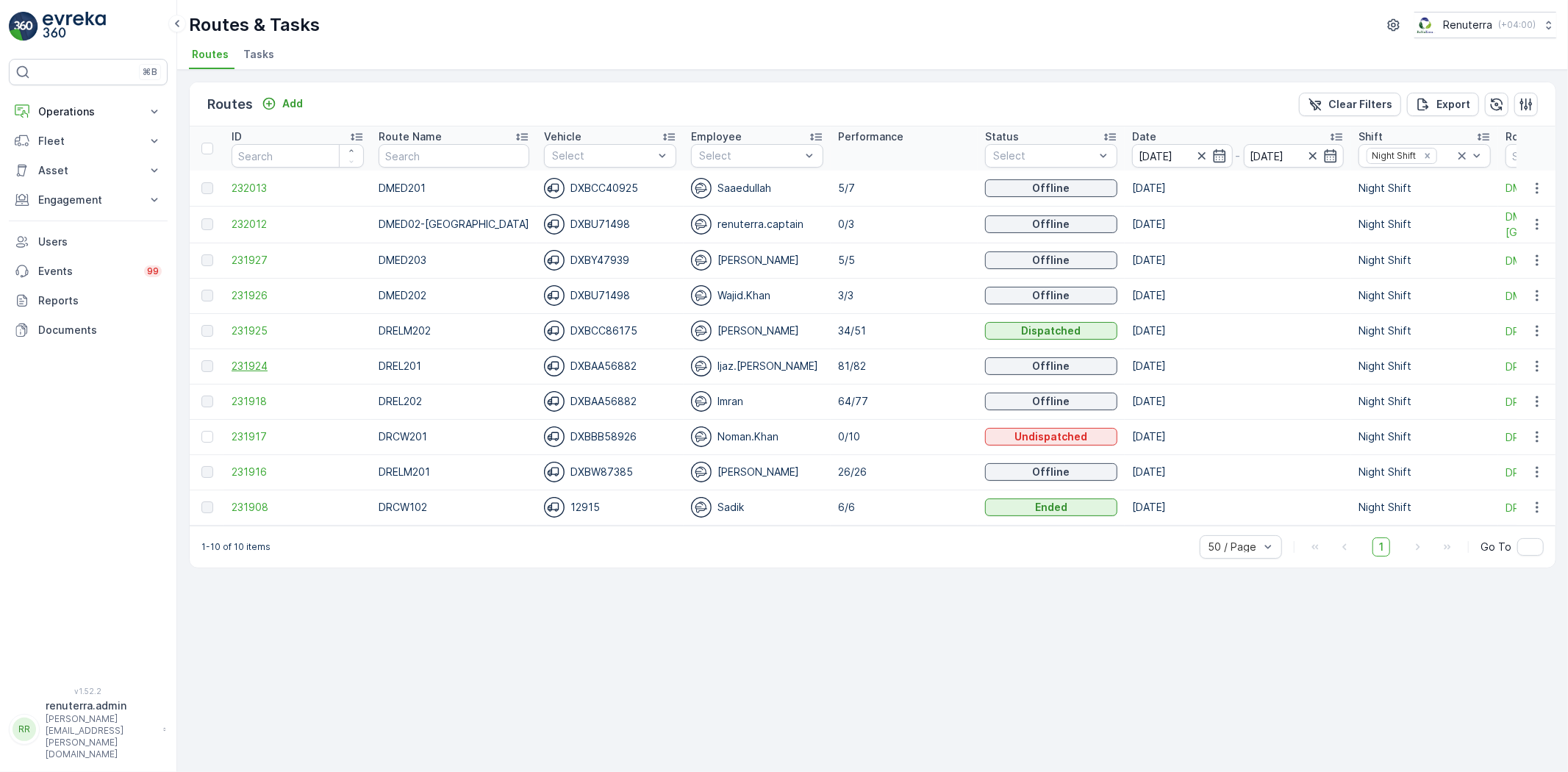
click at [254, 364] on span "231924" at bounding box center [298, 366] width 132 height 14
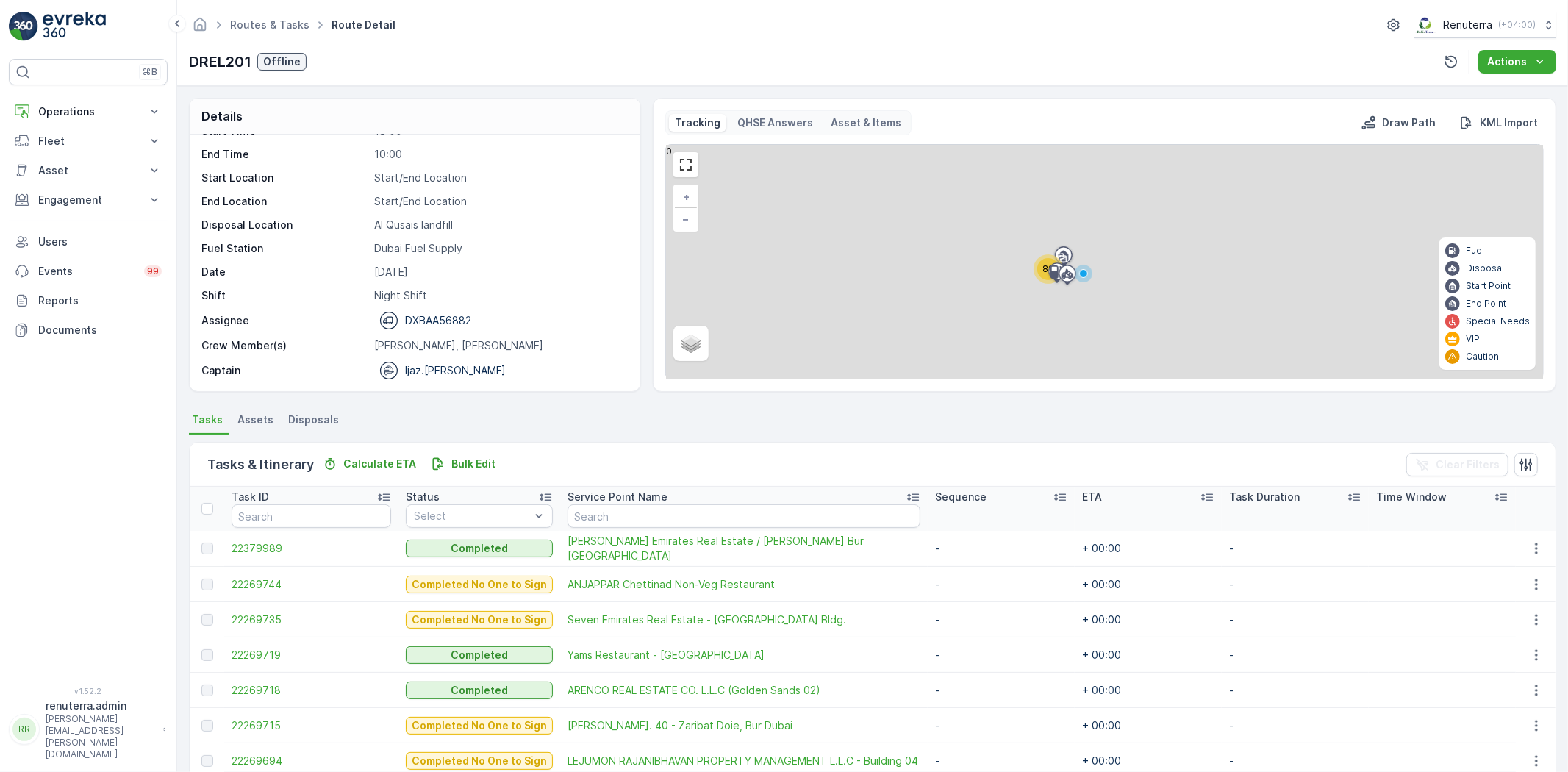
scroll to position [326, 0]
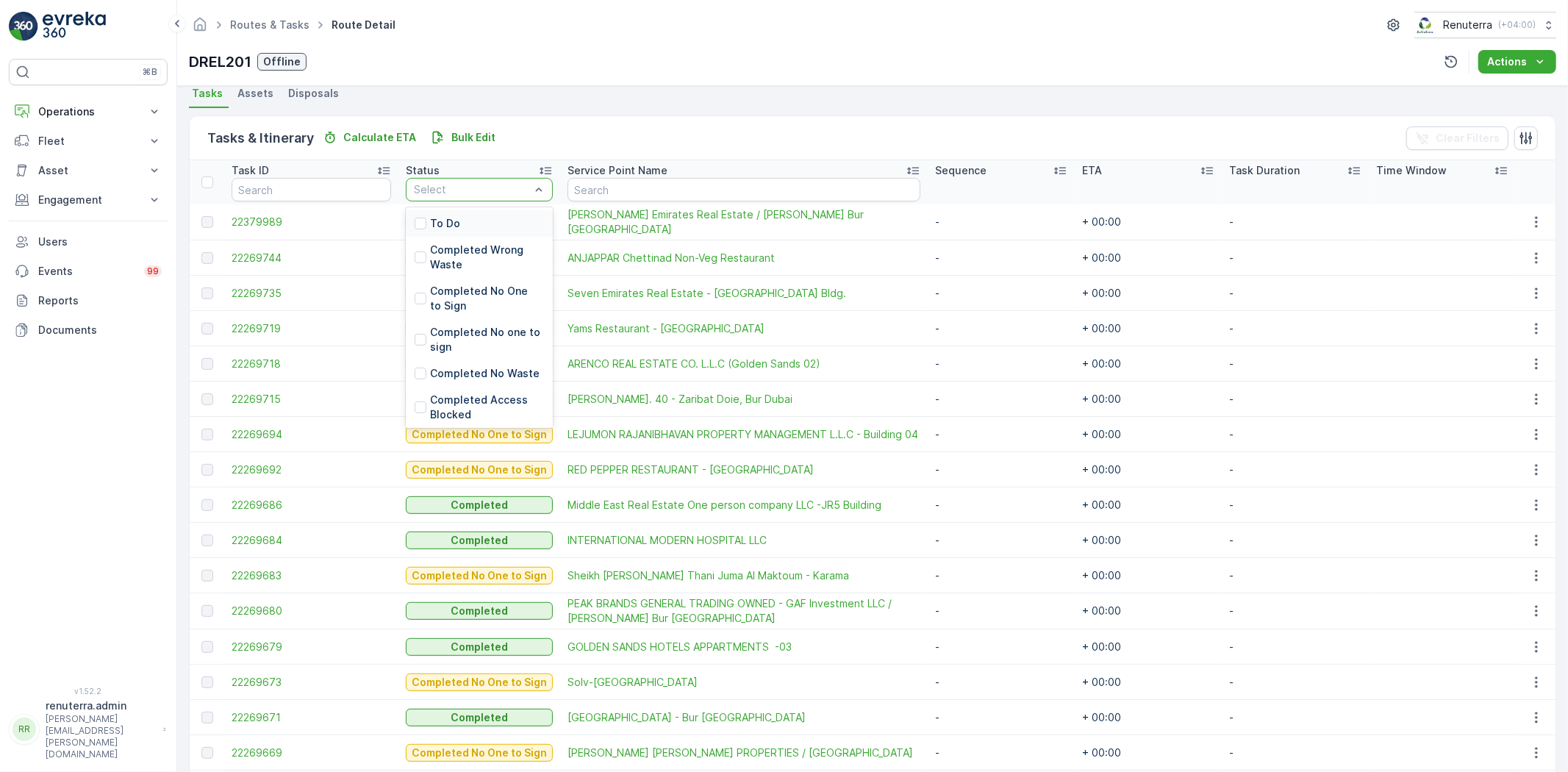
click at [462, 226] on div "To Do" at bounding box center [479, 224] width 147 height 27
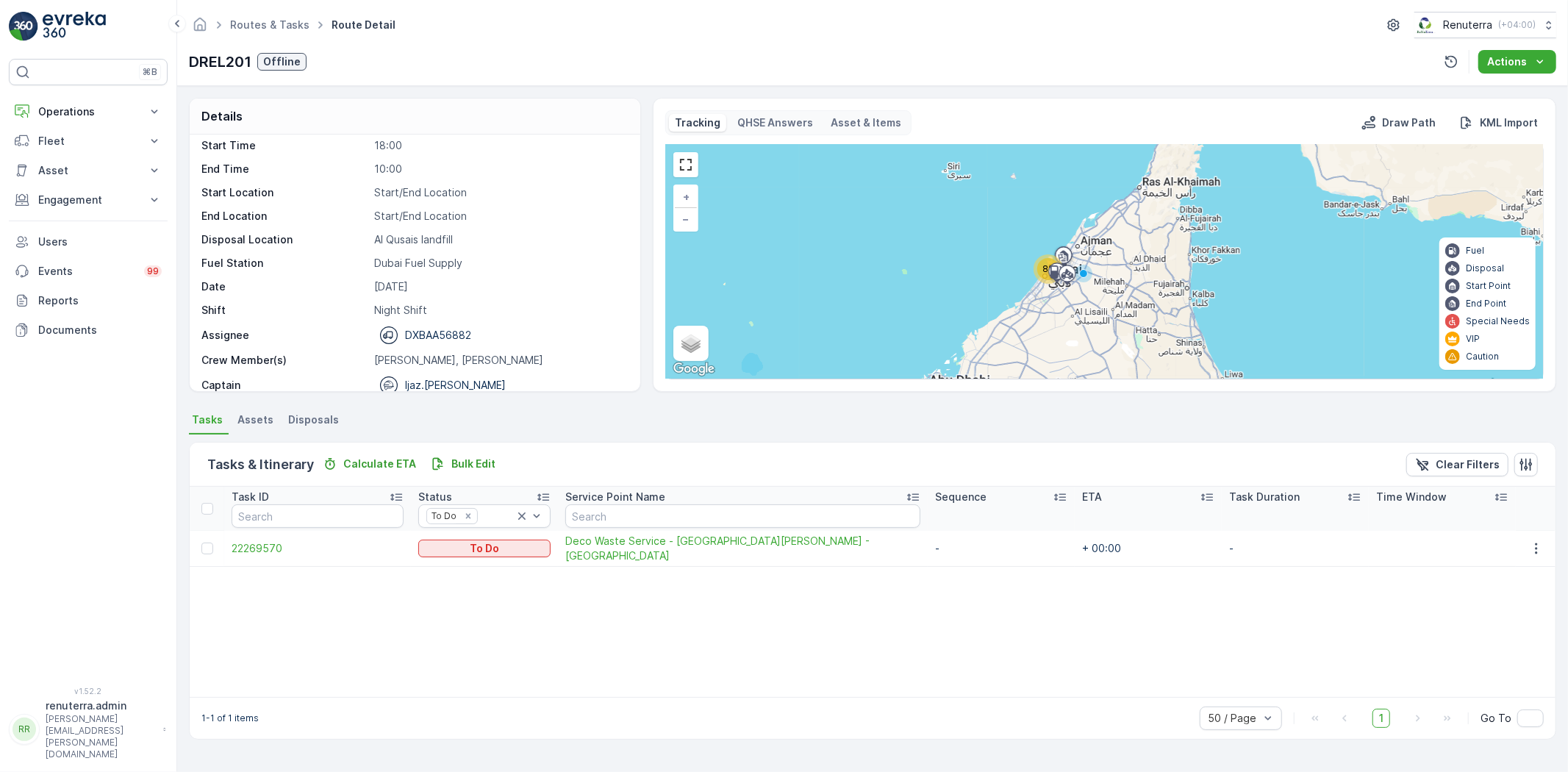
scroll to position [46, 0]
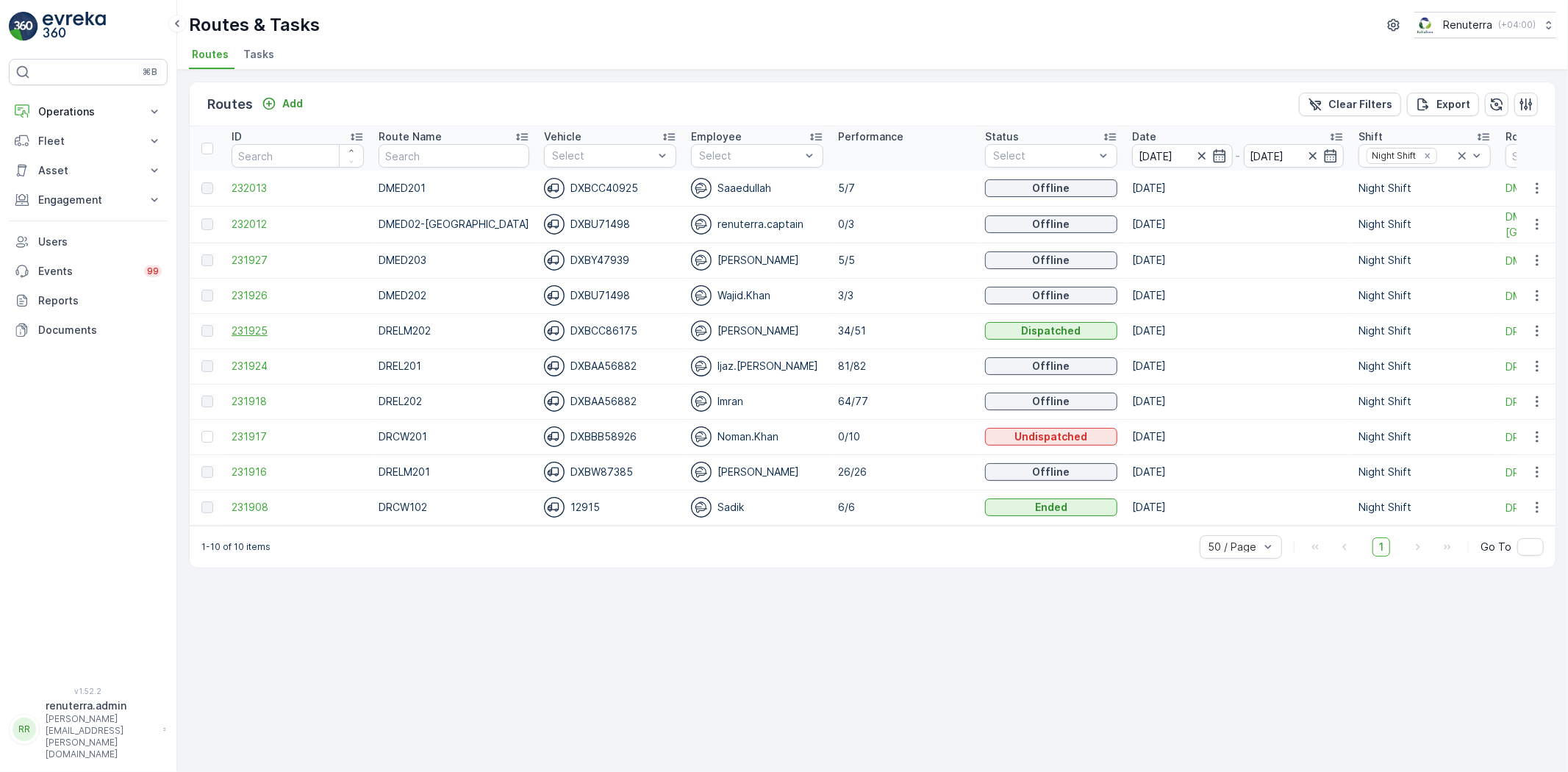
click at [265, 329] on span "231925" at bounding box center [298, 331] width 132 height 14
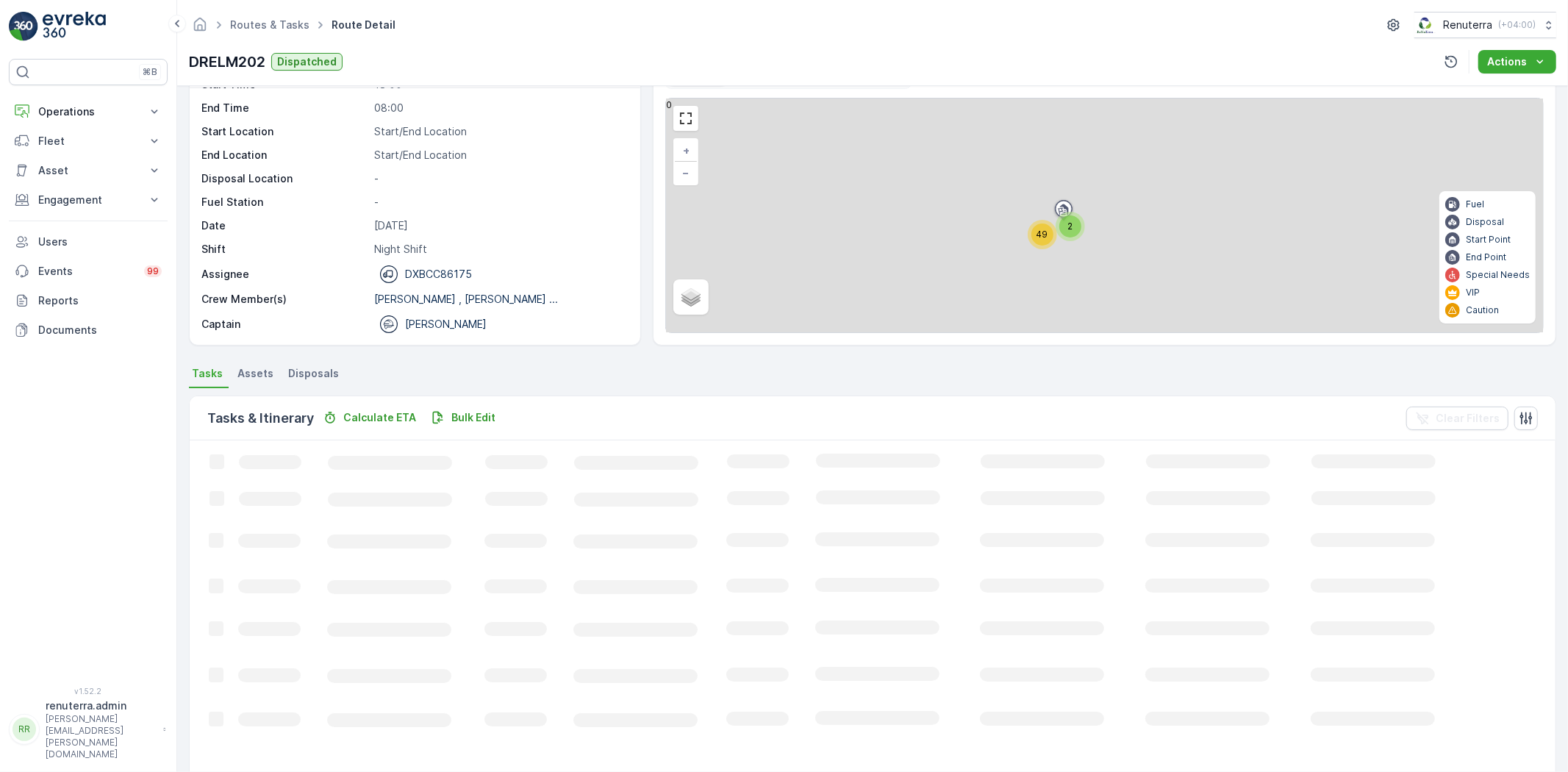
scroll to position [82, 0]
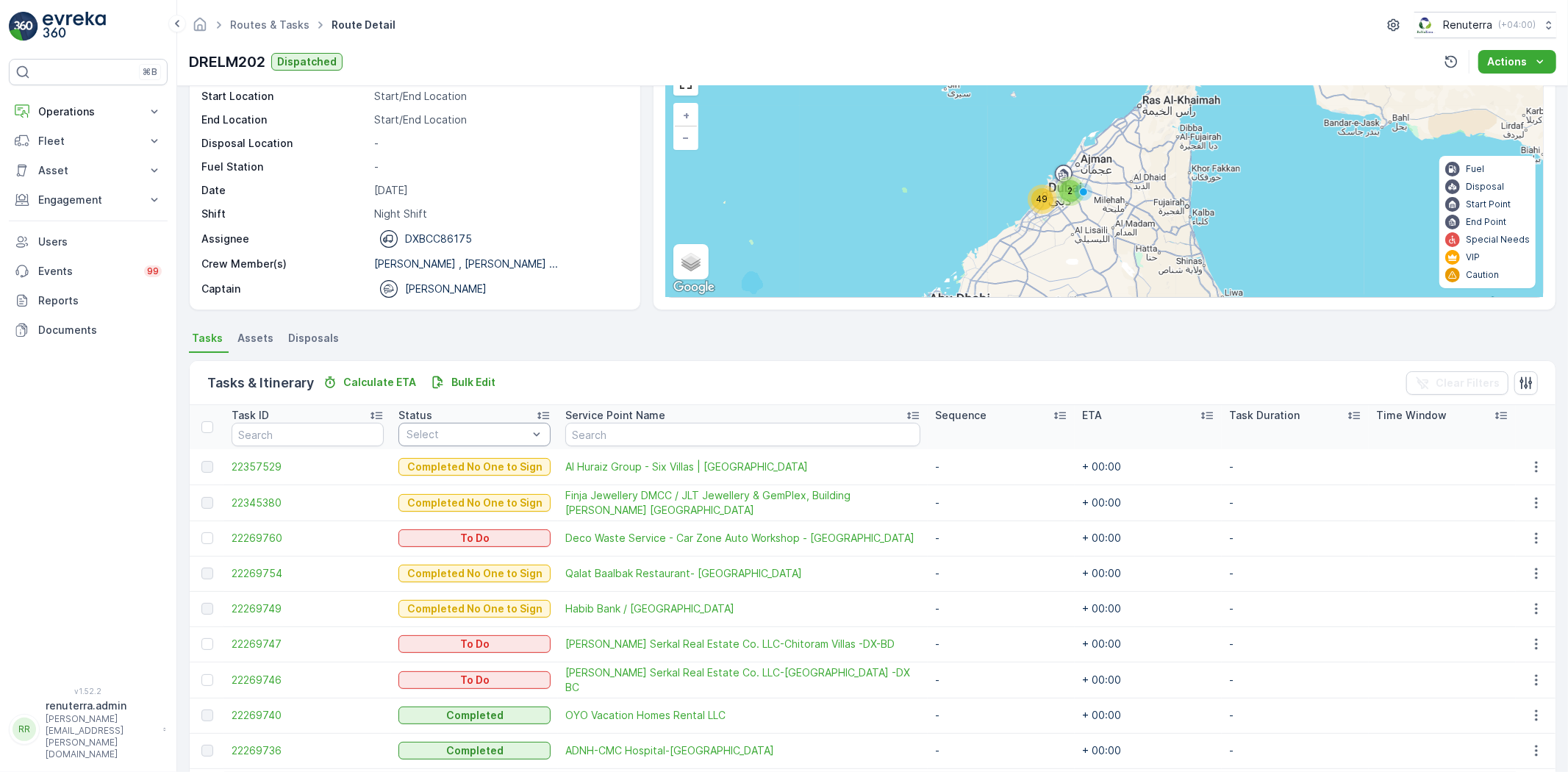
click at [588, 376] on div "Tasks & Itinerary Calculate ETA Bulk Edit Clear Filters" at bounding box center [873, 382] width 1367 height 44
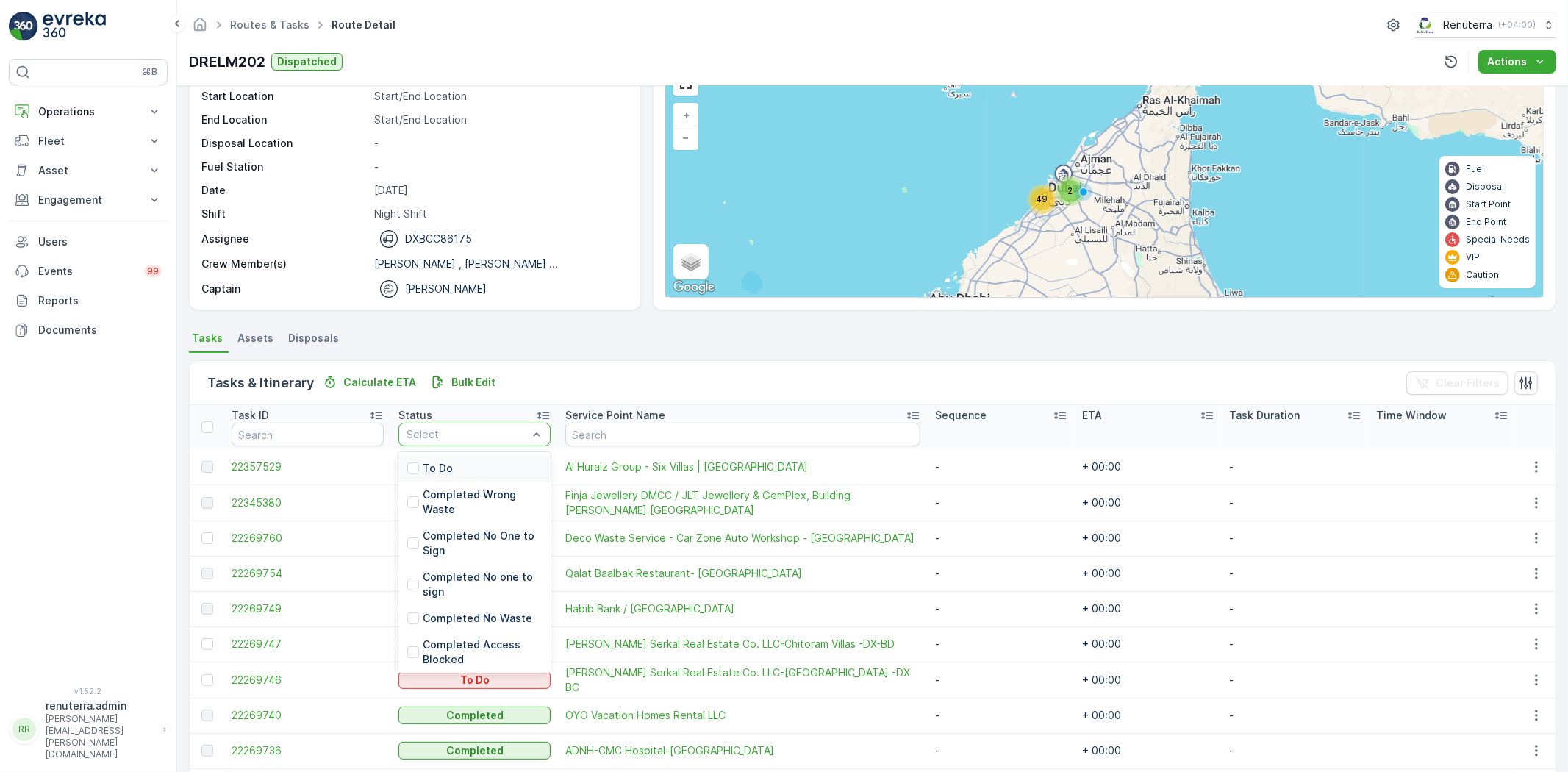
click at [448, 465] on p "To Do" at bounding box center [438, 468] width 30 height 14
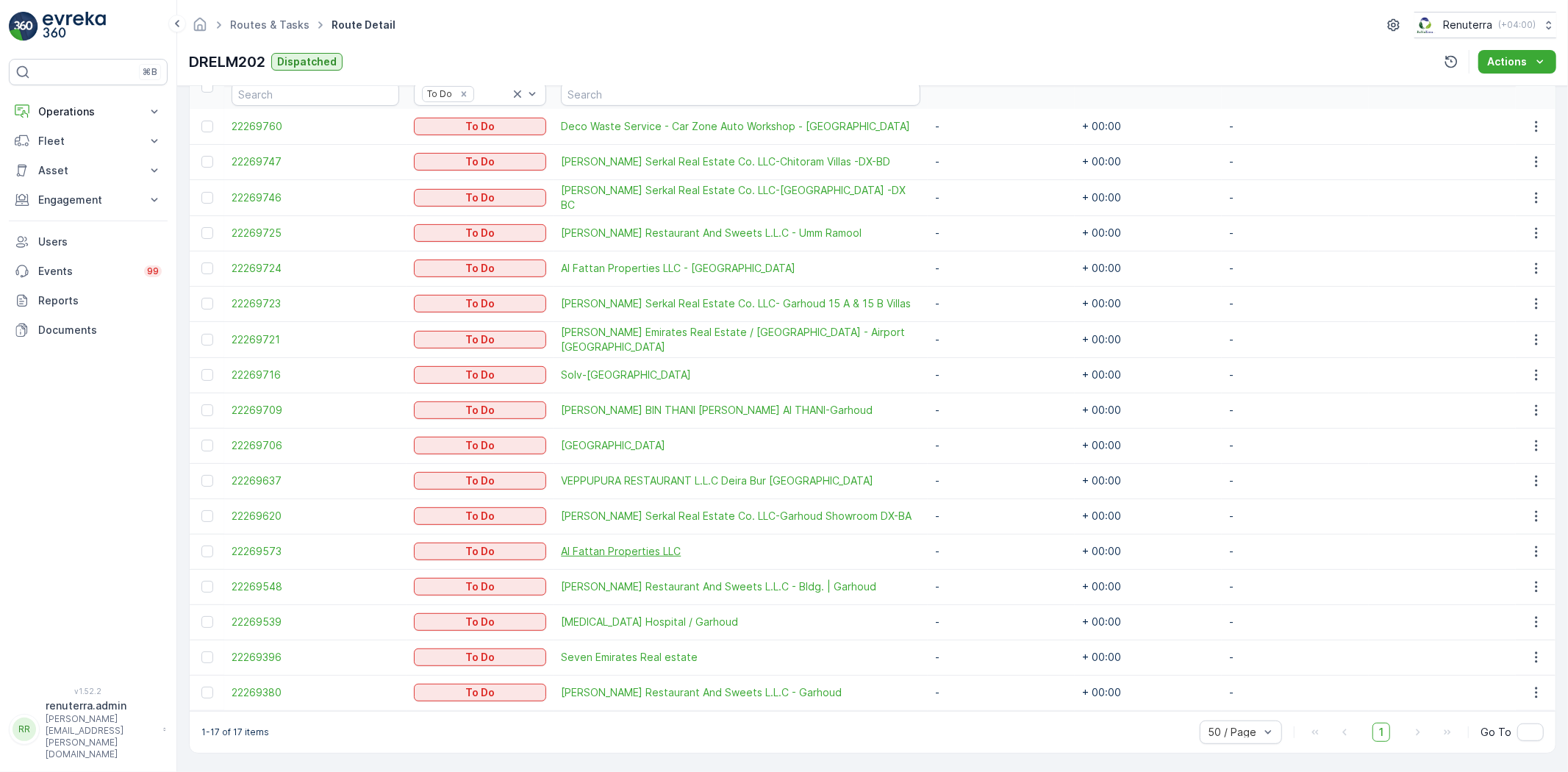
scroll to position [341, 0]
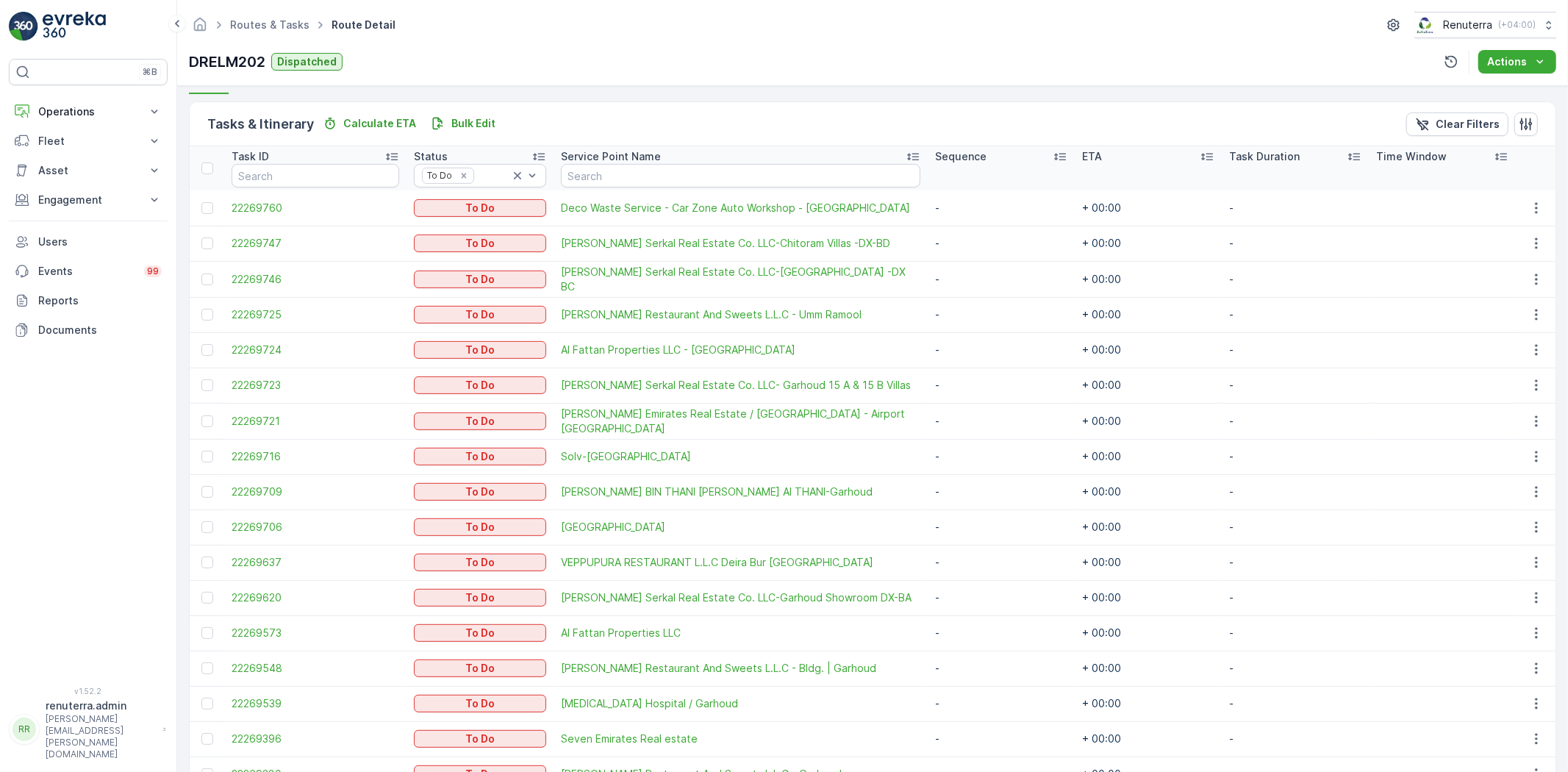
click at [694, 569] on td "VEPPUPURA RESTAURANT L.L.C Deira Bur [GEOGRAPHIC_DATA]" at bounding box center [741, 563] width 374 height 36
click at [701, 560] on span "VEPPUPURA RESTAURANT L.L.C Deira Bur [GEOGRAPHIC_DATA]" at bounding box center [740, 563] width 359 height 14
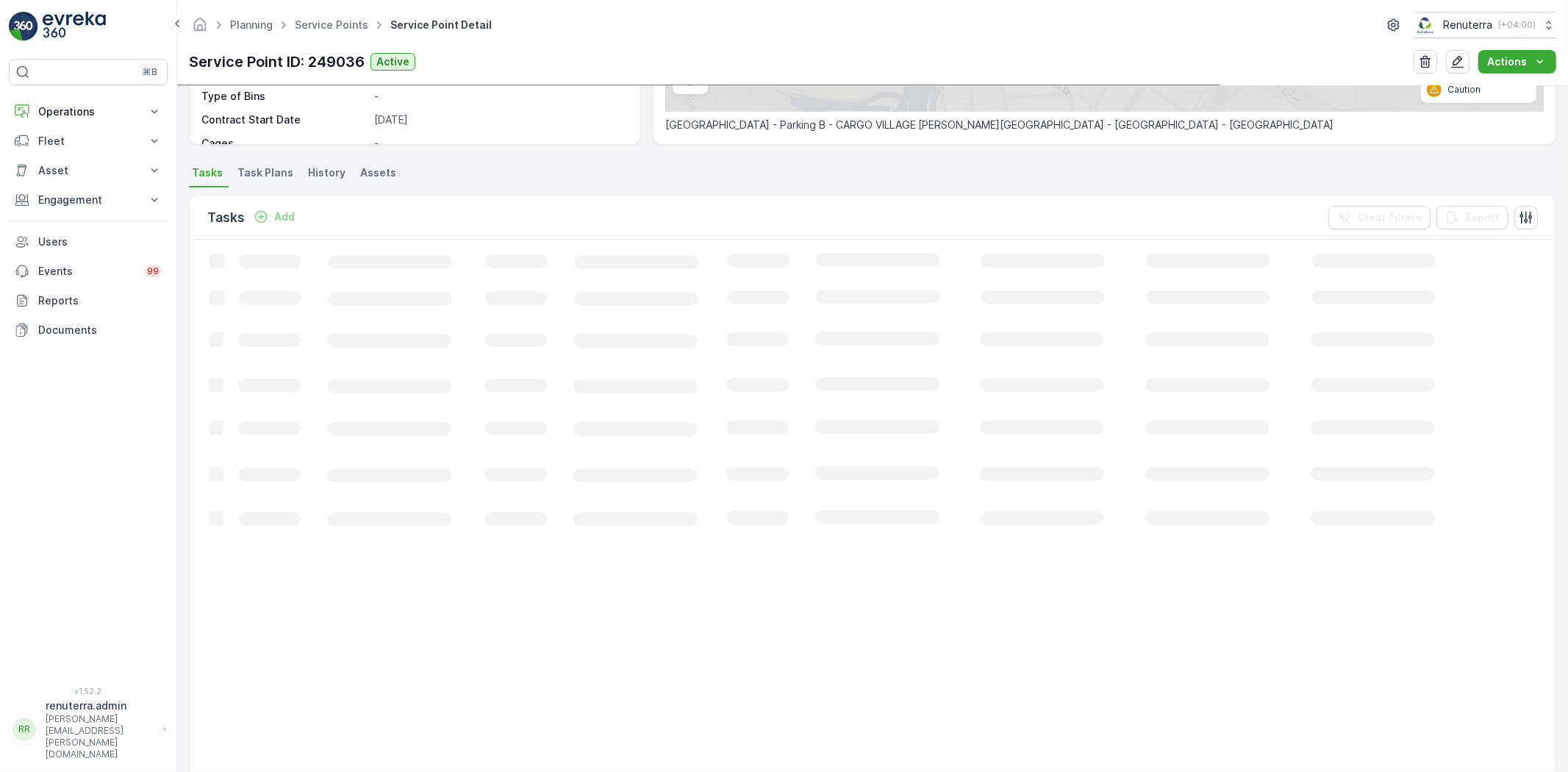
scroll to position [326, 0]
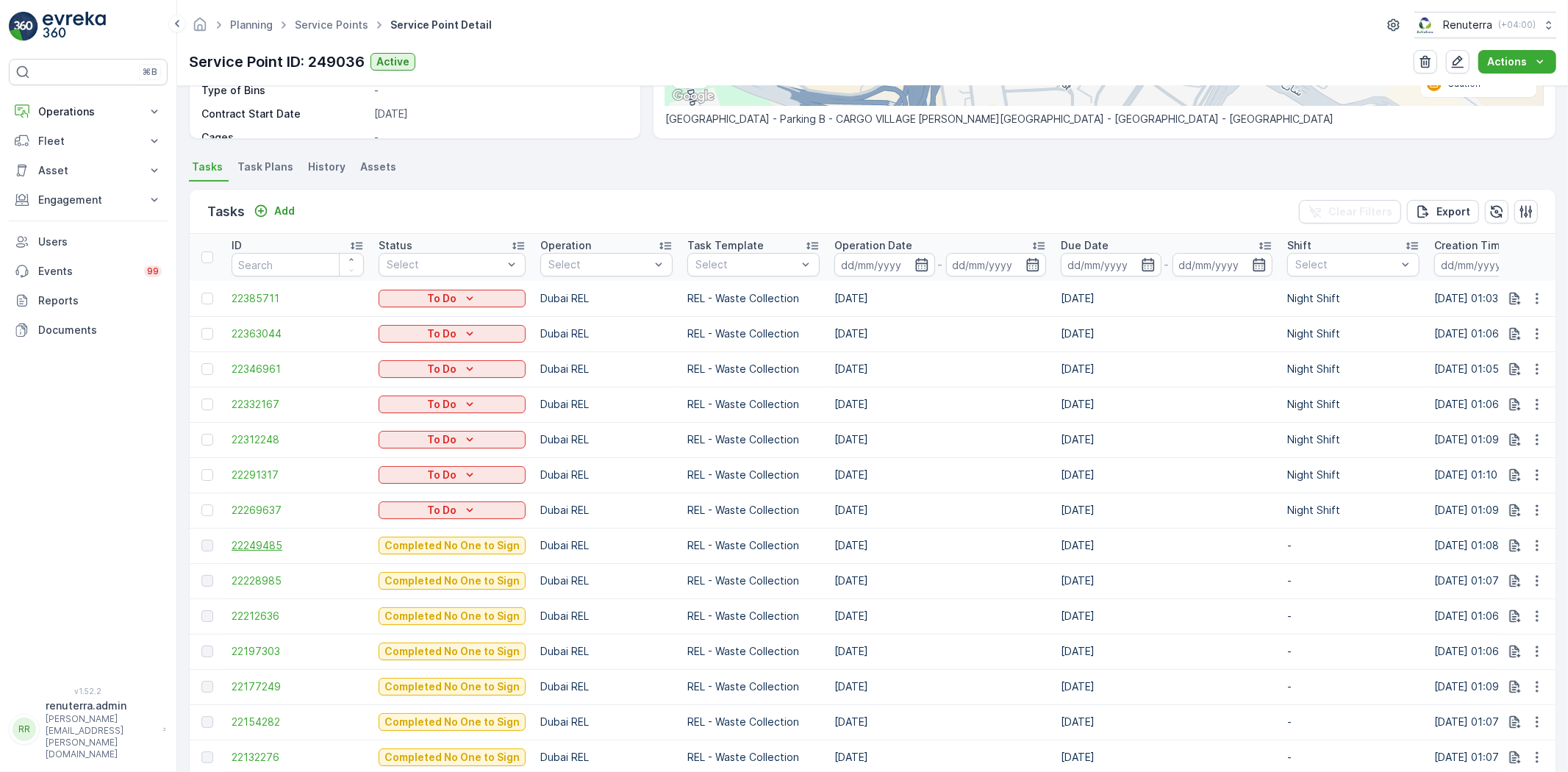
click at [254, 548] on span "22249485" at bounding box center [298, 546] width 132 height 14
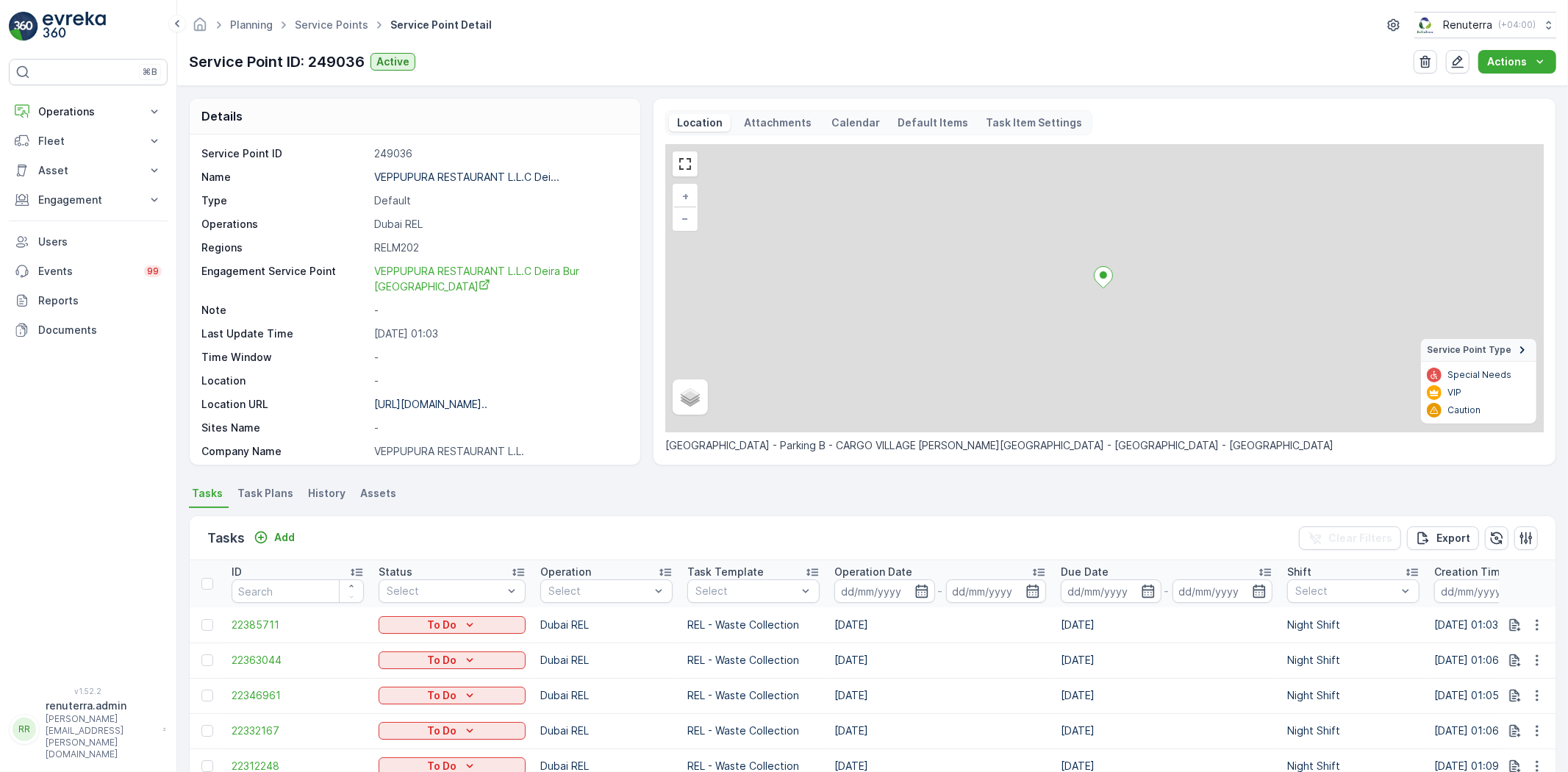
scroll to position [489, 0]
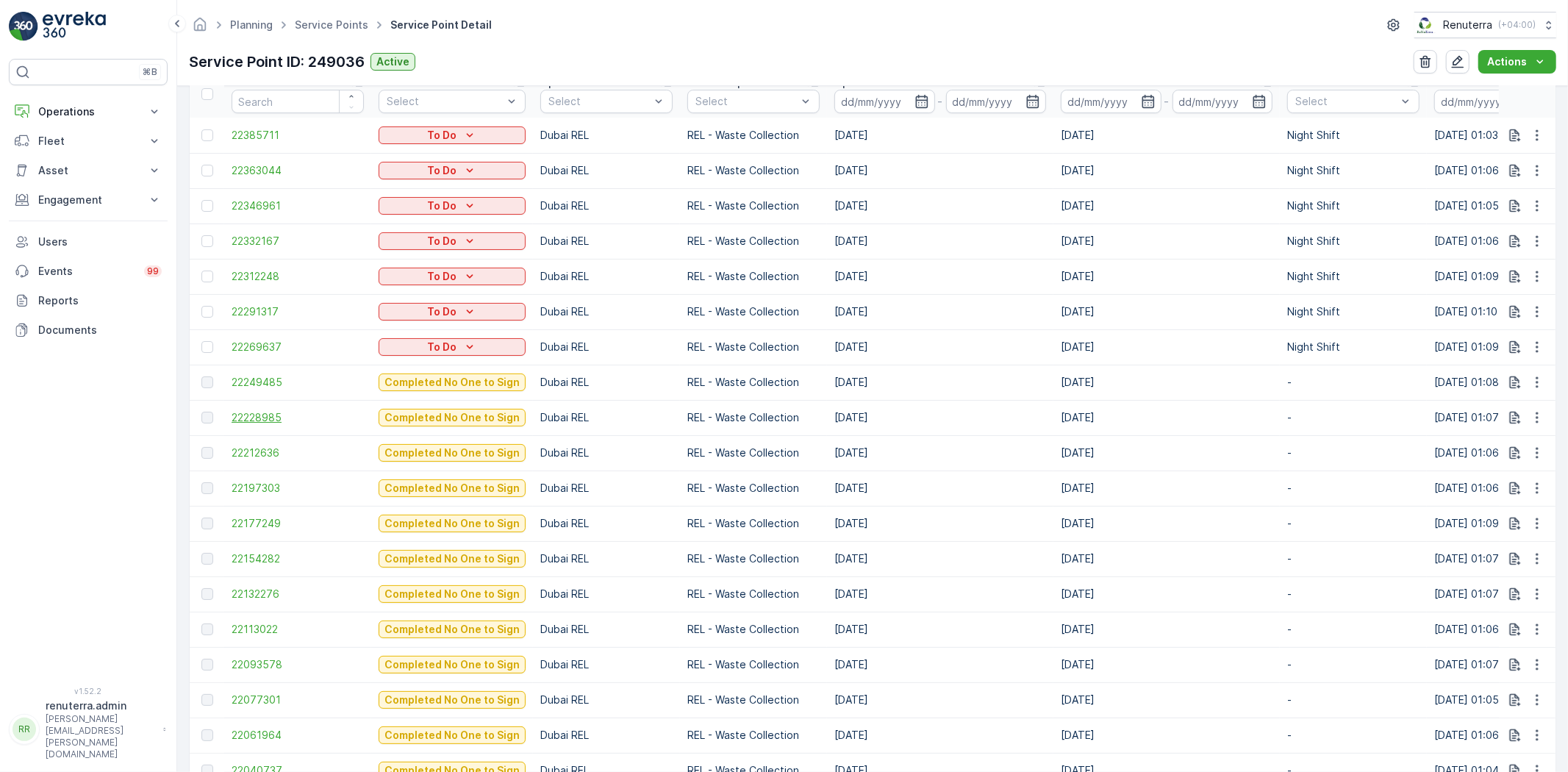
click at [238, 422] on span "22228985" at bounding box center [298, 417] width 132 height 14
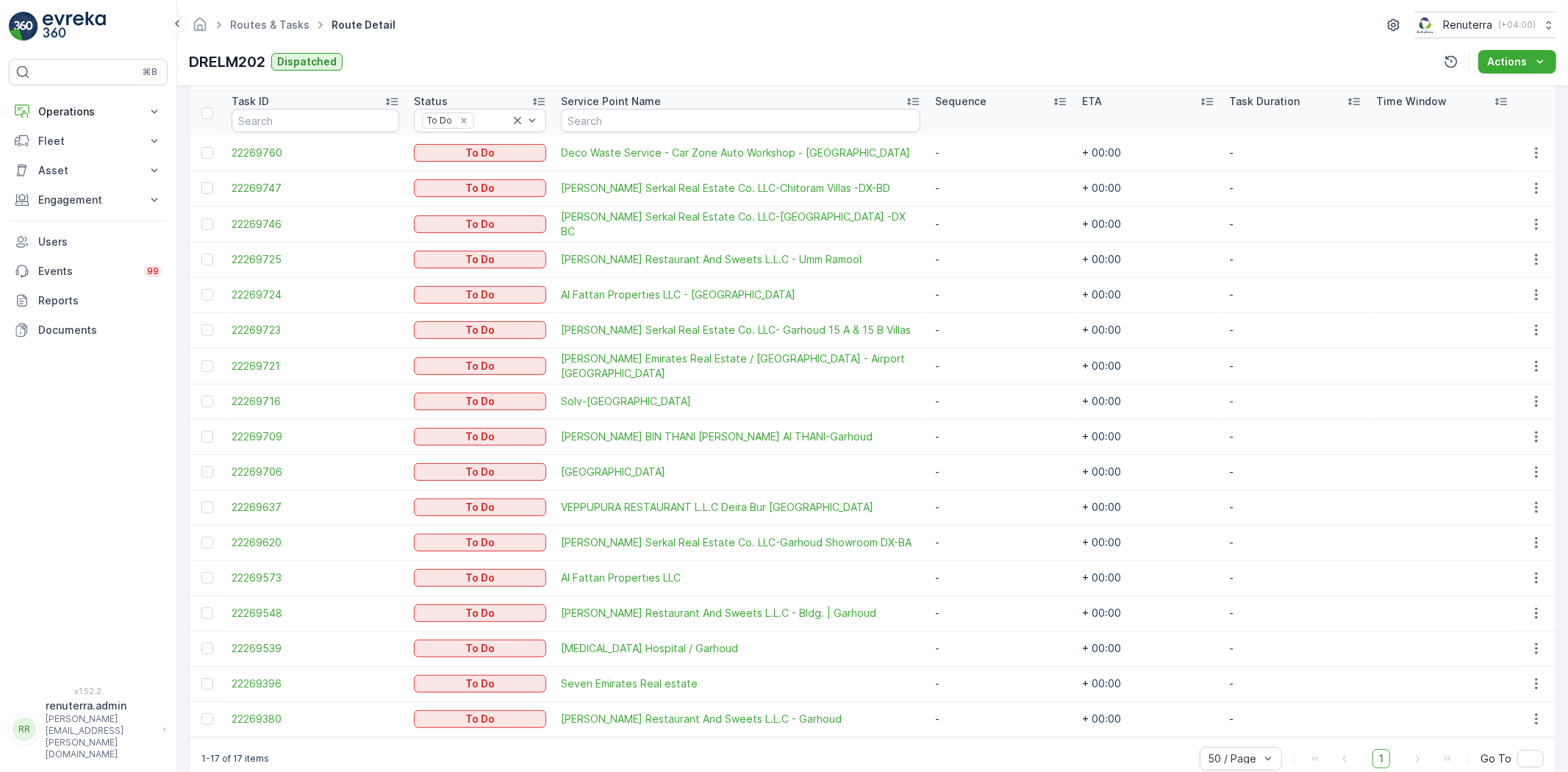
scroll to position [422, 0]
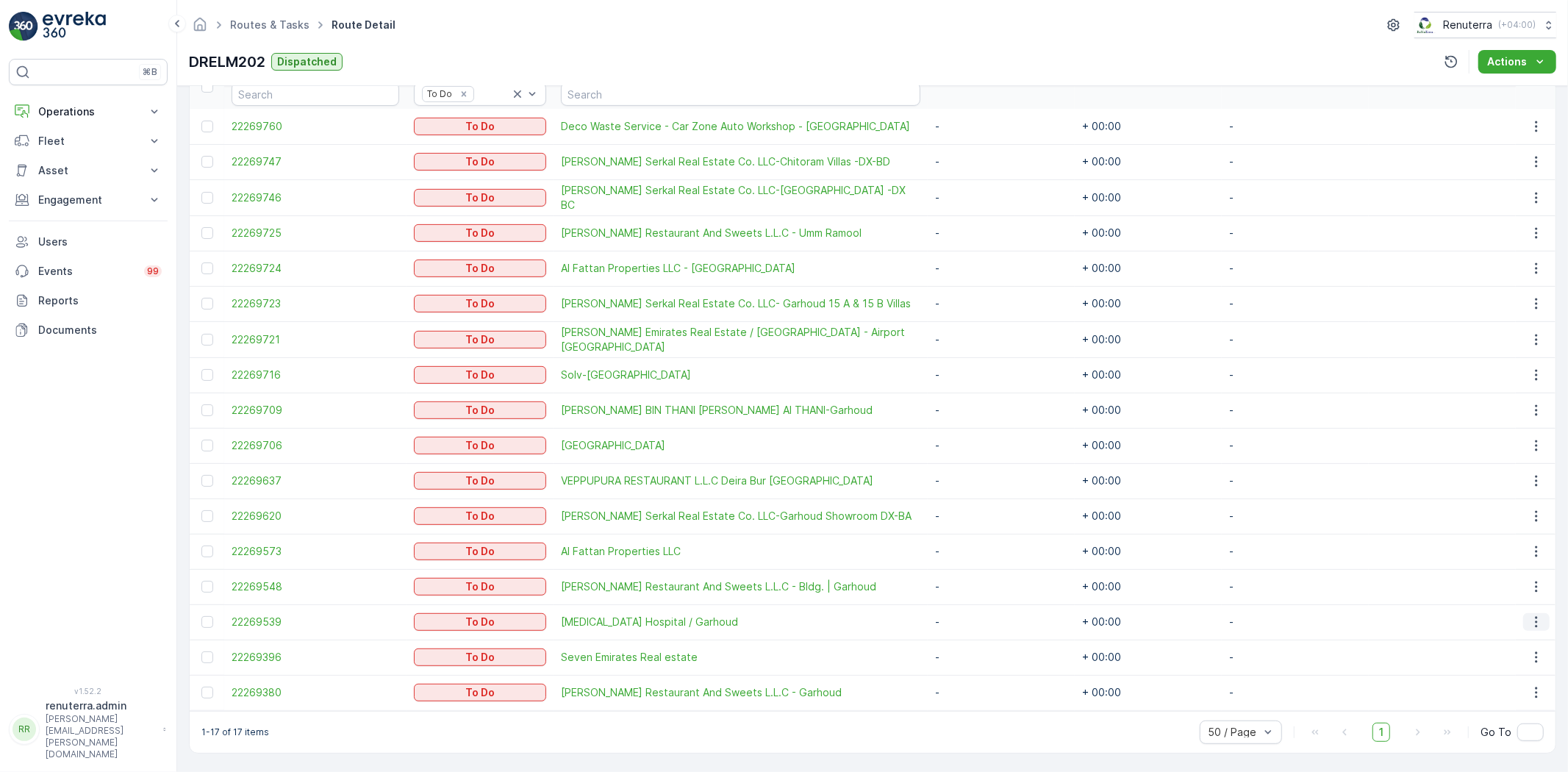
click at [1534, 619] on icon "button" at bounding box center [1537, 622] width 14 height 14
click at [1513, 682] on span "Change Route" at bounding box center [1499, 685] width 71 height 14
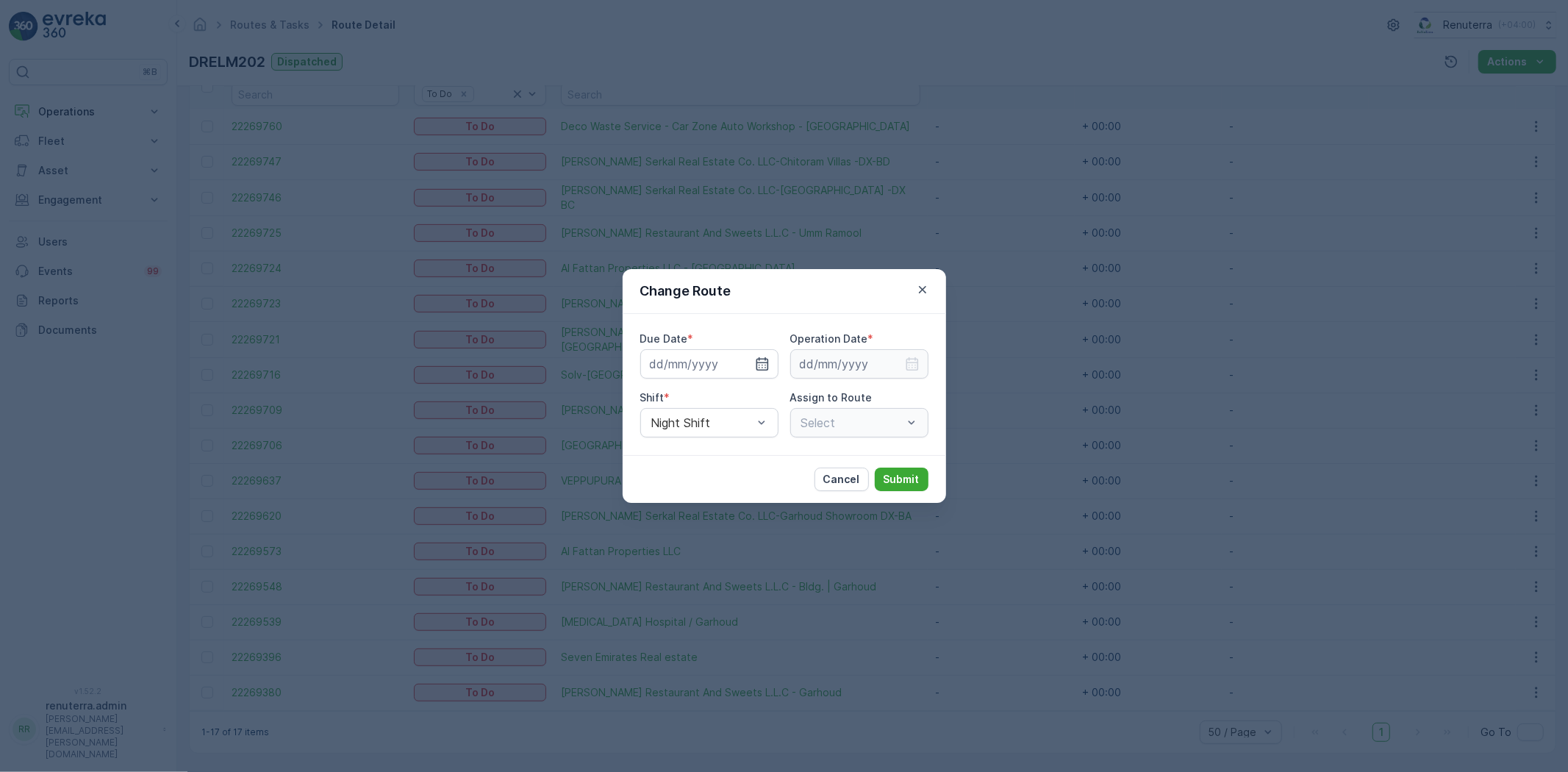
type input "[DATE]"
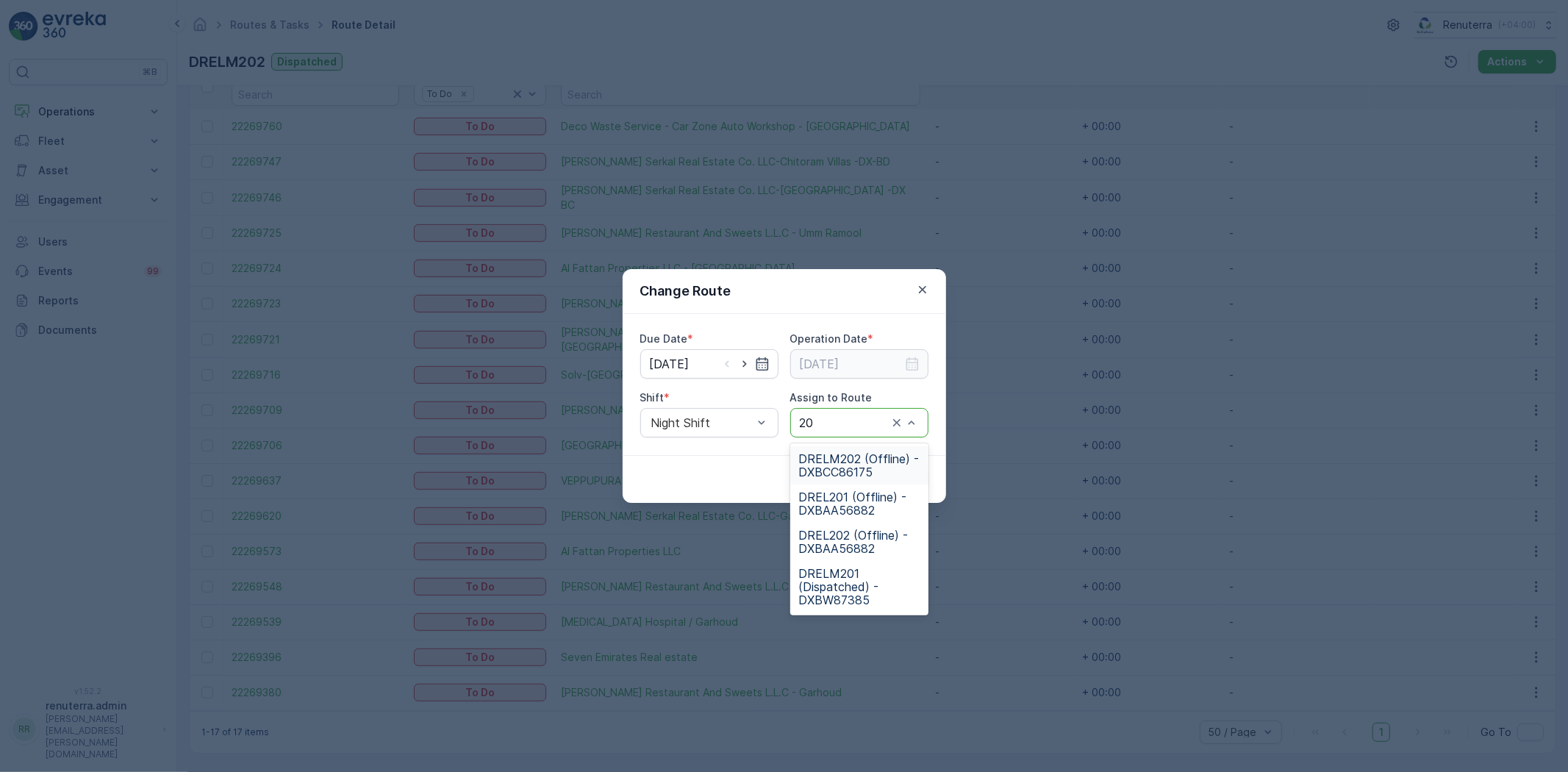
type input "201"
click at [871, 511] on span "DRELM201 (Dispatched) - DXBW87385" at bounding box center [859, 510] width 120 height 40
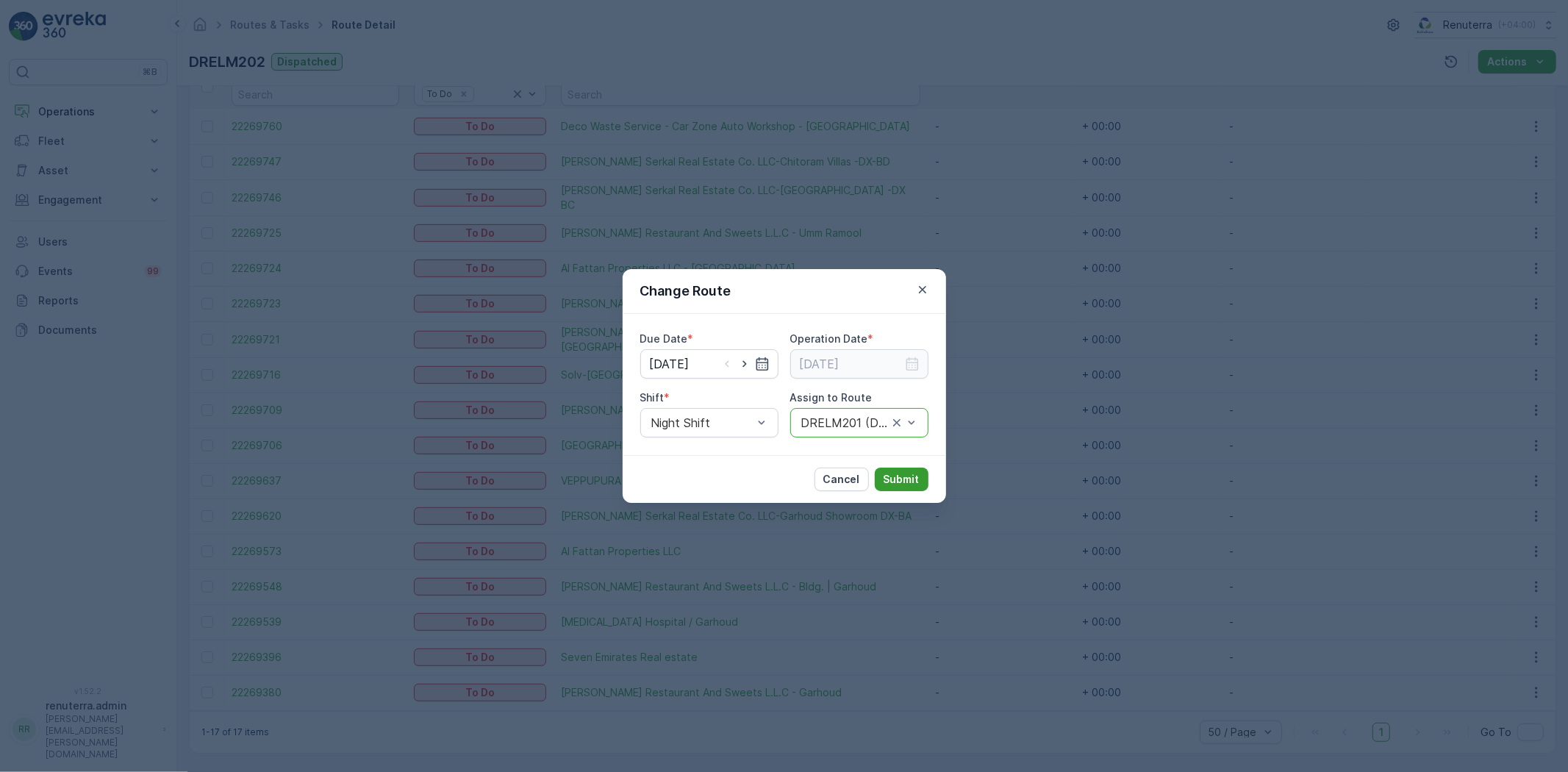
click at [902, 482] on p "Submit" at bounding box center [901, 480] width 36 height 14
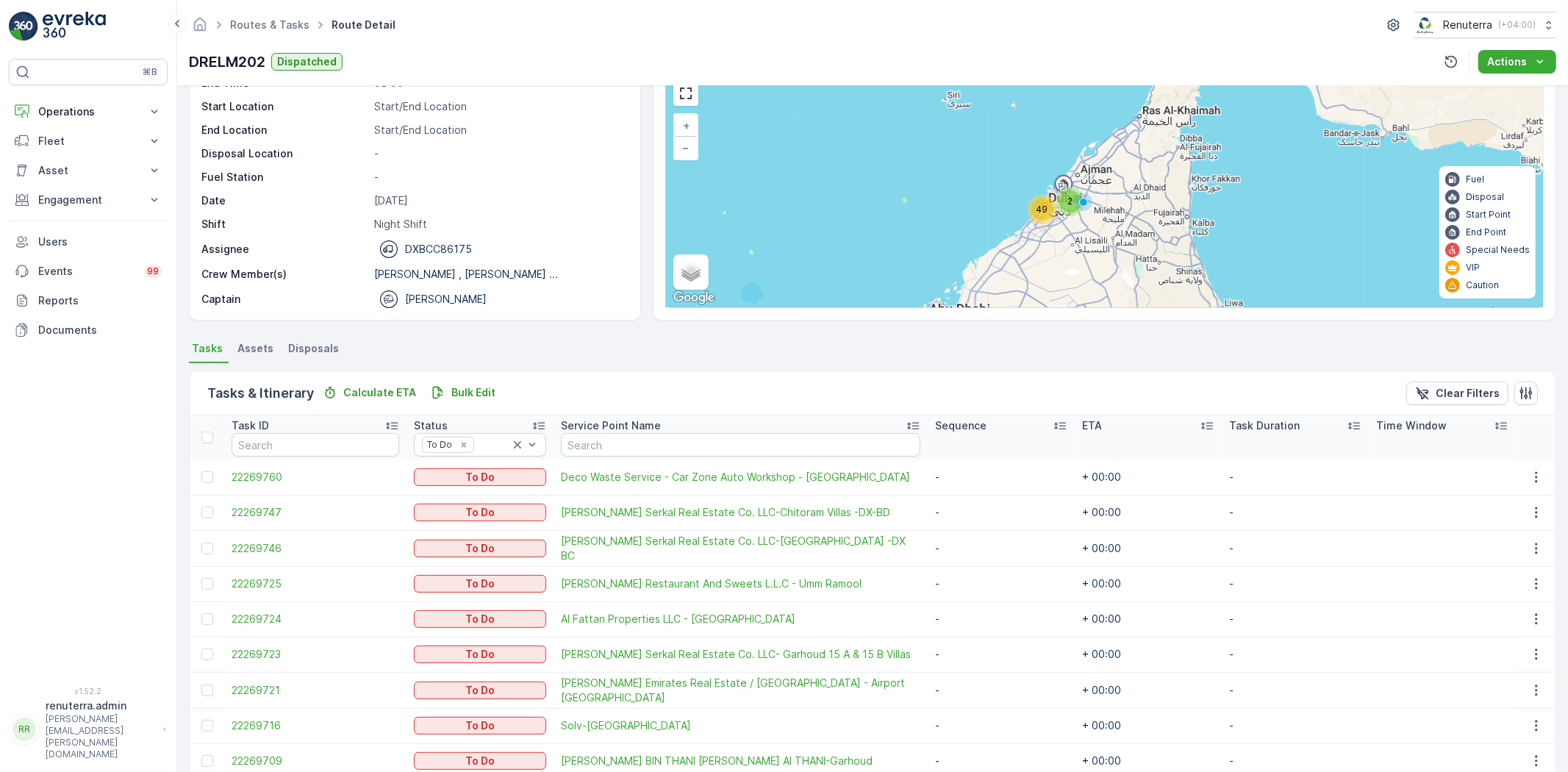
scroll to position [0, 0]
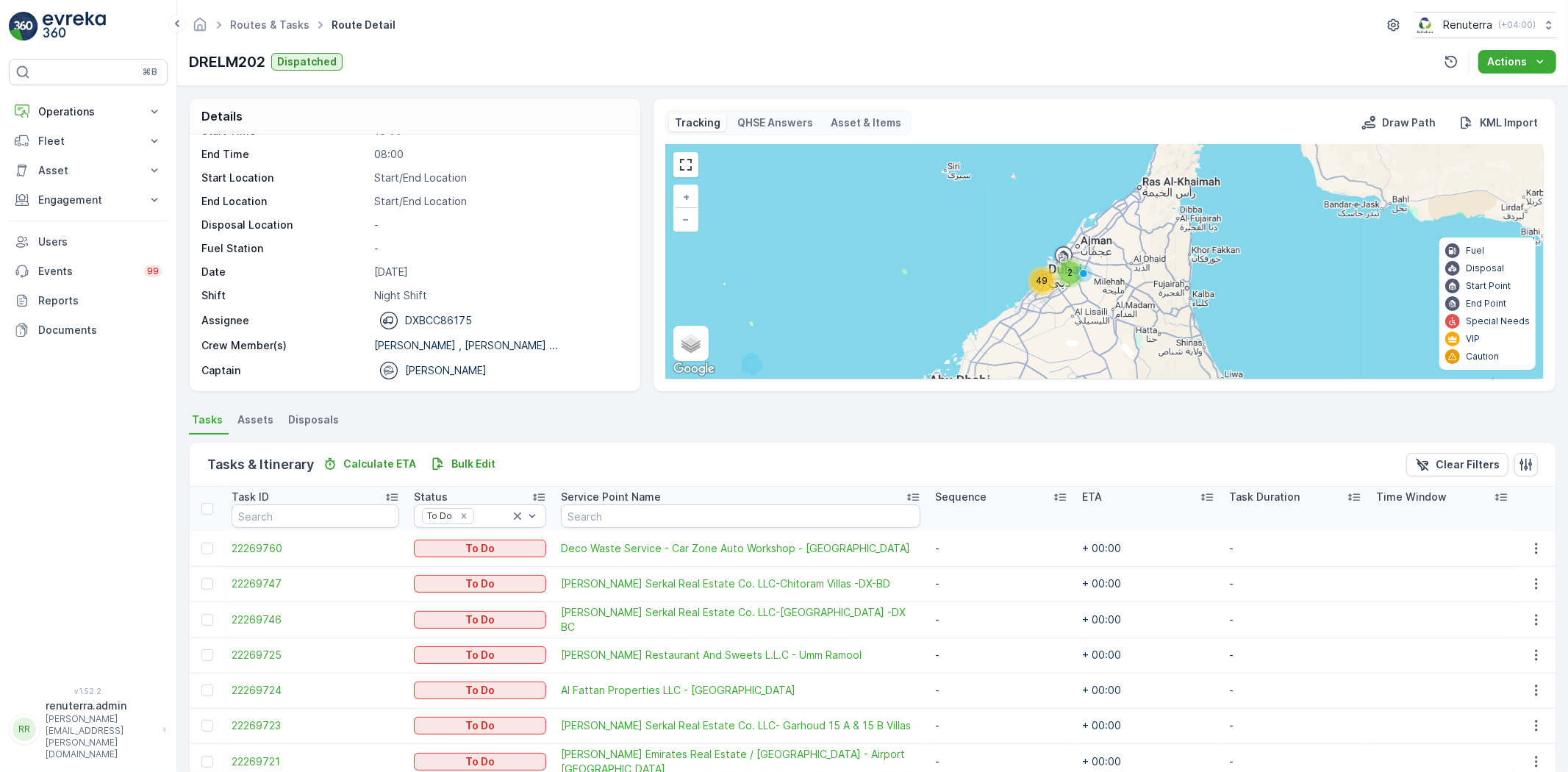
click at [1035, 283] on div "49" at bounding box center [1042, 281] width 22 height 22
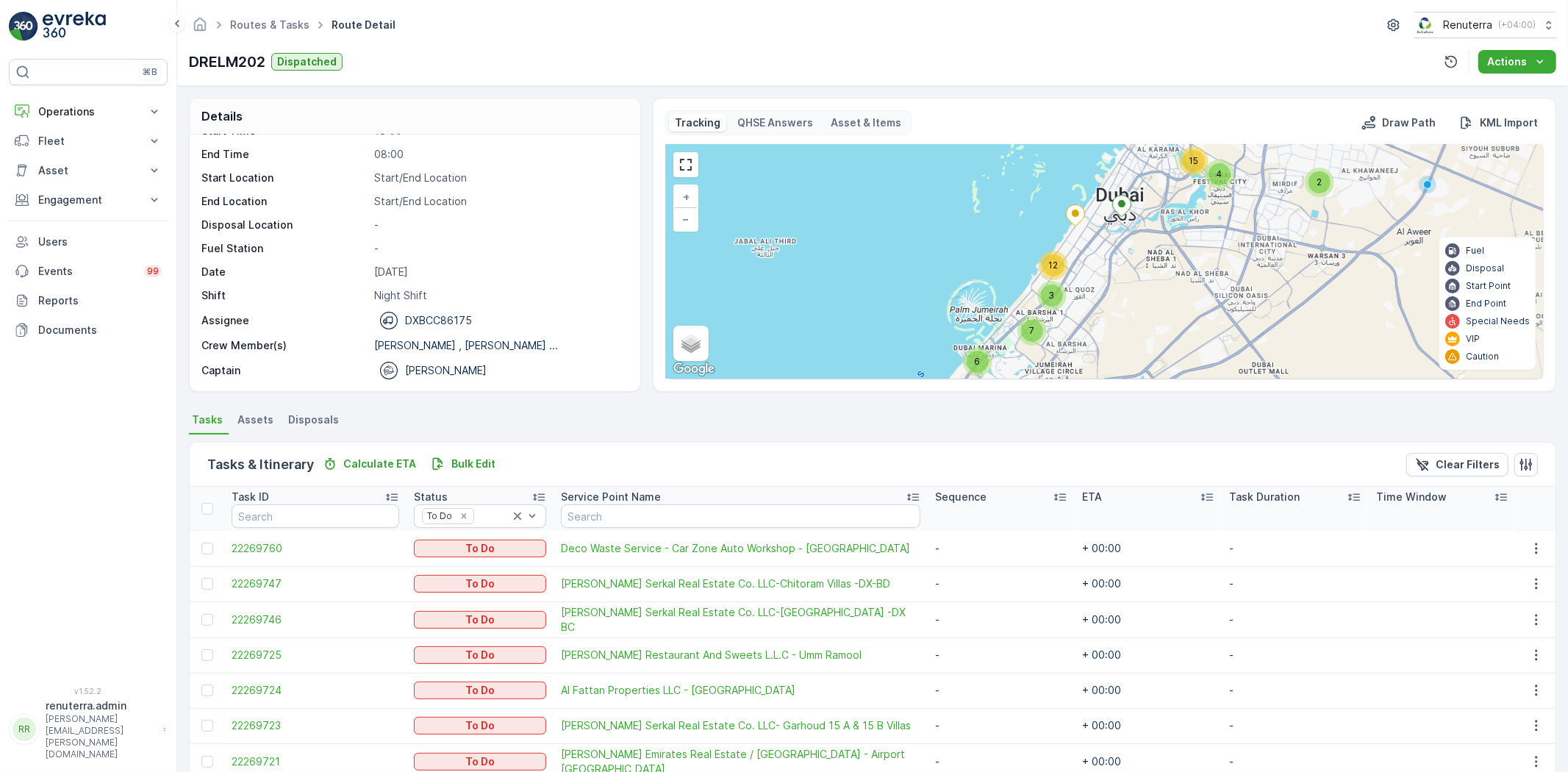
click at [1047, 259] on div "12" at bounding box center [1054, 265] width 22 height 22
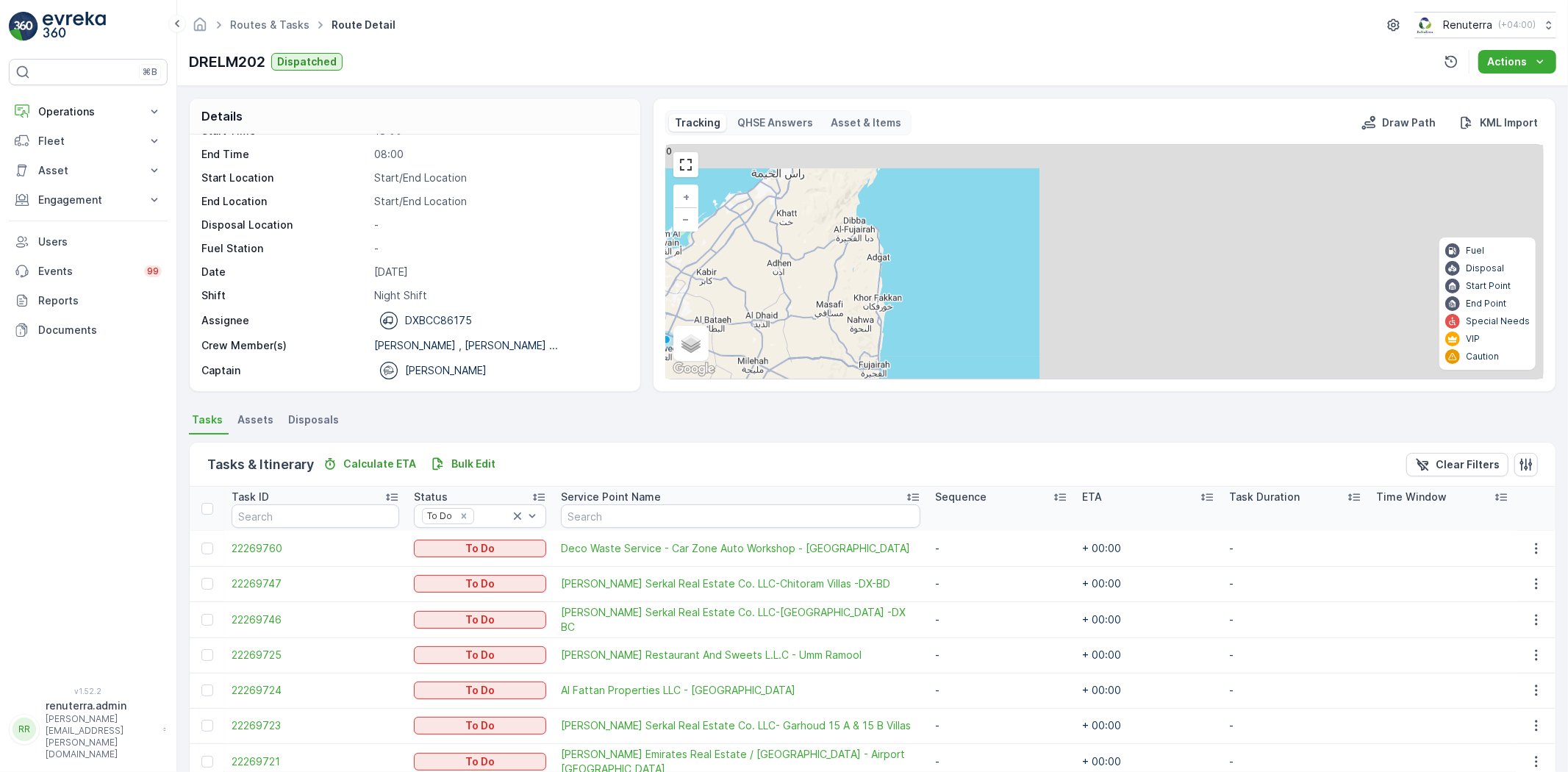
drag, startPoint x: 1145, startPoint y: 259, endPoint x: 653, endPoint y: 313, distance: 495.0
click at [603, 342] on div "Details Operation Dubai REL Start Time 18:00 End Time 08:00 Start Location Star…" at bounding box center [873, 245] width 1367 height 294
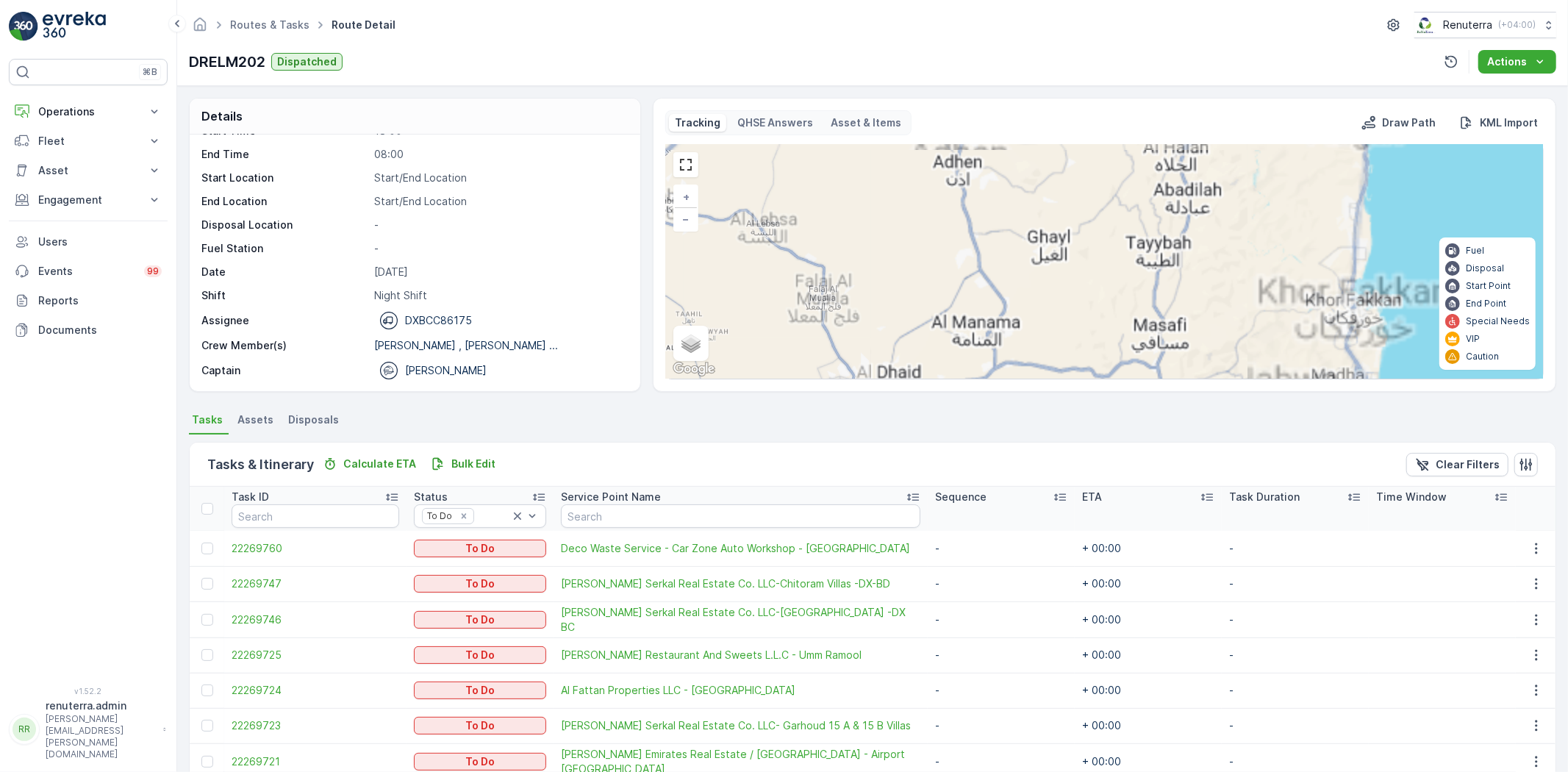
drag, startPoint x: 783, startPoint y: 300, endPoint x: 1005, endPoint y: 315, distance: 222.5
click at [1005, 315] on div "19 16 13 2 4 15 3 12 6 7 + − Satellite Roadmap Terrain Hybrid Leaflet Keyboard …" at bounding box center [1104, 261] width 877 height 234
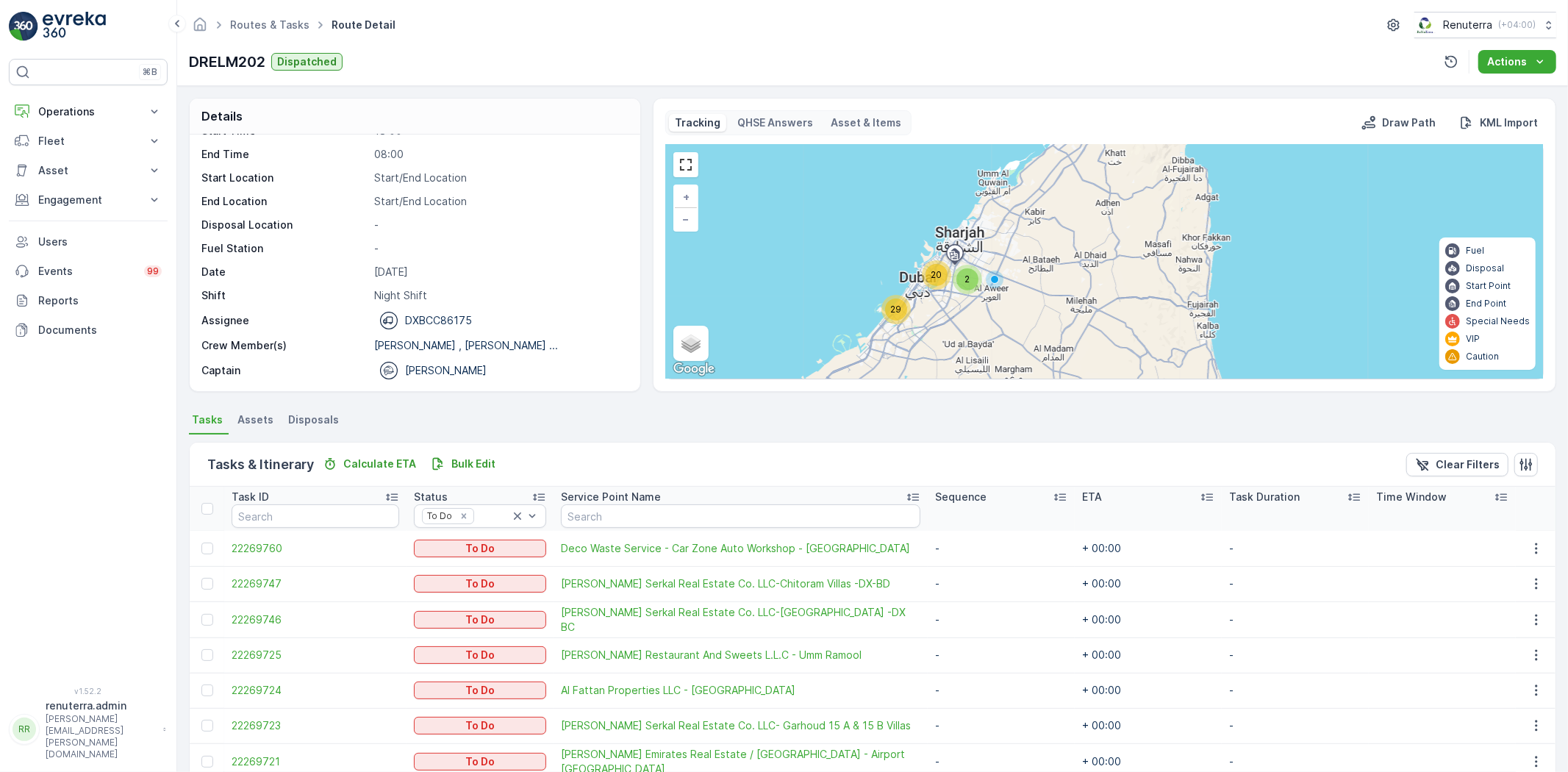
drag, startPoint x: 940, startPoint y: 285, endPoint x: 1066, endPoint y: 255, distance: 129.5
click at [1066, 255] on div "2 20 29 + − Satellite Roadmap Terrain Hybrid Leaflet Keyboard shortcuts Map Dat…" at bounding box center [1104, 261] width 877 height 234
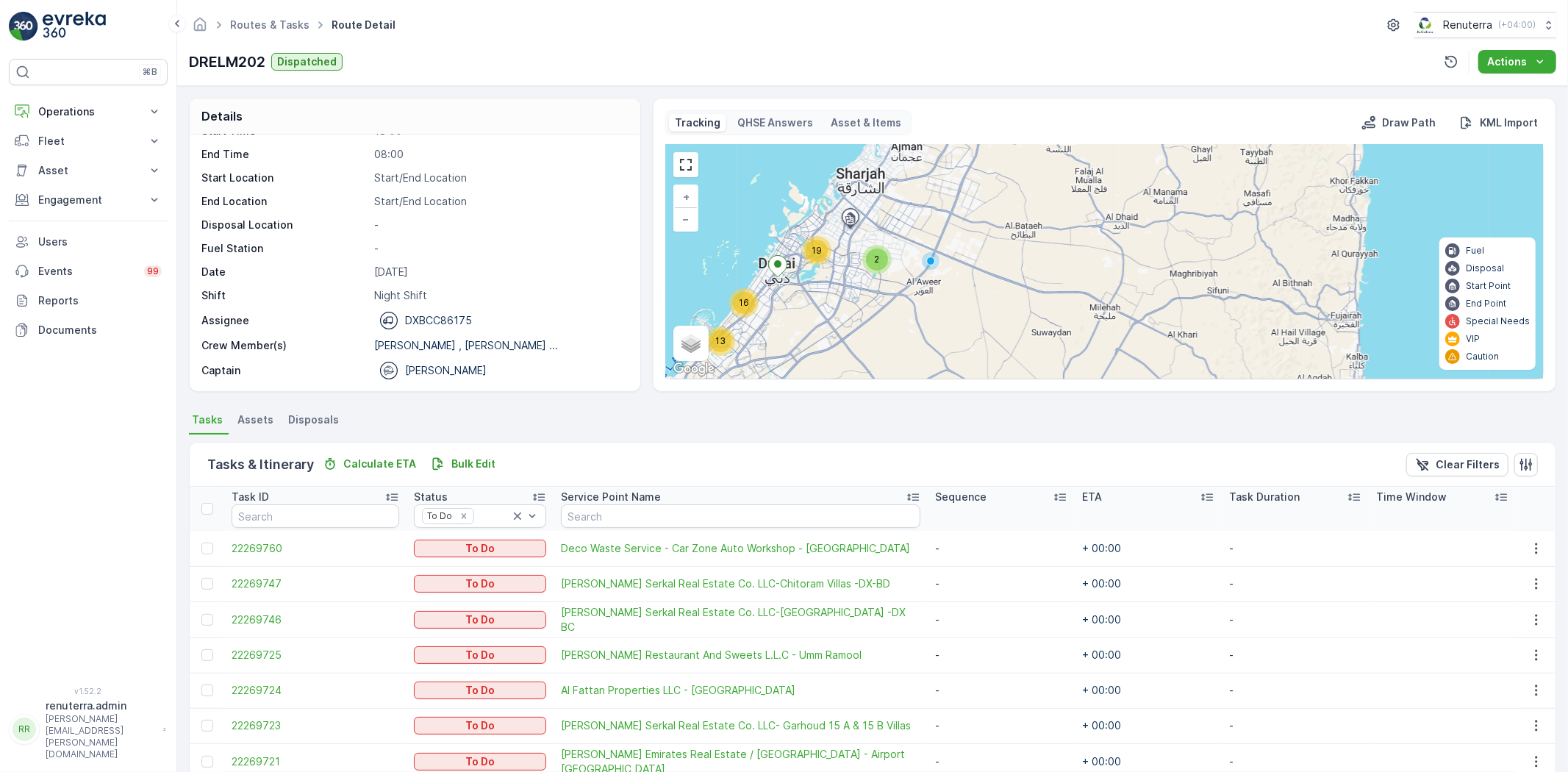
click at [934, 265] on div "2 19 16 13 + − Satellite Roadmap Terrain Hybrid Leaflet Keyboard shortcuts Map …" at bounding box center [1104, 261] width 877 height 234
click at [929, 266] on div at bounding box center [931, 261] width 9 height 9
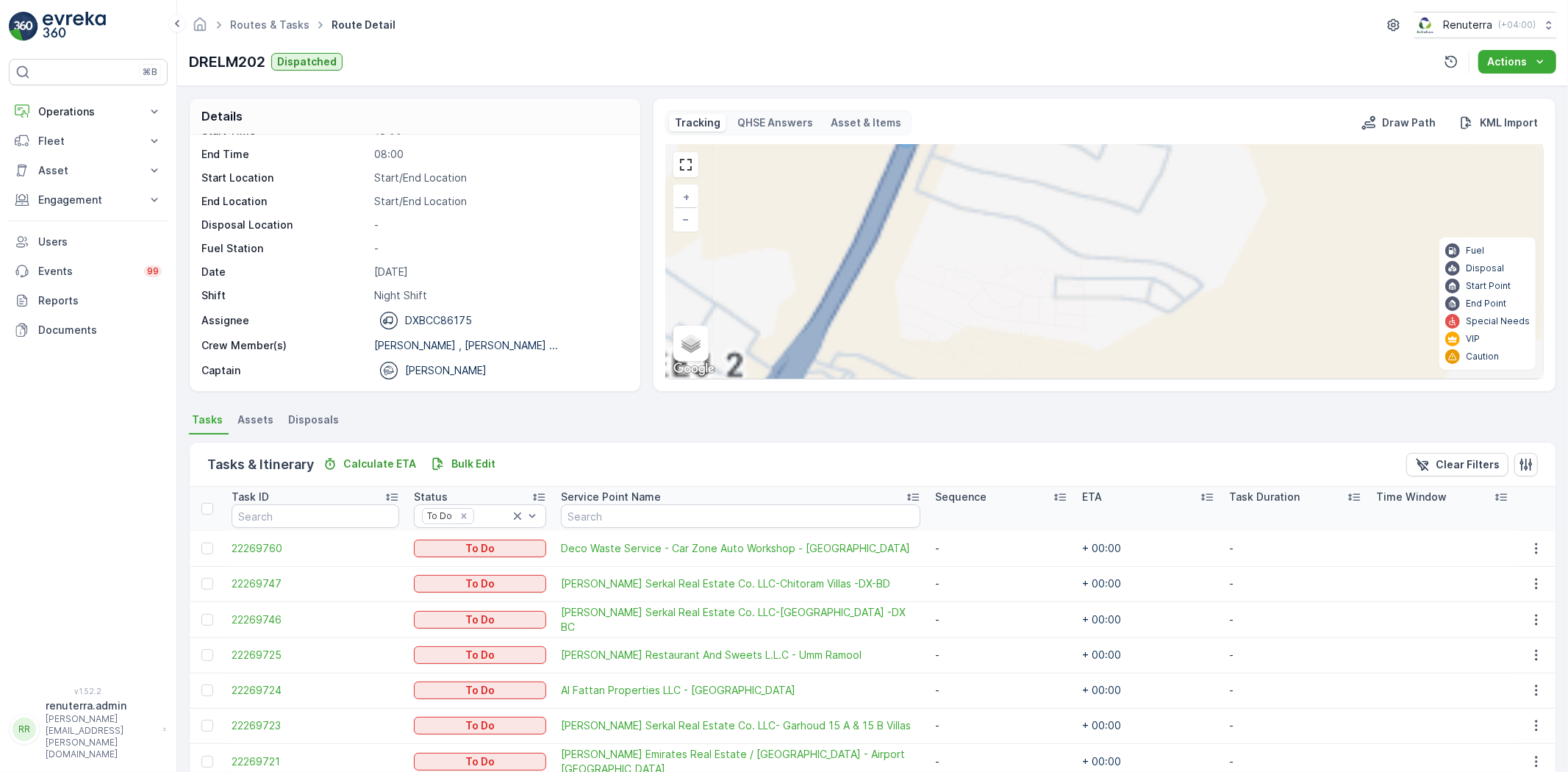
drag, startPoint x: 913, startPoint y: 267, endPoint x: 964, endPoint y: 406, distance: 148.1
click at [964, 421] on div "Details Operation Dubai REL Start Time 18:00 End Time 08:00 Start Location Star…" at bounding box center [873, 430] width 1391 height 686
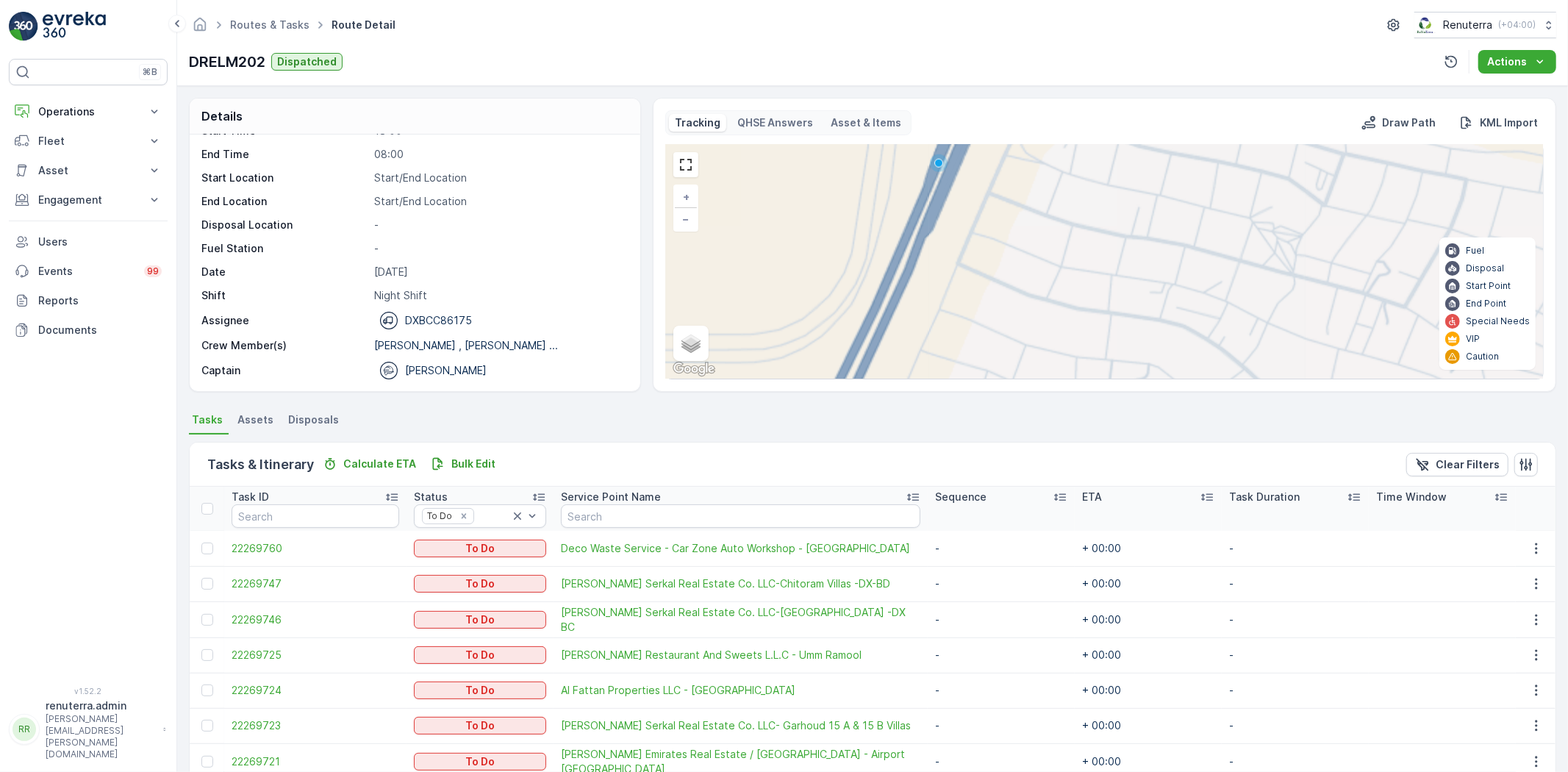
drag, startPoint x: 927, startPoint y: 218, endPoint x: 939, endPoint y: 344, distance: 126.6
click at [939, 344] on div "2 2 2 2 4 3 2 3 + − Satellite Roadmap Terrain Hybrid Leaflet Keyboard shortcuts…" at bounding box center [1104, 261] width 877 height 234
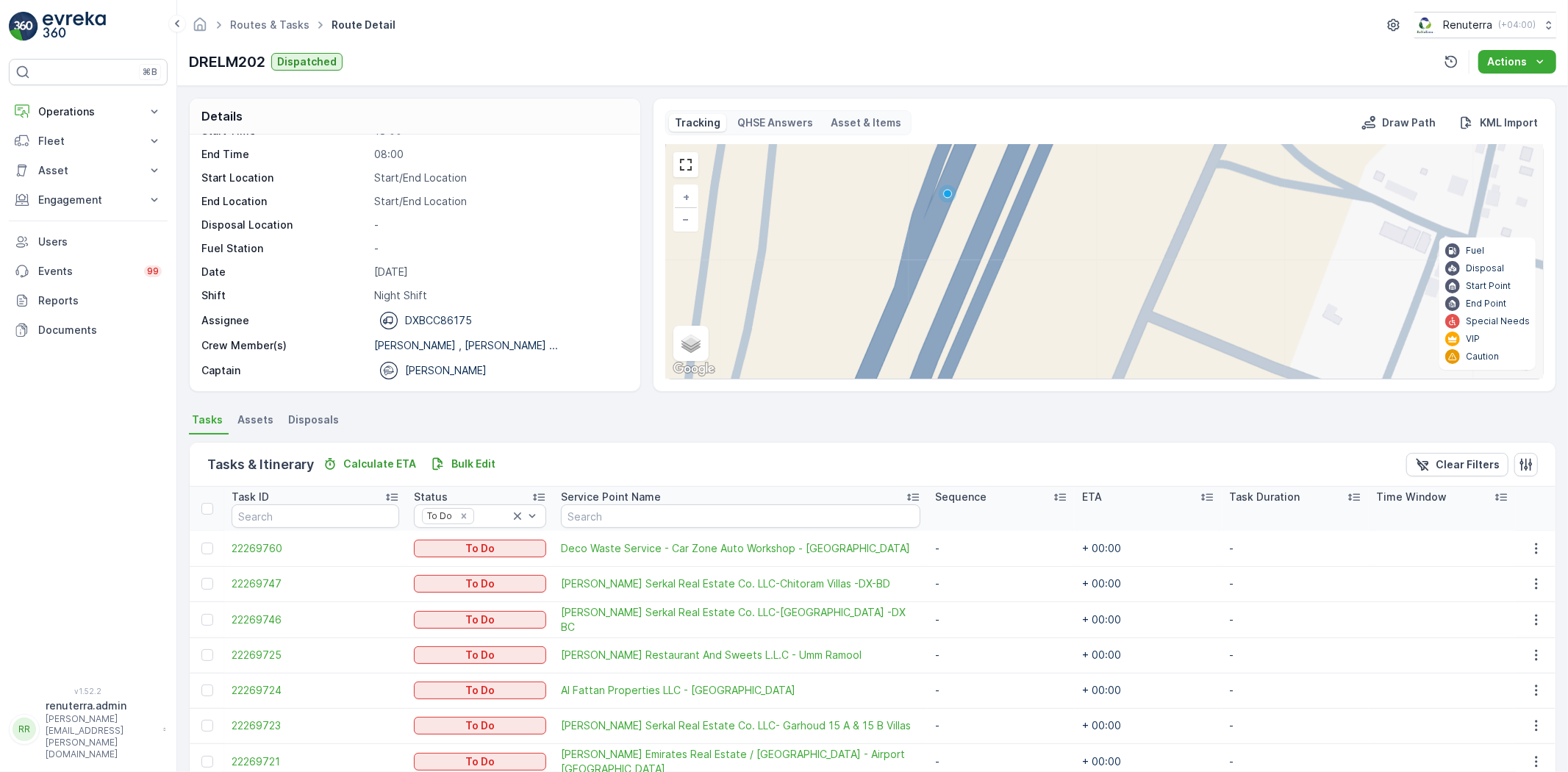
click at [949, 201] on div "3 + − Satellite Roadmap Terrain Hybrid Leaflet Keyboard shortcuts Map Data Map …" at bounding box center [1104, 261] width 877 height 234
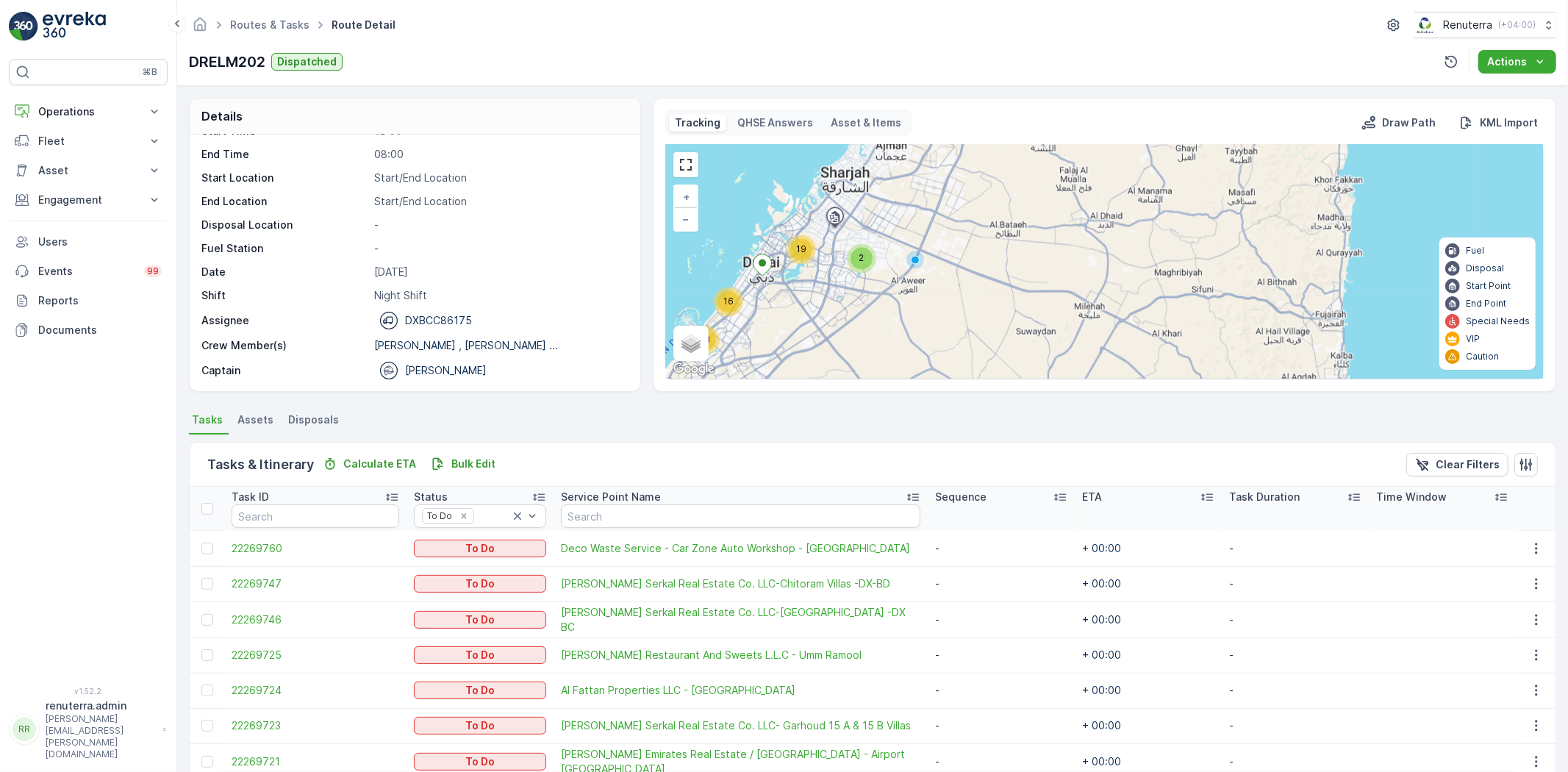
drag, startPoint x: 822, startPoint y: 311, endPoint x: 981, endPoint y: 275, distance: 163.0
click at [981, 275] on div "2 19 16 13 + − Satellite Roadmap Terrain Hybrid Leaflet Keyboard shortcuts Map …" at bounding box center [1104, 261] width 877 height 234
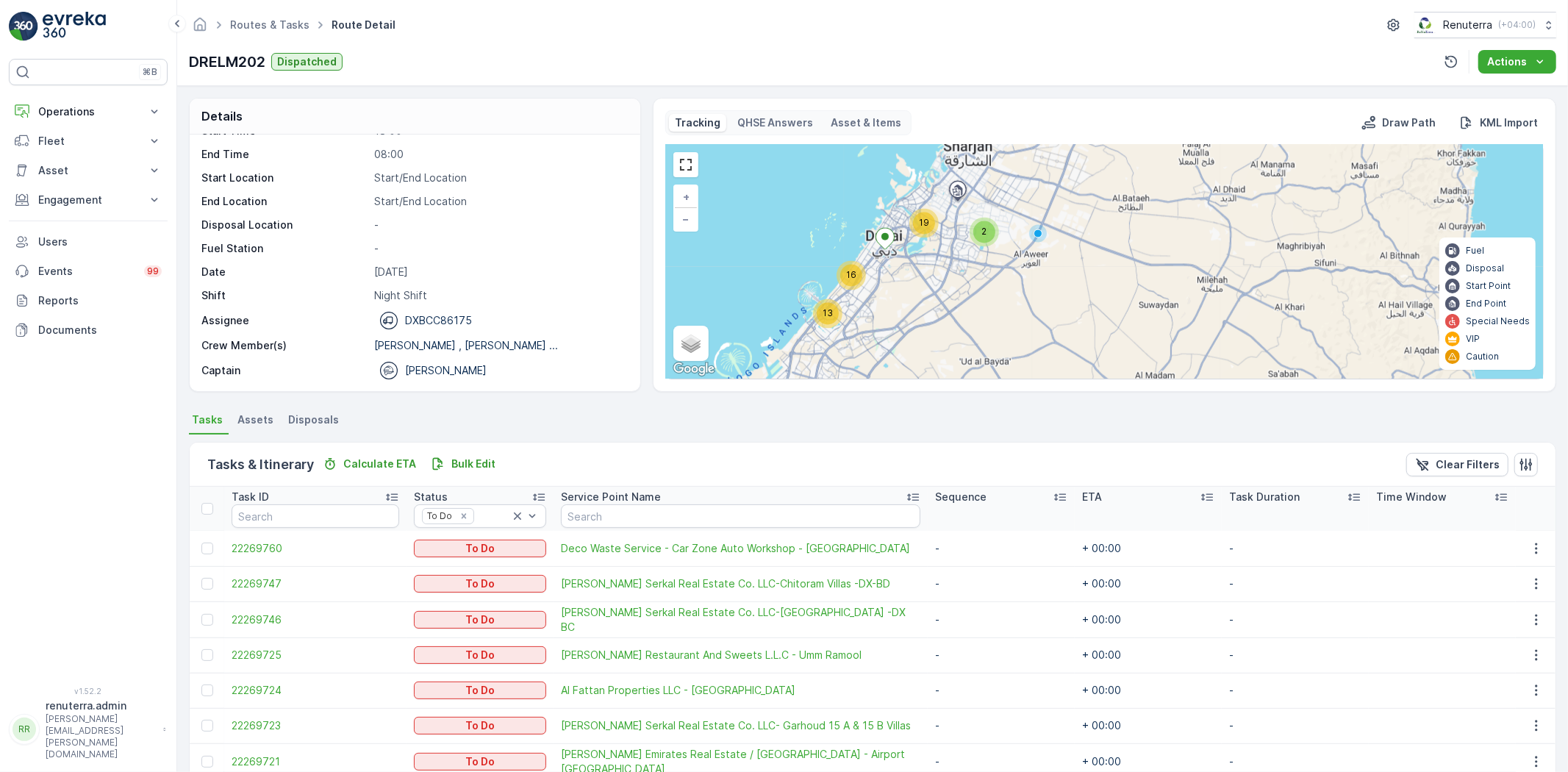
click at [829, 310] on span "13" at bounding box center [828, 314] width 11 height 11
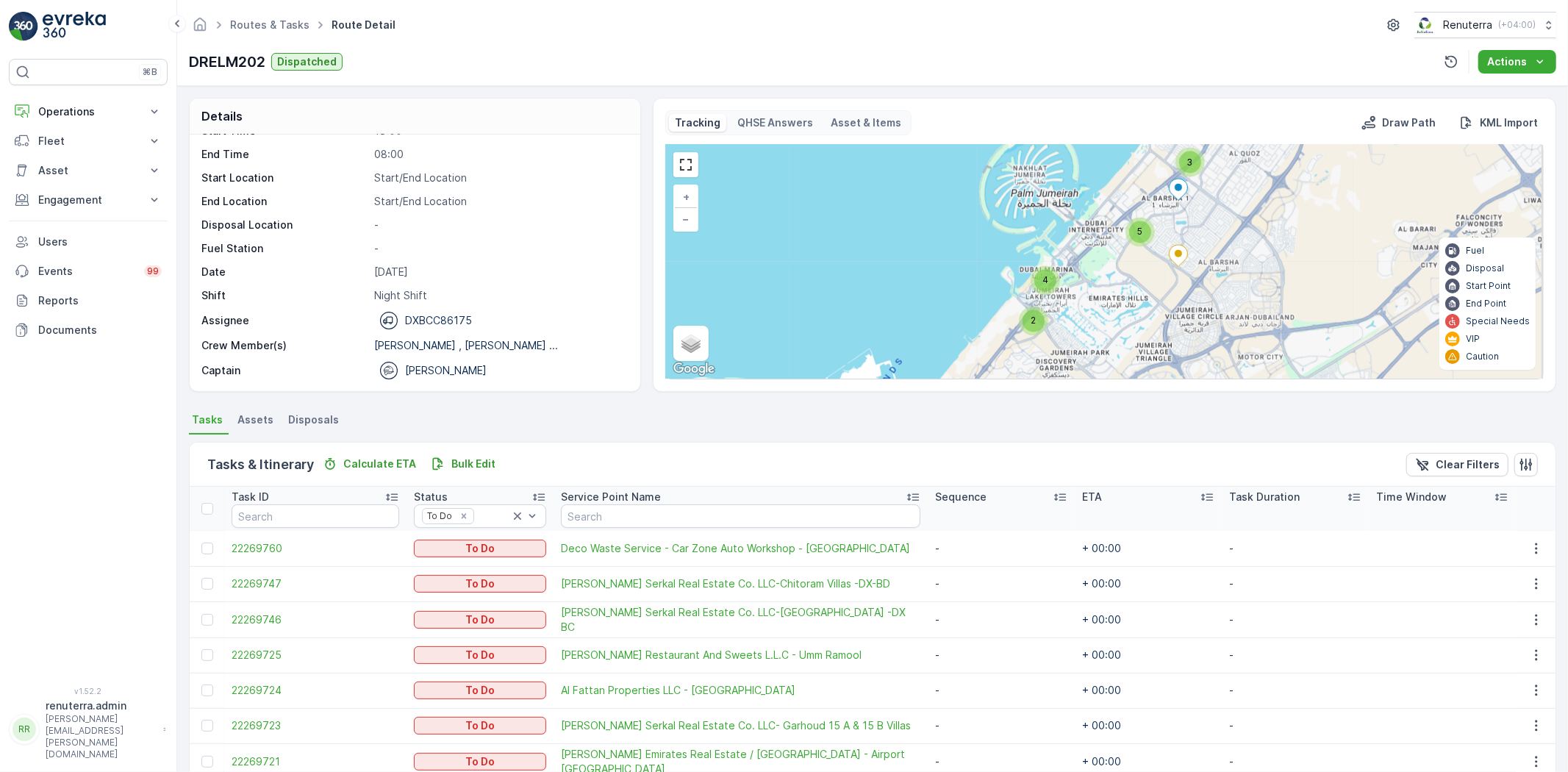
click at [1134, 232] on div "5" at bounding box center [1140, 232] width 22 height 22
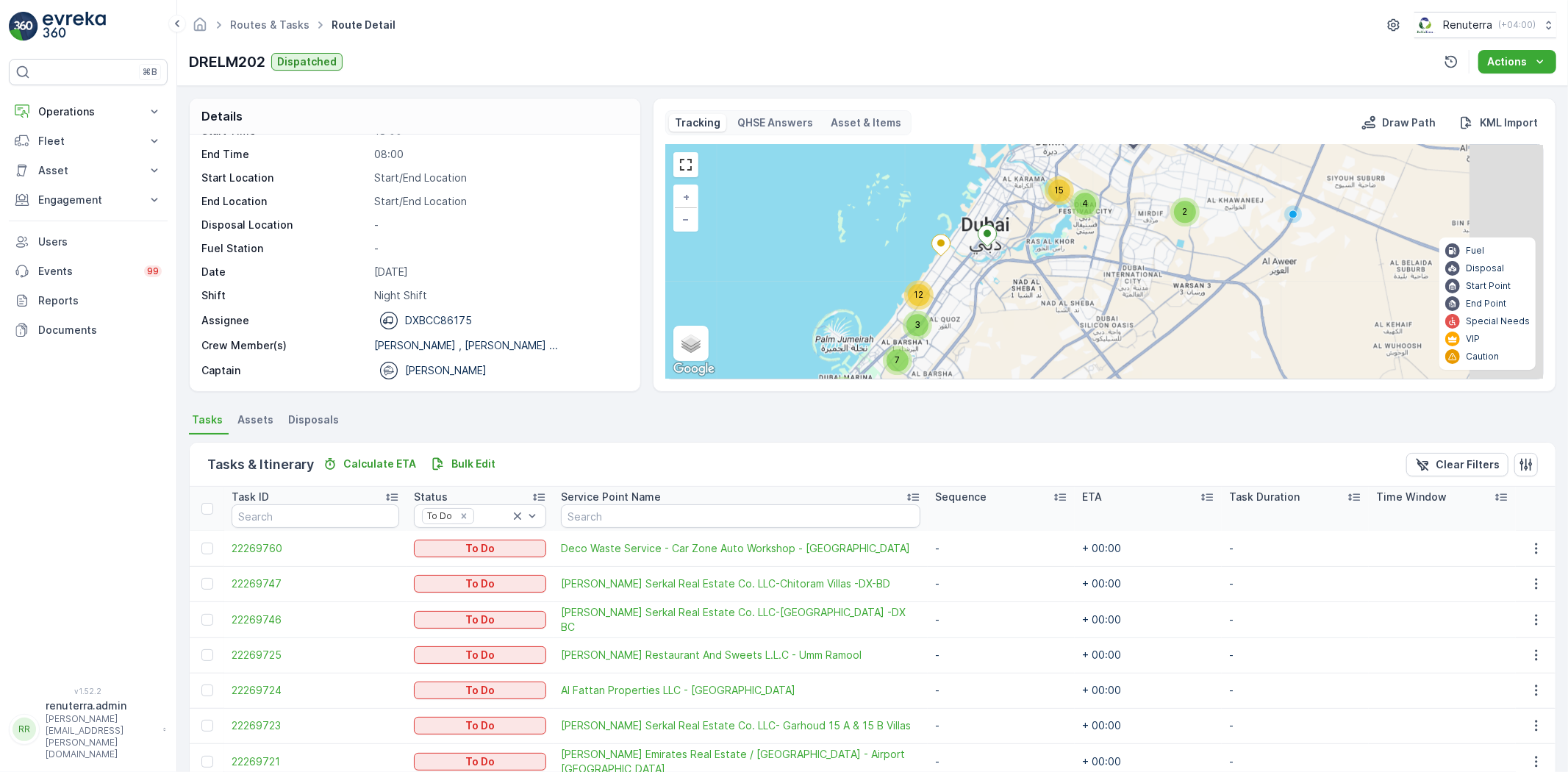
drag, startPoint x: 1050, startPoint y: 288, endPoint x: 836, endPoint y: 380, distance: 232.9
click at [836, 380] on div "Tracking QHSE Answers Asset & Items Draw Path KML Import 2 4 15 3 12 6 7 + − Sa…" at bounding box center [1104, 245] width 904 height 294
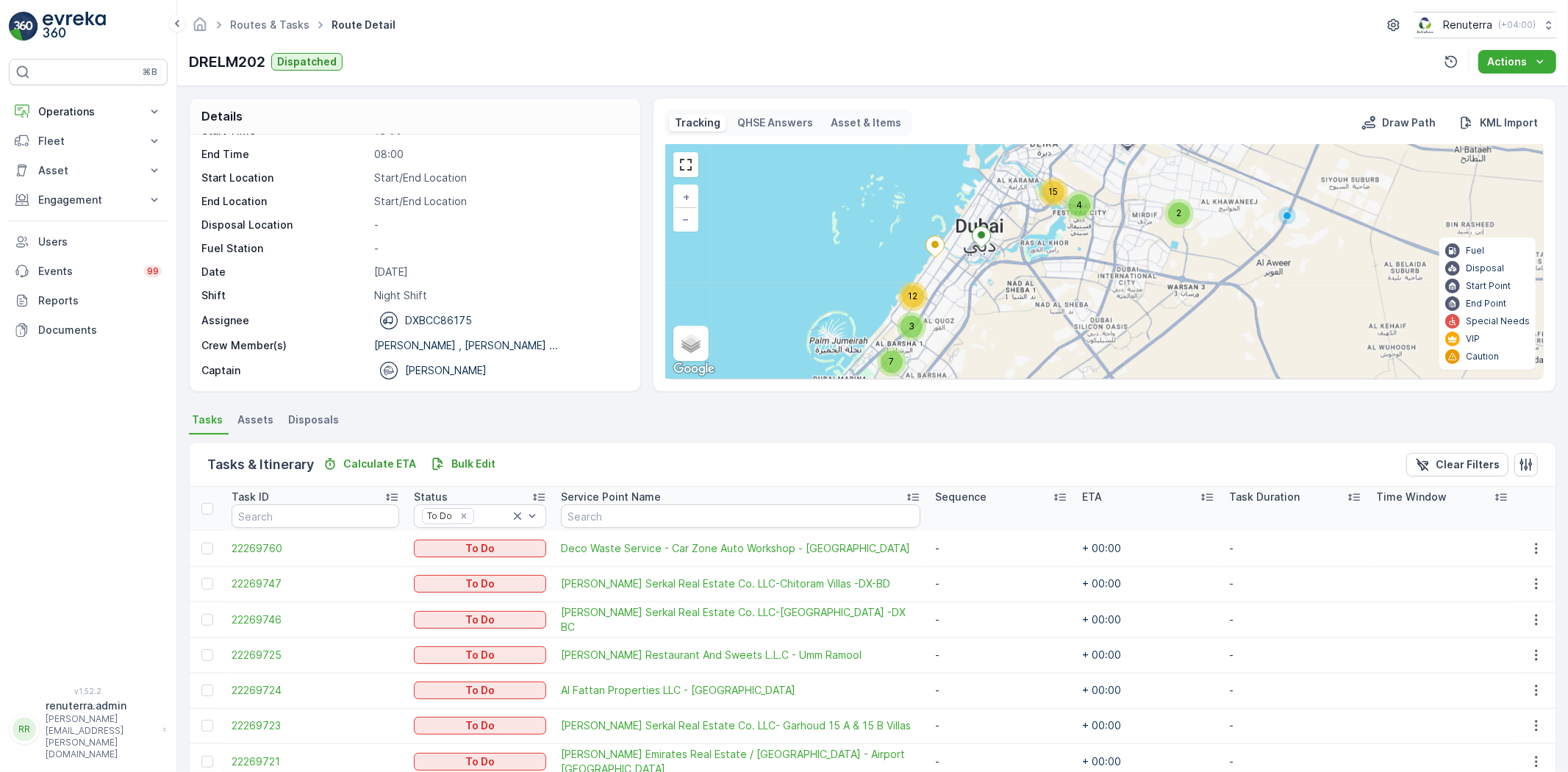
click at [936, 254] on icon at bounding box center [935, 247] width 19 height 21
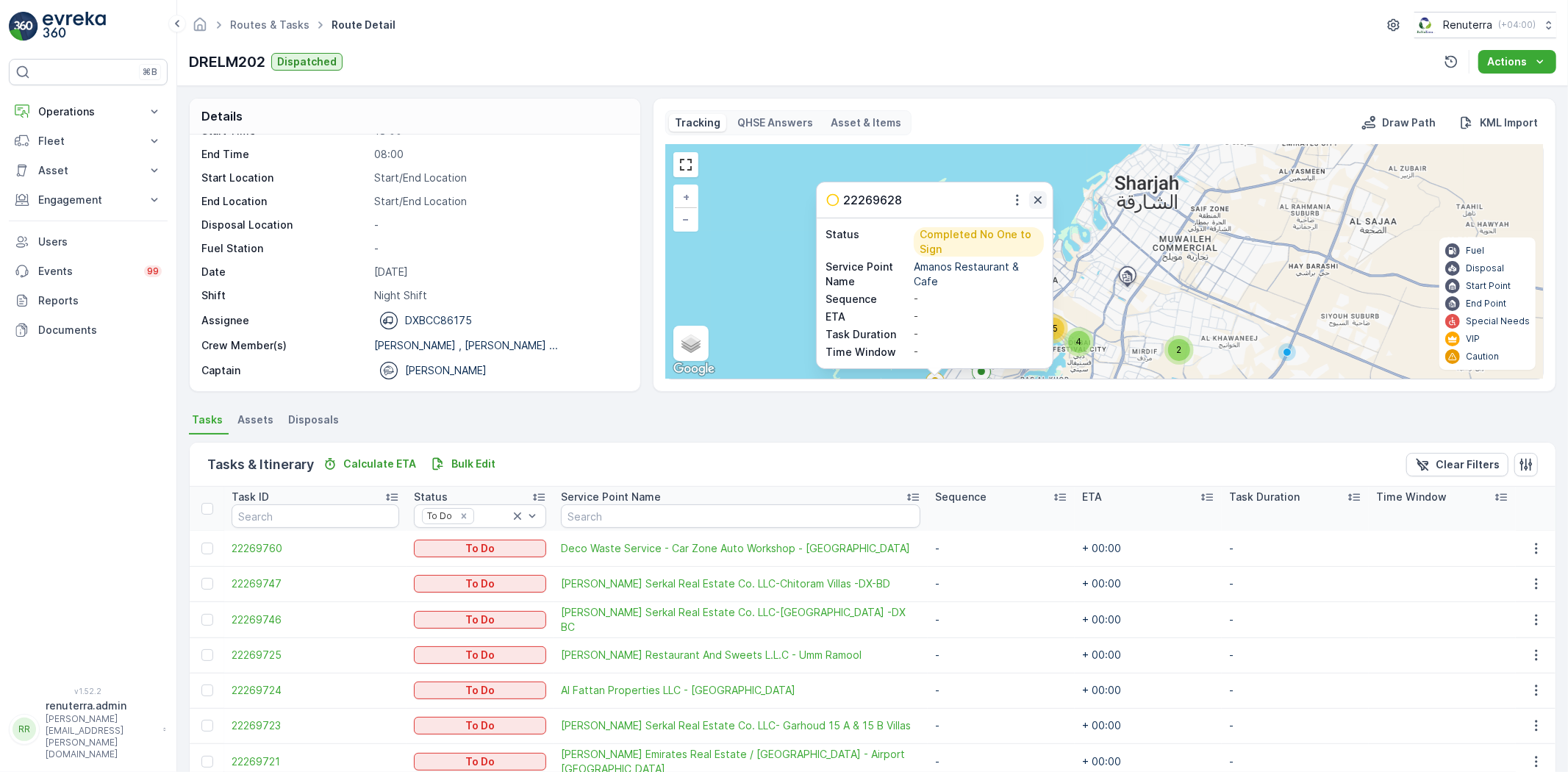
click at [1035, 194] on icon "button" at bounding box center [1038, 200] width 14 height 14
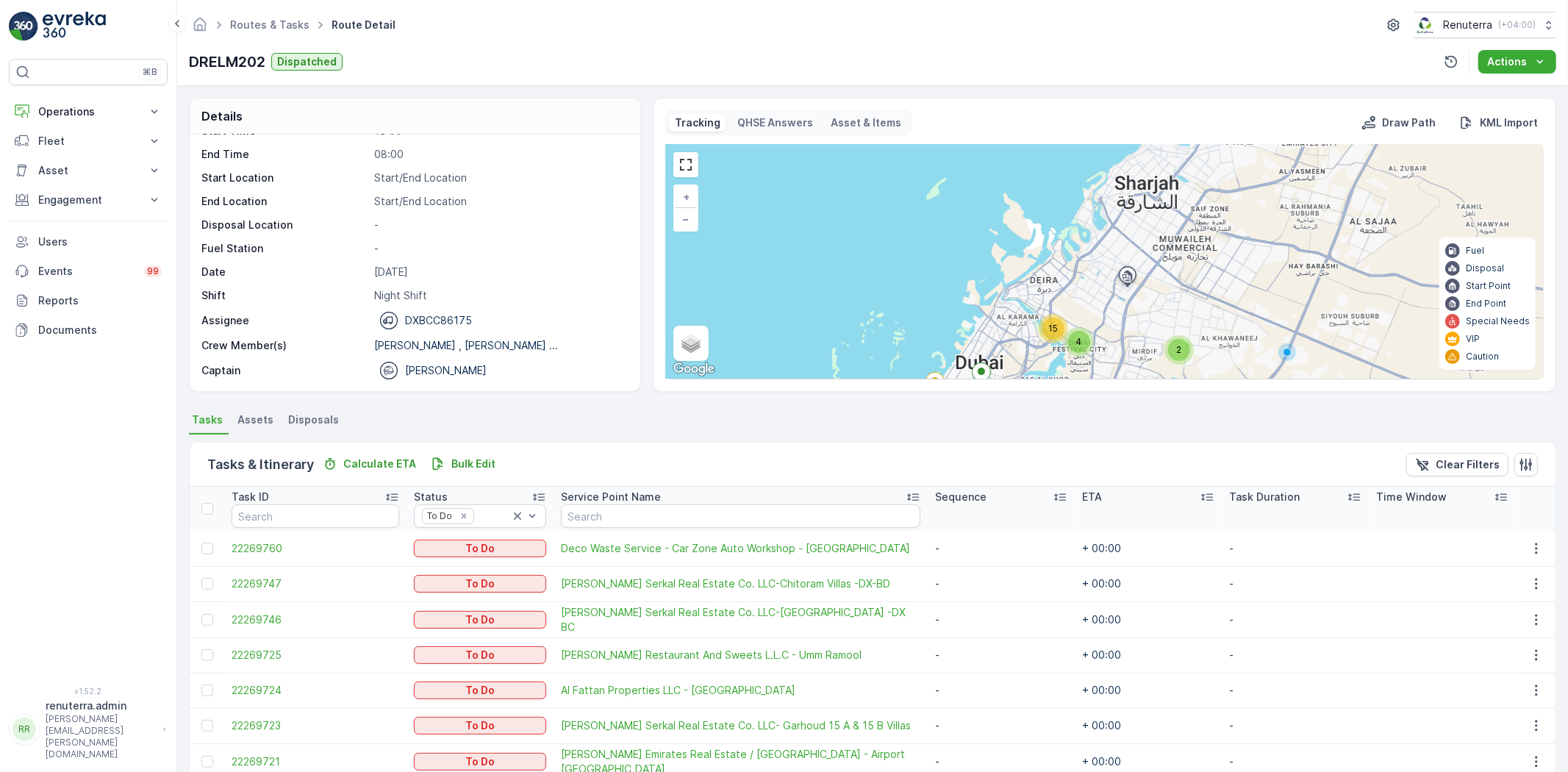
click at [1052, 333] on span "15" at bounding box center [1053, 328] width 10 height 11
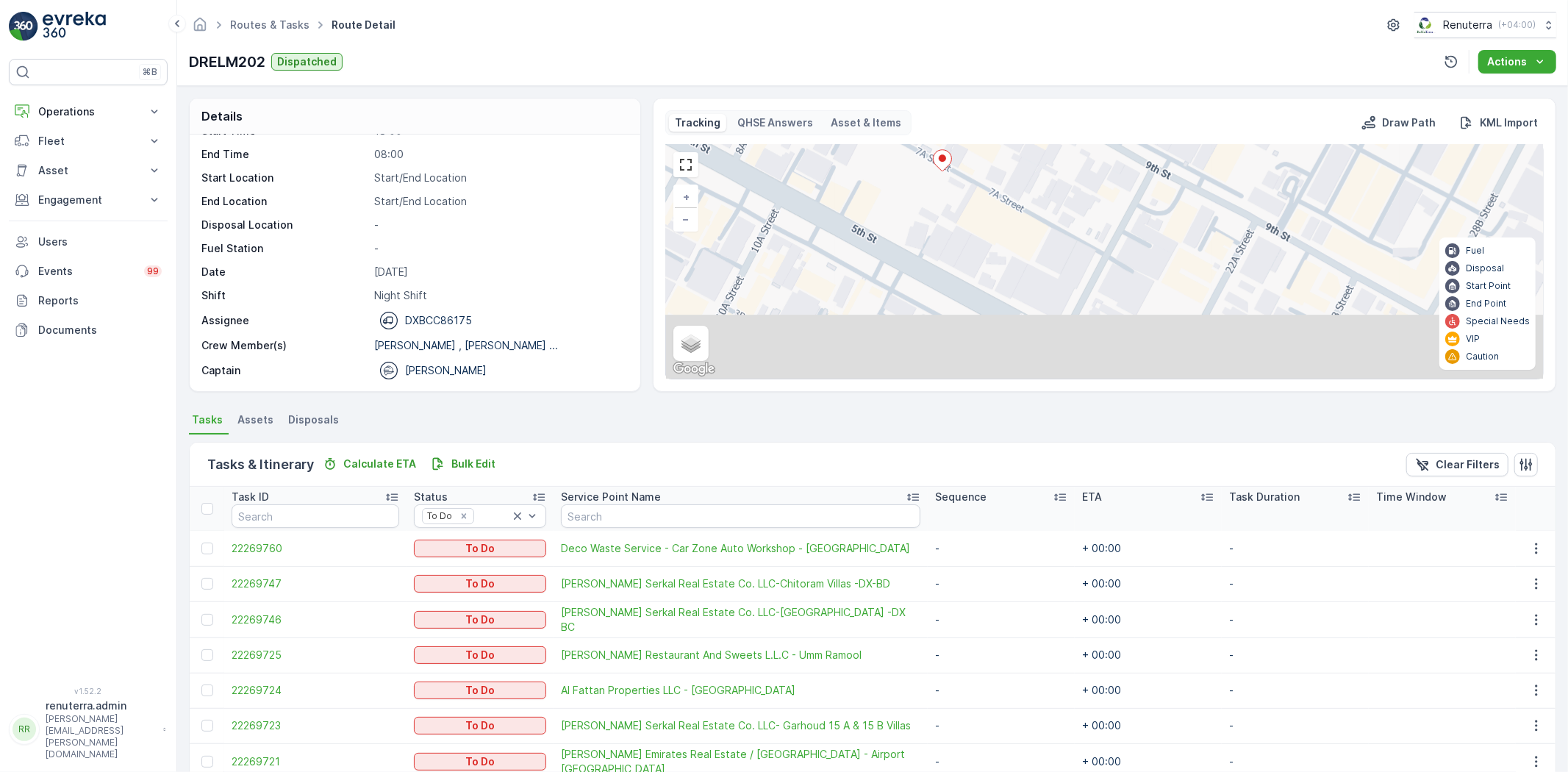
drag, startPoint x: 945, startPoint y: 313, endPoint x: 961, endPoint y: 161, distance: 152.8
click at [964, 169] on div "2 3 + − Satellite Roadmap Terrain Hybrid Leaflet Keyboard shortcuts Map Data Ma…" at bounding box center [1104, 261] width 877 height 234
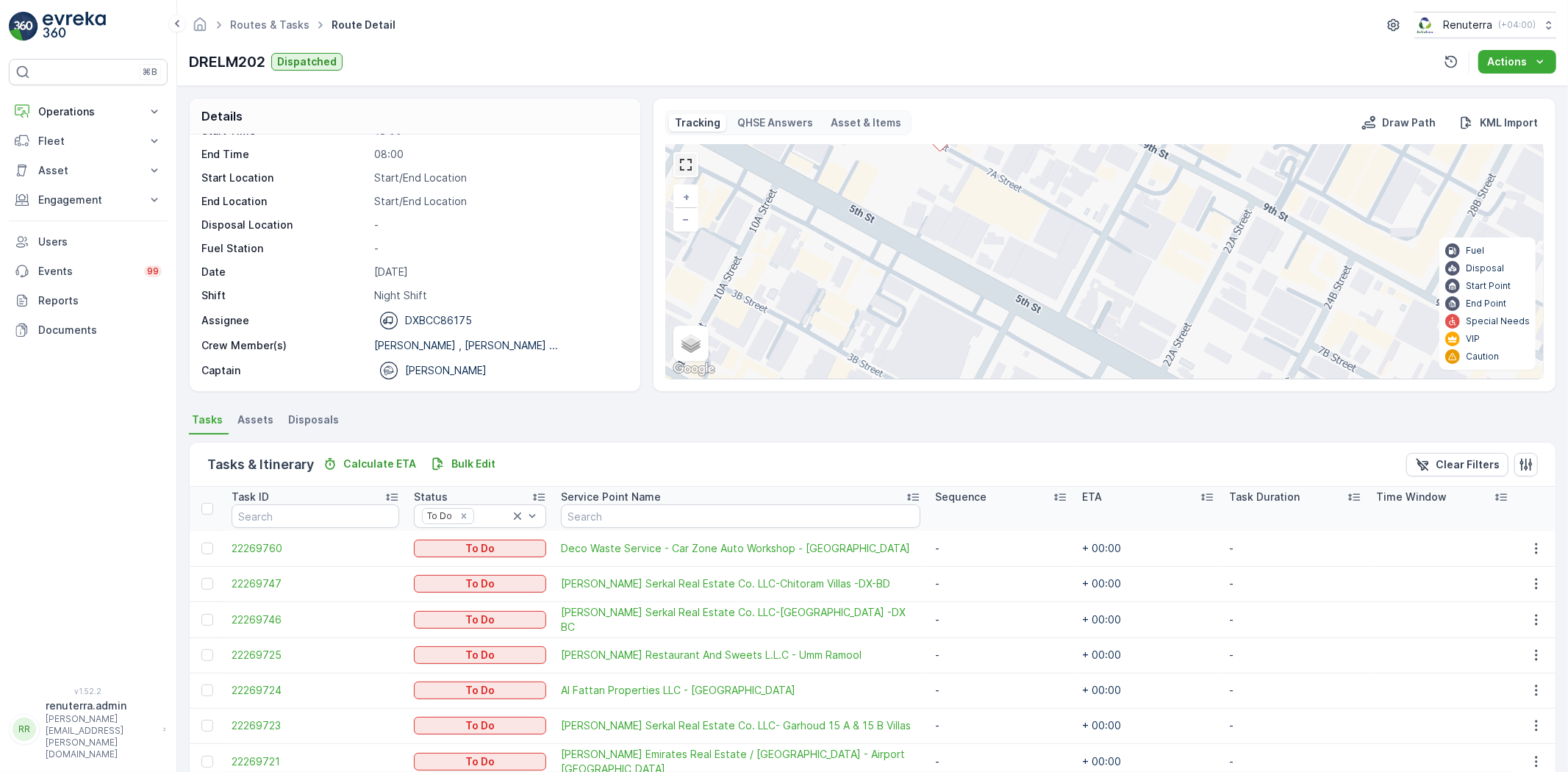
click at [685, 173] on link at bounding box center [685, 164] width 22 height 22
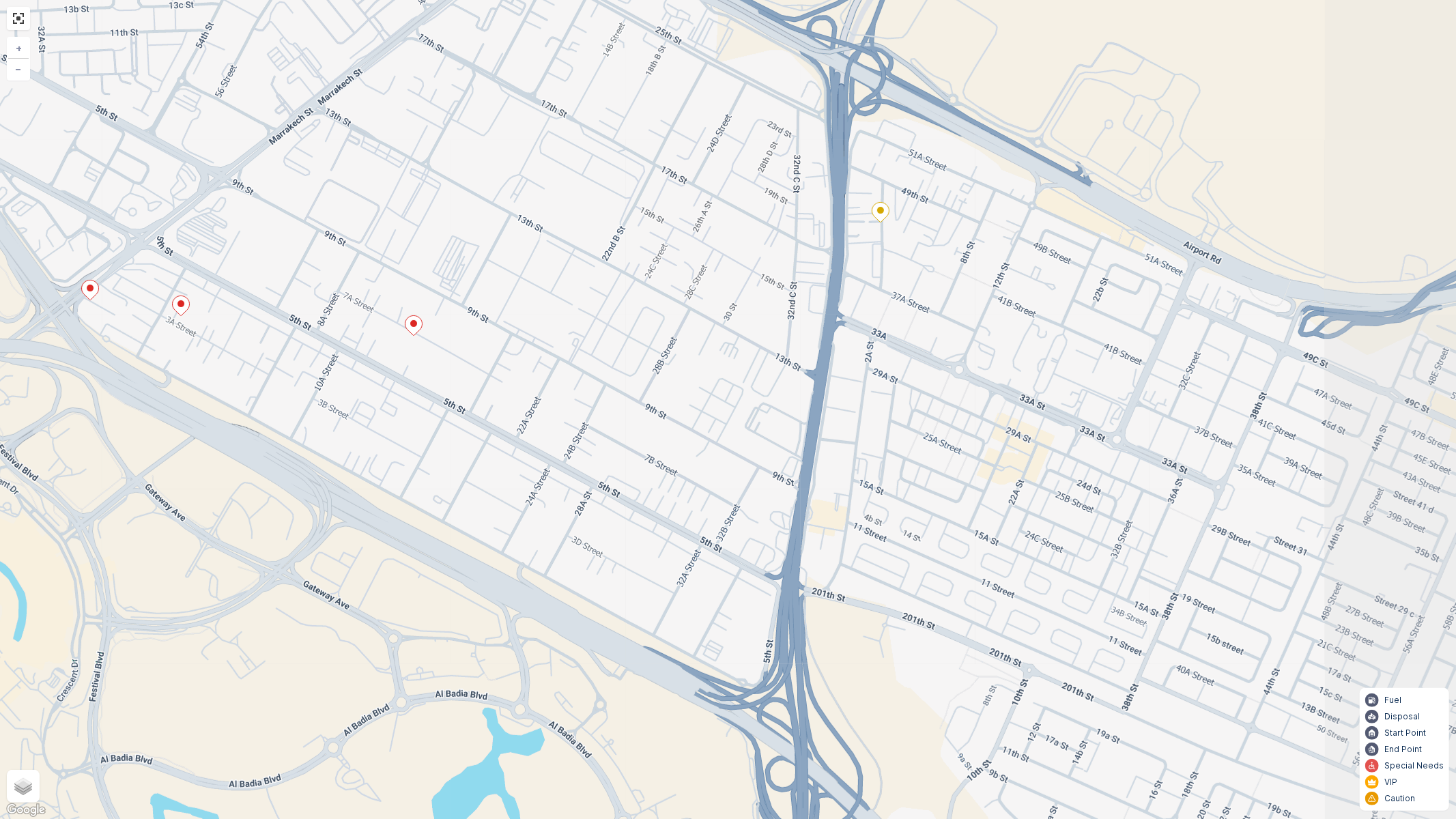
drag, startPoint x: 661, startPoint y: 450, endPoint x: 524, endPoint y: 431, distance: 138.3
click at [524, 431] on div "3 2 3 + − Satellite Roadmap Terrain Hybrid Leaflet Keyboard shortcuts Map Data …" at bounding box center [728, 410] width 1456 height 819
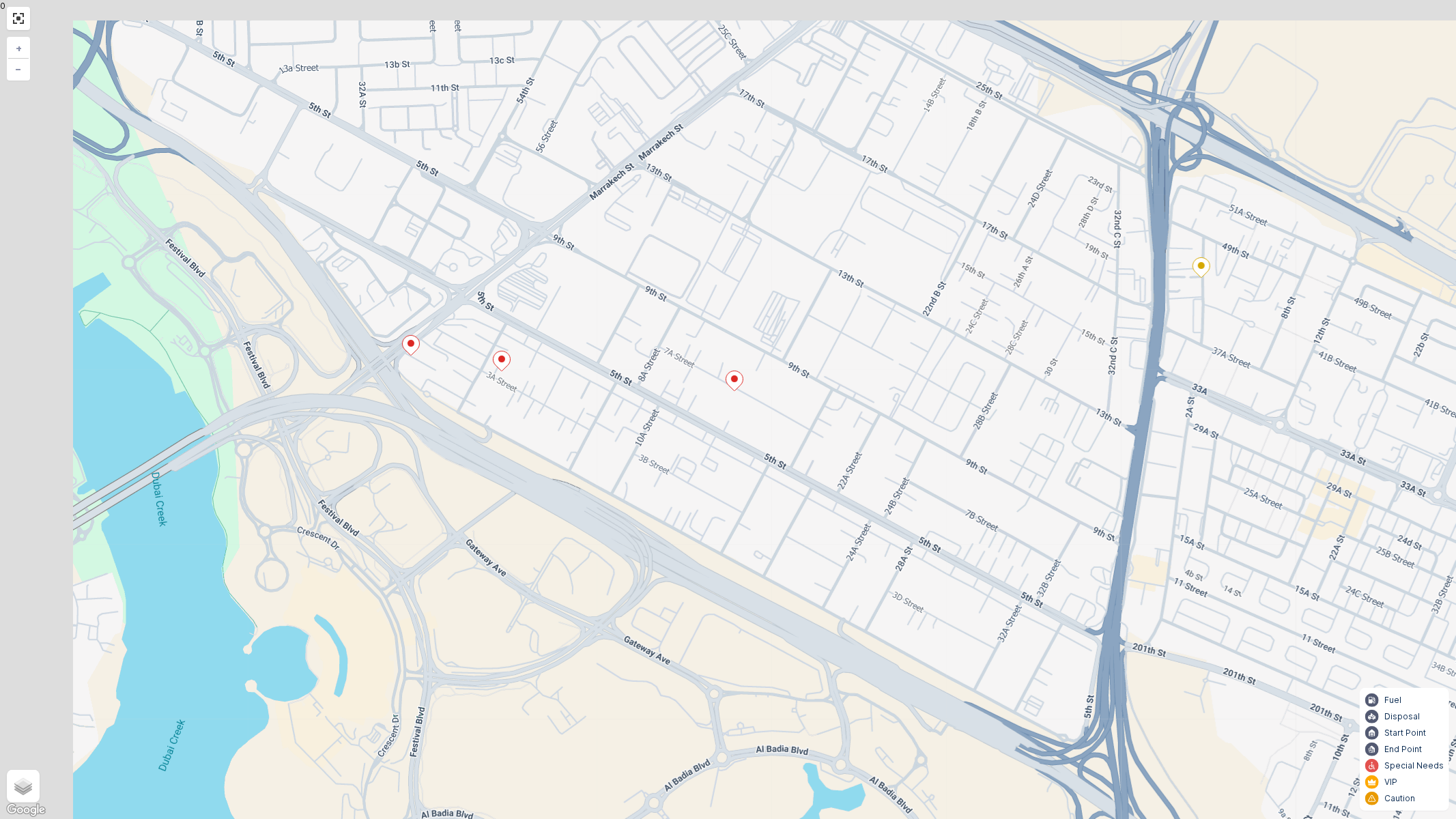
drag, startPoint x: 239, startPoint y: 422, endPoint x: 406, endPoint y: 479, distance: 176.5
click at [406, 477] on div "3 2 3 + − Satellite Roadmap Terrain Hybrid Leaflet Keyboard shortcuts Map Data …" at bounding box center [728, 410] width 1456 height 819
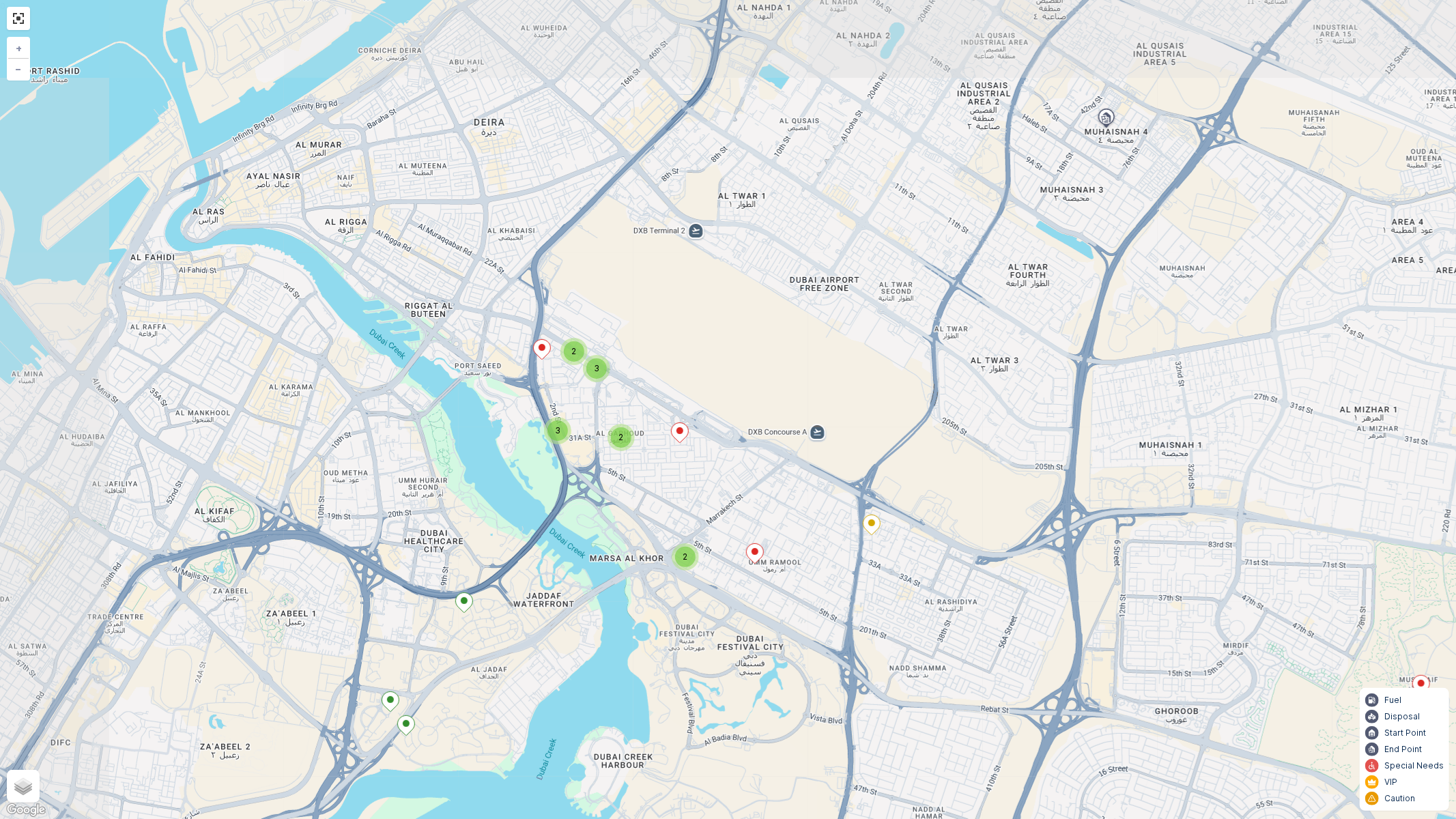
drag, startPoint x: 801, startPoint y: 535, endPoint x: 1031, endPoint y: 652, distance: 258.0
click at [1031, 652] on div "2 2 2 3 3 2 2 2 3 4 + − Satellite Roadmap Terrain Hybrid Leaflet Keyboard short…" at bounding box center [728, 410] width 1456 height 819
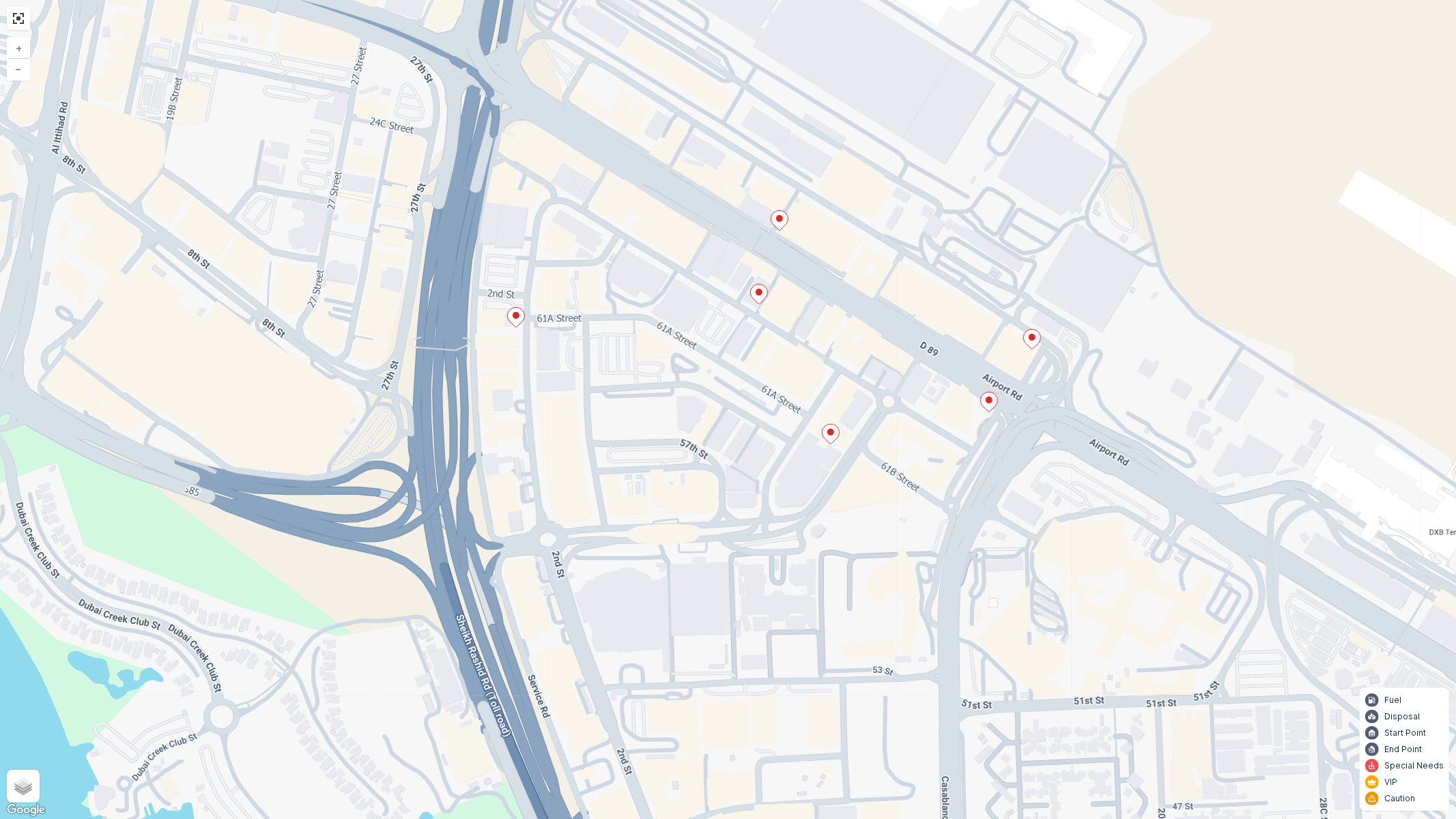
click at [514, 318] on ellipse at bounding box center [516, 315] width 7 height 7
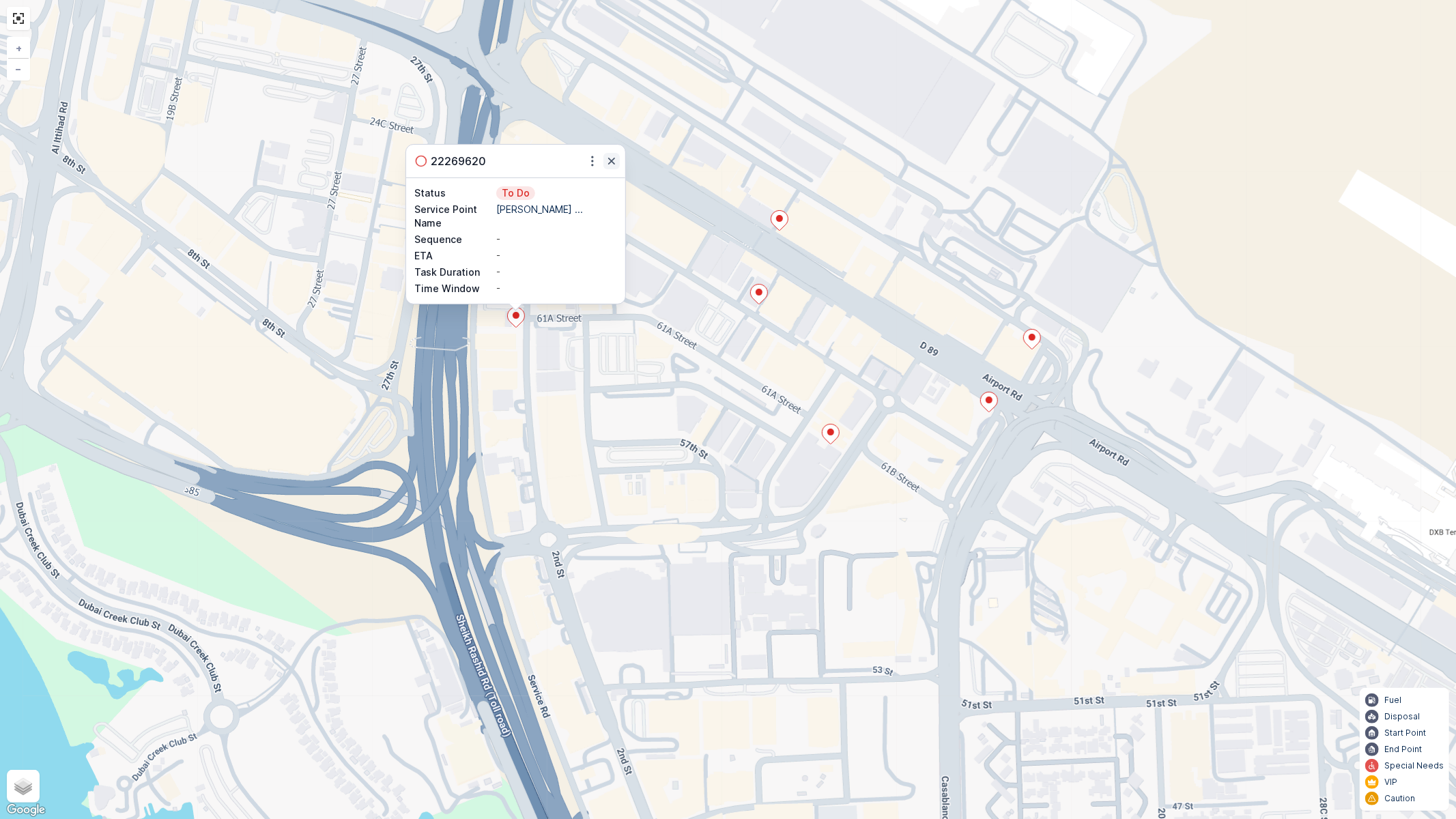
click at [615, 161] on icon "button" at bounding box center [612, 160] width 13 height 13
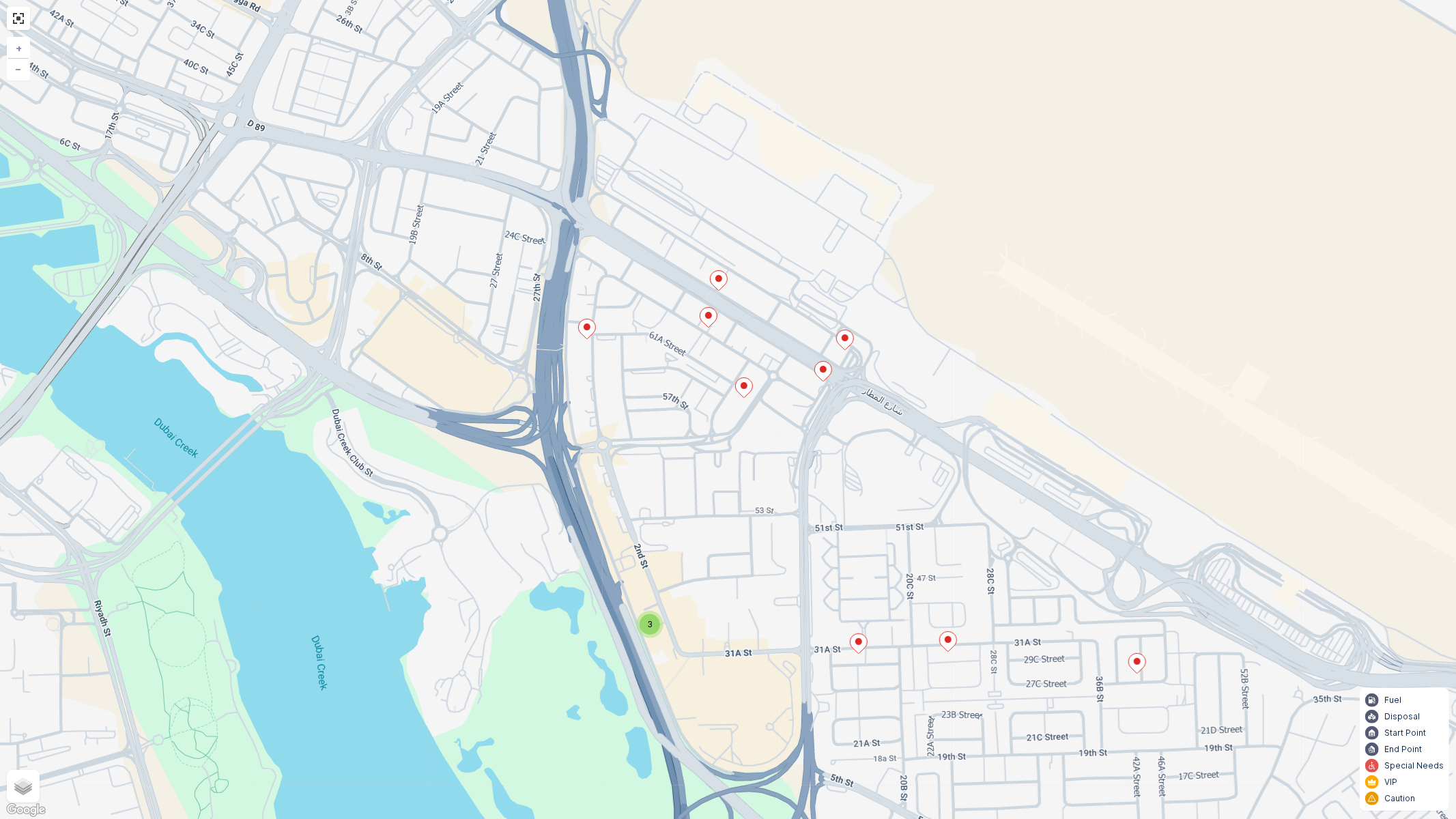
click at [719, 278] on ellipse at bounding box center [718, 278] width 7 height 7
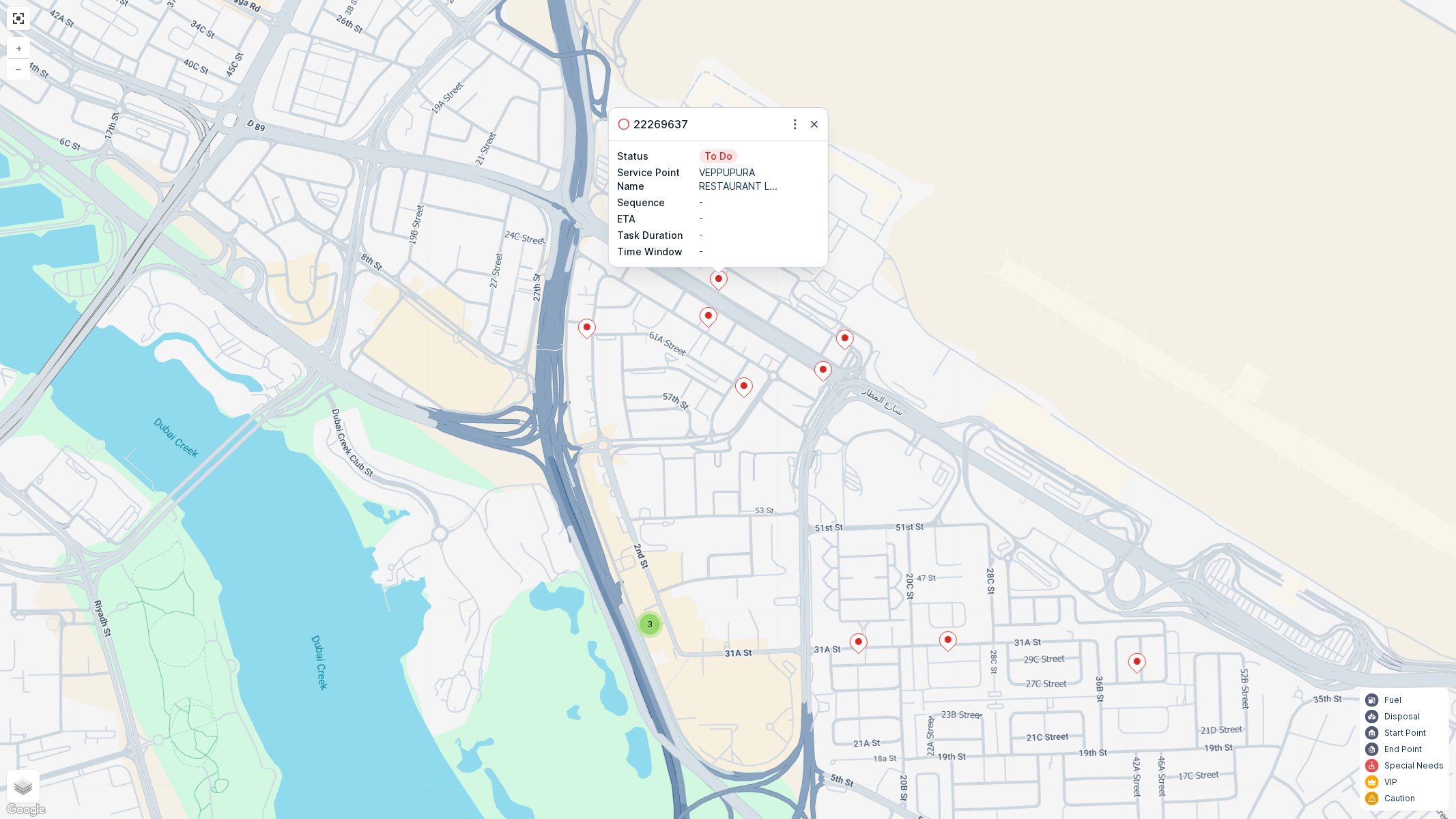
click at [705, 318] on icon at bounding box center [708, 318] width 17 height 20
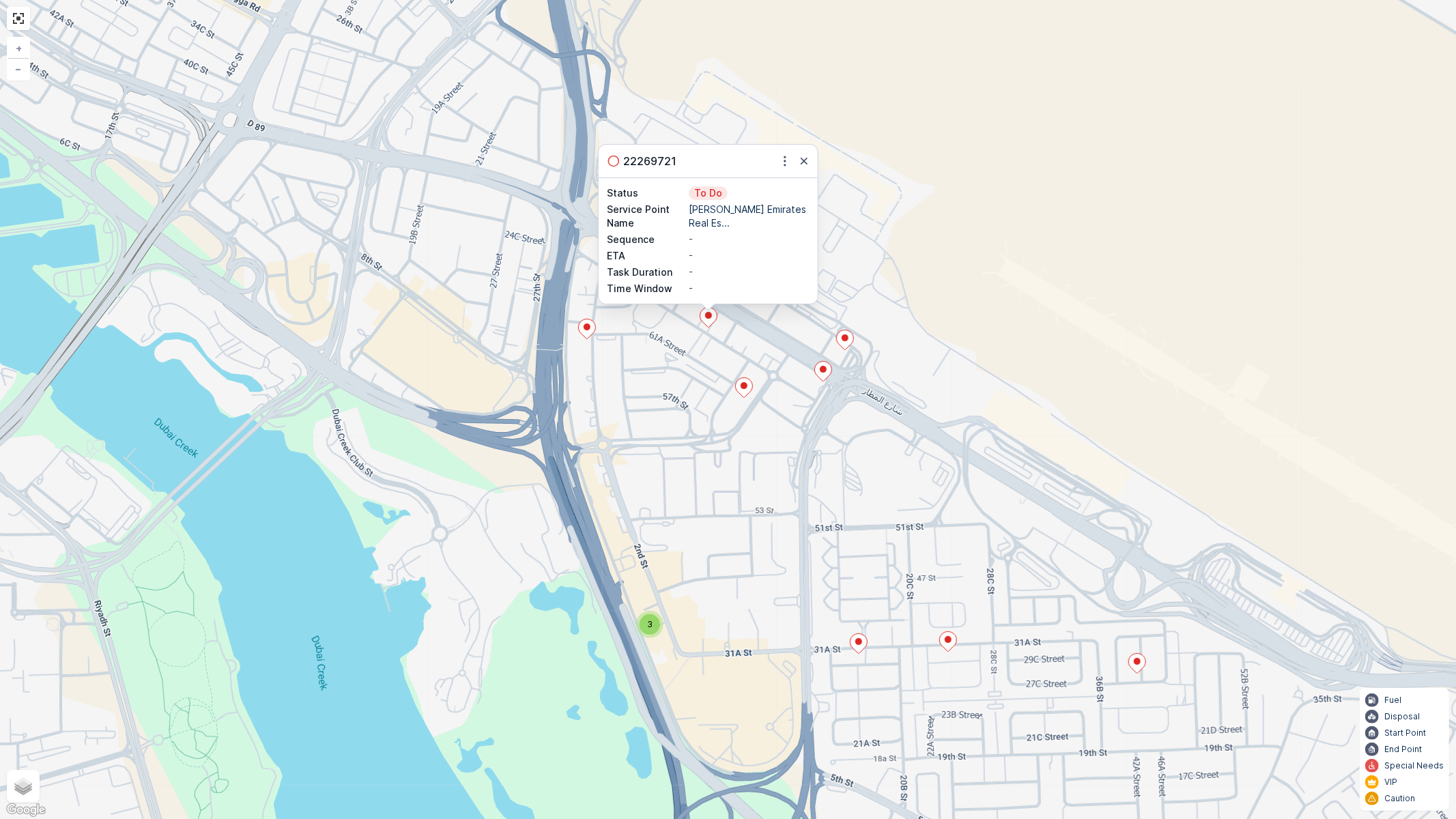
click at [742, 395] on icon at bounding box center [743, 388] width 17 height 20
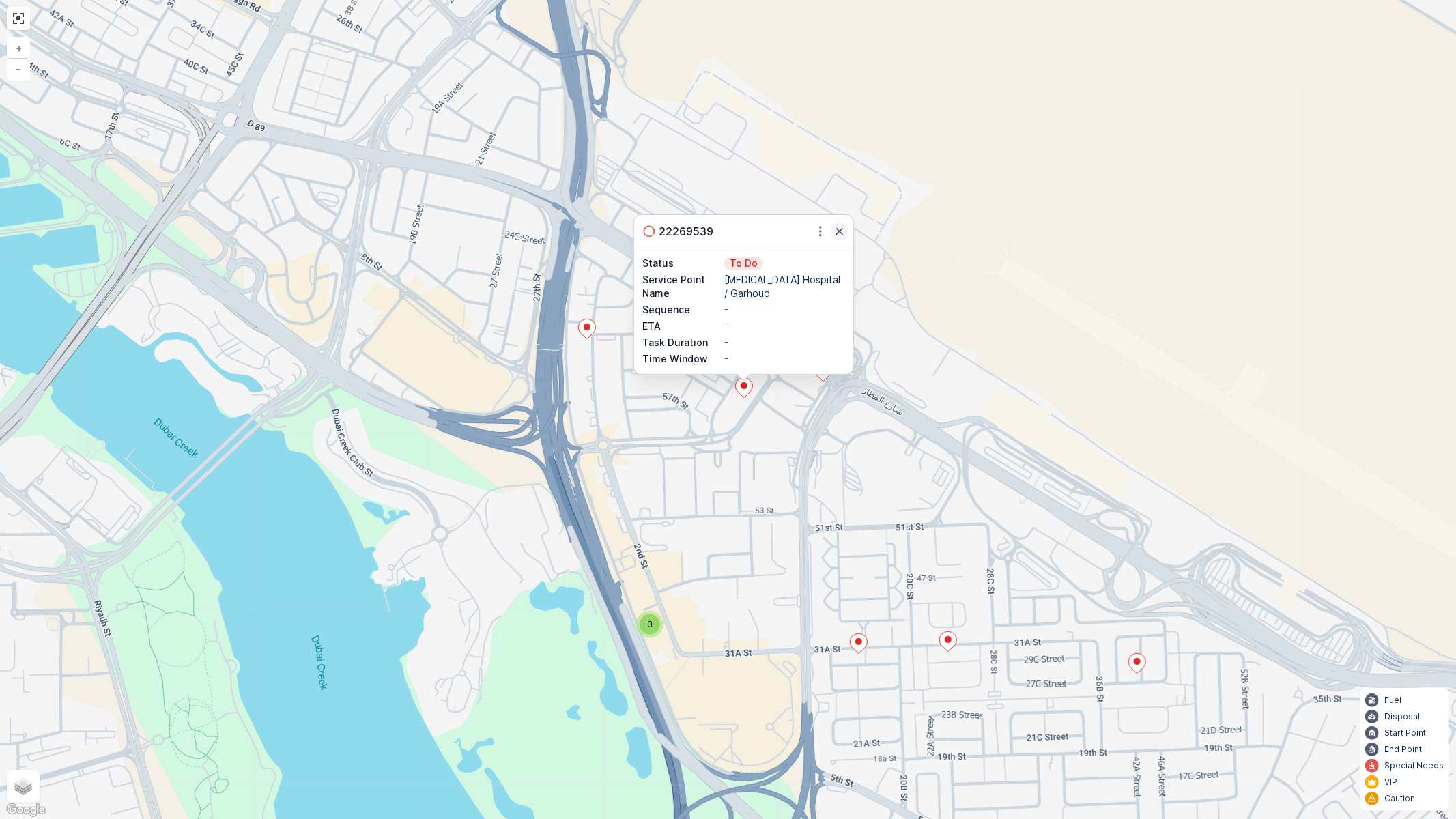
click at [838, 232] on icon "button" at bounding box center [839, 231] width 13 height 13
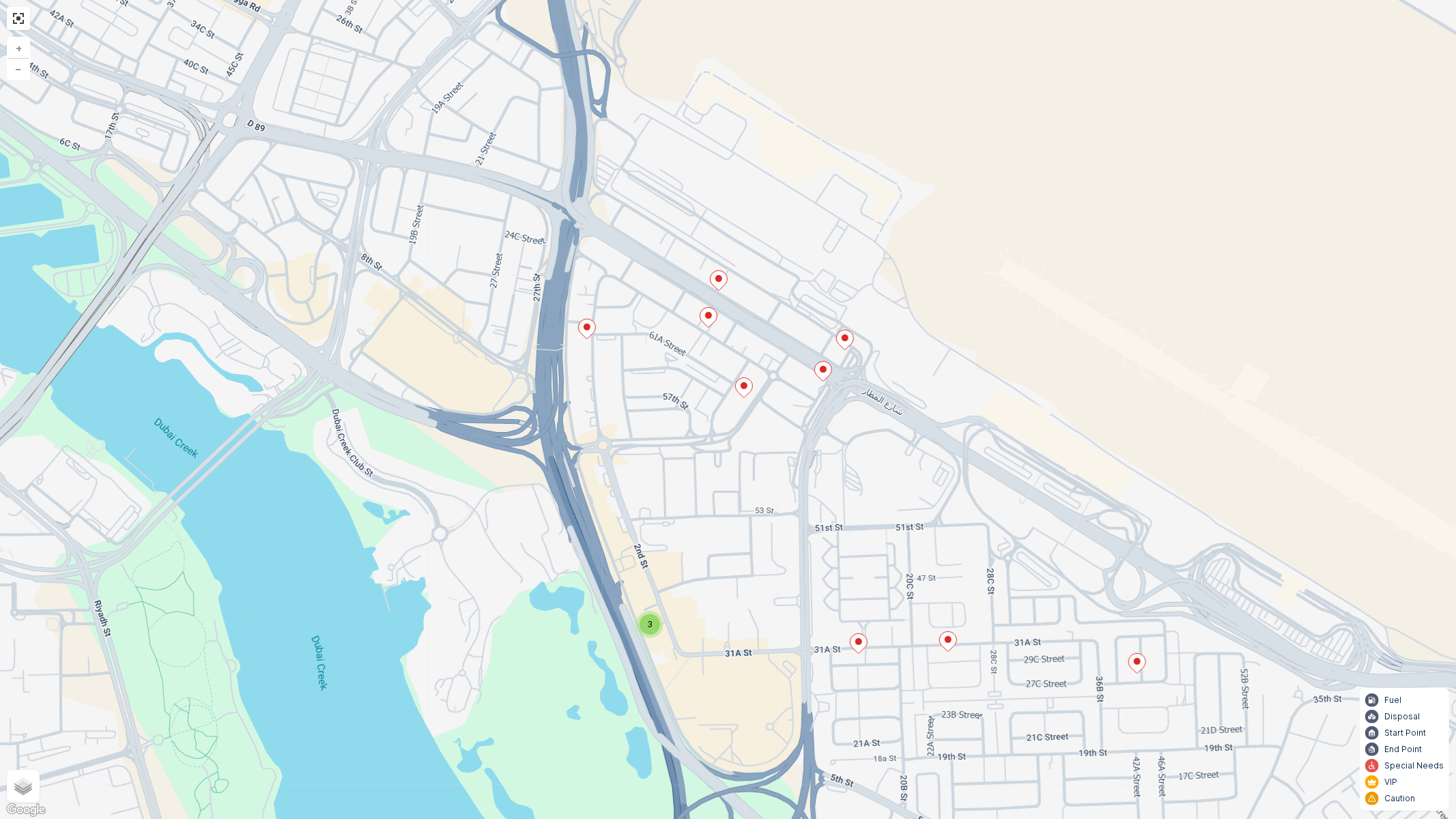
drag, startPoint x: 742, startPoint y: 378, endPoint x: 597, endPoint y: 376, distance: 145.0
click at [735, 378] on icon at bounding box center [743, 388] width 17 height 20
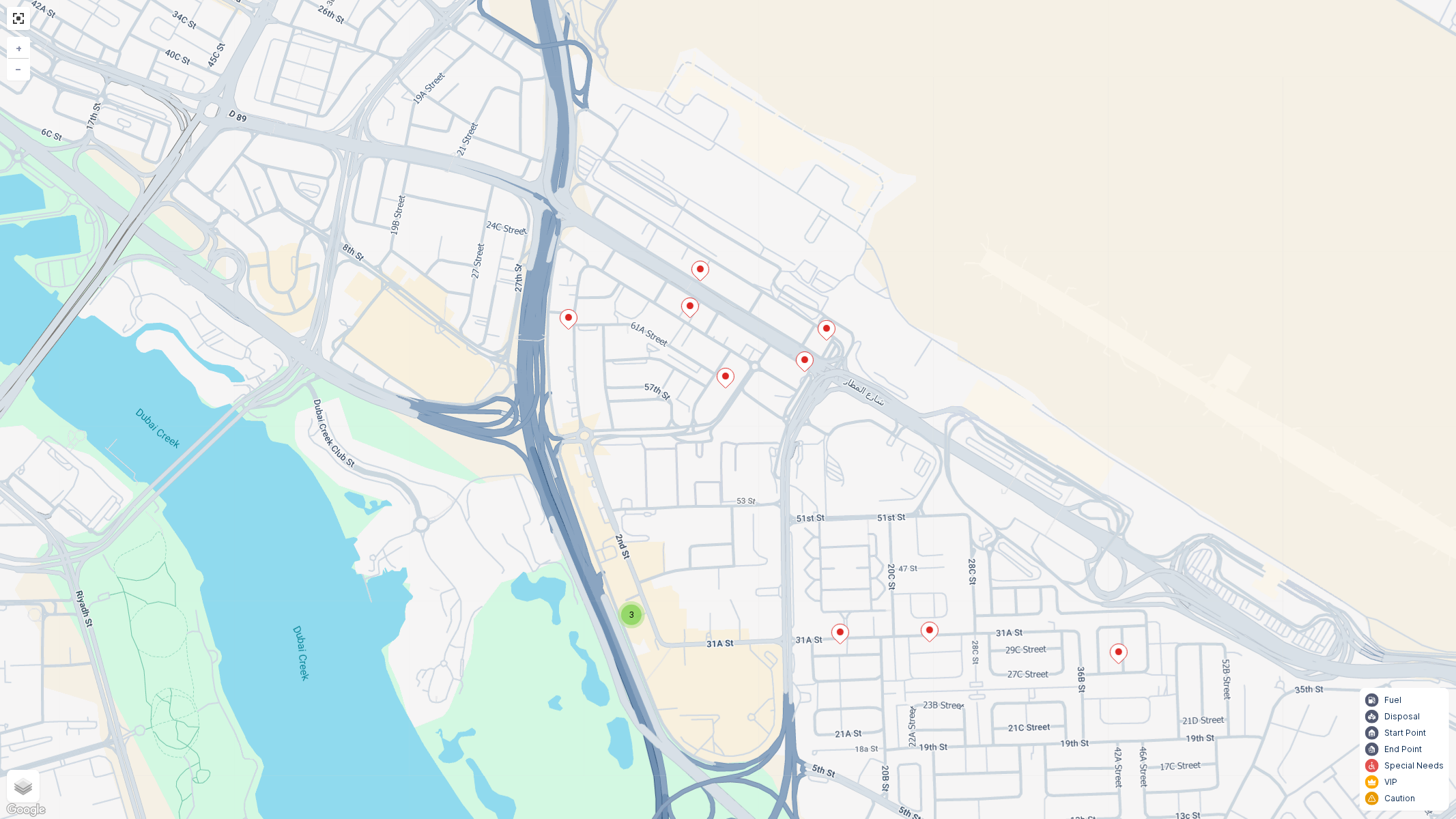
click at [346, 330] on div "3 2 3 + − Satellite Roadmap Terrain Hybrid Leaflet Keyboard shortcuts Map Data …" at bounding box center [728, 410] width 1456 height 819
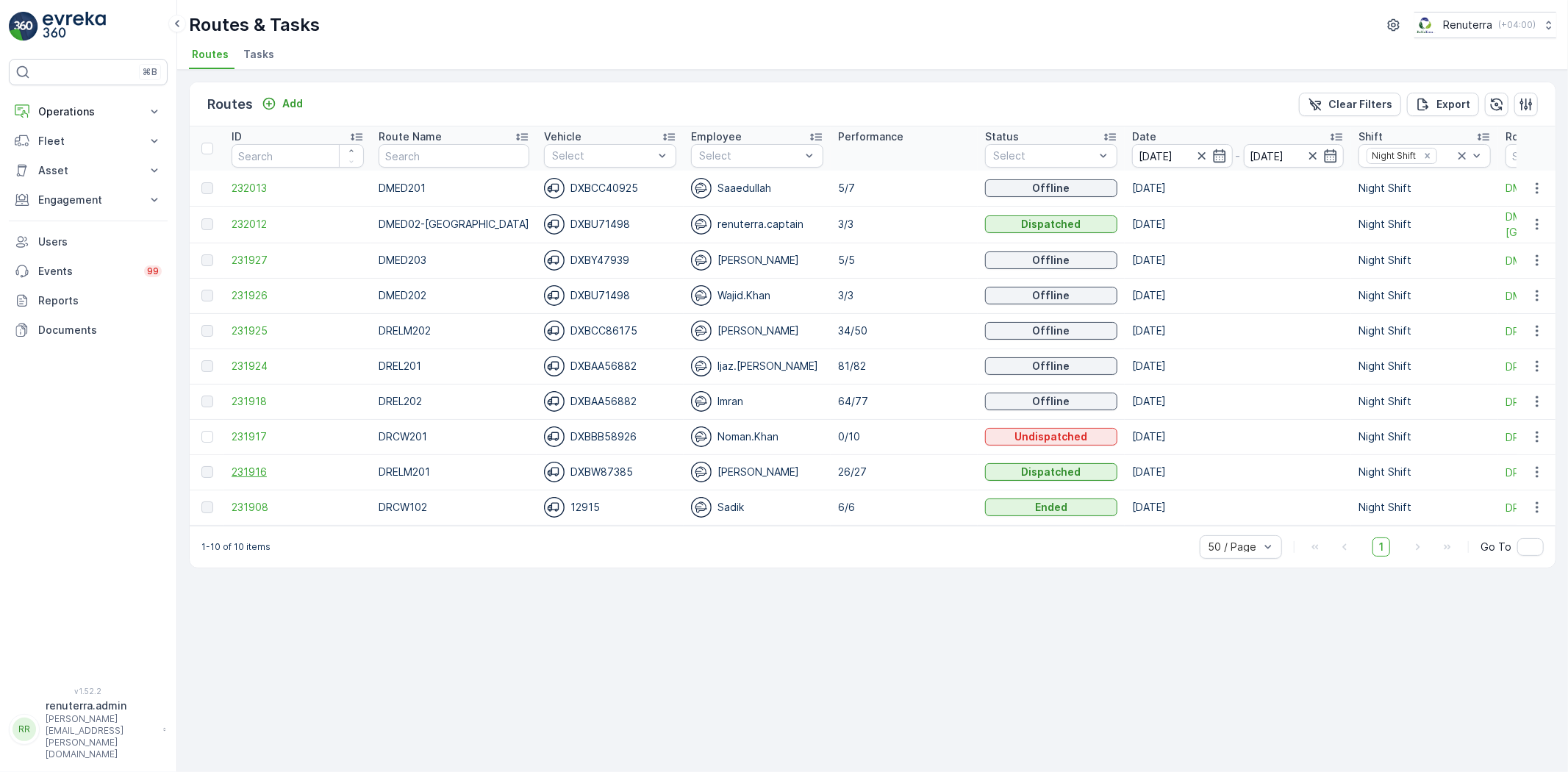
click at [250, 472] on span "231916" at bounding box center [298, 472] width 132 height 14
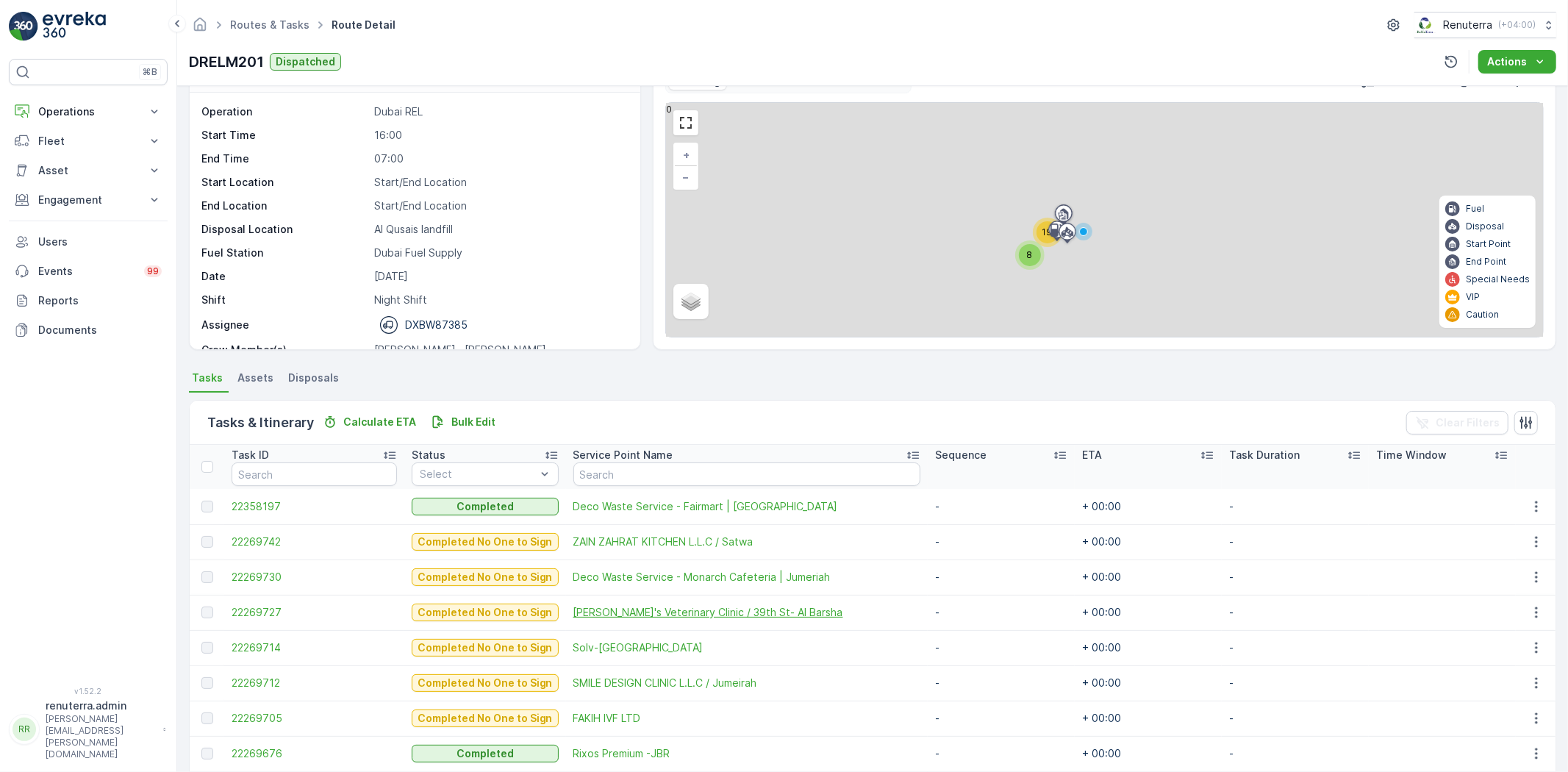
scroll to position [163, 0]
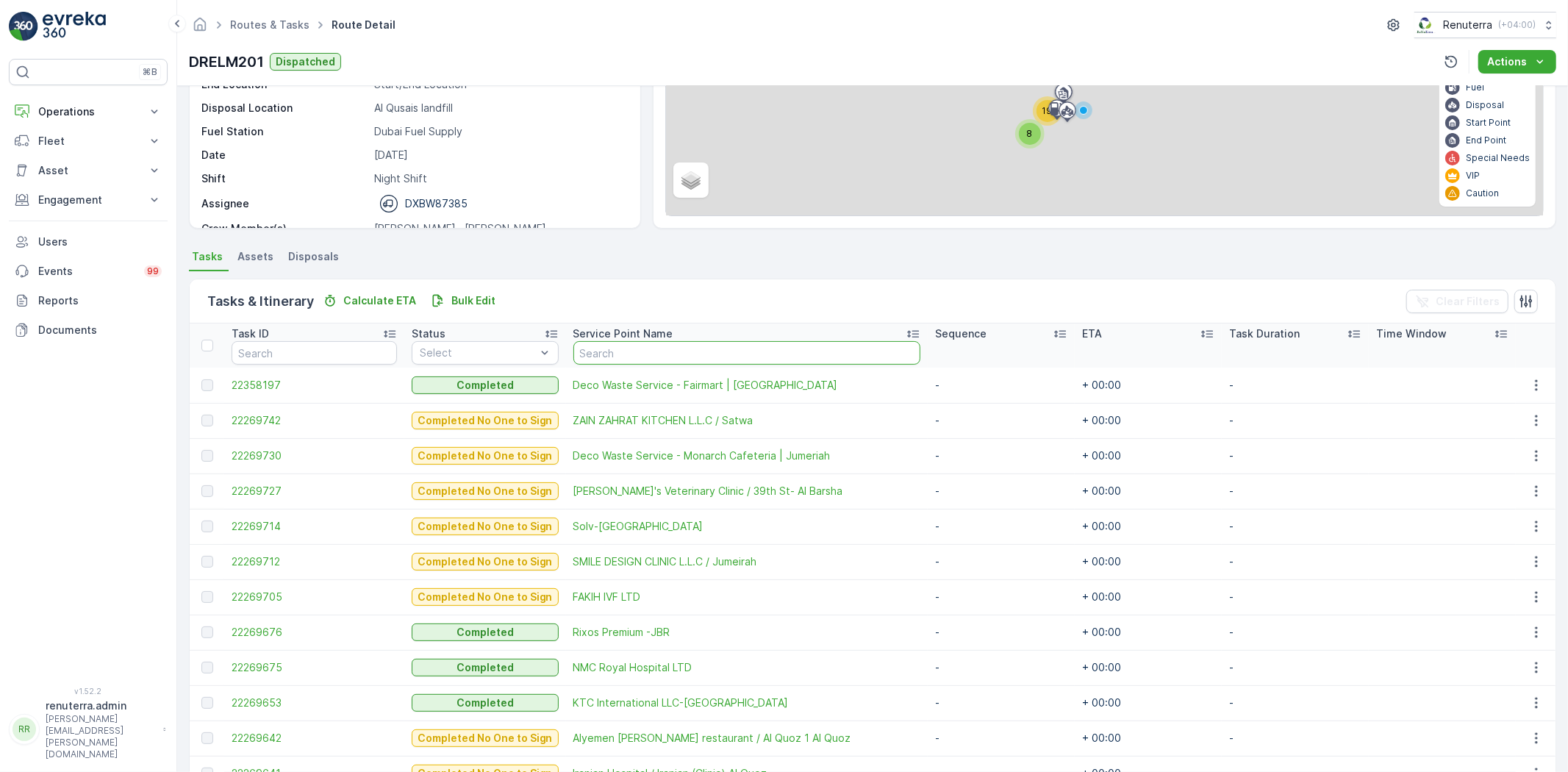
click at [649, 351] on input "text" at bounding box center [746, 353] width 347 height 23
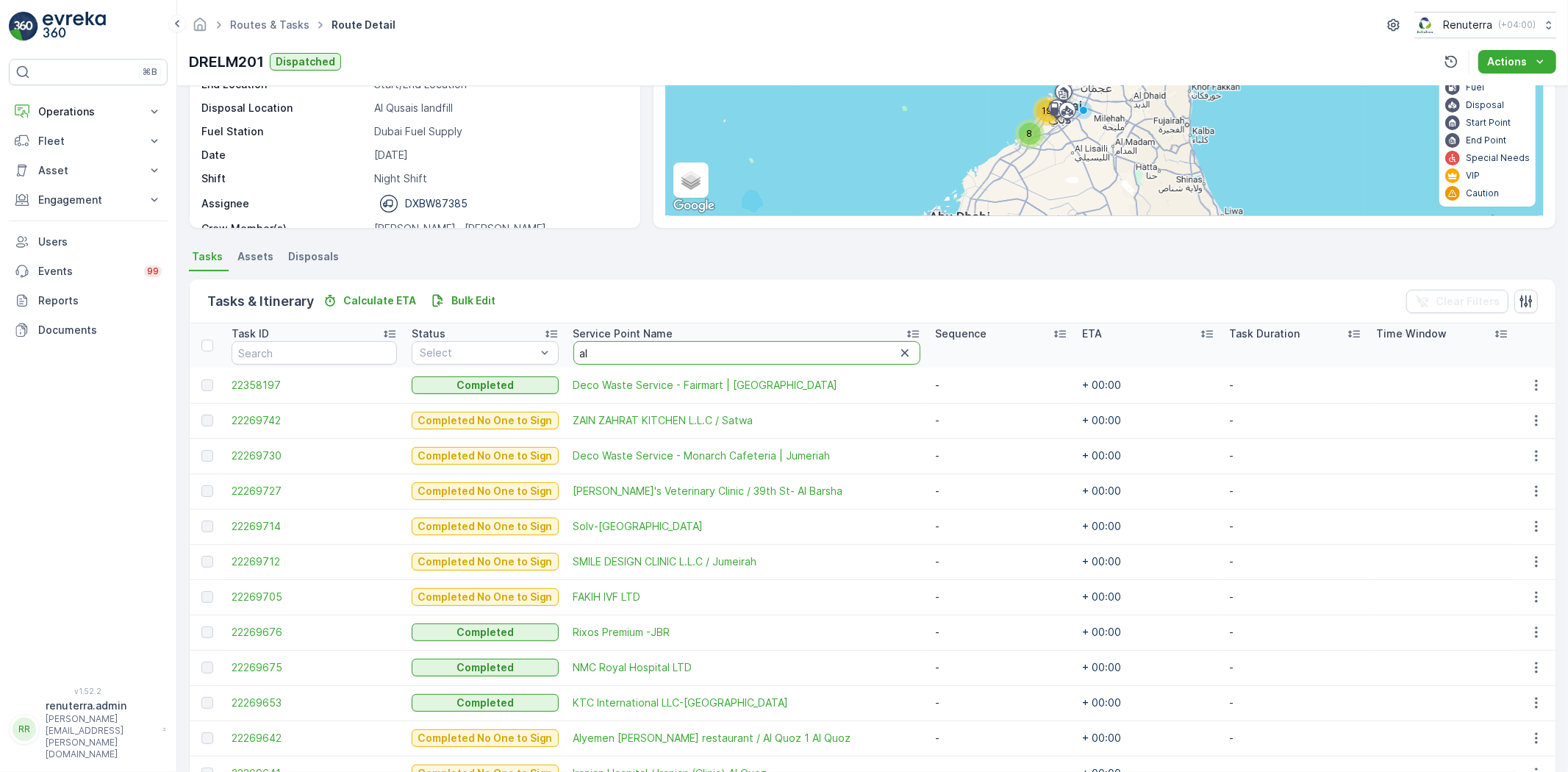
type input "al q"
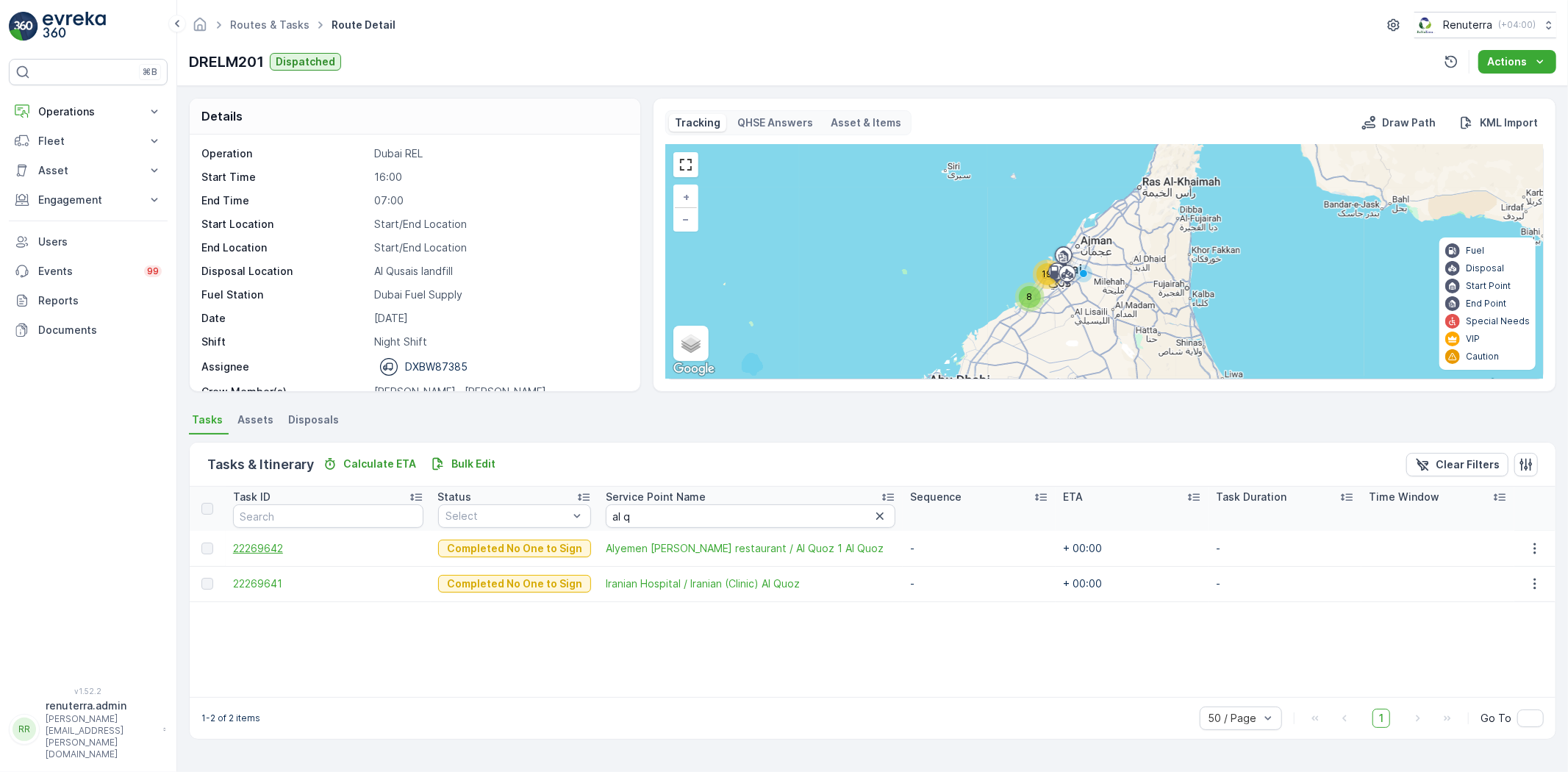
click at [258, 549] on span "22269642" at bounding box center [328, 548] width 191 height 14
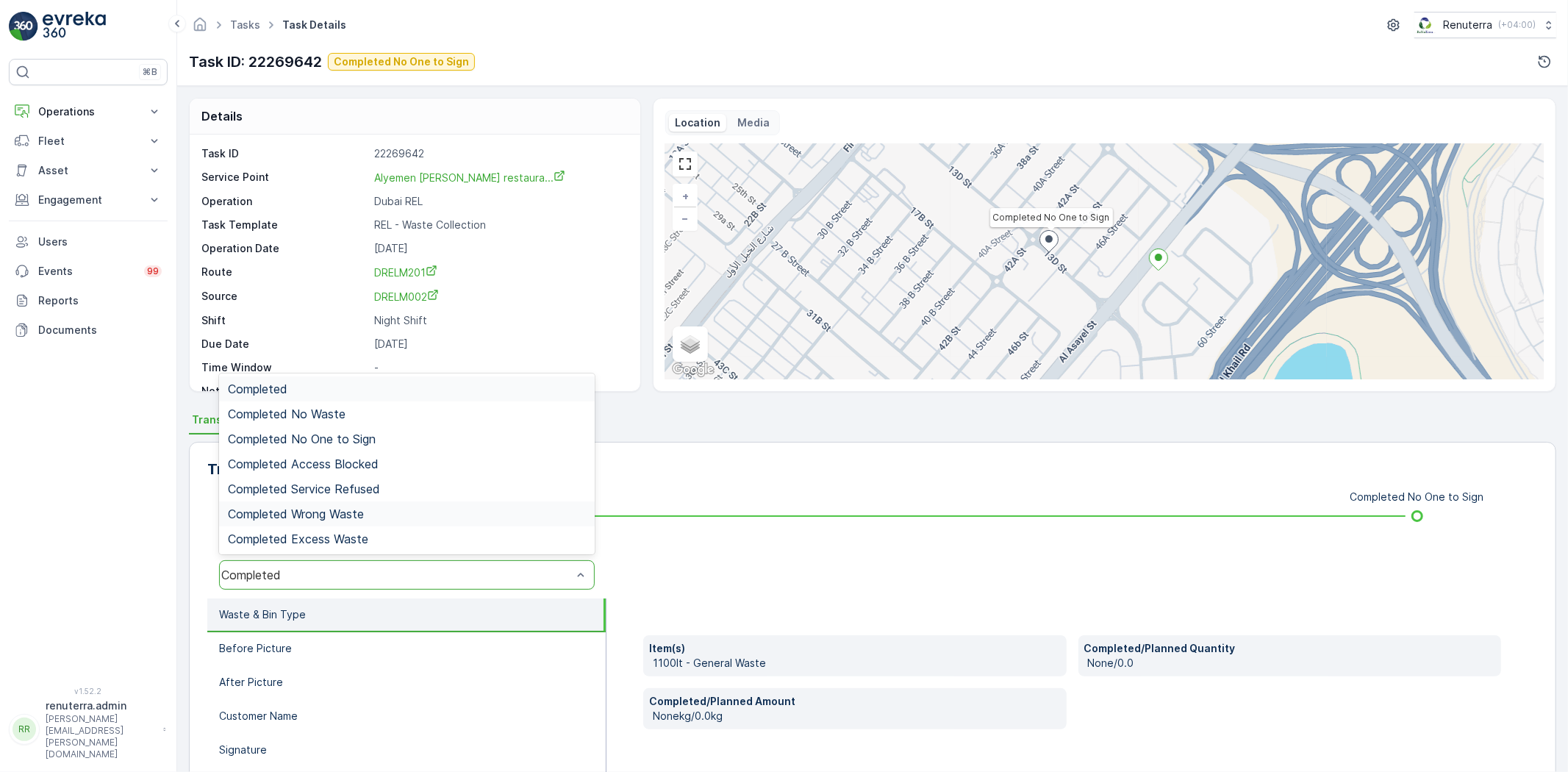
drag, startPoint x: 349, startPoint y: 571, endPoint x: 370, endPoint y: 519, distance: 56.1
click at [401, 431] on div "Completed No One to Sign" at bounding box center [407, 439] width 376 height 25
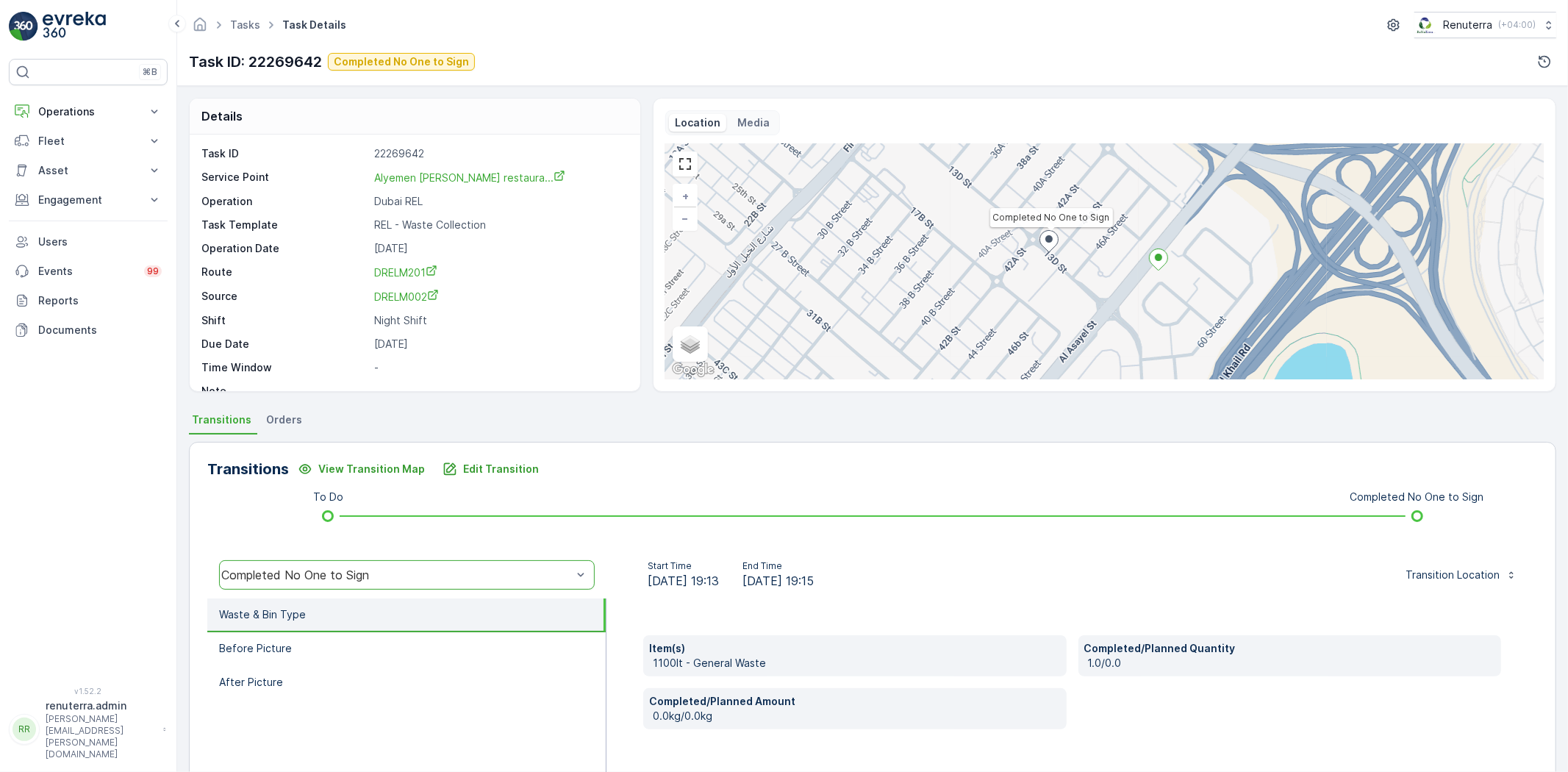
click at [511, 453] on div "Transitions View Transition Map Edit Transition To Do Completed No One to Sign …" at bounding box center [873, 675] width 1367 height 466
click at [501, 471] on p "Edit Transition" at bounding box center [501, 469] width 76 height 14
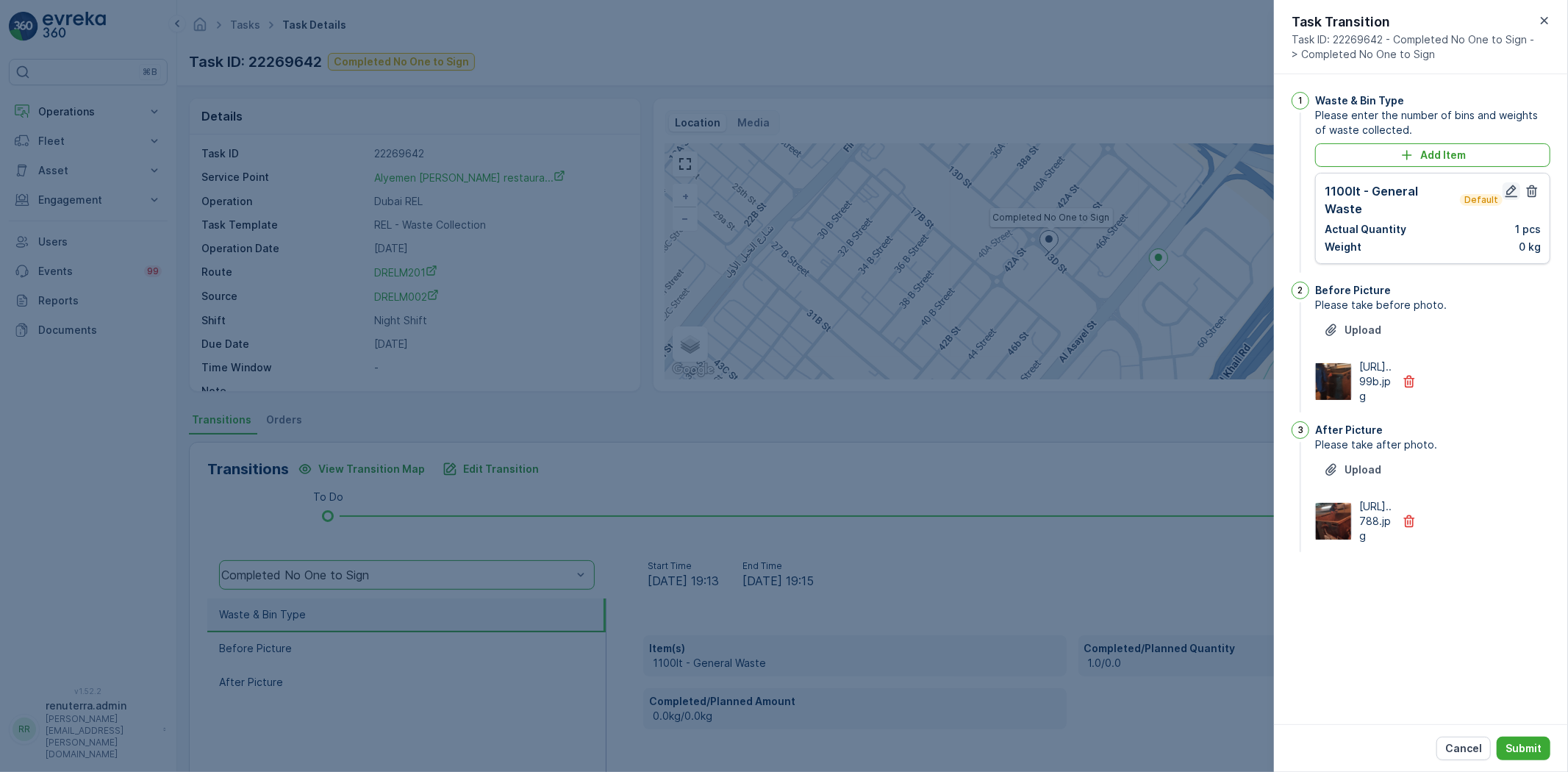
click at [1507, 185] on icon "button" at bounding box center [1512, 191] width 14 height 14
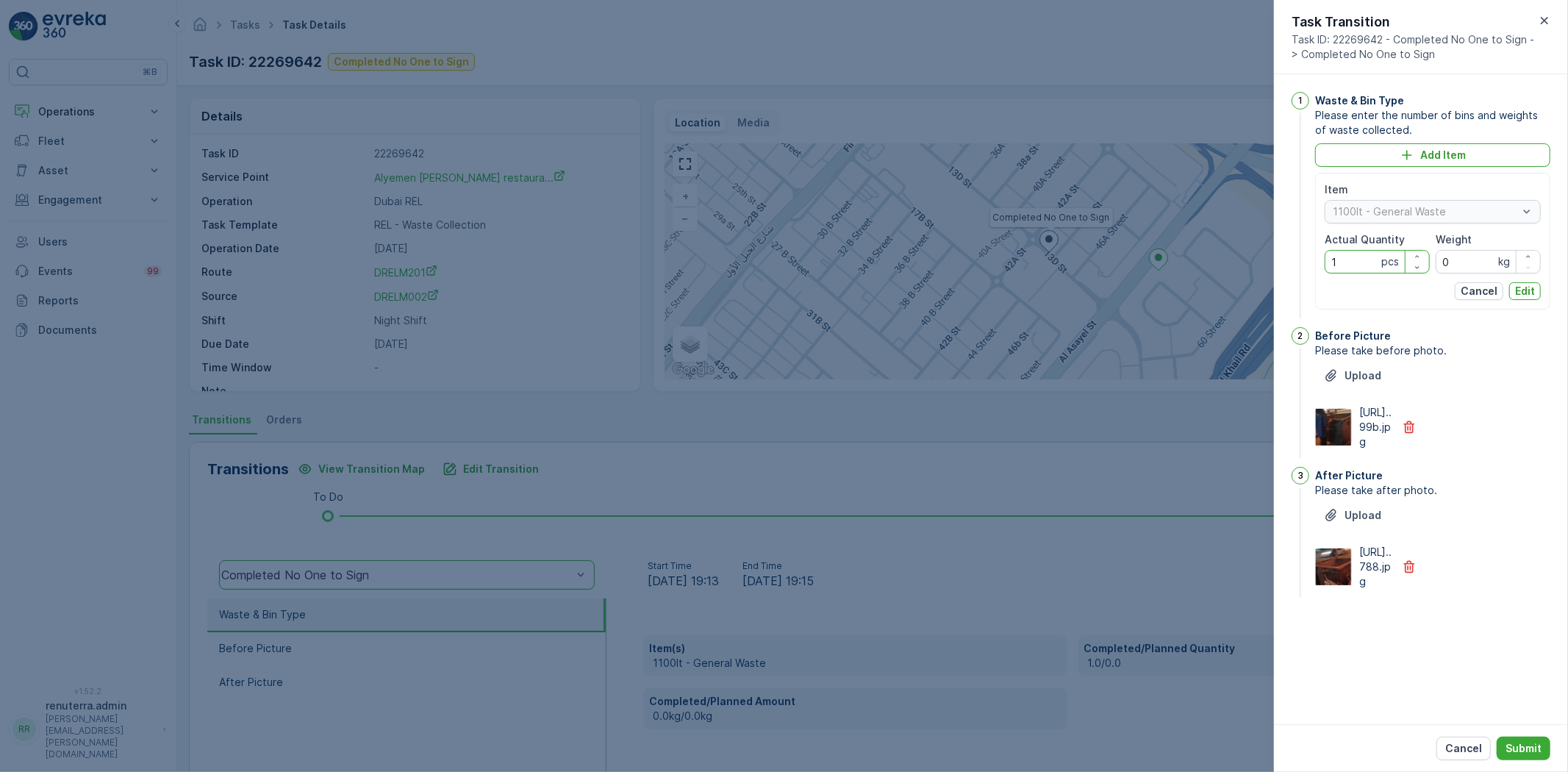
click at [1369, 261] on Quantity "1" at bounding box center [1377, 261] width 105 height 23
type Quantity "2"
click at [1535, 296] on button "Edit" at bounding box center [1524, 292] width 31 height 18
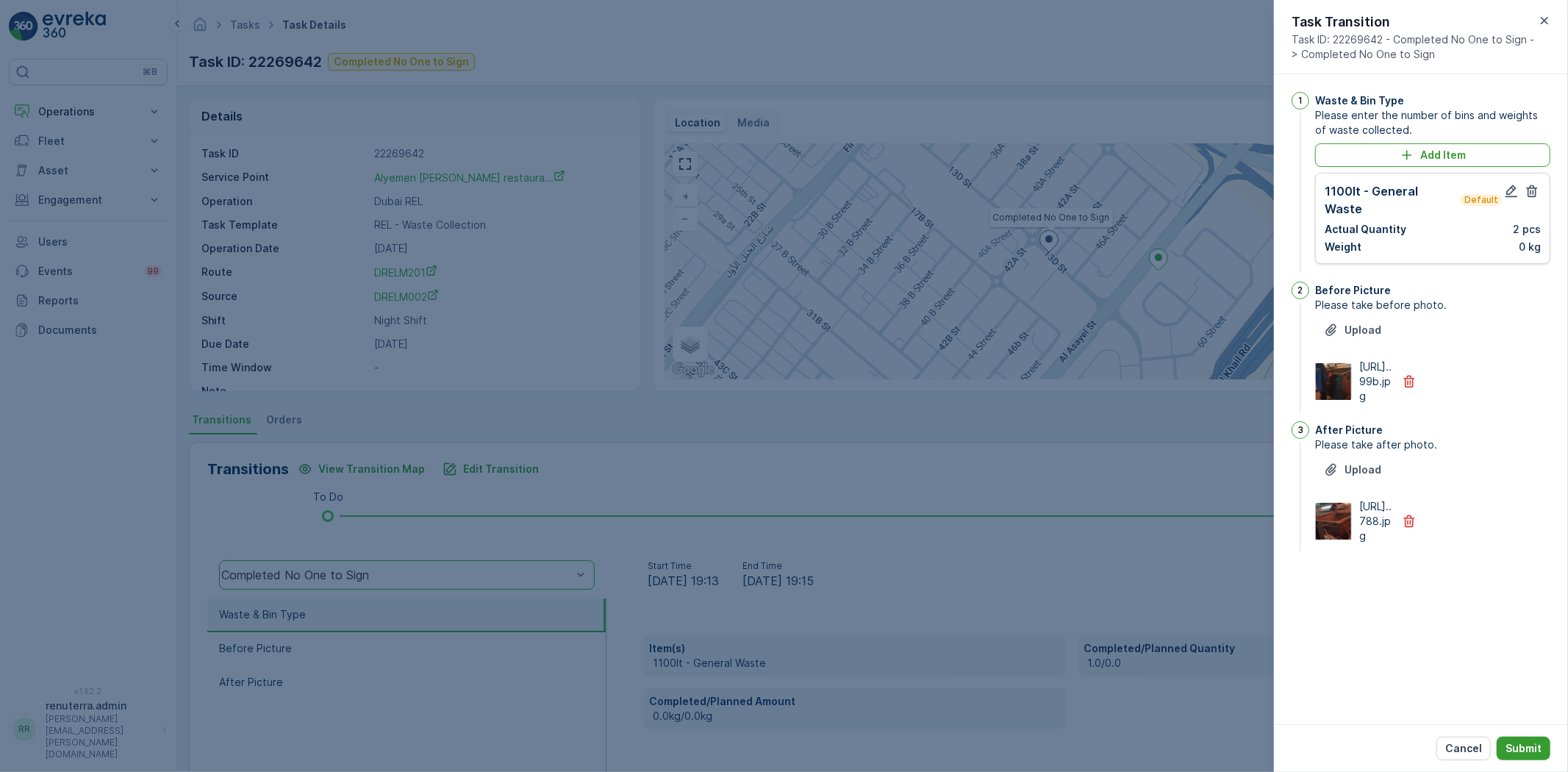
click at [1515, 741] on p "Submit" at bounding box center [1523, 748] width 36 height 14
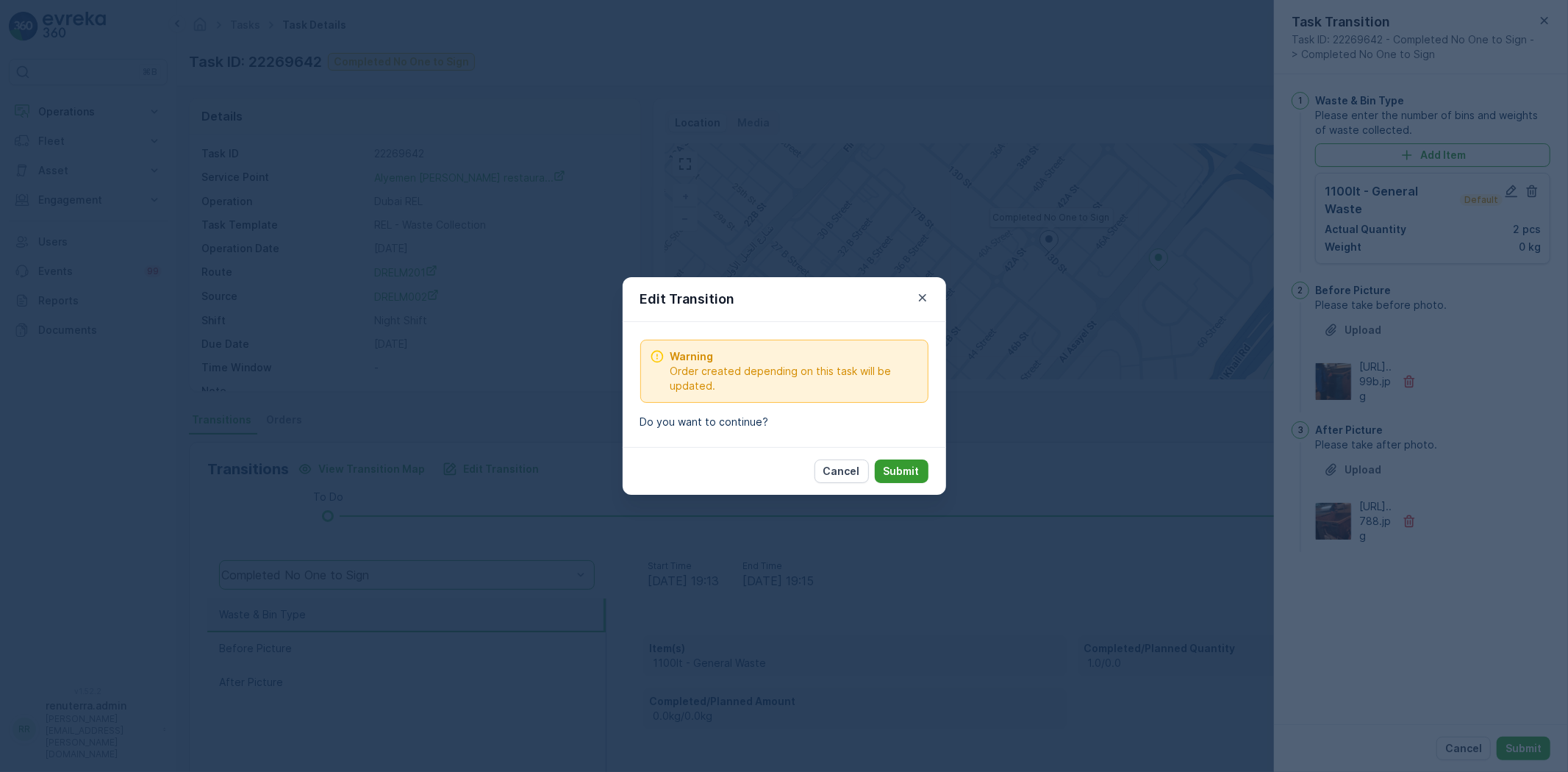
click at [915, 472] on p "Submit" at bounding box center [901, 471] width 36 height 14
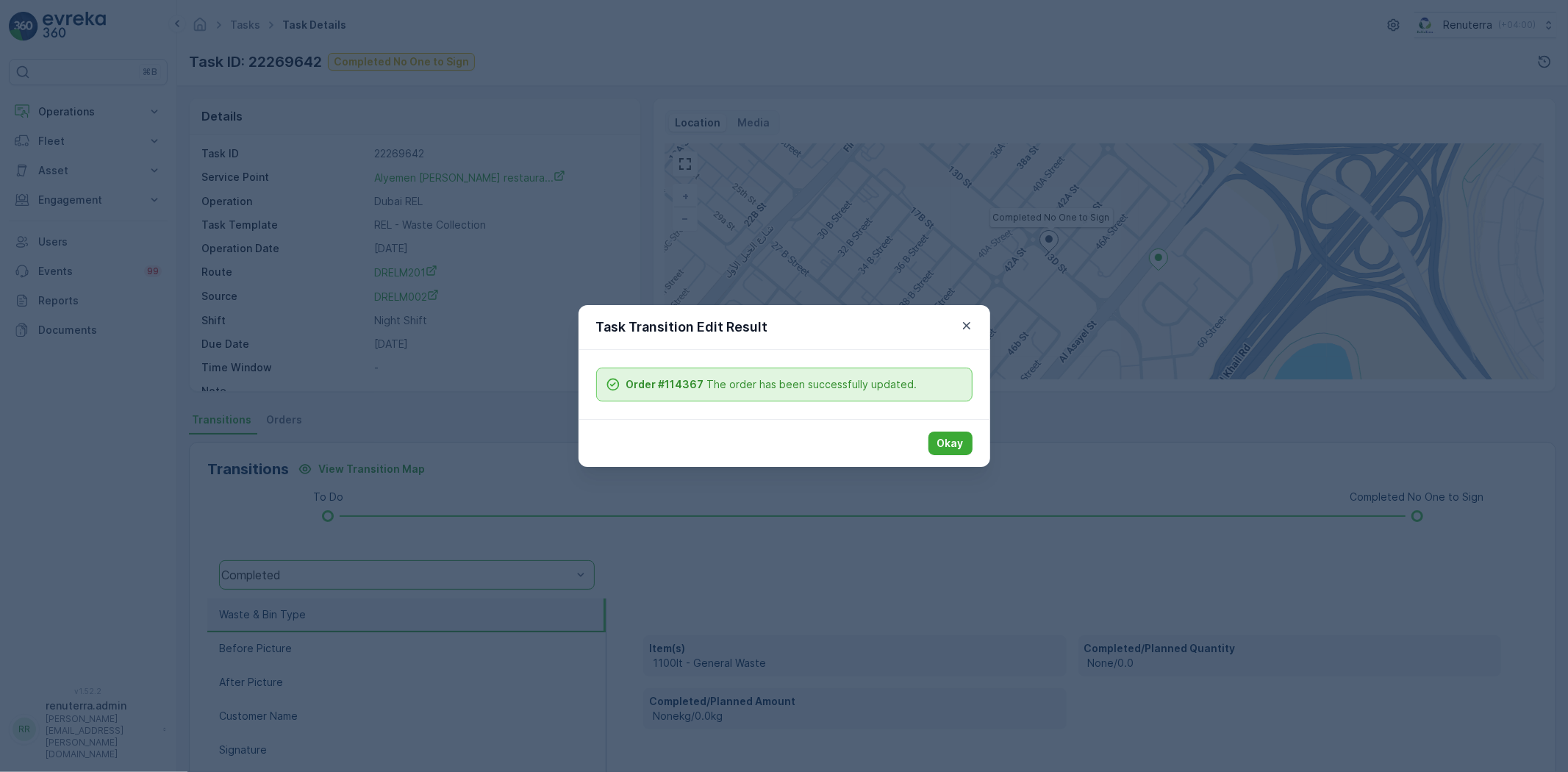
click at [924, 450] on div "Okay" at bounding box center [784, 443] width 412 height 48
drag, startPoint x: 972, startPoint y: 439, endPoint x: 962, endPoint y: 448, distance: 13.5
click at [972, 443] on button "Okay" at bounding box center [950, 443] width 44 height 23
